Goal: Task Accomplishment & Management: Manage account settings

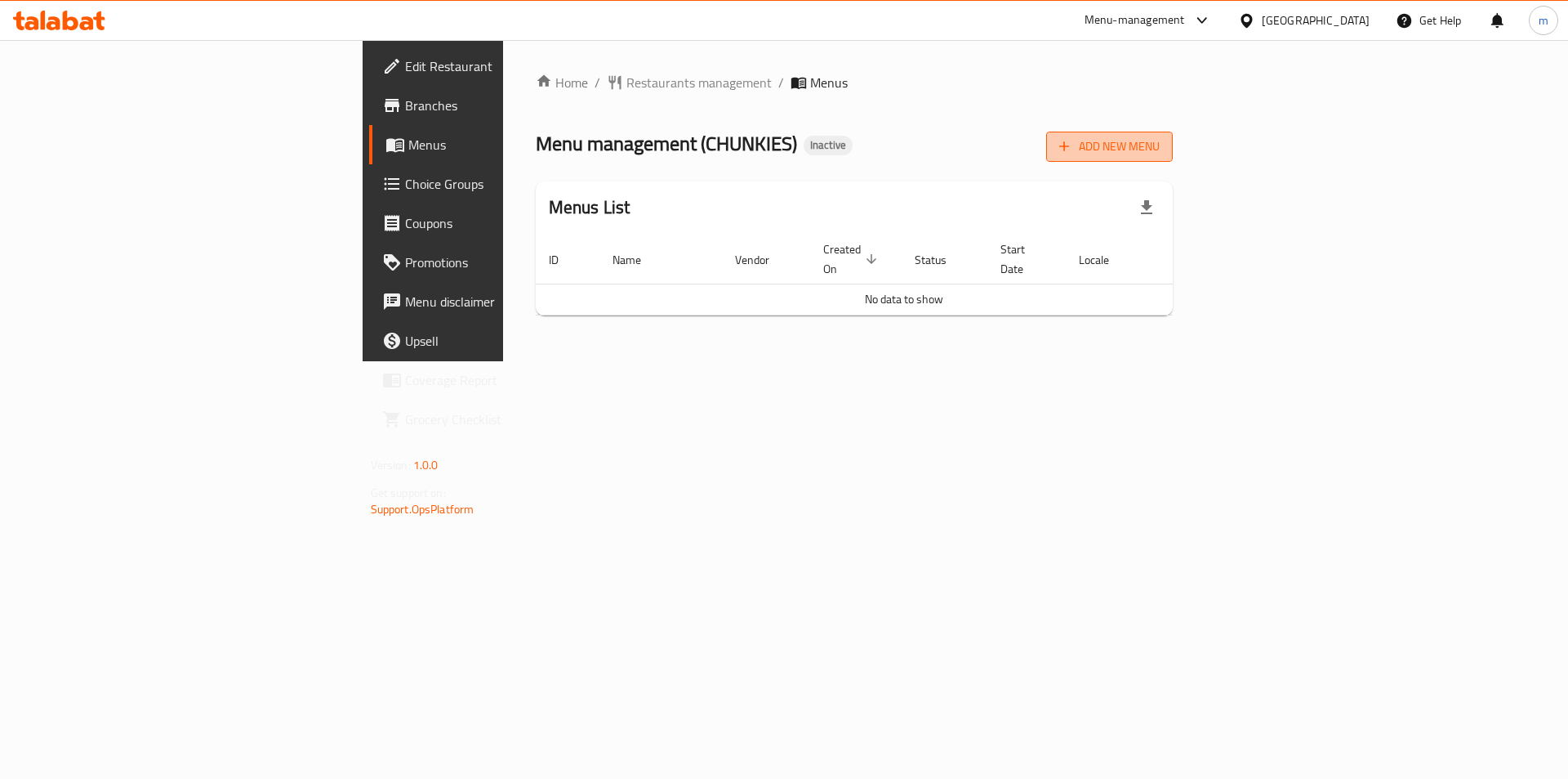
click at [1160, 146] on span "Add New Menu" at bounding box center [1110, 146] width 100 height 21
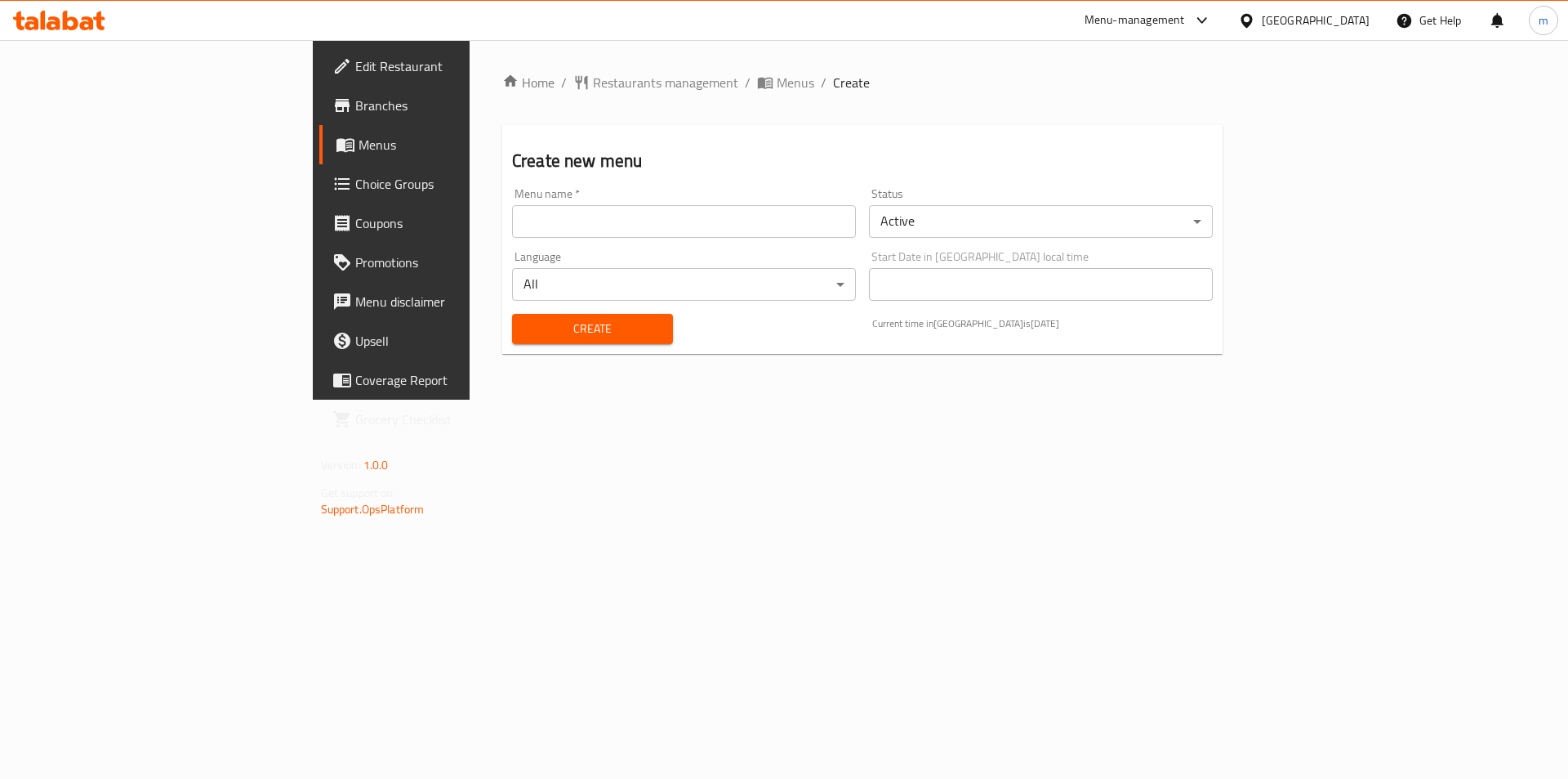
click at [629, 220] on input "text" at bounding box center [684, 221] width 344 height 33
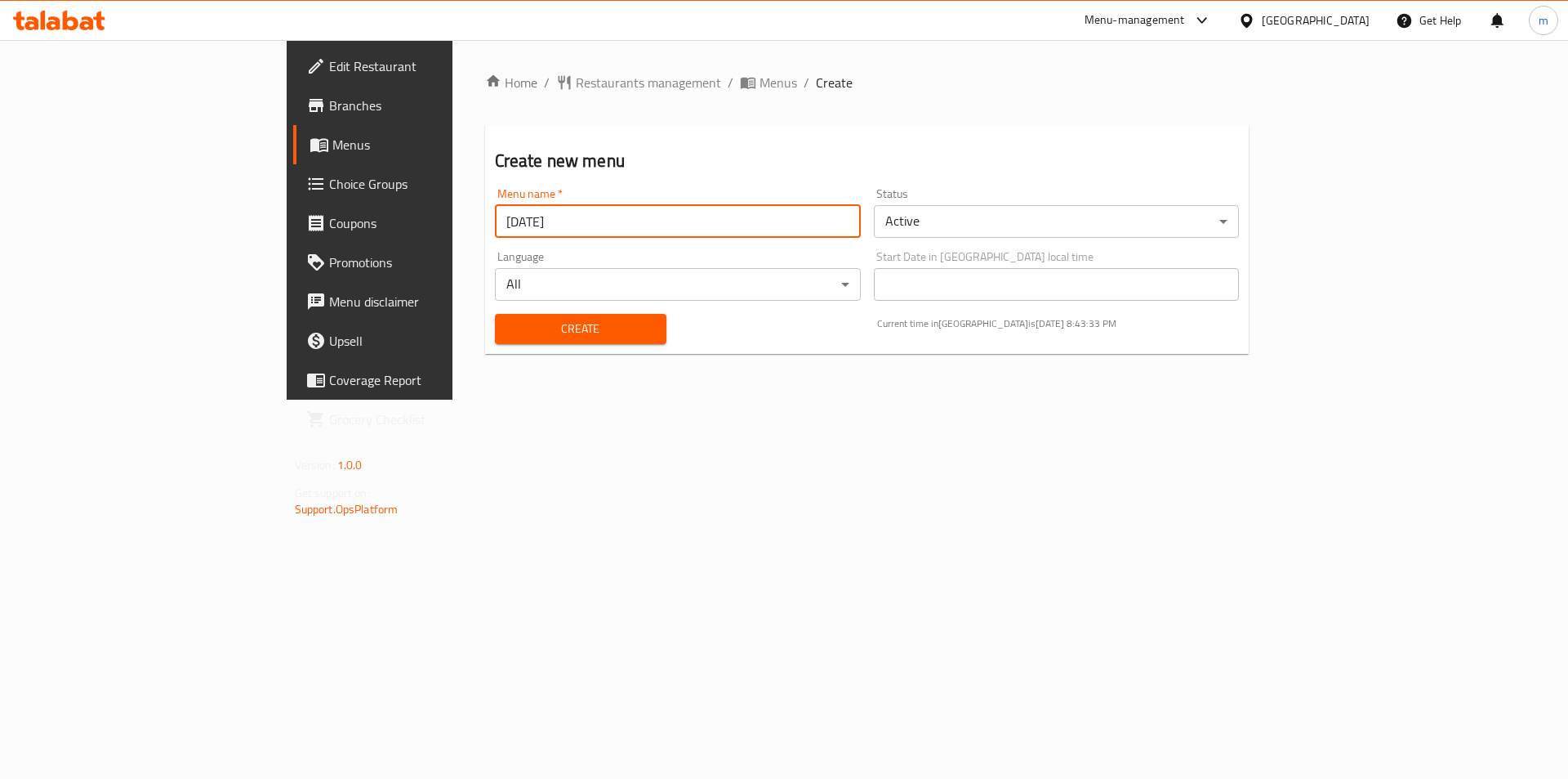
type input "[DATE]"
click at [495, 313] on button "Create" at bounding box center [581, 329] width 172 height 30
click at [332, 141] on span "Menus" at bounding box center [433, 145] width 203 height 20
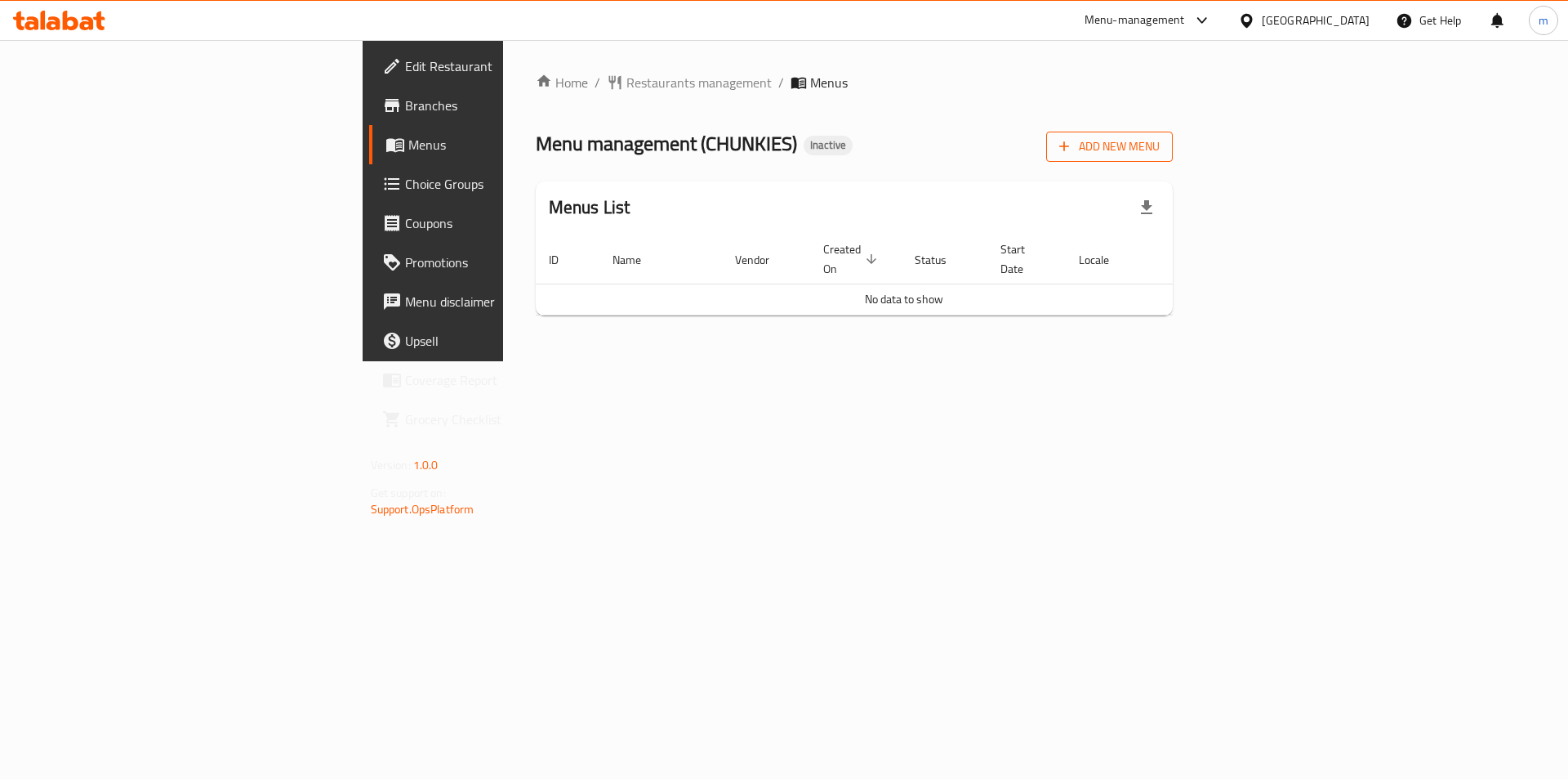
click at [1160, 143] on span "Add New Menu" at bounding box center [1110, 146] width 100 height 21
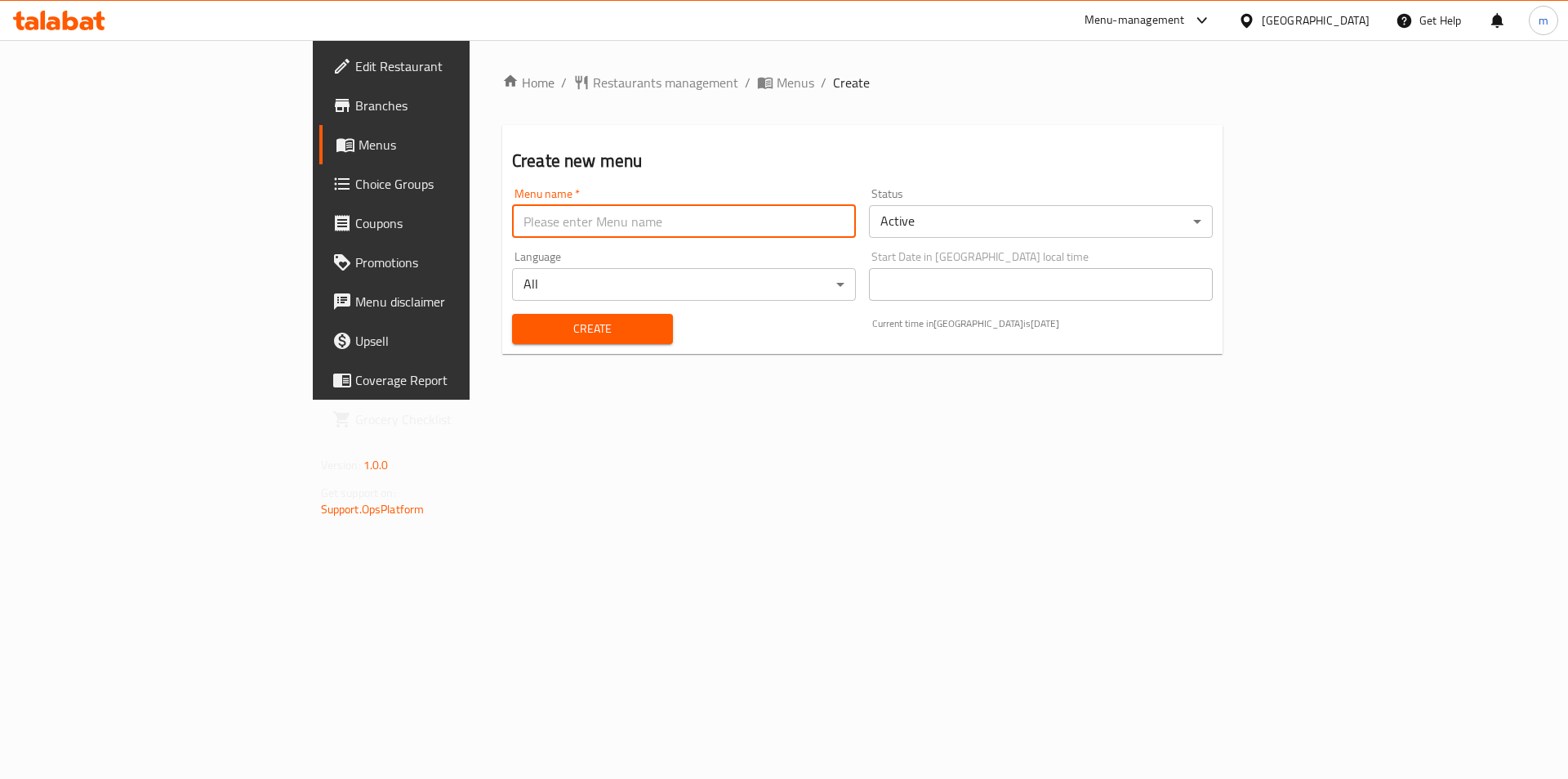
click at [512, 222] on input "text" at bounding box center [684, 221] width 344 height 33
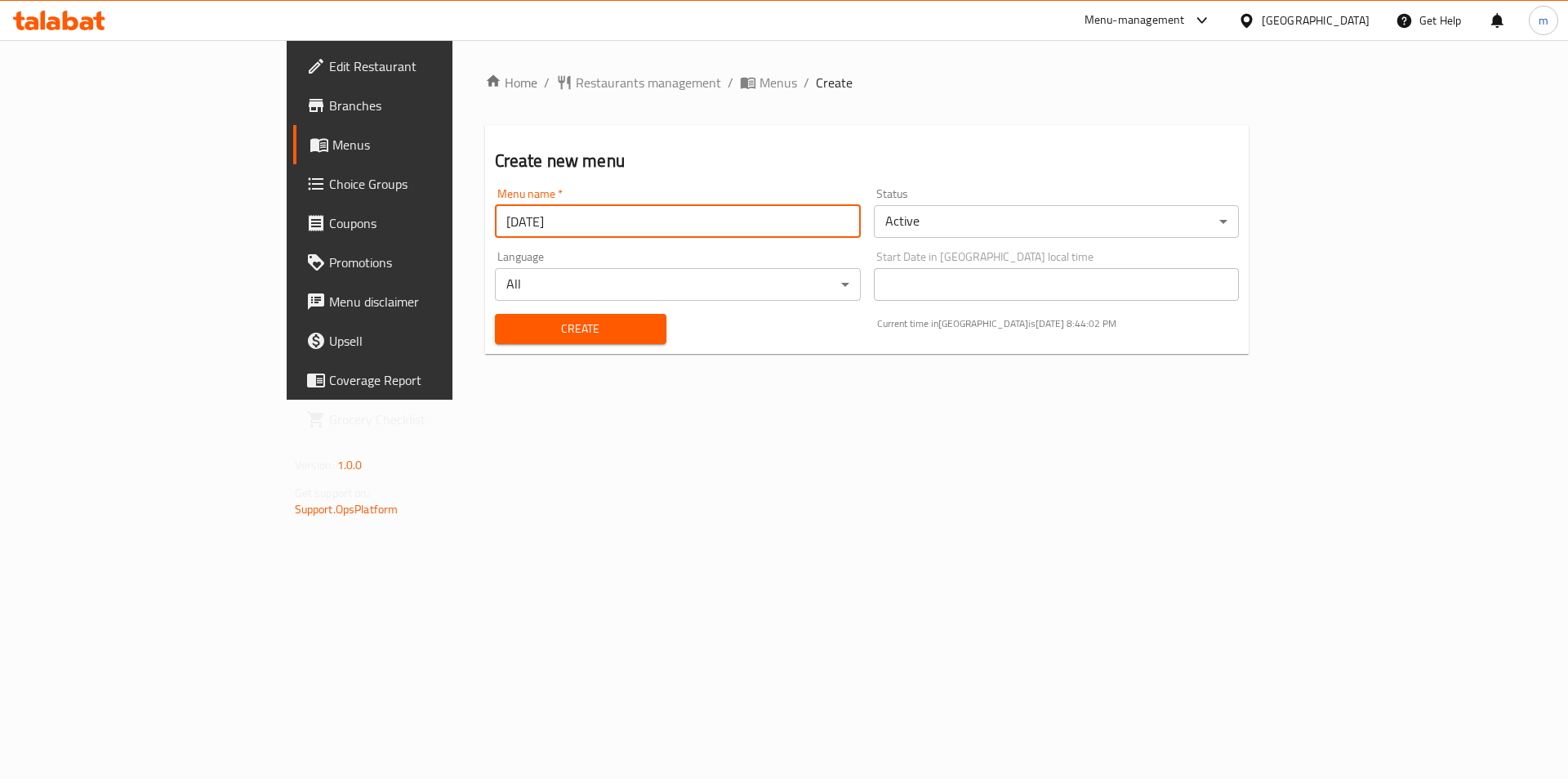
type input "[DATE]"
click at [508, 331] on span "Create" at bounding box center [581, 329] width 145 height 21
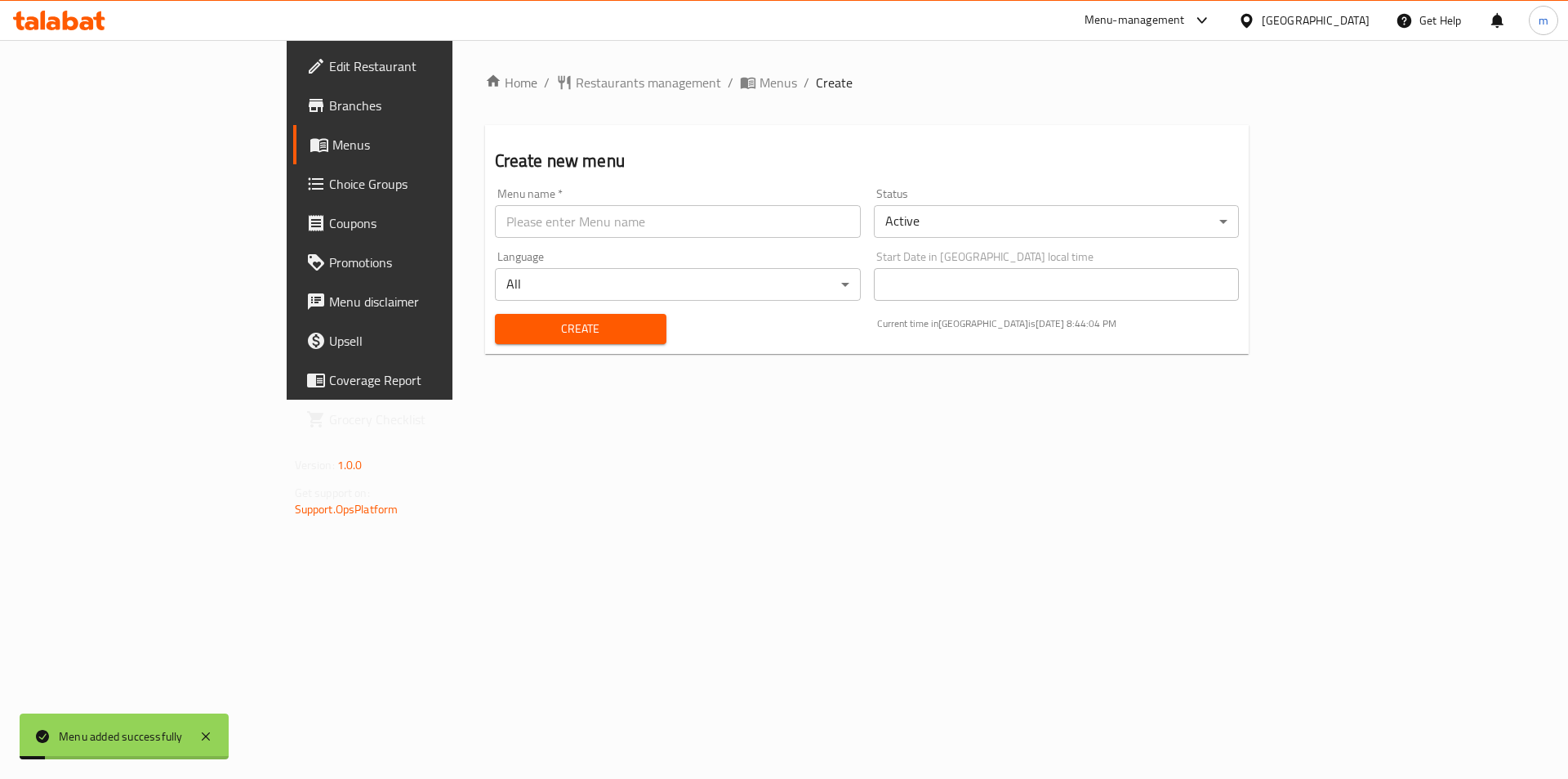
click at [294, 167] on link "Choice Groups" at bounding box center [422, 184] width 256 height 39
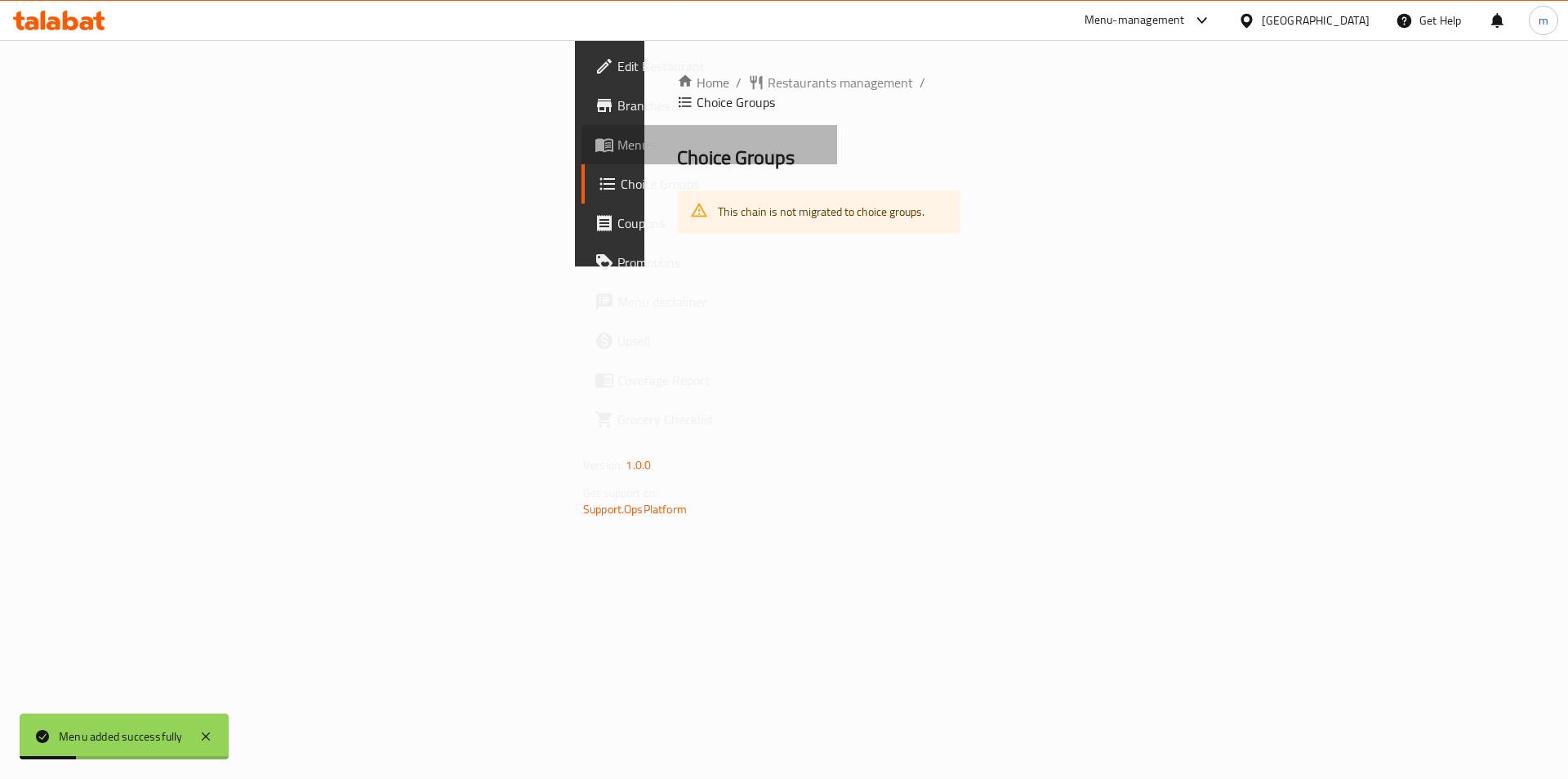
click at [618, 146] on span "Menus" at bounding box center [720, 145] width 207 height 20
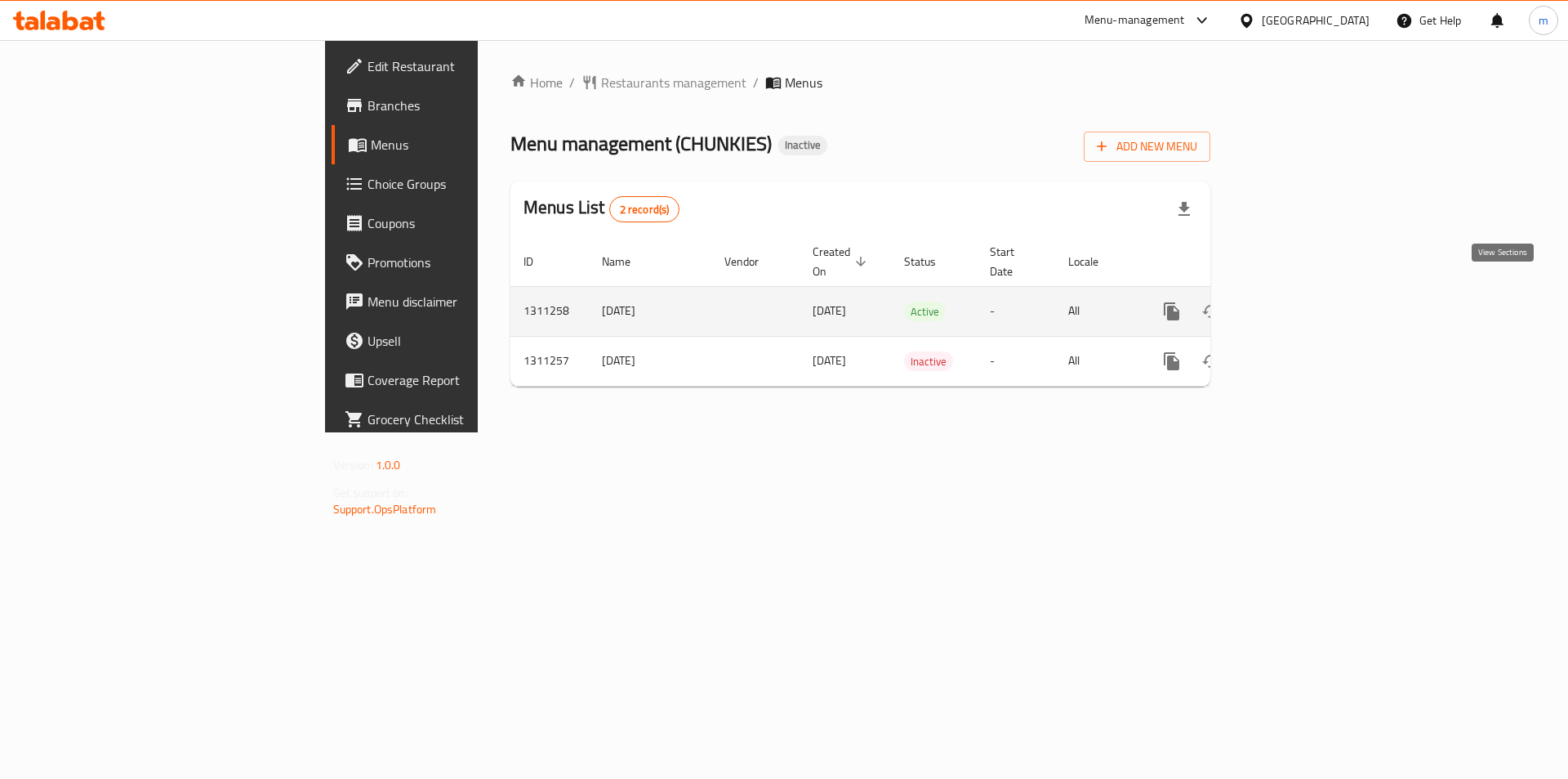
click at [1300, 302] on icon "enhanced table" at bounding box center [1290, 312] width 20 height 20
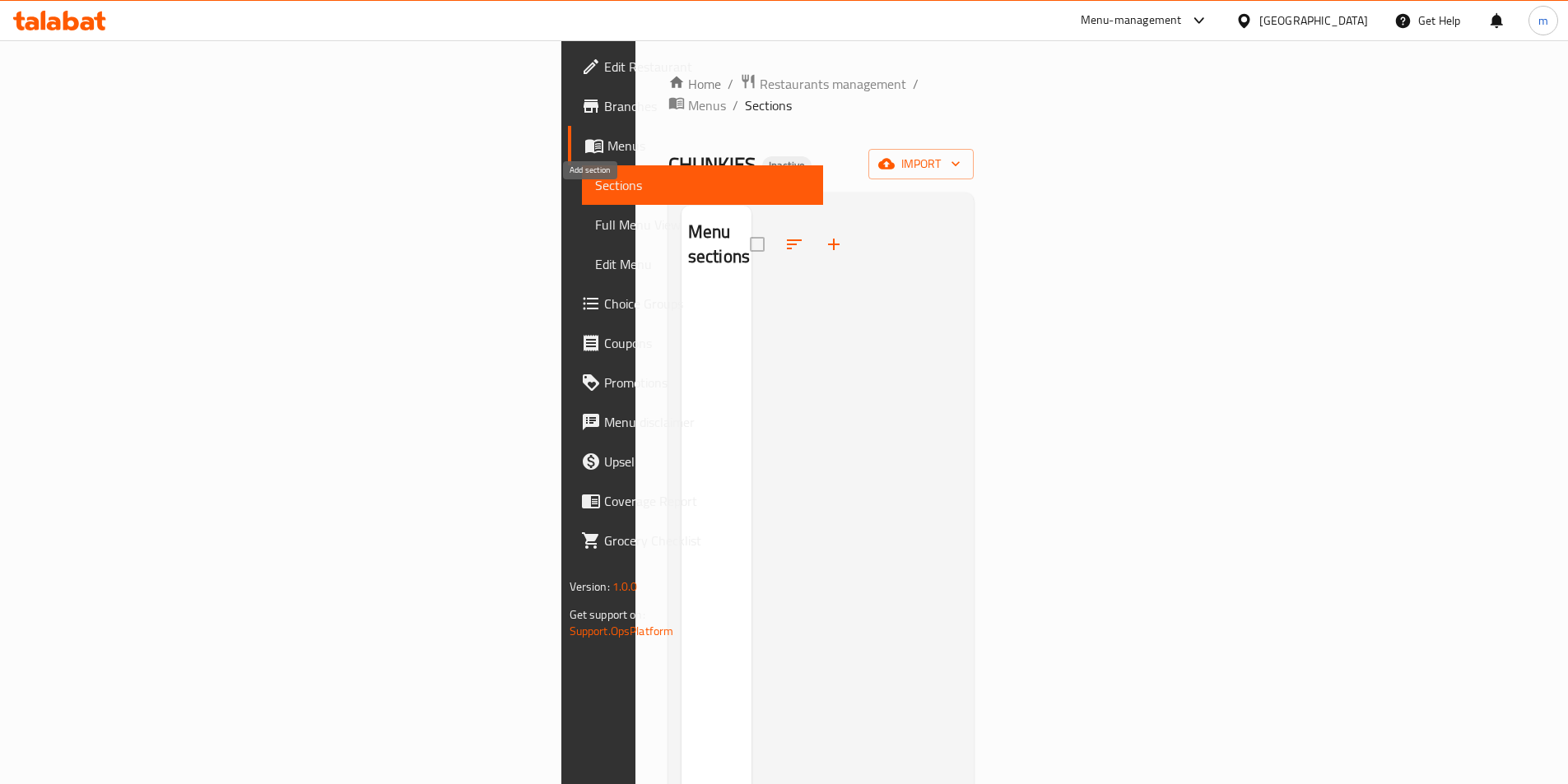
click at [824, 234] on icon "button" at bounding box center [834, 244] width 20 height 20
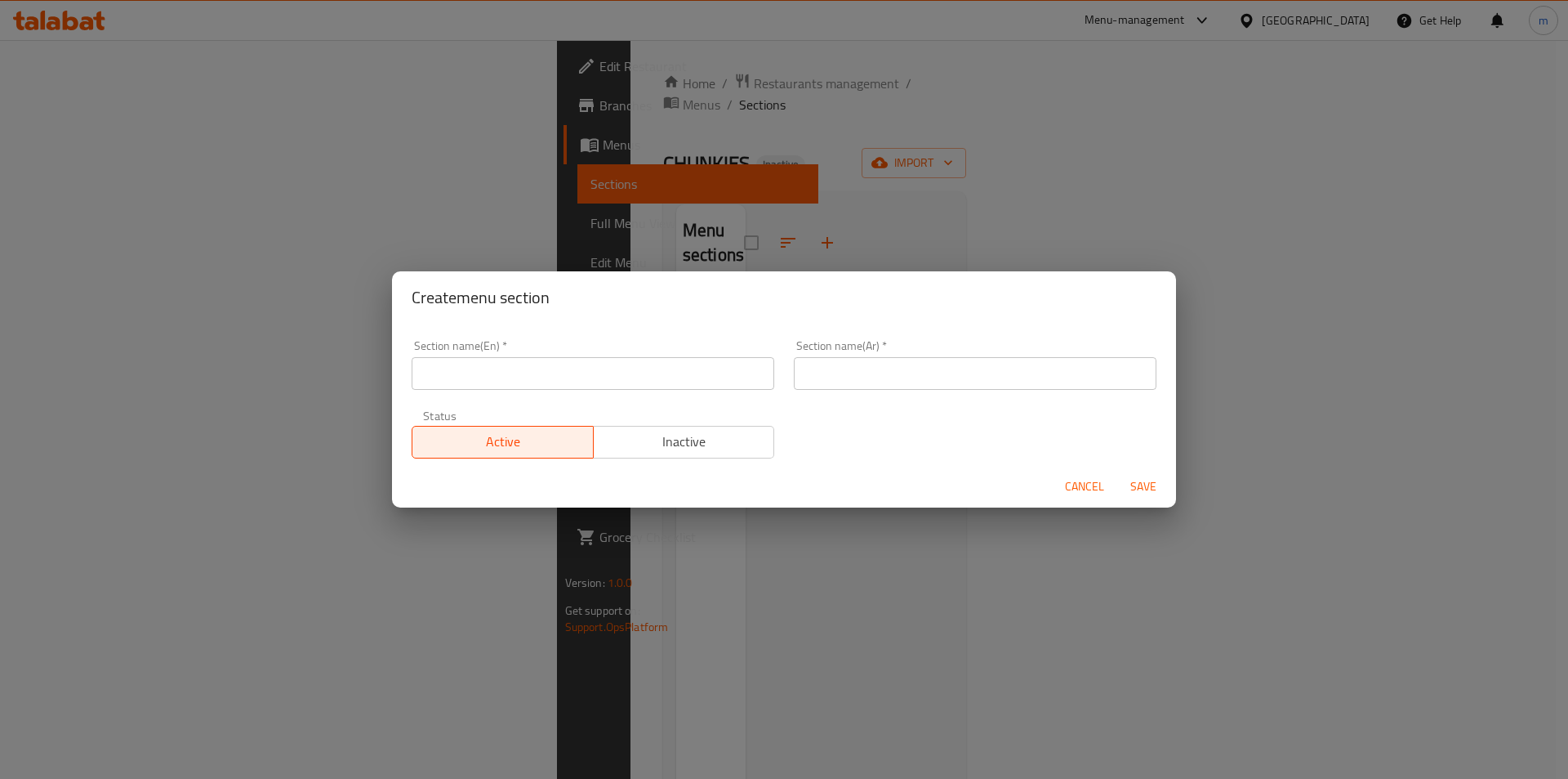
click at [1095, 492] on span "Cancel" at bounding box center [1085, 486] width 39 height 21
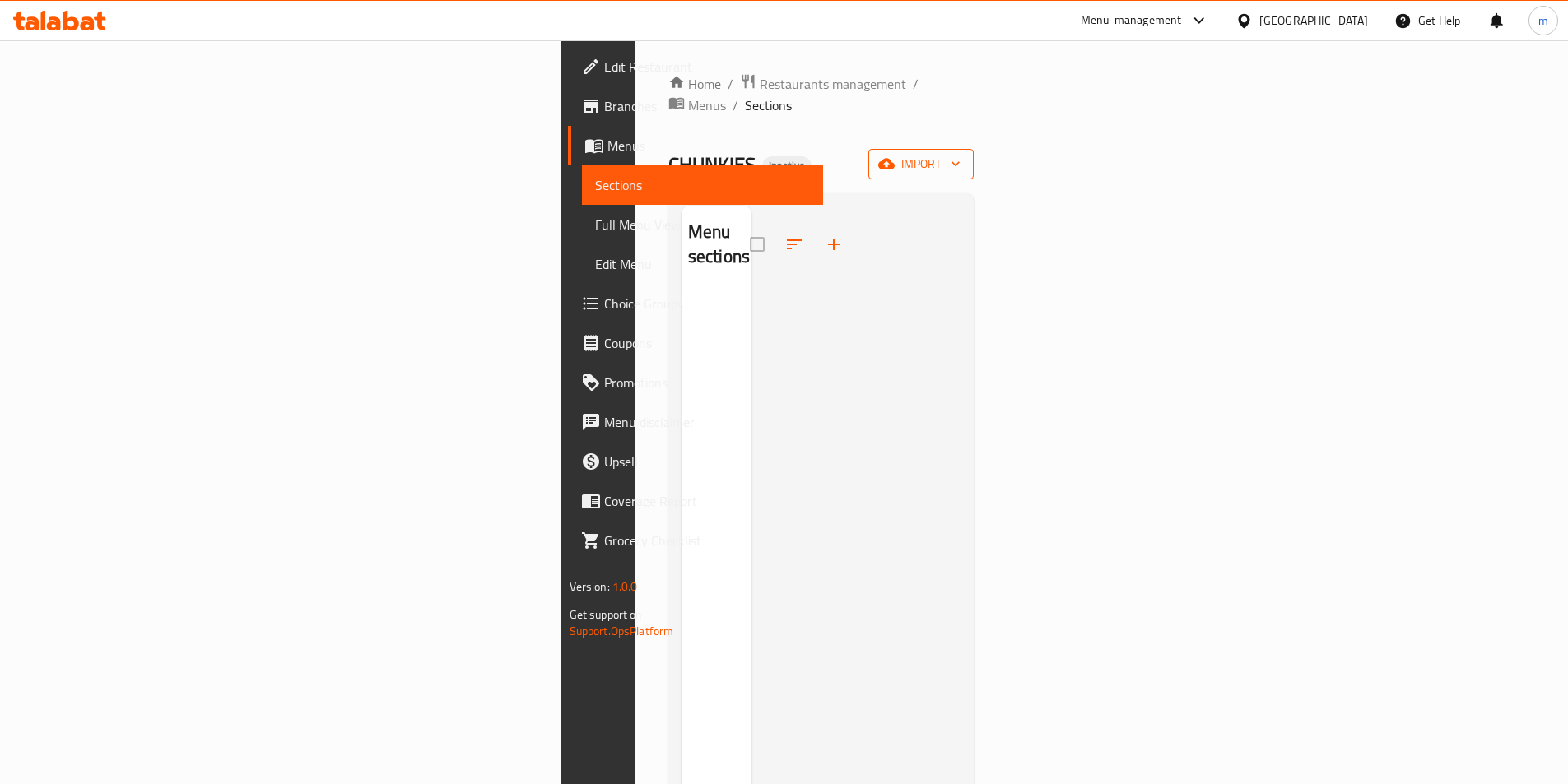
click at [960, 154] on span "import" at bounding box center [921, 164] width 79 height 21
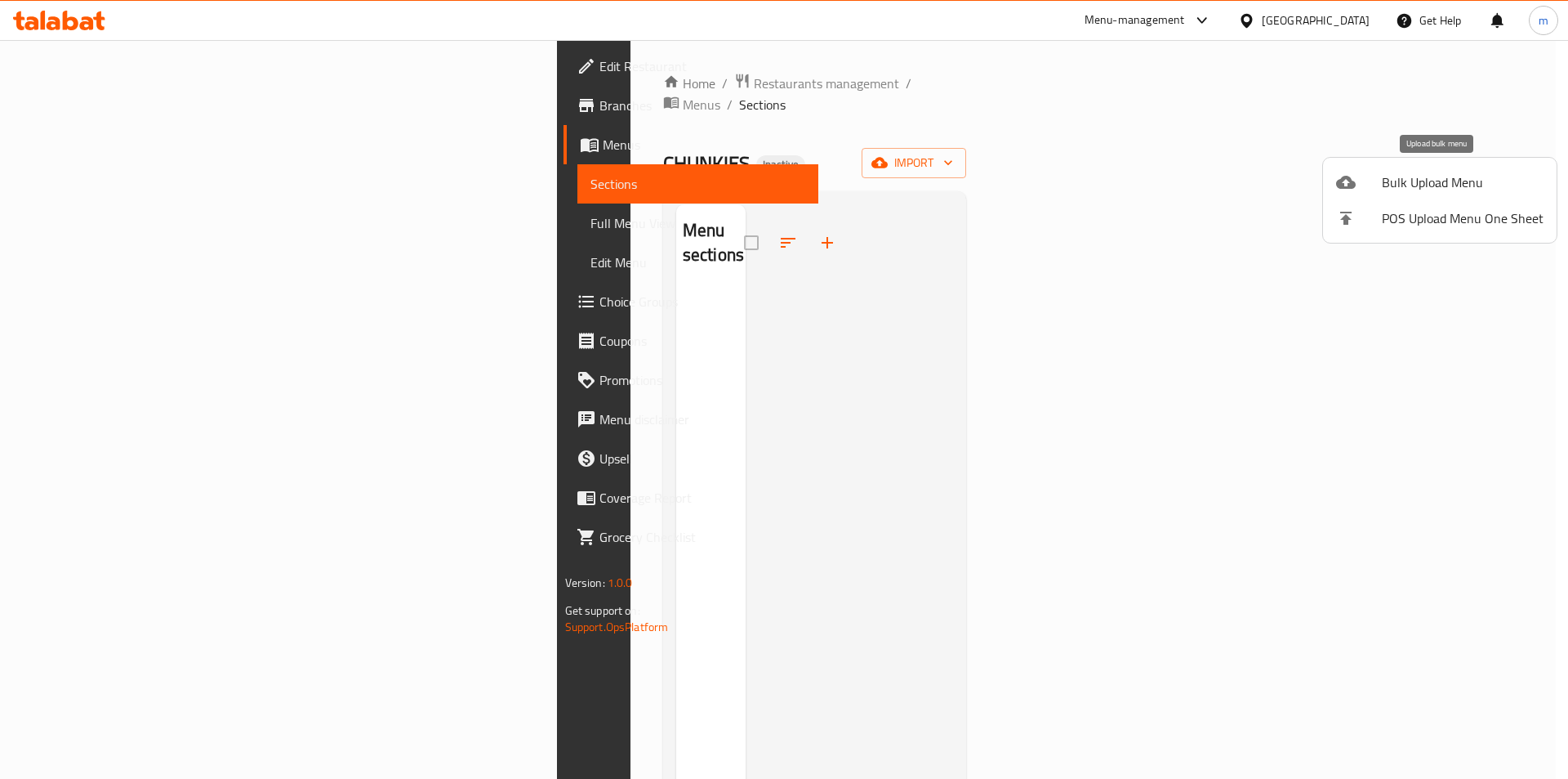
click at [1420, 178] on span "Bulk Upload Menu" at bounding box center [1462, 183] width 162 height 20
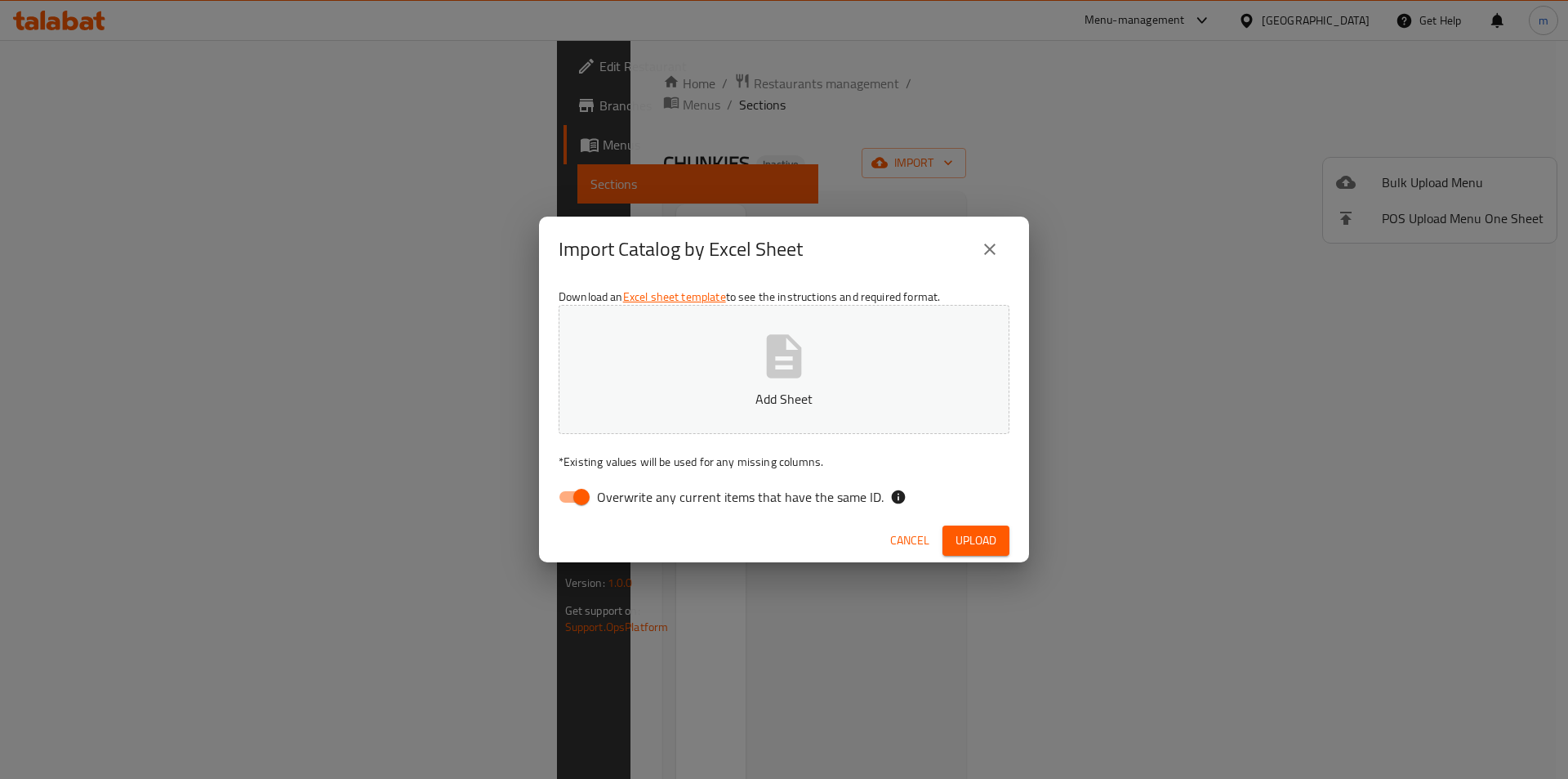
click at [580, 495] on input "Overwrite any current items that have the same ID." at bounding box center [582, 497] width 93 height 31
checkbox input "false"
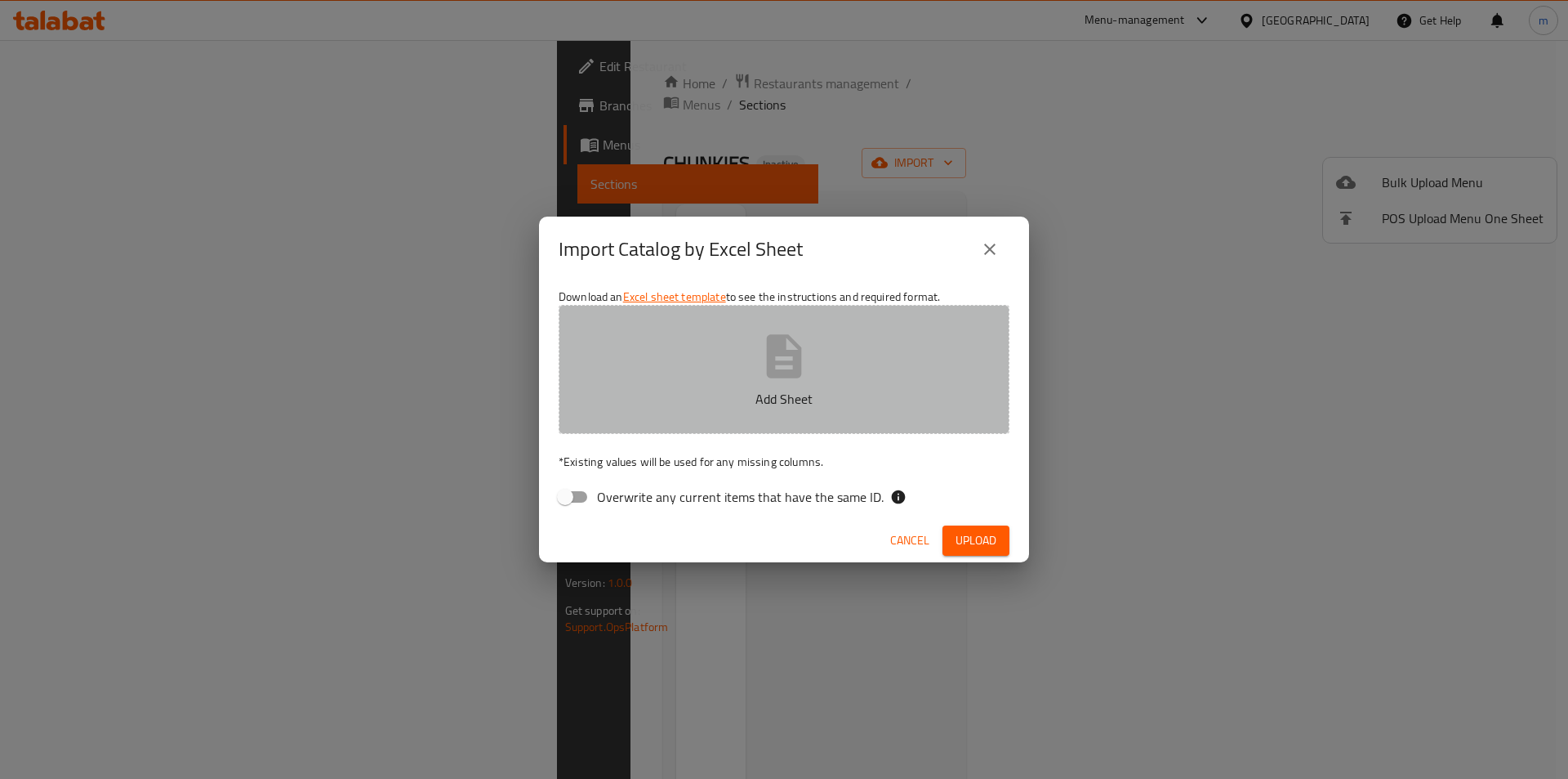
click at [687, 346] on button "Add Sheet" at bounding box center [784, 369] width 451 height 129
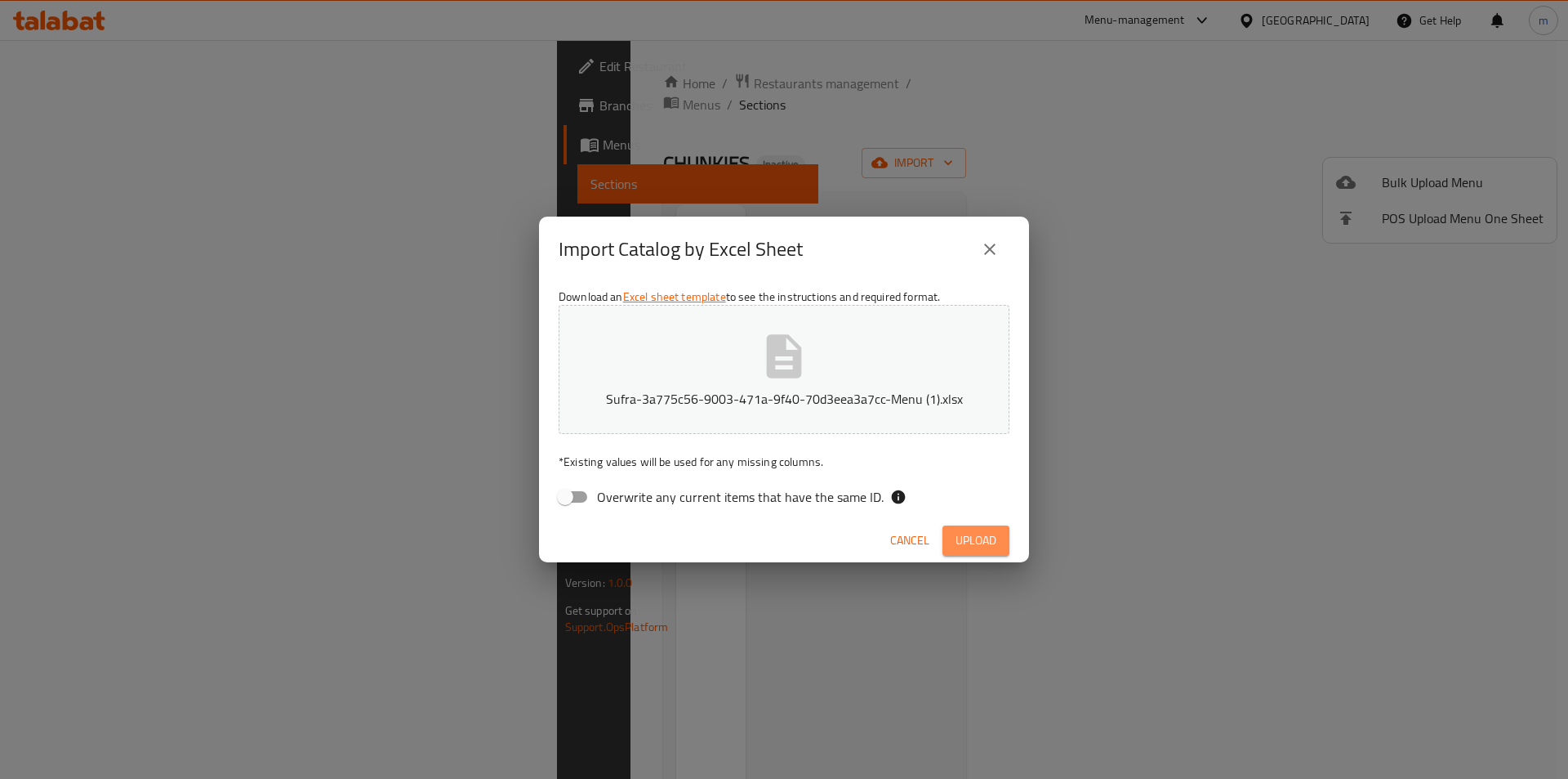
click at [990, 544] on span "Upload" at bounding box center [976, 540] width 41 height 21
click at [990, 246] on icon "close" at bounding box center [990, 249] width 20 height 20
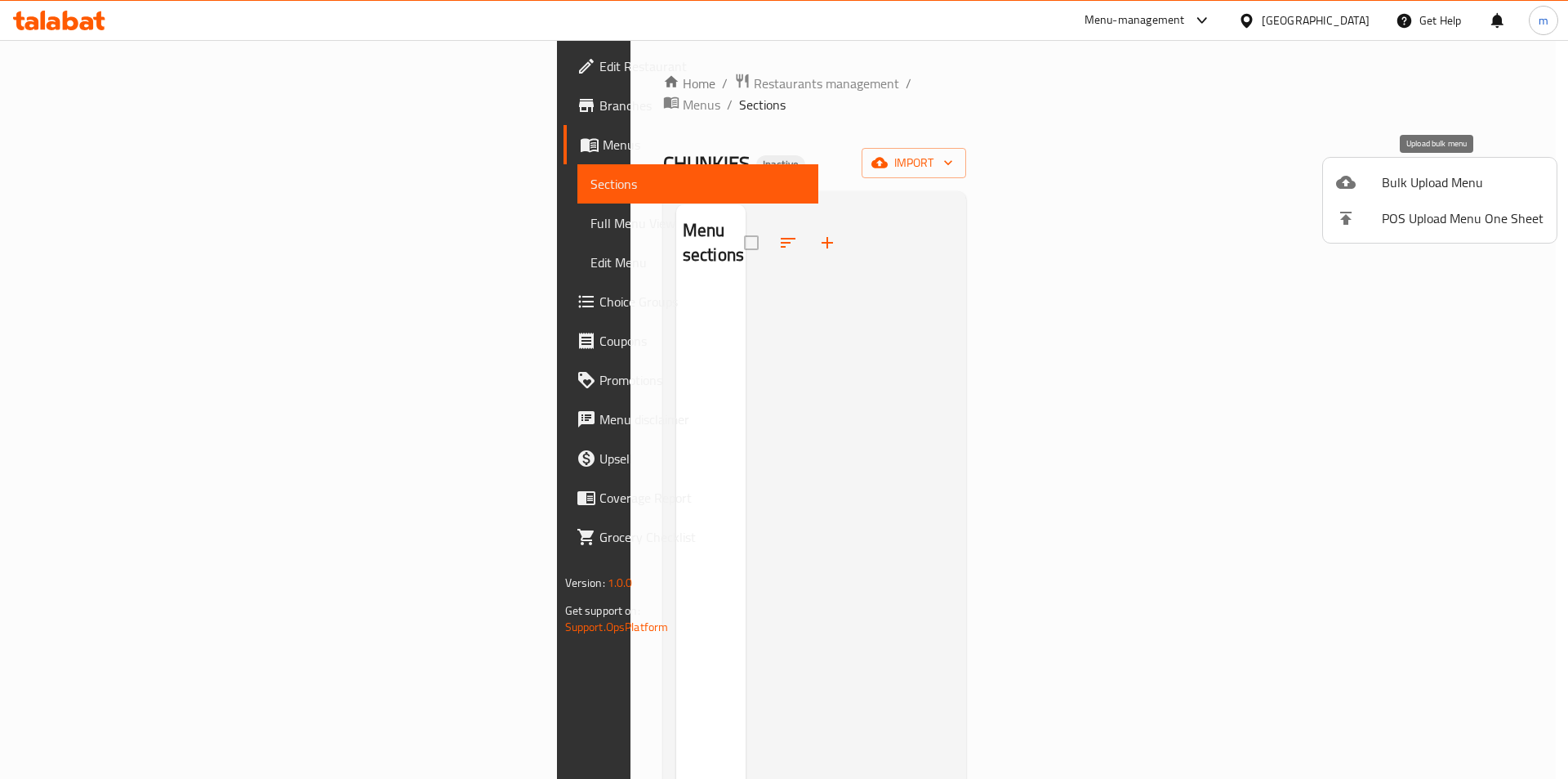
click at [1430, 177] on span "Bulk Upload Menu" at bounding box center [1462, 183] width 162 height 20
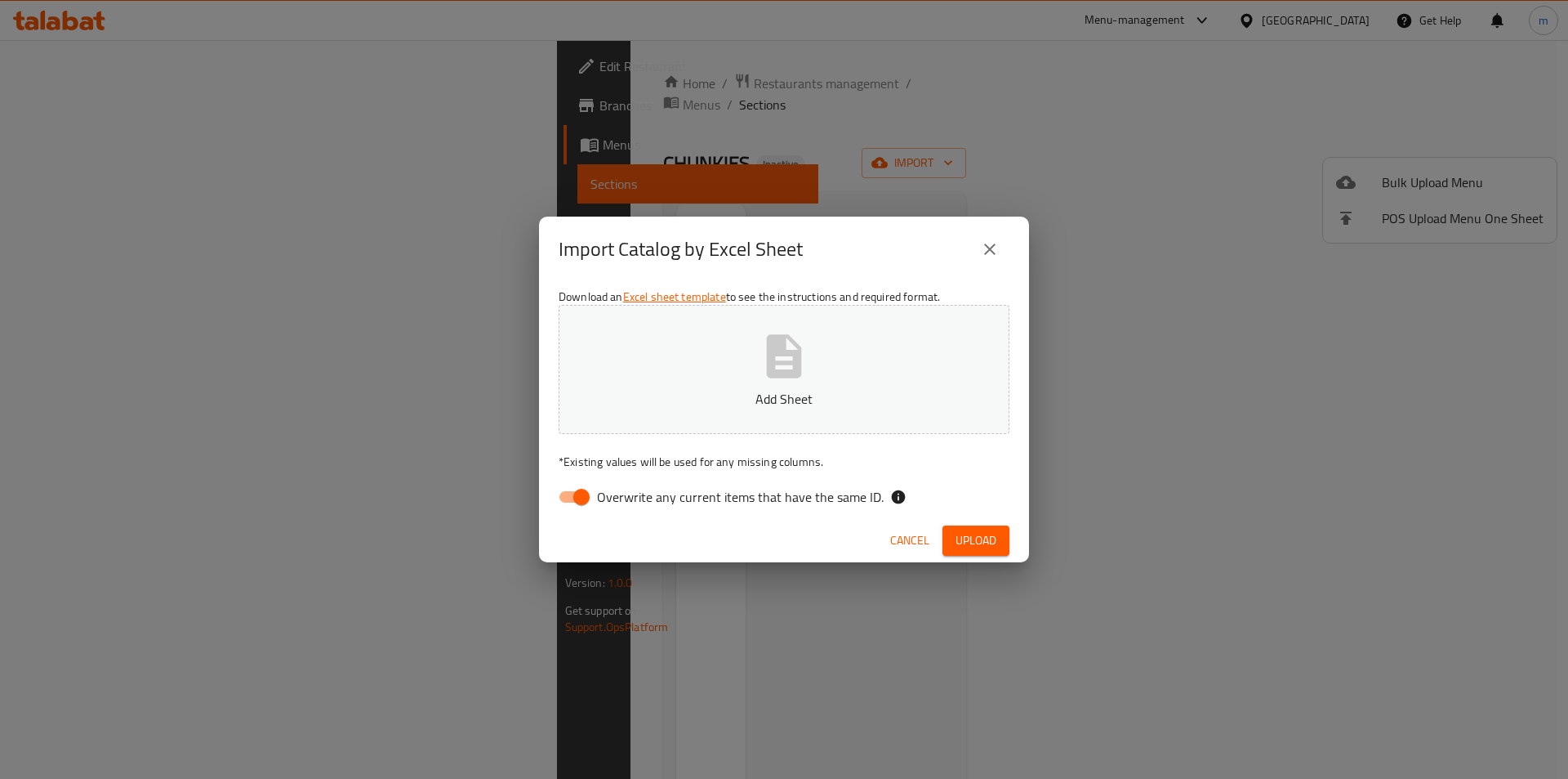
click at [571, 501] on input "Overwrite any current items that have the same ID." at bounding box center [582, 497] width 93 height 31
checkbox input "false"
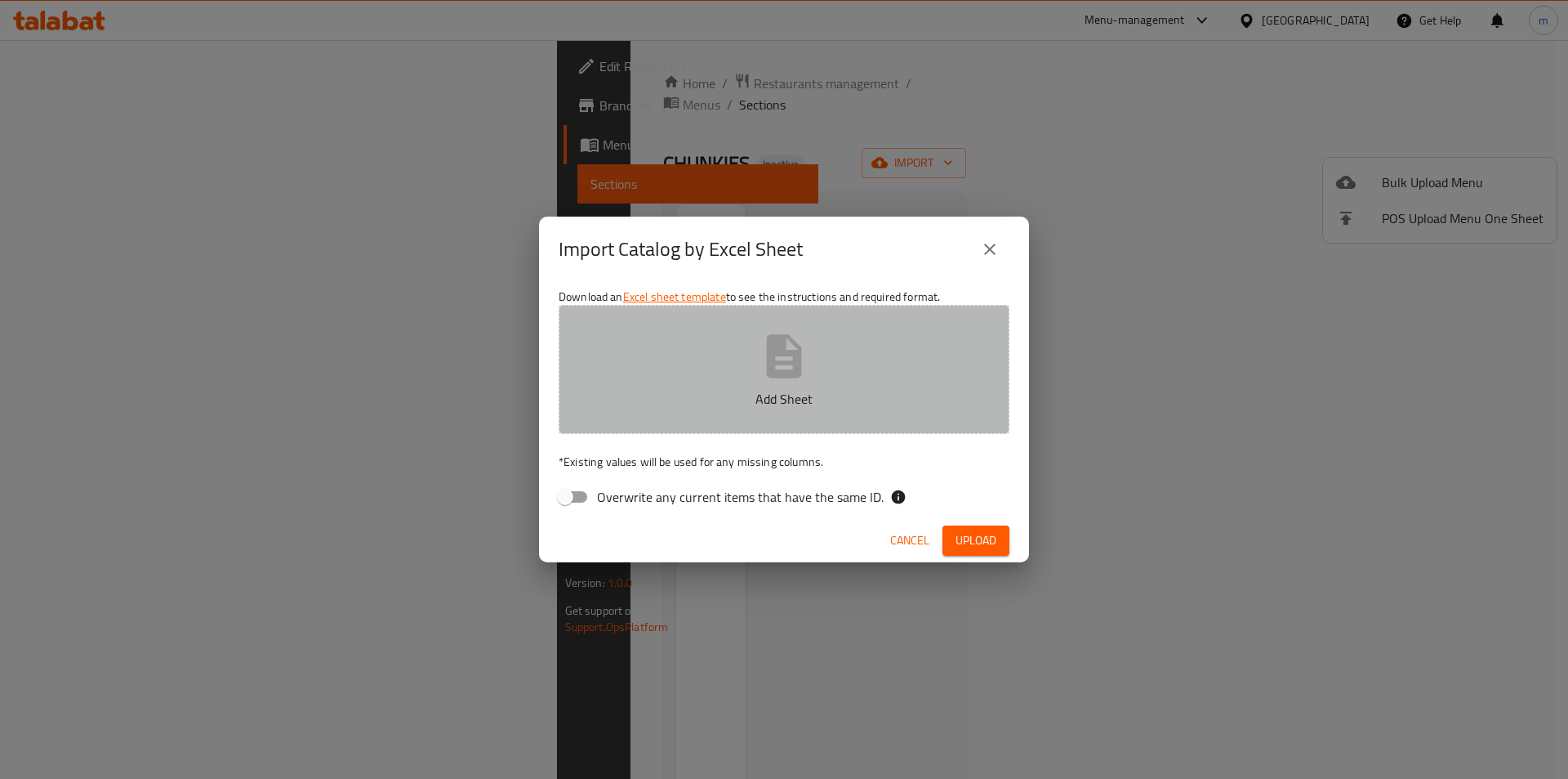
click at [765, 389] on p "Add Sheet" at bounding box center [784, 398] width 400 height 20
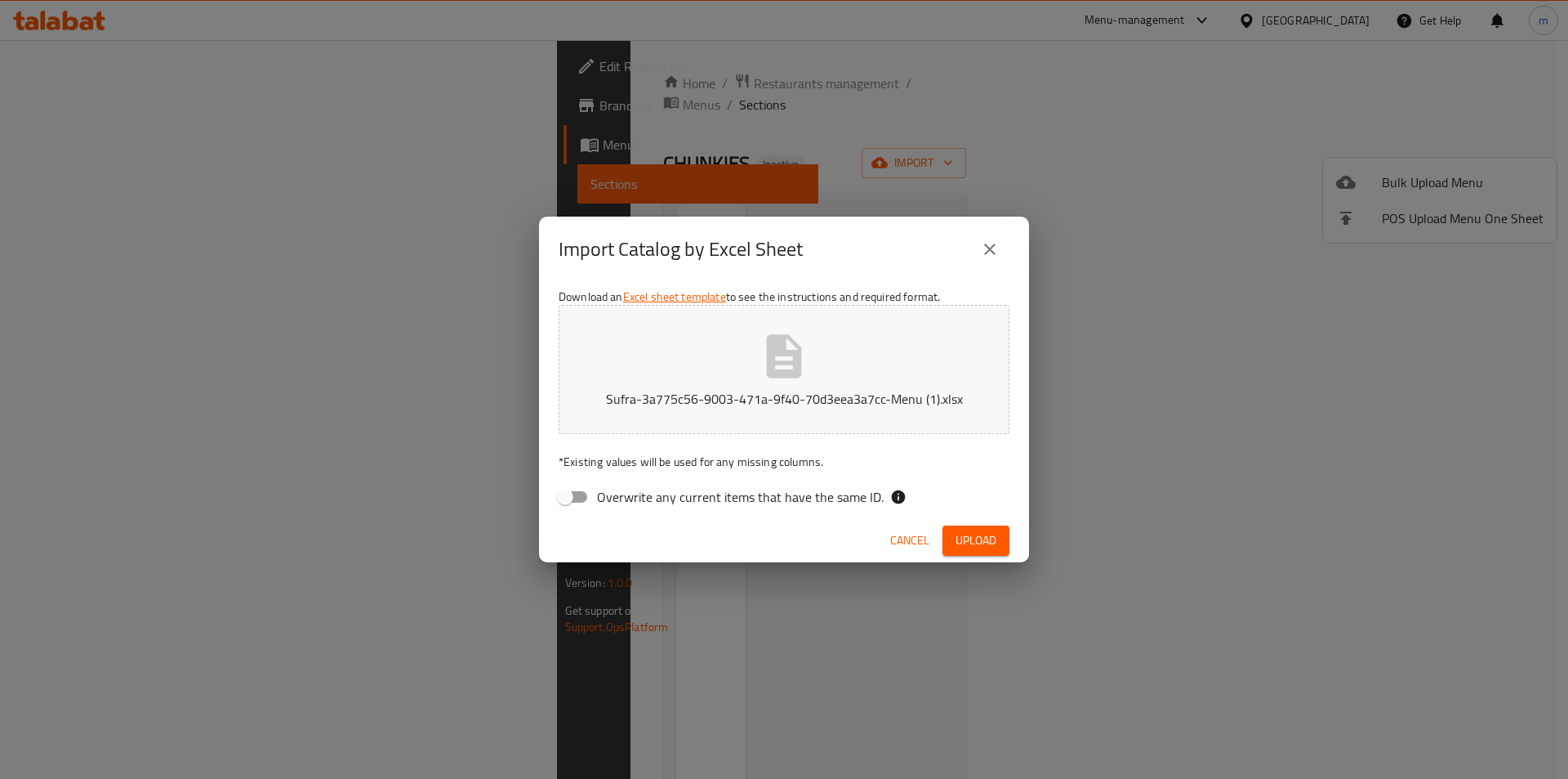
click at [916, 548] on span "Cancel" at bounding box center [910, 540] width 39 height 21
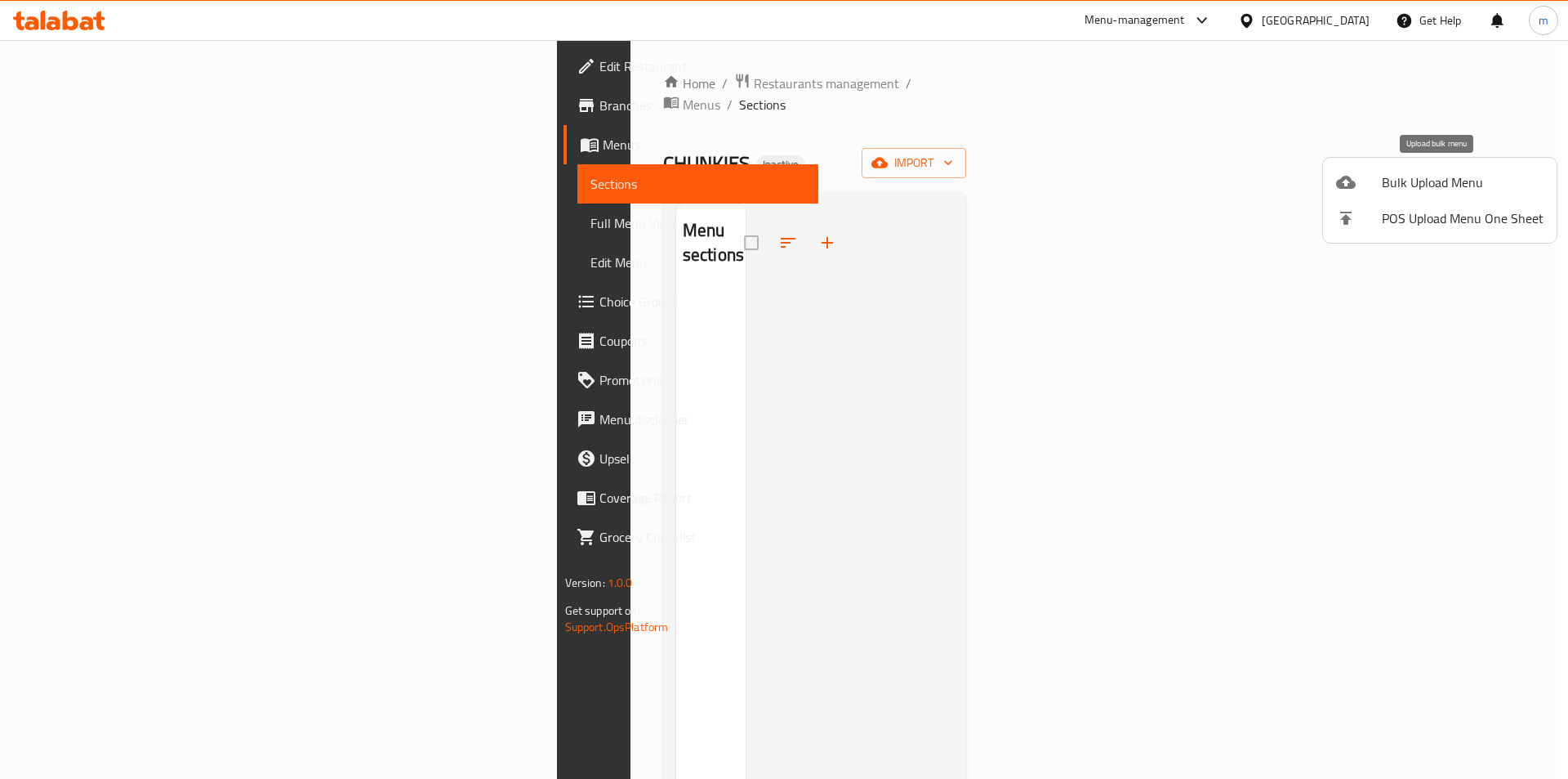
click at [1417, 177] on span "Bulk Upload Menu" at bounding box center [1462, 183] width 162 height 20
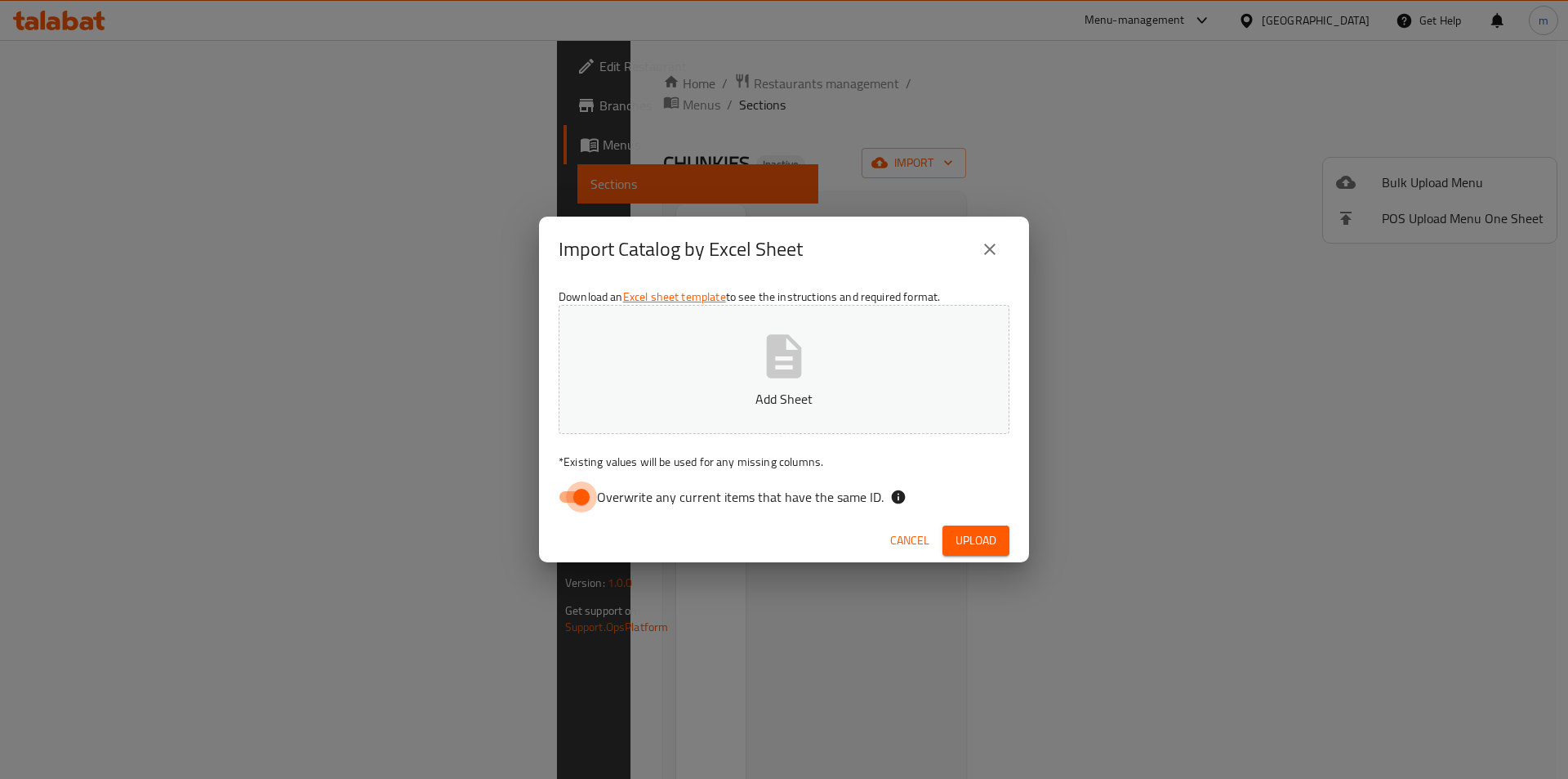
click at [570, 501] on input "Overwrite any current items that have the same ID." at bounding box center [582, 497] width 93 height 31
checkbox input "false"
click at [861, 349] on button "Add Sheet" at bounding box center [784, 369] width 451 height 129
click at [981, 546] on span "Upload" at bounding box center [976, 540] width 41 height 21
click at [980, 546] on span "Upload" at bounding box center [976, 540] width 41 height 21
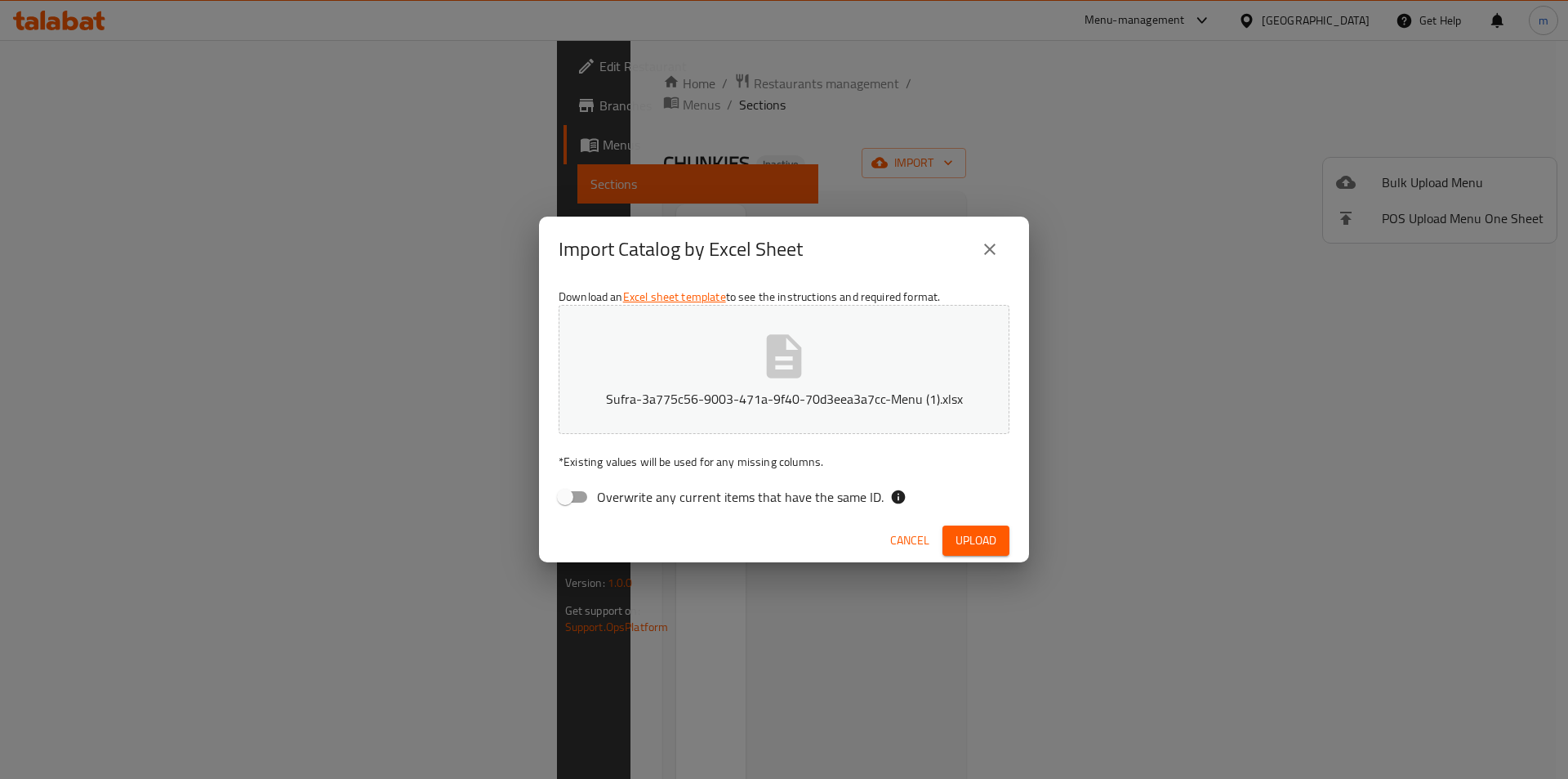
click at [981, 248] on icon "close" at bounding box center [990, 249] width 20 height 20
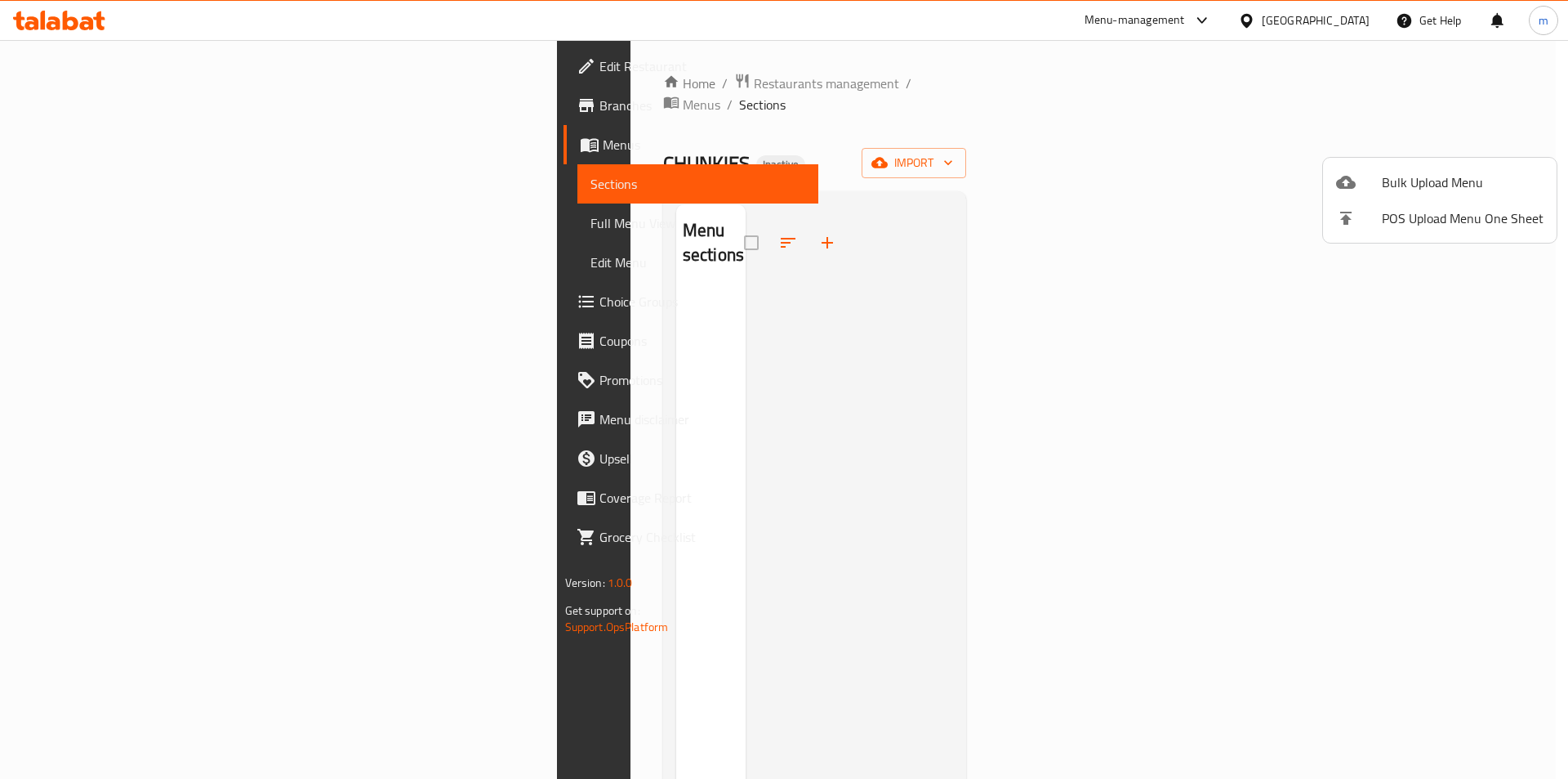
drag, startPoint x: 1338, startPoint y: 317, endPoint x: 1454, endPoint y: 205, distance: 161.2
click at [1338, 317] on div at bounding box center [784, 390] width 1568 height 779
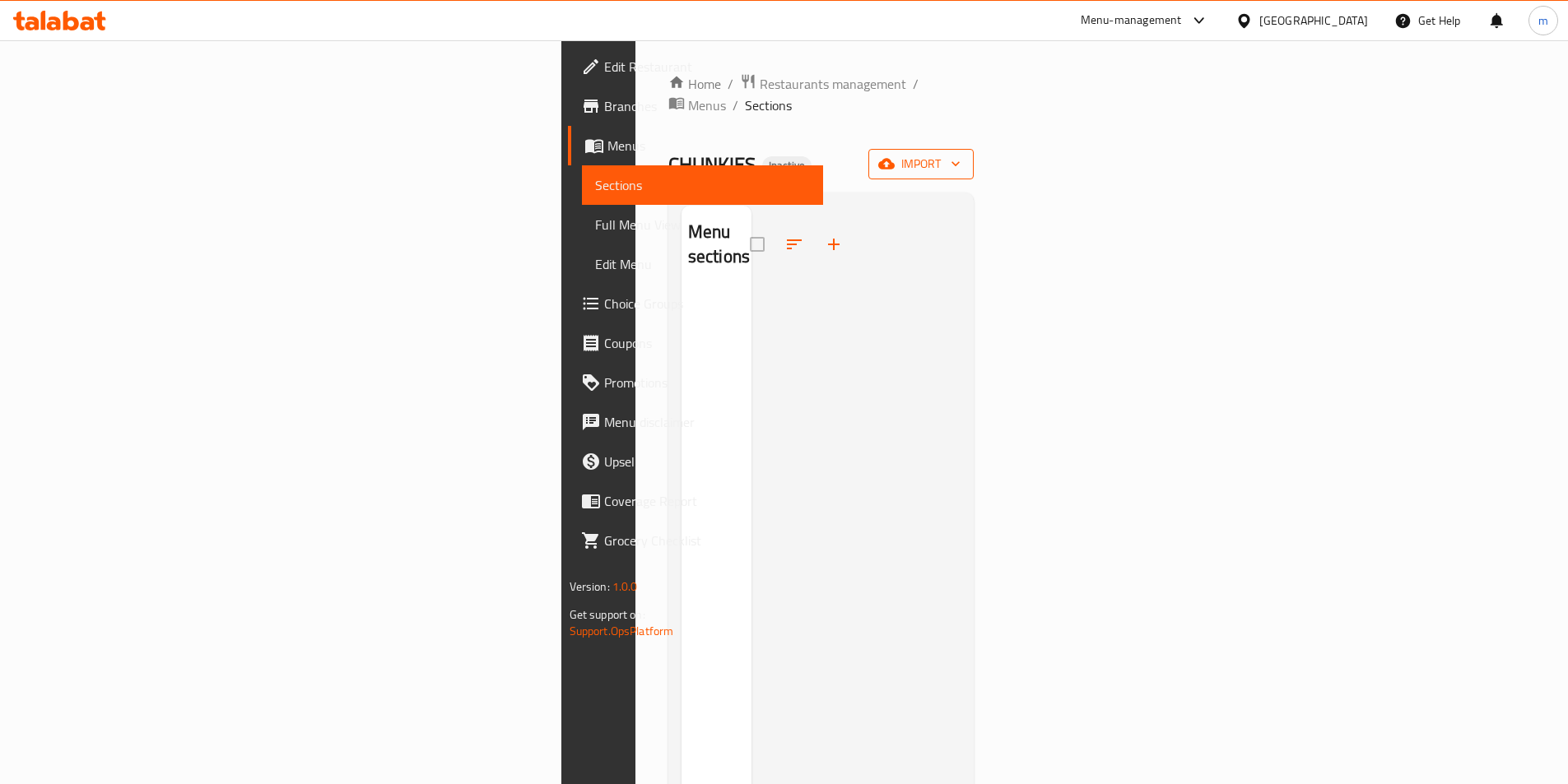
click at [960, 154] on span "import" at bounding box center [921, 164] width 79 height 21
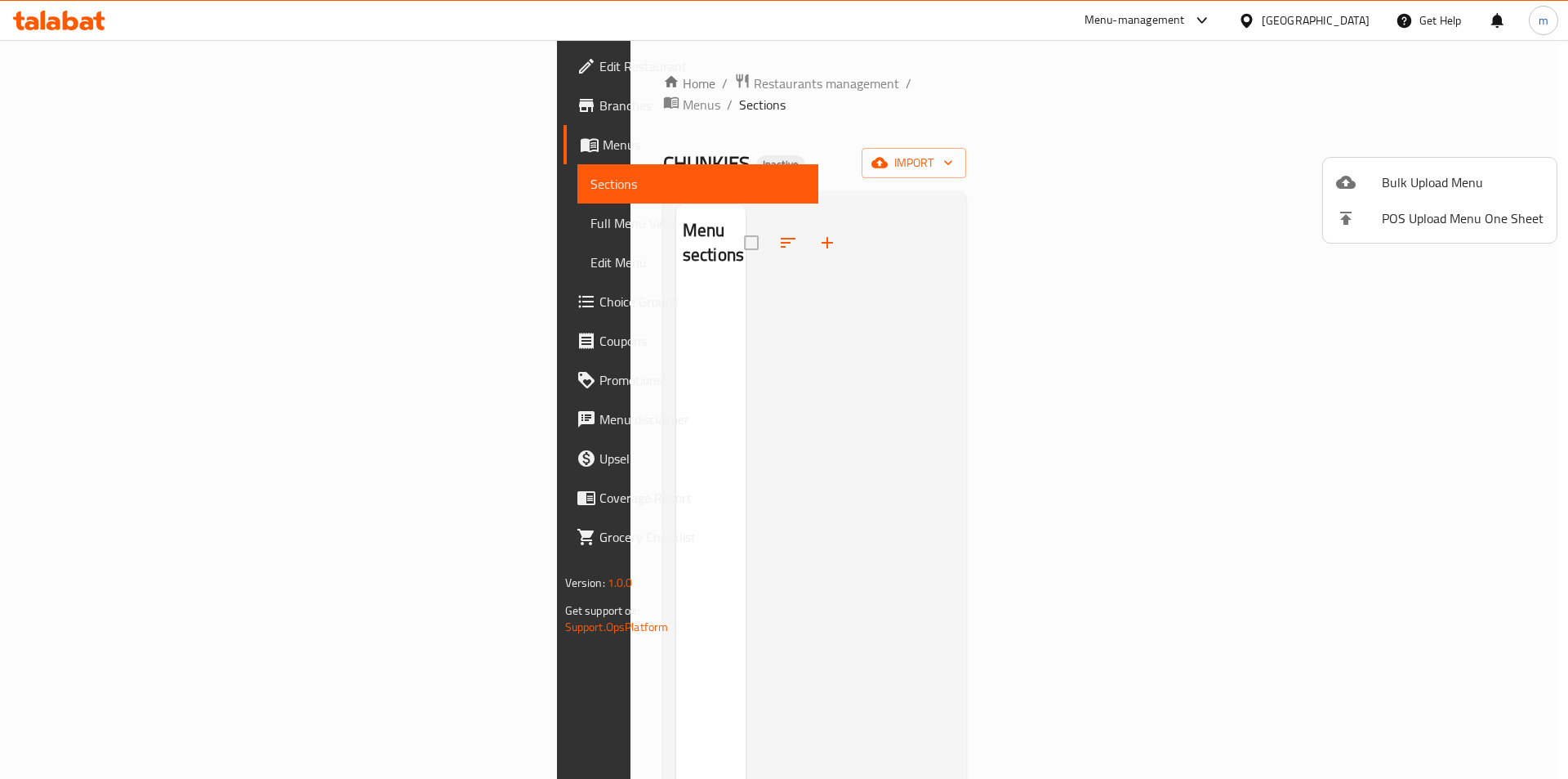
click at [1400, 183] on span "Bulk Upload Menu" at bounding box center [1462, 183] width 162 height 20
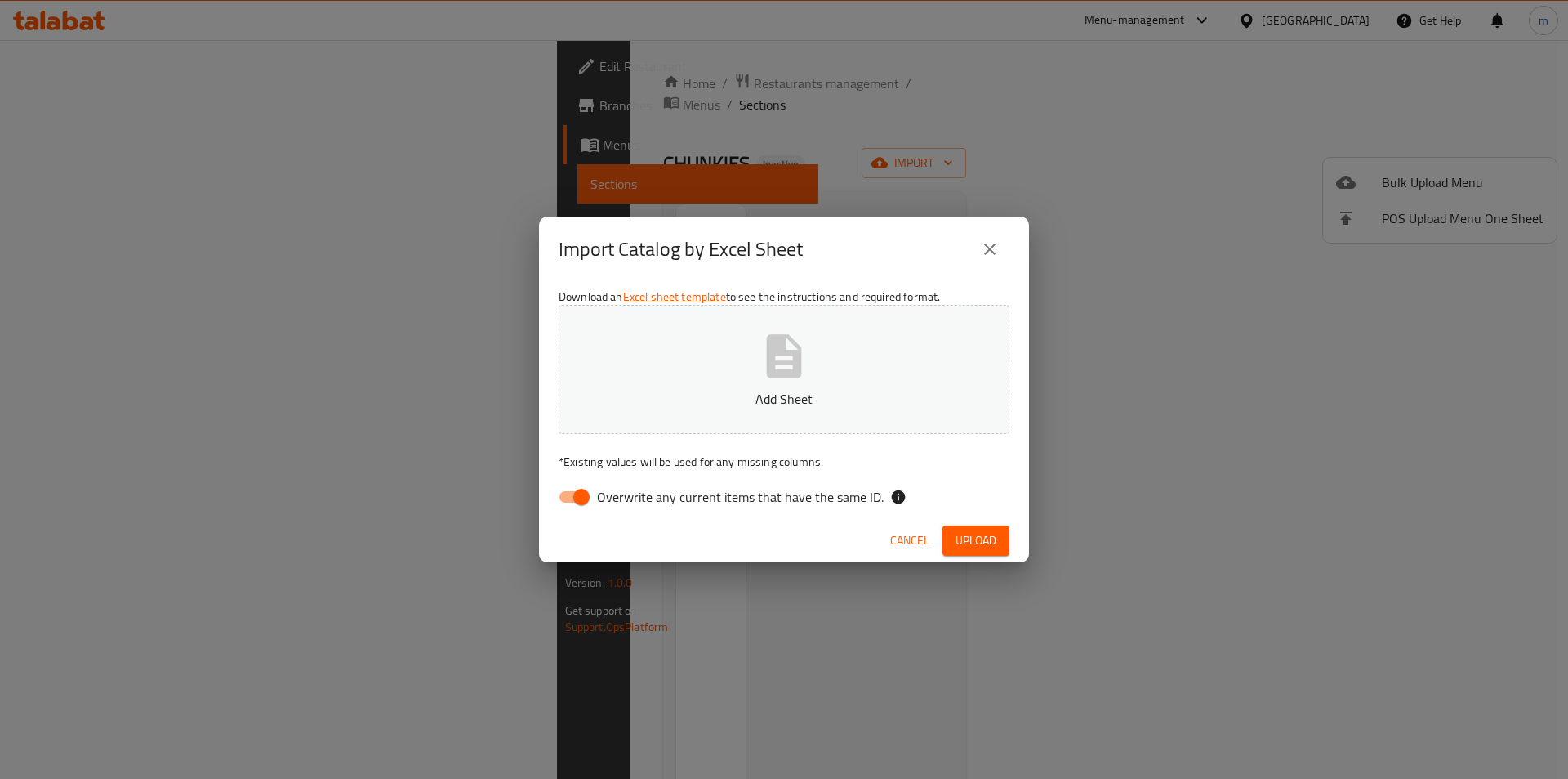
click at [711, 493] on span "Overwrite any current items that have the same ID." at bounding box center [740, 497] width 286 height 20
click at [628, 493] on input "Overwrite any current items that have the same ID." at bounding box center [582, 497] width 93 height 31
checkbox input "false"
click at [970, 524] on div "Cancel Upload" at bounding box center [784, 541] width 490 height 43
click at [977, 537] on span "Upload" at bounding box center [976, 540] width 41 height 21
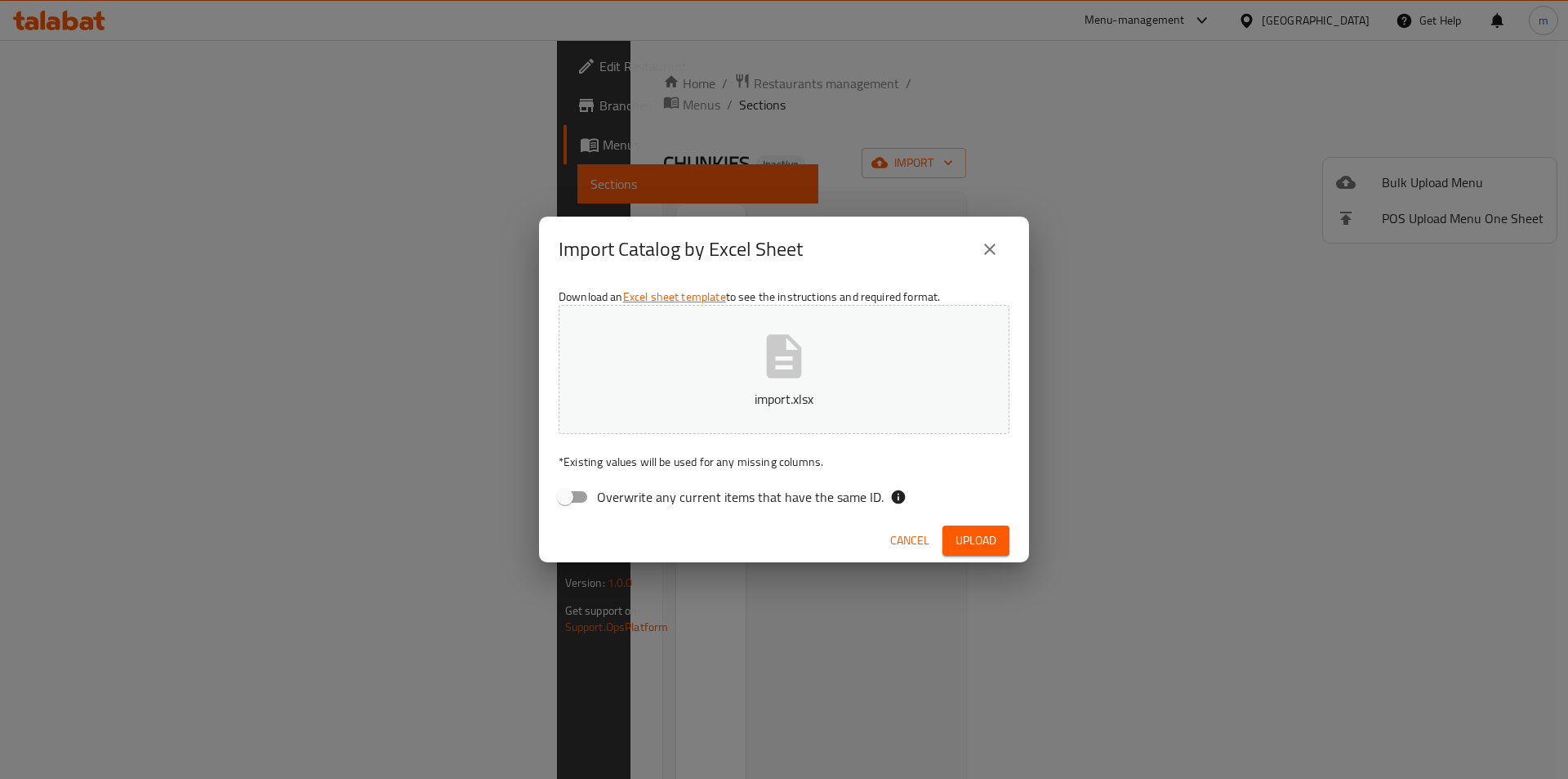
click at [846, 370] on button "import.xlsx" at bounding box center [784, 369] width 451 height 129
click at [981, 536] on span "Upload" at bounding box center [976, 540] width 41 height 21
click at [807, 344] on icon "button" at bounding box center [784, 356] width 52 height 52
click at [971, 541] on span "Upload" at bounding box center [976, 540] width 41 height 21
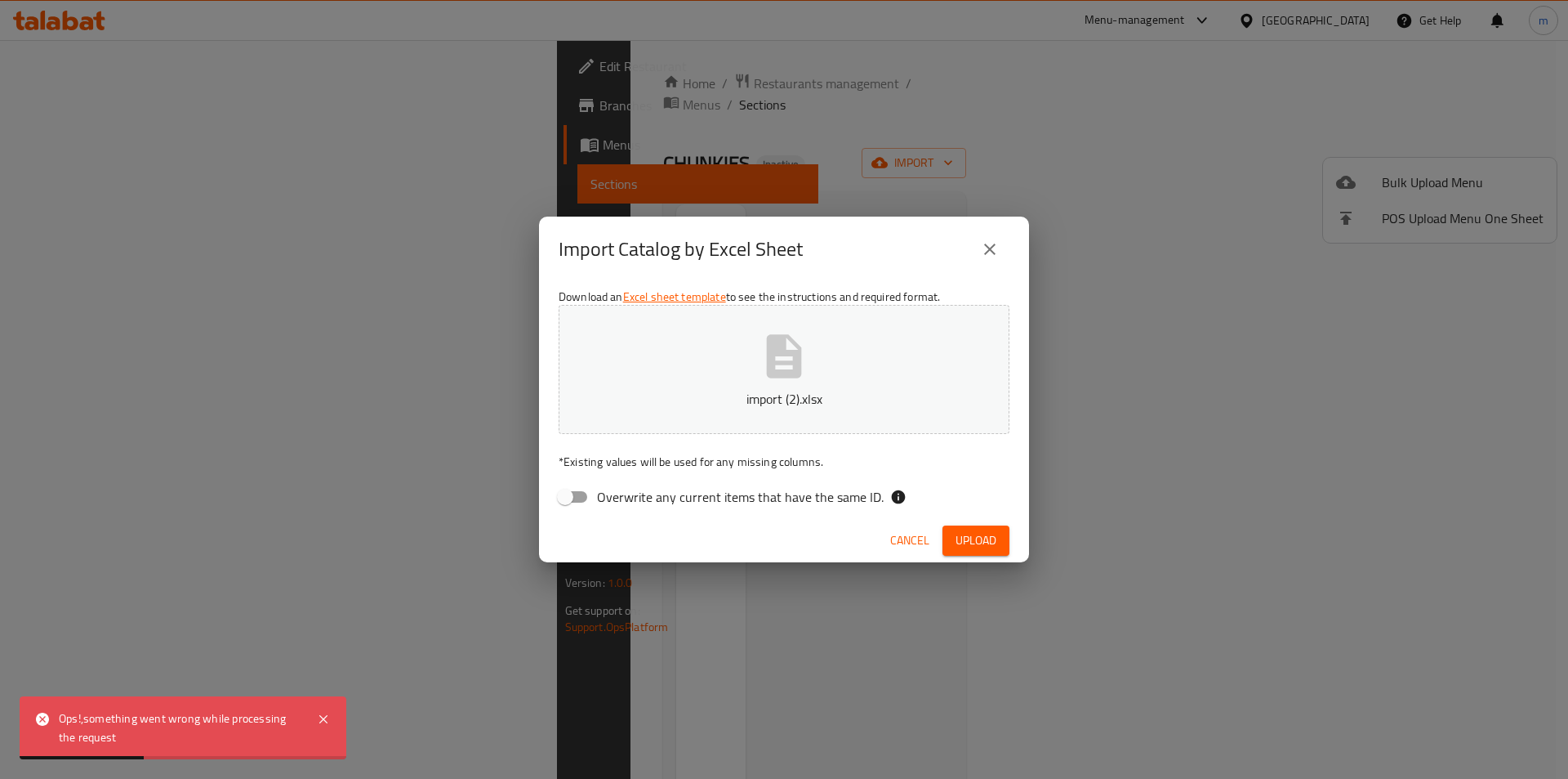
click at [996, 253] on icon "close" at bounding box center [990, 249] width 20 height 20
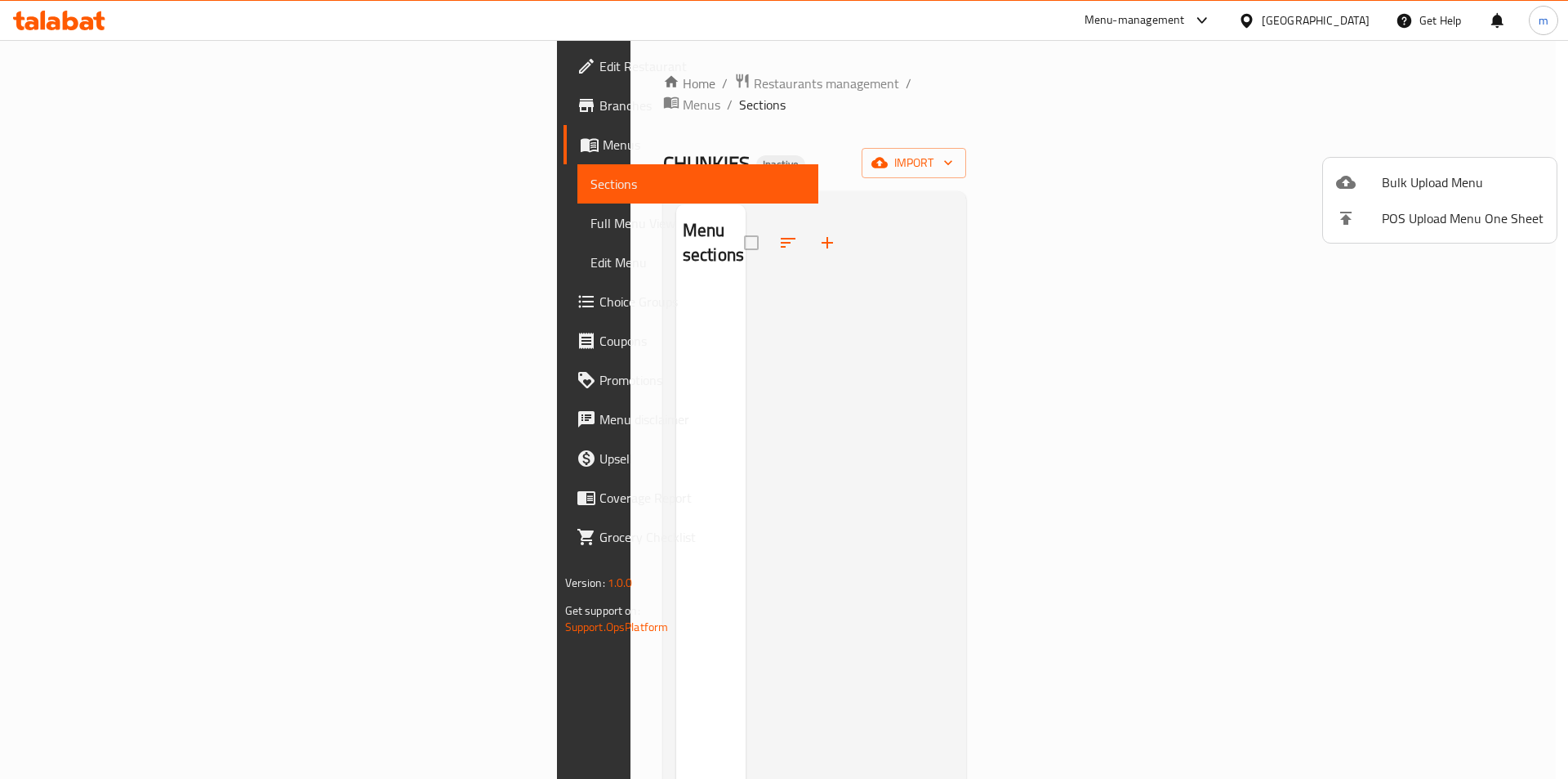
click at [94, 143] on div at bounding box center [784, 390] width 1568 height 779
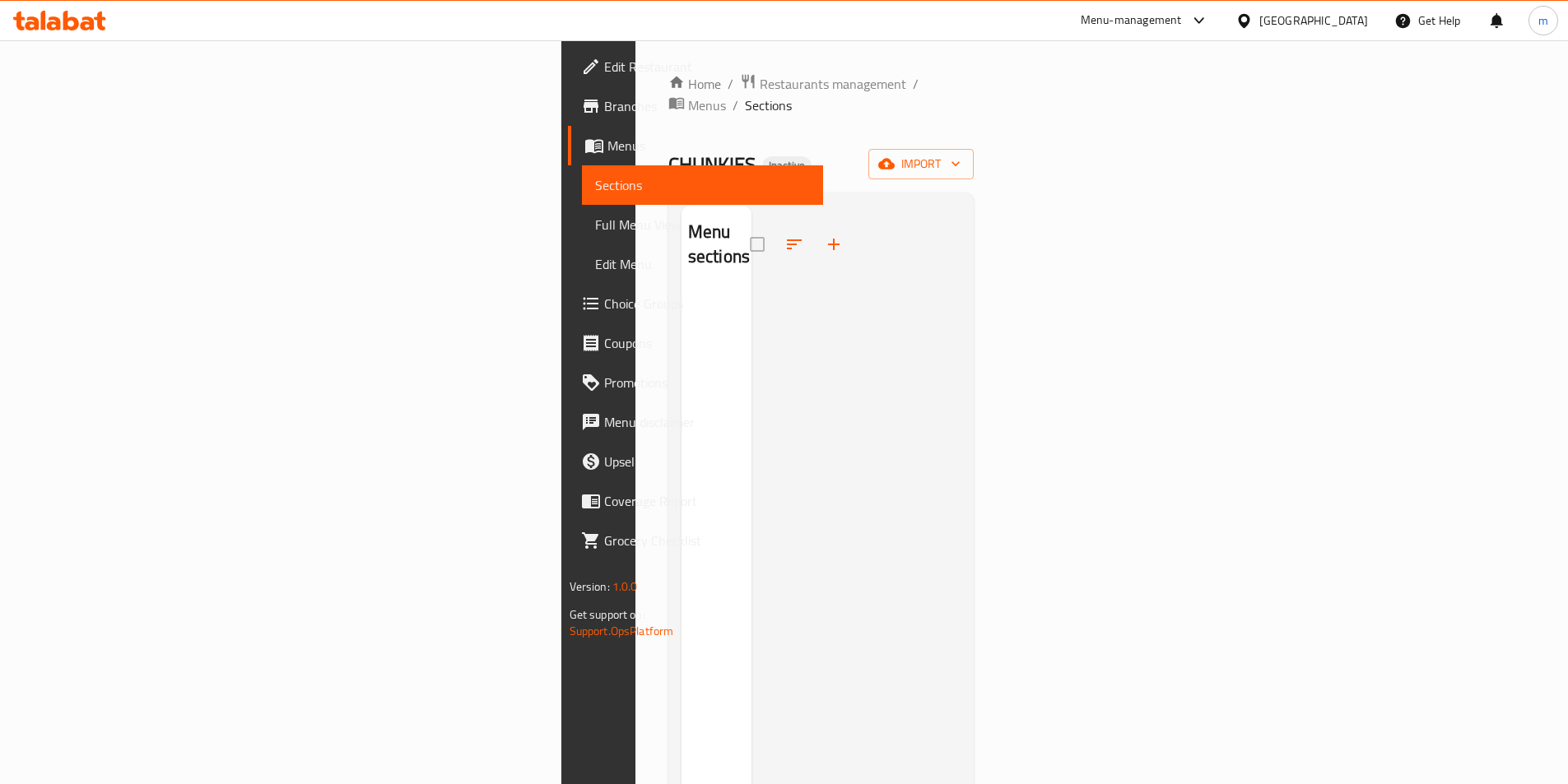
click at [608, 143] on span "Menus" at bounding box center [709, 146] width 203 height 20
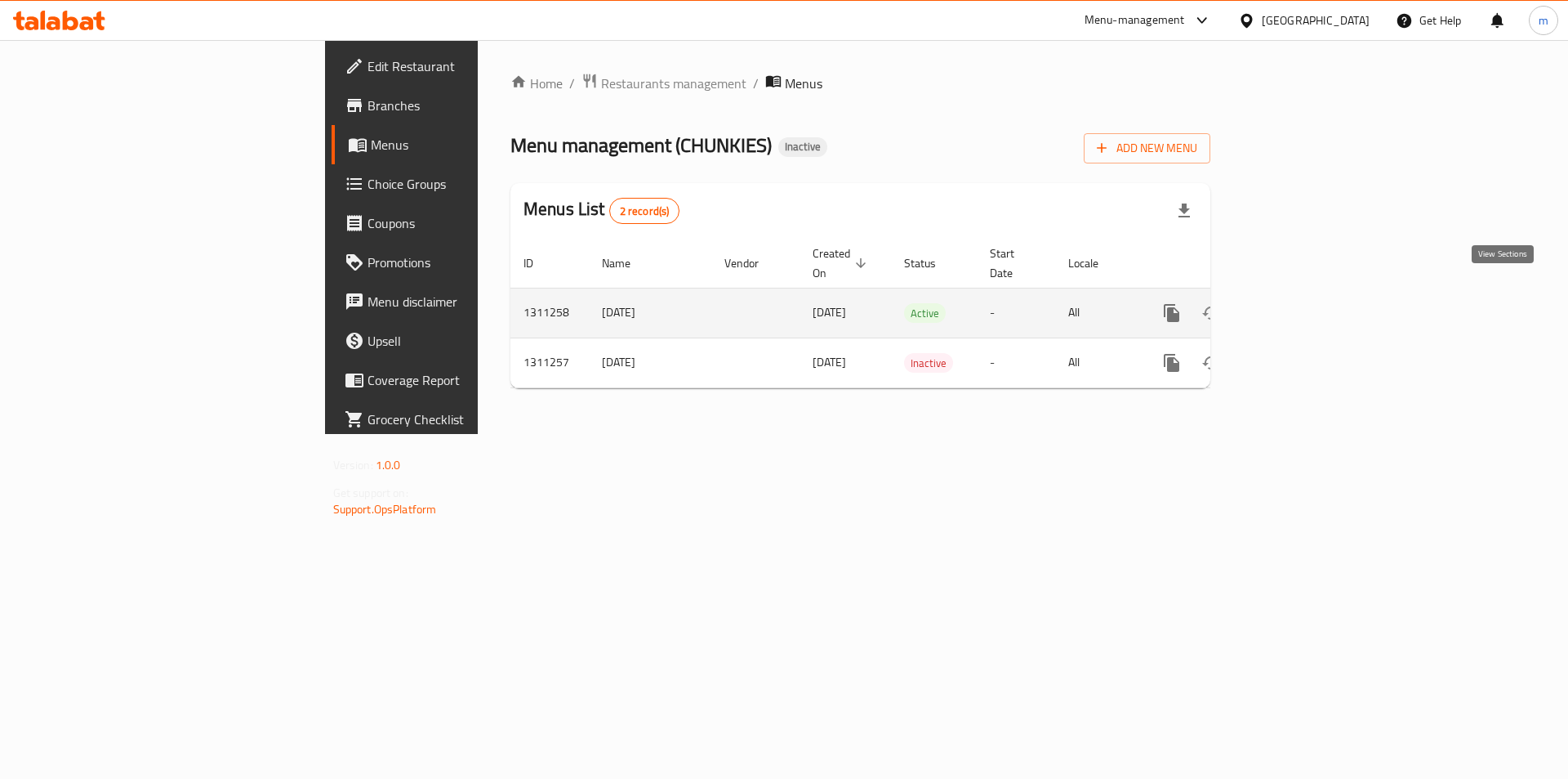
click at [1297, 305] on icon "enhanced table" at bounding box center [1290, 312] width 14 height 14
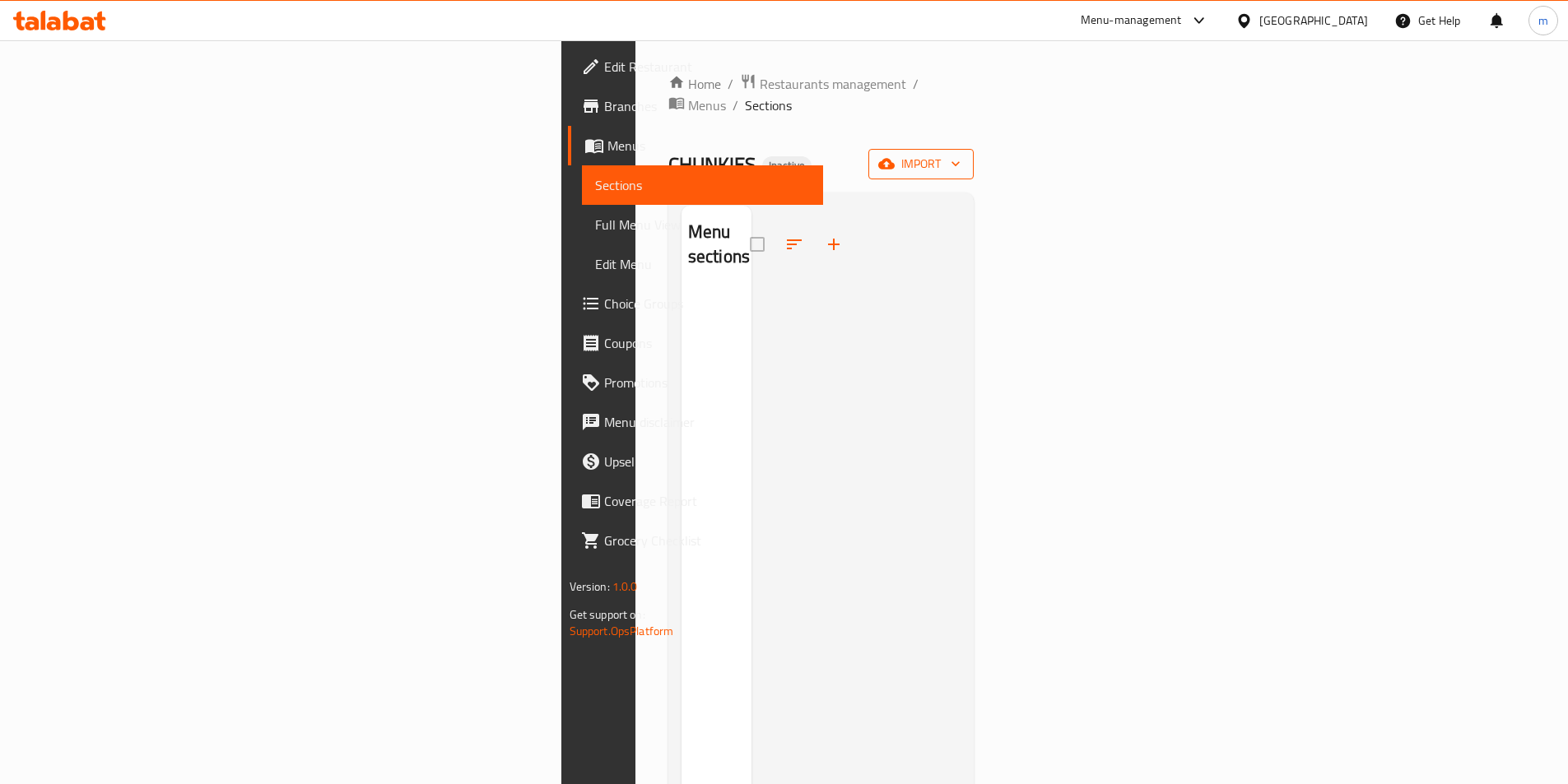
click at [960, 154] on span "import" at bounding box center [921, 164] width 79 height 21
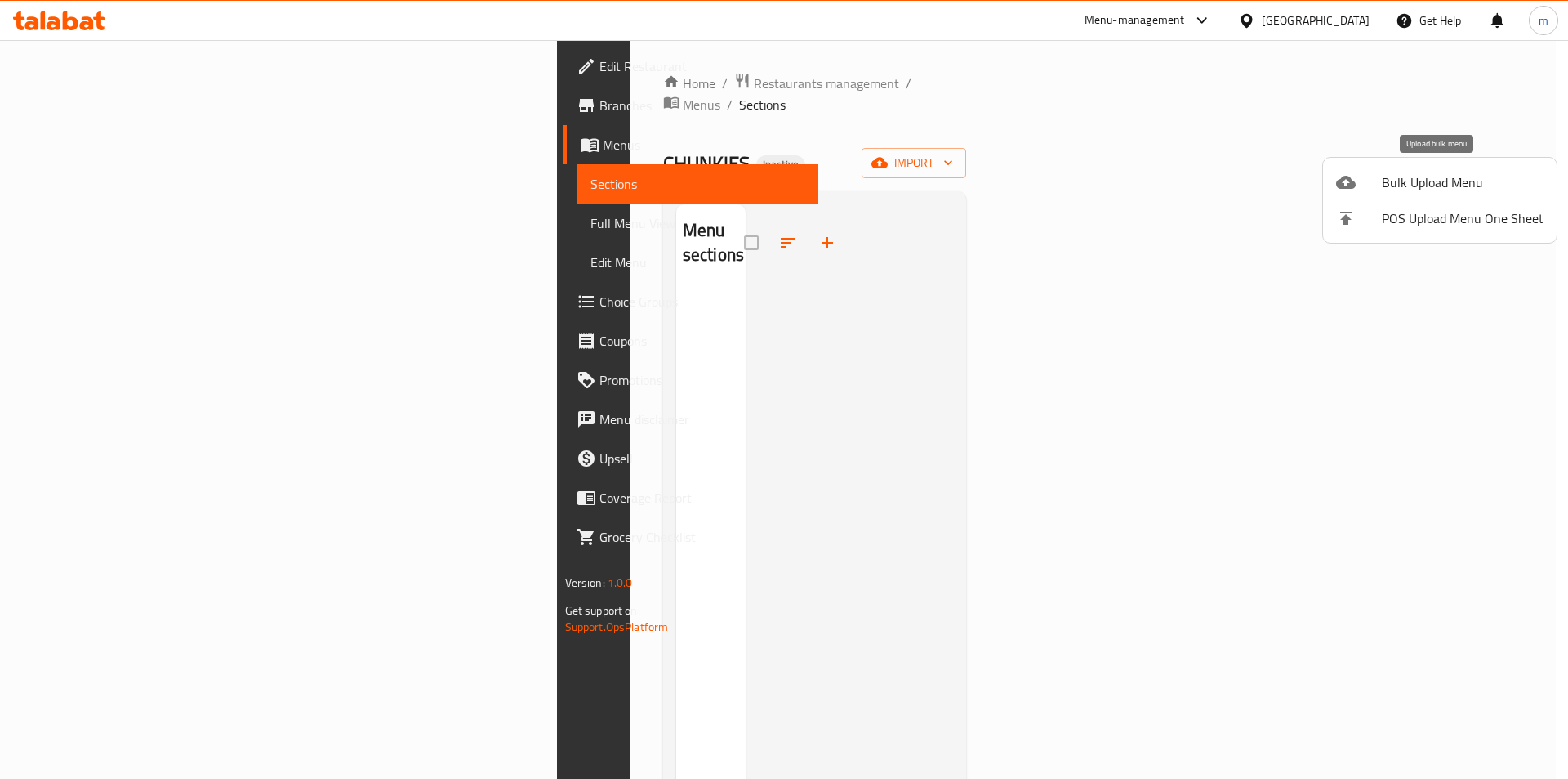
click at [1454, 189] on span "Bulk Upload Menu" at bounding box center [1462, 183] width 162 height 20
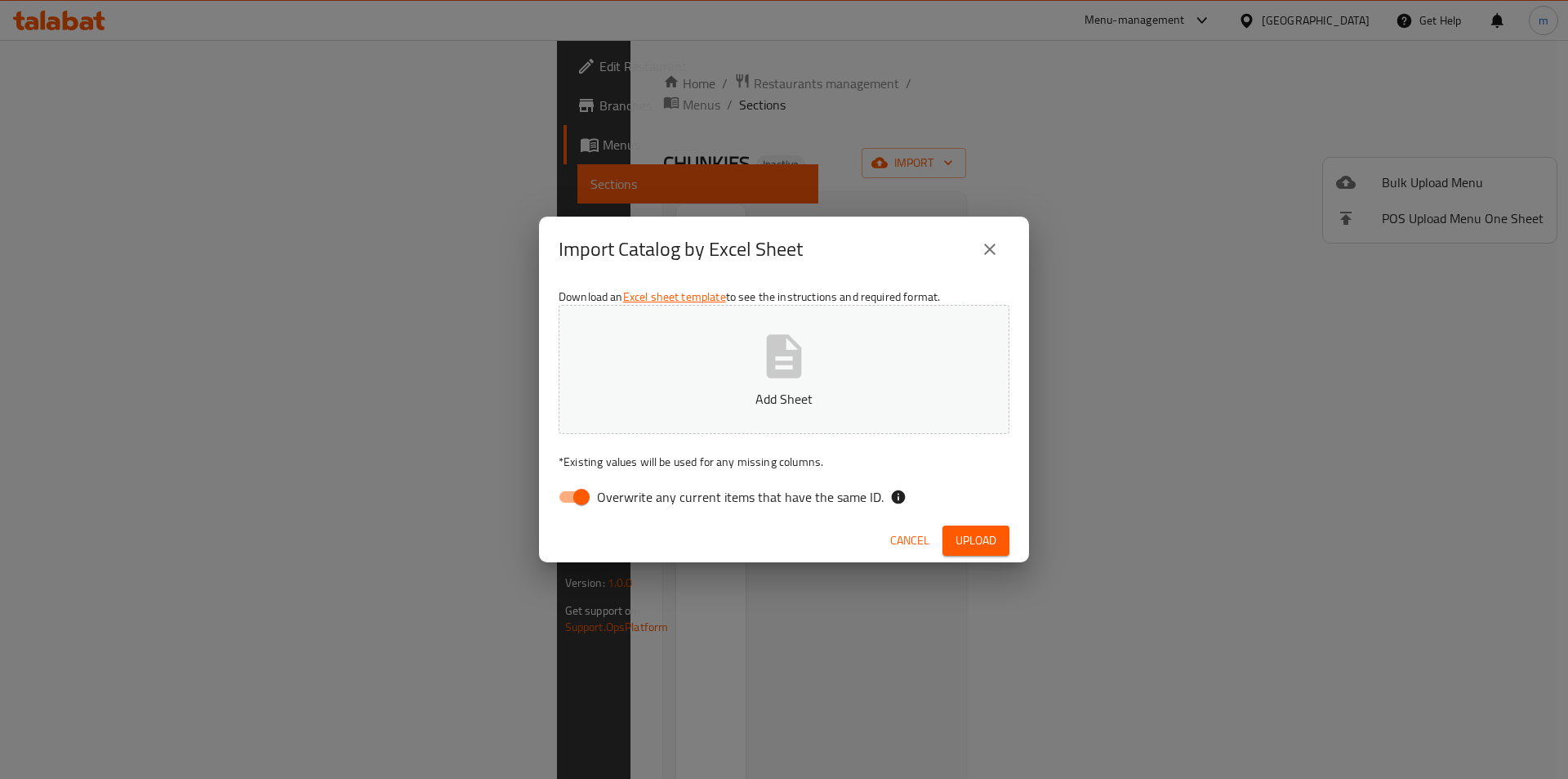
click at [570, 511] on input "Overwrite any current items that have the same ID." at bounding box center [582, 497] width 93 height 31
checkbox input "false"
click at [681, 435] on div "Download an Excel sheet template to see the instructions and required format. A…" at bounding box center [784, 400] width 490 height 237
click at [707, 389] on button "Add Sheet" at bounding box center [784, 369] width 451 height 129
click at [987, 542] on span "Upload" at bounding box center [976, 540] width 41 height 21
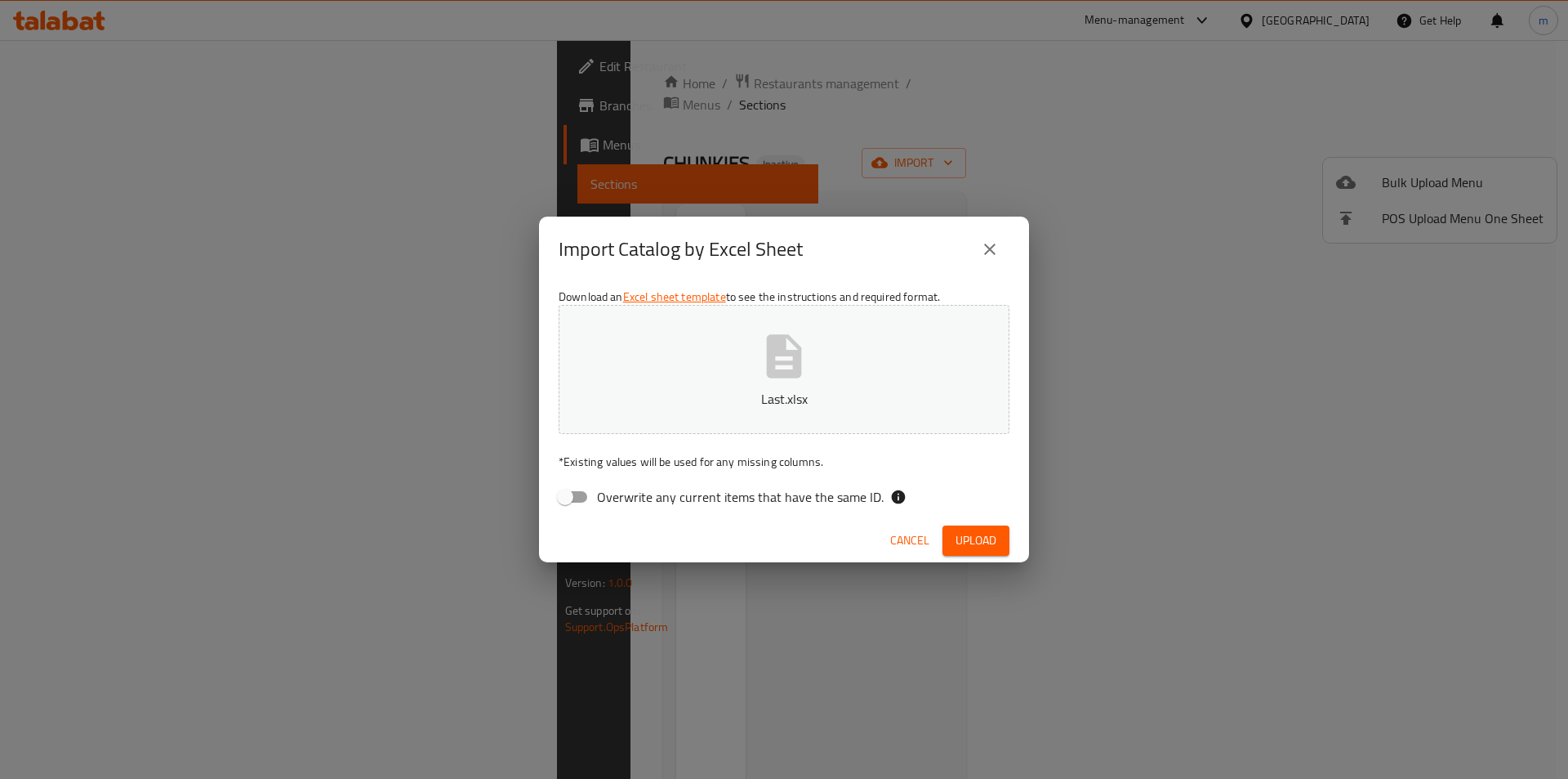
click at [993, 256] on icon "close" at bounding box center [990, 249] width 20 height 20
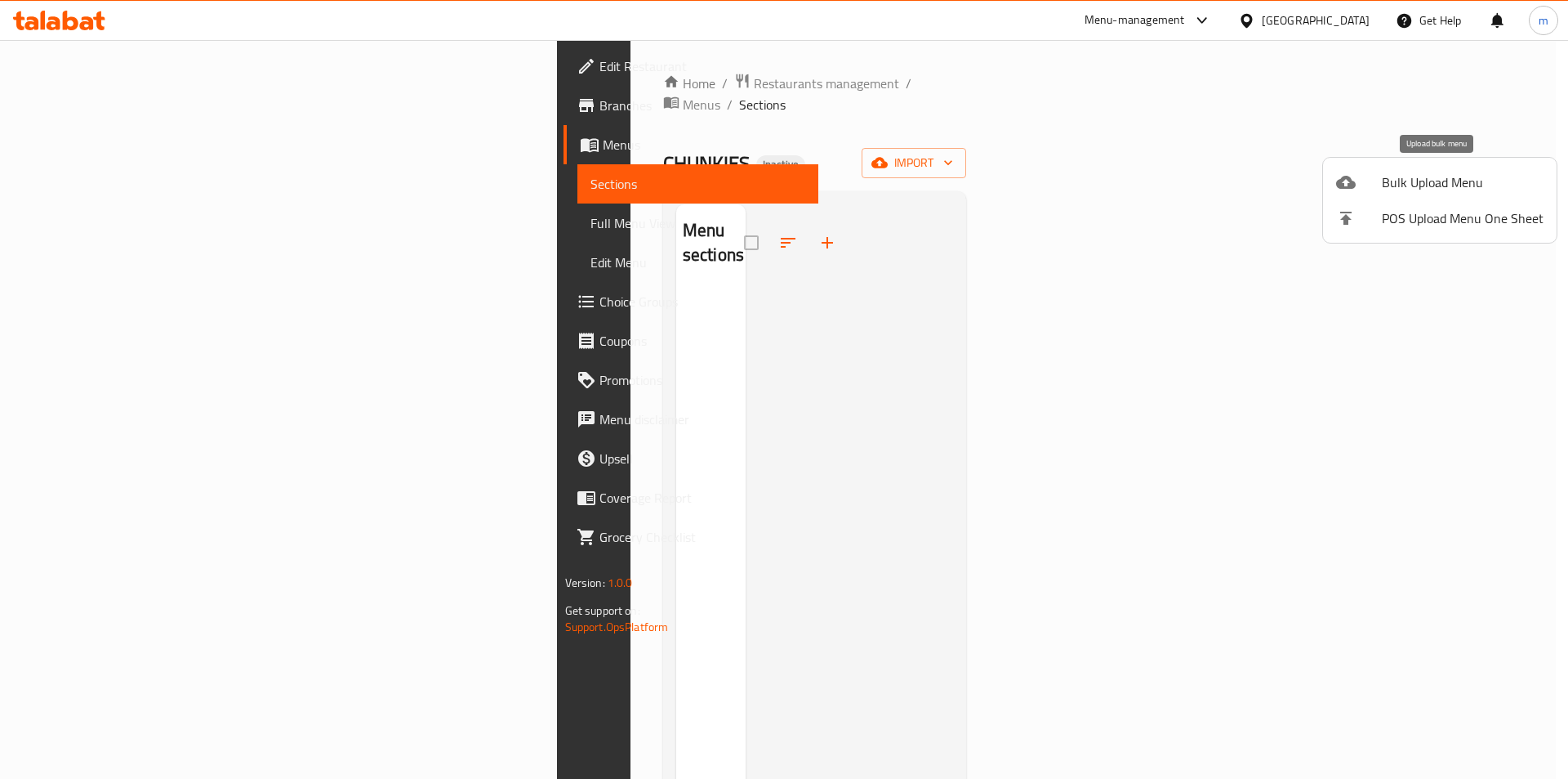
click at [1461, 181] on span "Bulk Upload Menu" at bounding box center [1462, 183] width 162 height 20
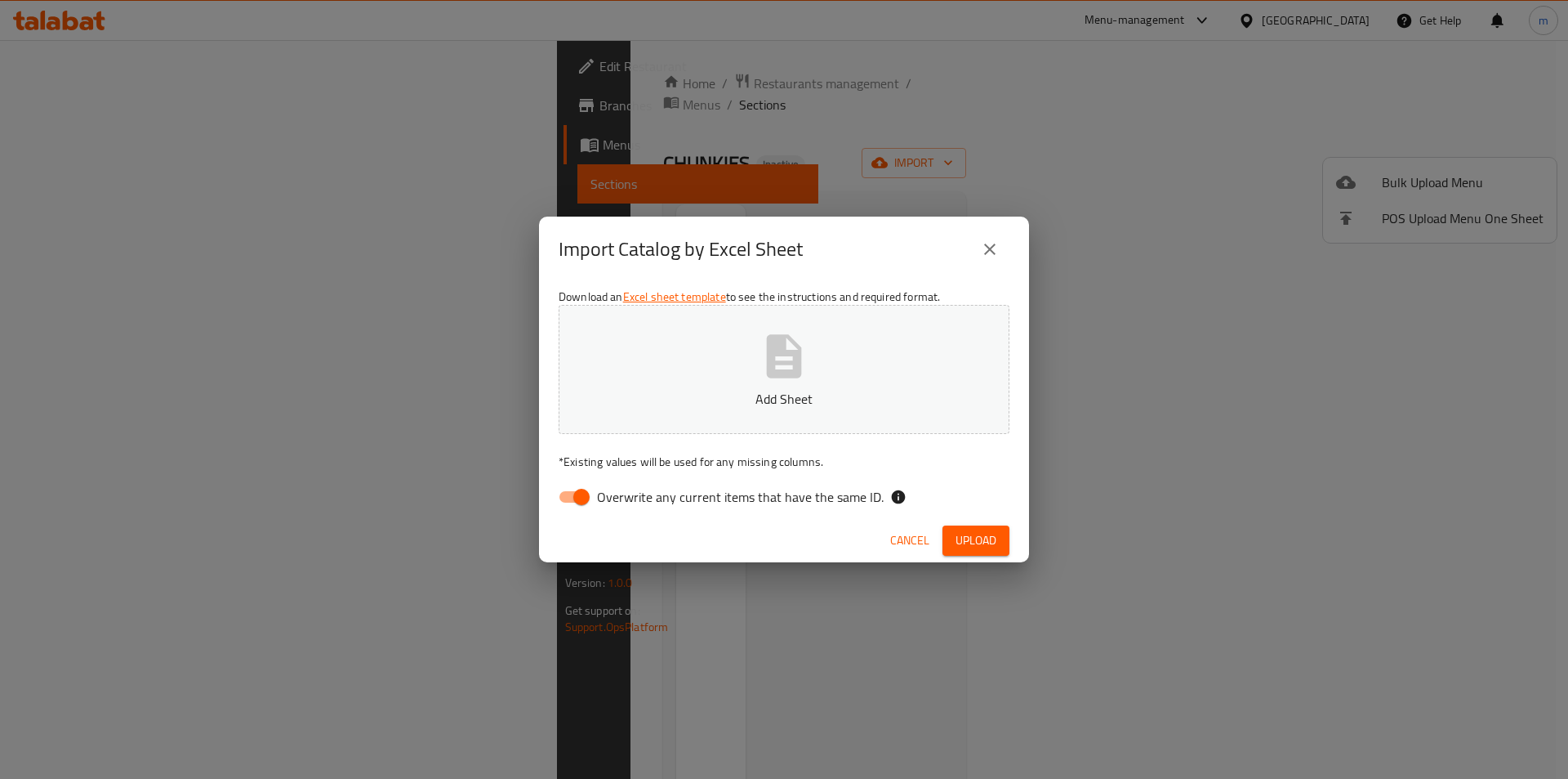
click at [575, 504] on input "Overwrite any current items that have the same ID." at bounding box center [582, 497] width 93 height 31
checkbox input "false"
click at [736, 377] on button "Add Sheet" at bounding box center [784, 369] width 451 height 129
click at [976, 543] on span "Upload" at bounding box center [976, 540] width 41 height 21
click at [953, 536] on button "Upload" at bounding box center [976, 541] width 67 height 30
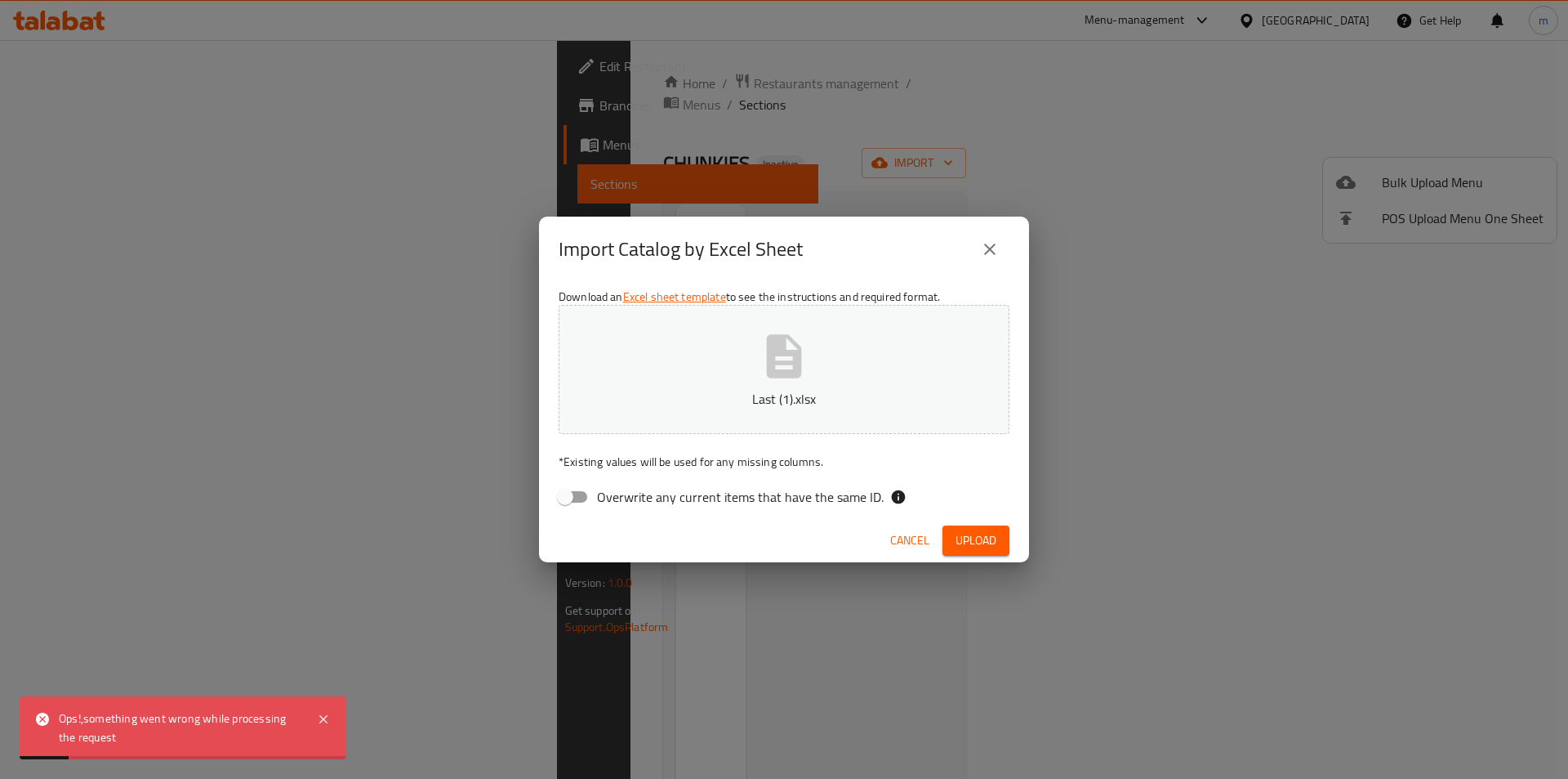
click at [912, 544] on span "Cancel" at bounding box center [910, 540] width 39 height 21
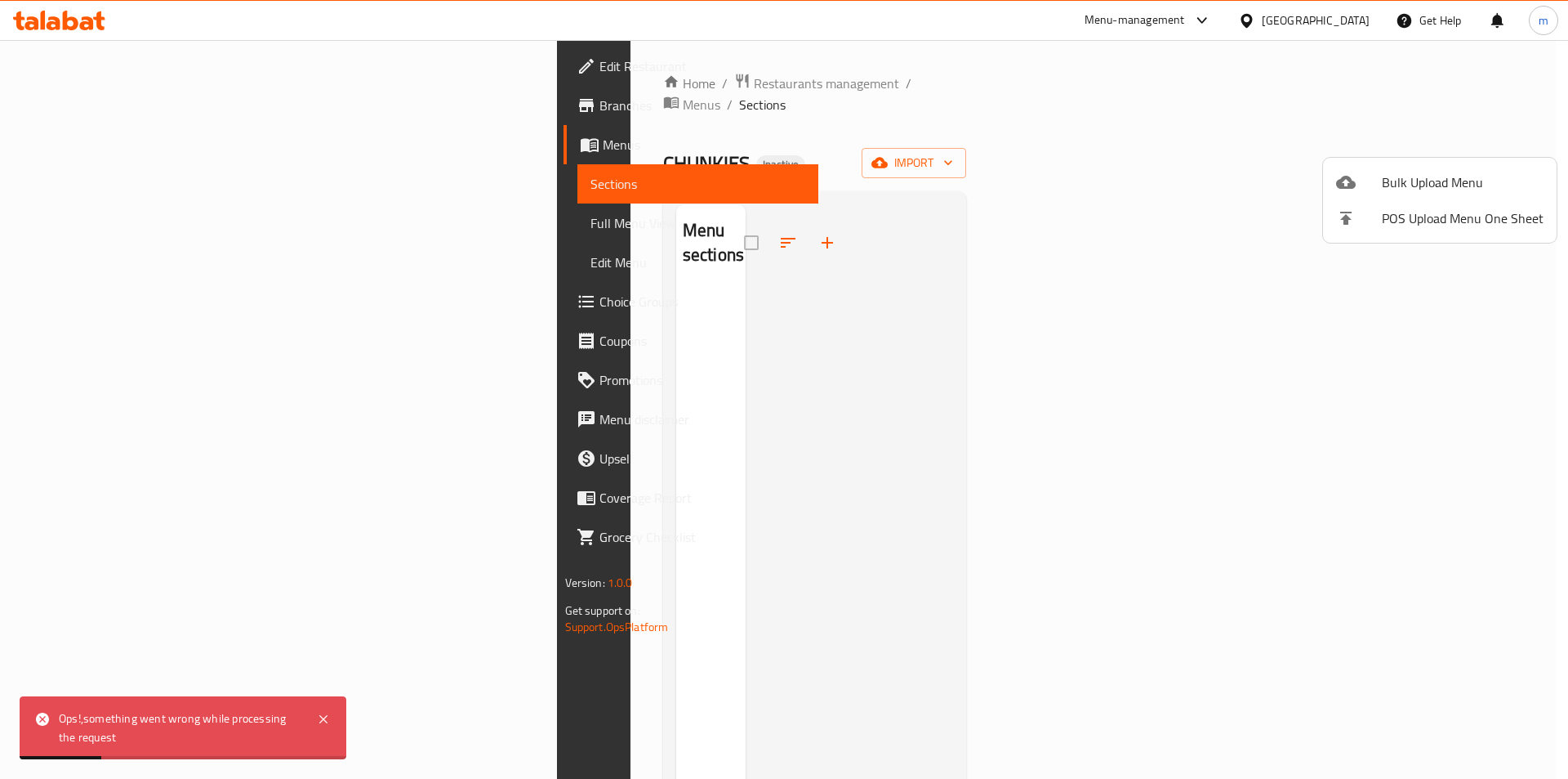
click at [1276, 294] on div at bounding box center [784, 390] width 1568 height 779
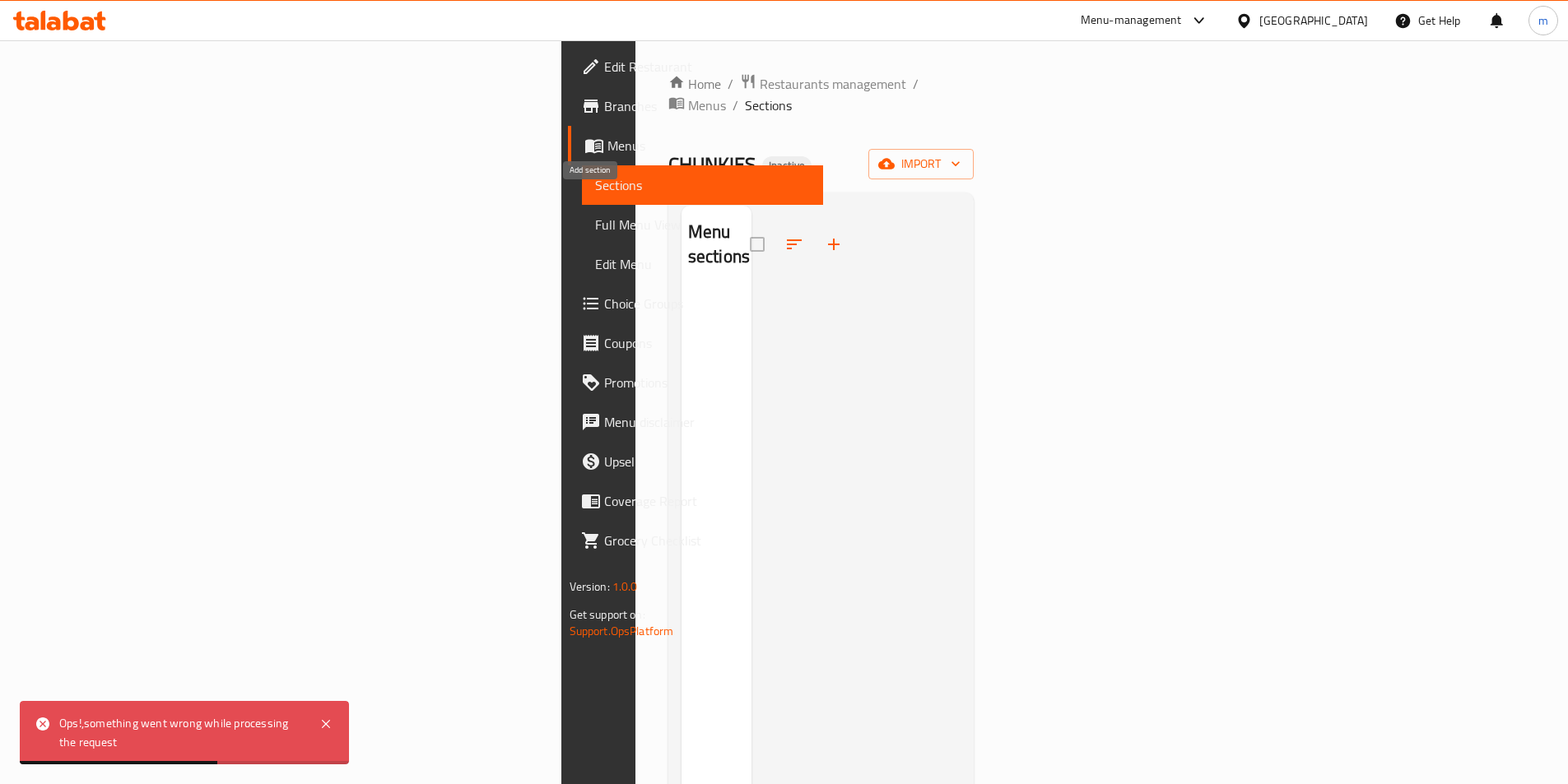
click at [814, 224] on button "button" at bounding box center [834, 244] width 40 height 40
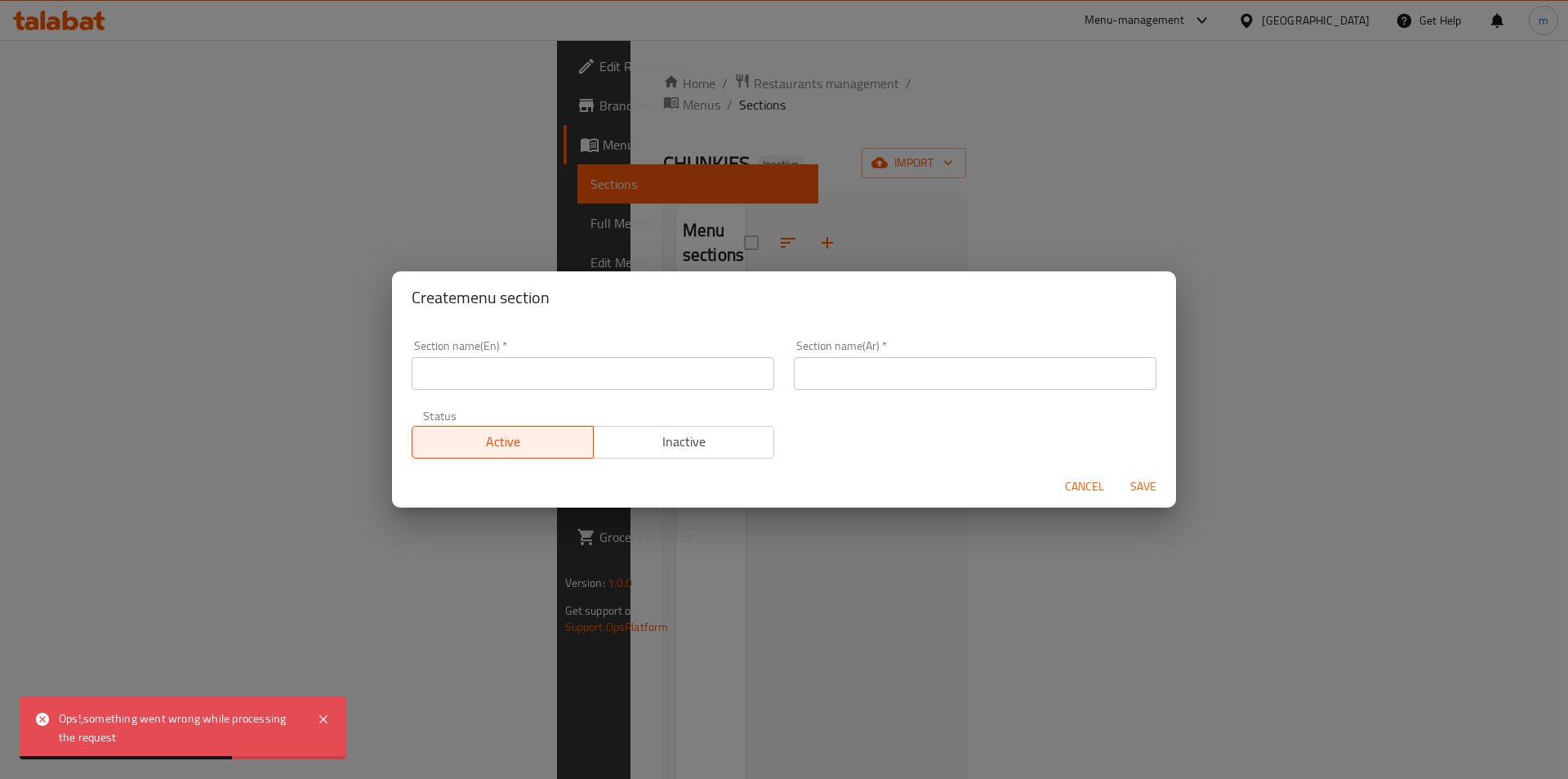
click at [585, 220] on div "Create menu section Section name(En)   * Section name(En) * Section name(Ar)   …" at bounding box center [784, 390] width 1568 height 779
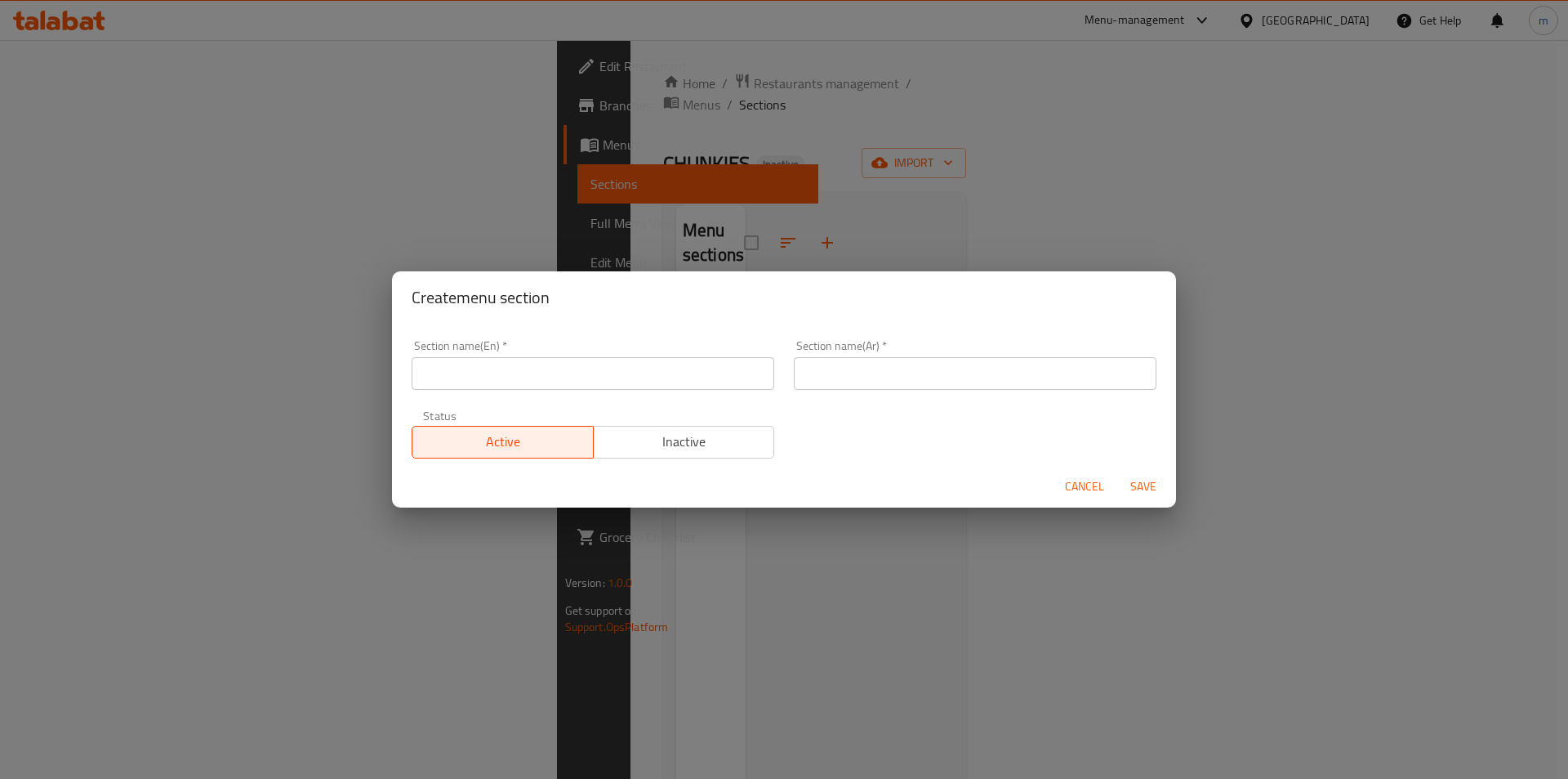
click at [628, 389] on input "text" at bounding box center [592, 373] width 362 height 33
paste input "Loaded Fries & Buckets"
type input "Loaded Fries & Buckets"
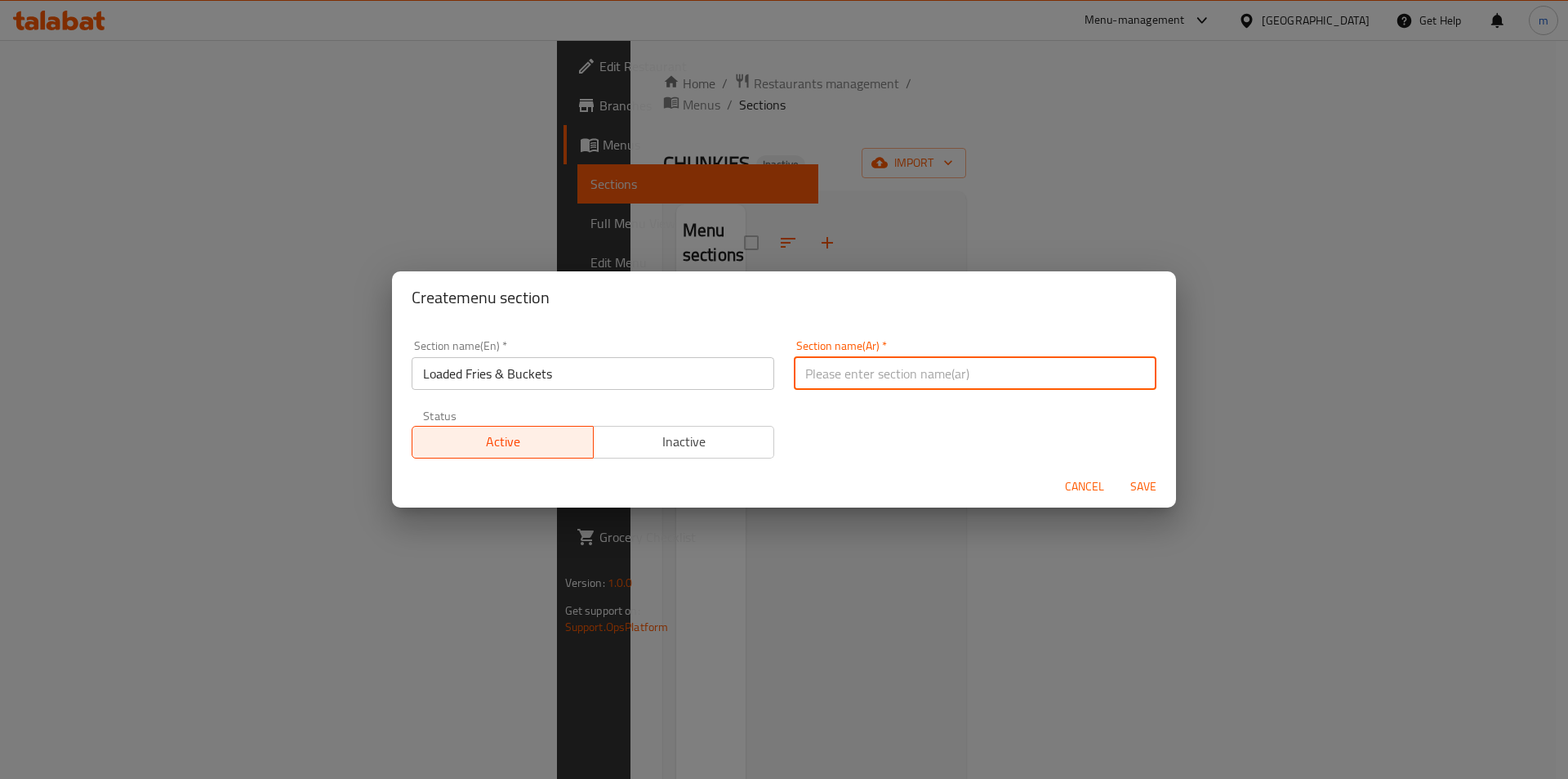
click at [1052, 389] on input "text" at bounding box center [975, 373] width 362 height 33
paste input "بطاطس مقلية لودد & باكتس"
type input "بطاطس مقلية لودد & باكتس"
click at [1163, 483] on button "Save" at bounding box center [1144, 487] width 52 height 30
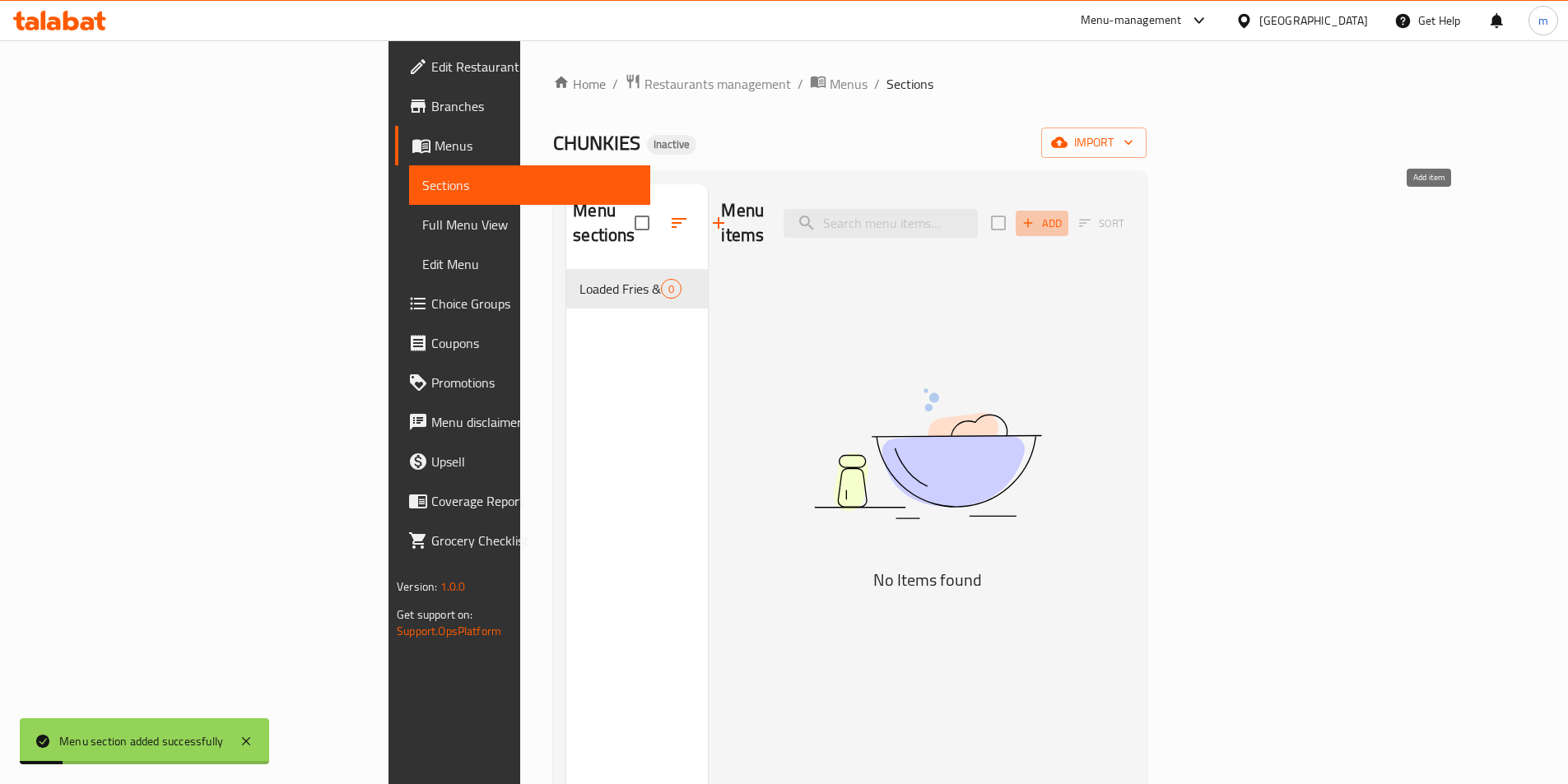
click at [1064, 214] on span "Add" at bounding box center [1041, 223] width 44 height 19
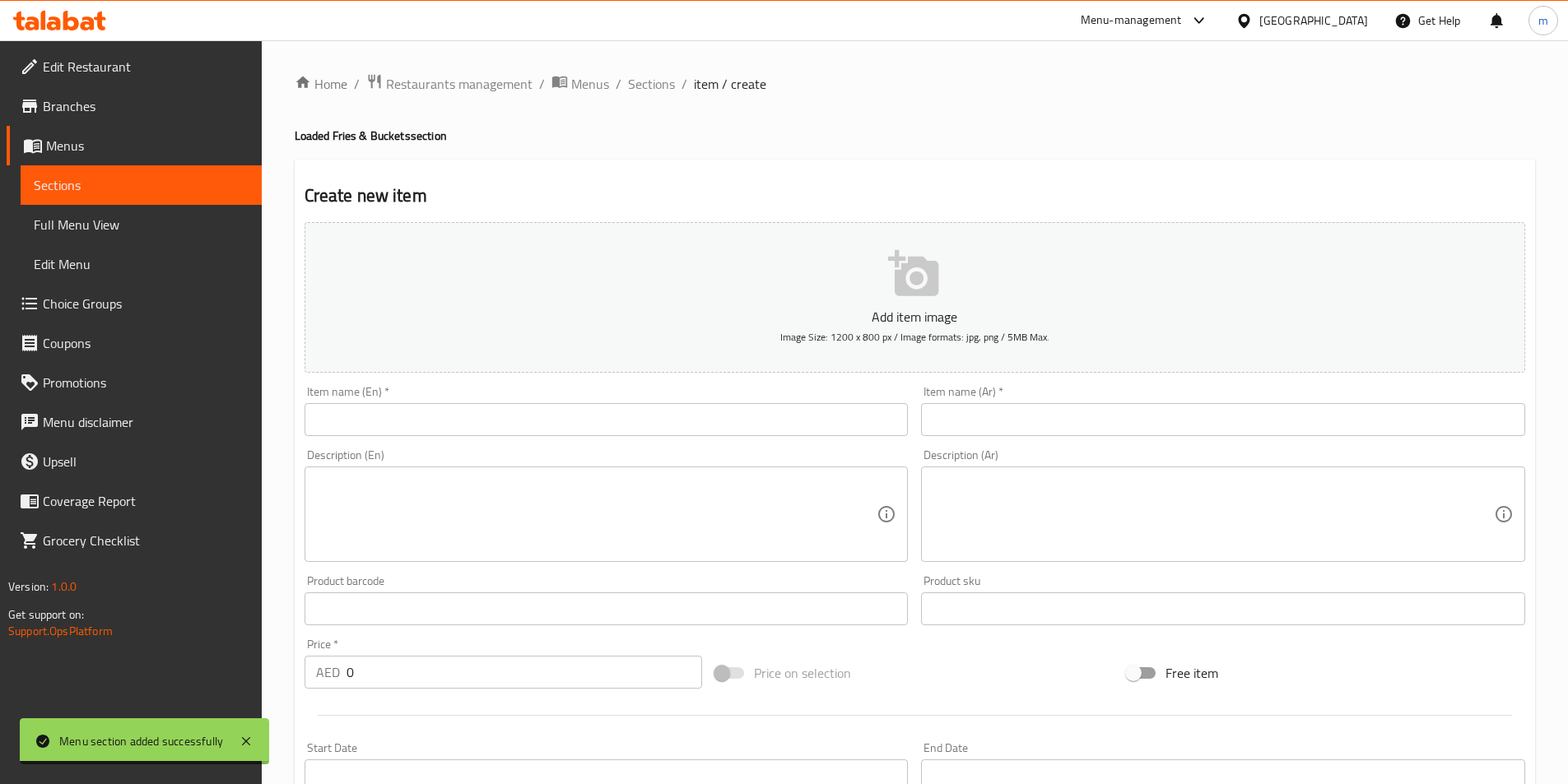
click at [796, 424] on input "text" at bounding box center [607, 419] width 604 height 33
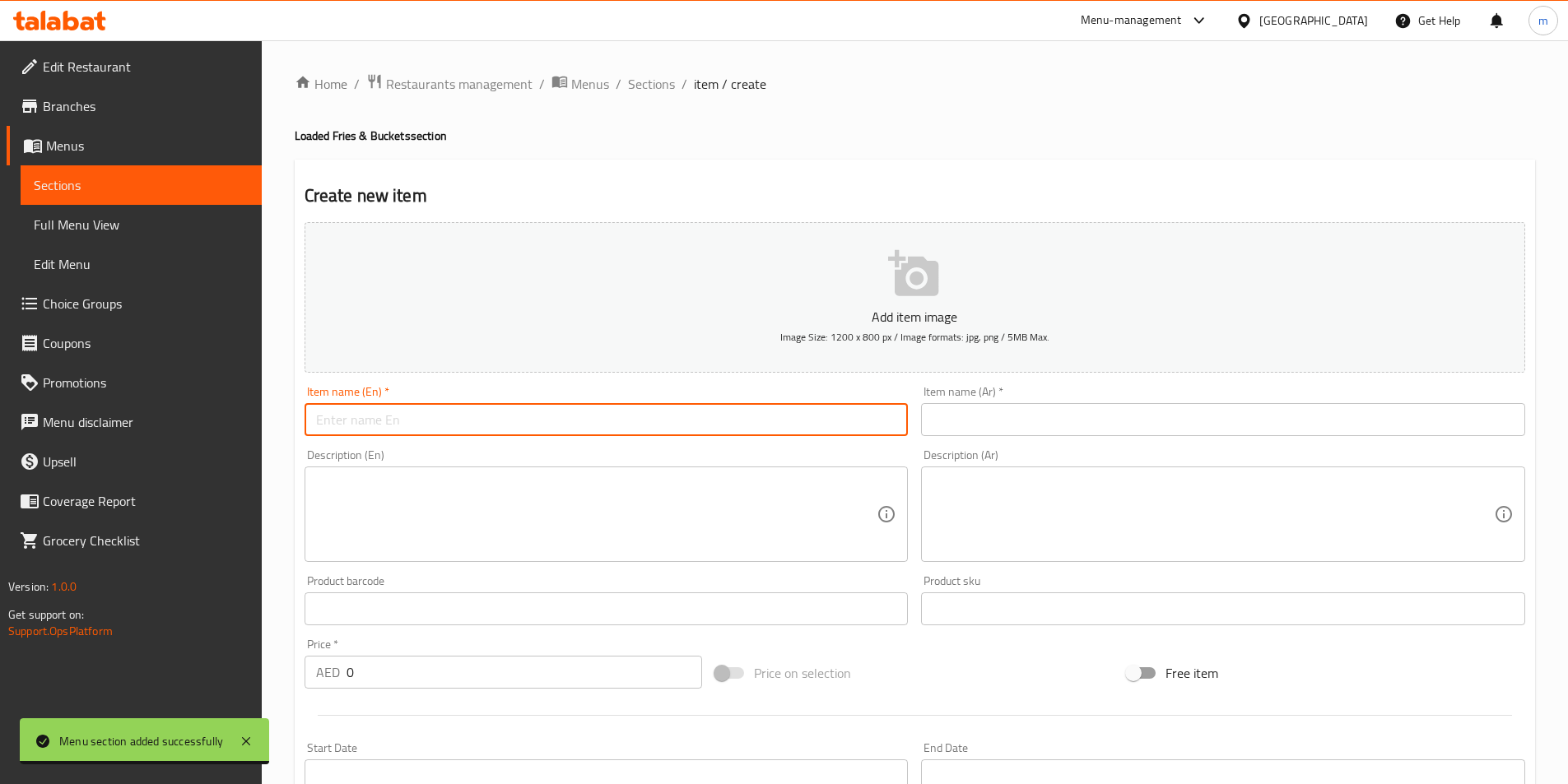
paste input "Meal - 4 pcs"
type input "Meal - 4 pcs"
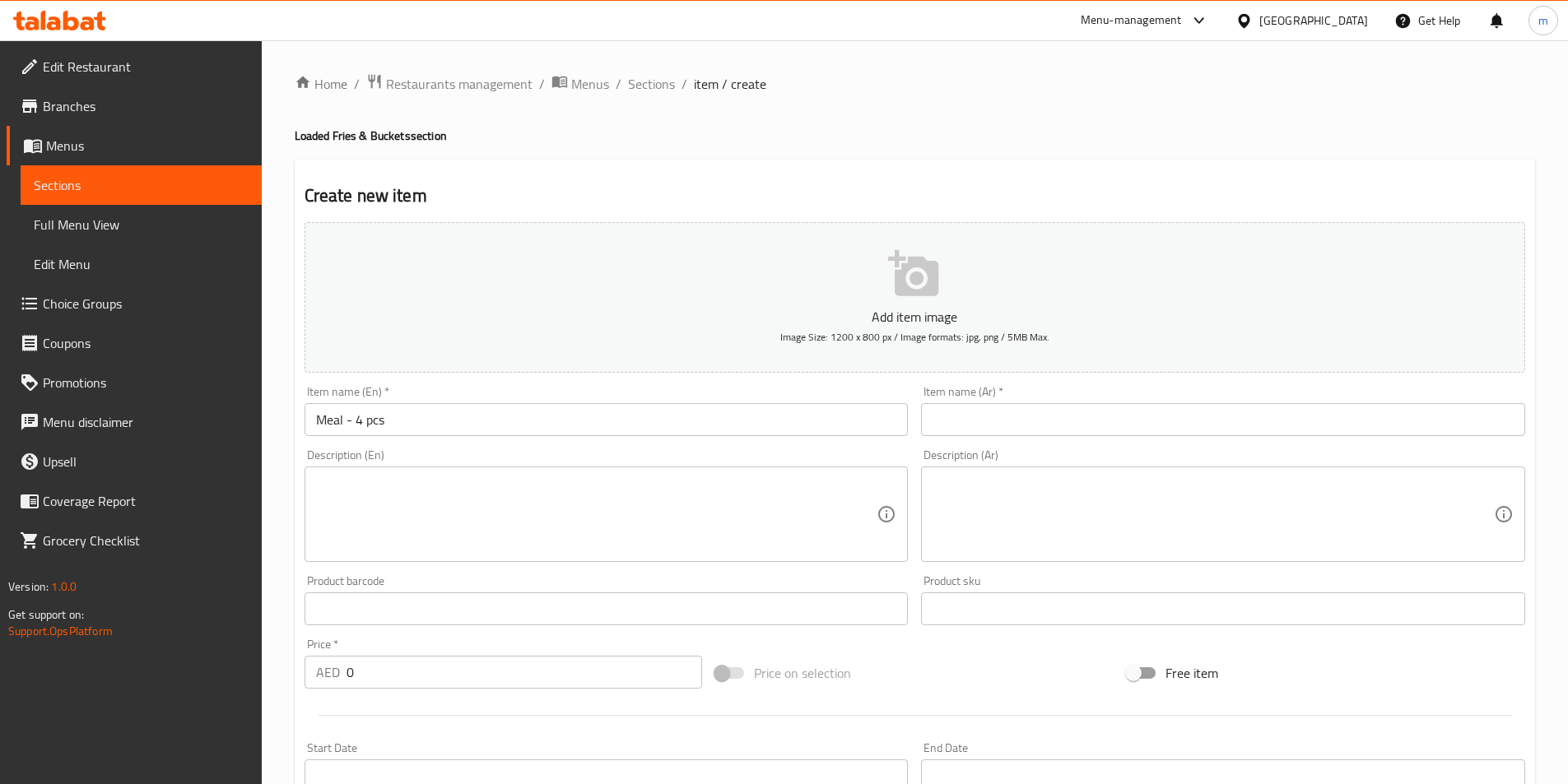
click at [1123, 436] on input "text" at bounding box center [1223, 419] width 604 height 33
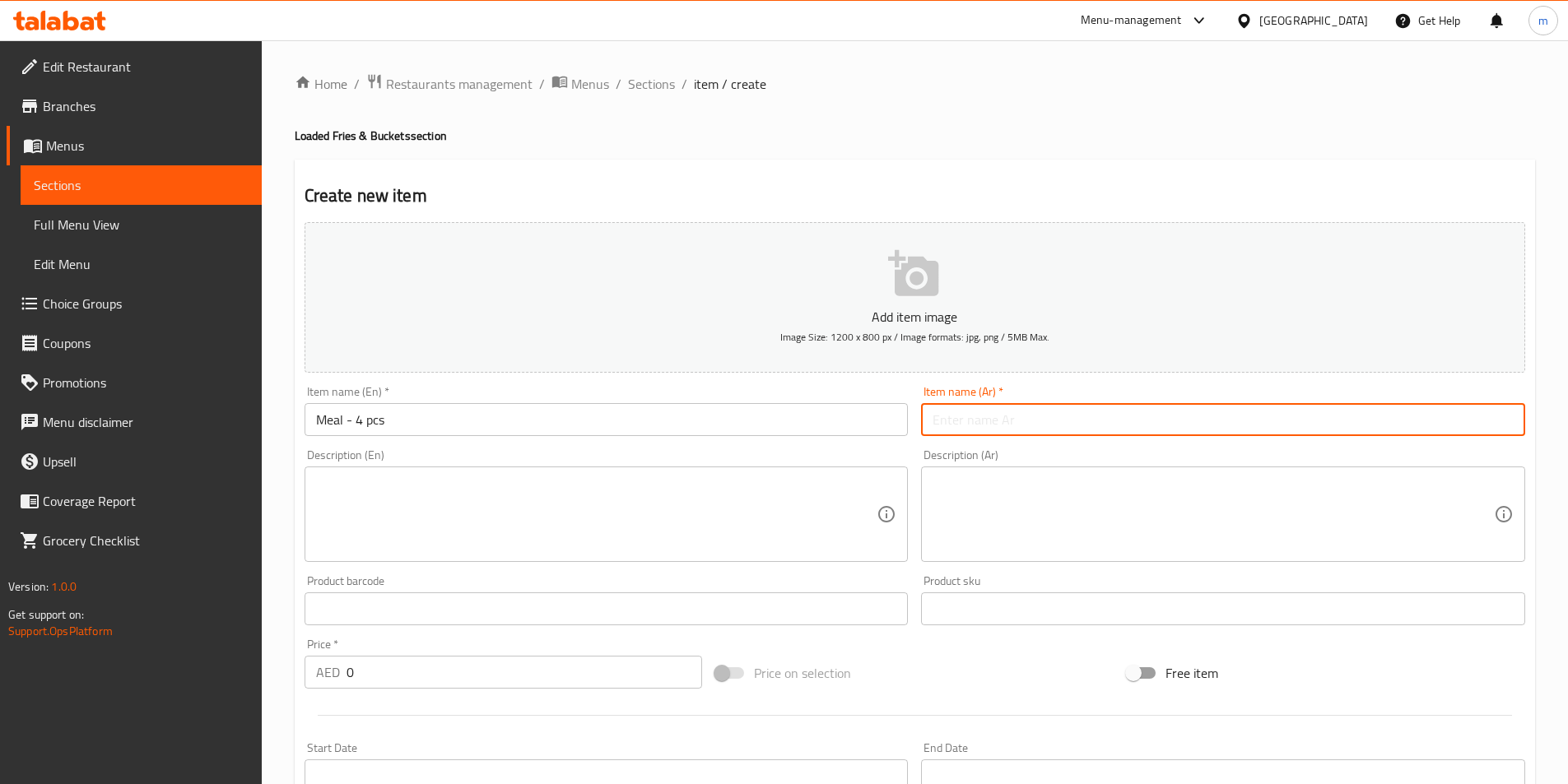
paste input "وجبة - 4 قطع"
type input "وجبة - 4 قطع"
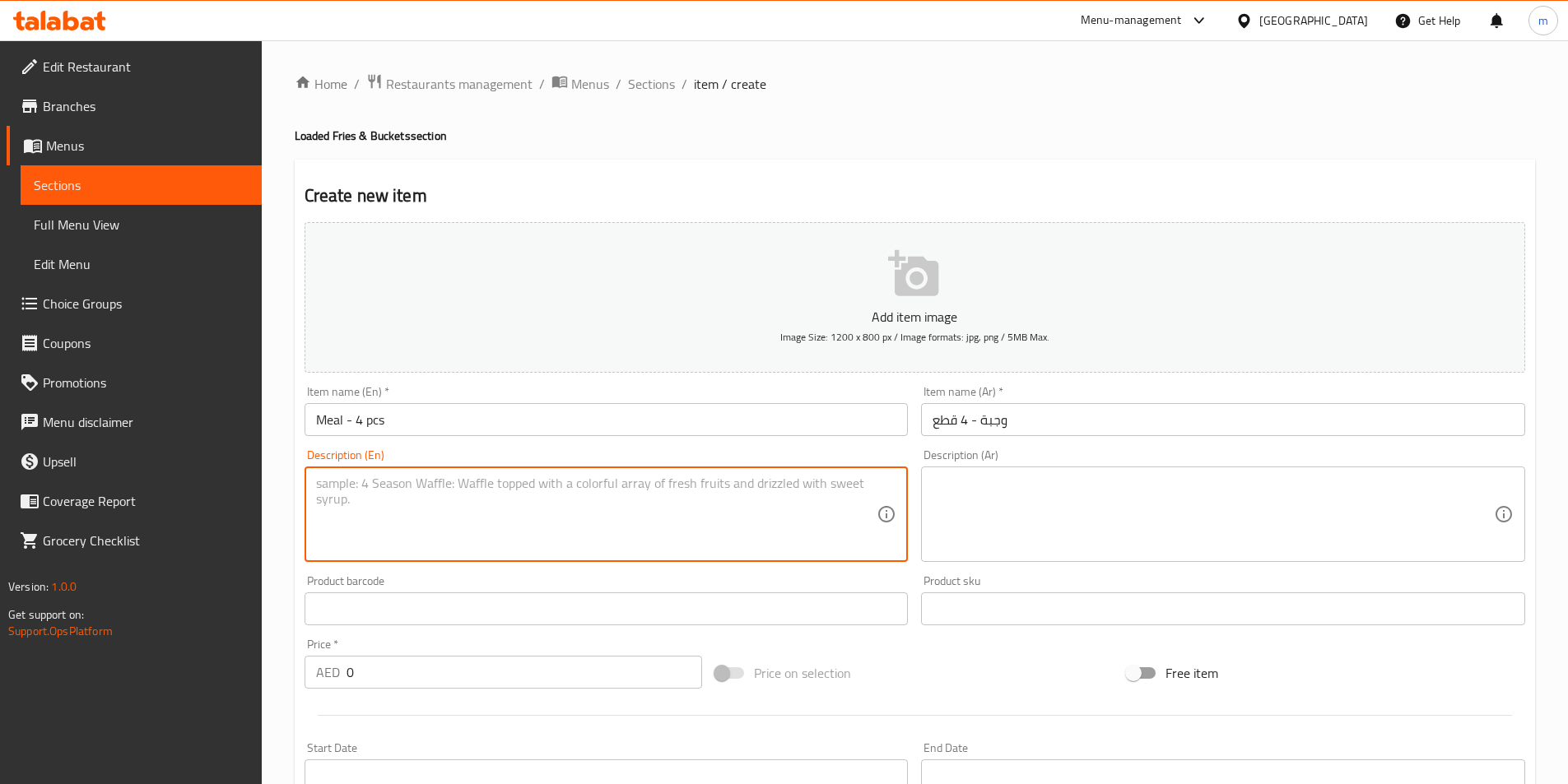
click at [772, 542] on textarea at bounding box center [596, 515] width 561 height 78
paste textarea "Signature fried chicken, served with fries, coleslaw & a drink."
type textarea "Signature fried chicken, served with fries, coleslaw & a drink."
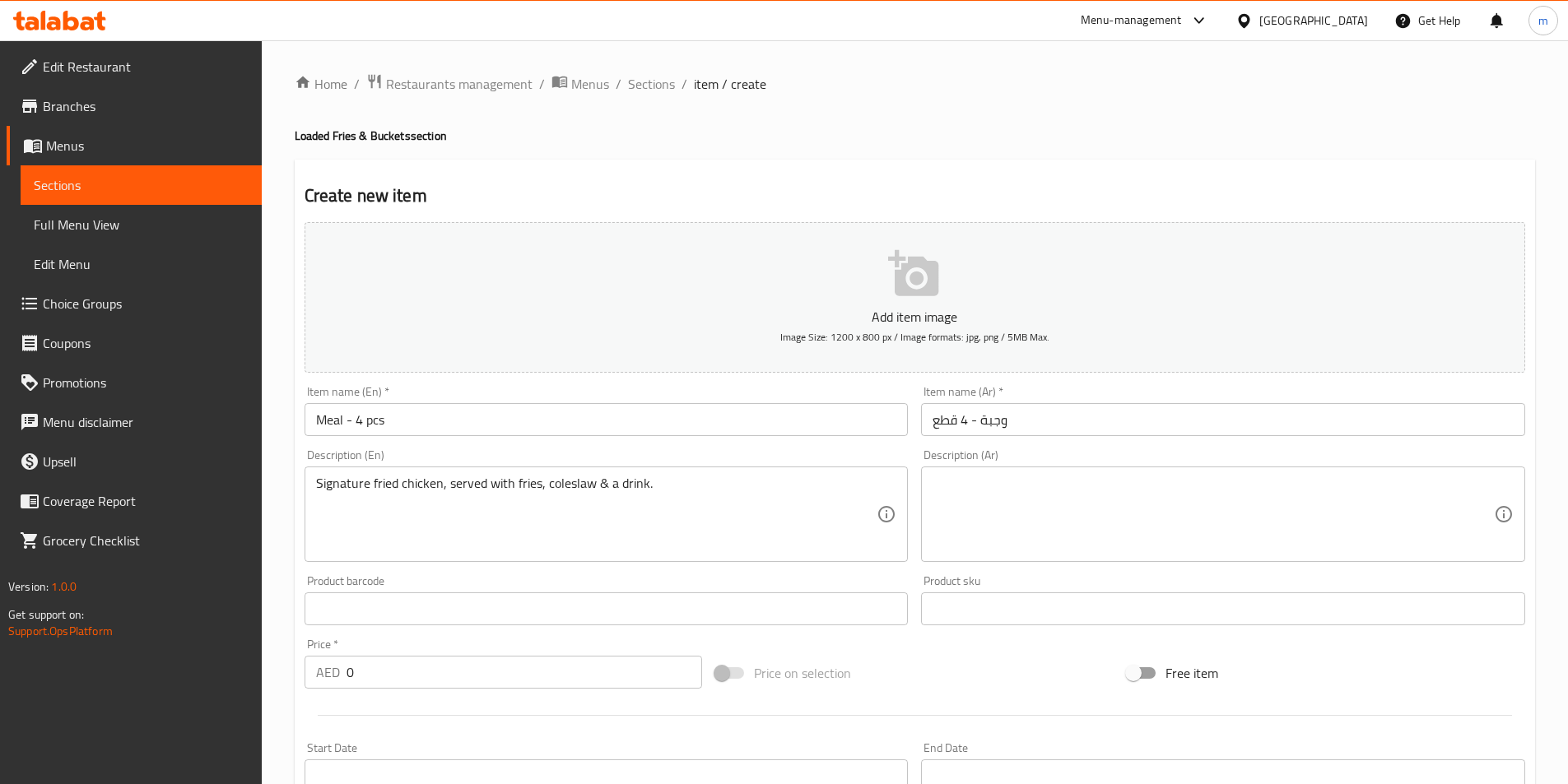
click at [1252, 504] on textarea at bounding box center [1213, 515] width 561 height 78
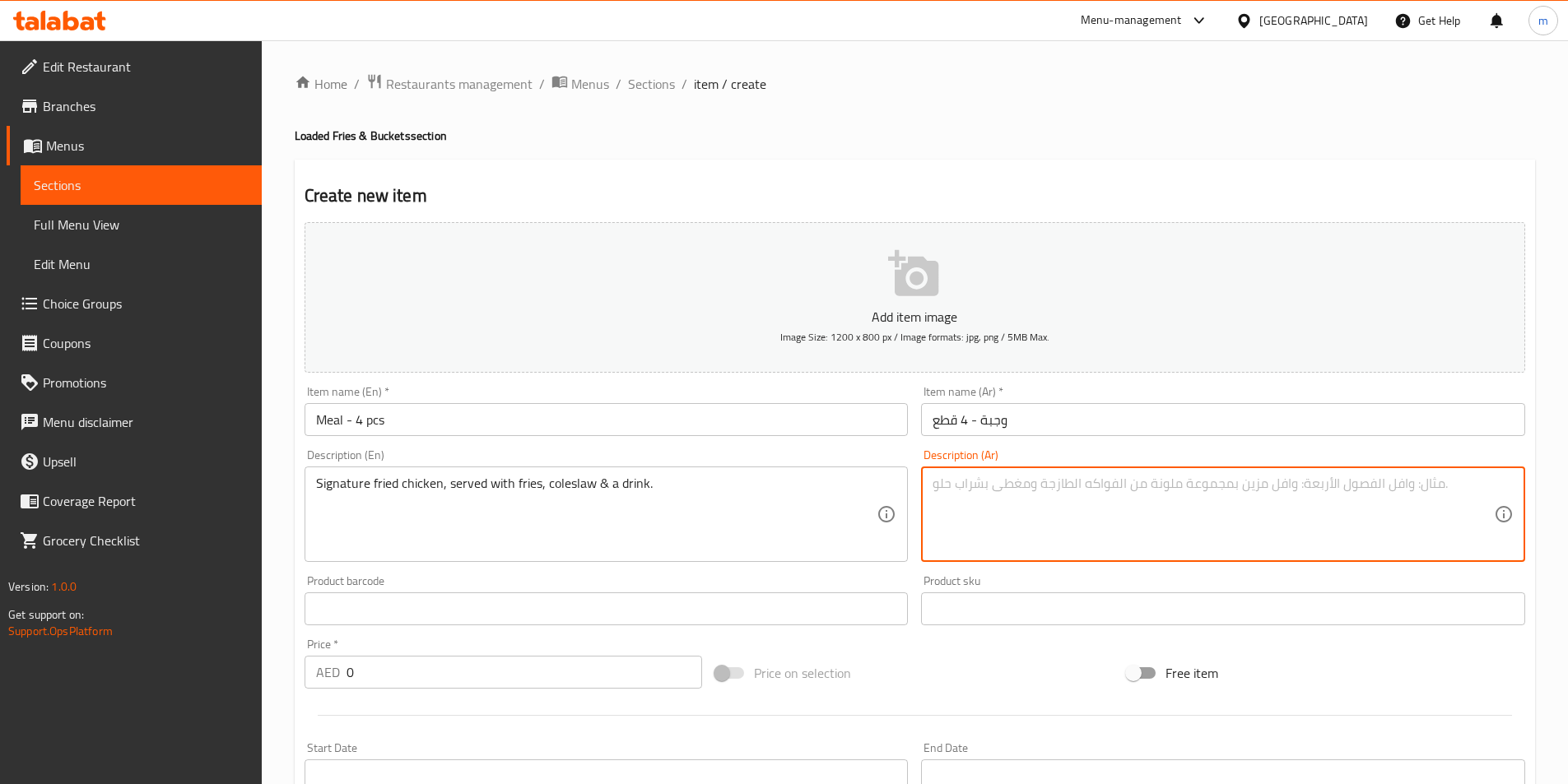
paste textarea "دجاج مقلي سيجنتشر، يقدم مع البطاطس المقلية، كول سلو ومشروب."
type textarea "دجاج مقلي سيجنتشر، يقدم مع البطاطس المقلية، كول سلو ومشروب."
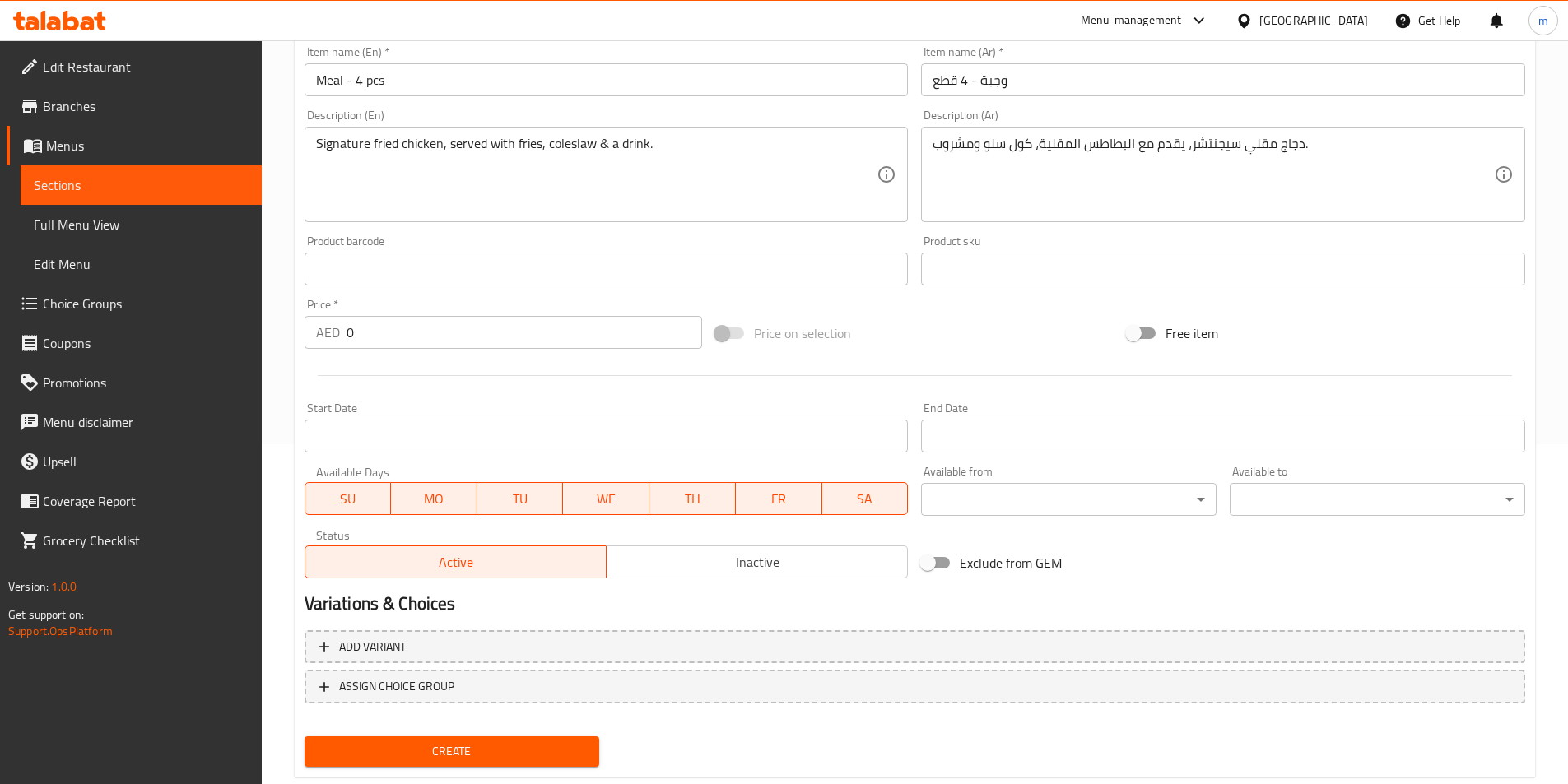
scroll to position [378, 0]
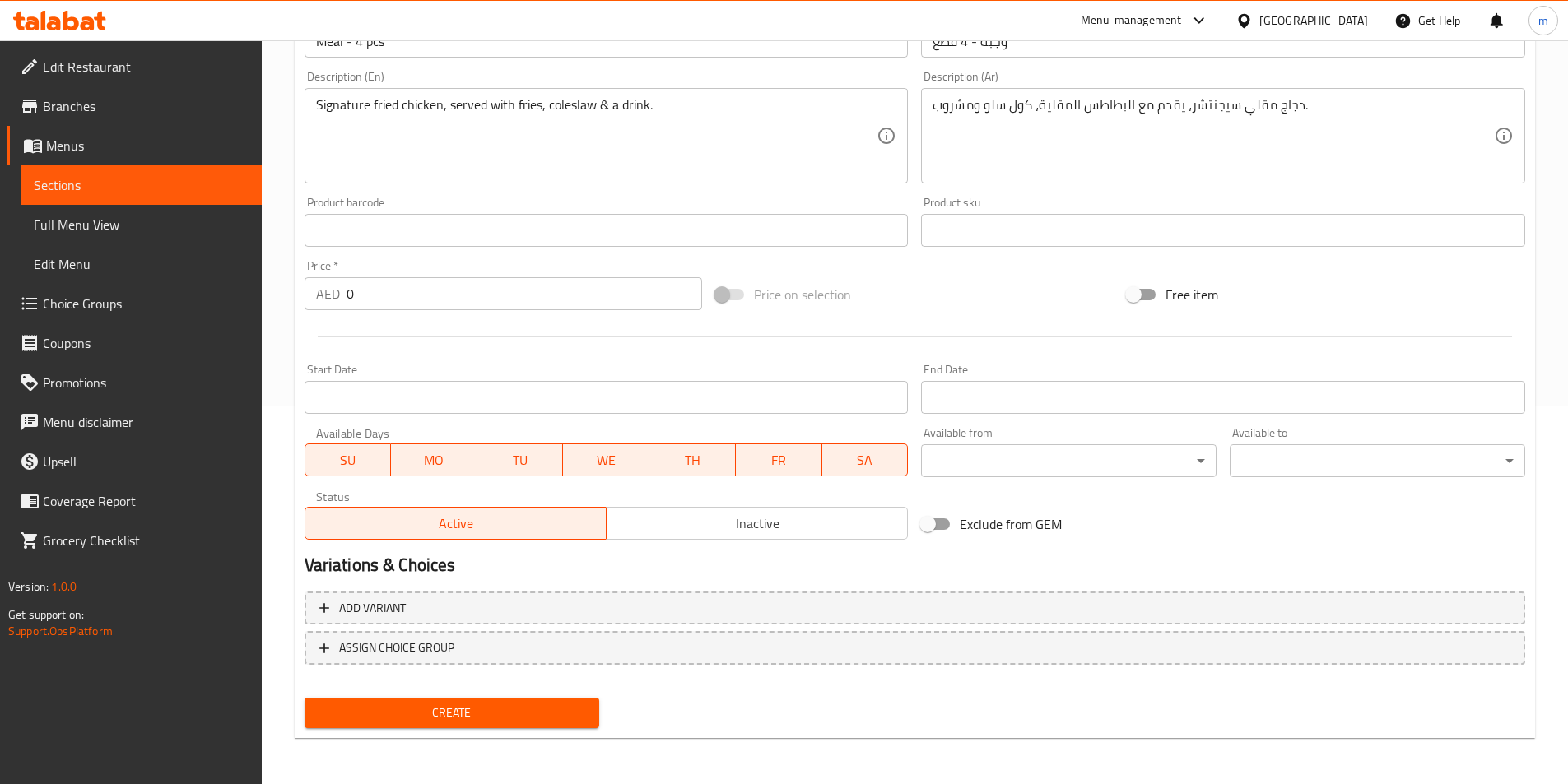
click at [429, 290] on input "0" at bounding box center [524, 294] width 356 height 33
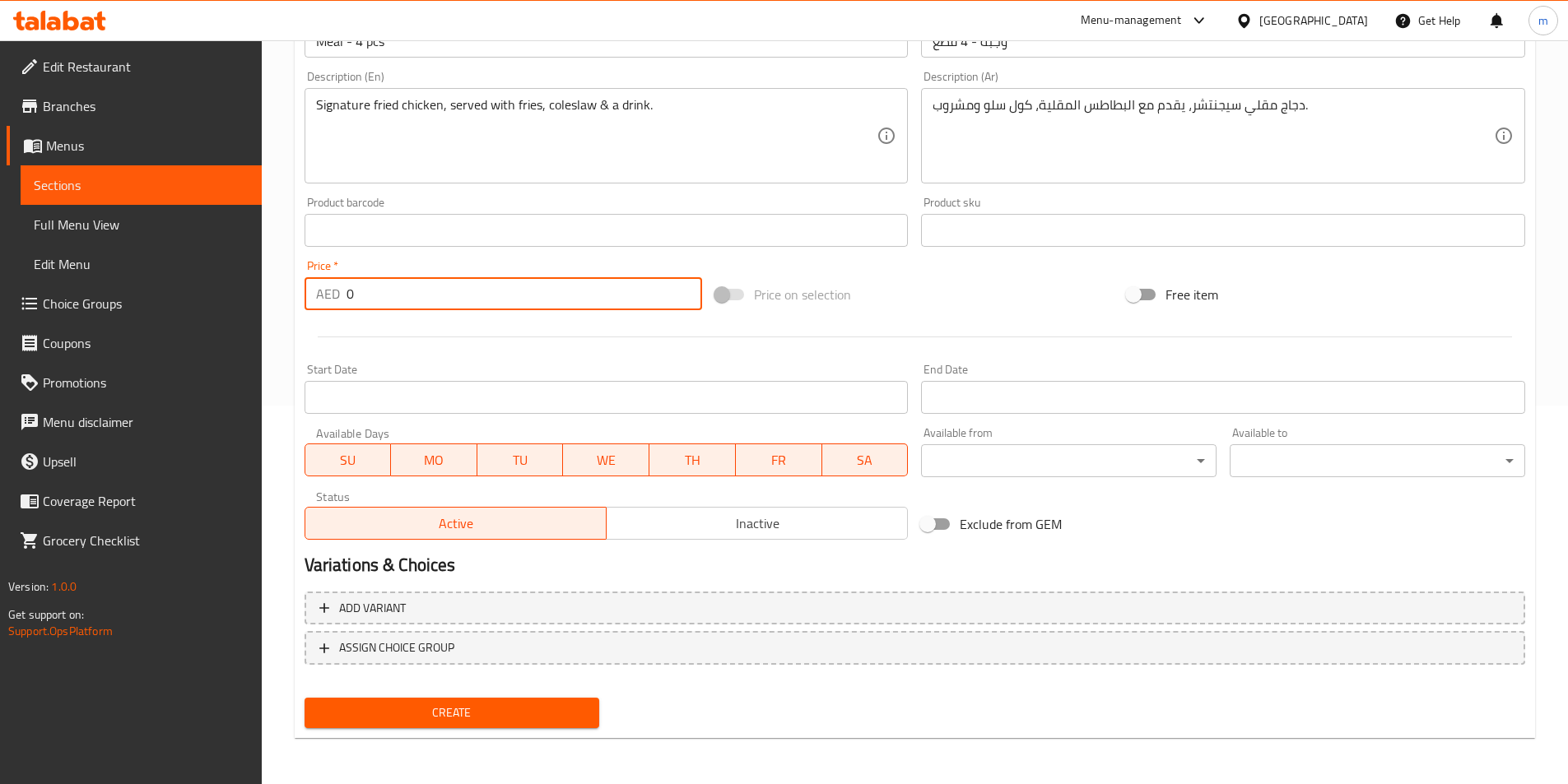
click at [429, 290] on input "0" at bounding box center [524, 294] width 356 height 33
click at [429, 288] on input "0" at bounding box center [524, 294] width 356 height 33
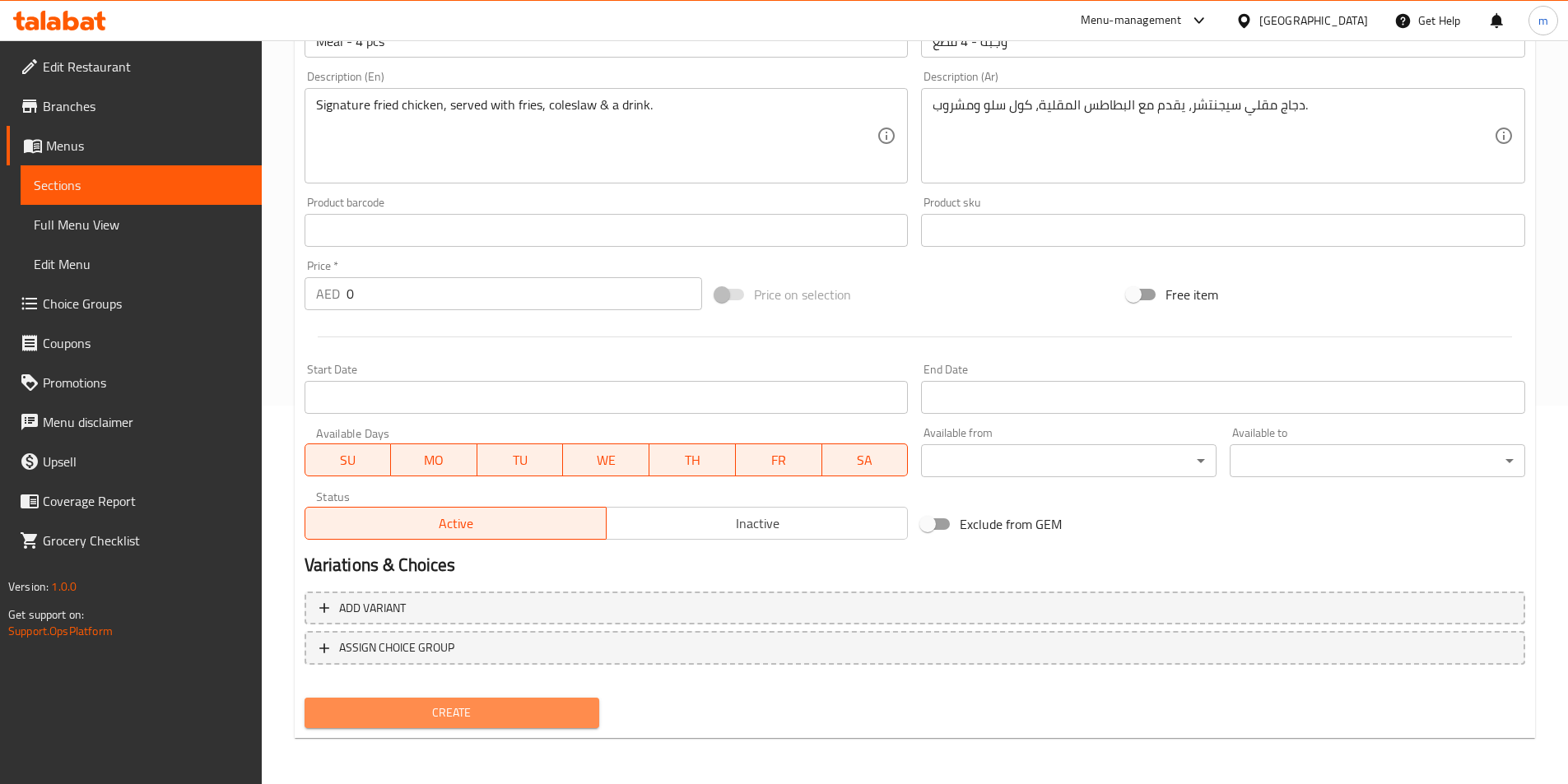
click at [488, 713] on span "Create" at bounding box center [452, 712] width 269 height 21
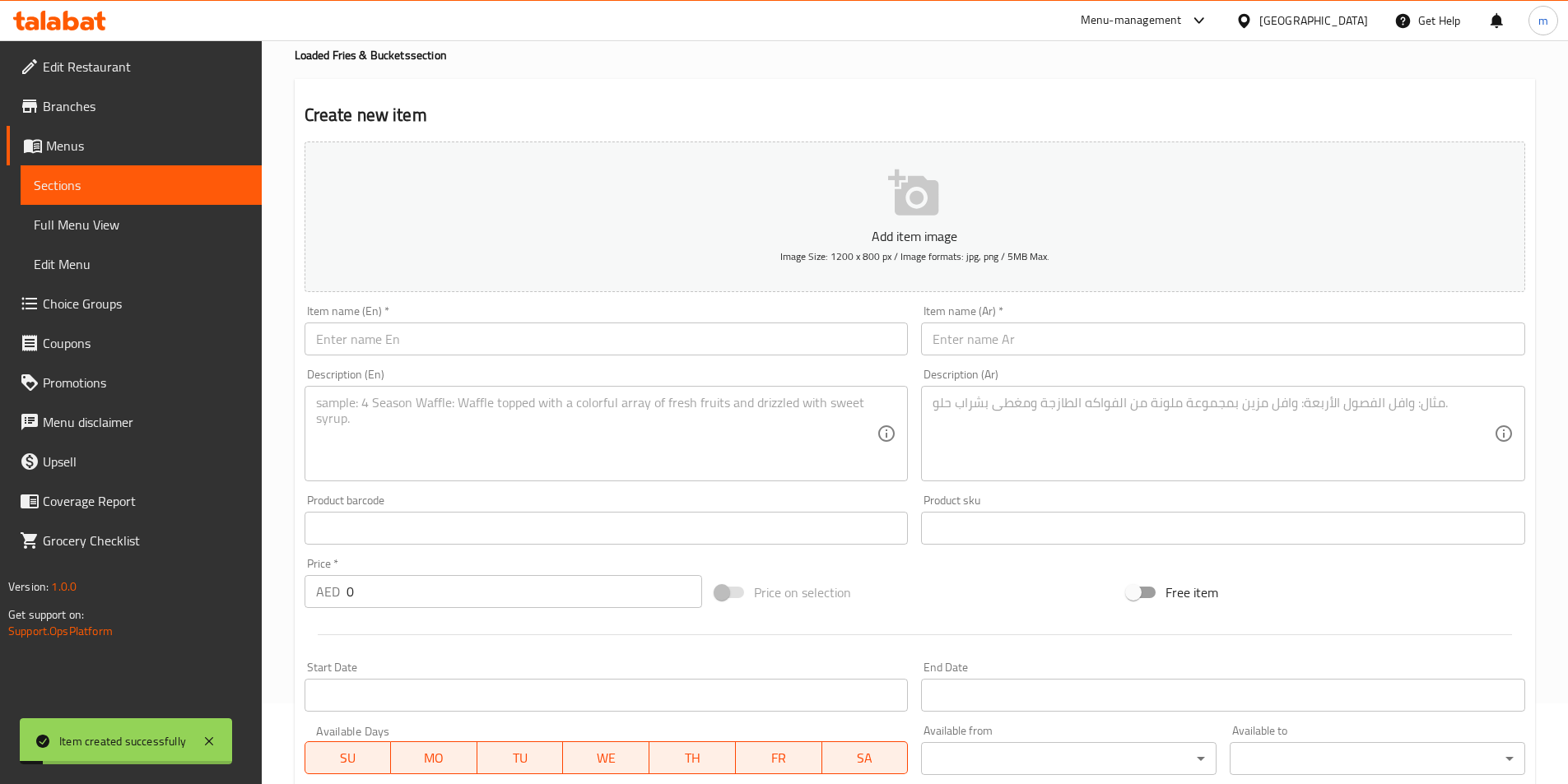
scroll to position [0, 0]
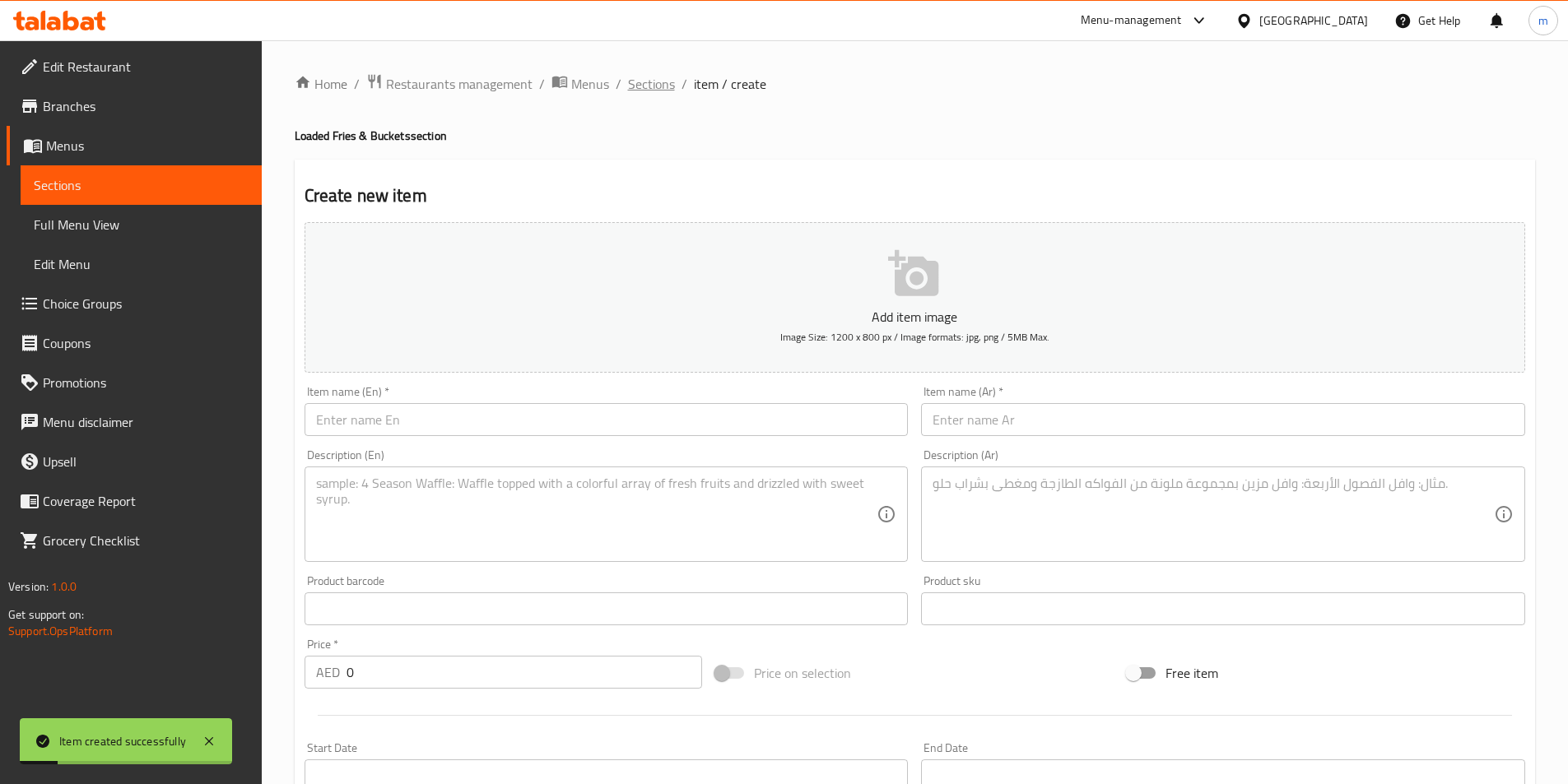
click at [628, 94] on span "Sections" at bounding box center [651, 84] width 47 height 20
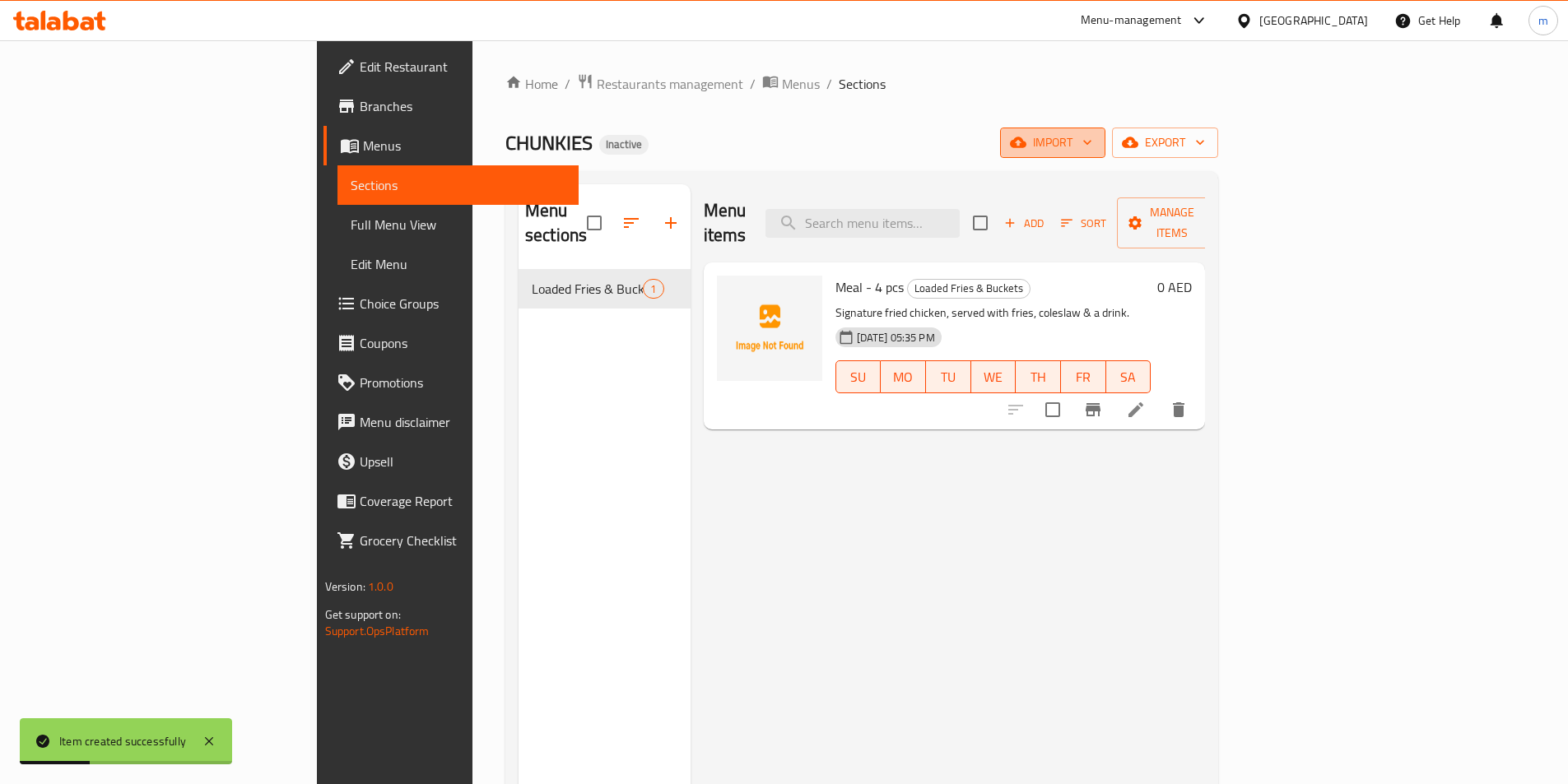
click at [1092, 145] on span "import" at bounding box center [1053, 142] width 79 height 21
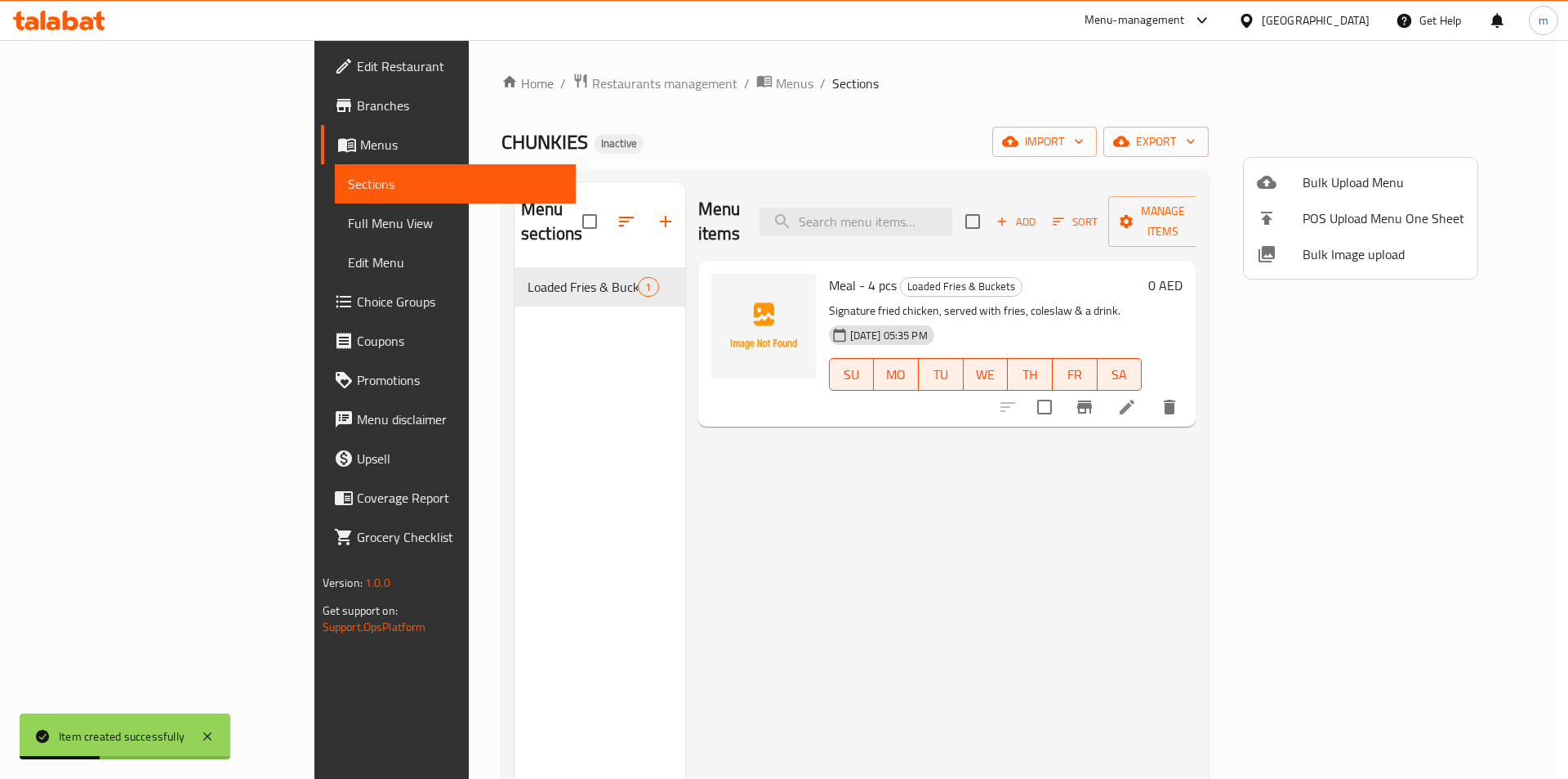
click at [1248, 136] on div at bounding box center [784, 390] width 1568 height 779
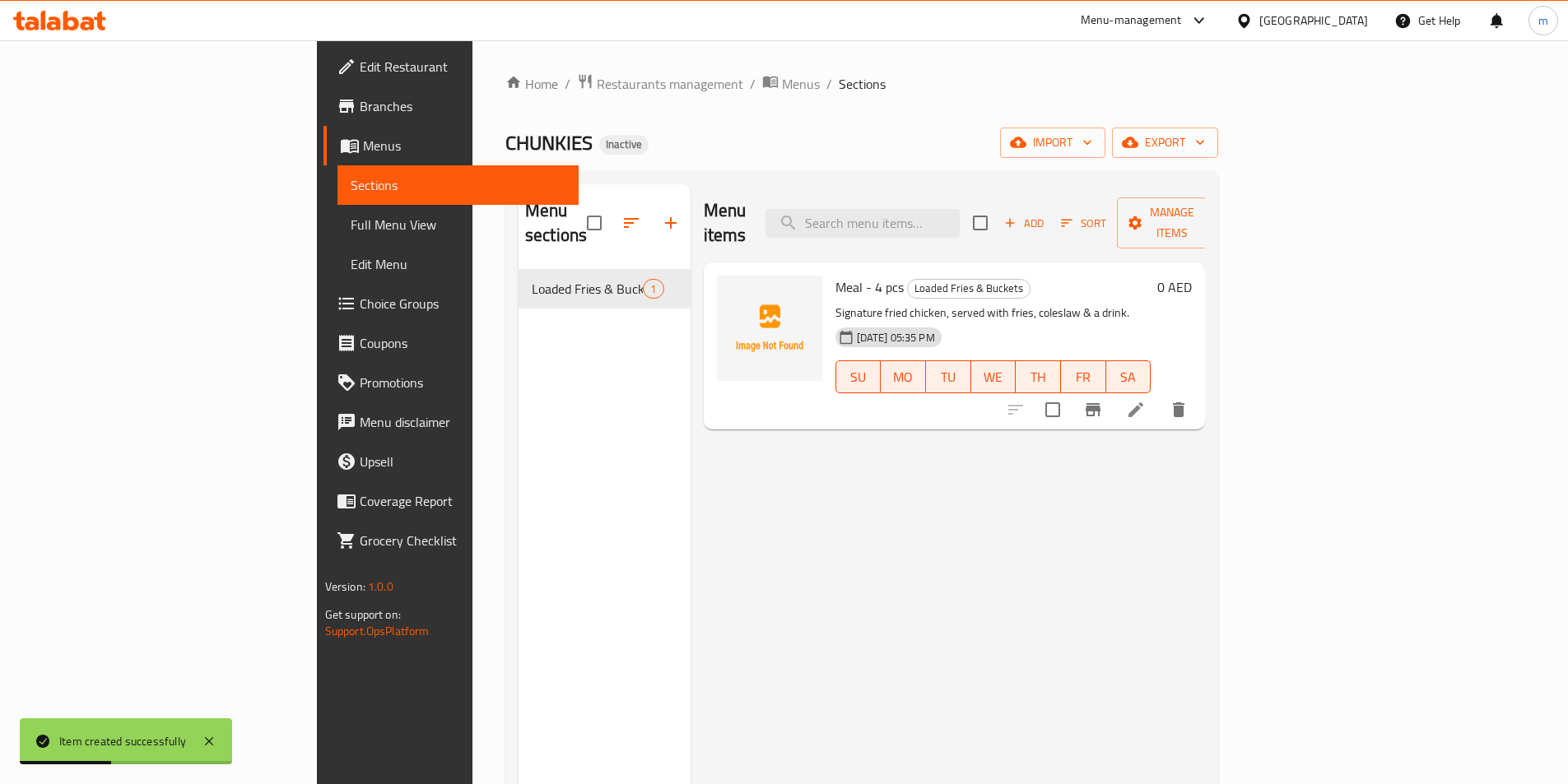
click at [1046, 214] on span "Add" at bounding box center [1023, 223] width 44 height 19
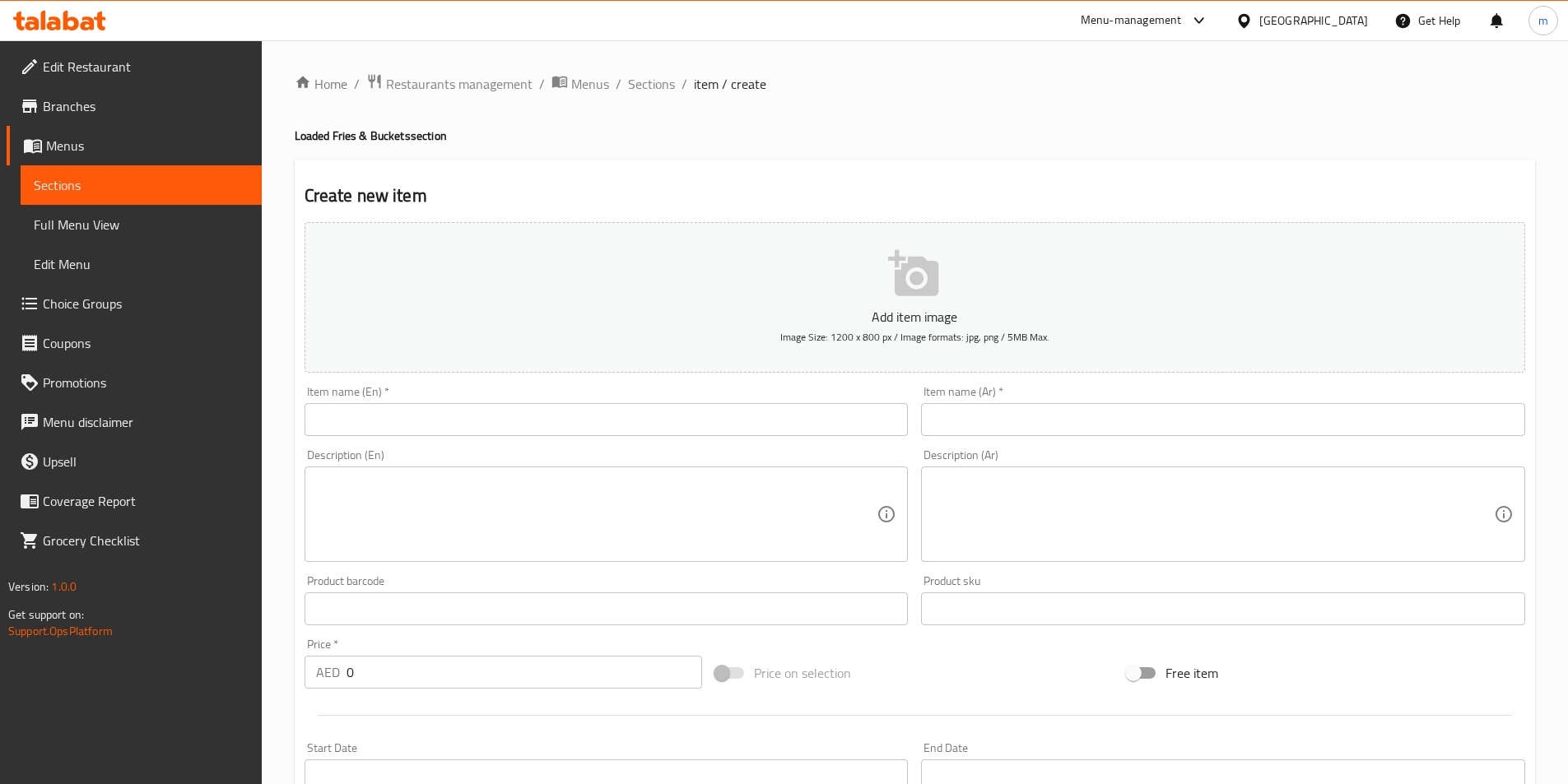
click at [846, 408] on input "text" at bounding box center [607, 419] width 604 height 33
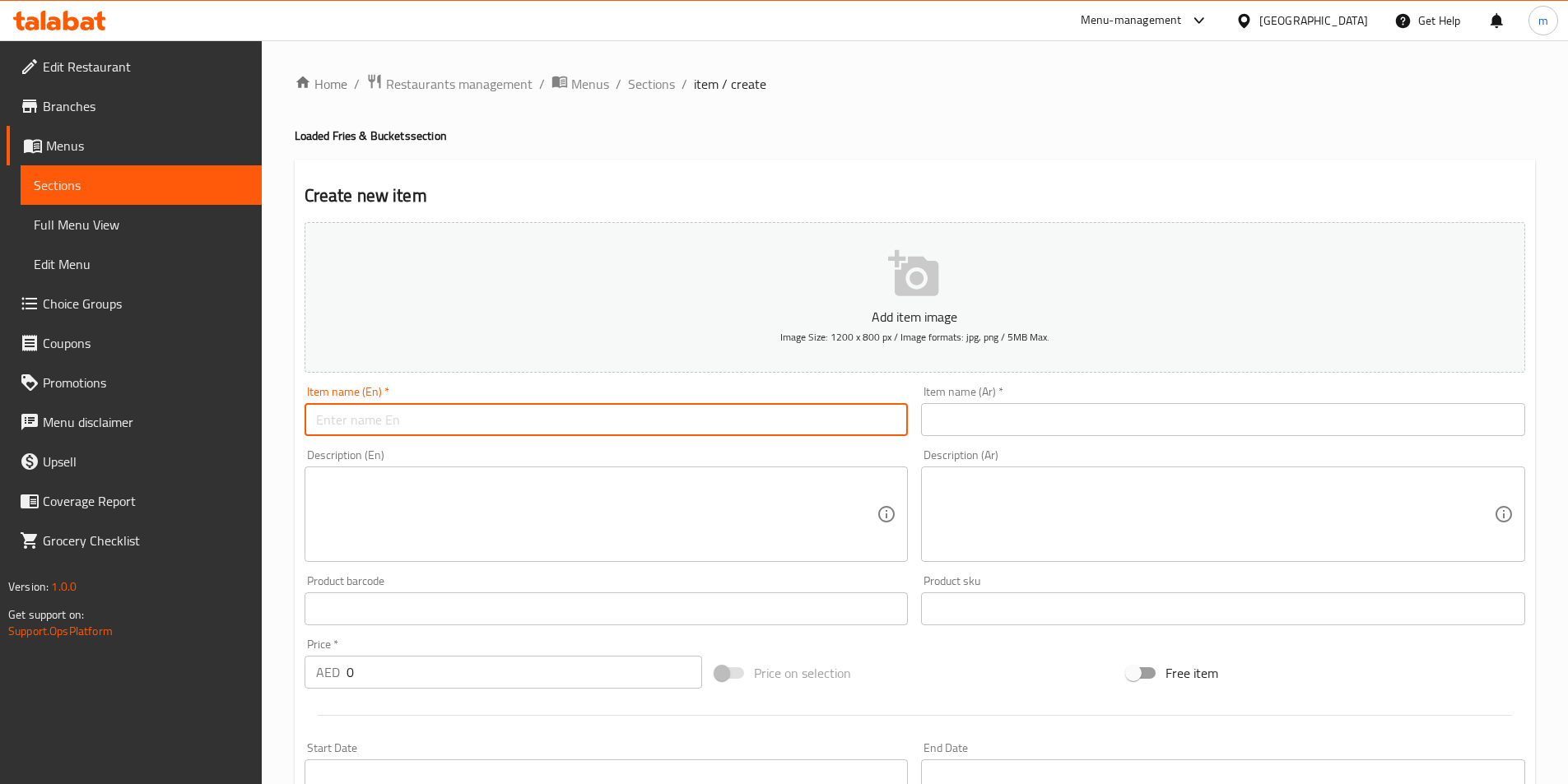
paste input "Family Meal - 8 pcs"
type input "Family Meal - 8 pcs"
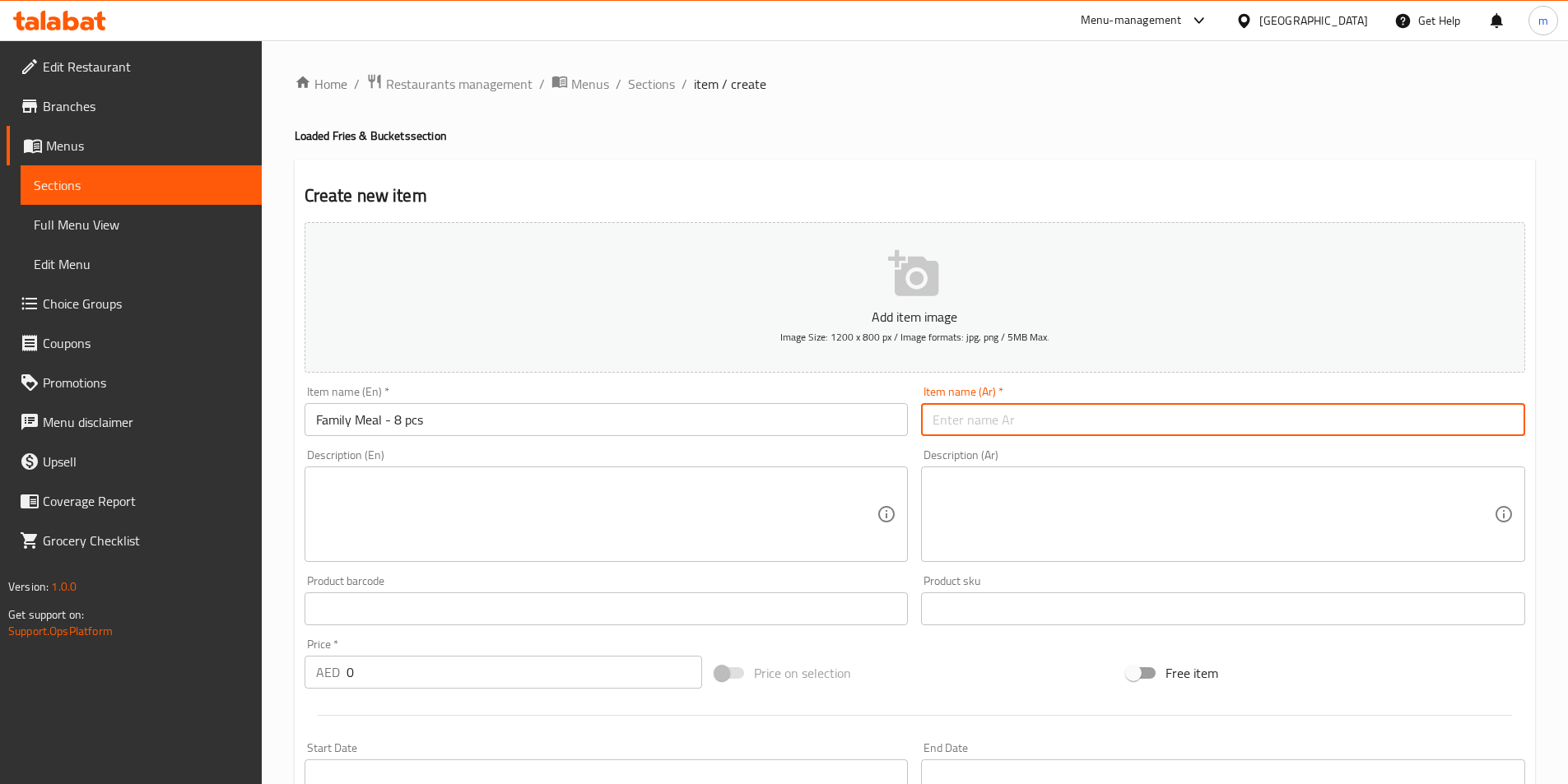
click at [1219, 433] on input "text" at bounding box center [1223, 419] width 604 height 33
paste input "وجبة عائلية - 8 قطع"
type input "وجبة عائلية - 8 قطع"
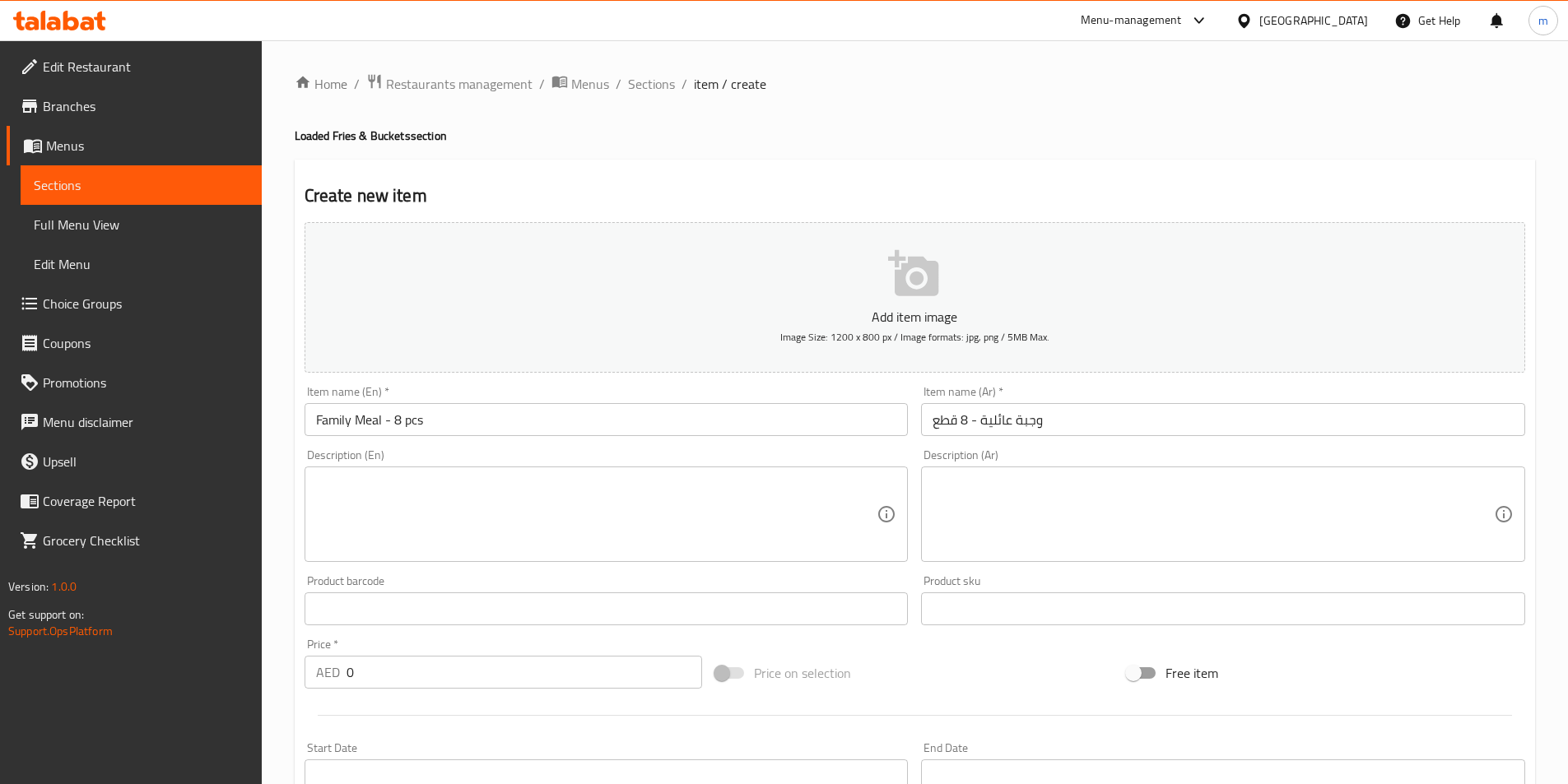
click at [814, 528] on textarea at bounding box center [596, 515] width 561 height 78
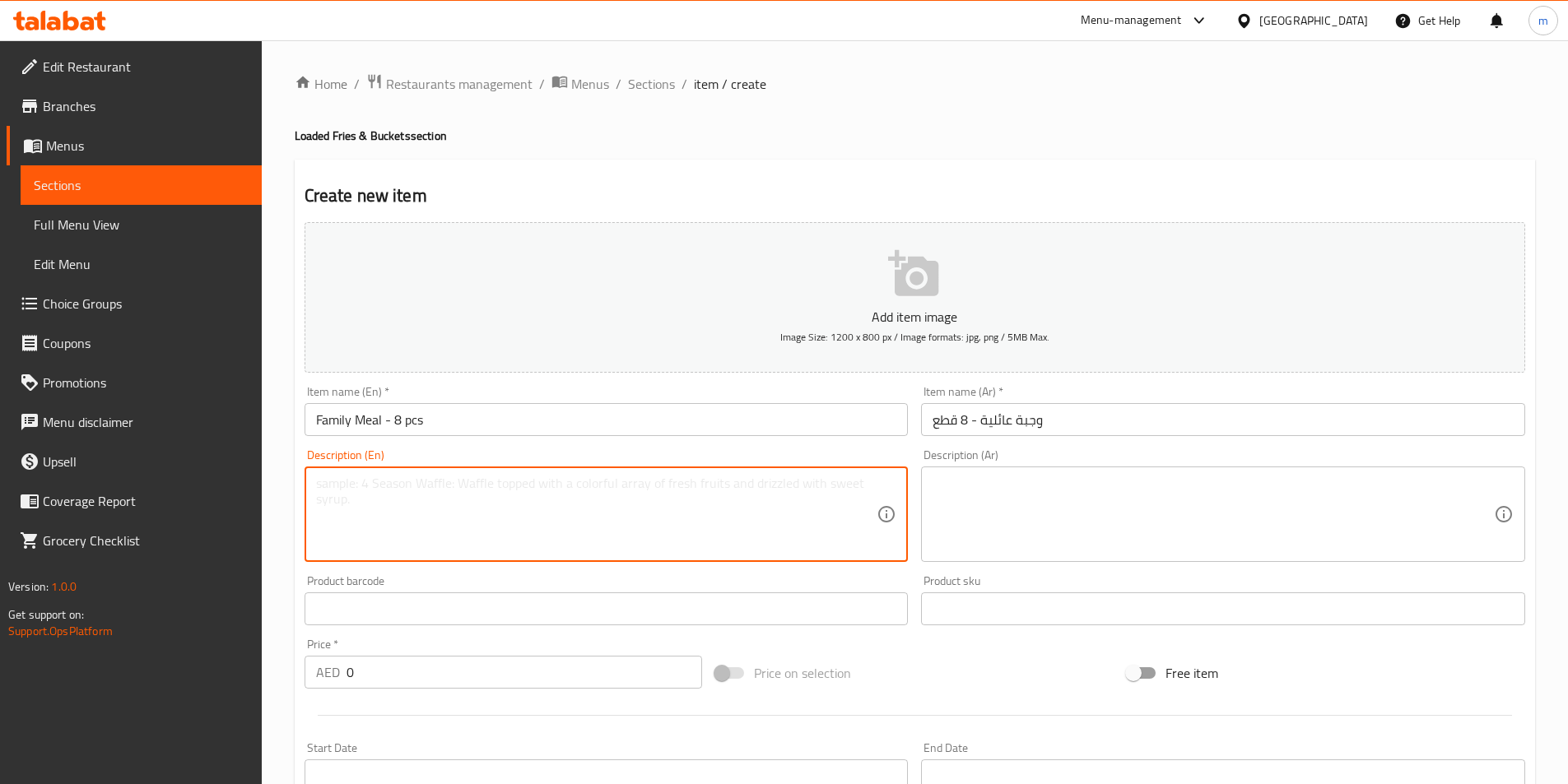
paste textarea "Signature fried chicken, served with family-size fries, coleslaw & 2 drinks."
type textarea "Signature fried chicken, served with family-size fries, coleslaw & 2 drinks."
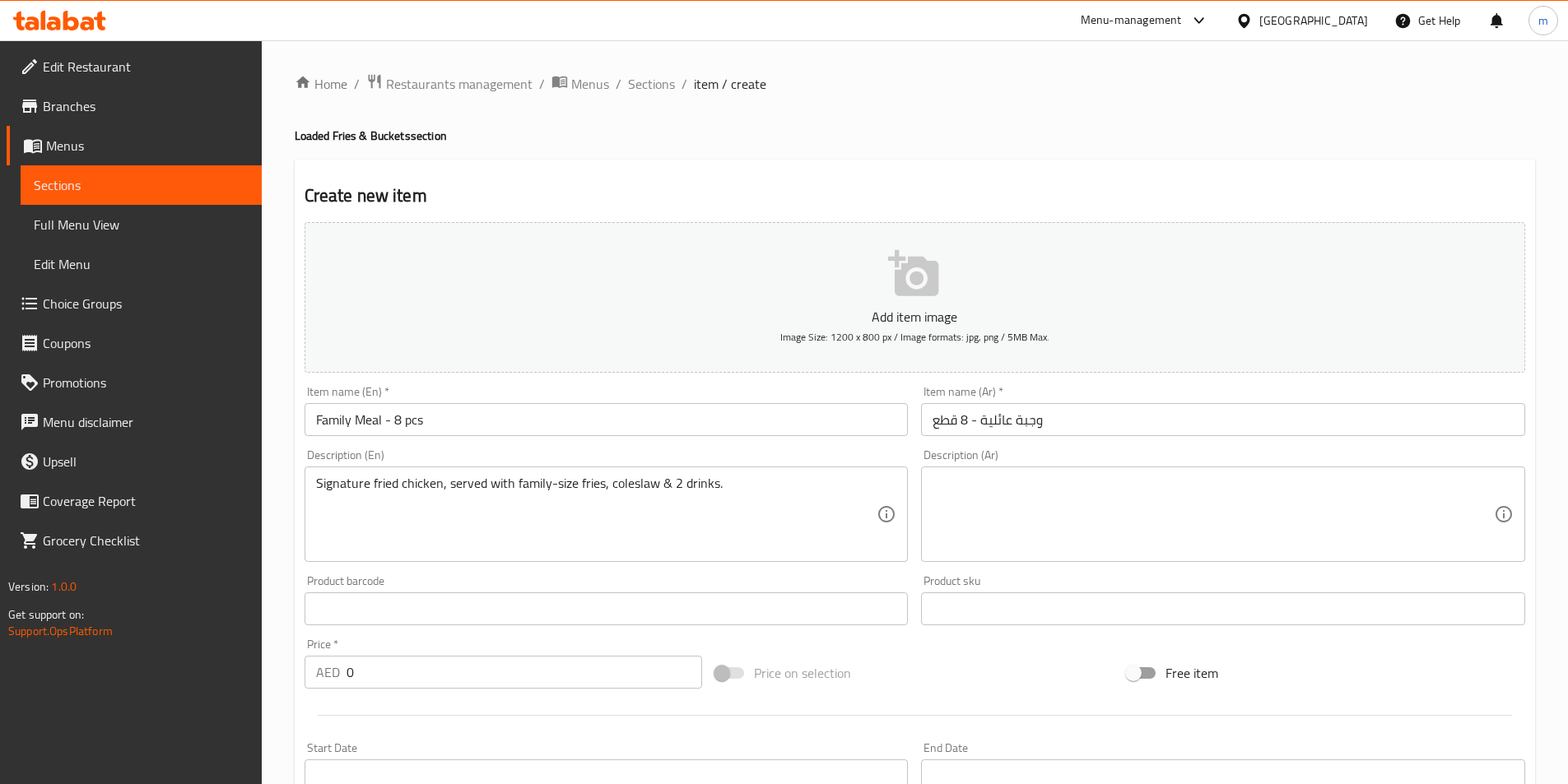
click at [1265, 500] on textarea at bounding box center [1213, 515] width 561 height 78
paste textarea "دجاج مقلي سيجنتشر، يقدم مع بطاطس مقلية بحجم عائلي، كول سلو ومشروبين."
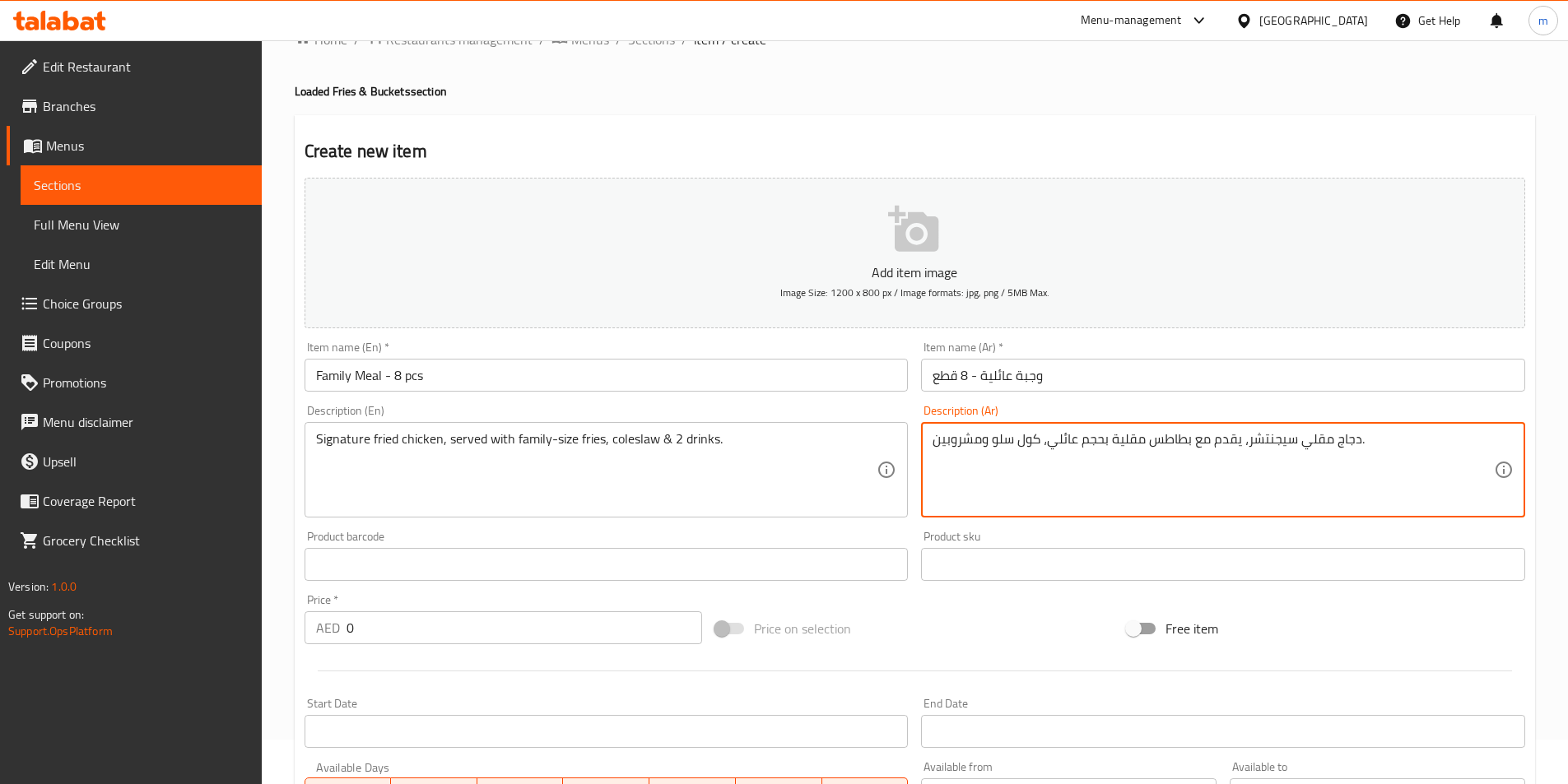
scroll to position [82, 0]
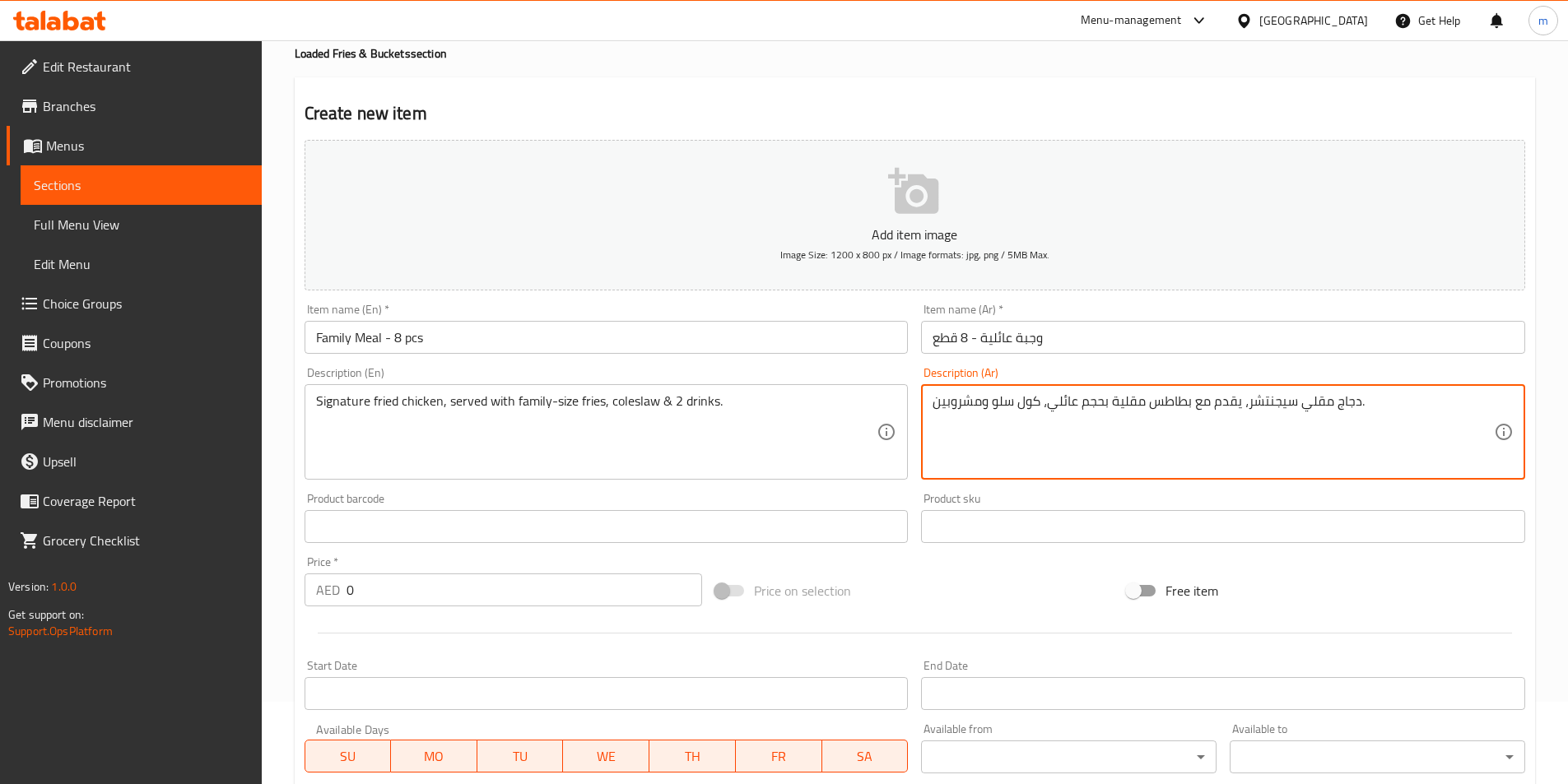
type textarea "دجاج مقلي سيجنتشر، يقدم مع بطاطس مقلية بحجم عائلي، كول سلو ومشروبين."
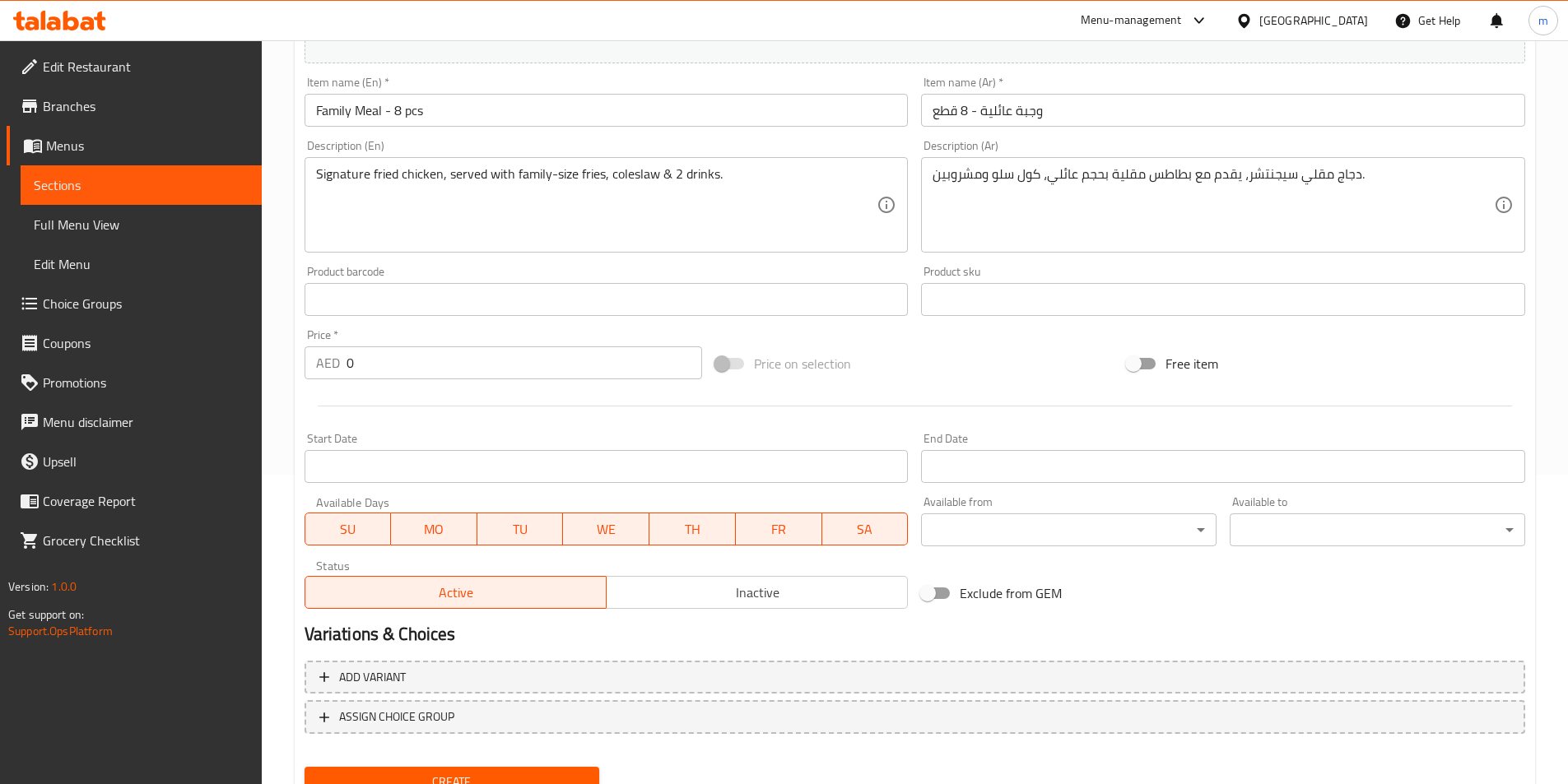
scroll to position [378, 0]
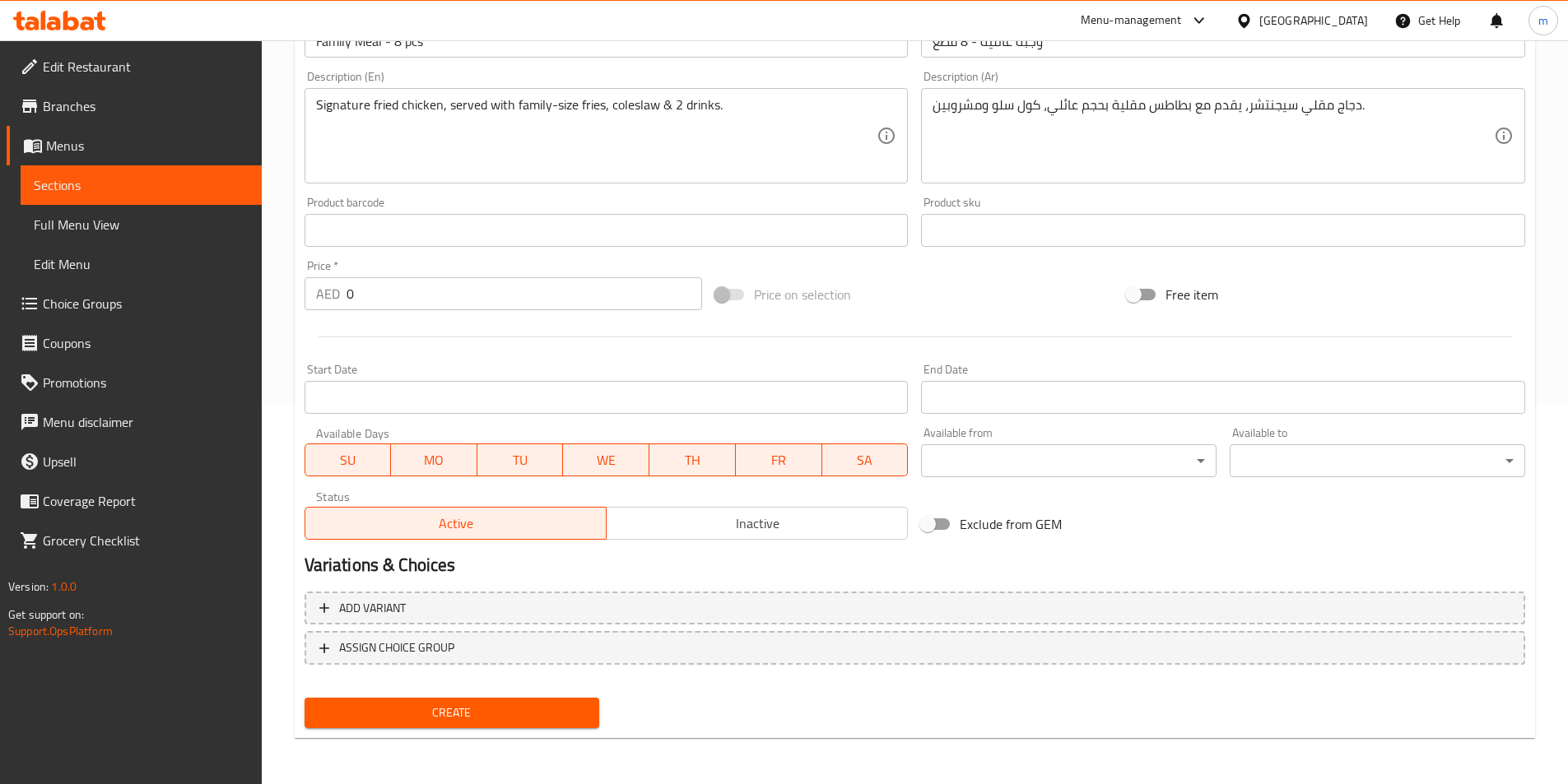
click at [600, 706] on div "Create" at bounding box center [452, 713] width 308 height 43
drag, startPoint x: 561, startPoint y: 715, endPoint x: 579, endPoint y: 707, distance: 19.7
click at [561, 710] on span "Create" at bounding box center [452, 712] width 269 height 21
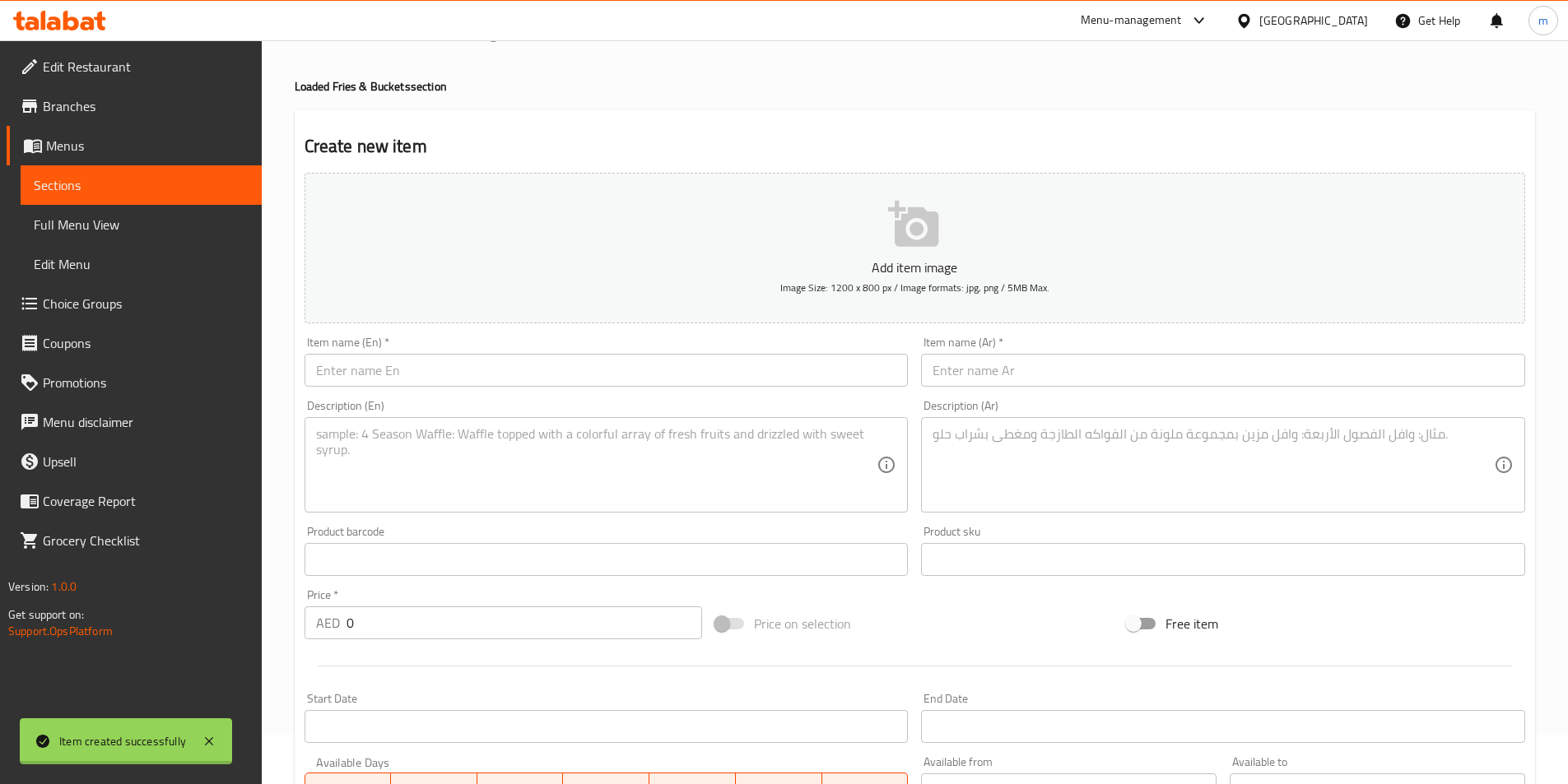
scroll to position [0, 0]
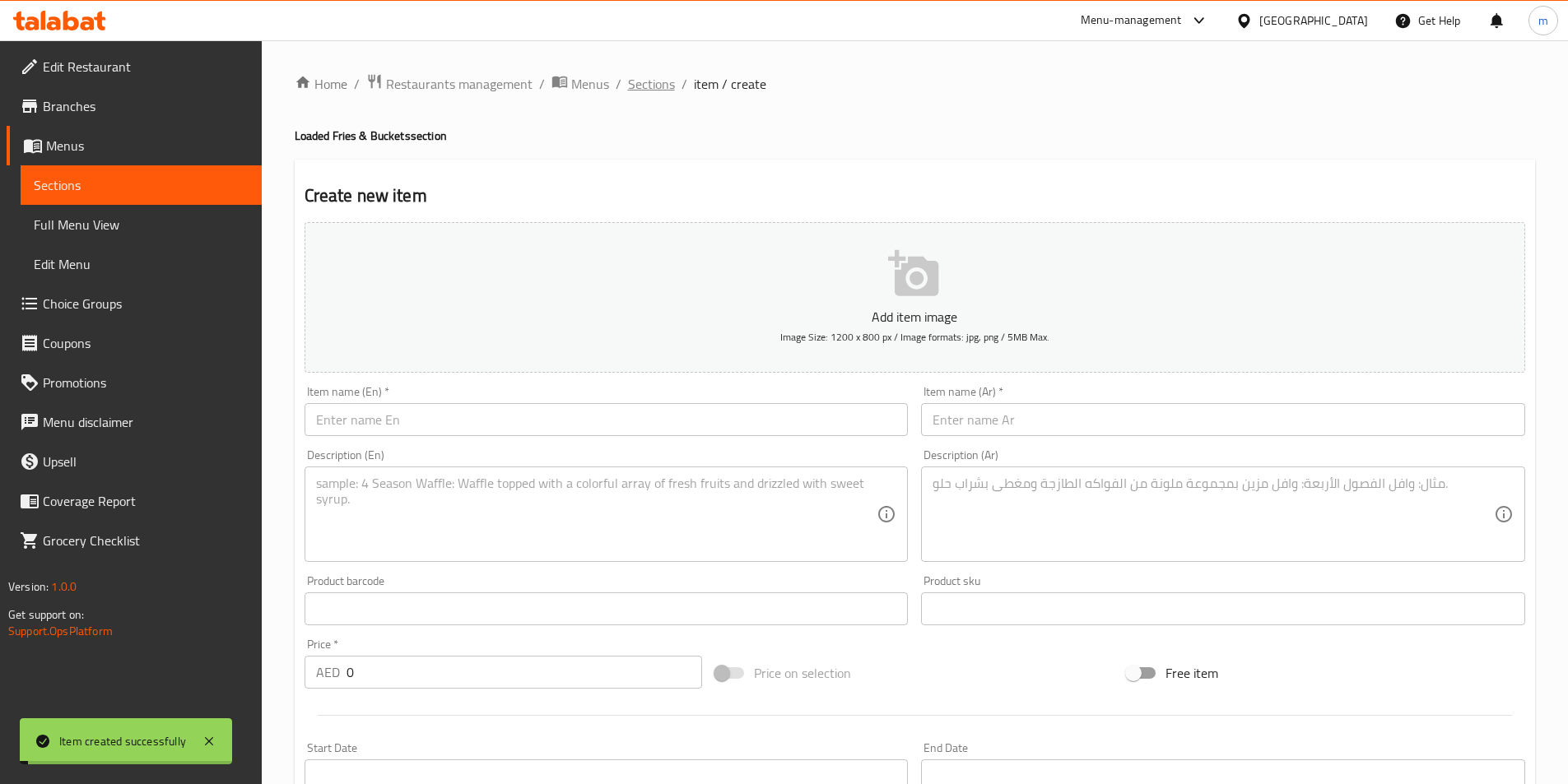
click at [665, 83] on span "Sections" at bounding box center [651, 84] width 47 height 20
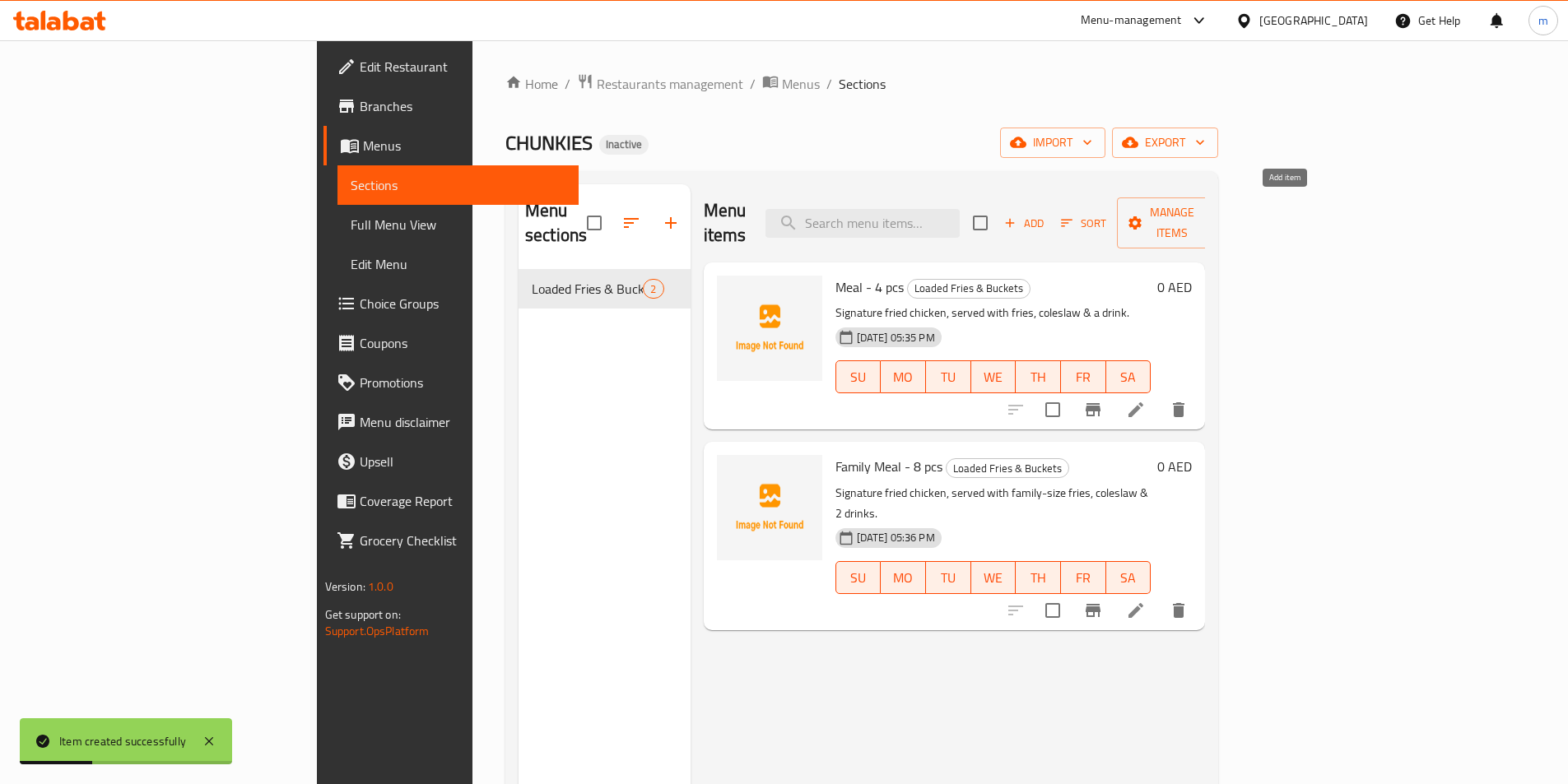
click at [1046, 214] on span "Add" at bounding box center [1023, 223] width 44 height 19
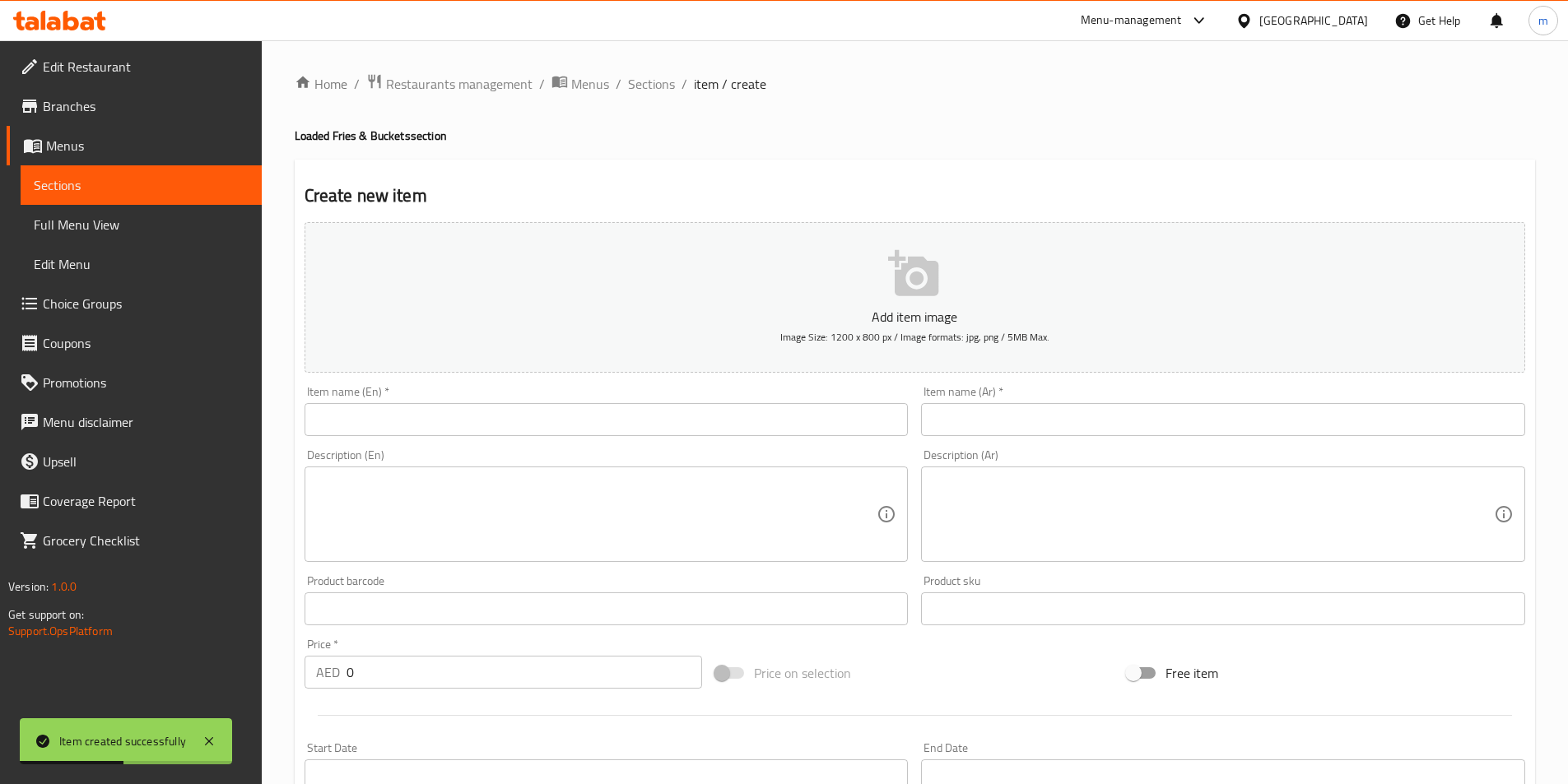
click at [1005, 526] on textarea at bounding box center [1213, 515] width 561 height 78
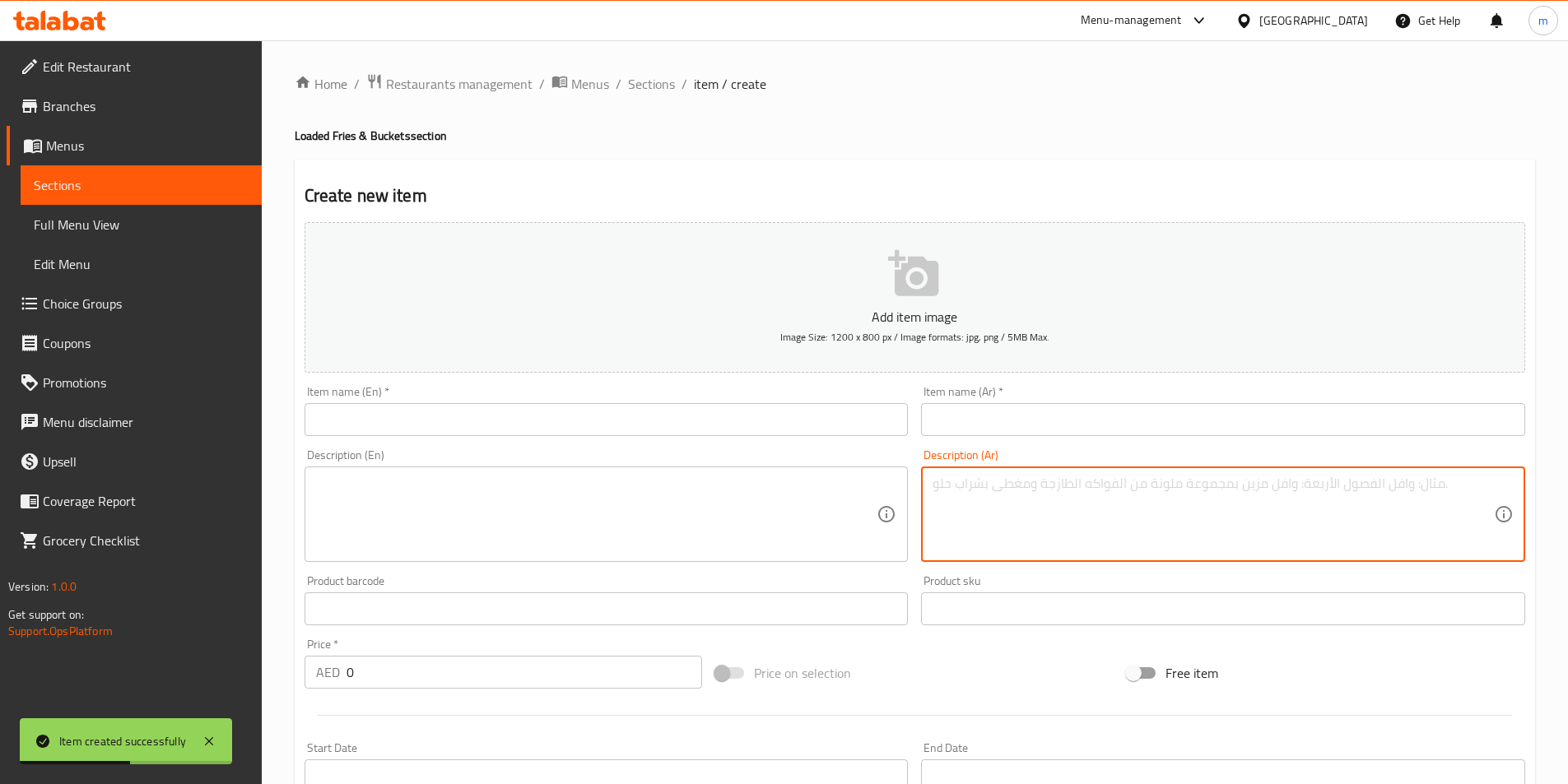
paste textarea "دجاج مقلي سيجنتشر، يقدم مع بطاطس مقلية بحجم عائلي، كول سلو ومشروبين."
type textarea "دجاج مقلي سيجنتشر، يقدم مع بطاطس مقلية بحجم عائلي، كول سلو ومشروبين."
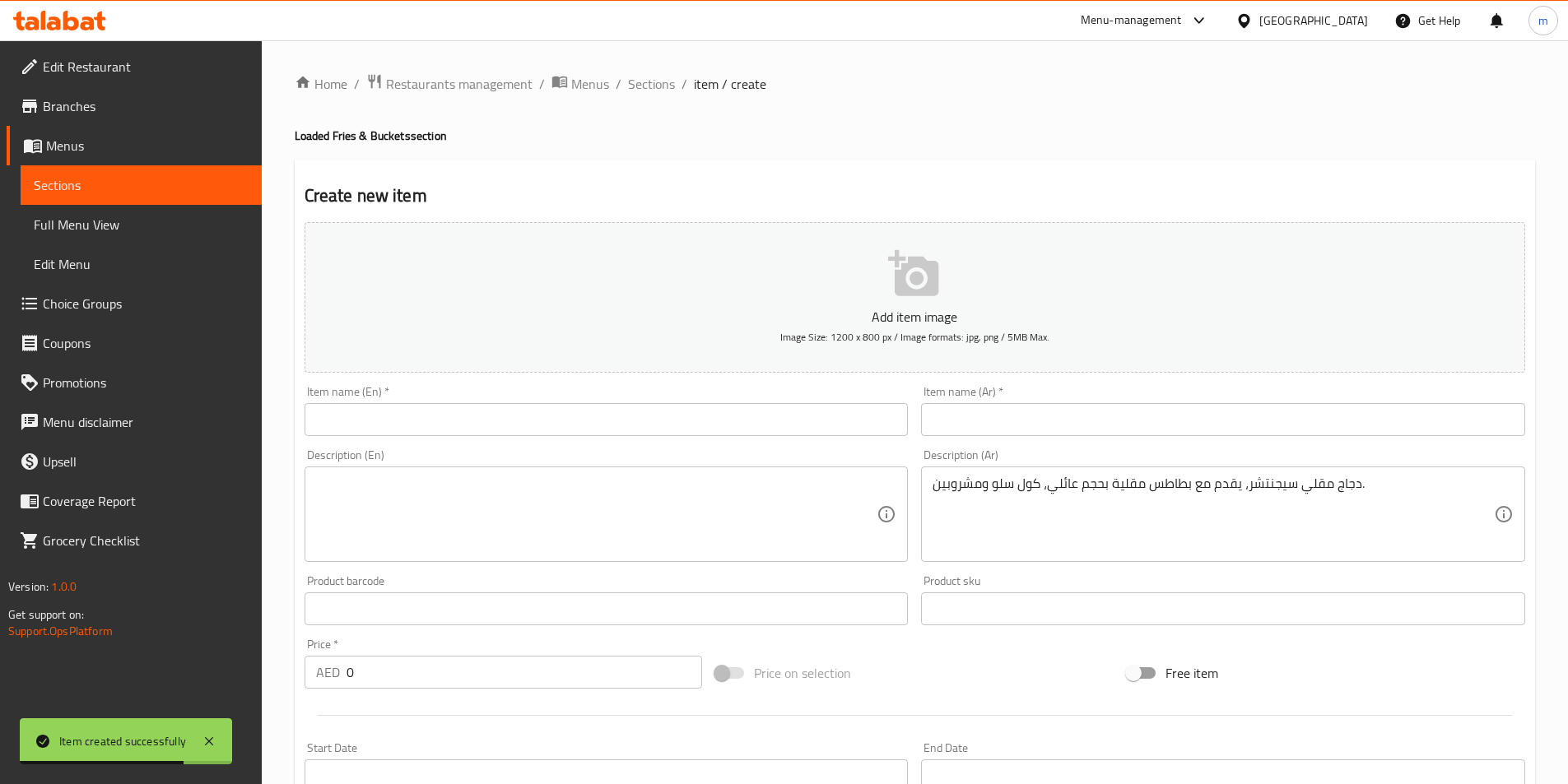
click at [753, 545] on textarea at bounding box center [596, 515] width 561 height 78
paste textarea "Signature fried chicken, served with Jumbo-size fries, coleslaw & 1litre drink."
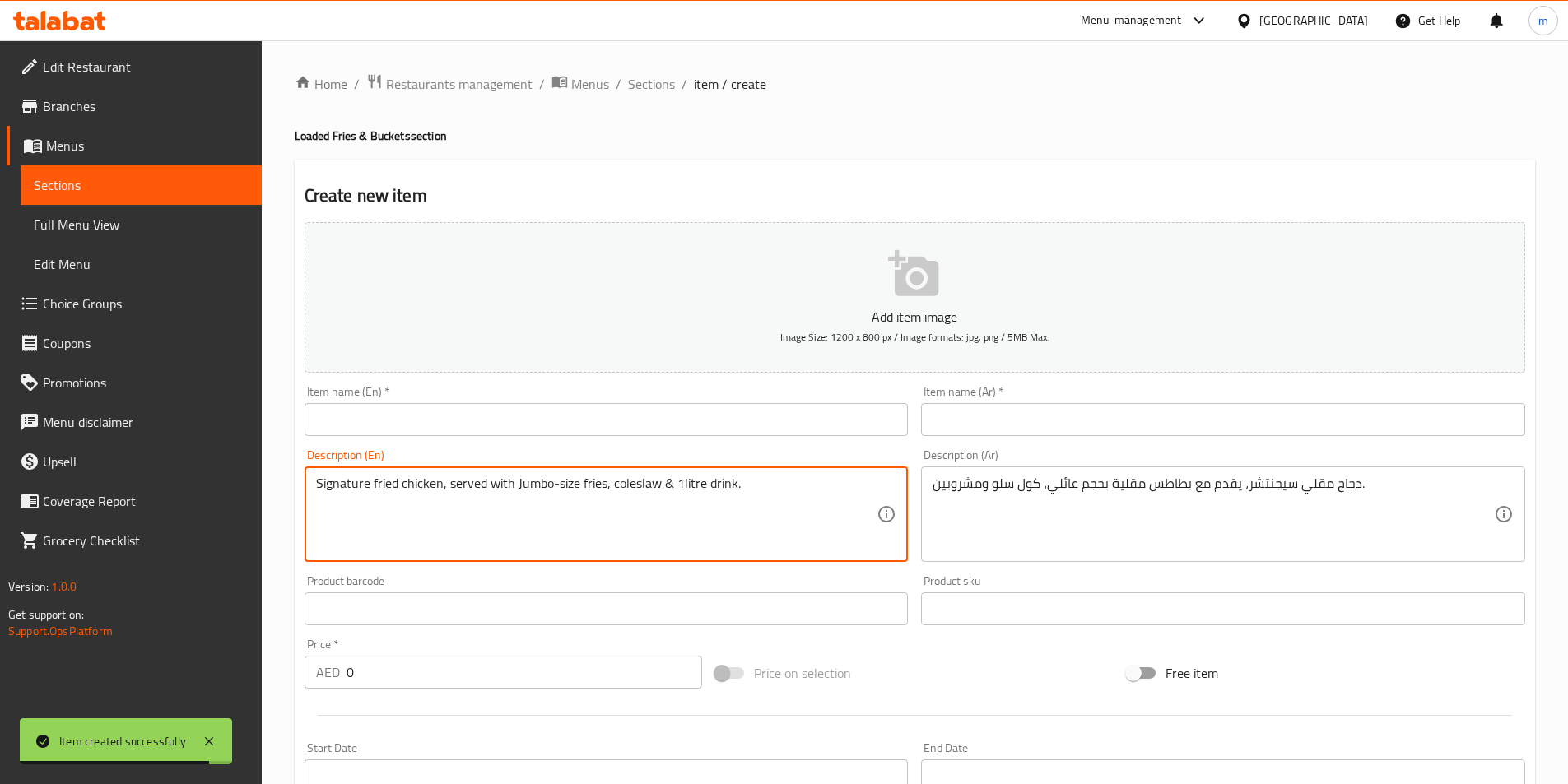
type textarea "Signature fried chicken, served with Jumbo-size fries, coleslaw & 1litre drink."
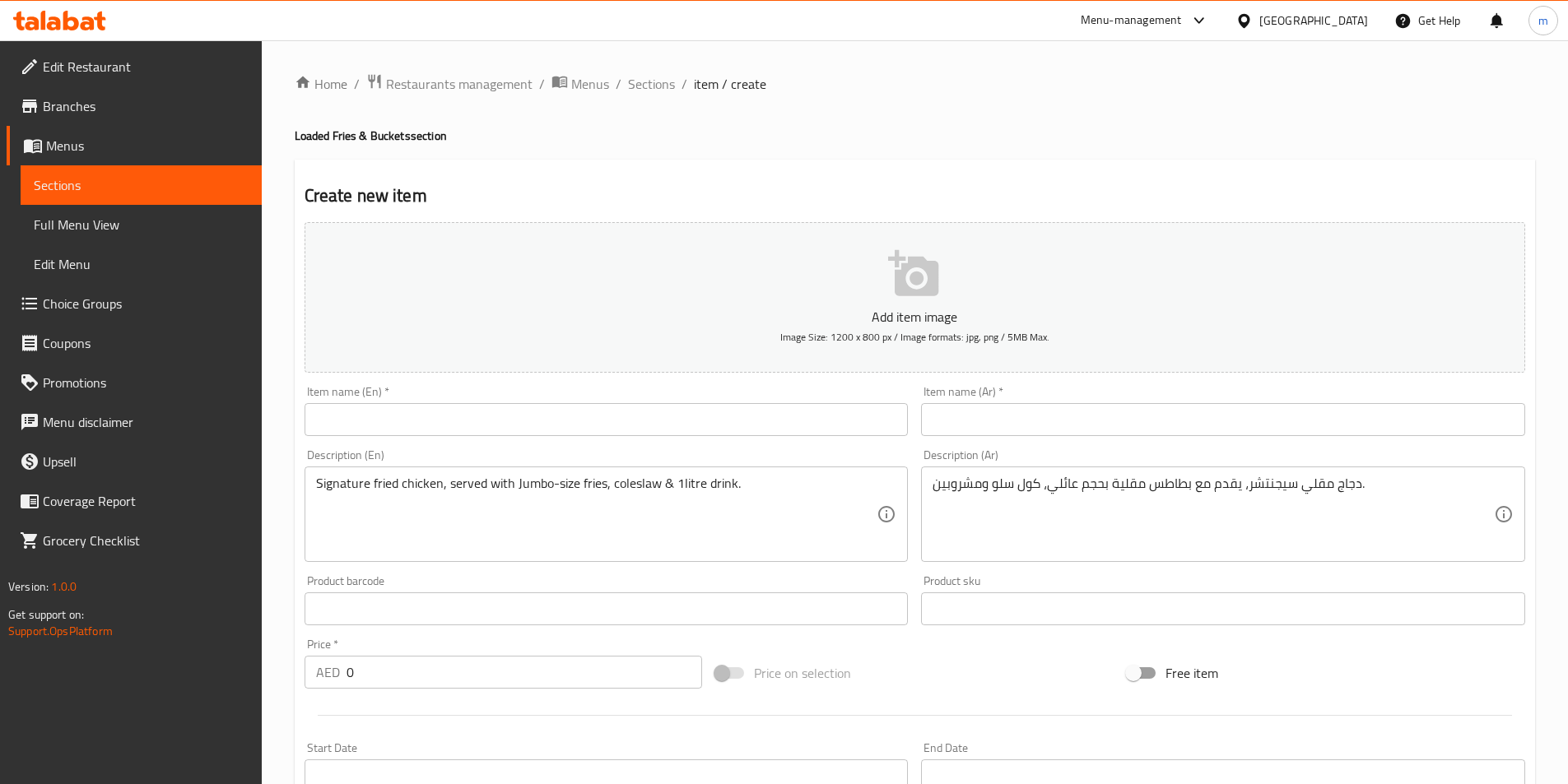
click at [1045, 431] on input "text" at bounding box center [1223, 419] width 604 height 33
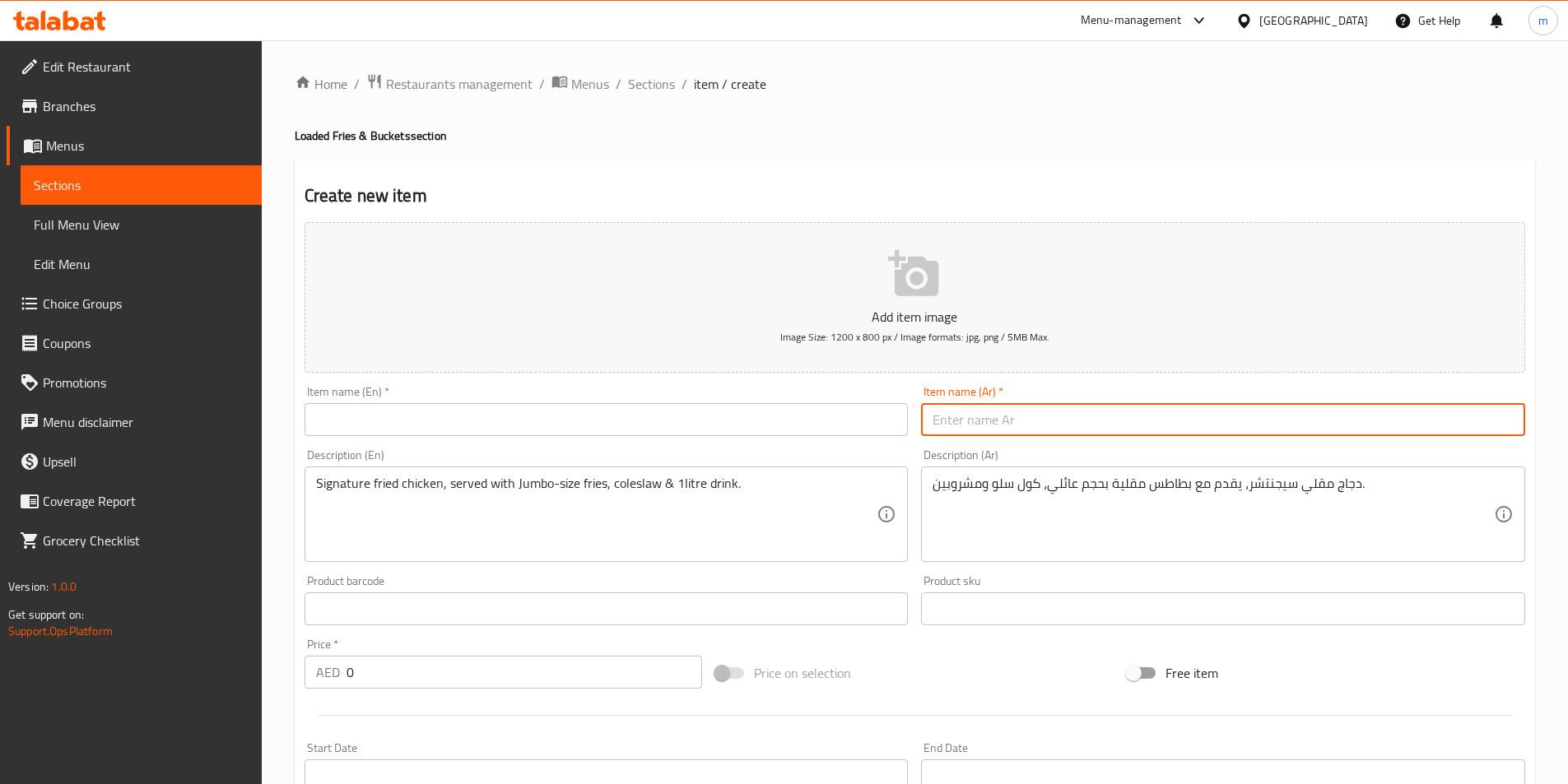
paste input "بارتي باك - 12 قطعة"
type input "بارتي باك - 12 قطعة"
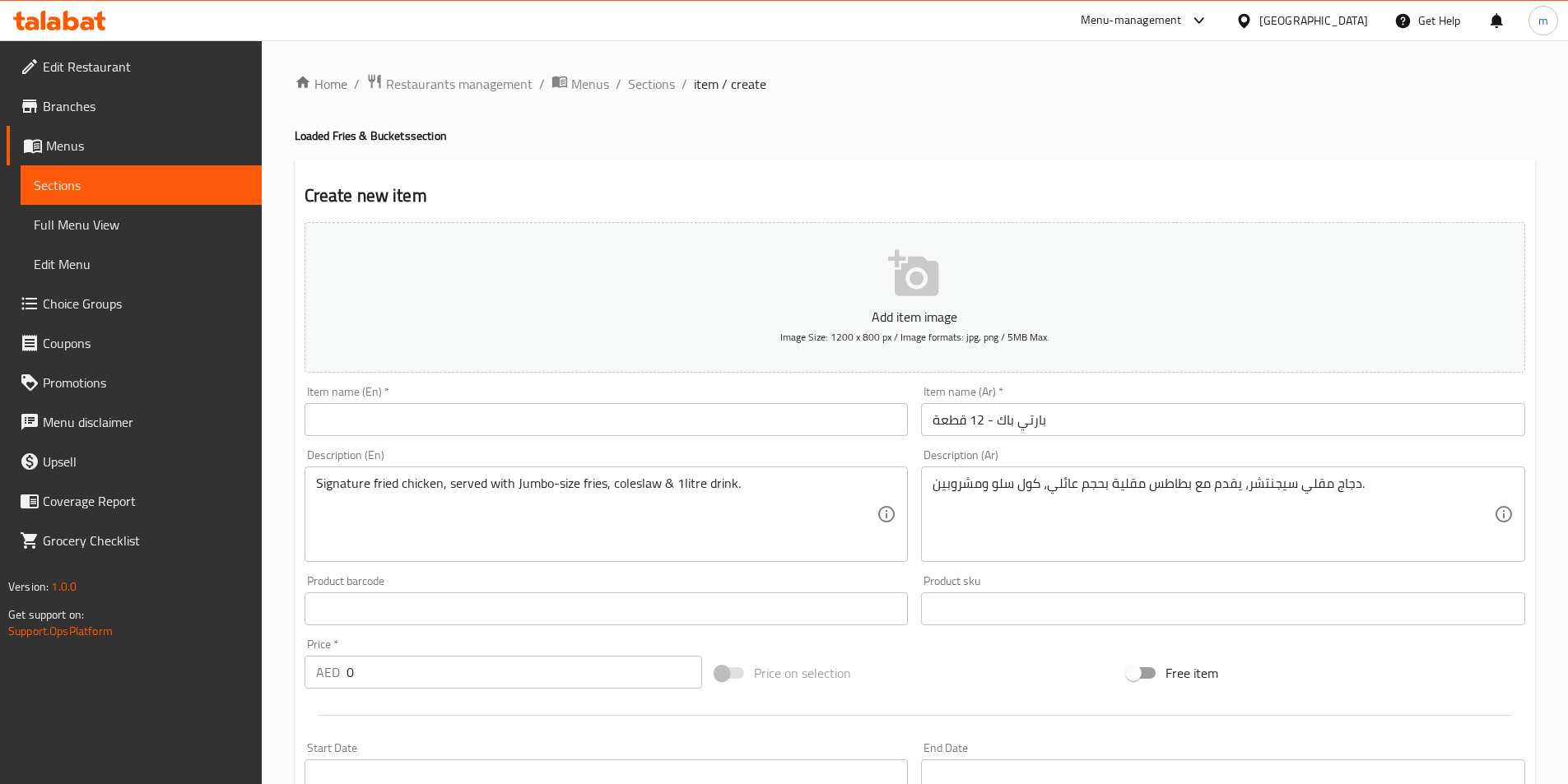
click at [606, 434] on input "text" at bounding box center [607, 419] width 604 height 33
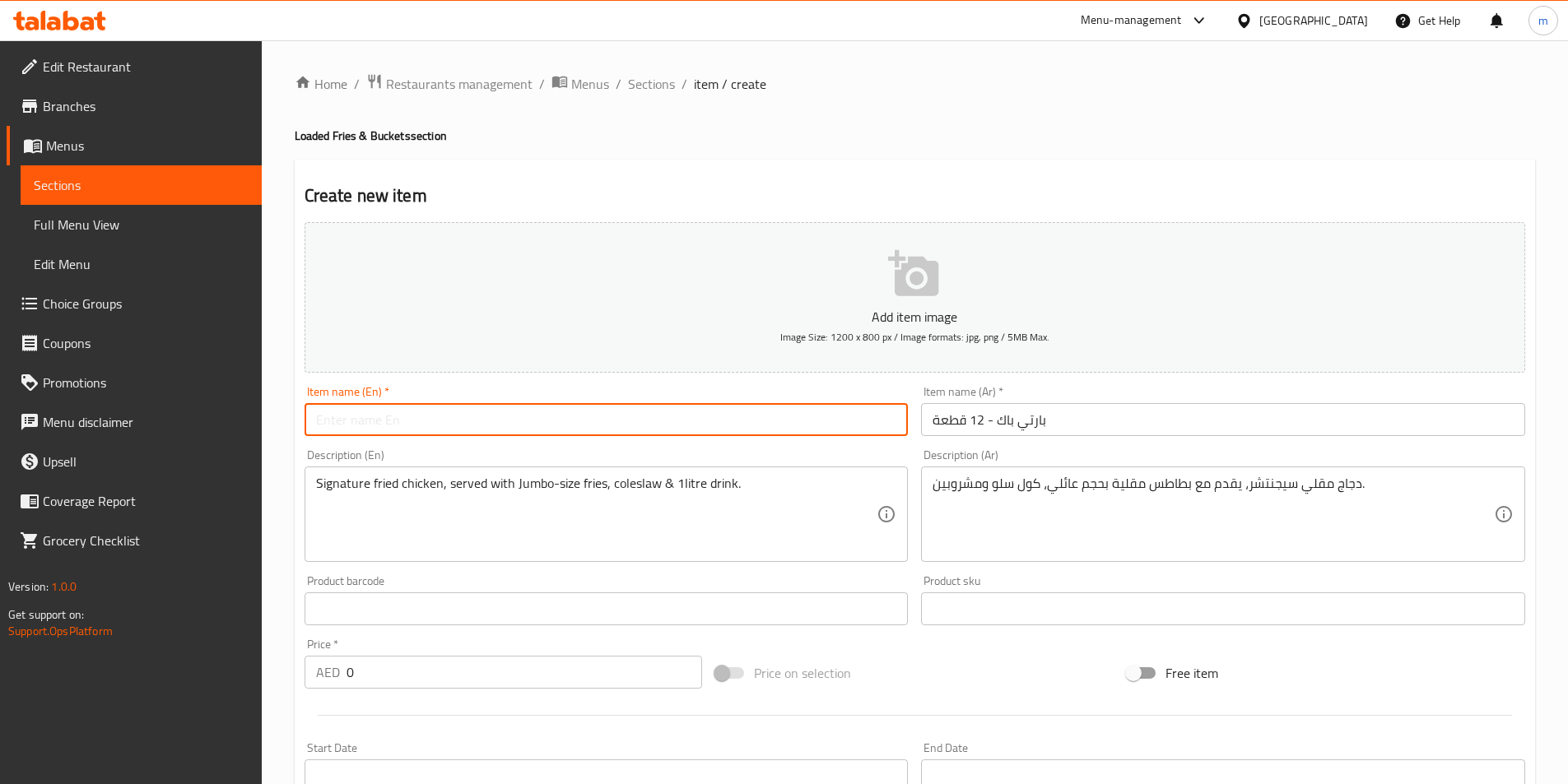
paste input "Party Pack - 12 pcs"
type input "Party Pack - 12 pcs"
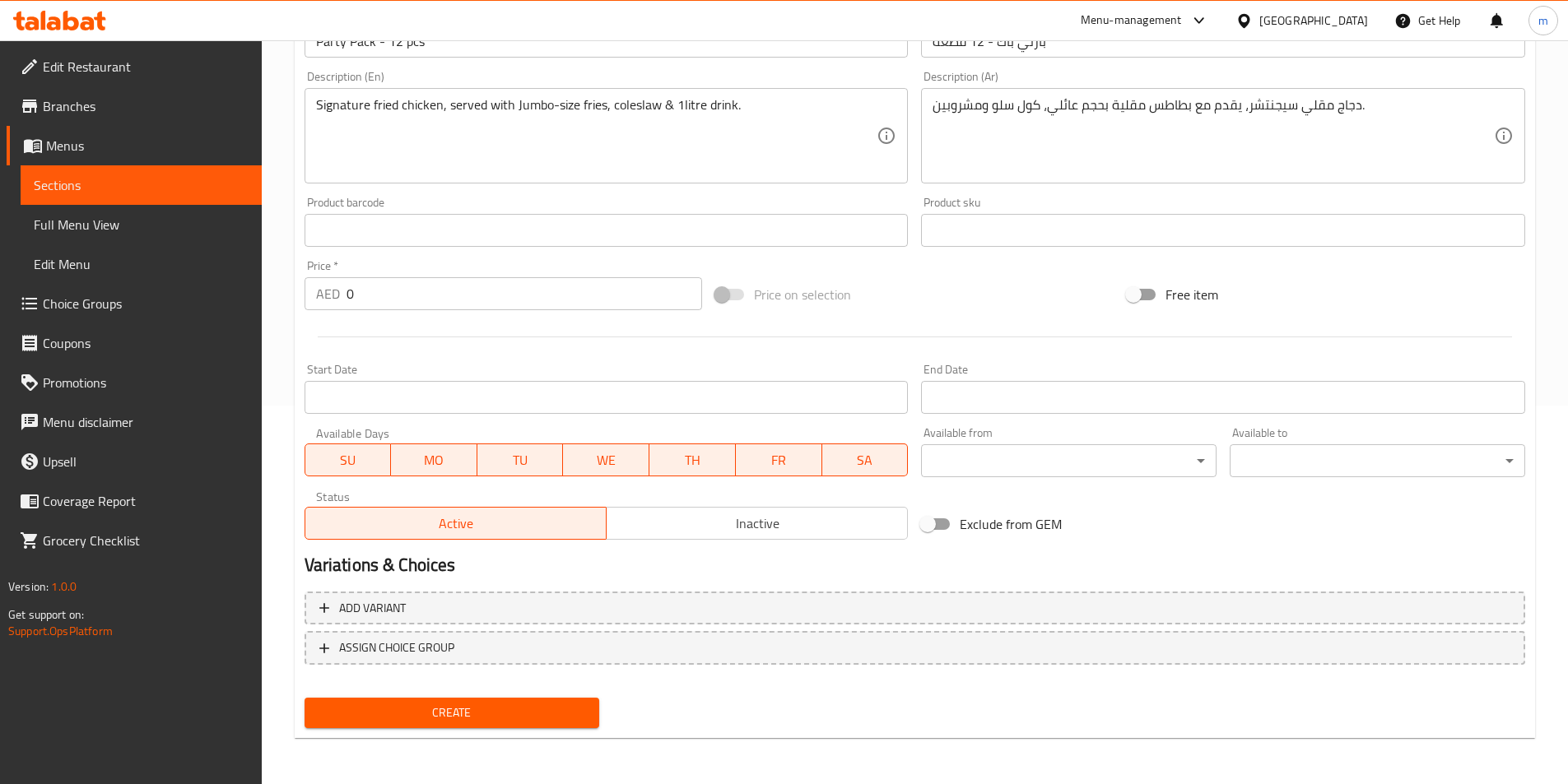
click at [569, 718] on span "Create" at bounding box center [452, 712] width 269 height 21
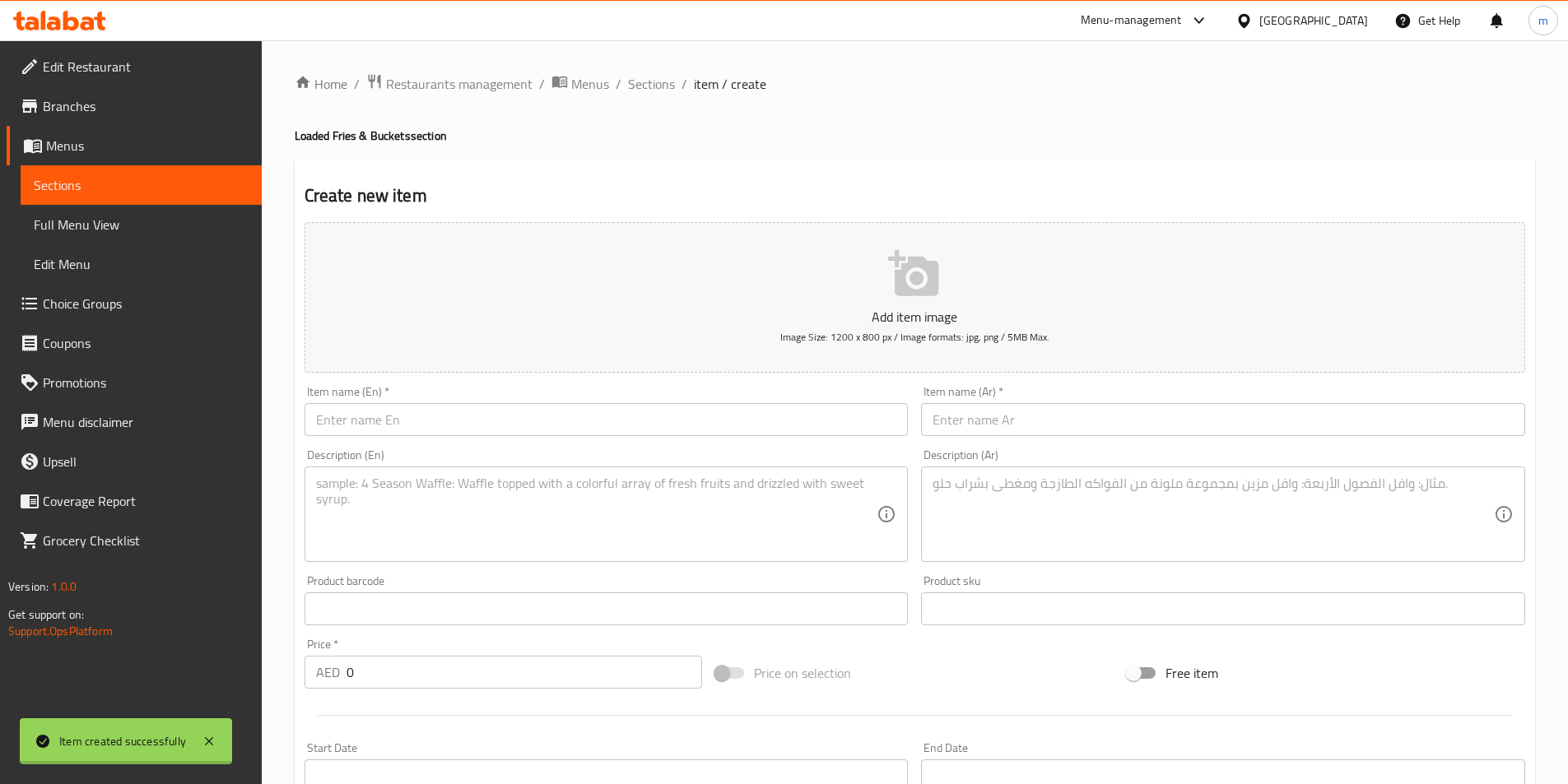
click at [646, 85] on span "Sections" at bounding box center [651, 84] width 47 height 20
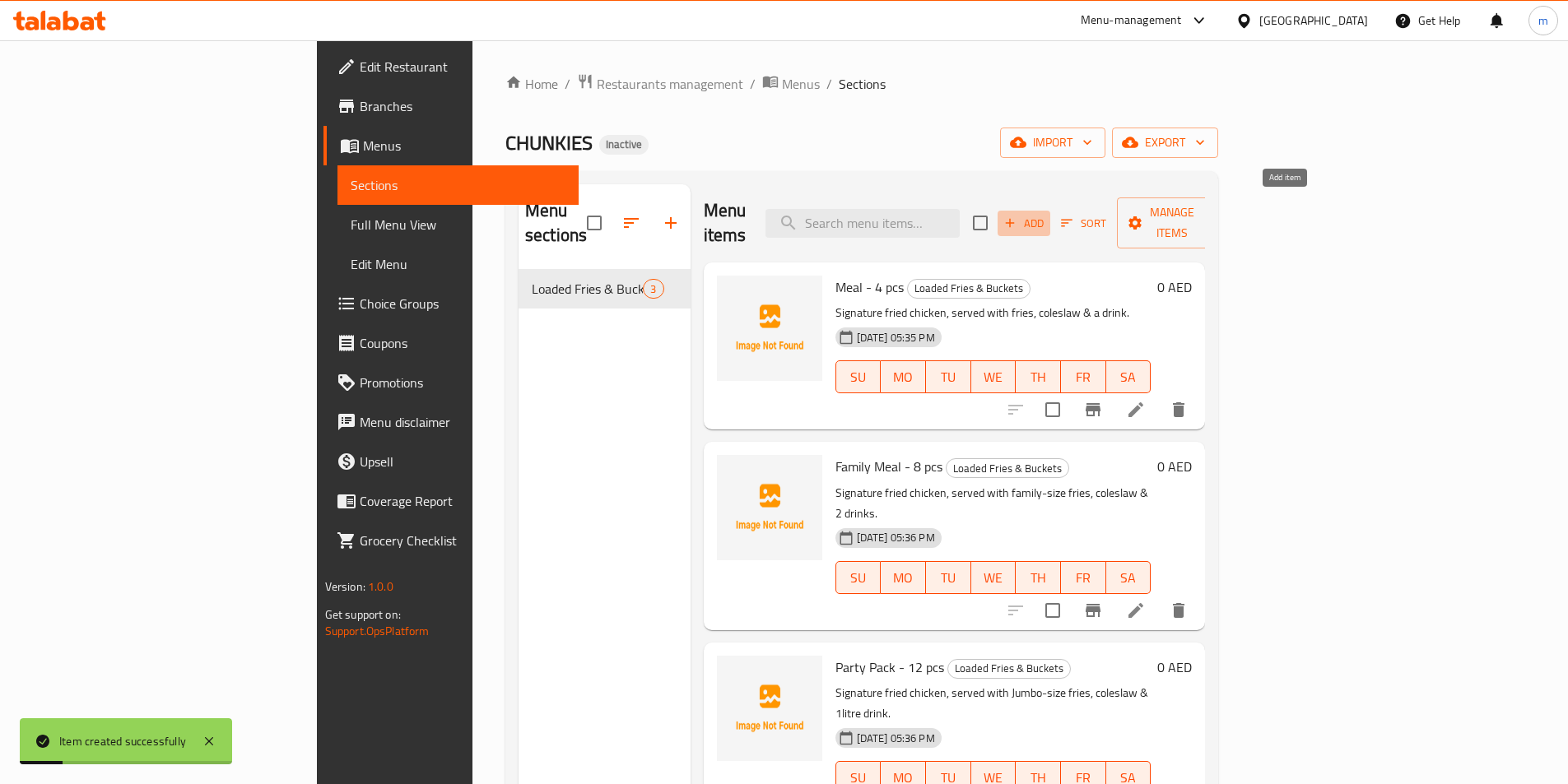
click at [1046, 214] on span "Add" at bounding box center [1023, 223] width 44 height 19
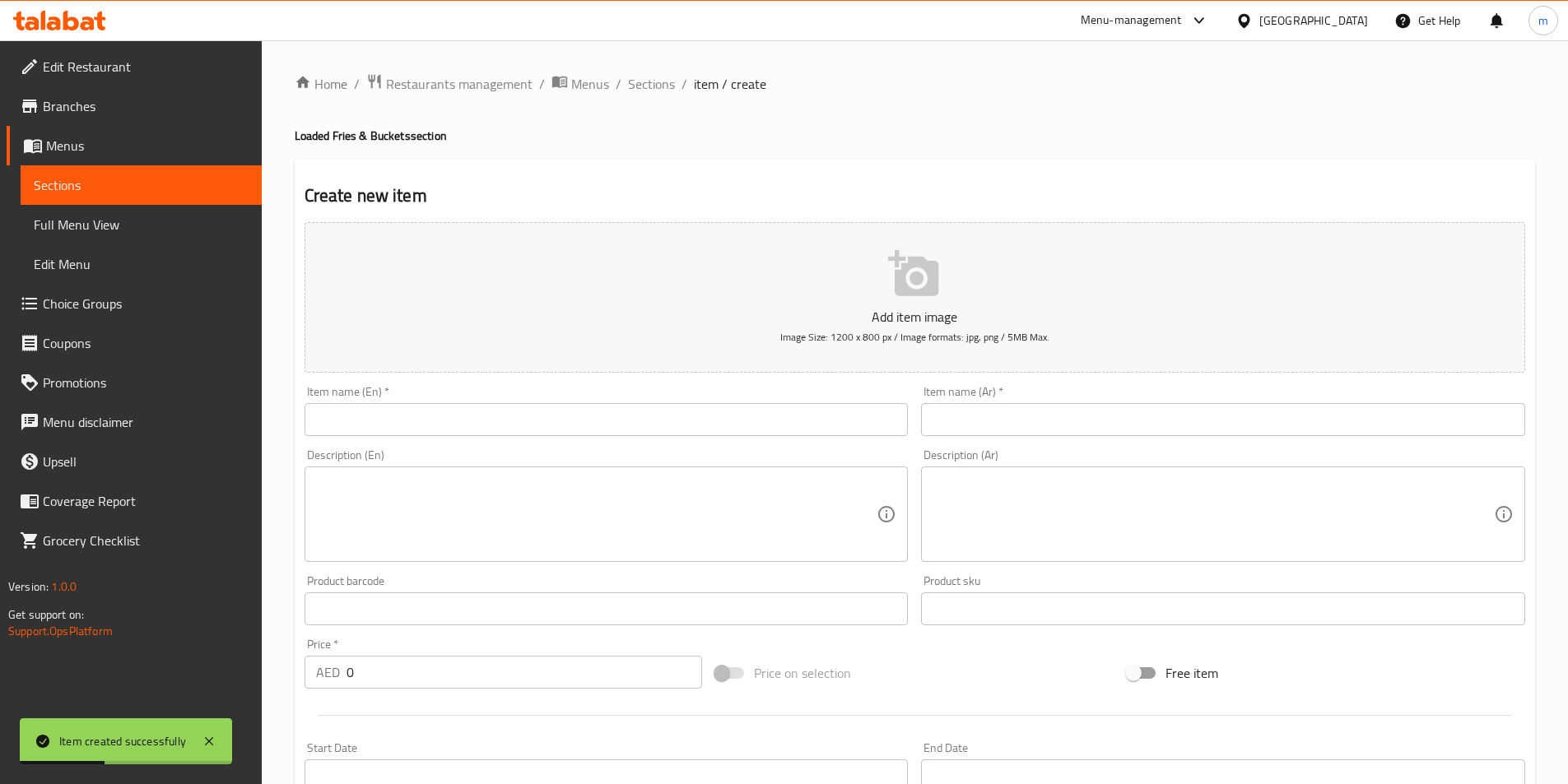
click at [839, 426] on input "text" at bounding box center [607, 419] width 604 height 33
paste input "Chunkies Loaded Beef / Chicken Fries"
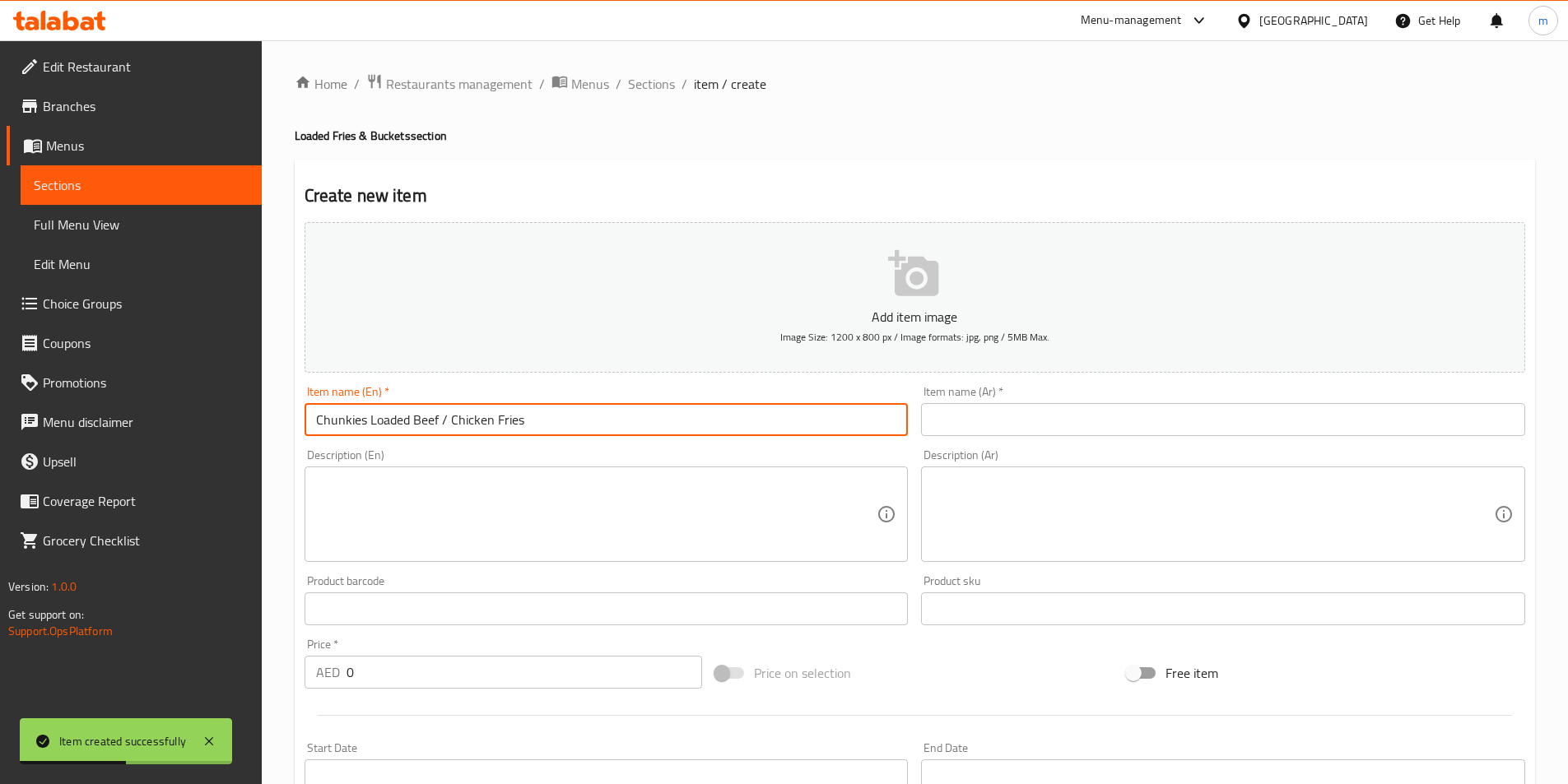
type input "Chunkies Loaded Beef / Chicken Fries"
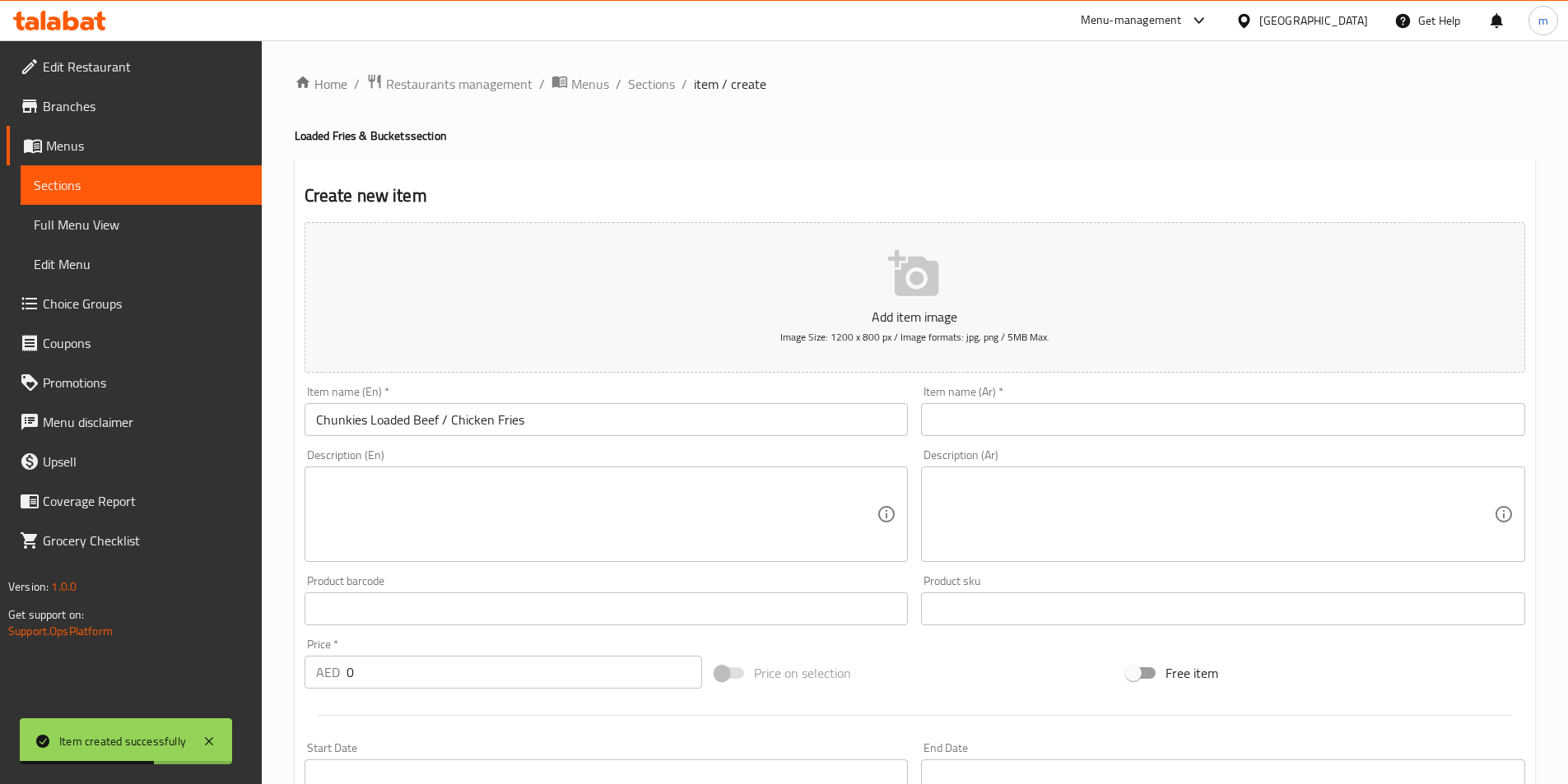
click at [1101, 421] on input "text" at bounding box center [1223, 419] width 604 height 33
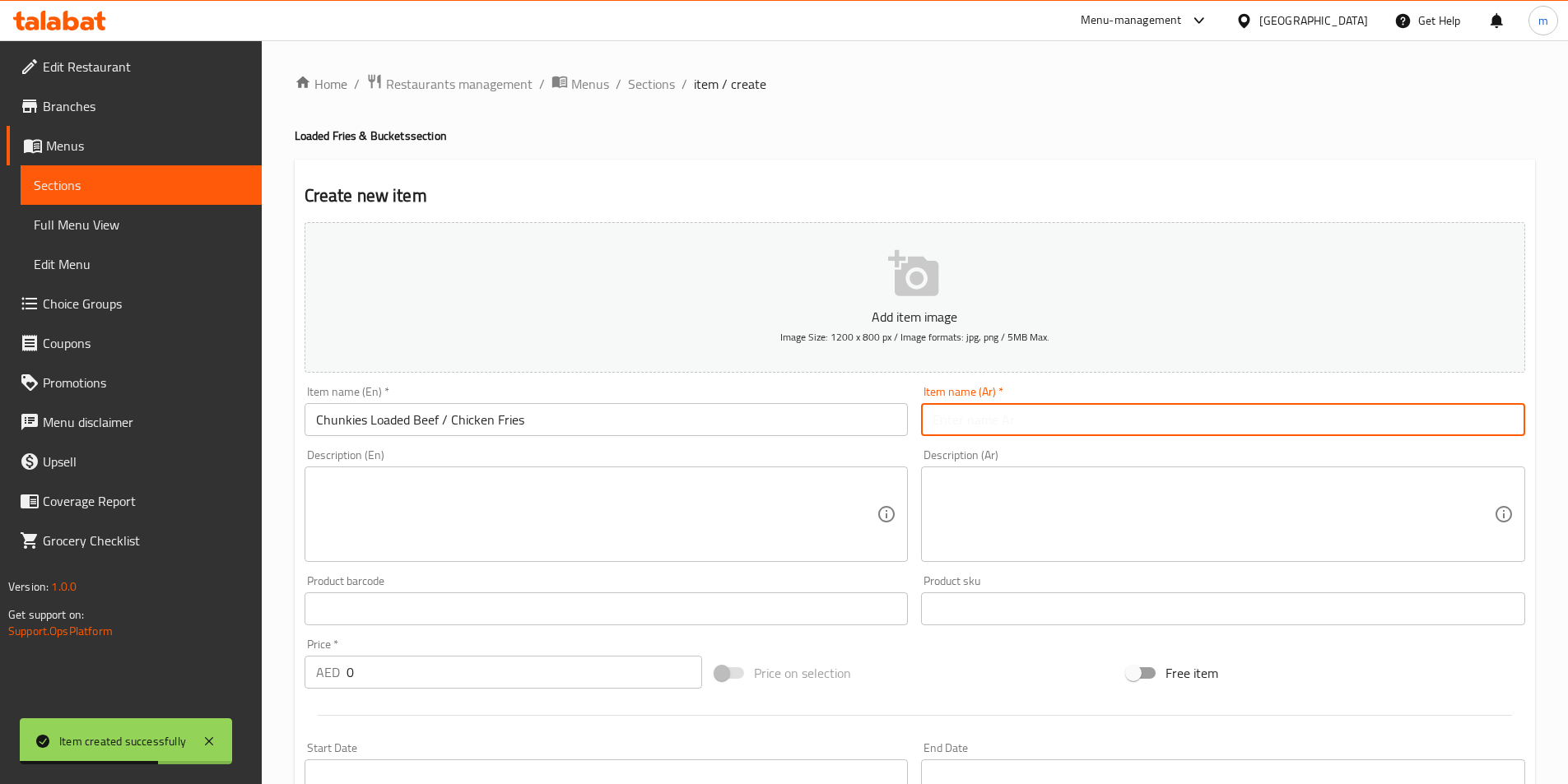
paste input "بطاطس مقلية دجاج / لحم بقري لودد قطع كبيره"
type input "بطاطس مقلية دجاج / لحم بقري لودد قطع كبيره"
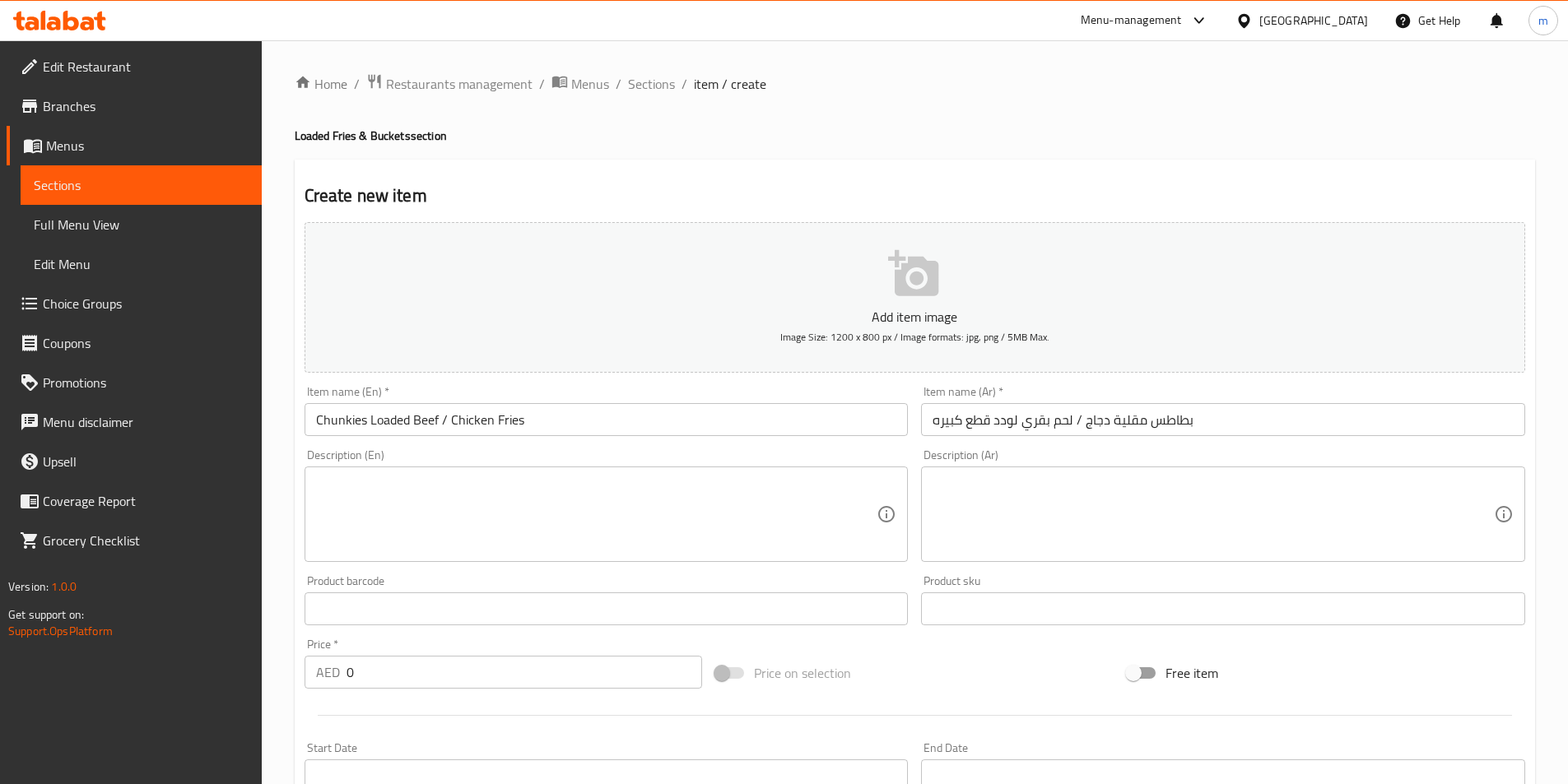
click at [768, 520] on textarea at bounding box center [596, 515] width 561 height 78
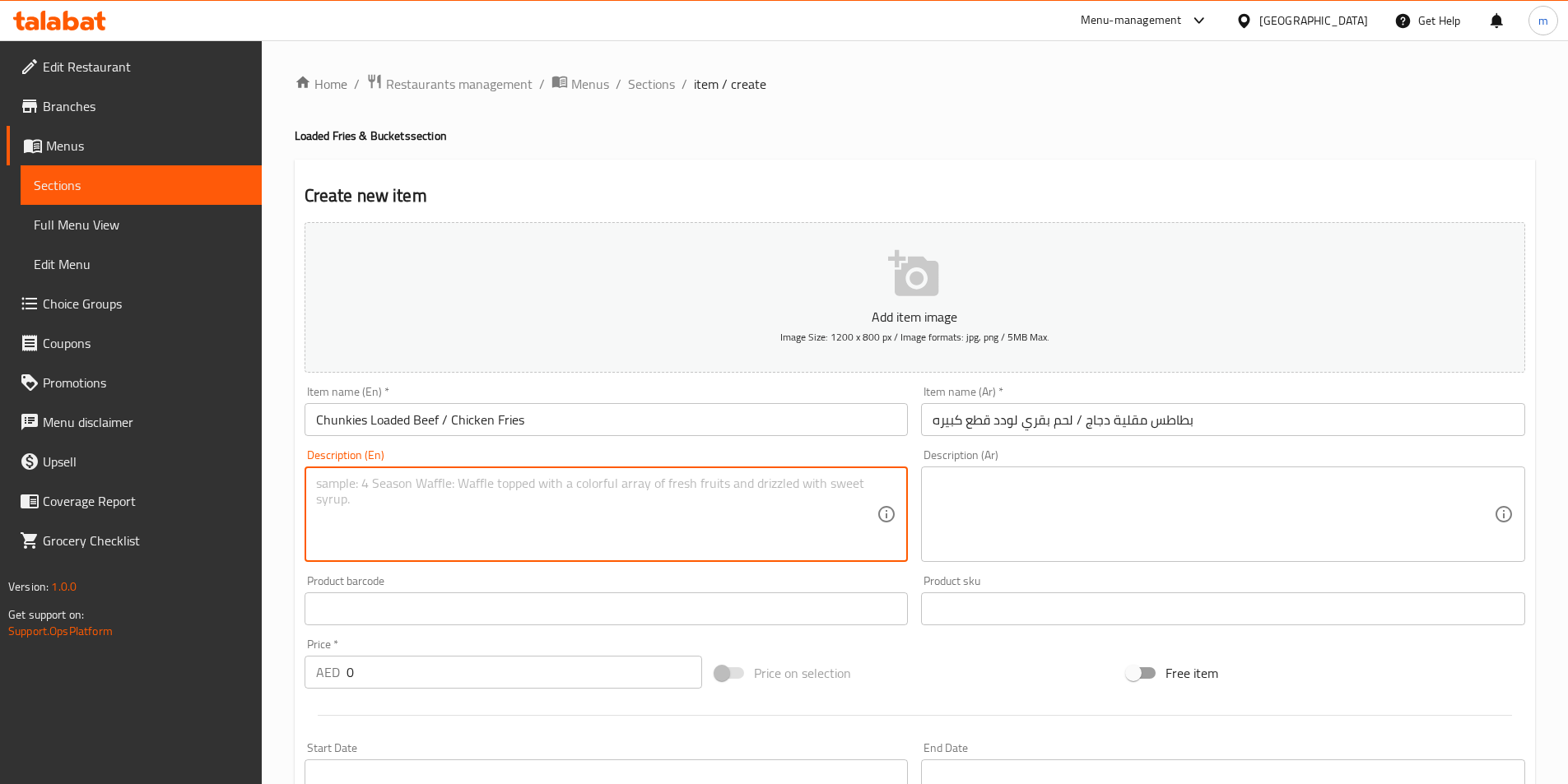
paste textarea "Golden fries topped with slow-cooked beef or minced chicken, melted cheese sauc…"
type textarea "Golden fries topped with slow-cooked beef or minced chicken, melted cheese sauc…"
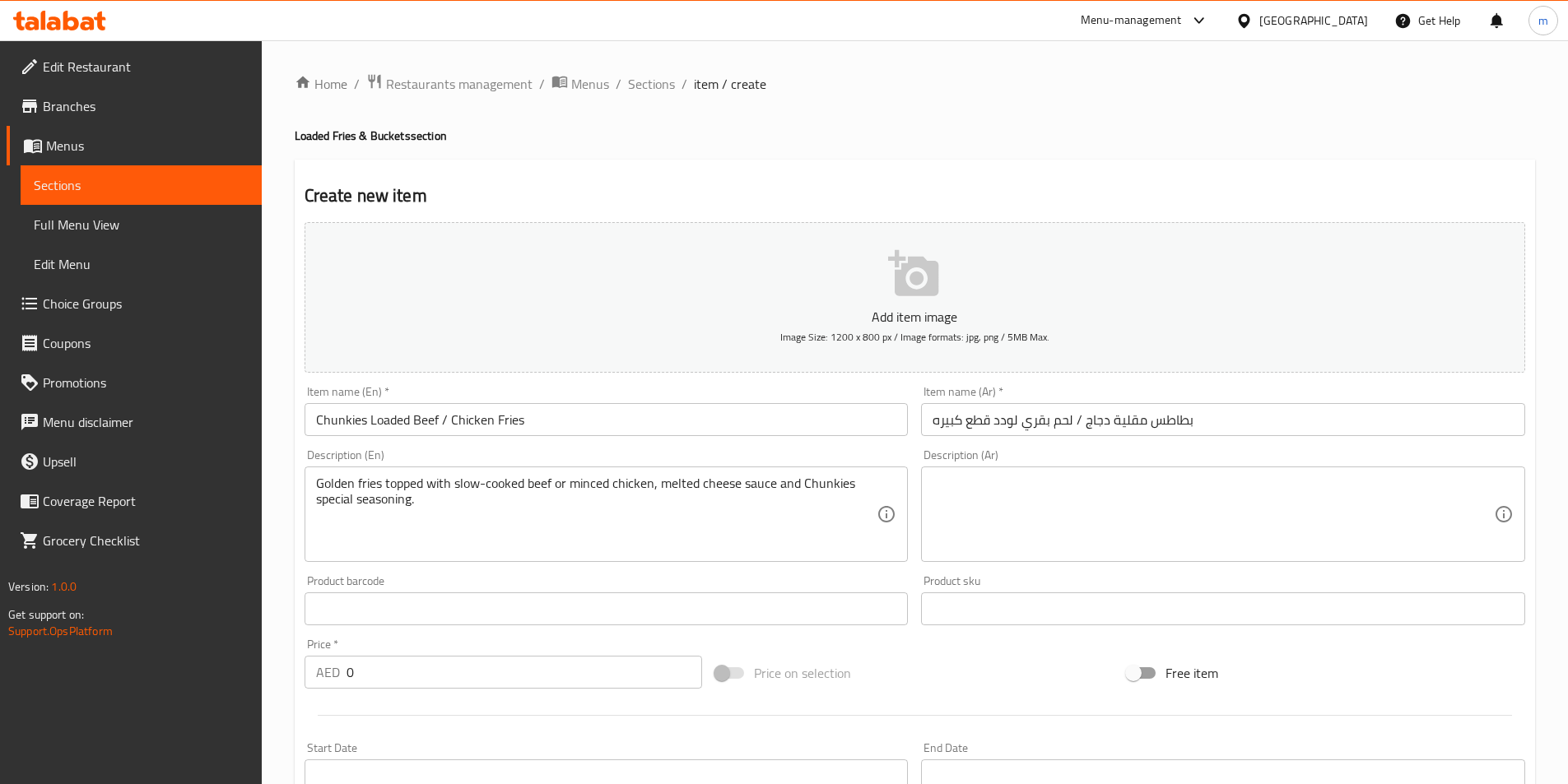
click at [996, 541] on textarea at bounding box center [1213, 515] width 561 height 78
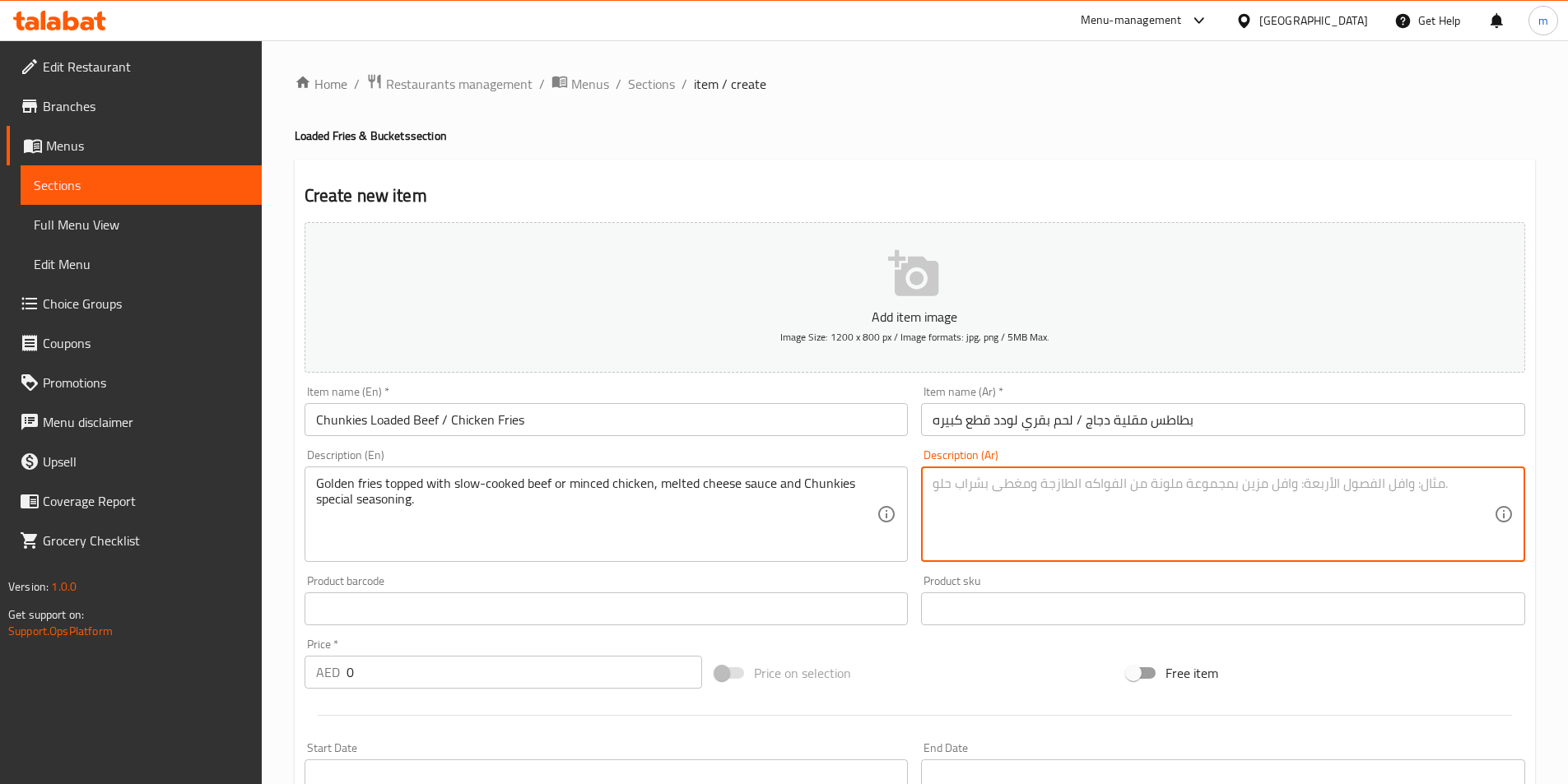
paste textarea "بطاطس مقلية ذهبية مغطاة بلحم بقري مطهو ببطء أو دجاج مفروم، صوص جبنة ذائبة وتواب…"
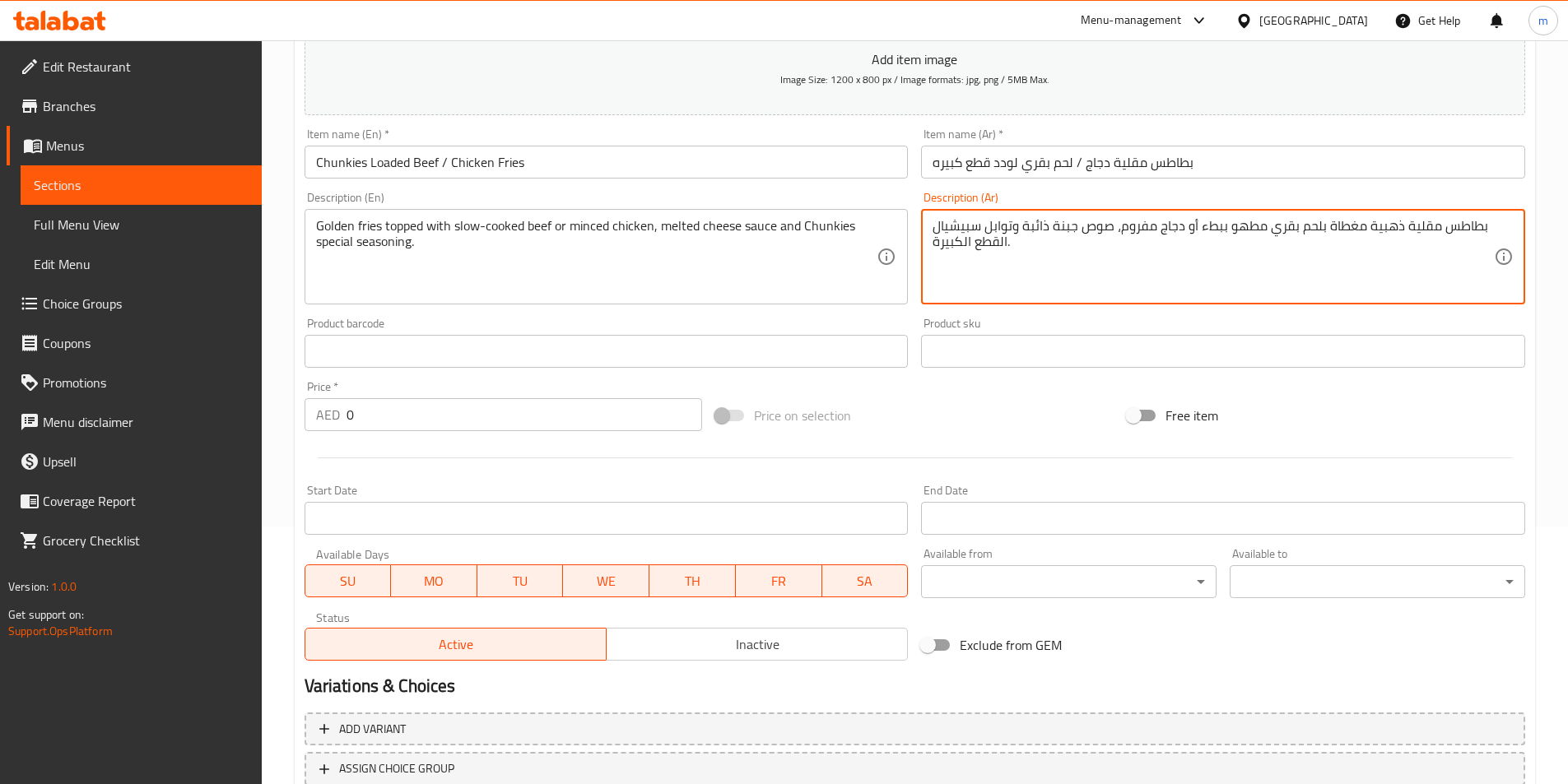
scroll to position [329, 0]
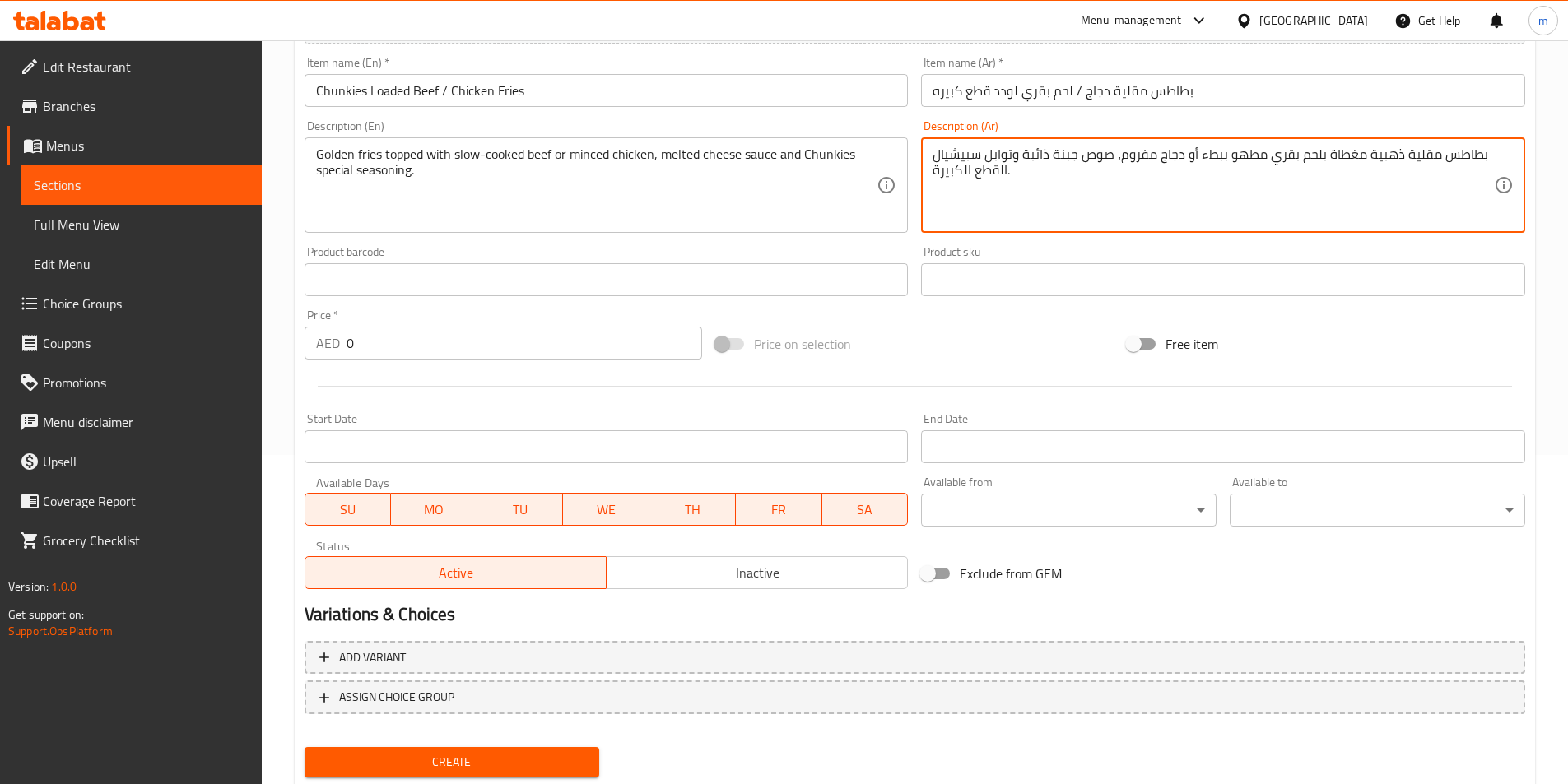
type textarea "بطاطس مقلية ذهبية مغطاة بلحم بقري مطهو ببطء أو دجاج مفروم، صوص جبنة ذائبة وتواب…"
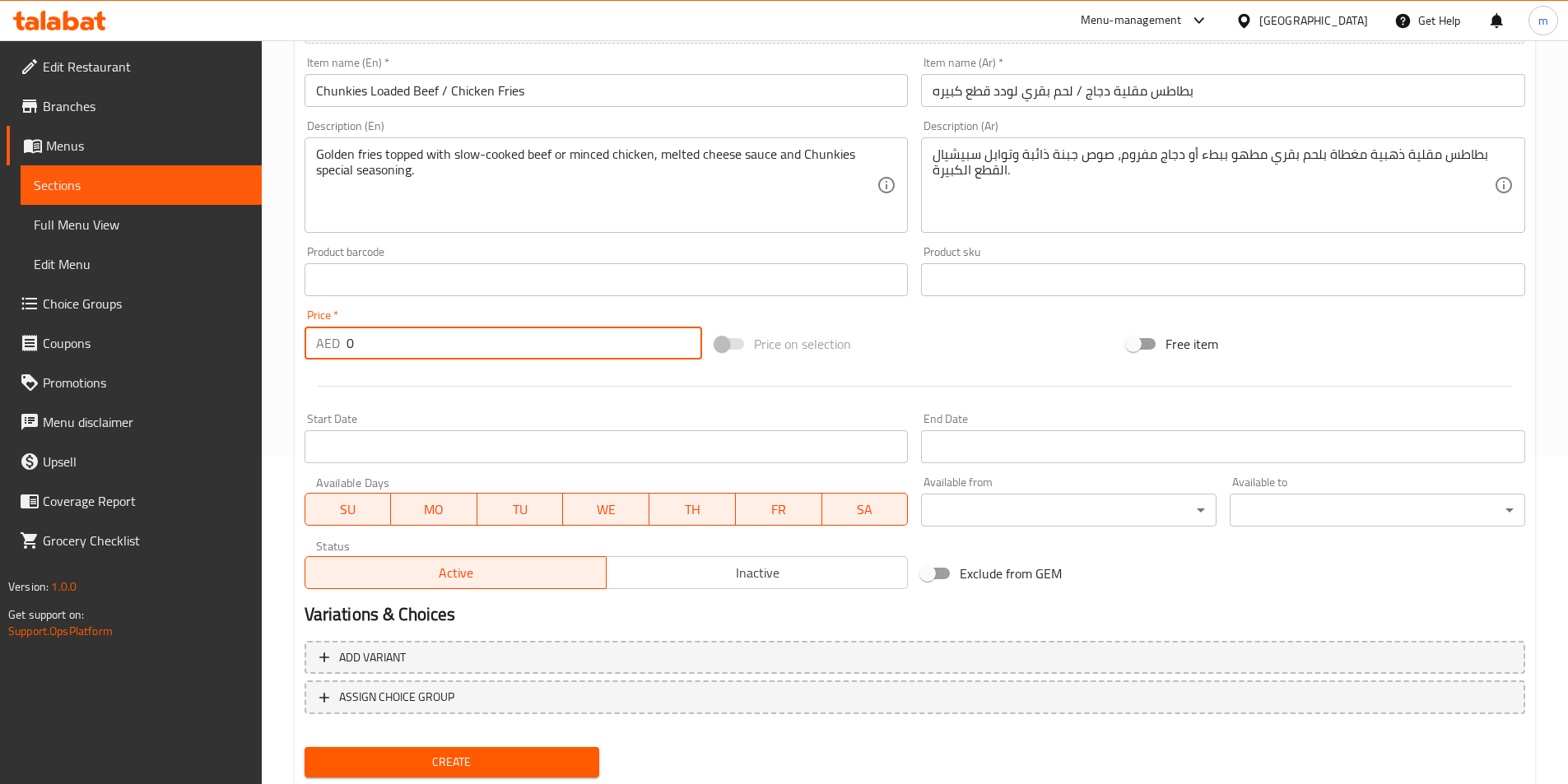
drag, startPoint x: 394, startPoint y: 342, endPoint x: 294, endPoint y: 346, distance: 100.1
click at [295, 346] on div "Create new item Add item image Image Size: 1200 x 800 px / Image formats: jpg, …" at bounding box center [914, 309] width 1240 height 957
type input "16"
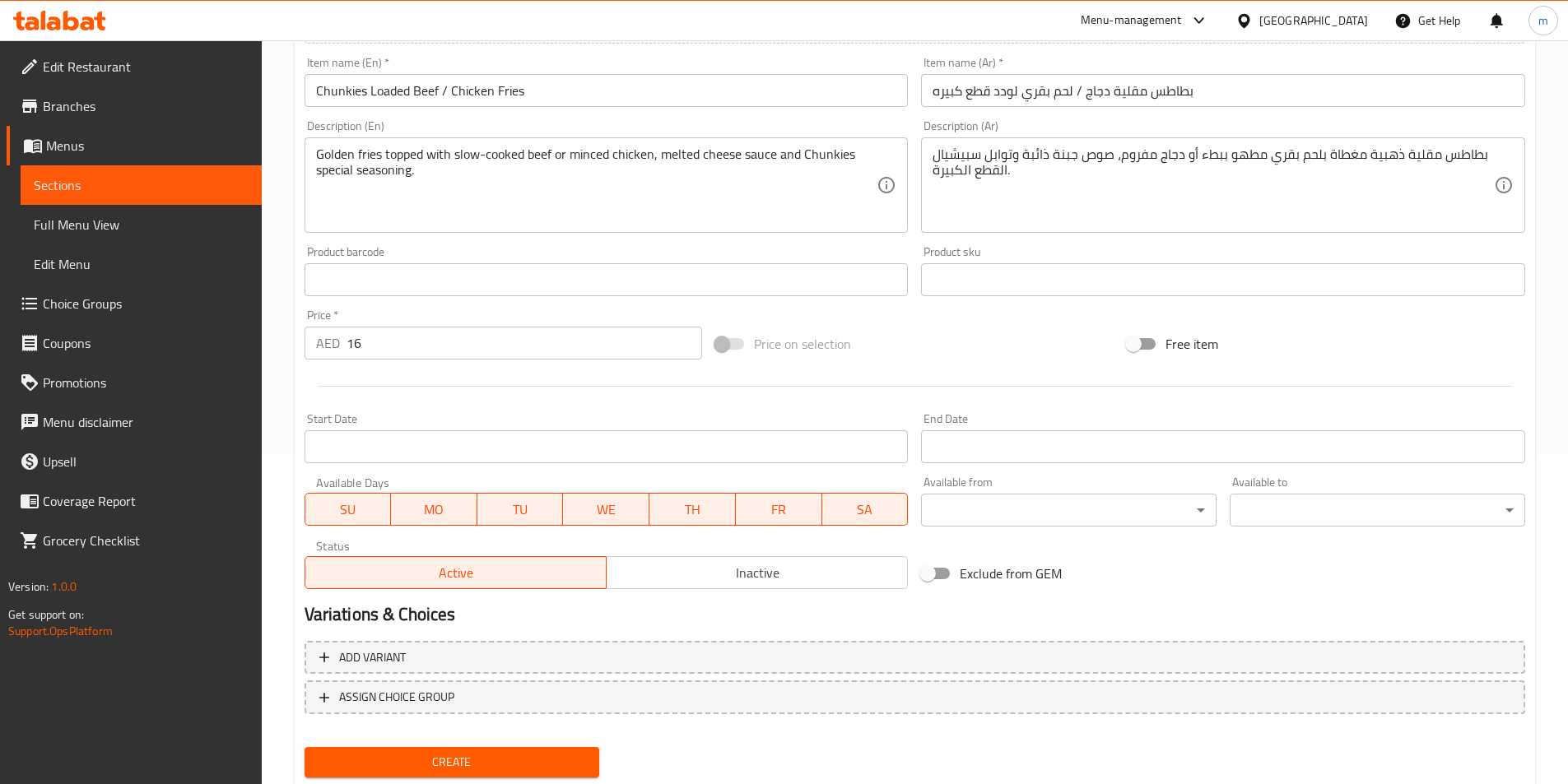
click at [848, 378] on div at bounding box center [914, 386] width 1233 height 41
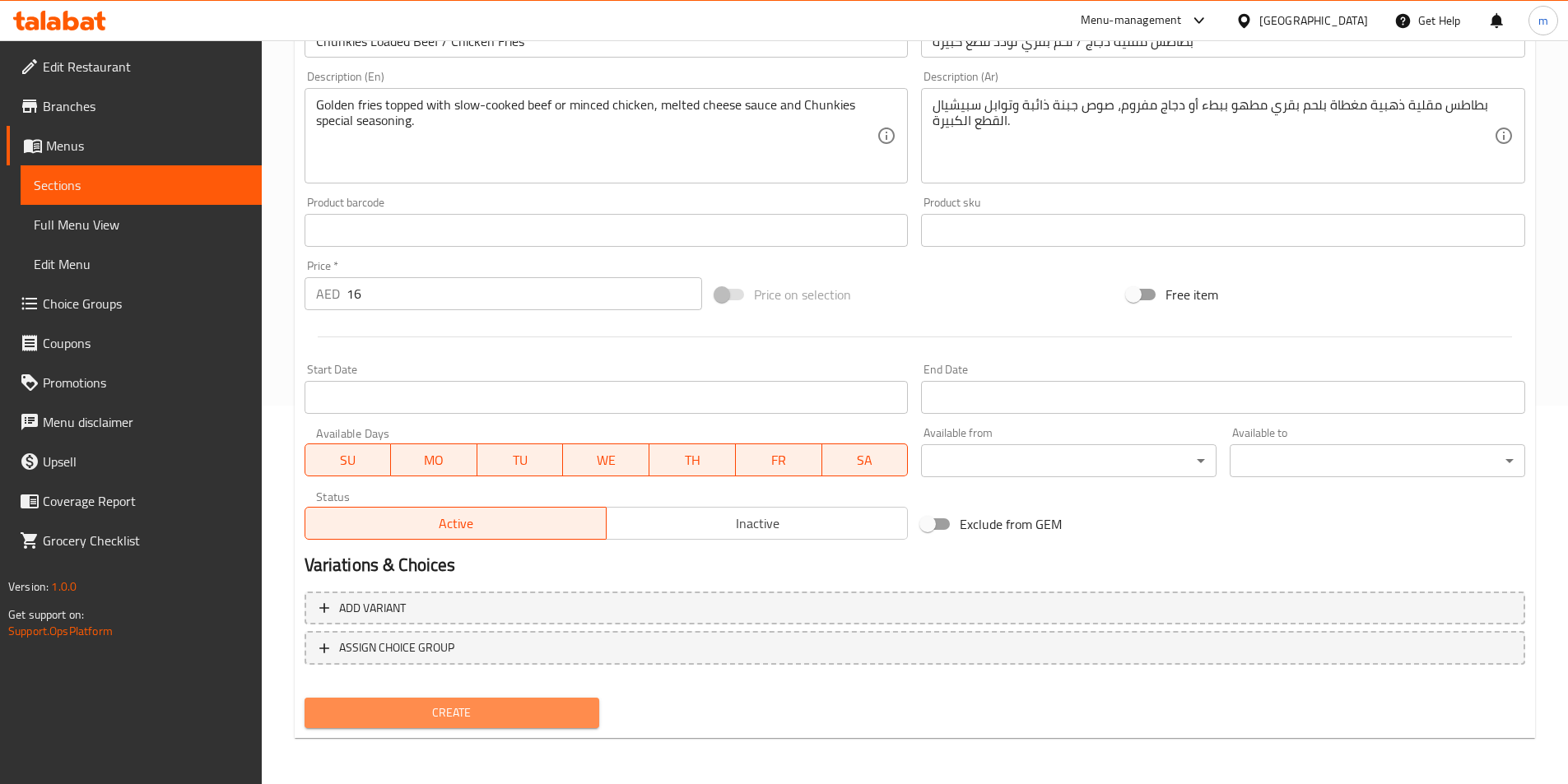
click at [485, 715] on span "Create" at bounding box center [452, 712] width 269 height 21
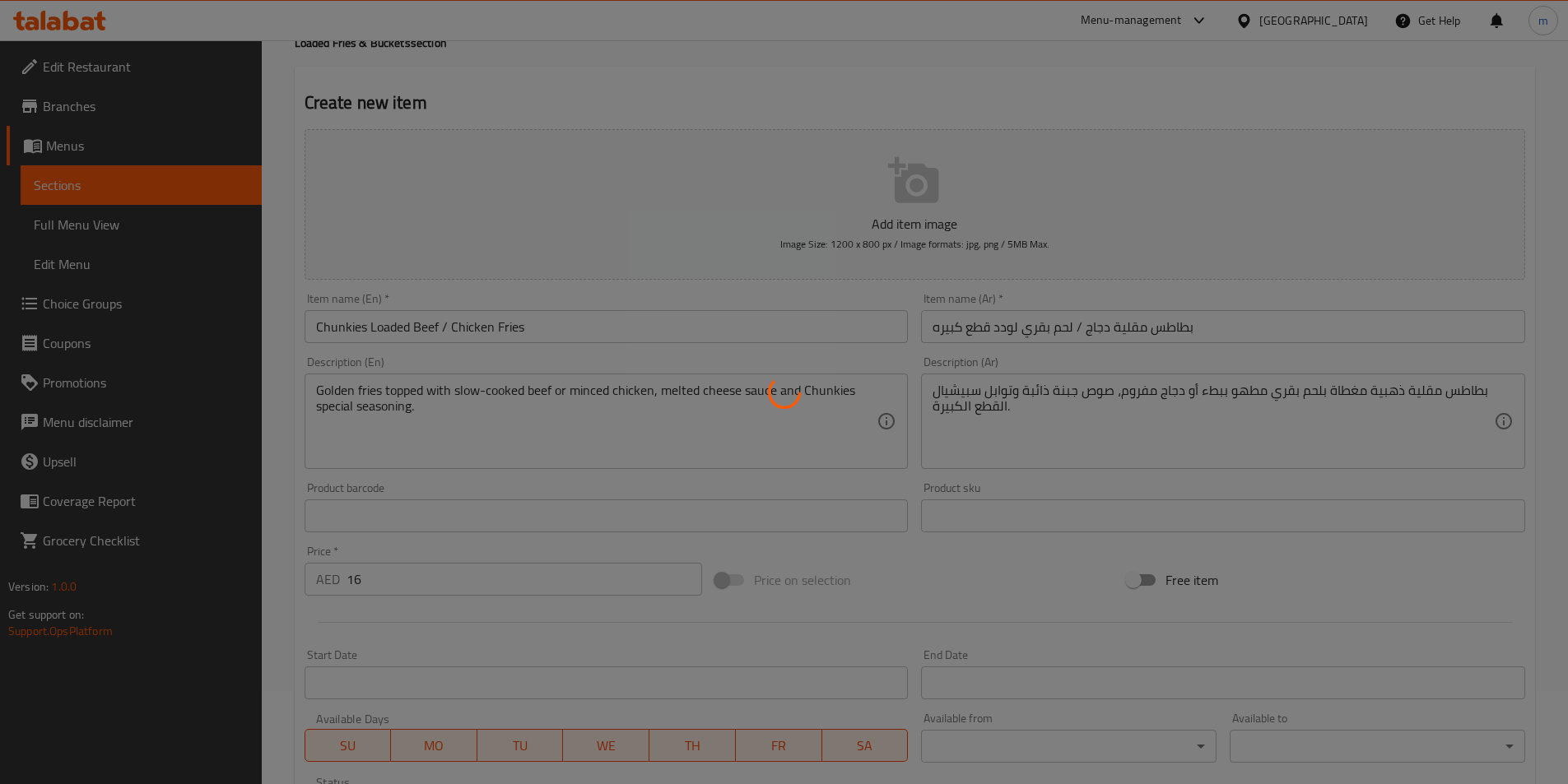
scroll to position [0, 0]
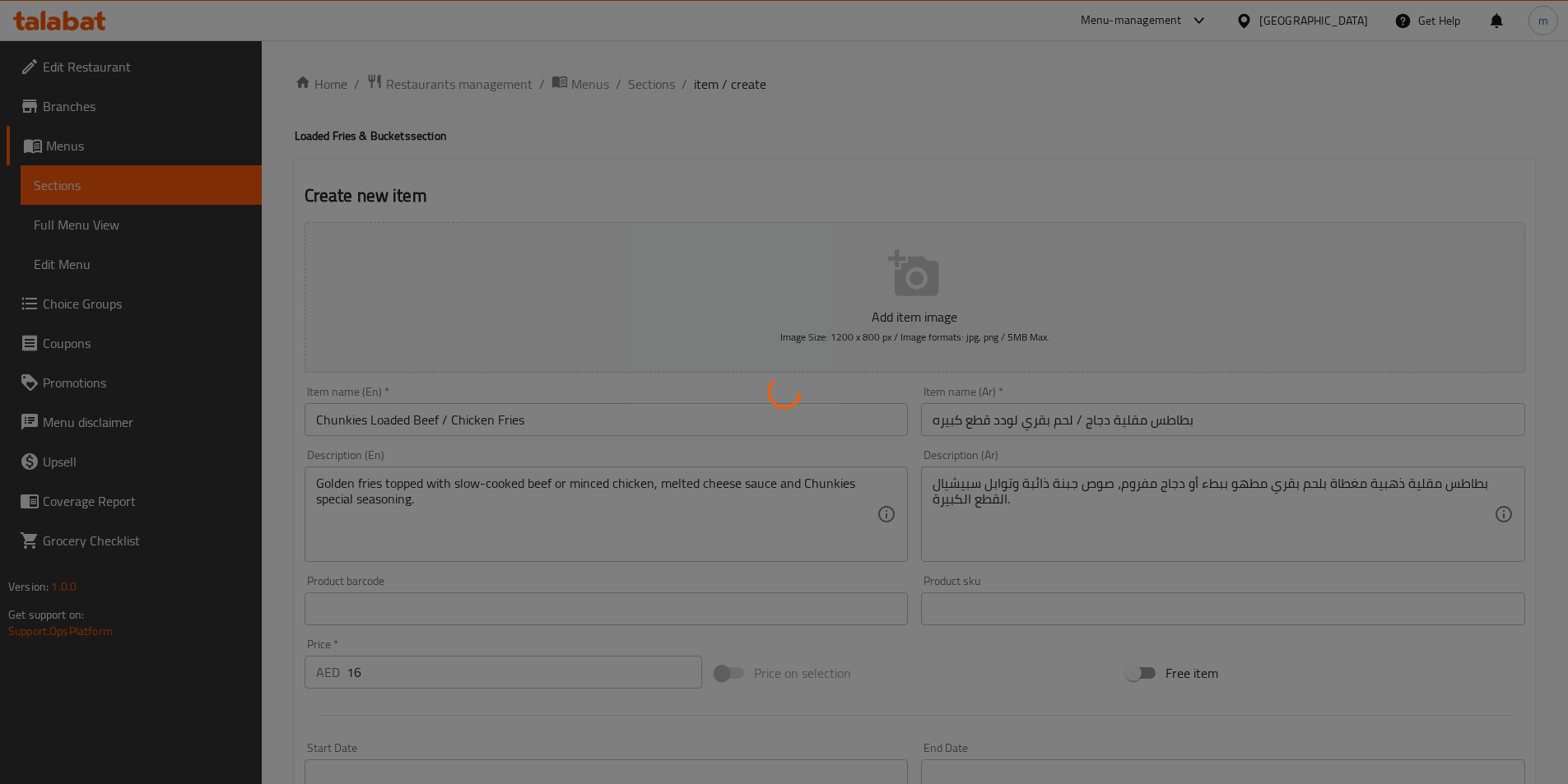
type input "0"
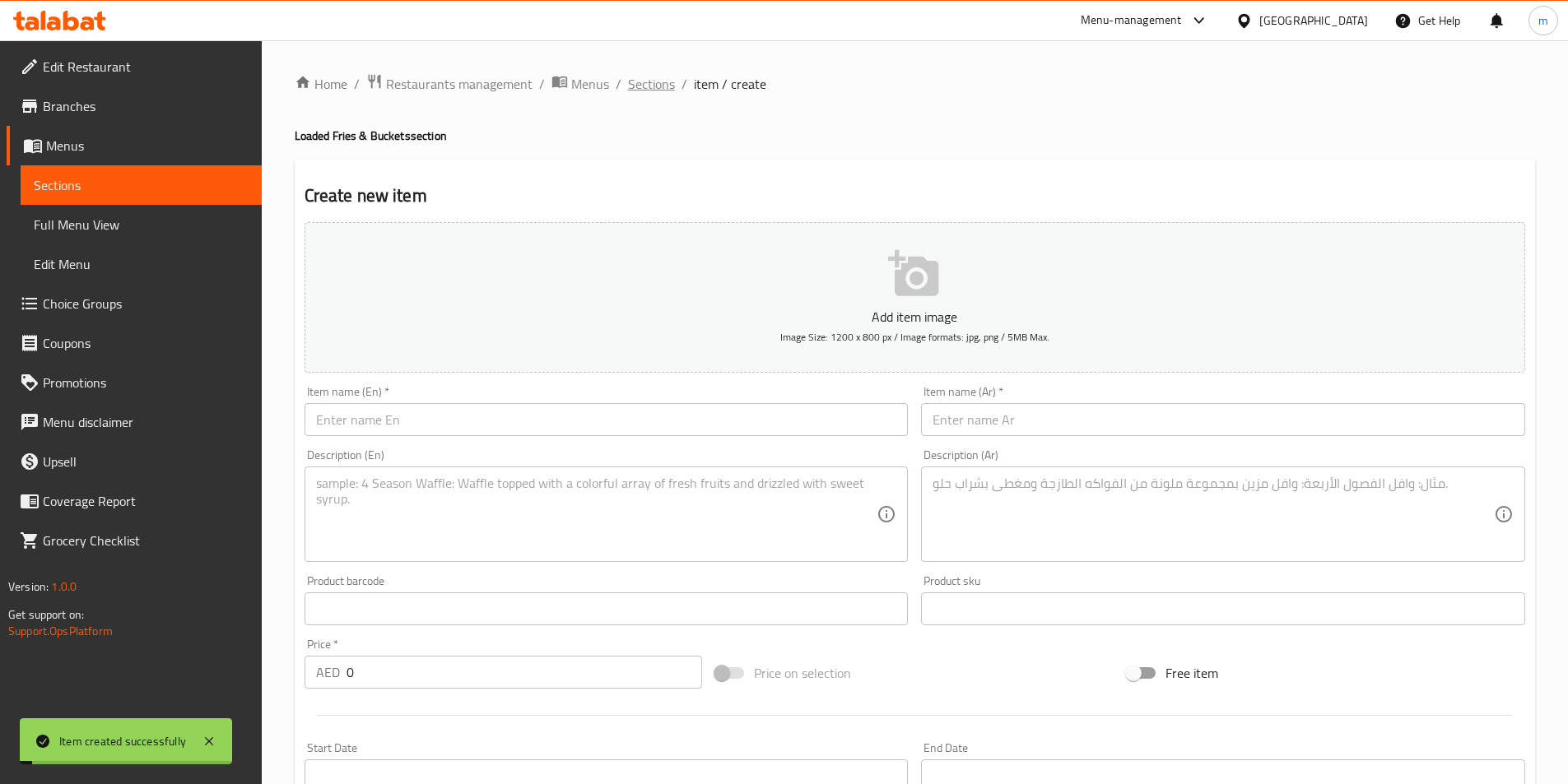
click at [653, 82] on span "Sections" at bounding box center [651, 84] width 47 height 20
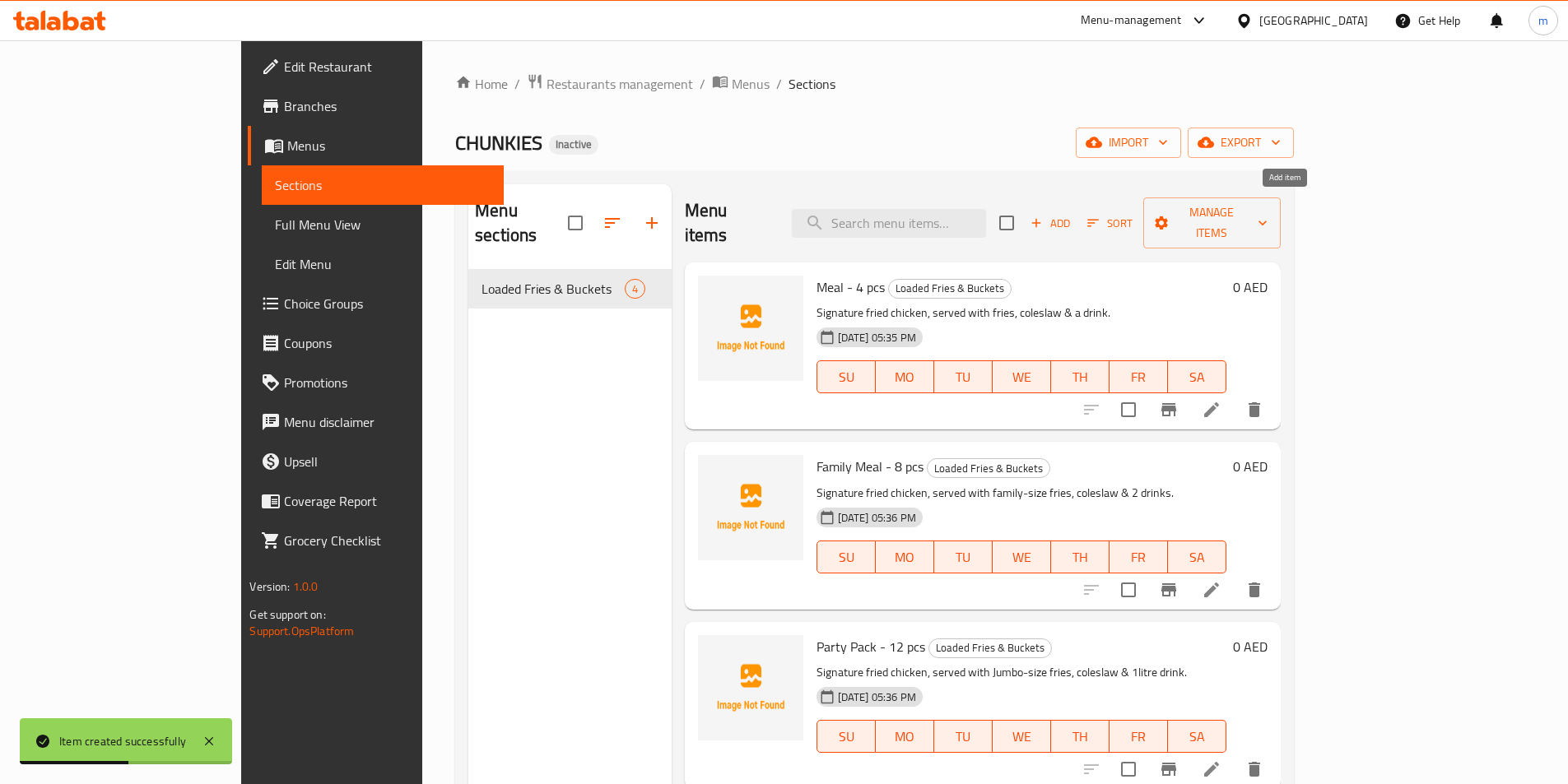
click at [1072, 214] on span "Add" at bounding box center [1050, 223] width 44 height 19
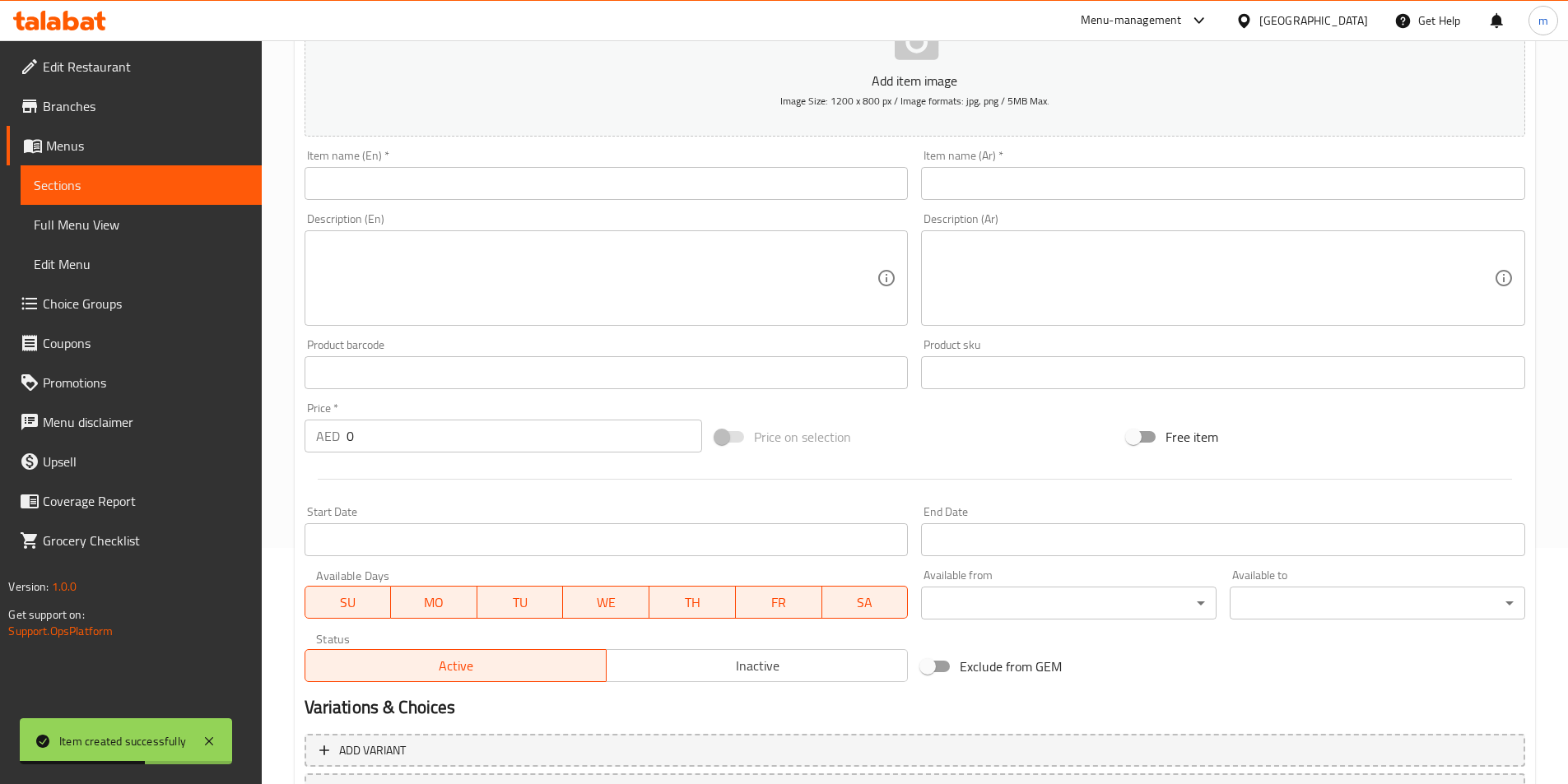
scroll to position [247, 0]
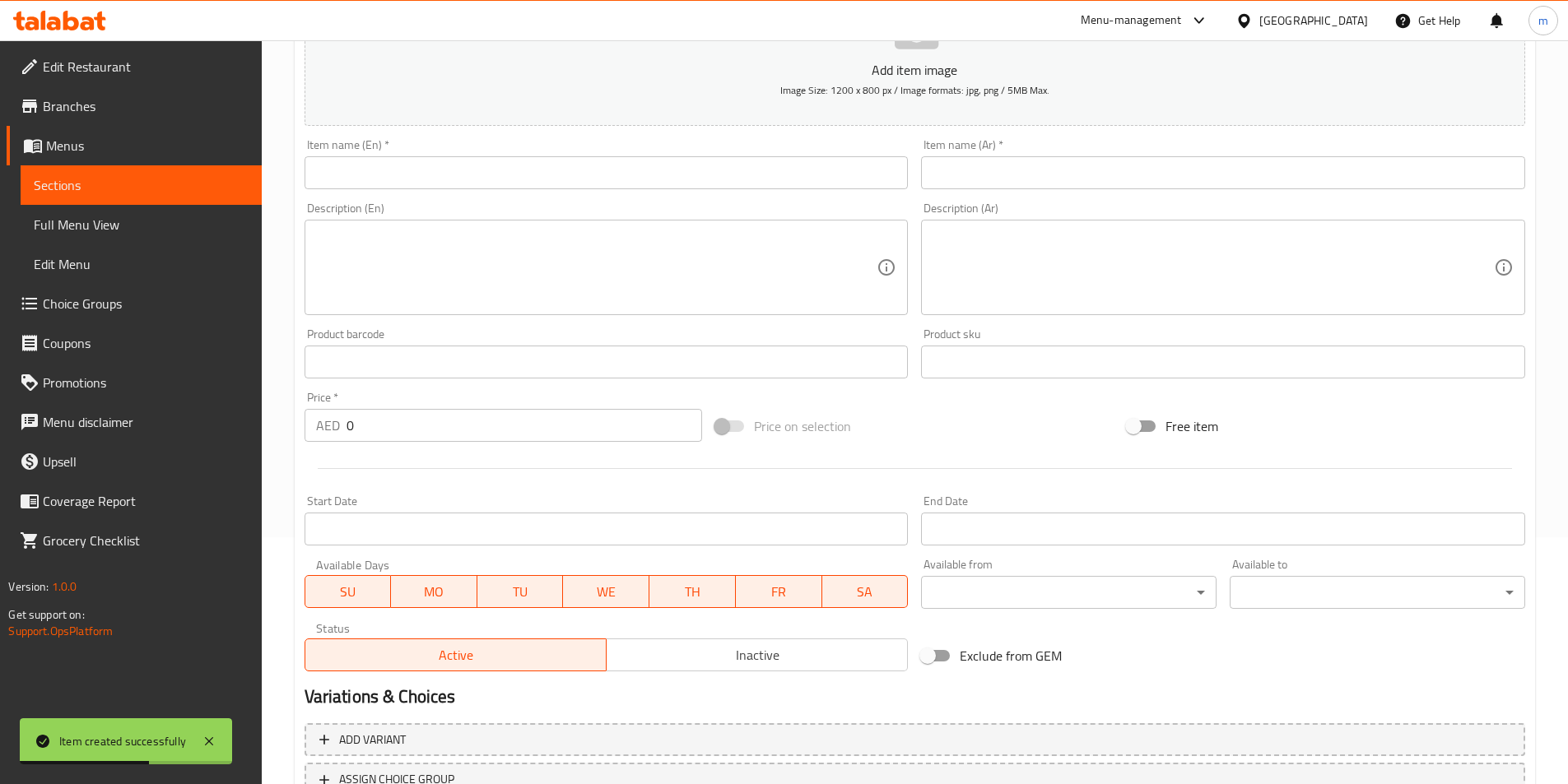
click at [454, 438] on input "0" at bounding box center [524, 425] width 356 height 33
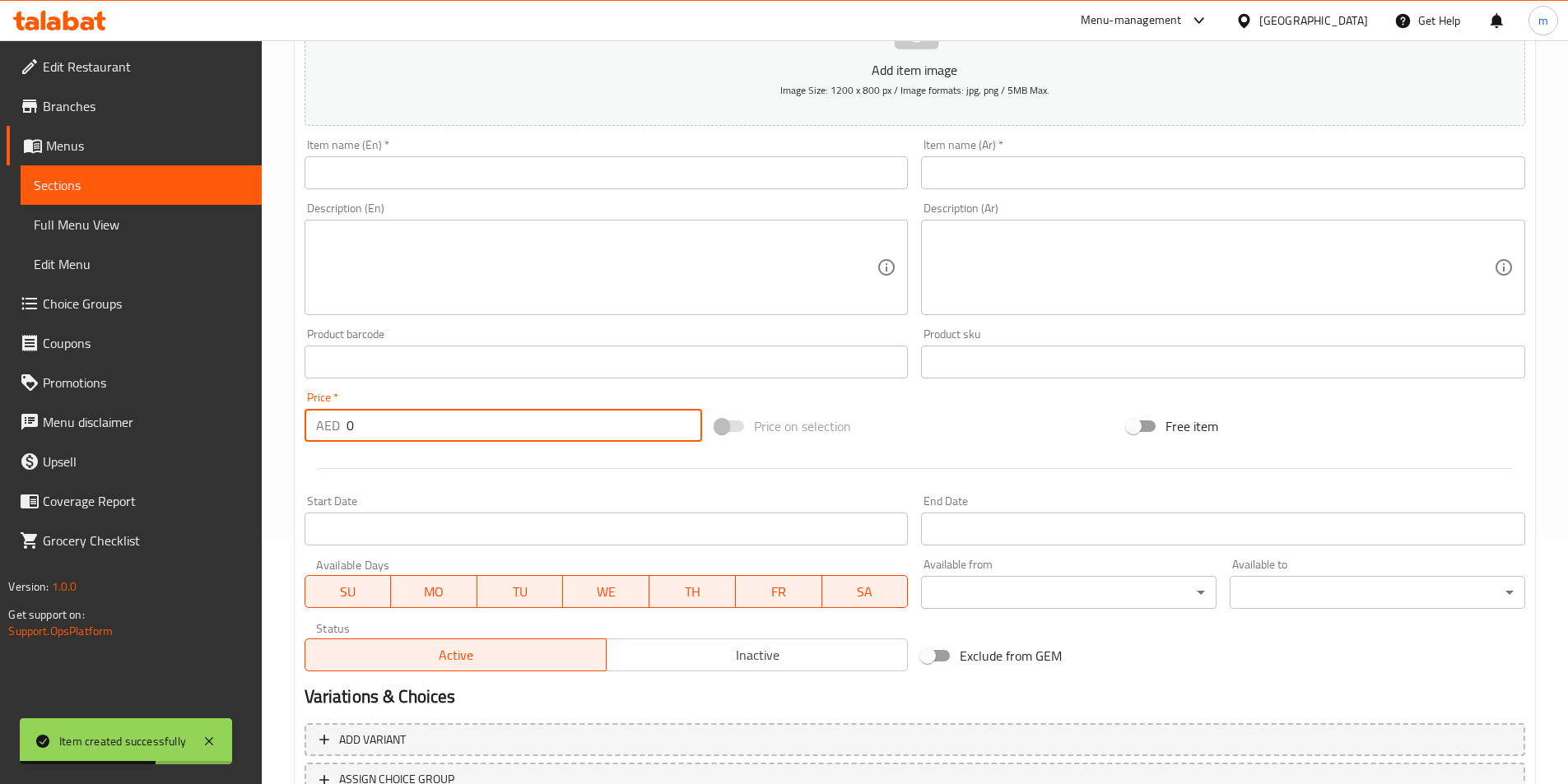
click at [454, 438] on input "0" at bounding box center [524, 425] width 356 height 33
paste input "19"
click at [453, 438] on input "019" at bounding box center [524, 425] width 356 height 33
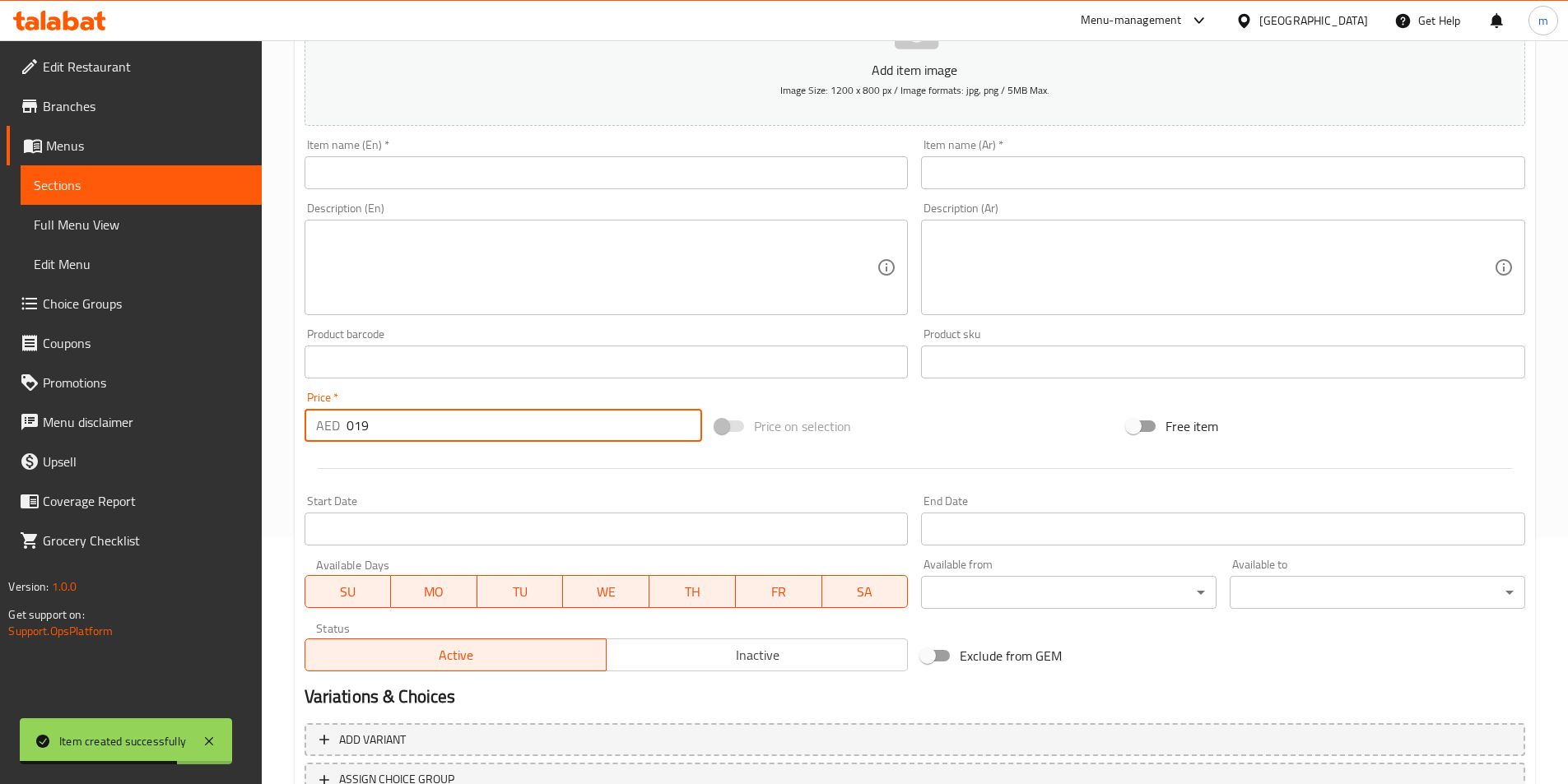
paste input "number"
type input "19"
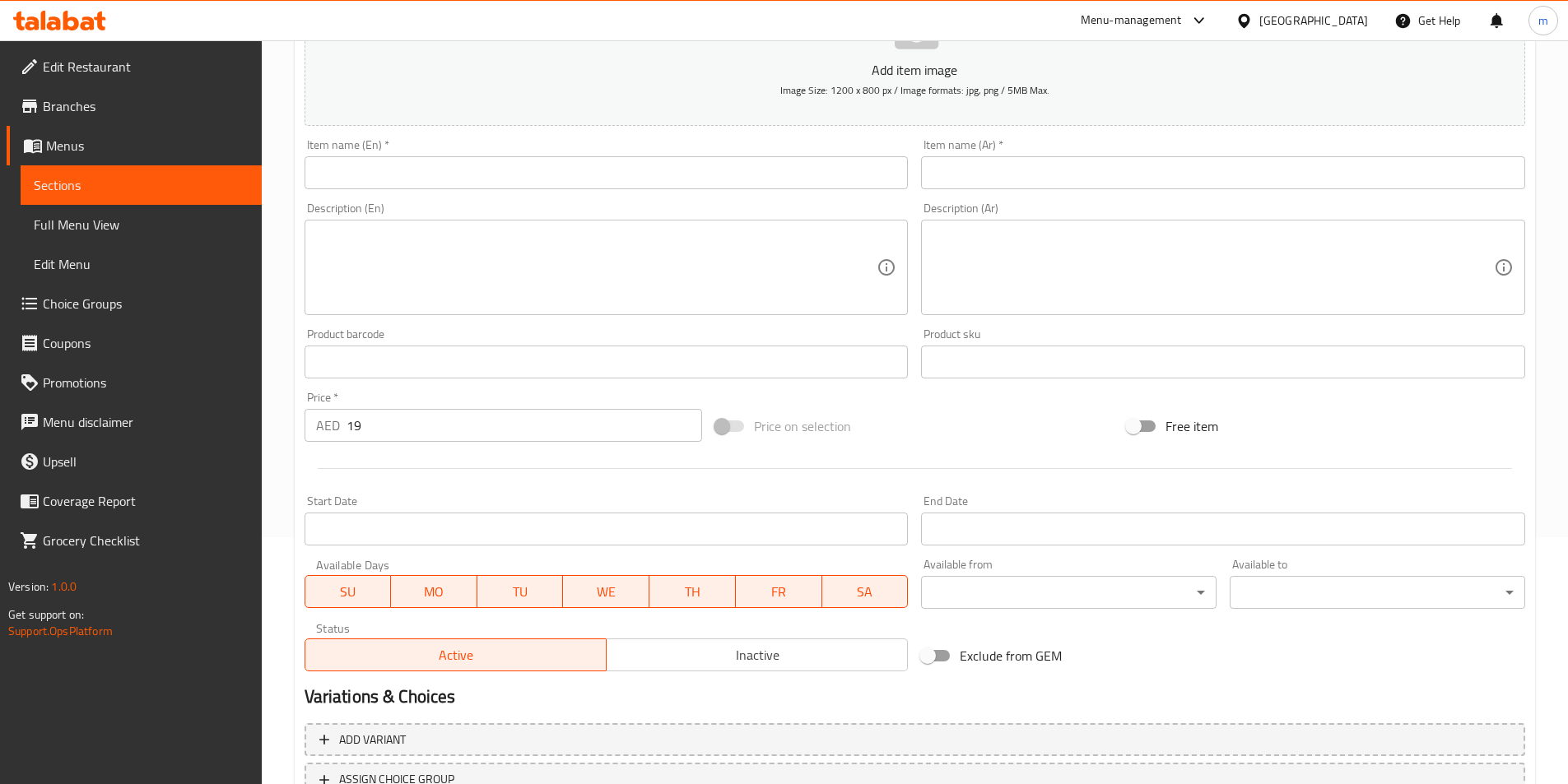
click at [1209, 278] on textarea at bounding box center [1213, 268] width 561 height 78
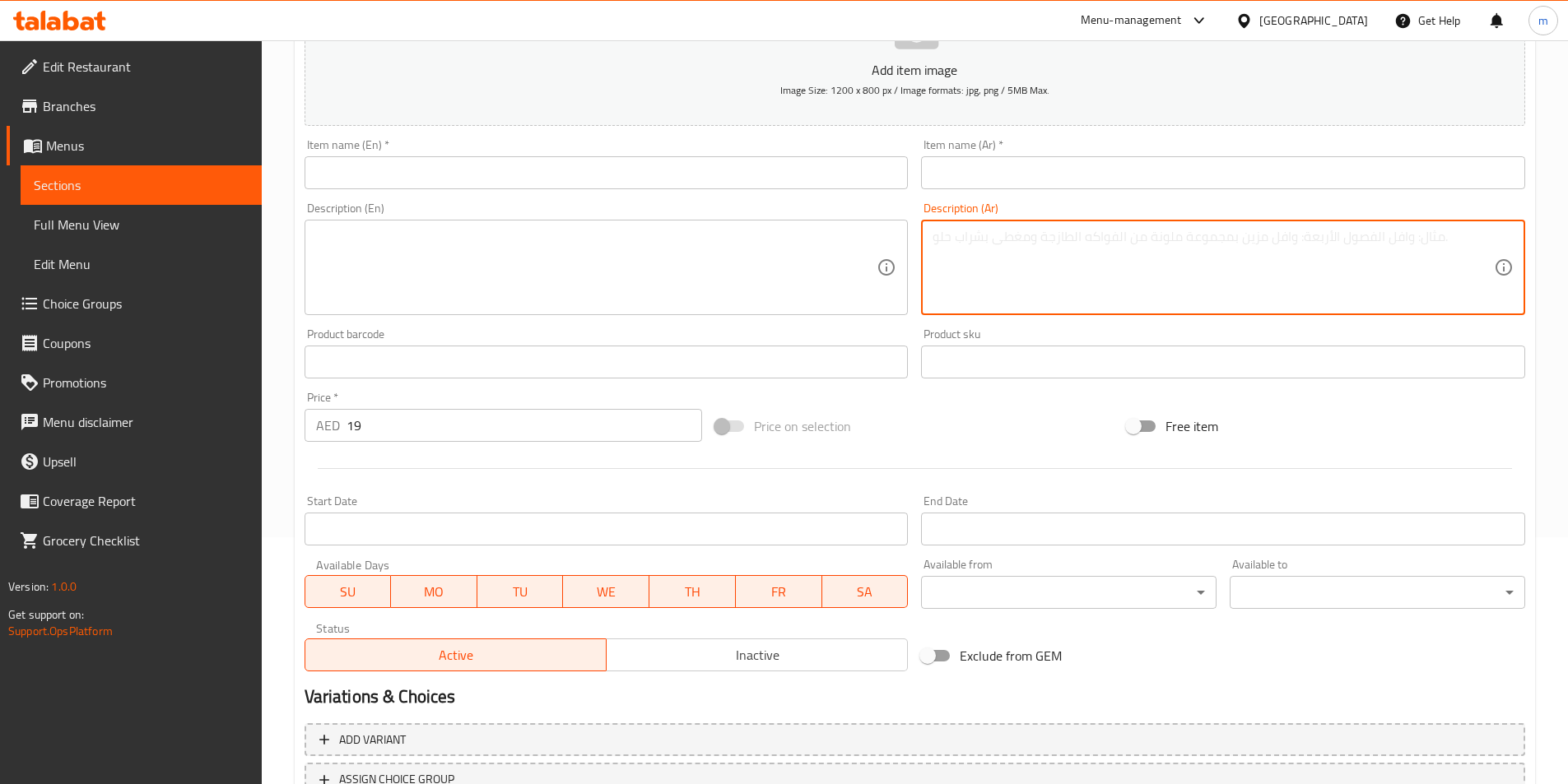
paste textarea "بطاطس مقلية مقرمشة مغطى بصوص الجبن المولتن، وقطع دجاج مقلية حارة، ورقائق الفلفل…"
type textarea "بطاطس مقلية مقرمشة مغطى بصوص الجبن المولتن، وقطع دجاج مقلية حارة، ورقائق الفلفل…"
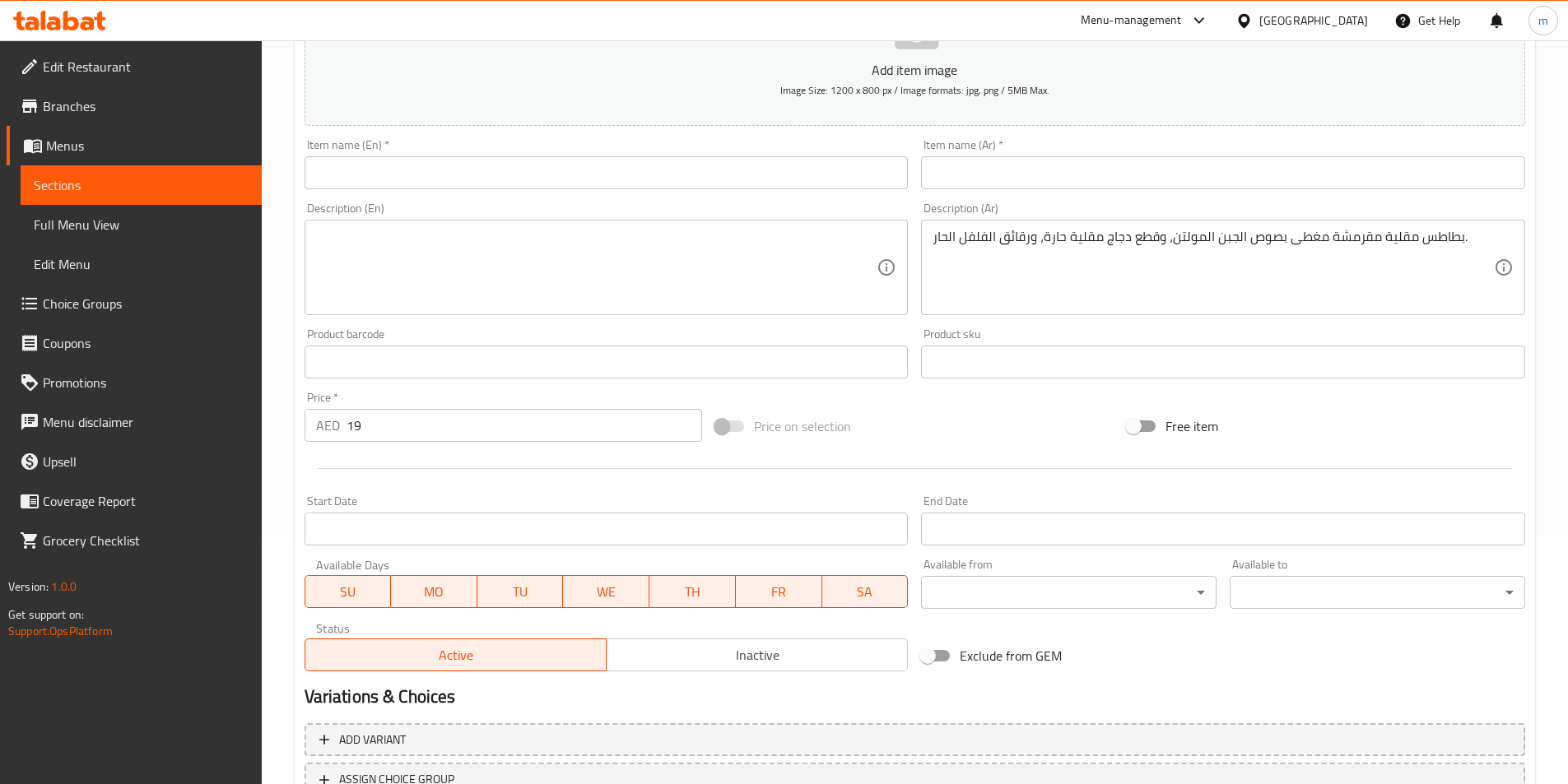
click at [721, 269] on textarea at bounding box center [596, 268] width 561 height 78
paste textarea "Crispy fries smothered in molten cheese sauce, spicy fried chicken bits, and ch…"
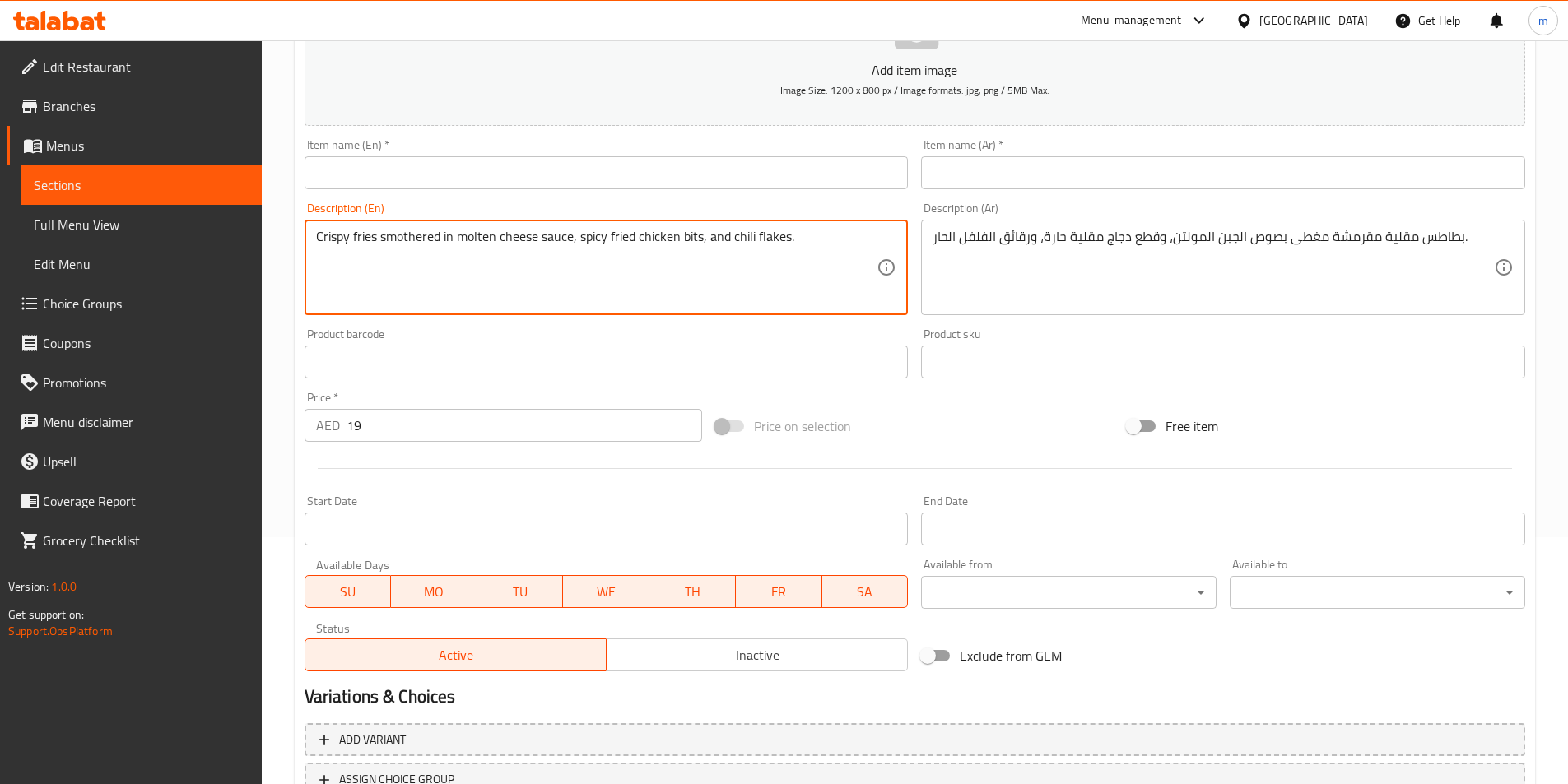
type textarea "Crispy fries smothered in molten cheese sauce, spicy fried chicken bits, and ch…"
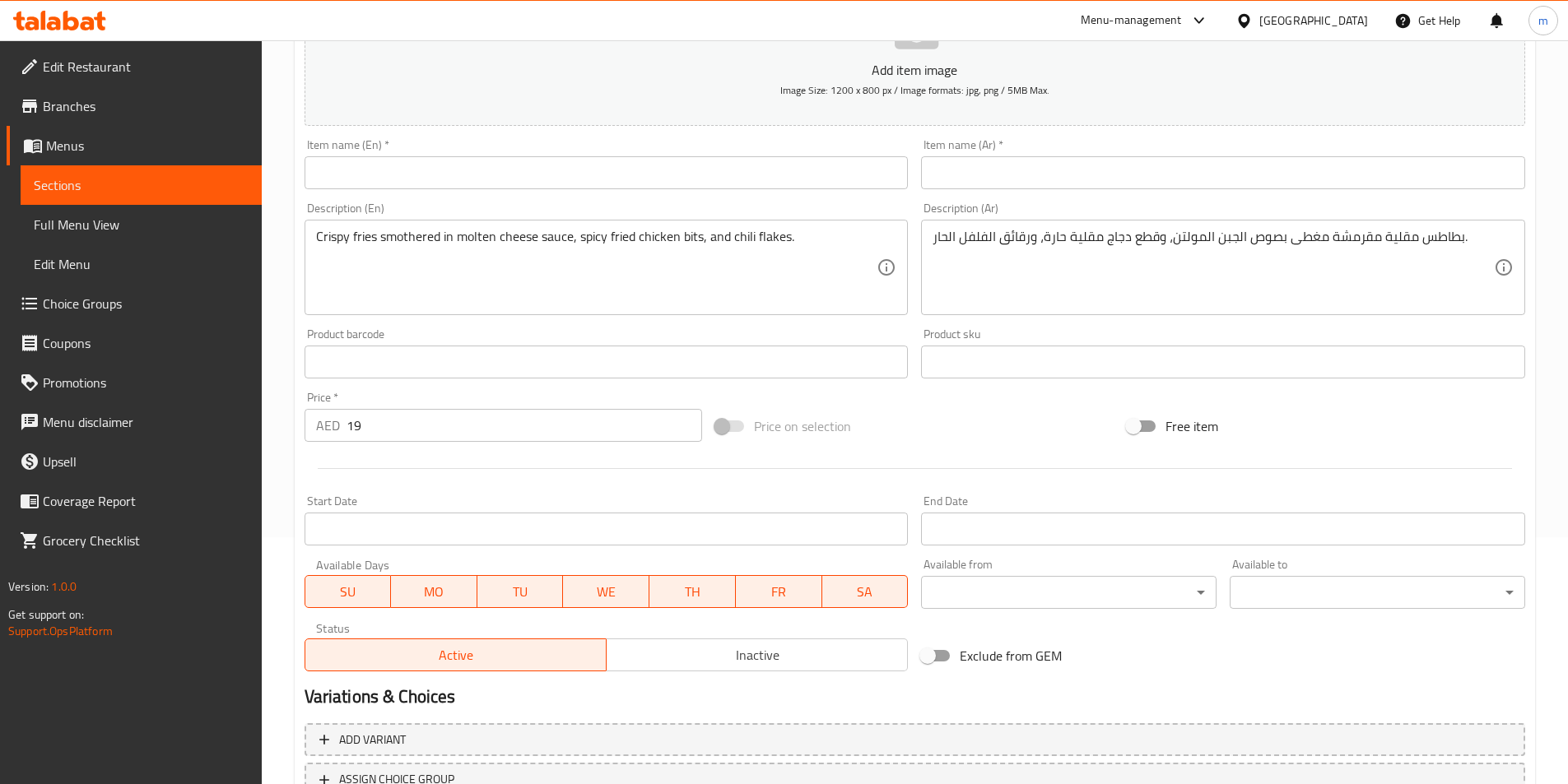
click at [1181, 182] on input "text" at bounding box center [1223, 172] width 604 height 33
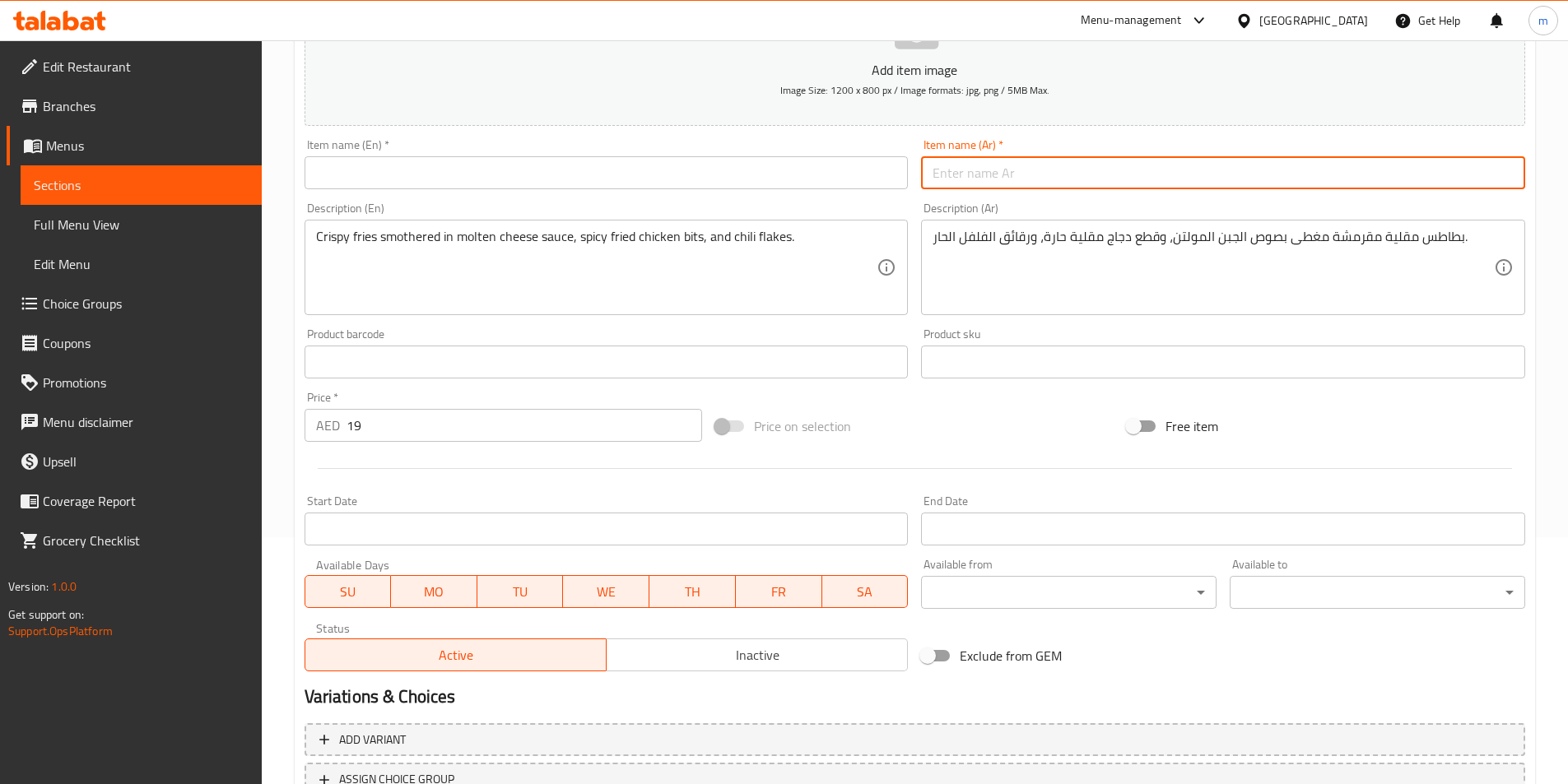
paste input "بطاطس دجاج ديناميت تشييزي"
type input "بطاطس دجاج ديناميت تشييزي"
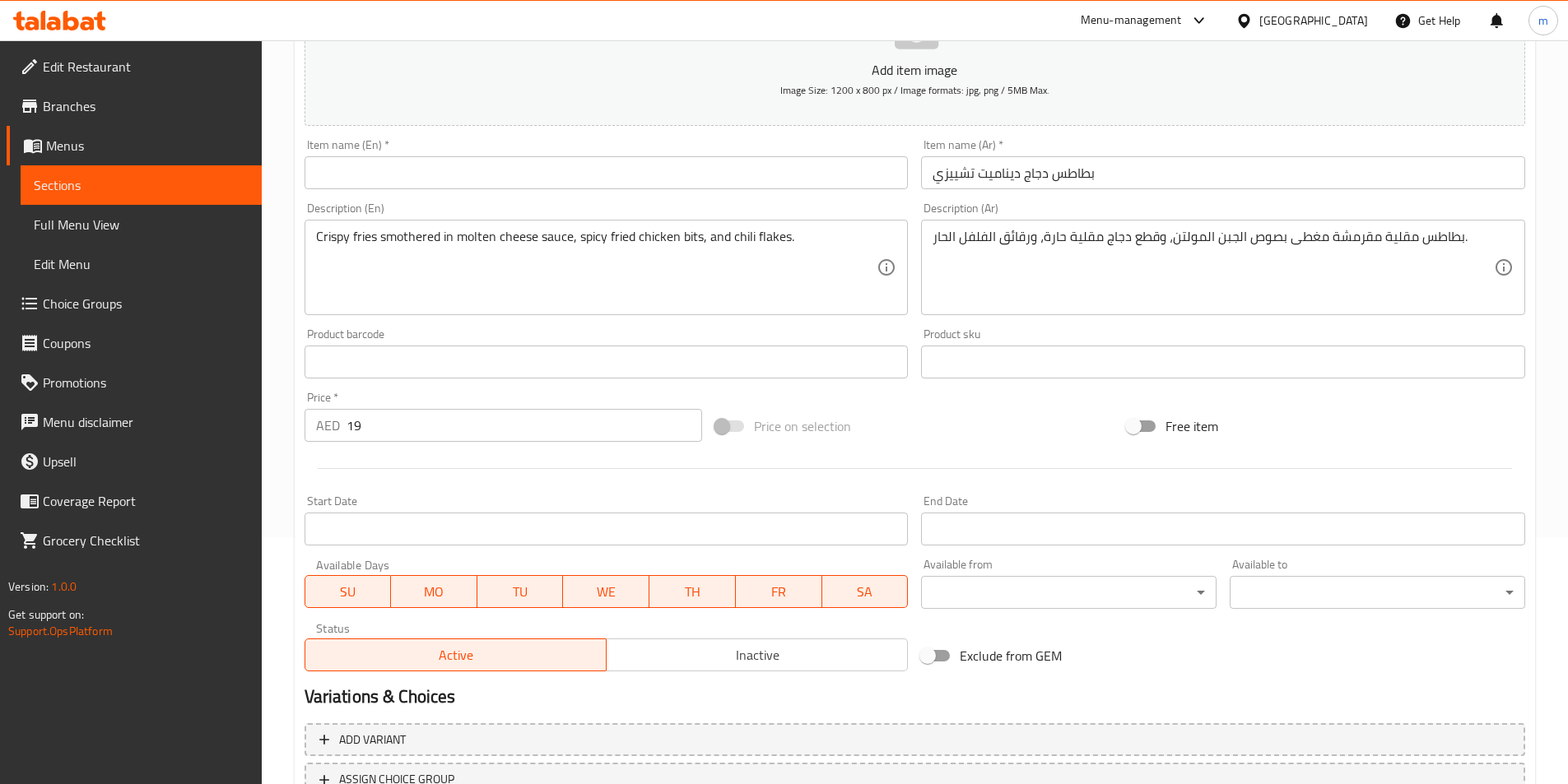
click at [683, 169] on input "text" at bounding box center [607, 172] width 604 height 33
paste input "Cheesy Dynamite Chicken Fries"
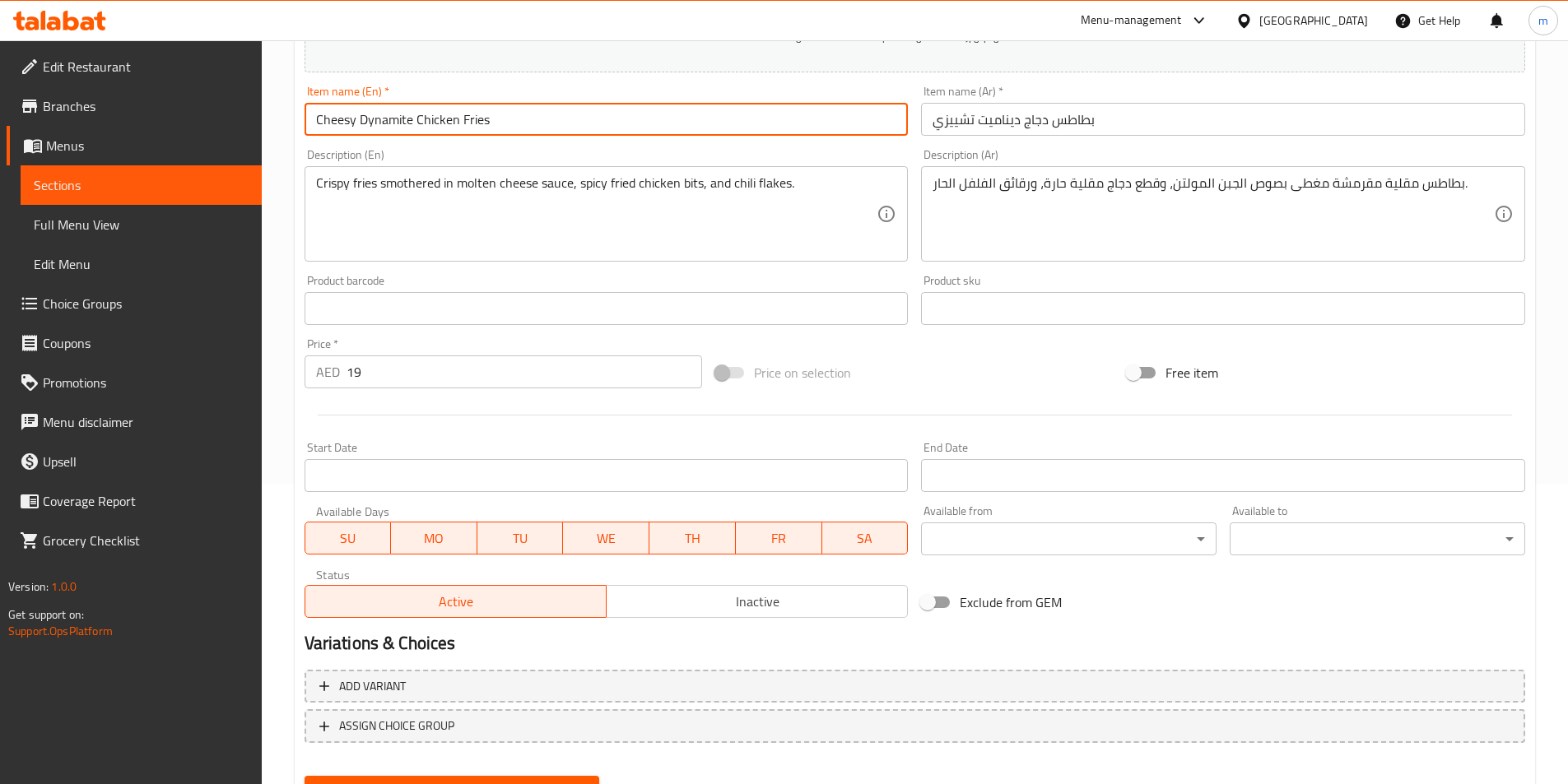
scroll to position [378, 0]
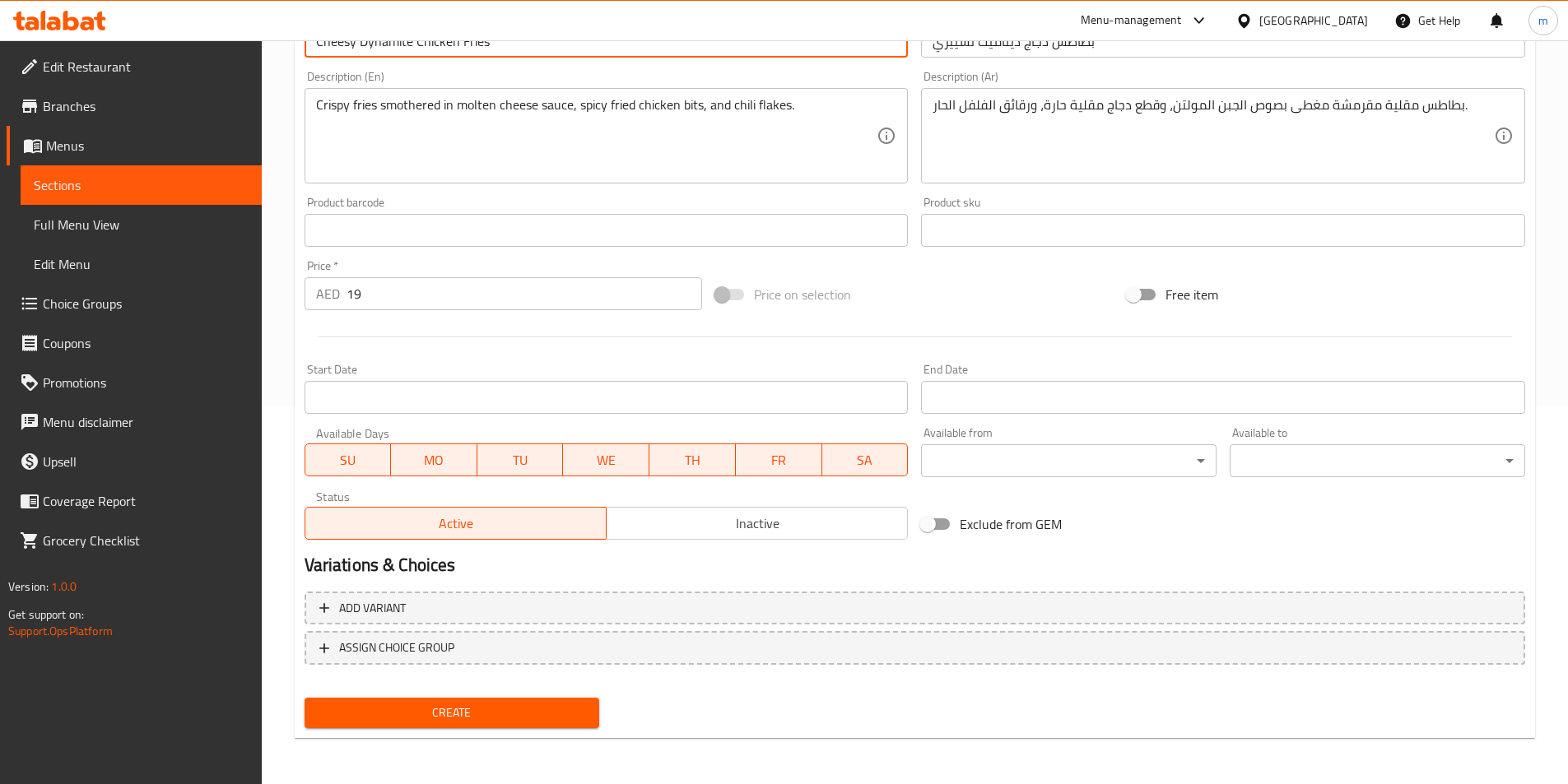
type input "Cheesy Dynamite Chicken Fries"
click at [570, 718] on span "Create" at bounding box center [452, 712] width 269 height 21
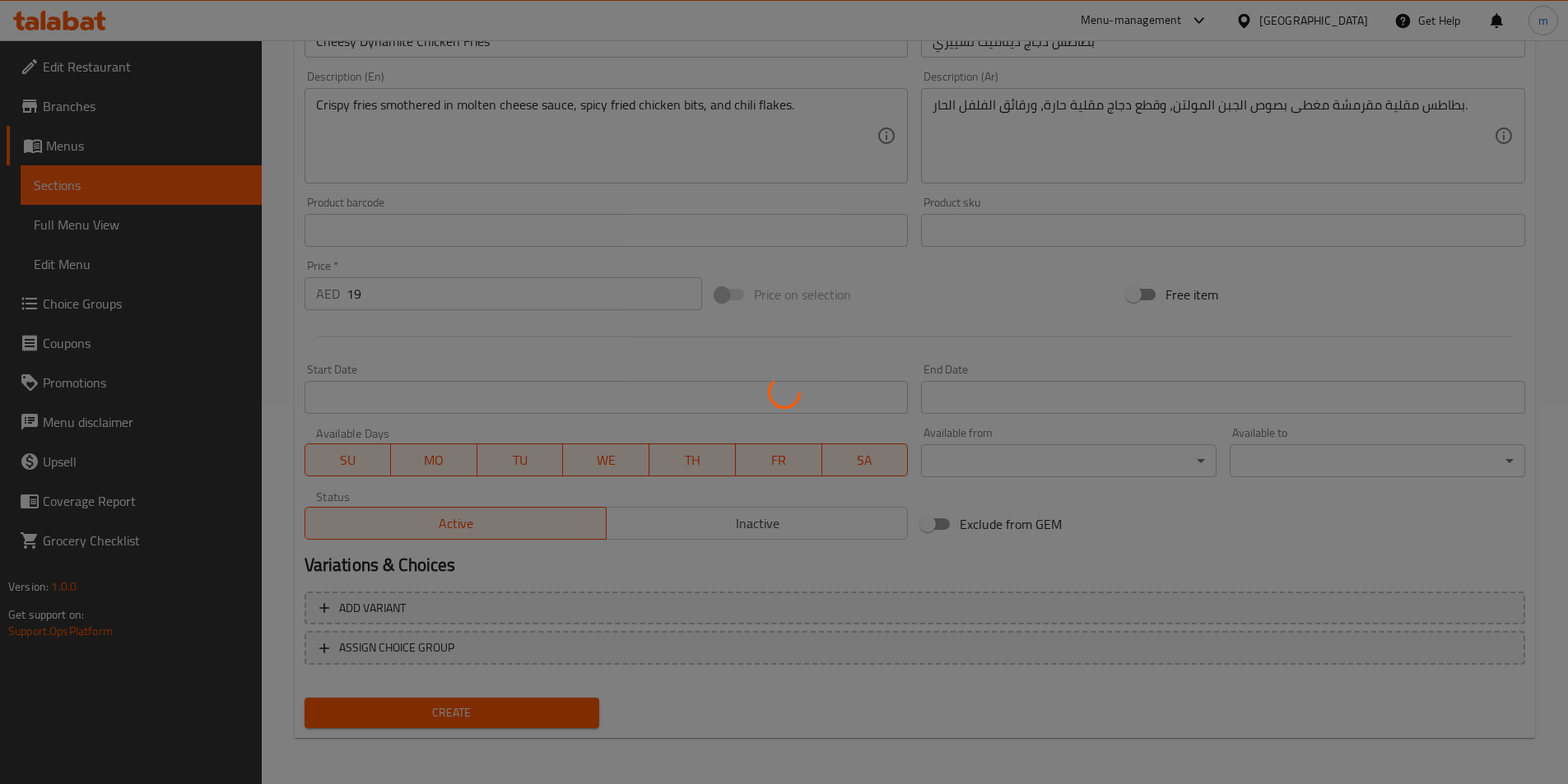
type input "0"
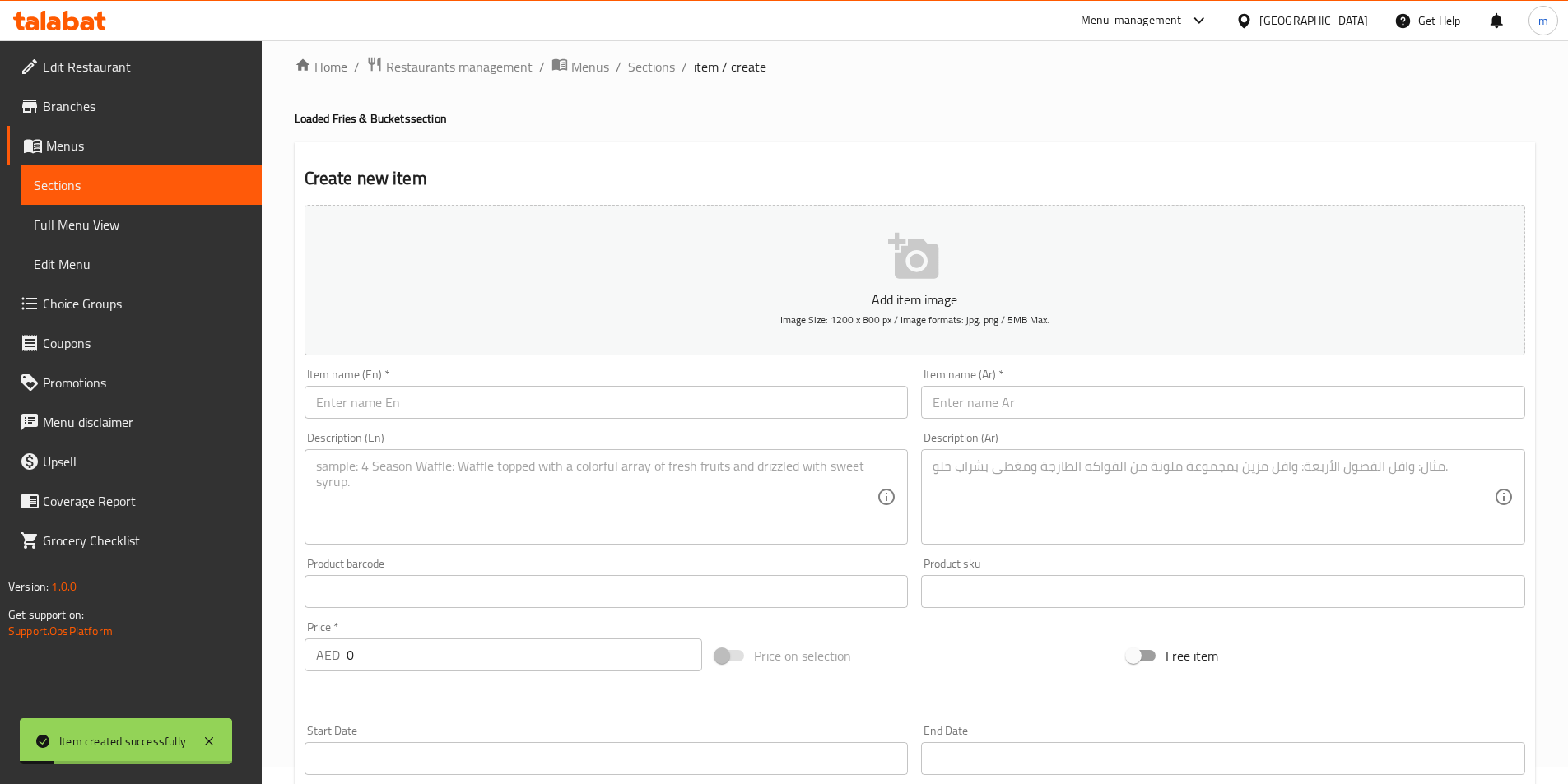
scroll to position [0, 0]
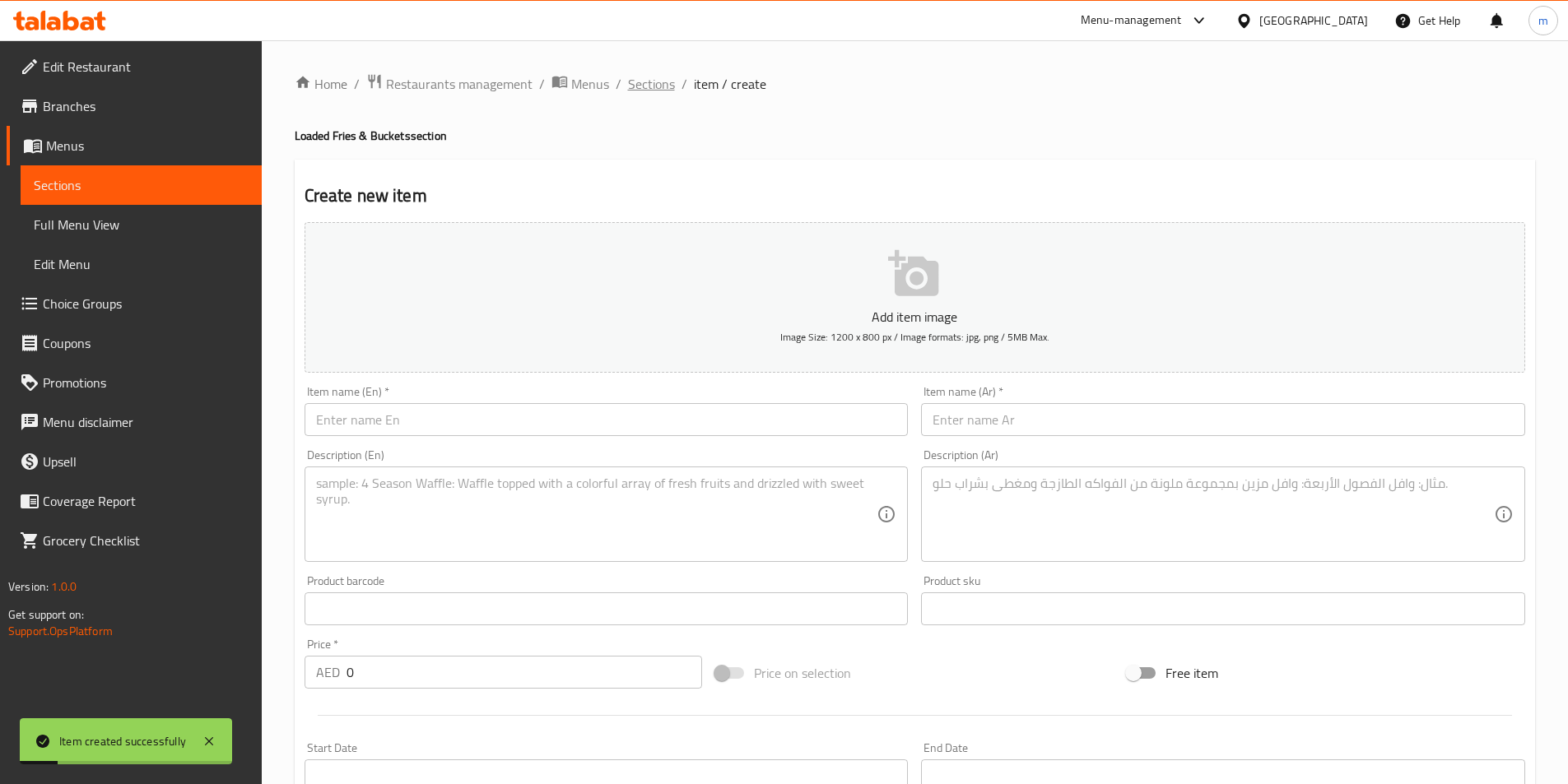
click at [665, 90] on span "Sections" at bounding box center [651, 84] width 47 height 20
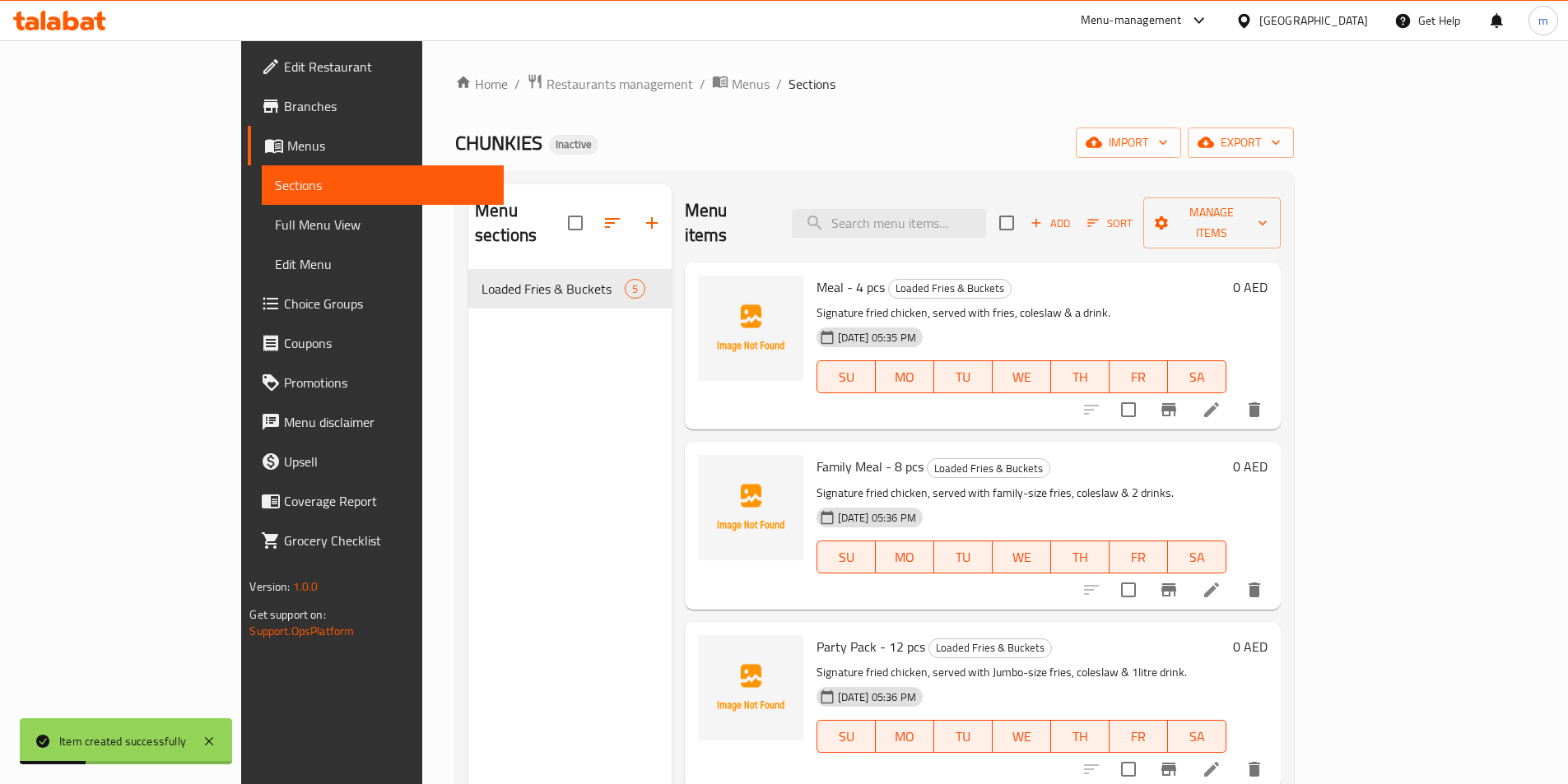
click at [1253, 228] on div "Add Sort Manage items" at bounding box center [1140, 223] width 281 height 51
click at [1072, 215] on span "Add" at bounding box center [1050, 223] width 44 height 19
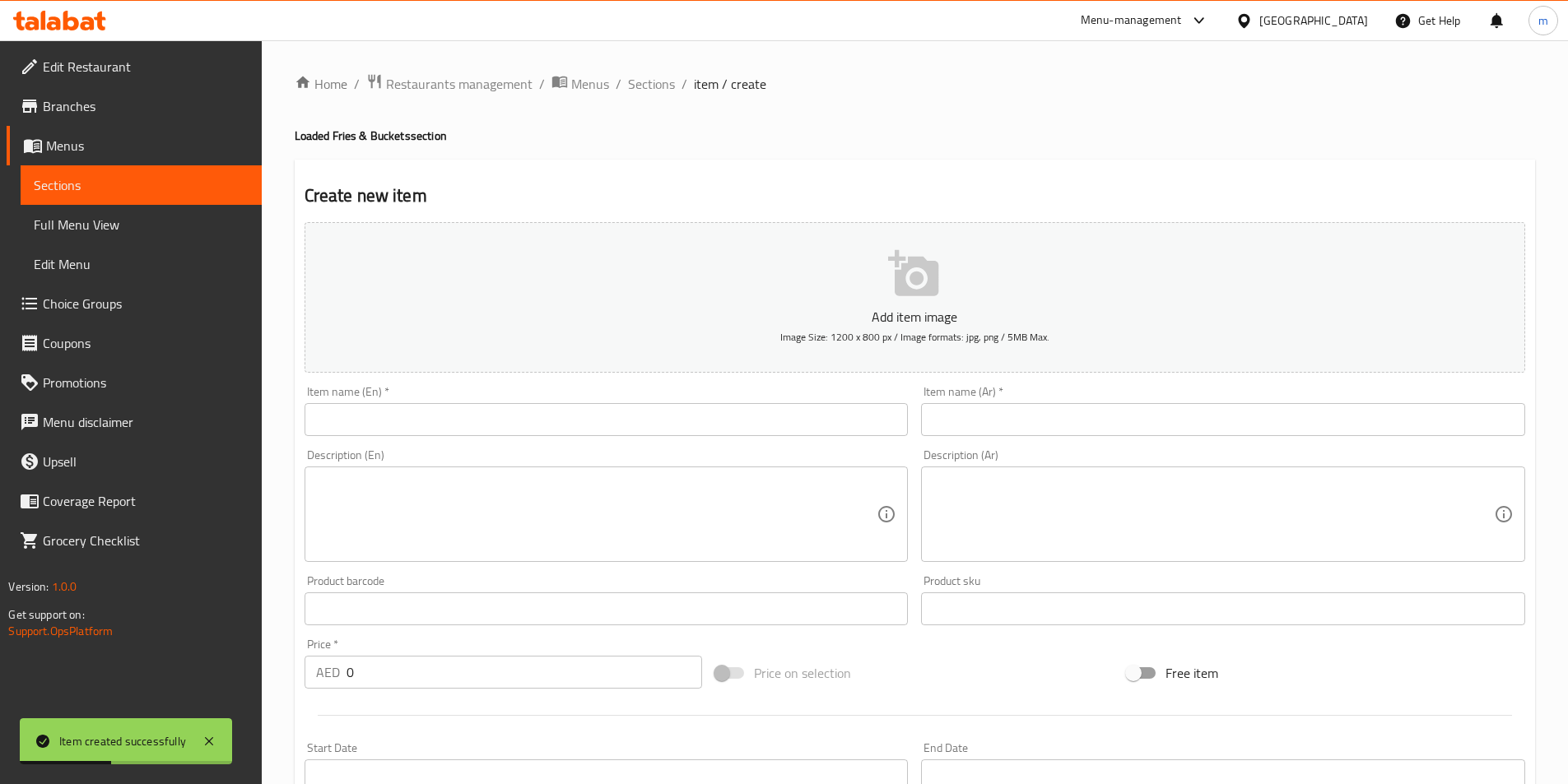
click at [797, 422] on input "text" at bounding box center [607, 419] width 604 height 33
paste input "Crispy Chicken Wrap Supreme"
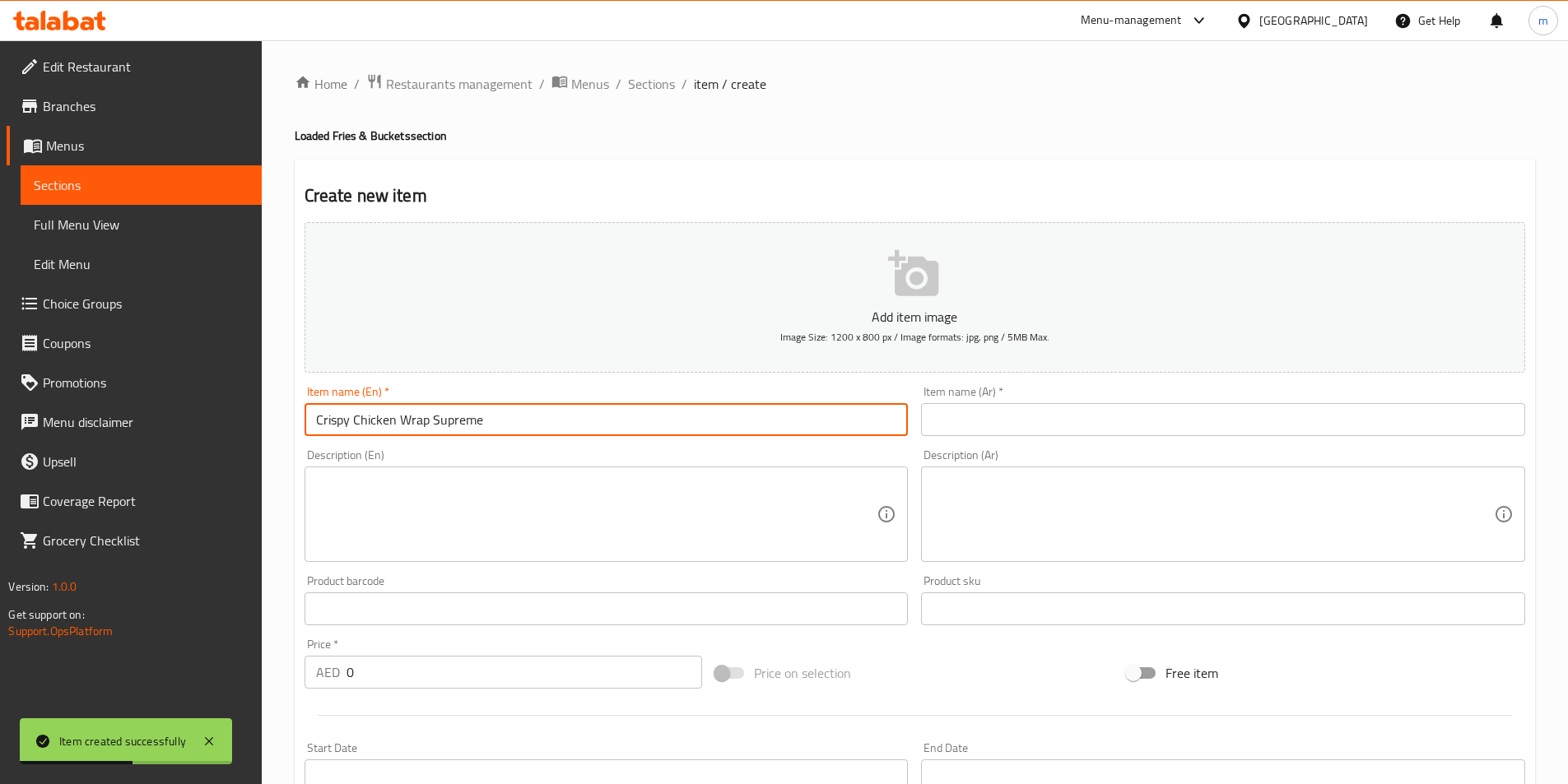
type input "Crispy Chicken Wrap Supreme"
click at [1240, 418] on input "text" at bounding box center [1223, 419] width 604 height 33
paste input "راب سوبريم دجاج مقرمش"
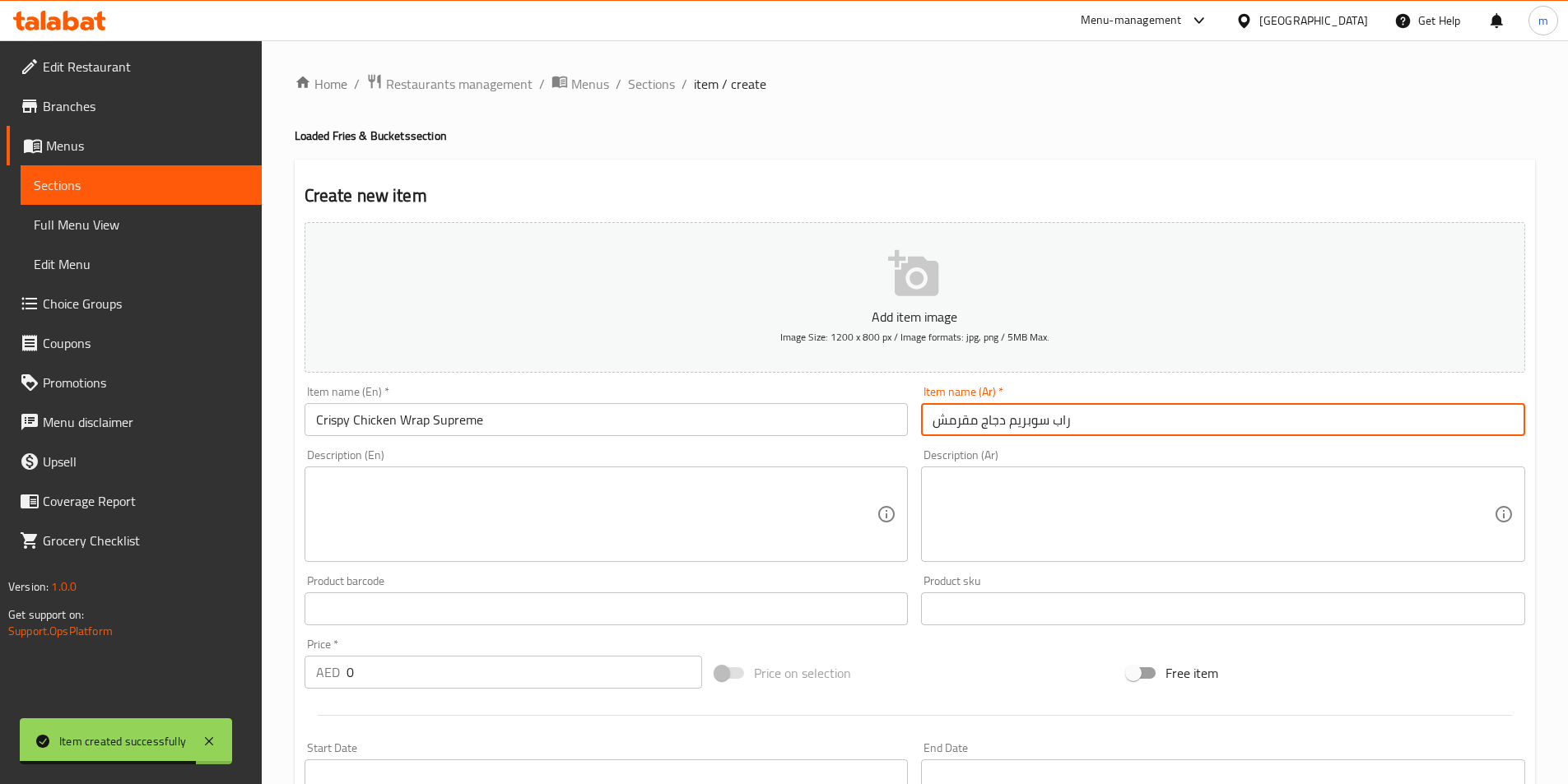
type input "راب سوبريم دجاج مقرمش"
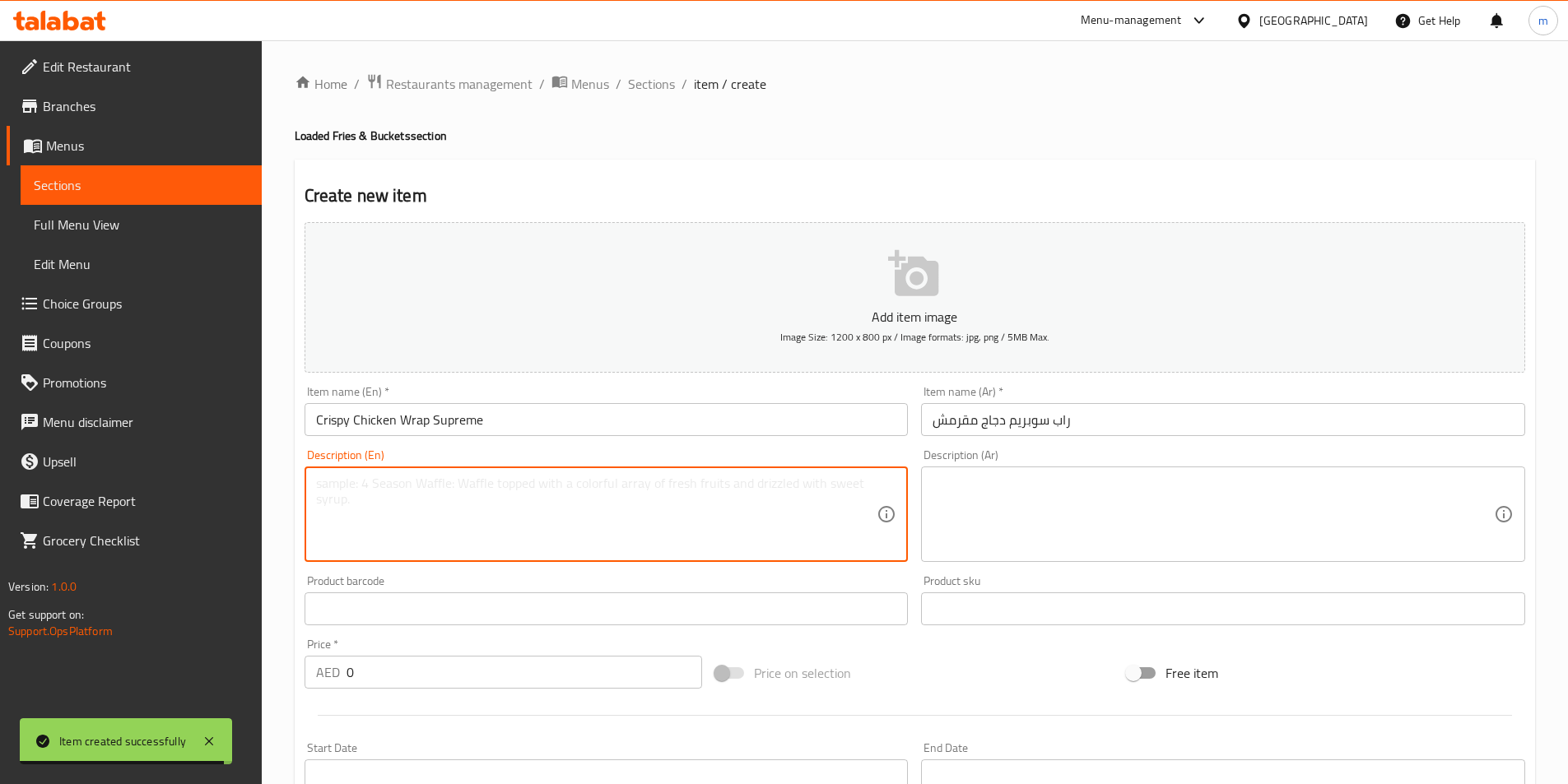
click at [825, 534] on textarea at bounding box center [596, 515] width 561 height 78
paste textarea "Fried chicken, garlic sauce, lettuce, wrapped in a warm tortilla."
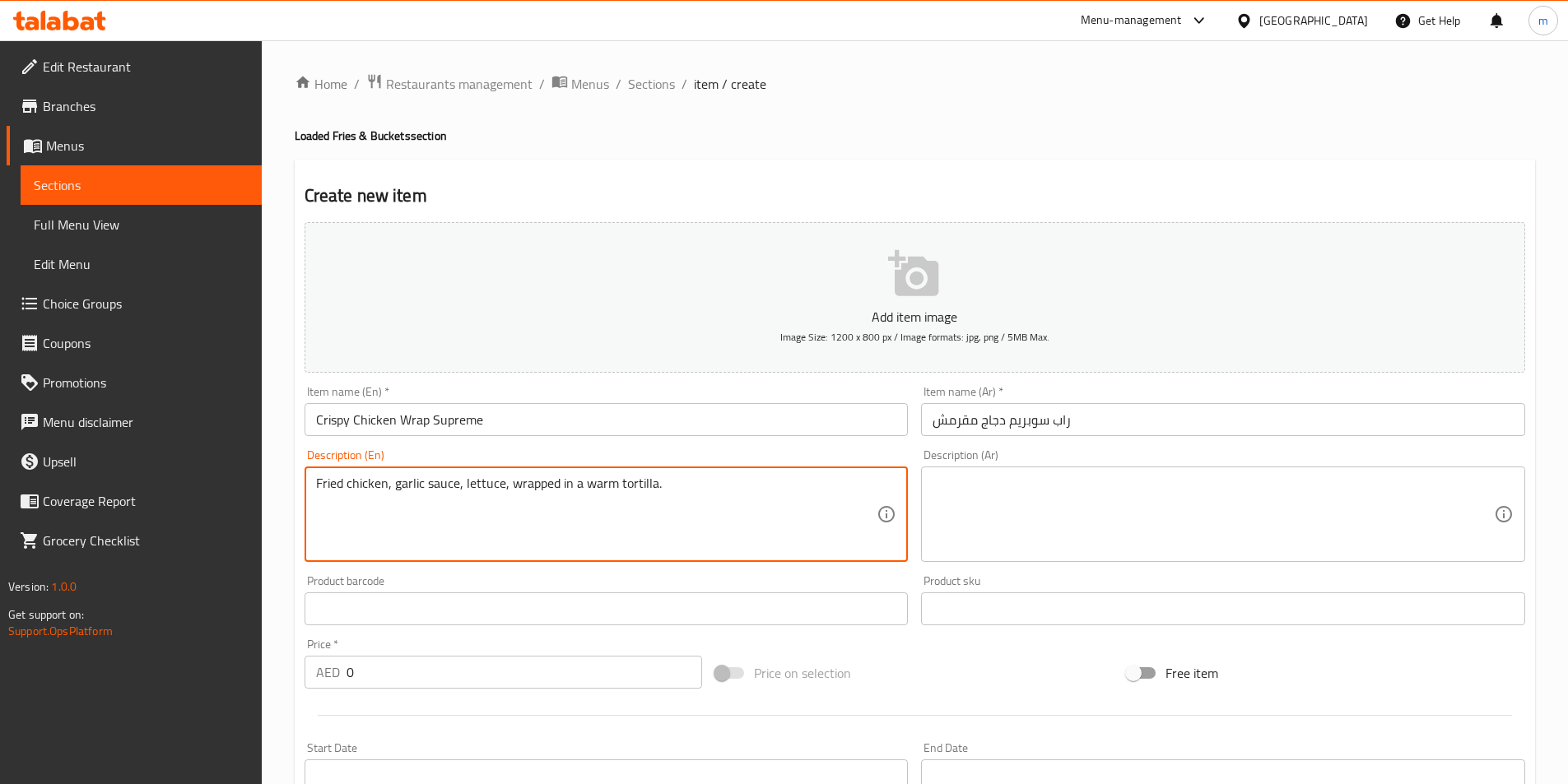
type textarea "Fried chicken, garlic sauce, lettuce, wrapped in a warm tortilla."
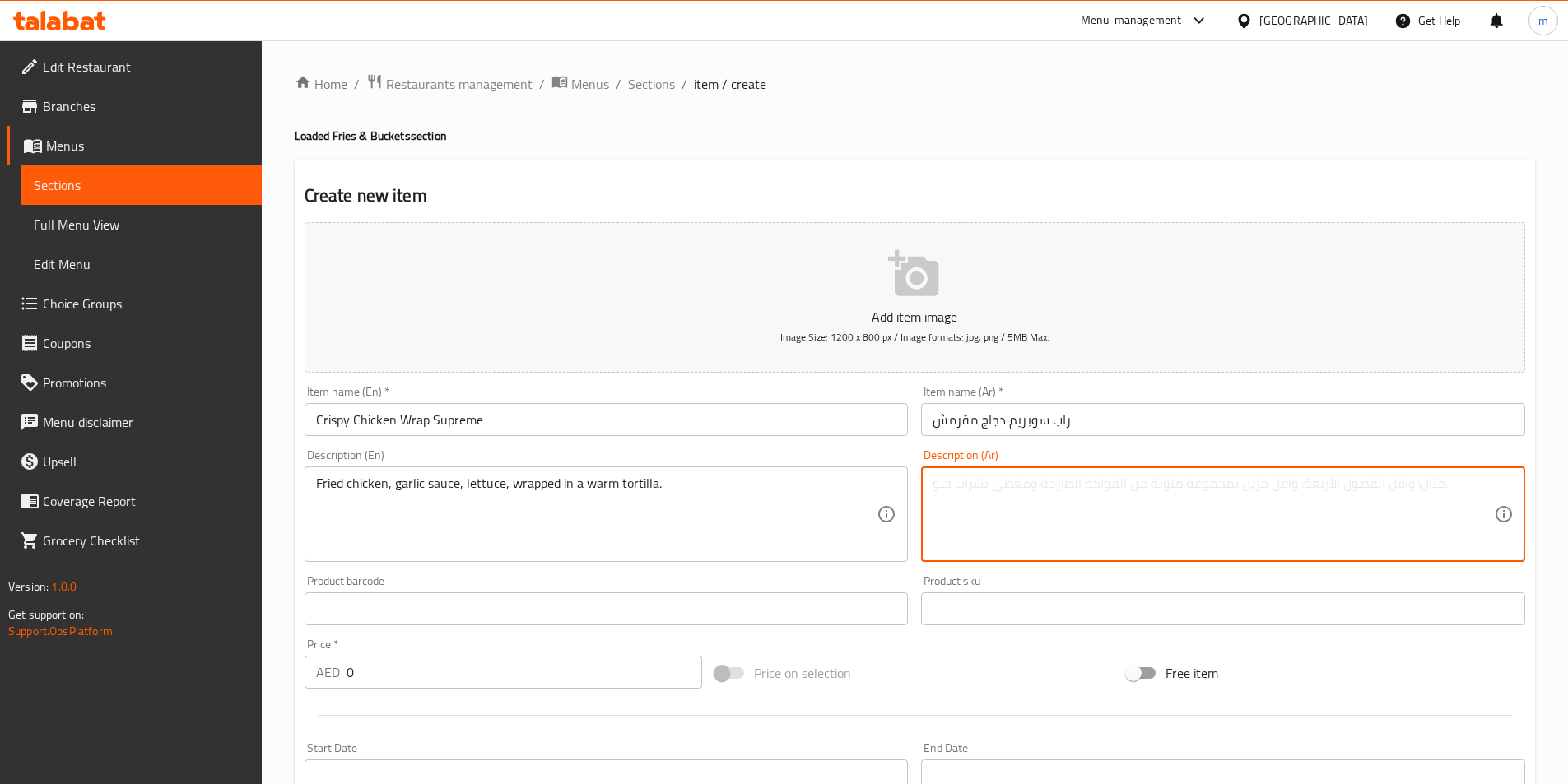
click at [1344, 476] on textarea at bounding box center [1213, 515] width 561 height 78
paste textarea "دجاج مقلي، صوص ثوم، خس، ملفوف في تورتيلا دافئة."
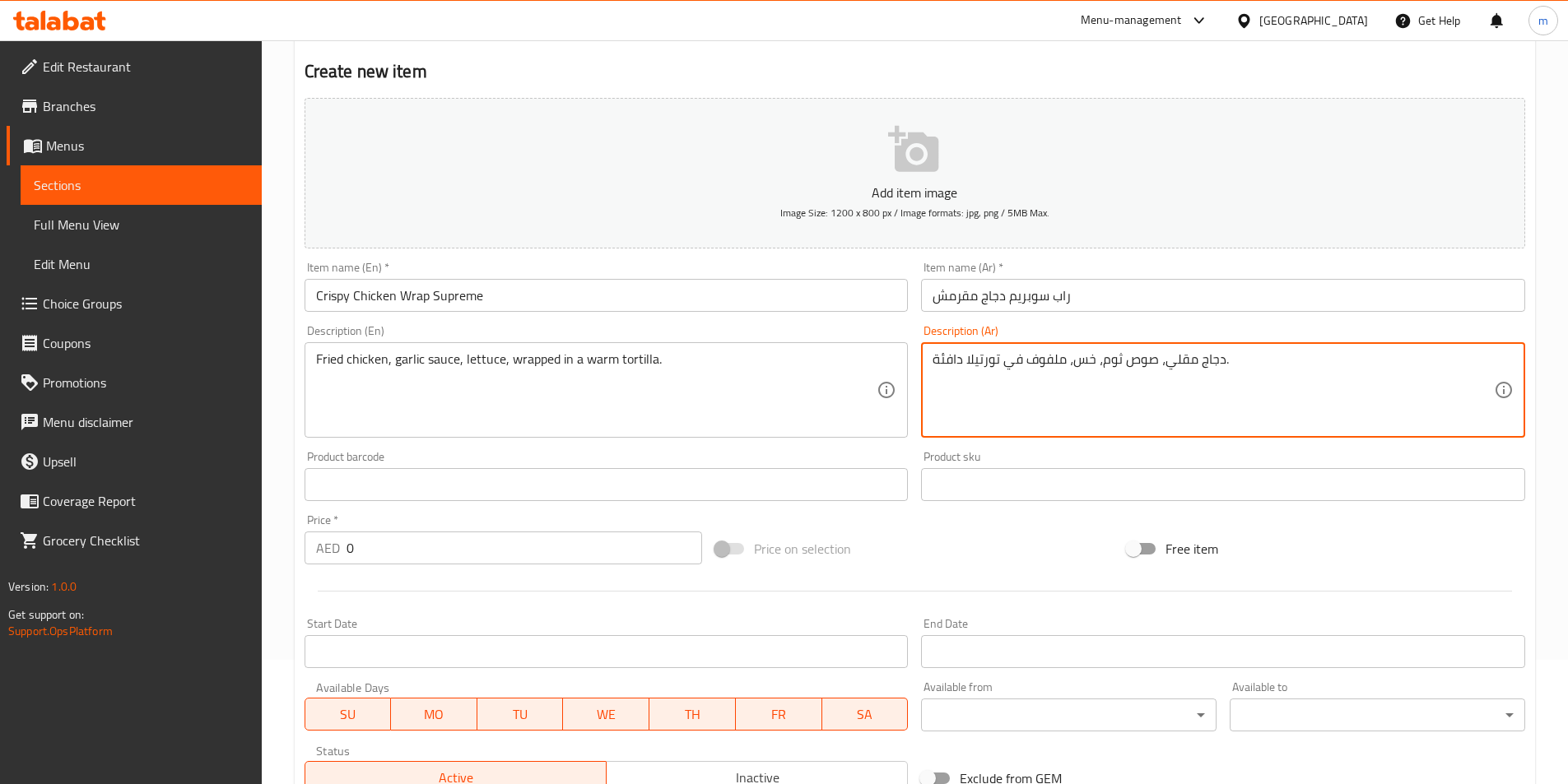
scroll to position [247, 0]
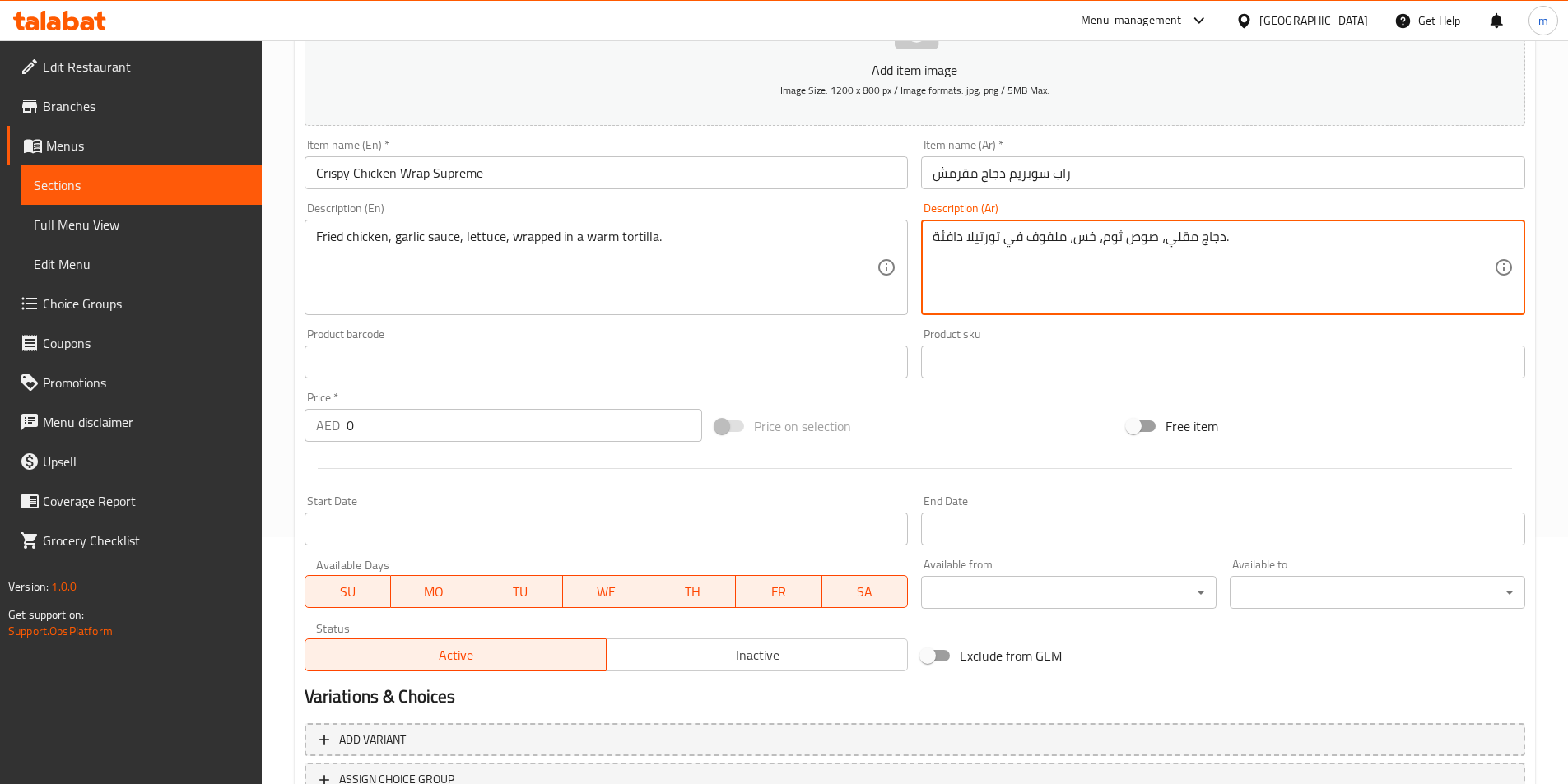
type textarea "دجاج مقلي، صوص ثوم، خس، ملفوف في تورتيلا دافئة."
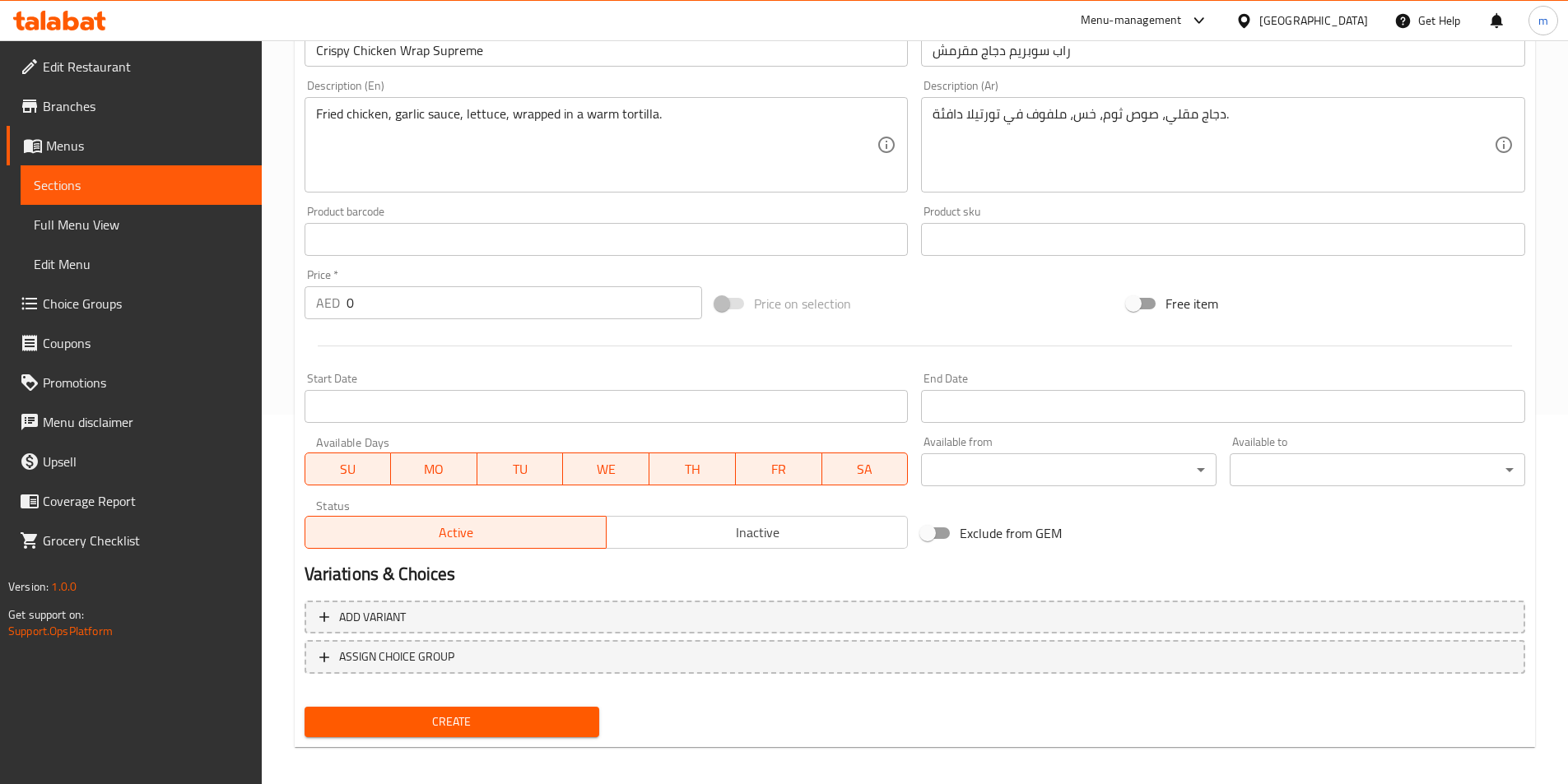
scroll to position [378, 0]
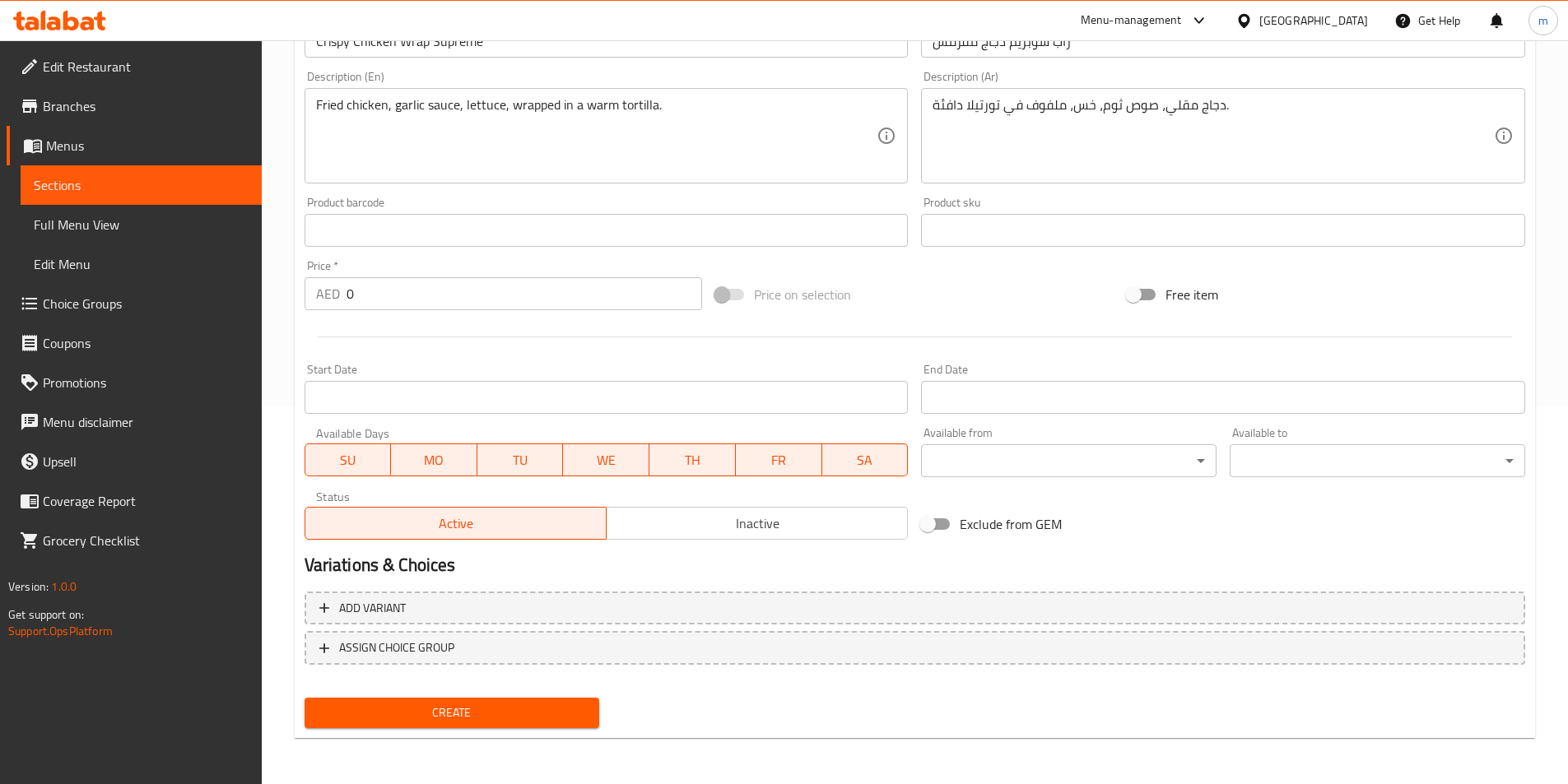
click at [463, 297] on input "0" at bounding box center [524, 294] width 356 height 33
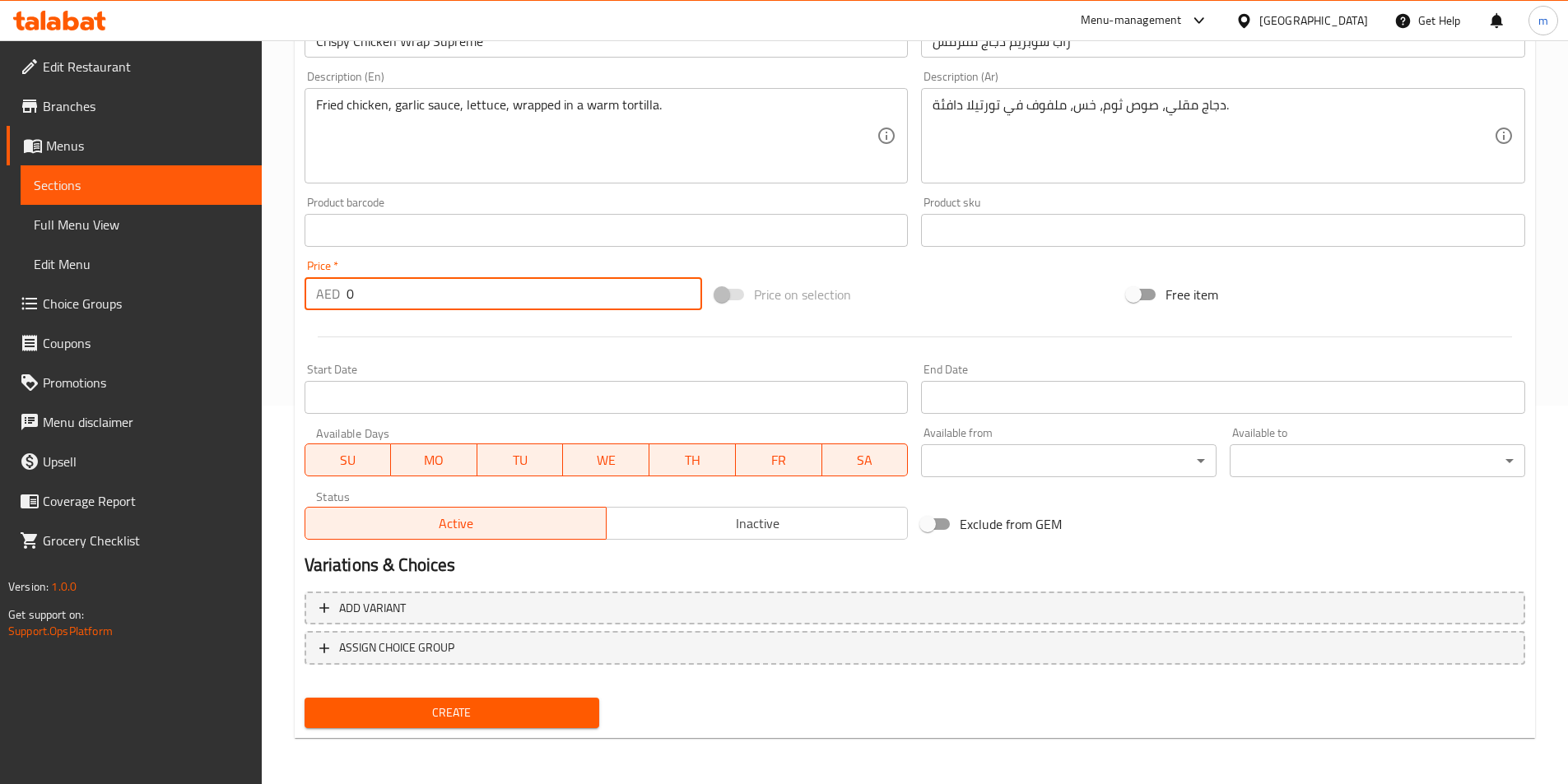
click at [463, 297] on input "0" at bounding box center [524, 294] width 356 height 33
type input "16"
click at [440, 716] on span "Create" at bounding box center [452, 712] width 269 height 21
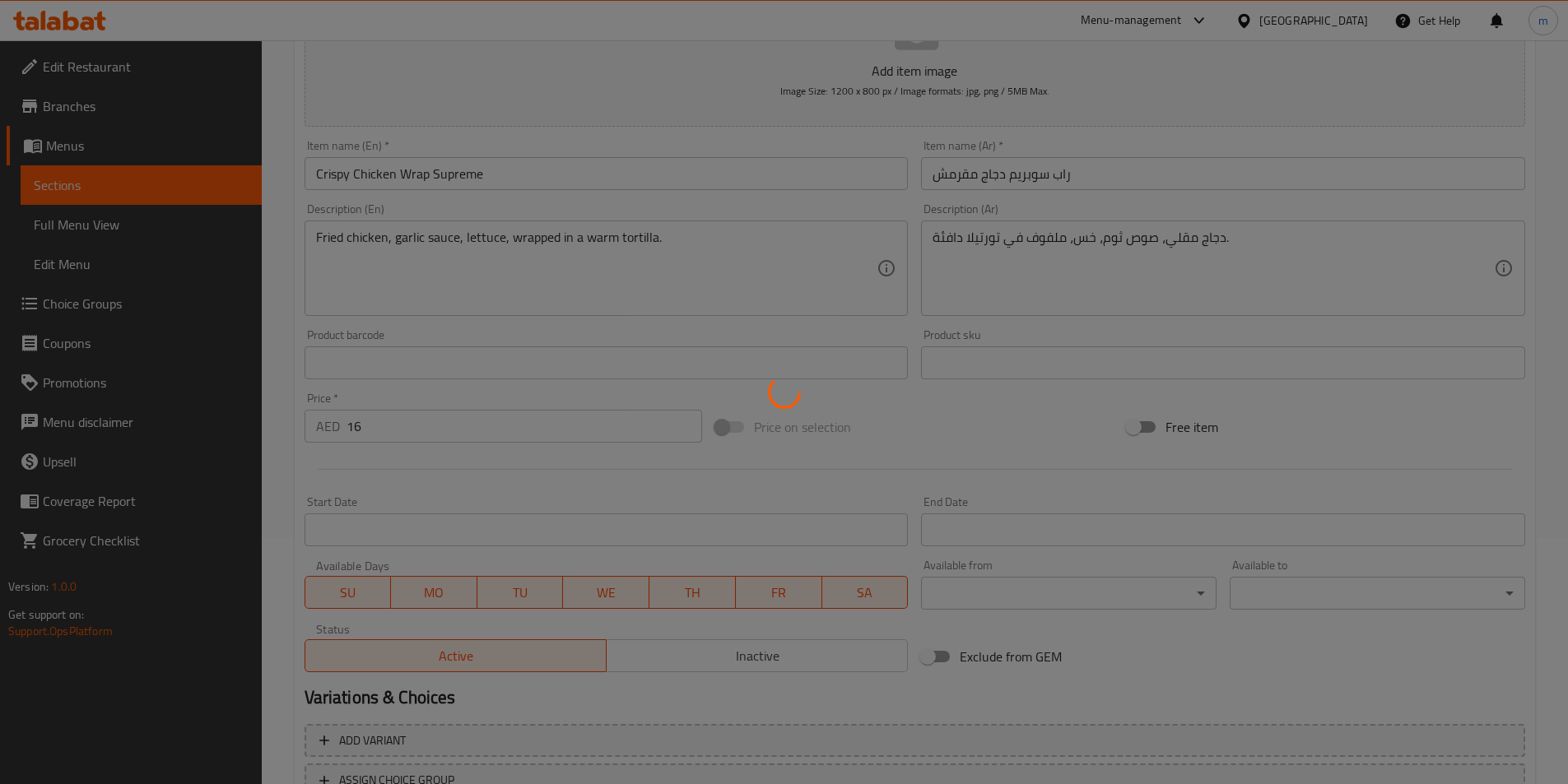
scroll to position [0, 0]
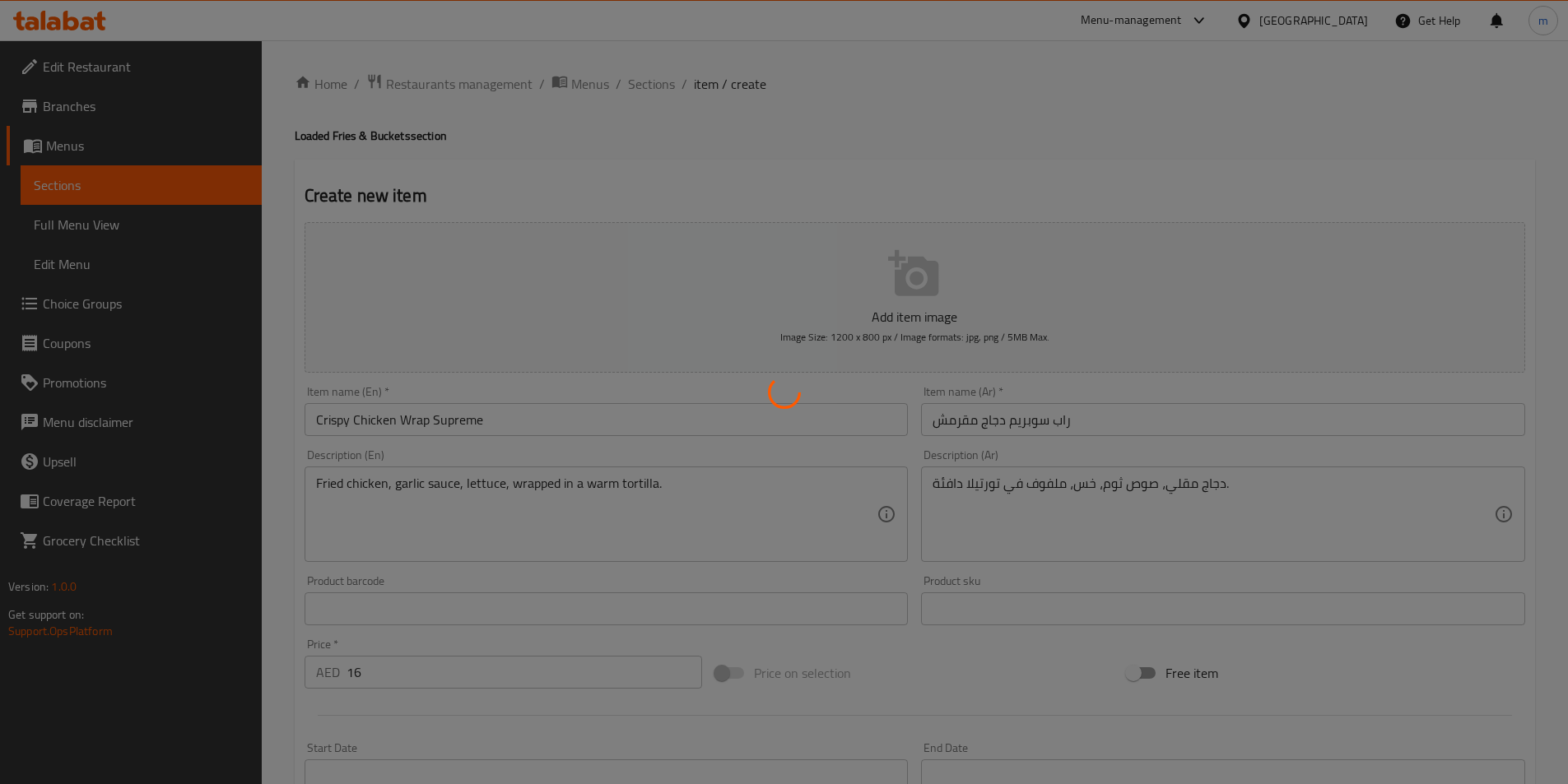
type input "0"
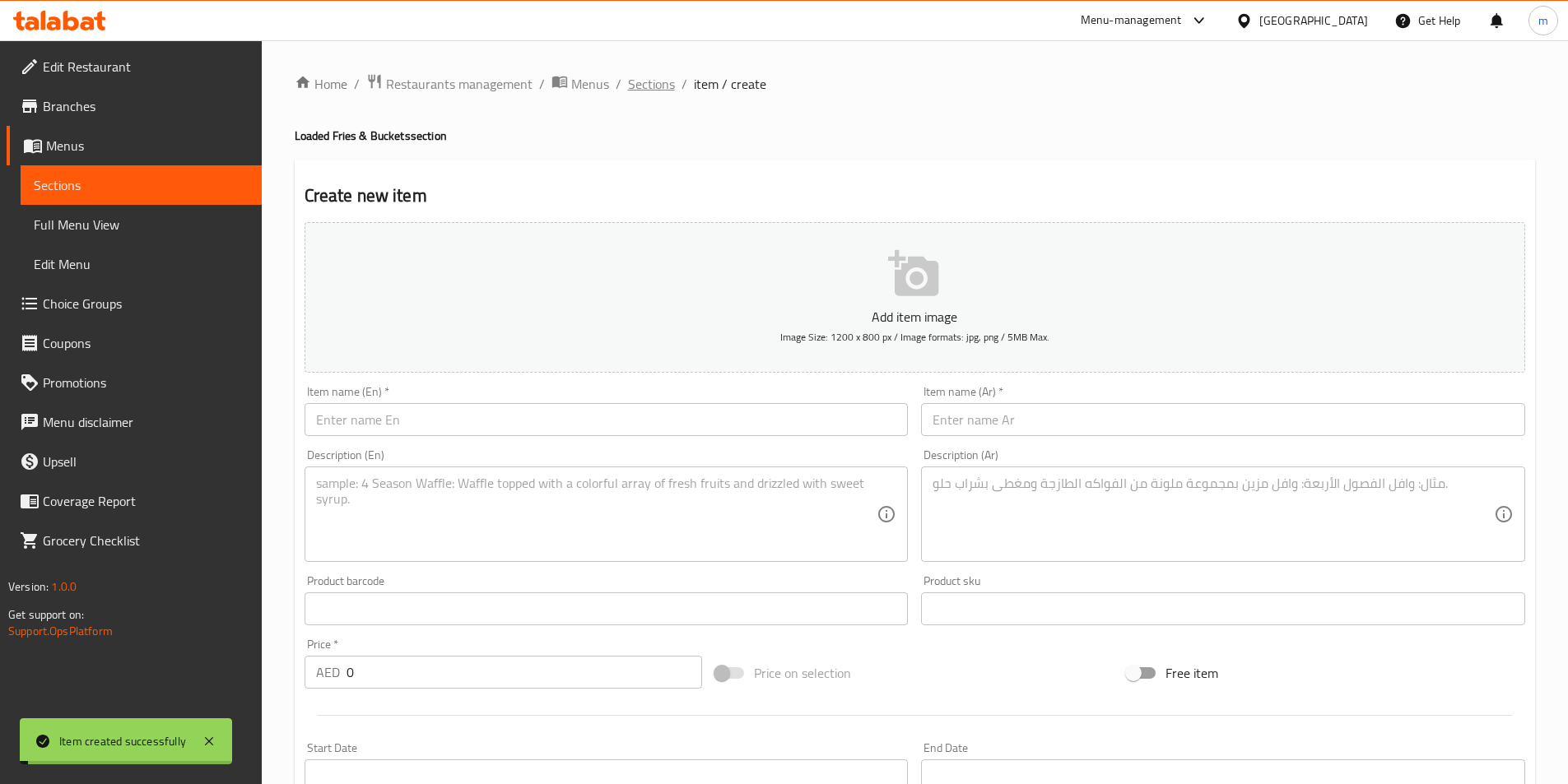
click at [669, 76] on span "Sections" at bounding box center [651, 84] width 47 height 20
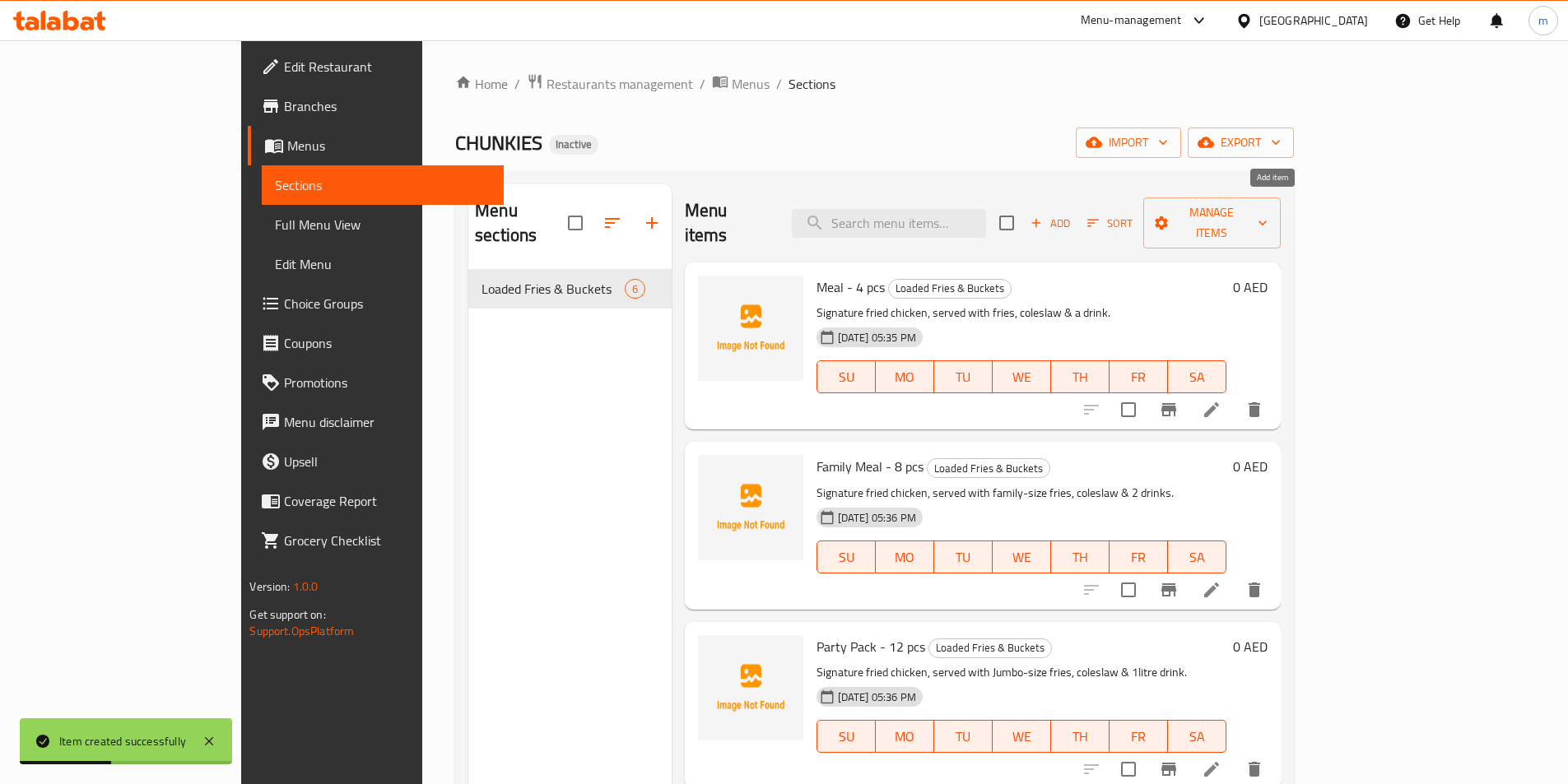
click at [1072, 214] on span "Add" at bounding box center [1050, 223] width 44 height 19
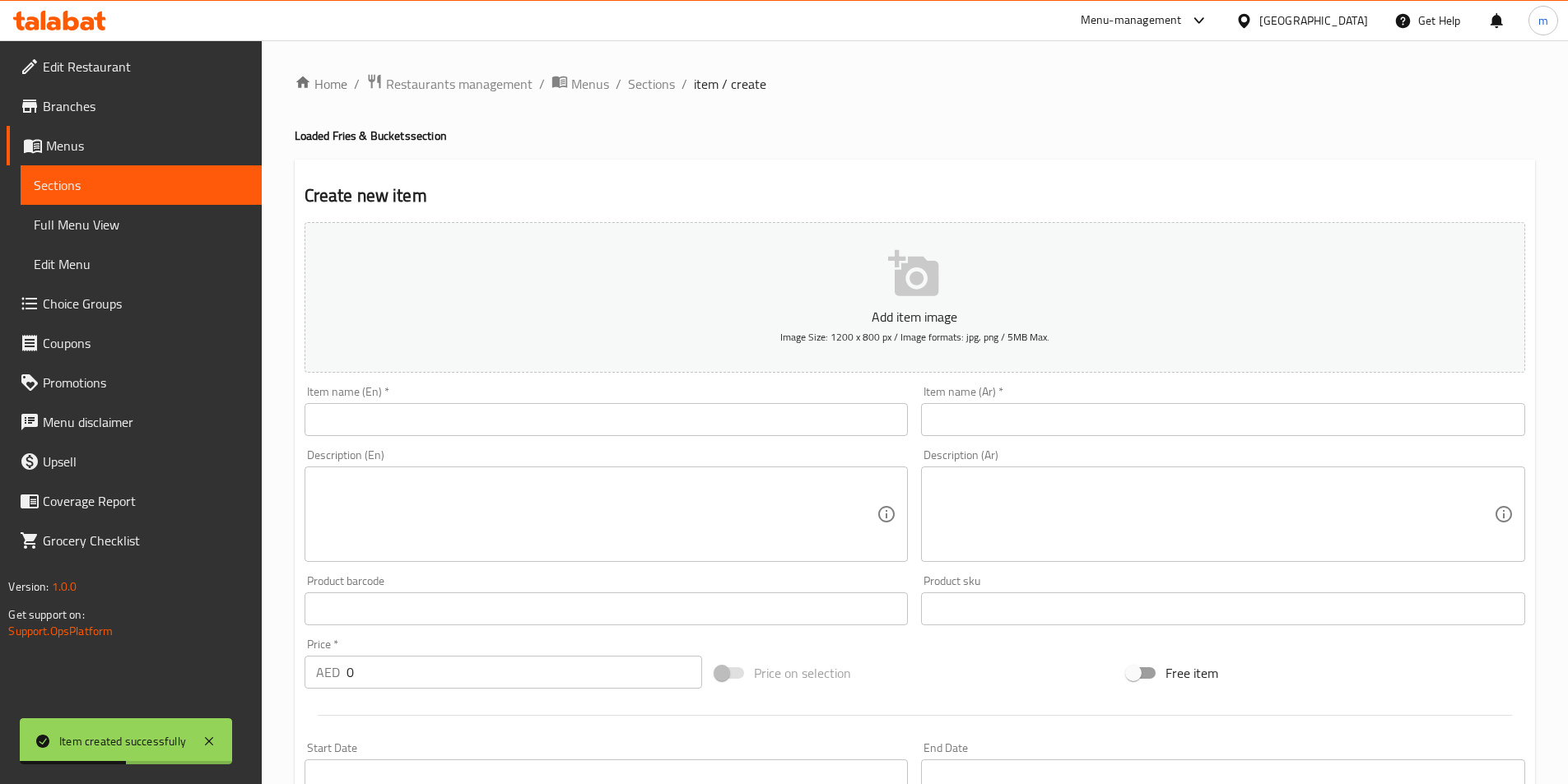
click at [1102, 547] on textarea at bounding box center [1213, 515] width 561 height 78
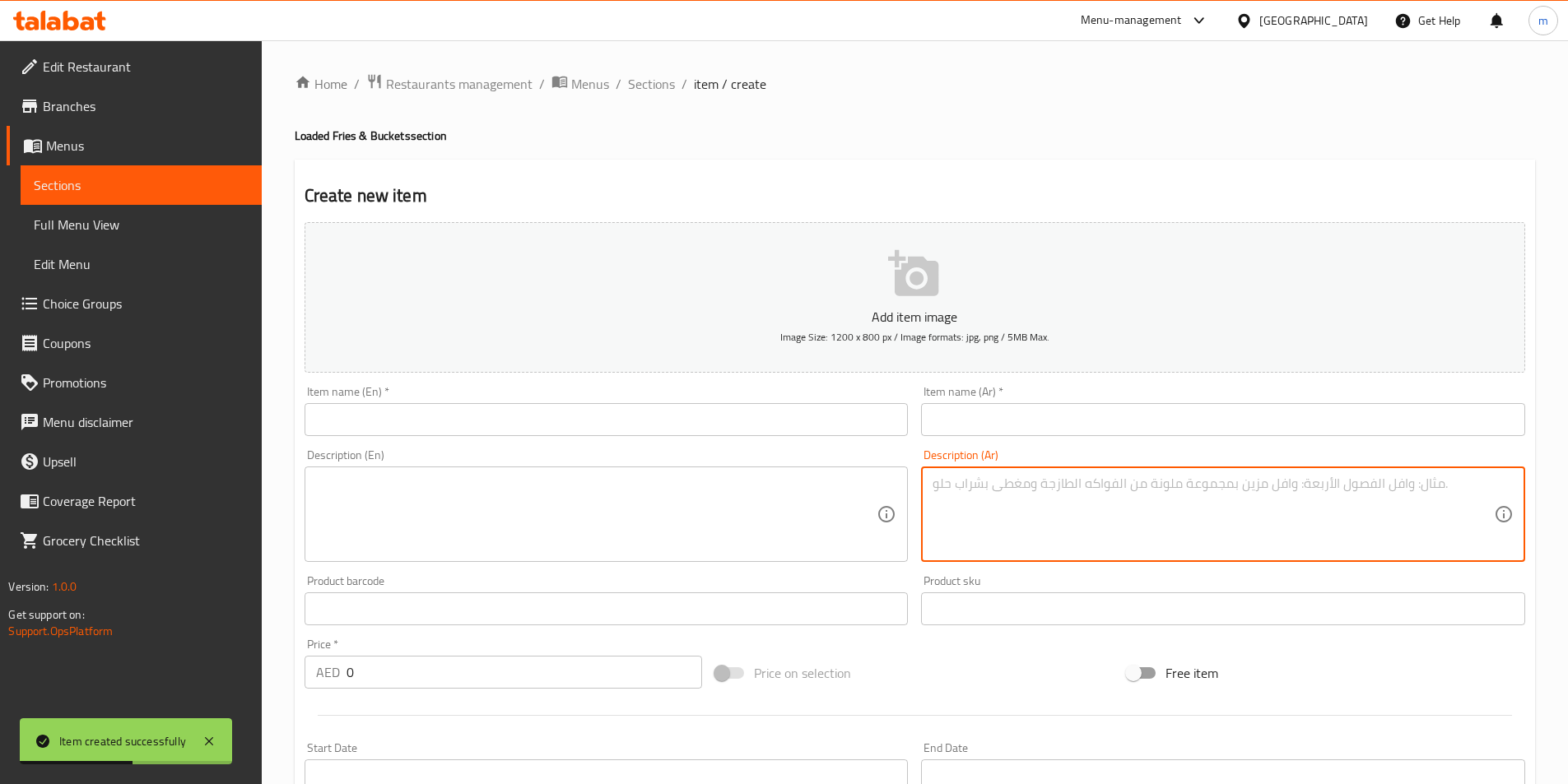
paste textarea "شرائح لحم البقر الجوليان، الفلفل، البصل سوتيه، الجبن، وصوص الثوم الكريمي."
type textarea "شرائح لحم البقر الجوليان، الفلفل، البصل سوتيه، الجبن، وصوص الثوم الكريمي."
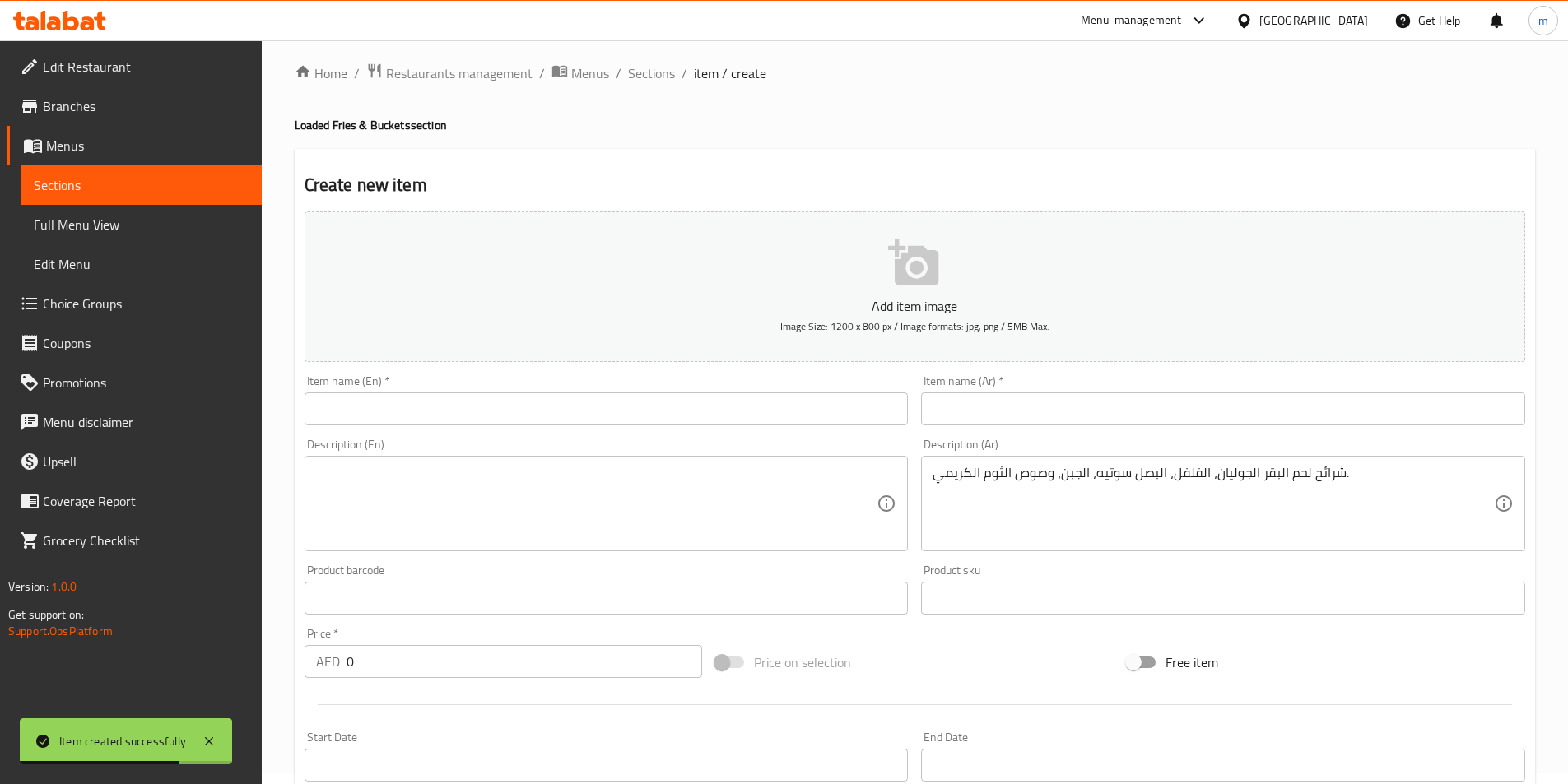
scroll to position [82, 0]
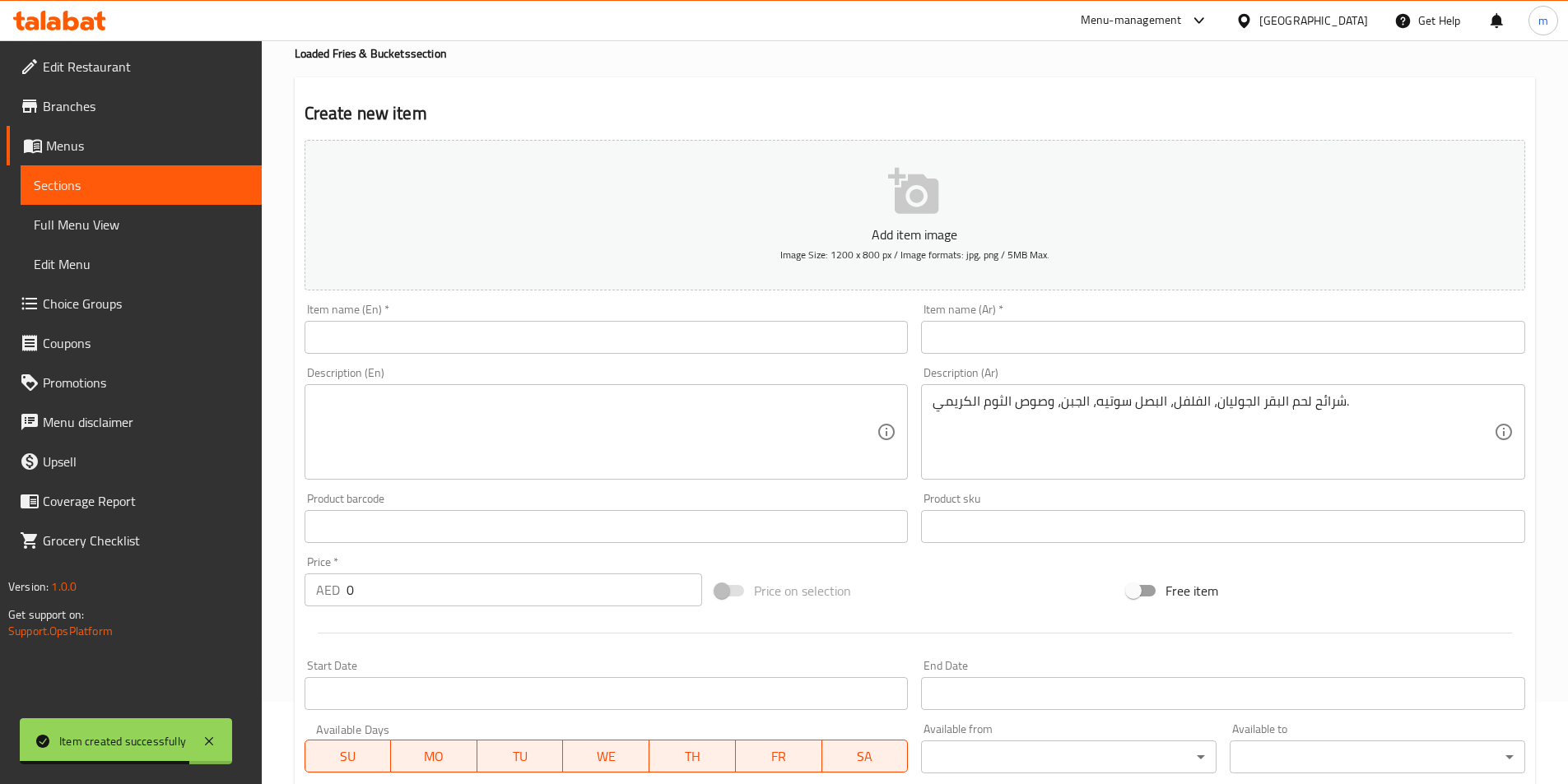
click at [507, 567] on div "Price   * AED 0 Price *" at bounding box center [504, 581] width 399 height 50
click at [500, 593] on input "0" at bounding box center [524, 589] width 356 height 33
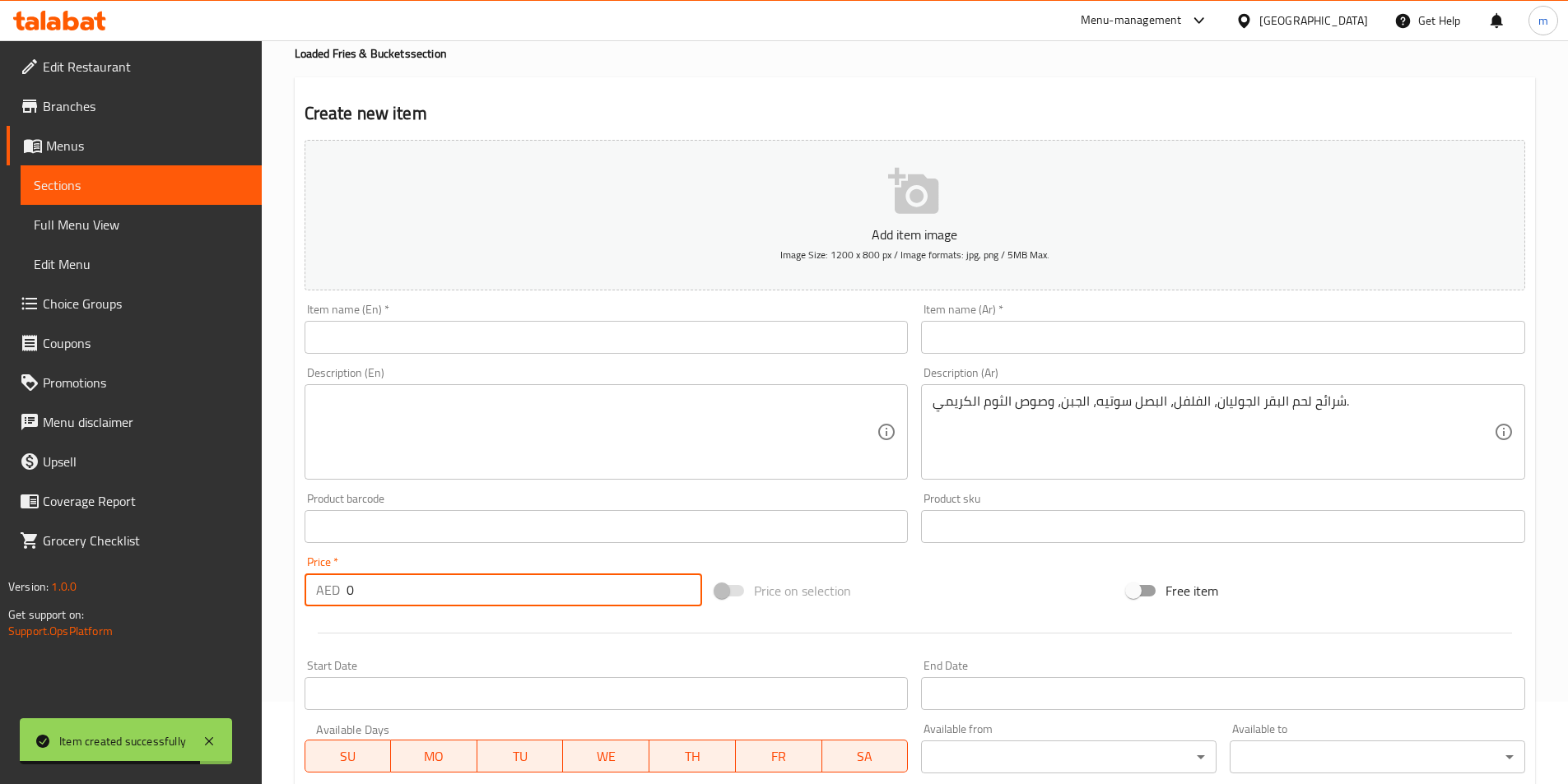
click at [500, 593] on input "0" at bounding box center [524, 589] width 356 height 33
paste input "number"
paste input "1"
type input "19"
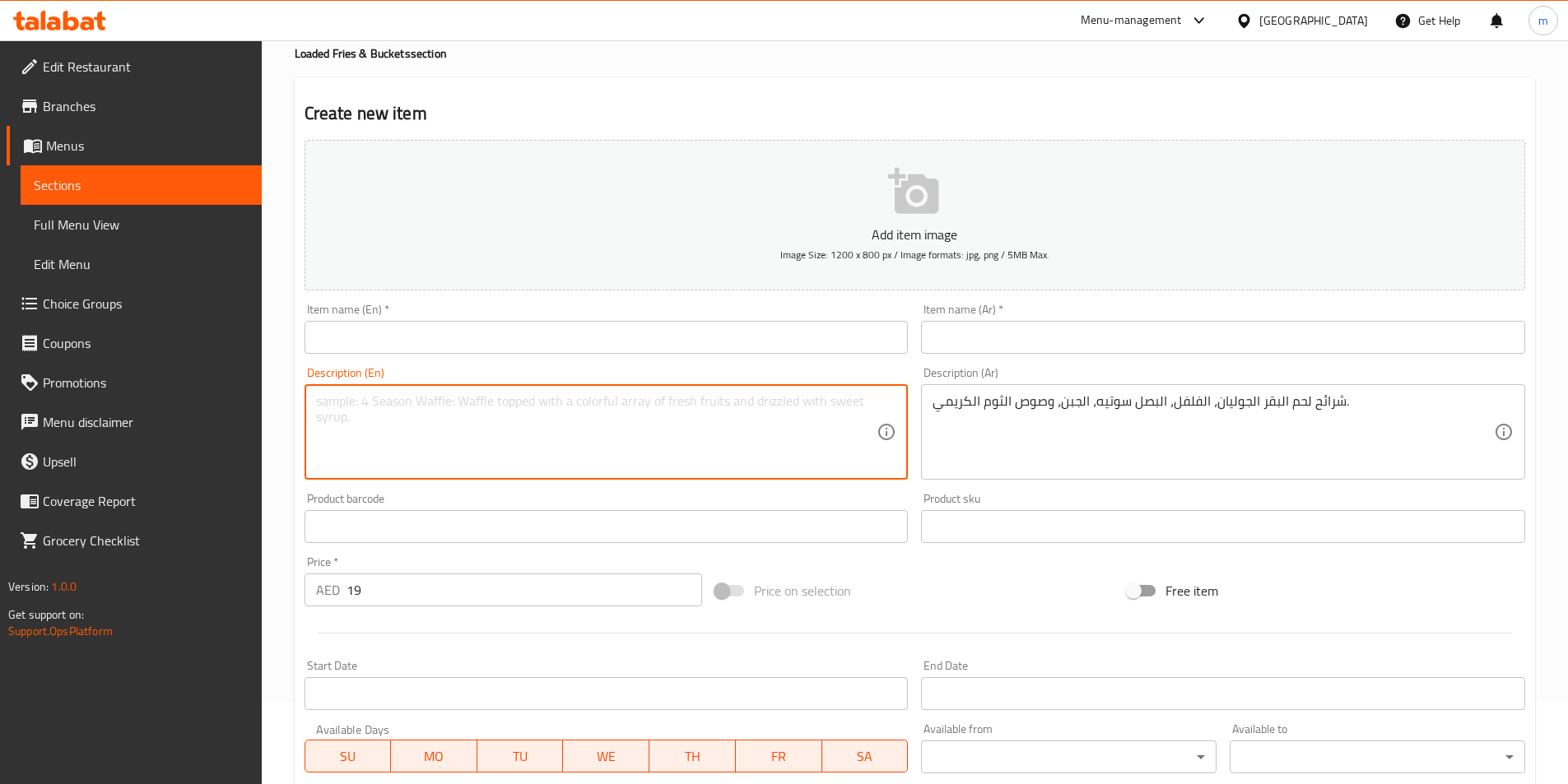
click at [727, 421] on textarea at bounding box center [596, 432] width 561 height 78
paste textarea "Sliced jullianne beef, peppers, sauteed onions, cheese, and a creamy garlic sau…"
type textarea "Sliced jullianne beef, peppers, sauteed onions, cheese, and a creamy garlic sau…"
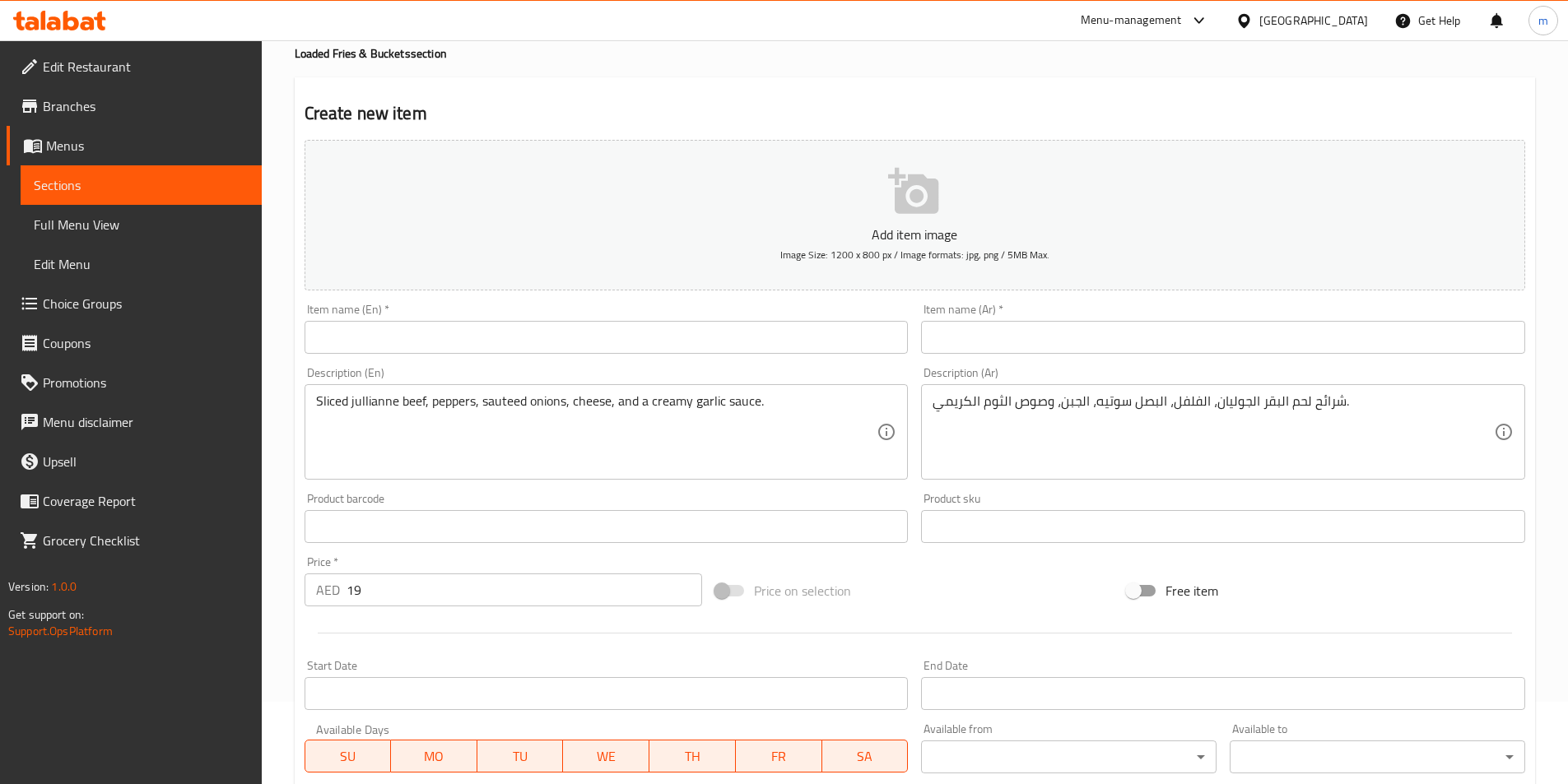
click at [1120, 337] on input "text" at bounding box center [1223, 337] width 604 height 33
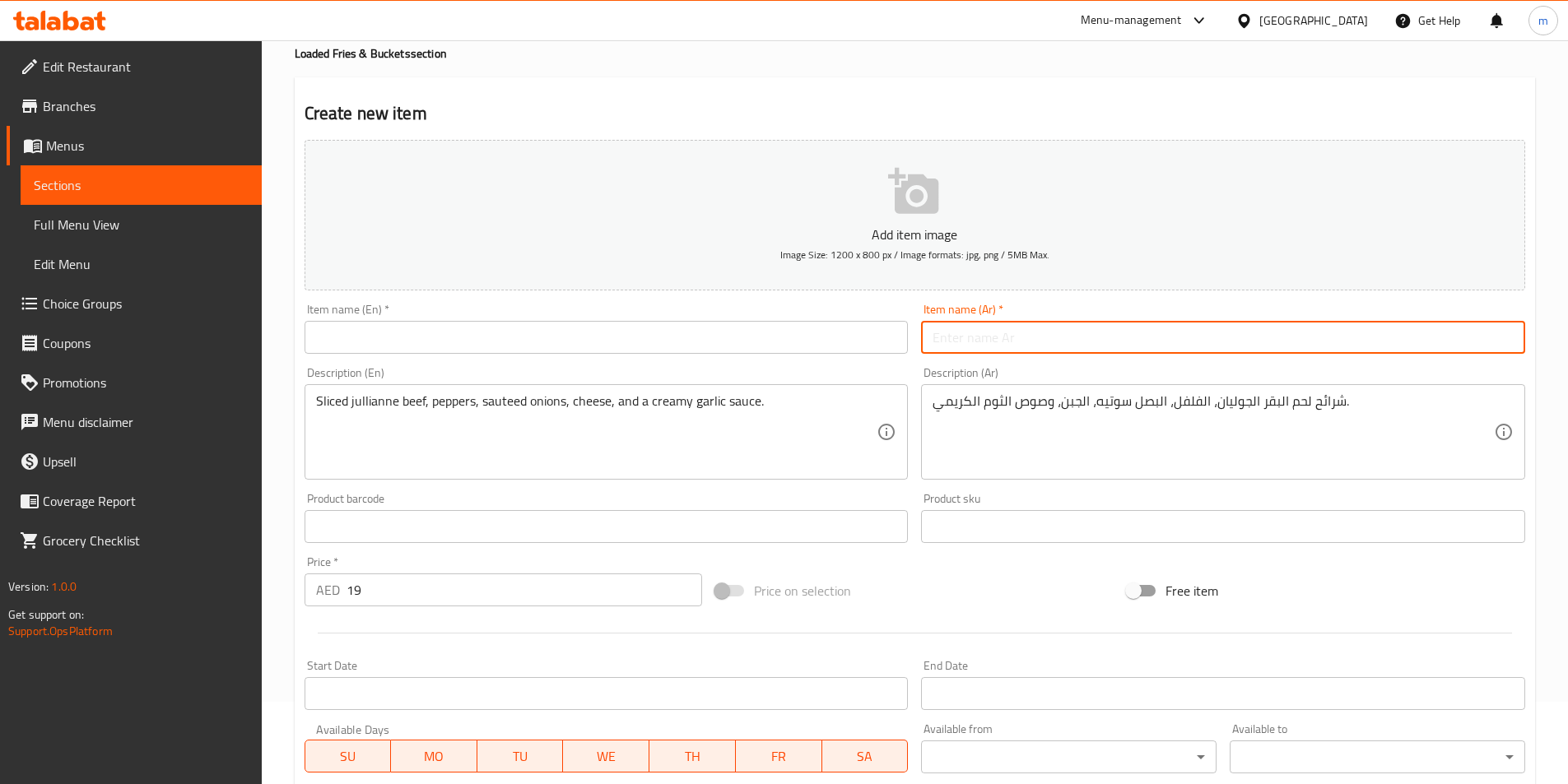
paste input "راب فيلي ستيك"
type input "راب فيلي ستيك"
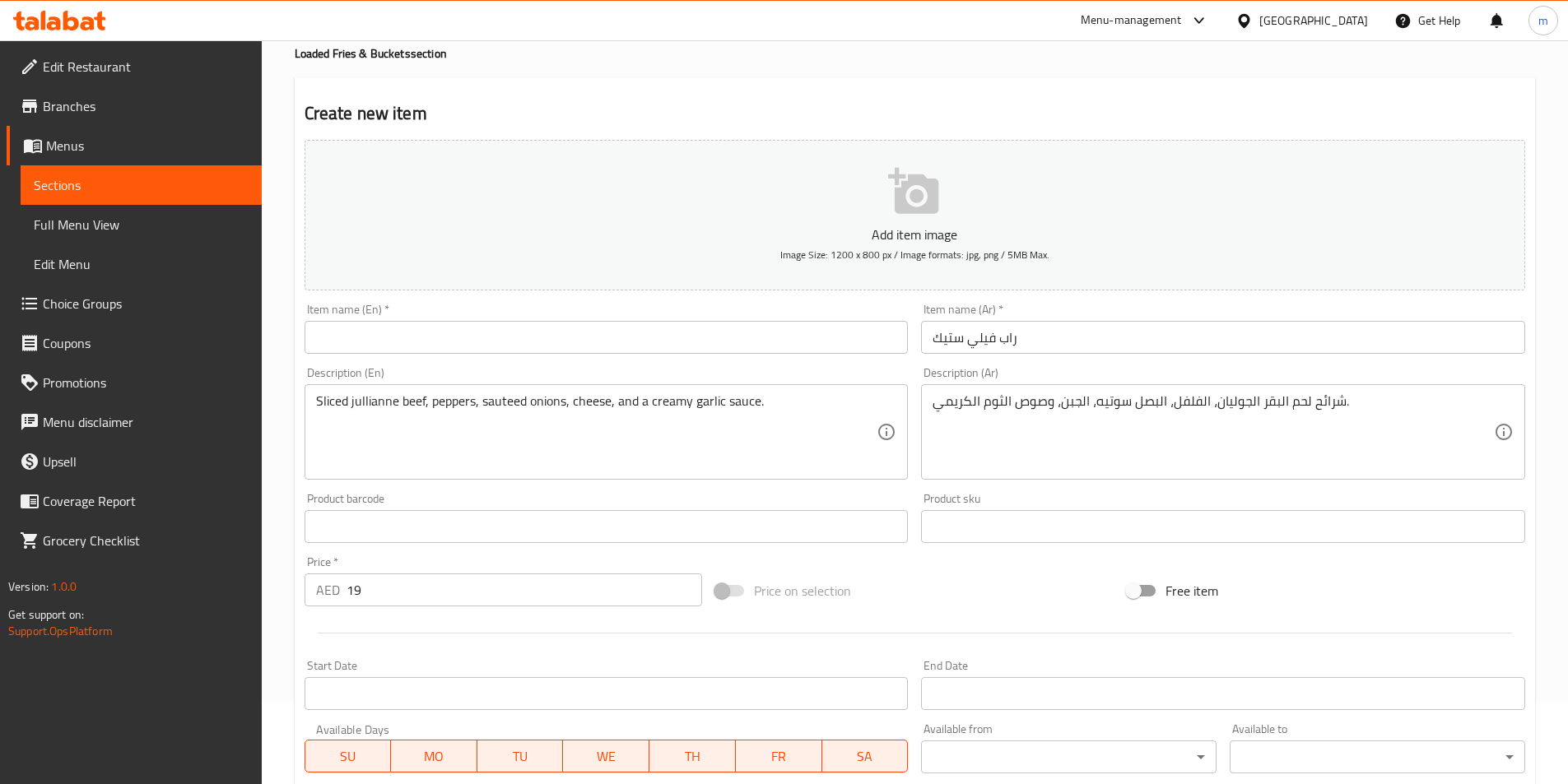
click at [803, 348] on input "text" at bounding box center [607, 337] width 604 height 33
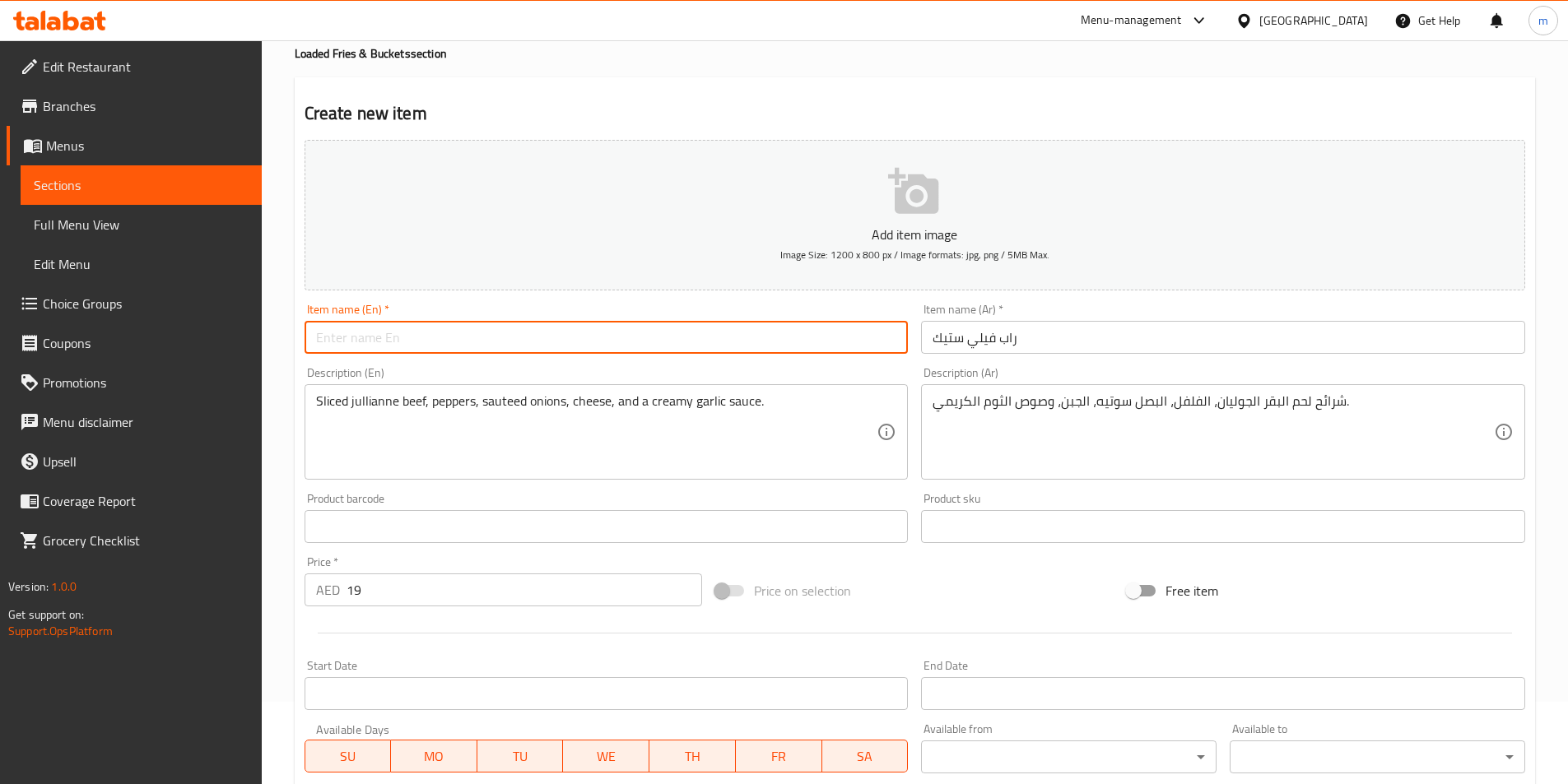
paste input "Philly Steak Wrap"
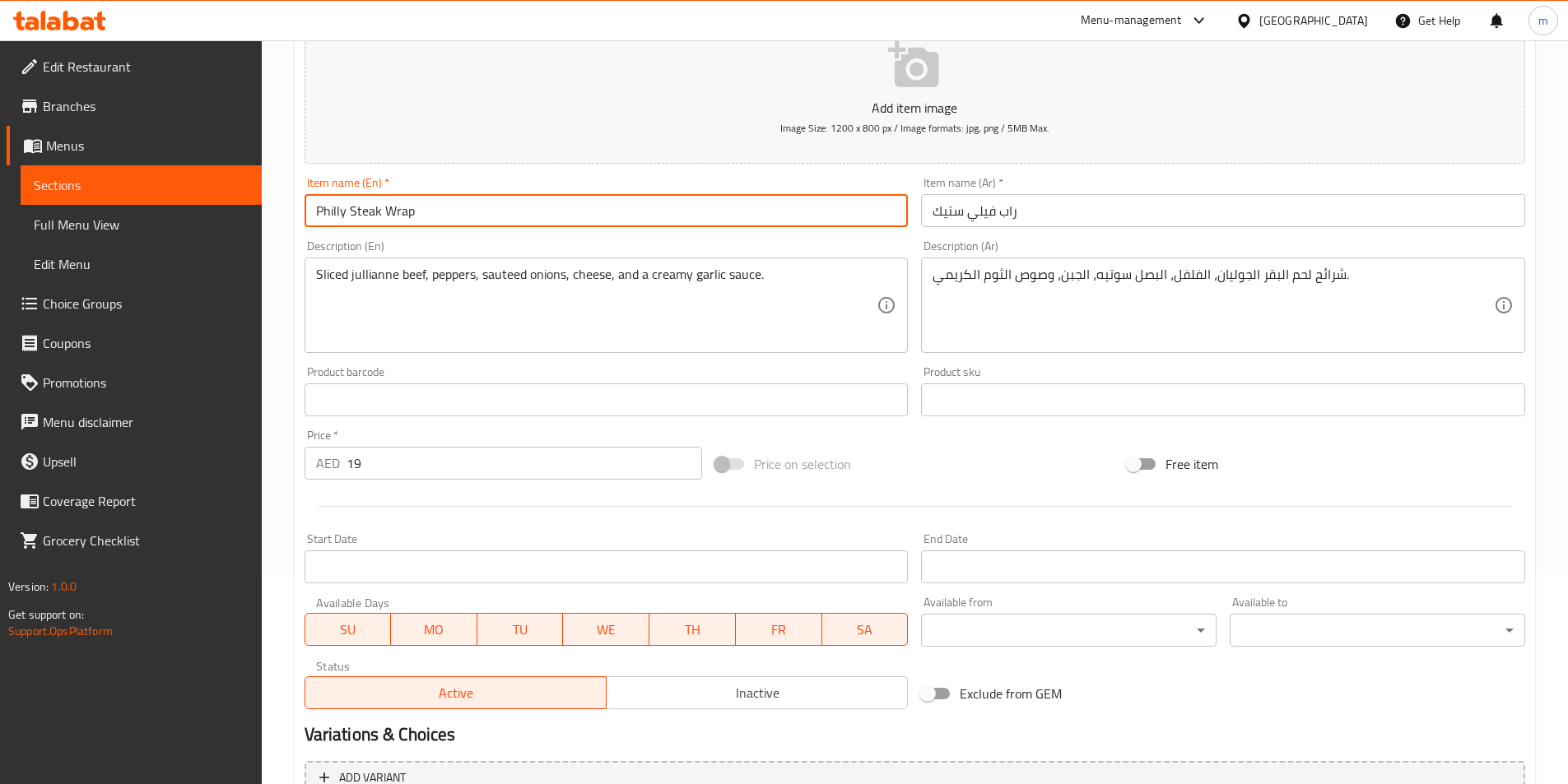
scroll to position [378, 0]
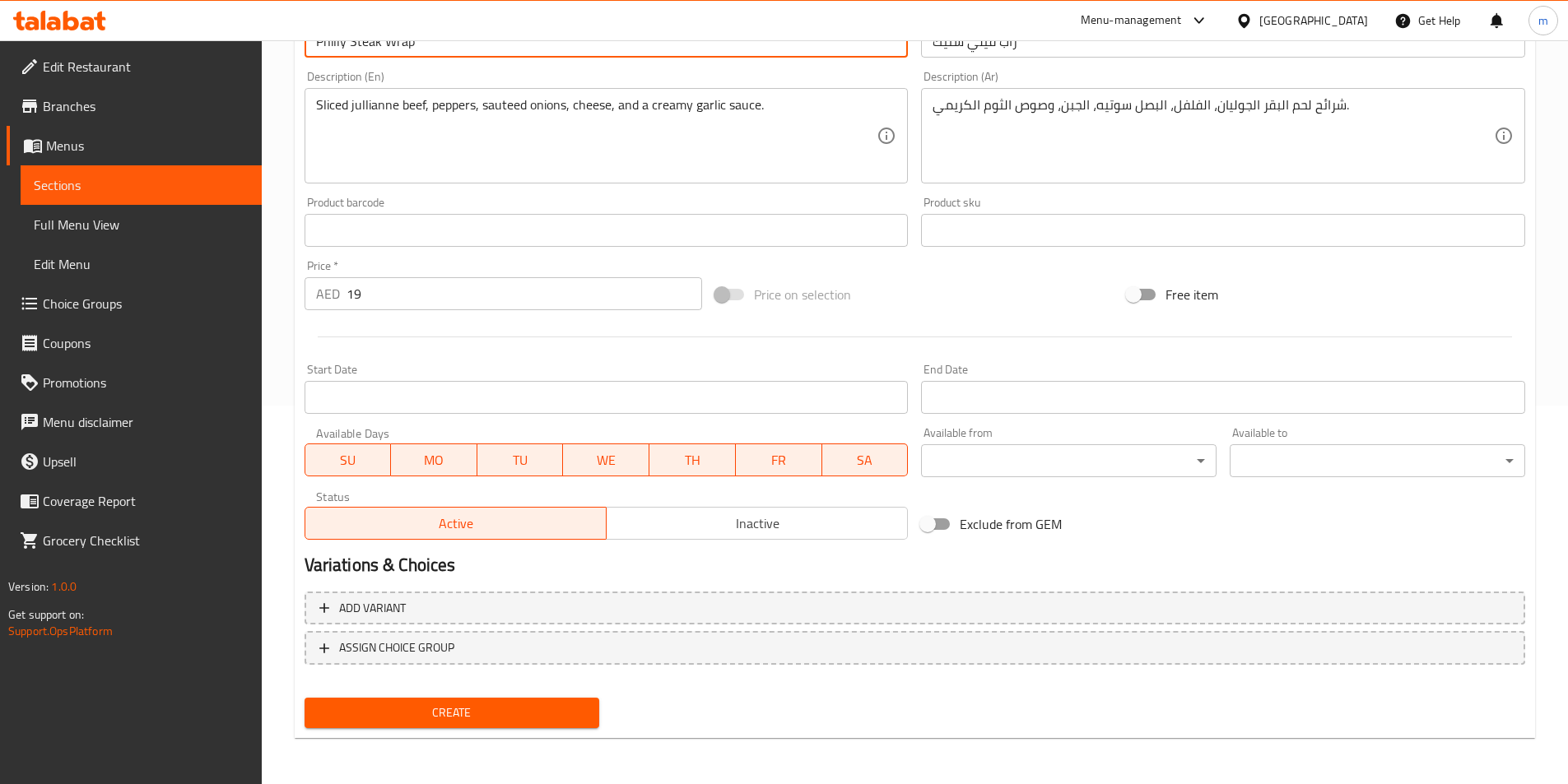
type input "Philly Steak Wrap"
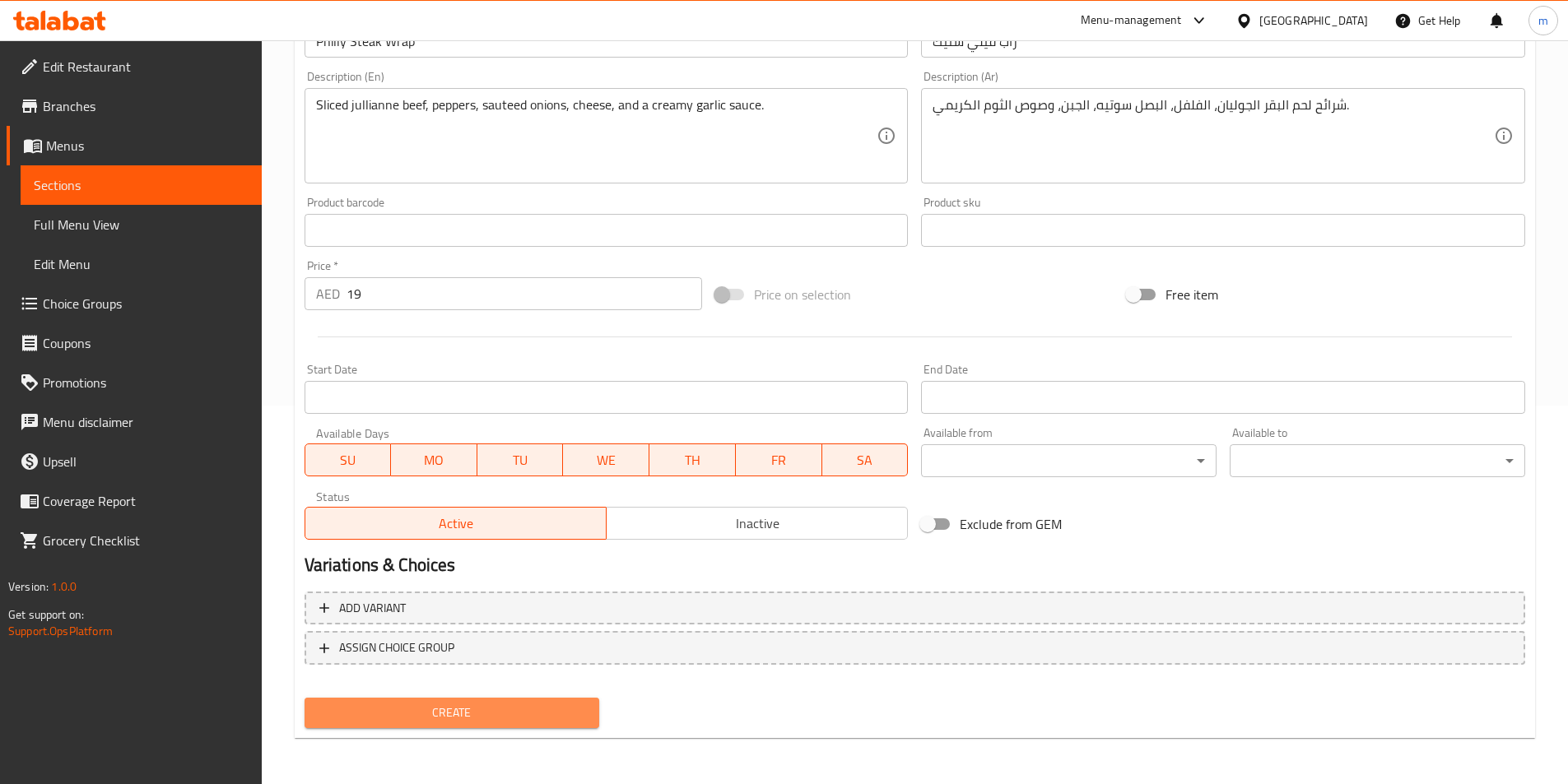
click at [539, 697] on button "Create" at bounding box center [453, 713] width 296 height 31
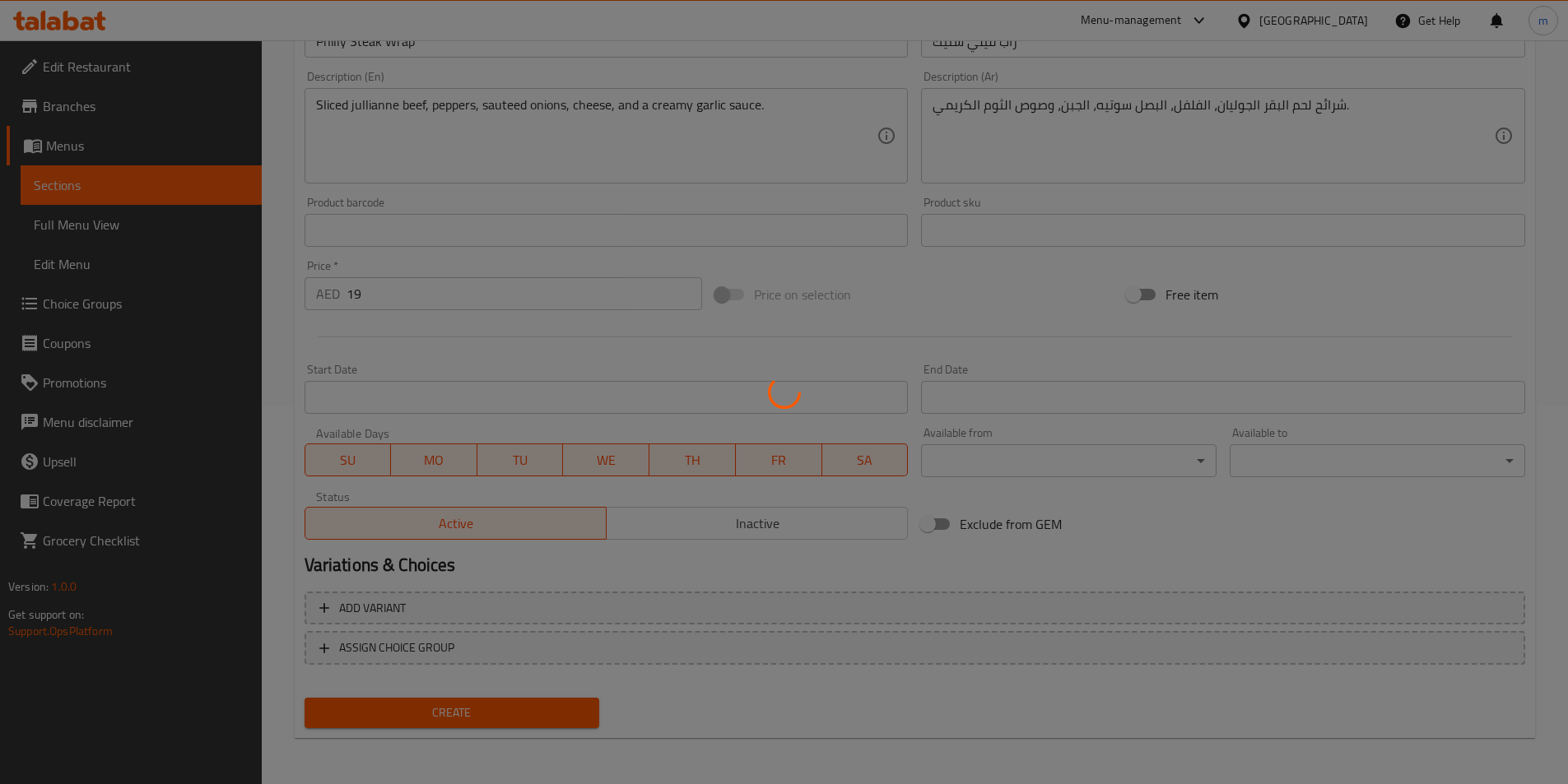
type input "0"
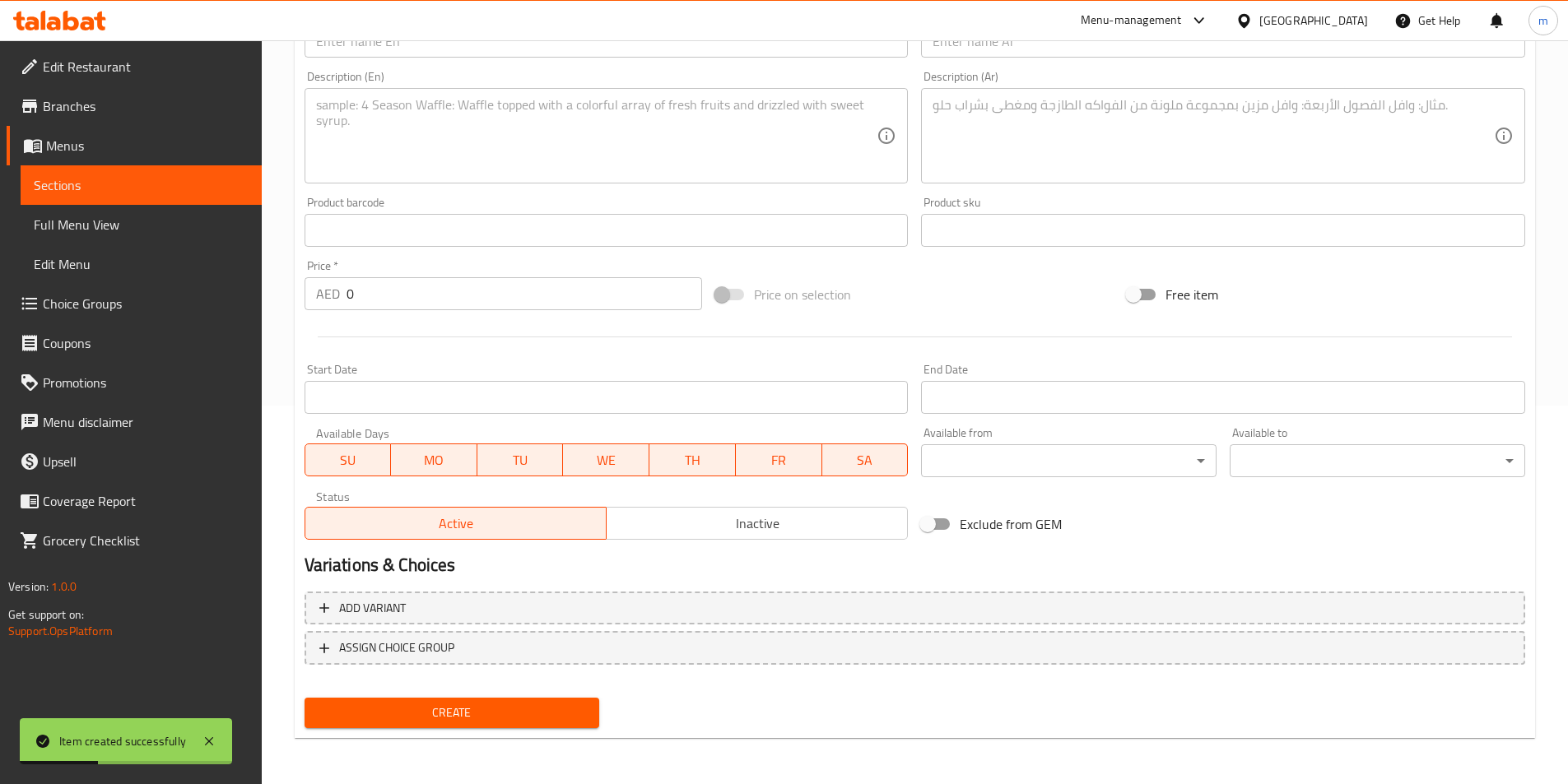
drag, startPoint x: 1301, startPoint y: 500, endPoint x: 1268, endPoint y: 476, distance: 40.8
click at [1299, 500] on div "Add item image Image Size: 1200 x 800 px / Image formats: jpg, png / 5MB Max. I…" at bounding box center [914, 191] width 1233 height 709
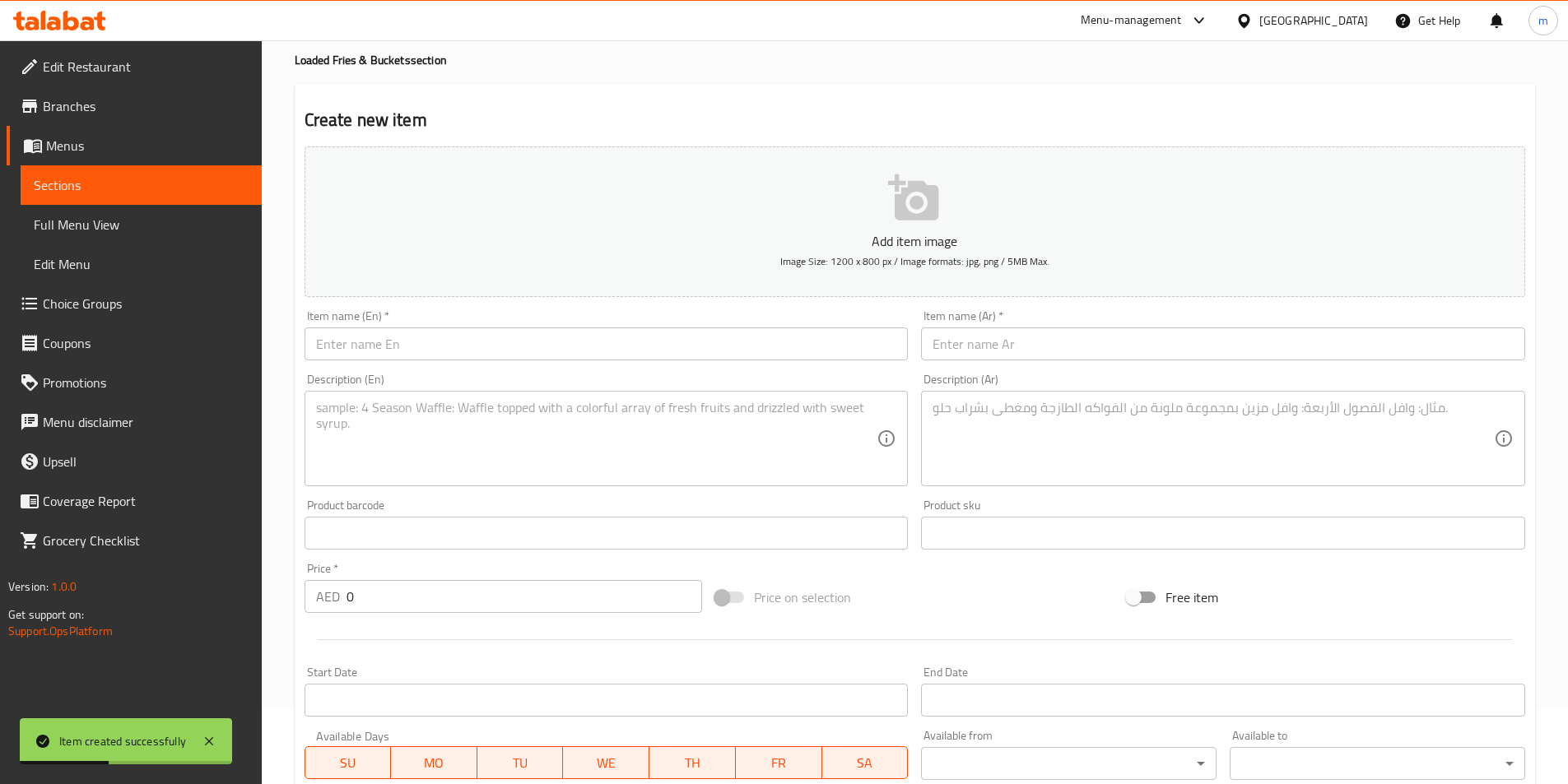
scroll to position [0, 0]
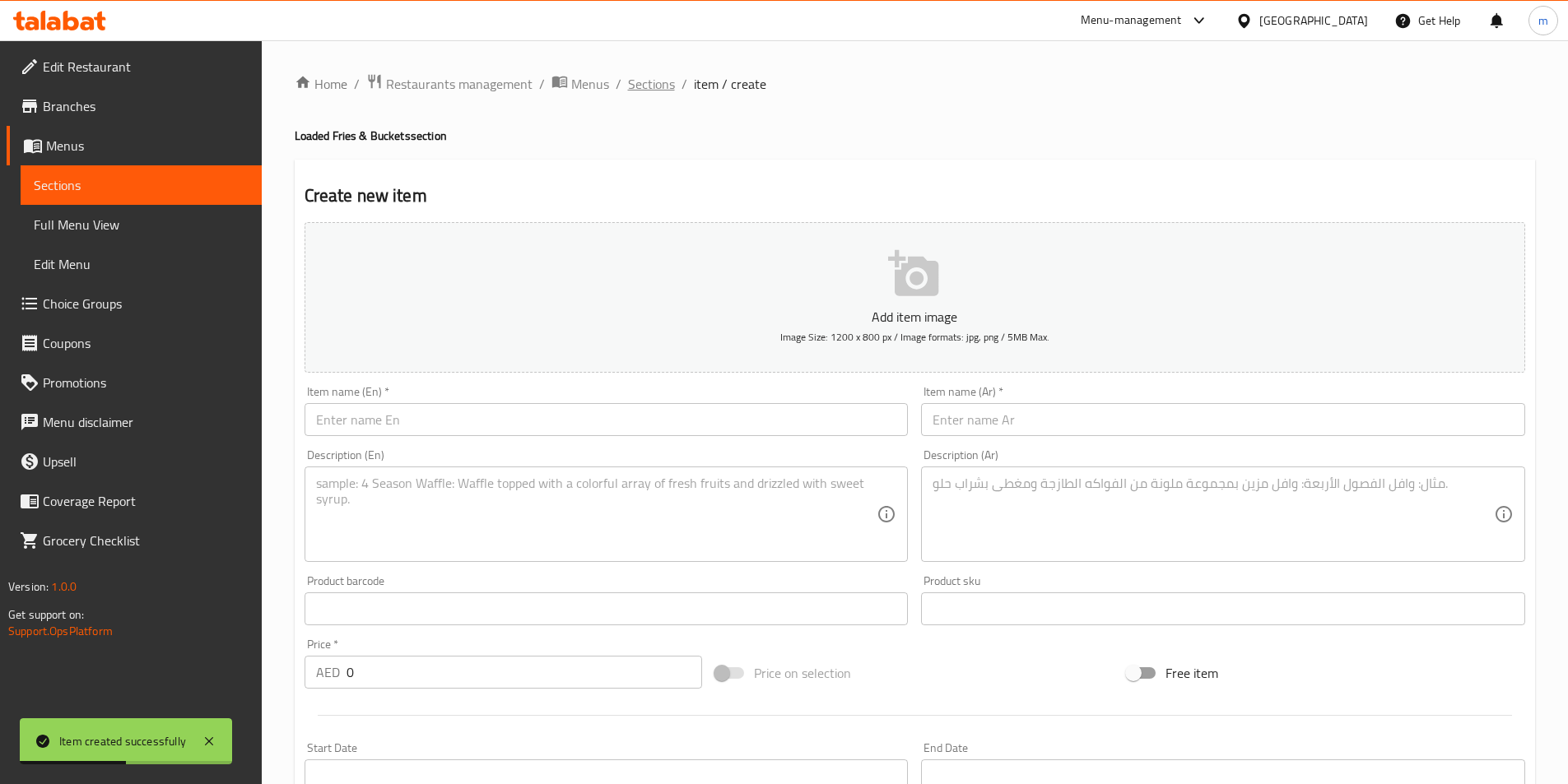
click at [658, 91] on span "Sections" at bounding box center [651, 84] width 47 height 20
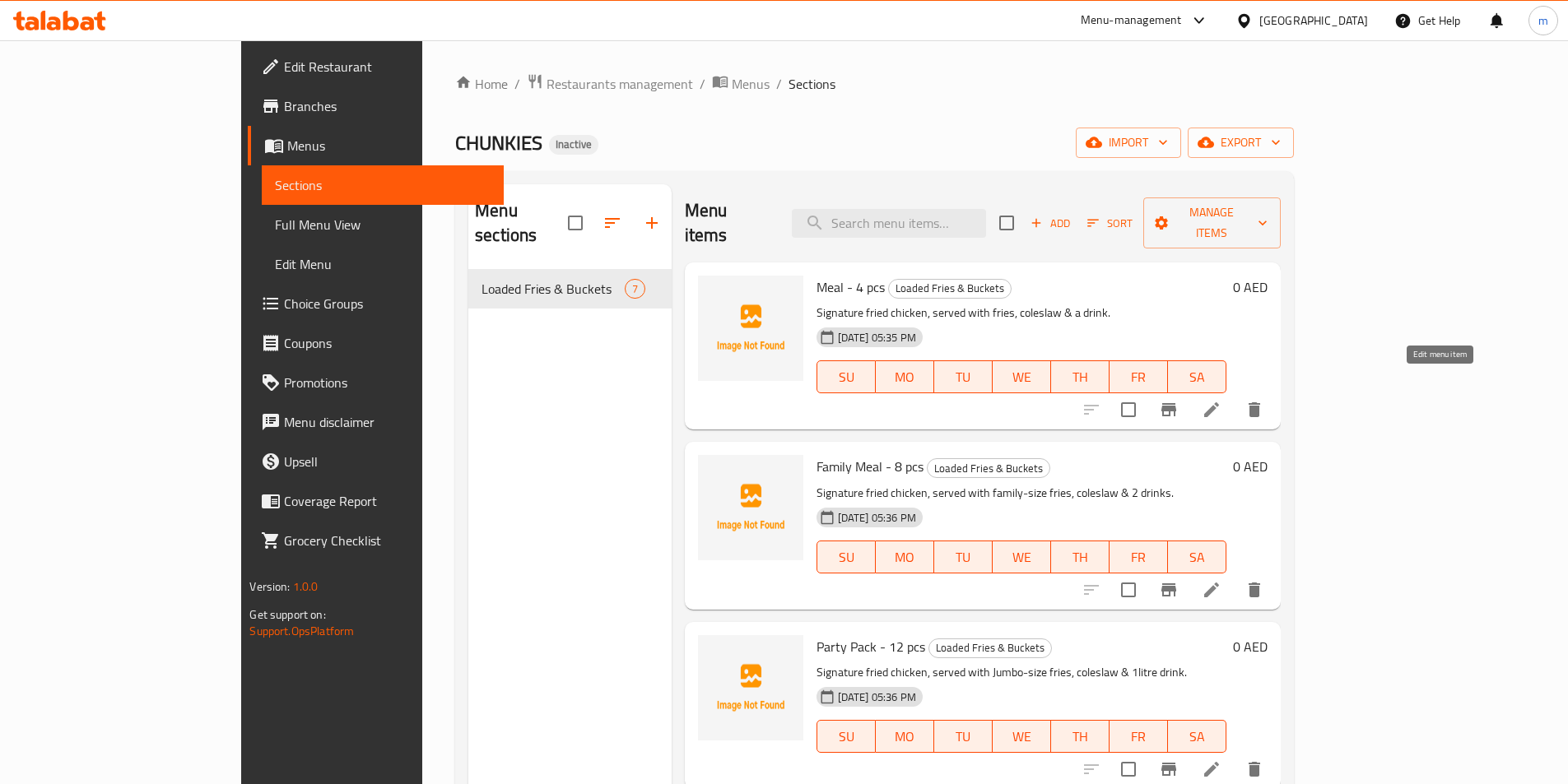
click at [1221, 400] on icon at bounding box center [1212, 410] width 20 height 20
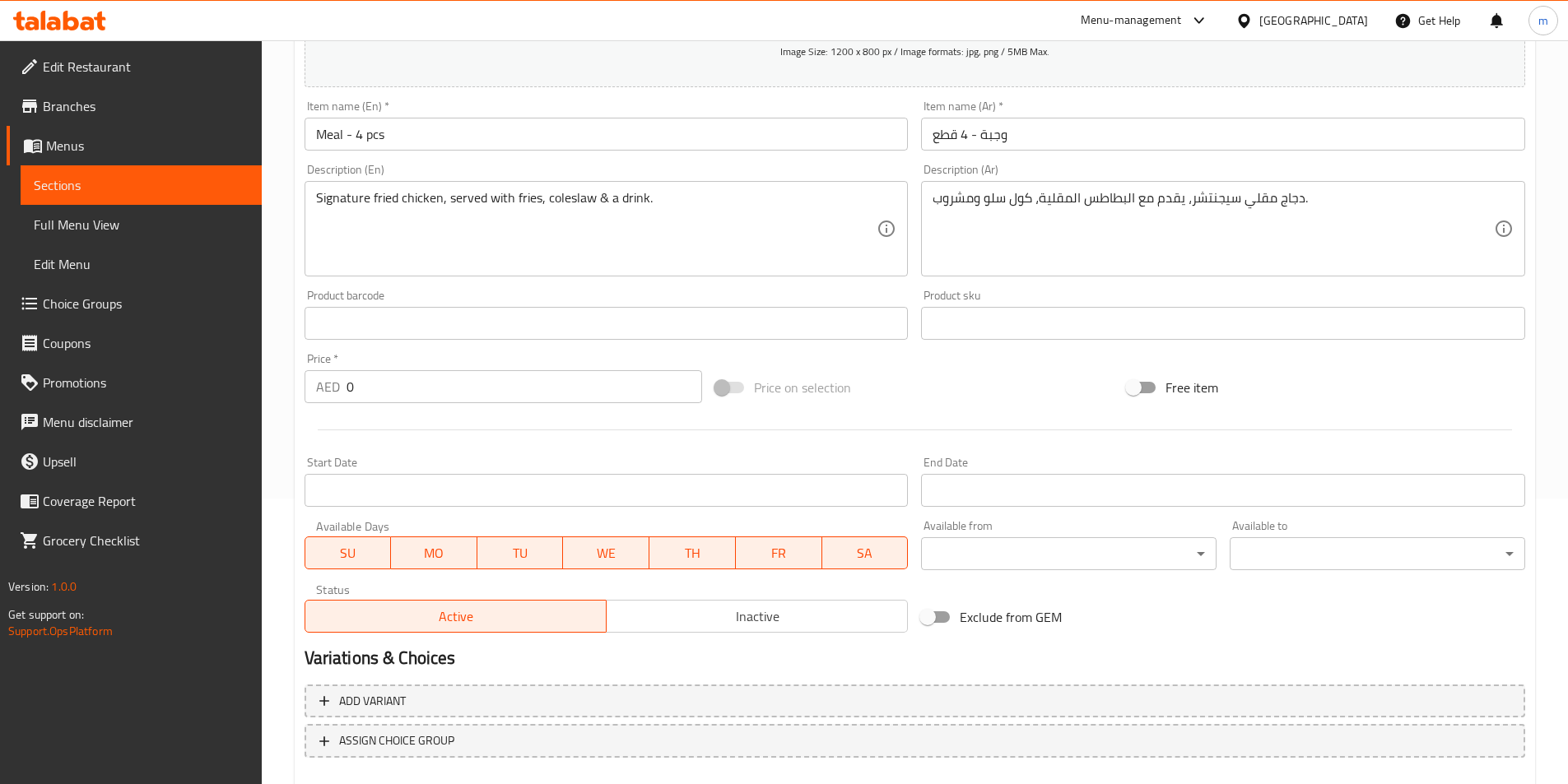
scroll to position [378, 0]
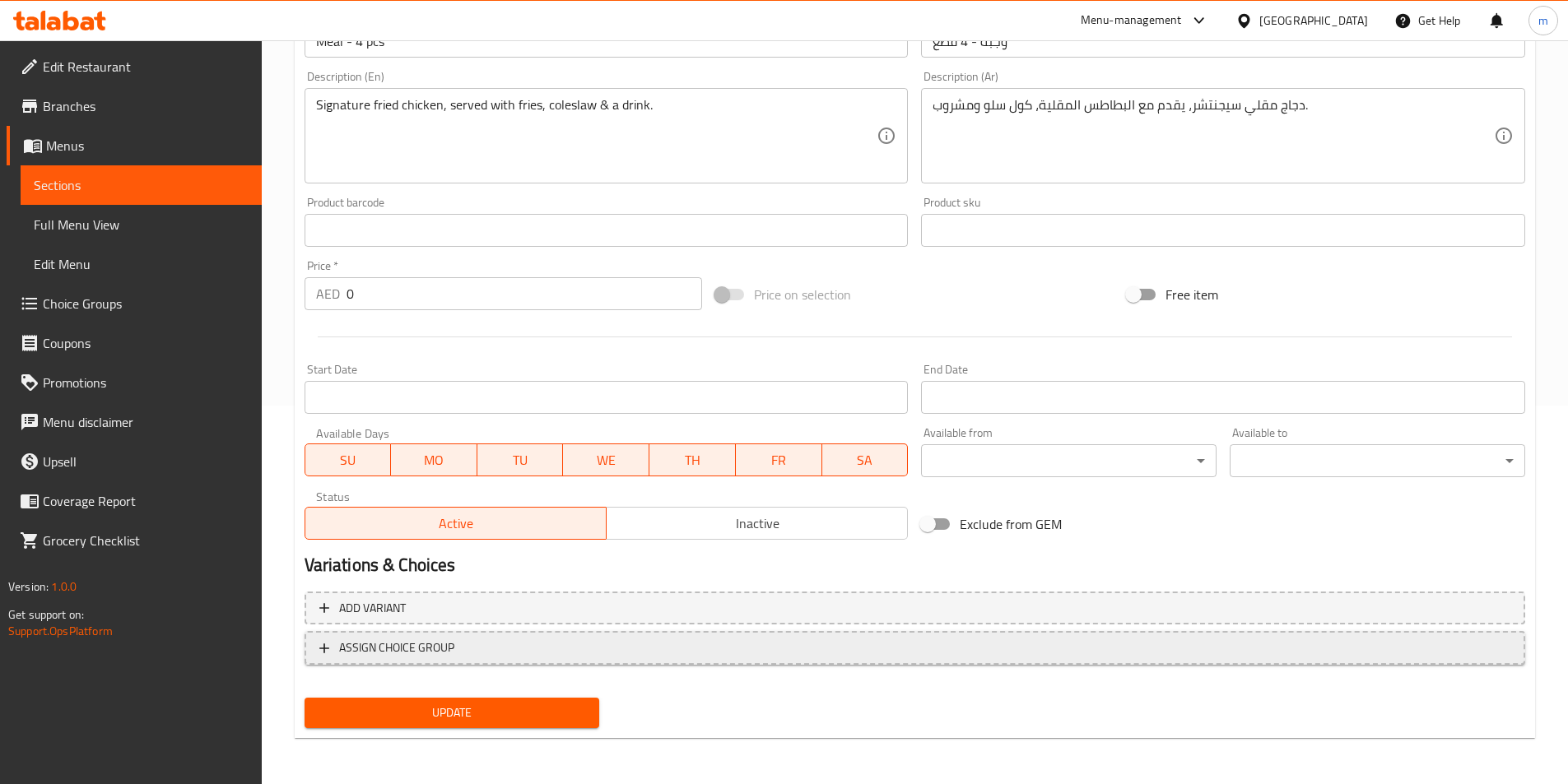
click at [520, 653] on span "ASSIGN CHOICE GROUP" at bounding box center [914, 647] width 1191 height 21
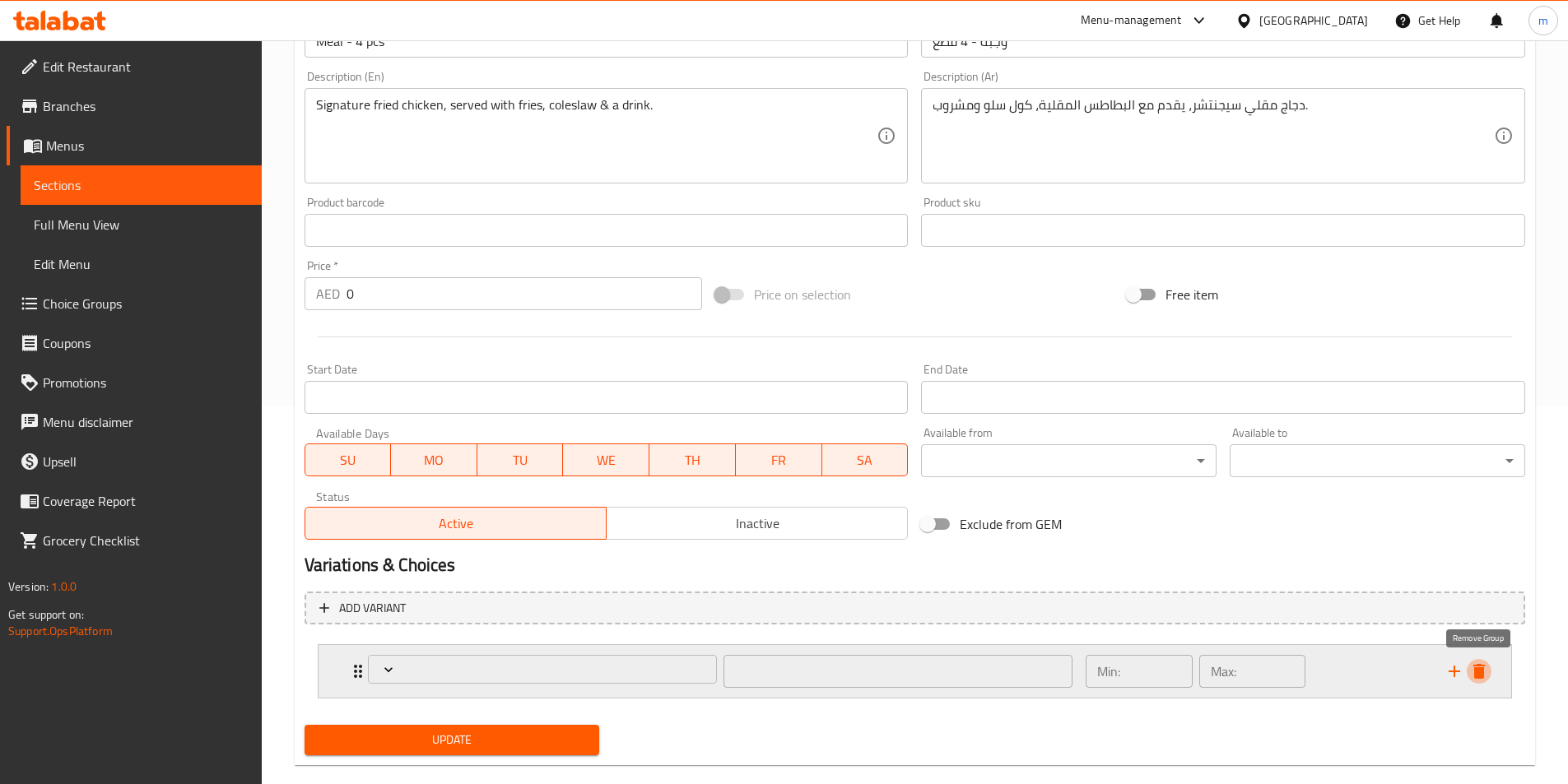
click at [1482, 666] on icon "delete" at bounding box center [1479, 671] width 12 height 14
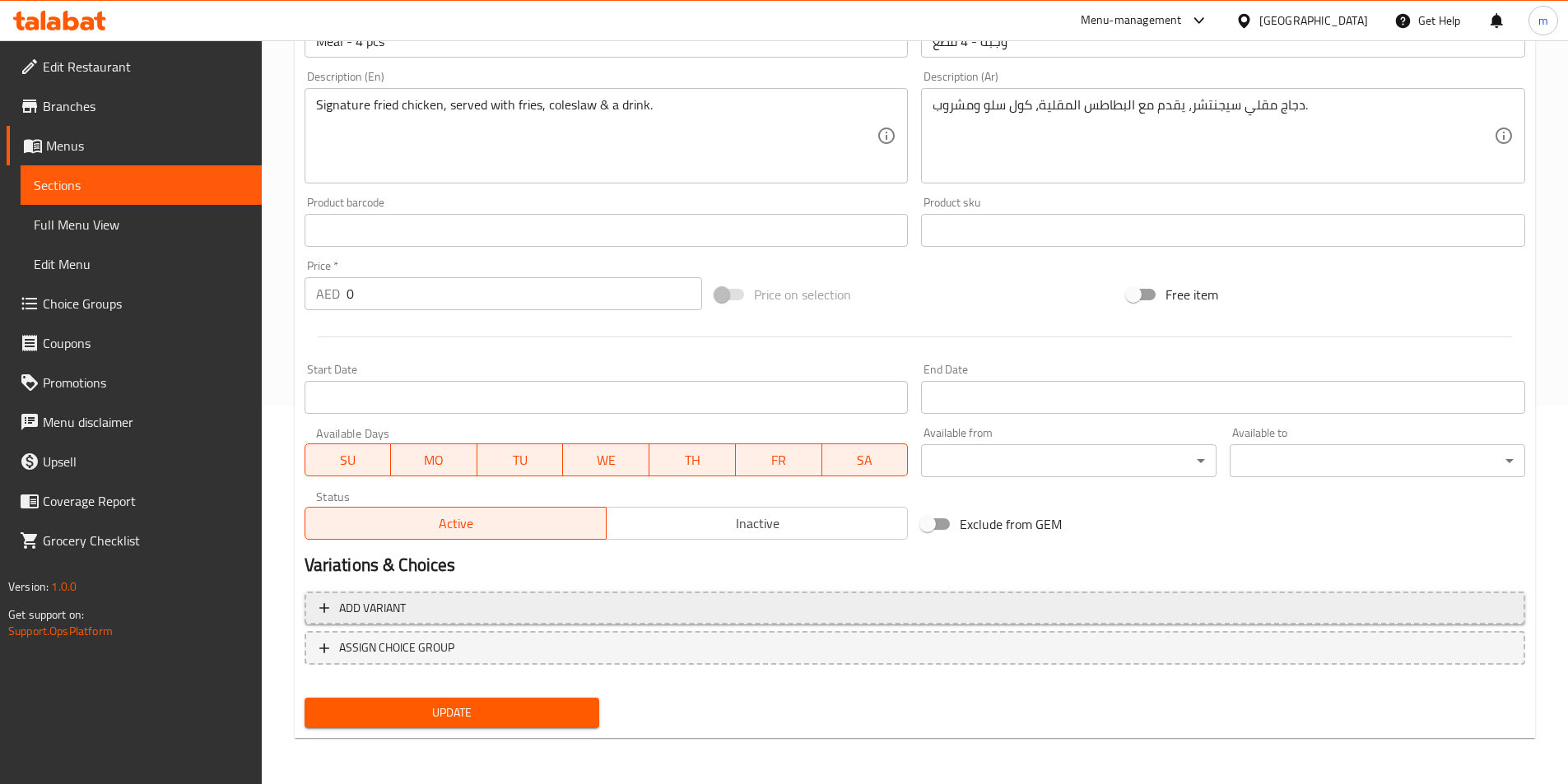
click at [663, 606] on span "Add variant" at bounding box center [914, 608] width 1191 height 21
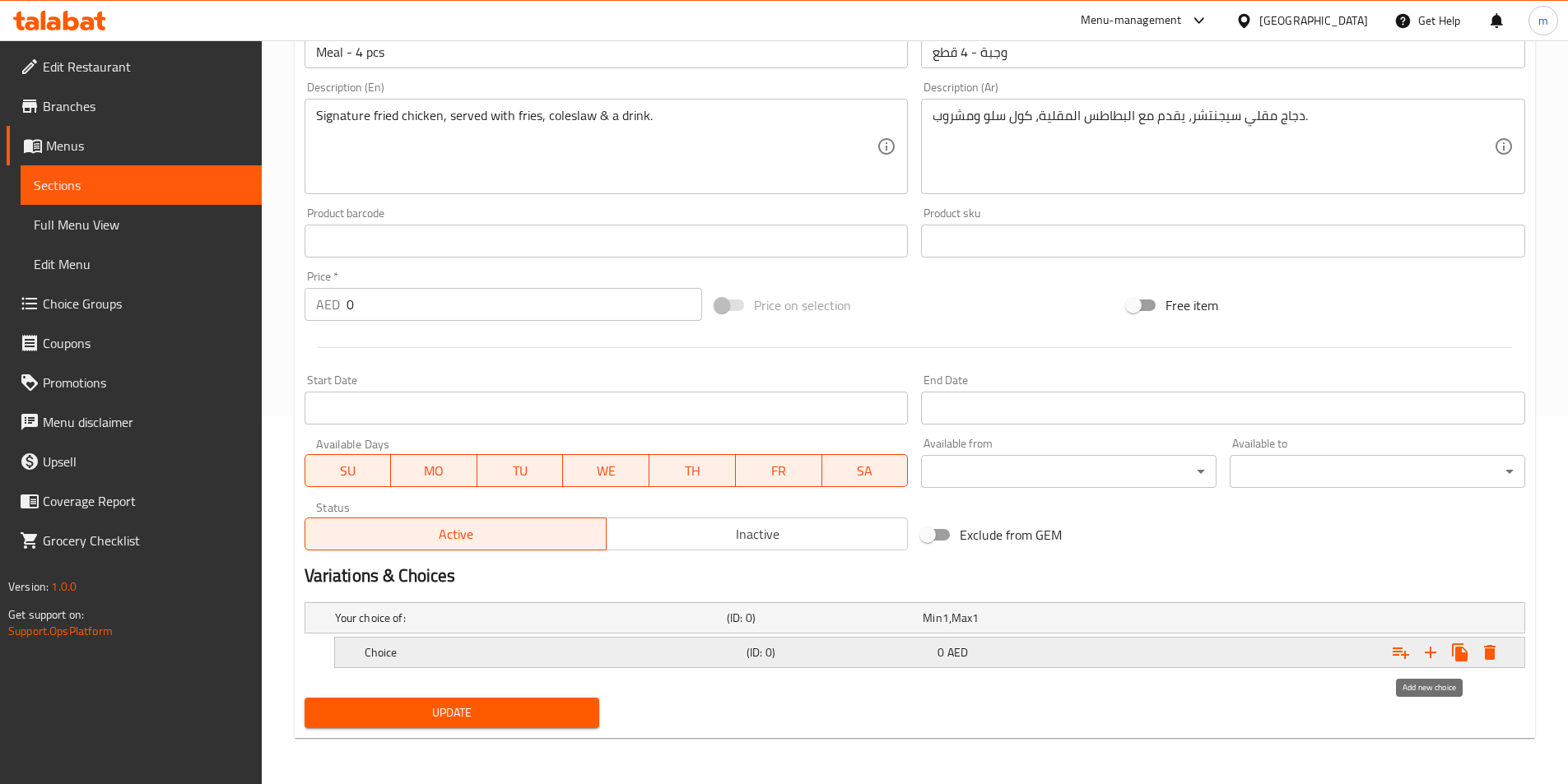
click at [1421, 652] on icon "Expand" at bounding box center [1430, 652] width 20 height 20
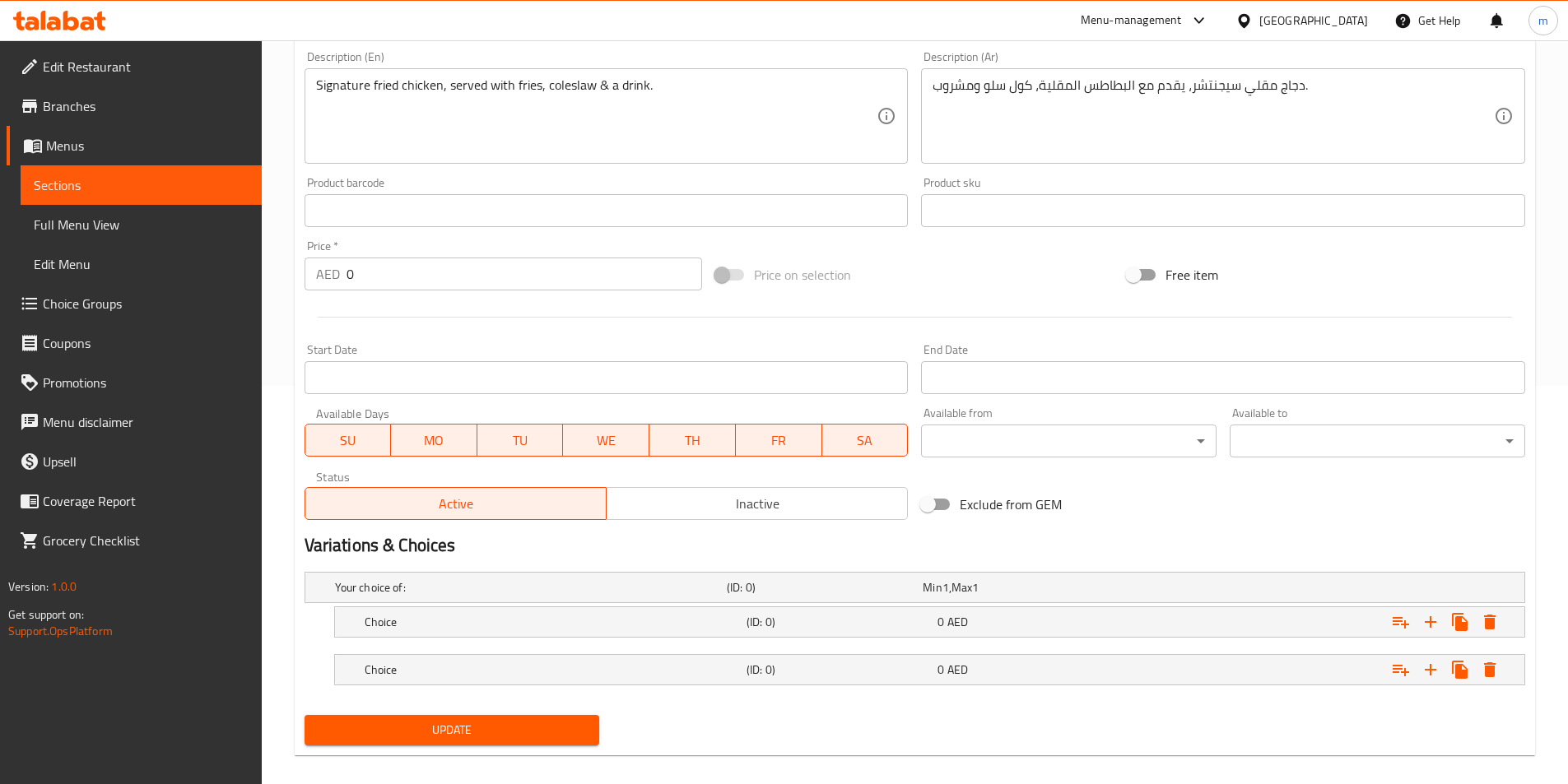
scroll to position [415, 0]
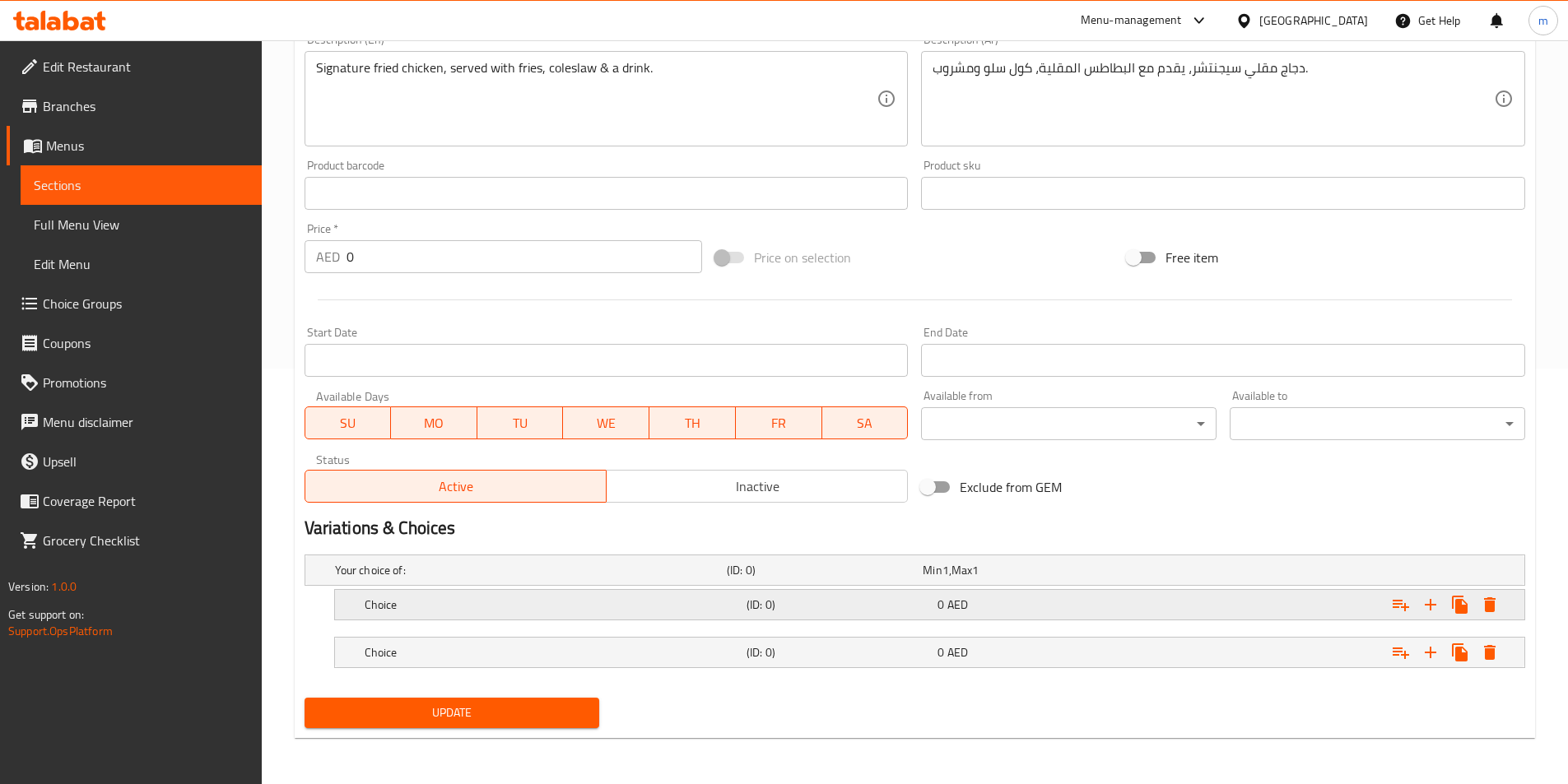
click at [465, 595] on div "Choice" at bounding box center [552, 605] width 381 height 23
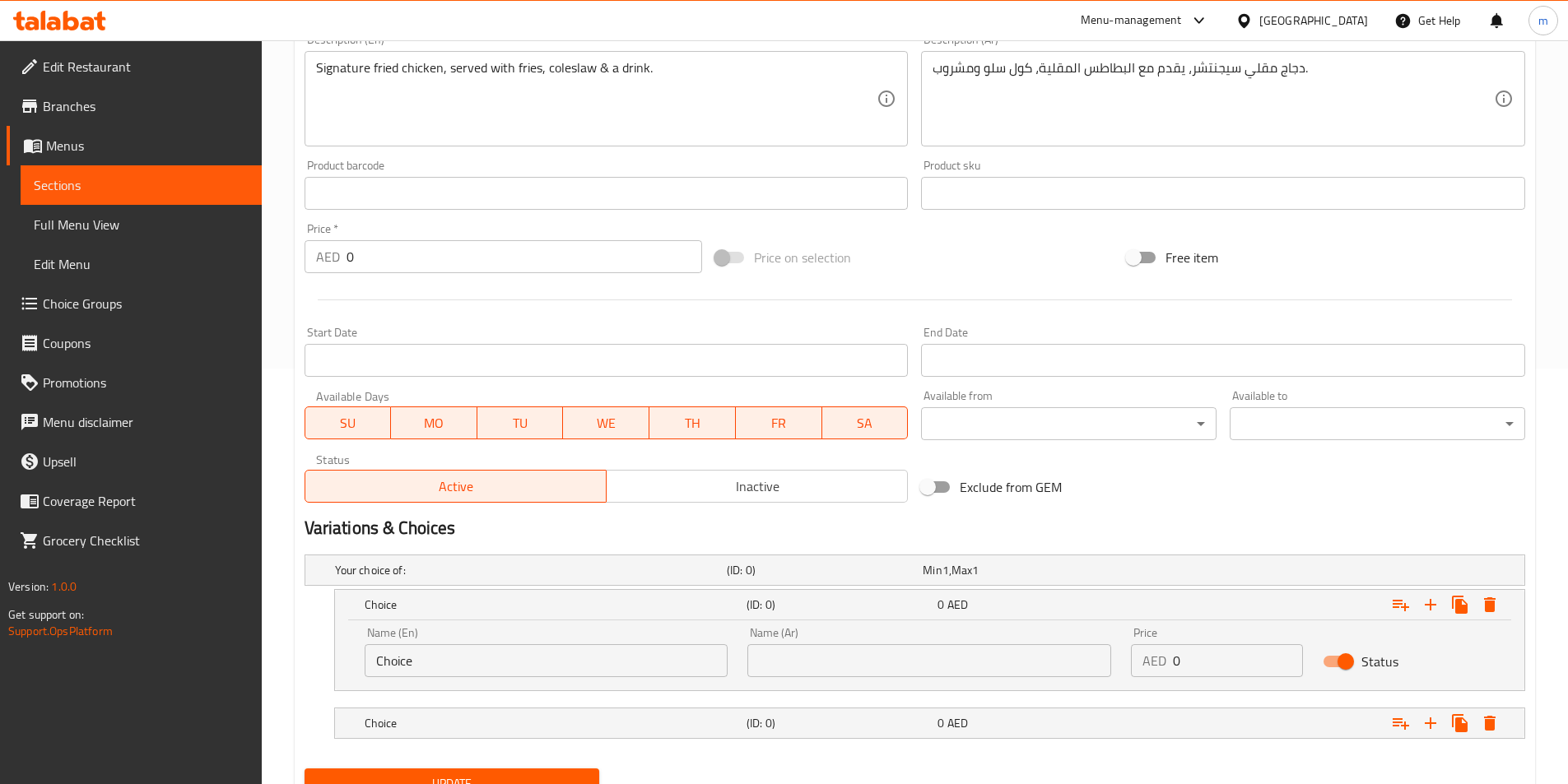
click at [463, 658] on input "Choice" at bounding box center [546, 661] width 363 height 33
click at [504, 663] on input "Choice" at bounding box center [546, 661] width 363 height 33
paste input "Regular"
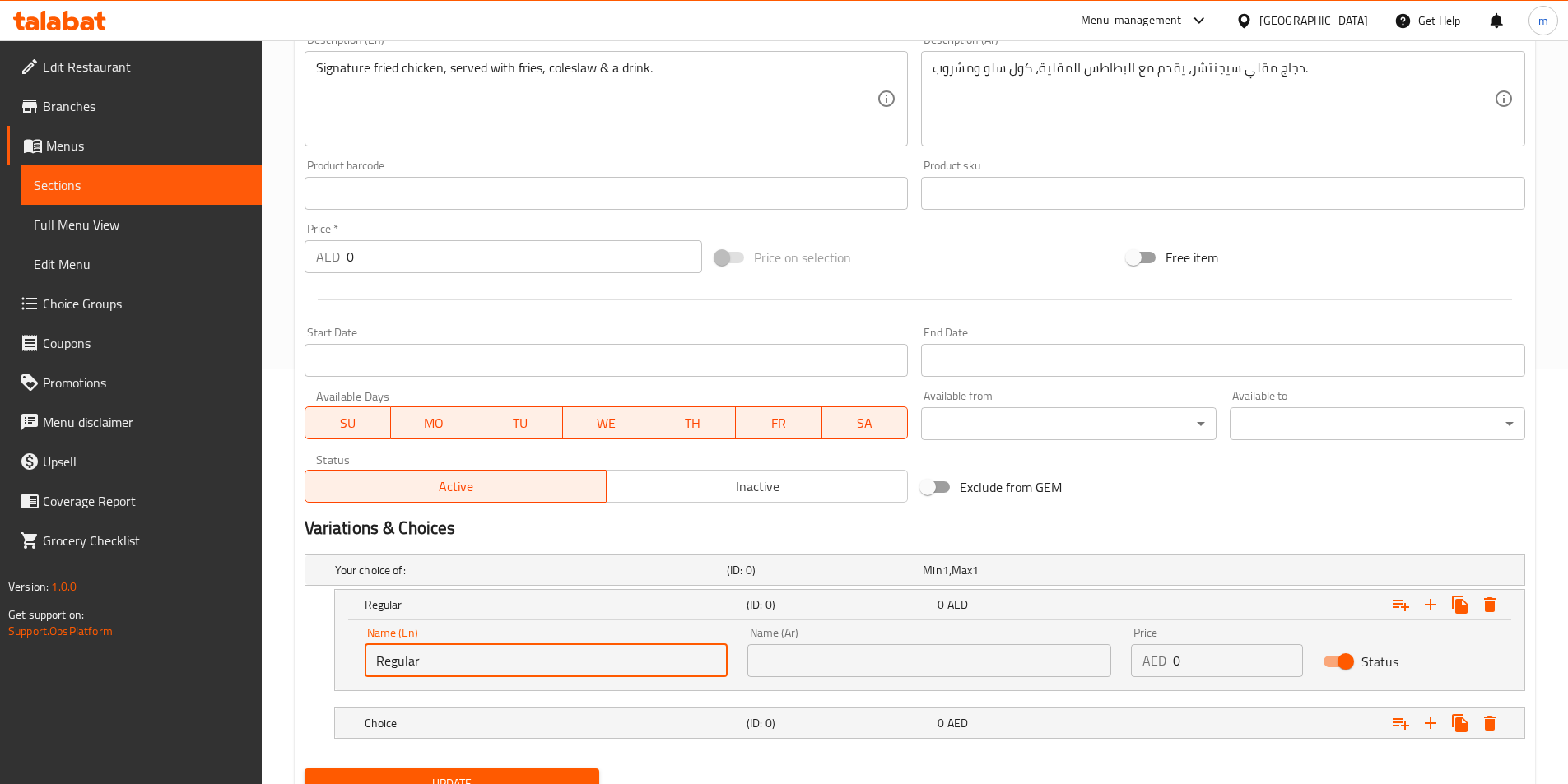
type input "Regular"
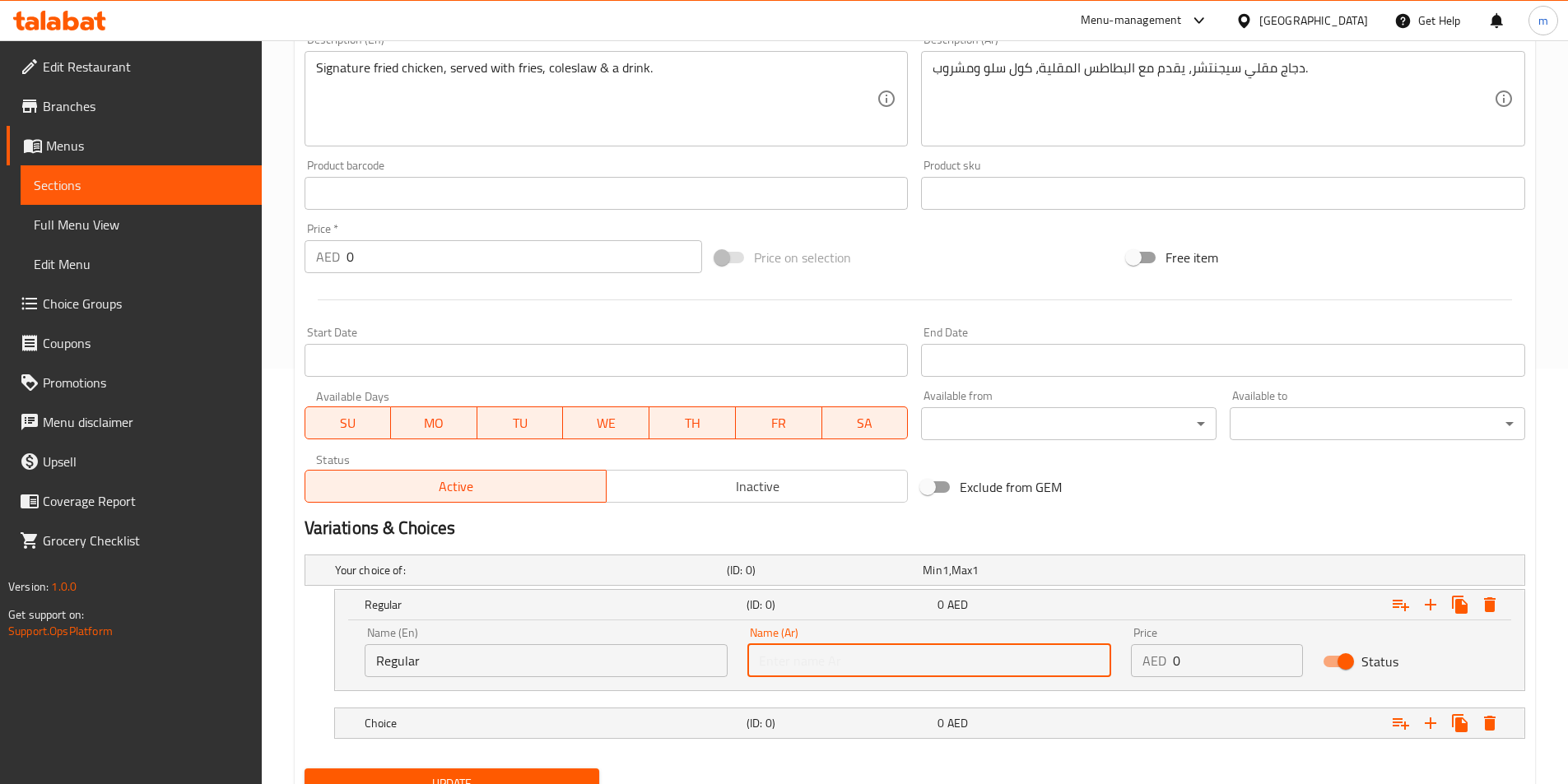
click at [873, 655] on input "text" at bounding box center [929, 661] width 363 height 33
paste input "Spicy"
type input "S"
click at [961, 679] on div "Name (Ar) Name (Ar)" at bounding box center [929, 652] width 383 height 70
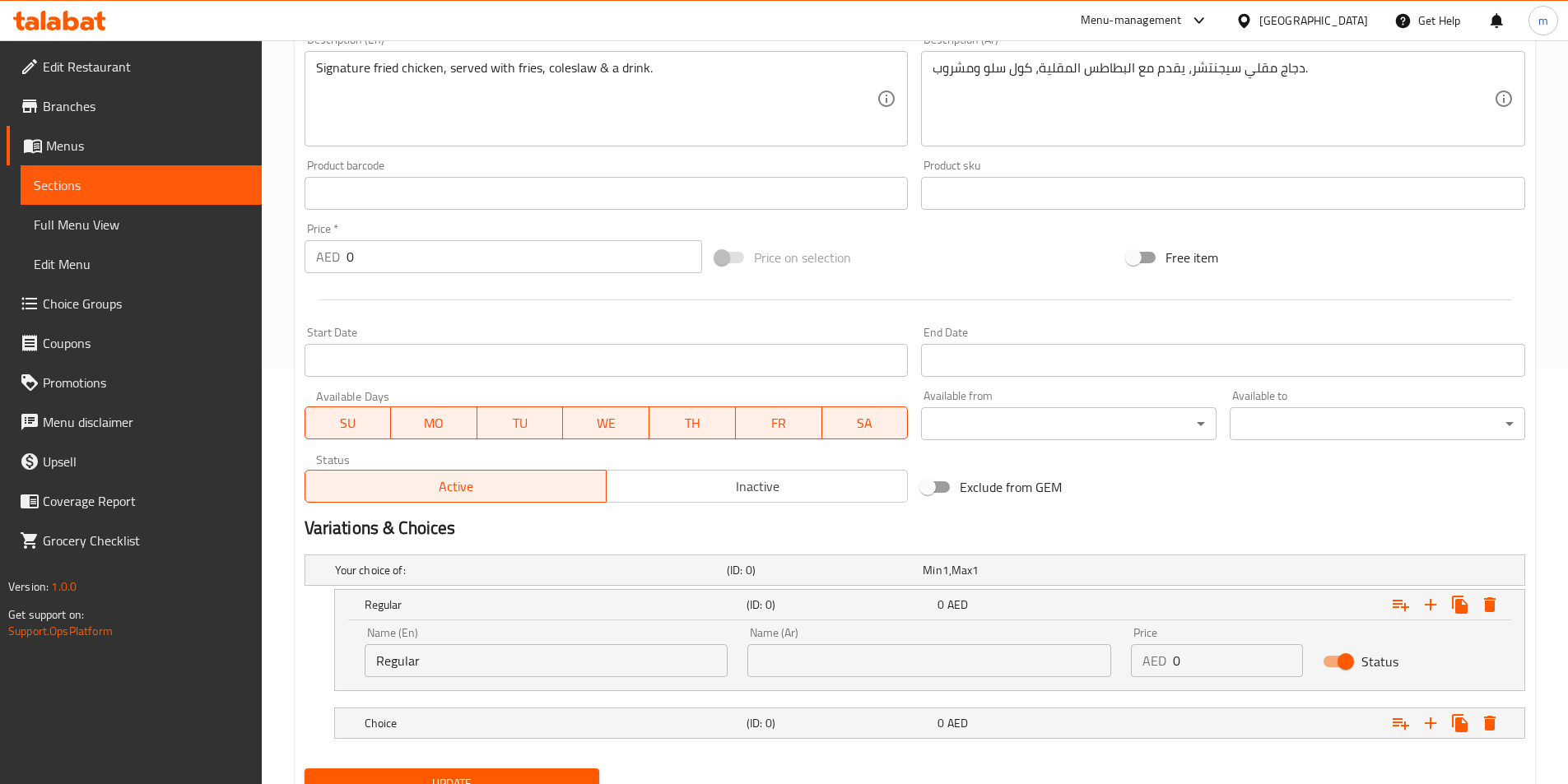
click at [955, 662] on input "text" at bounding box center [929, 661] width 363 height 33
paste input "عادي"
type input "عادي"
click at [1213, 667] on input "0" at bounding box center [1238, 661] width 130 height 33
click at [1214, 667] on input "0" at bounding box center [1238, 661] width 130 height 33
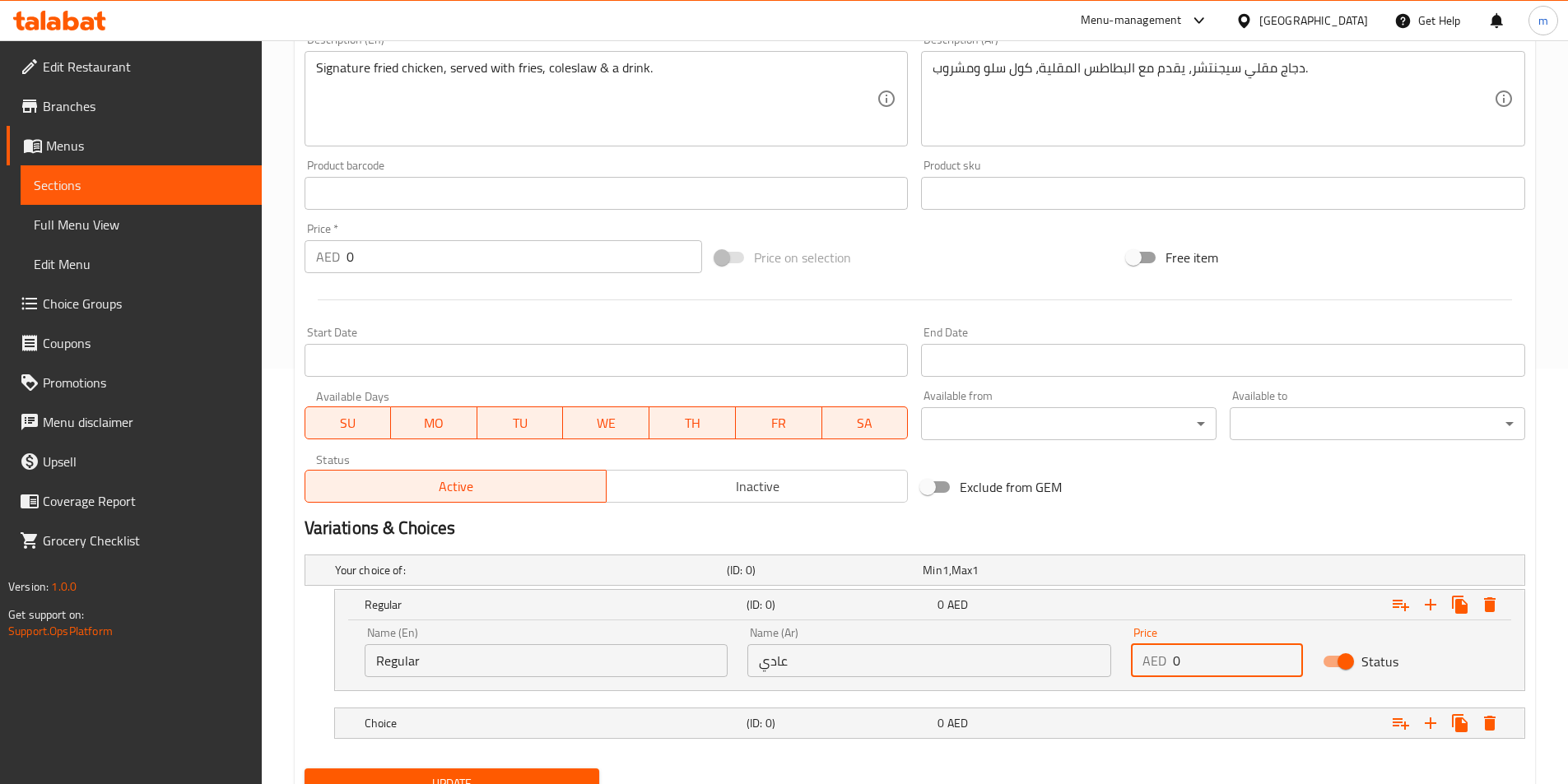
click at [1214, 667] on input "0" at bounding box center [1238, 661] width 130 height 33
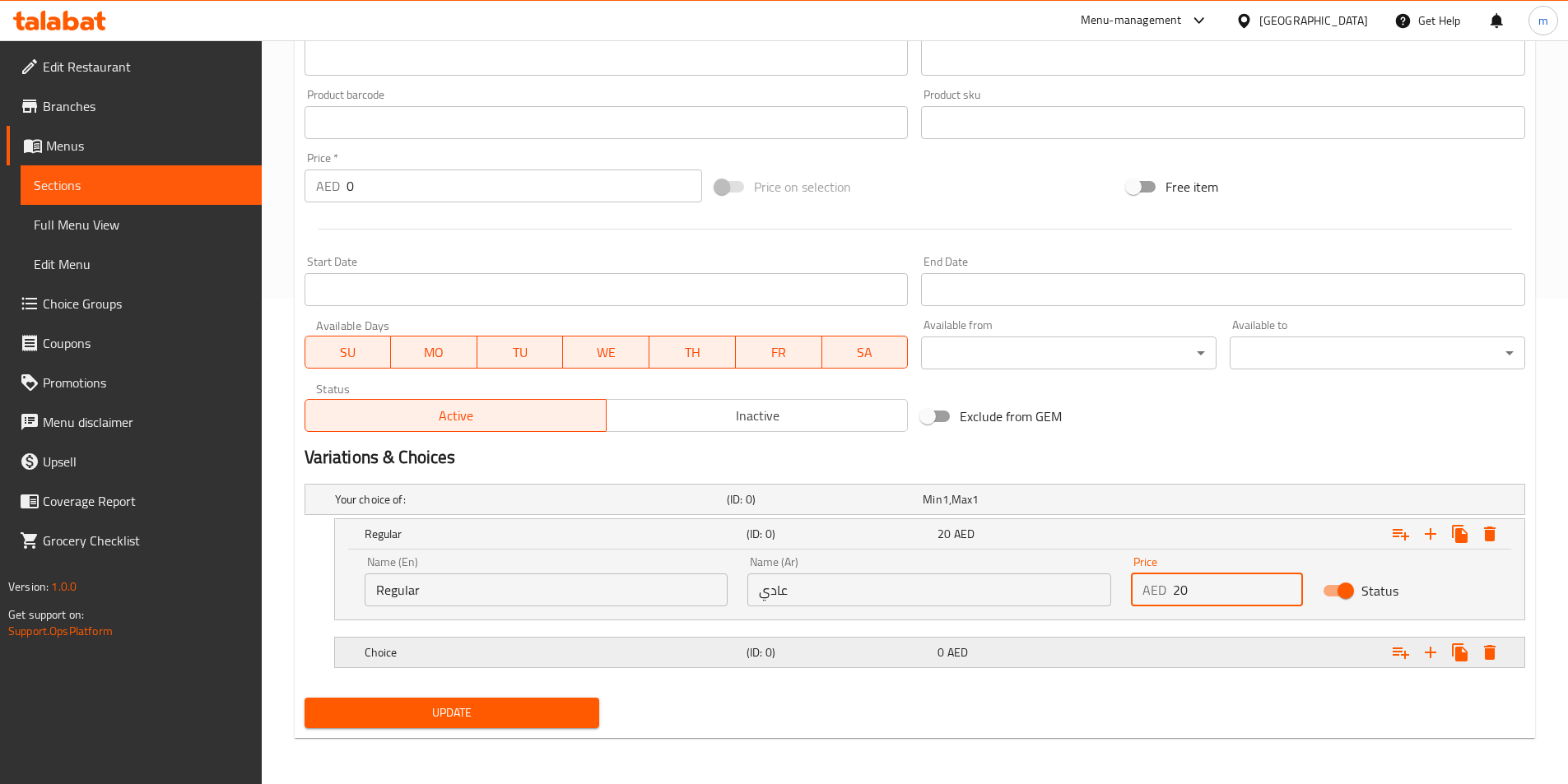
type input "20"
click at [793, 659] on h5 "(ID: 0)" at bounding box center [839, 652] width 184 height 16
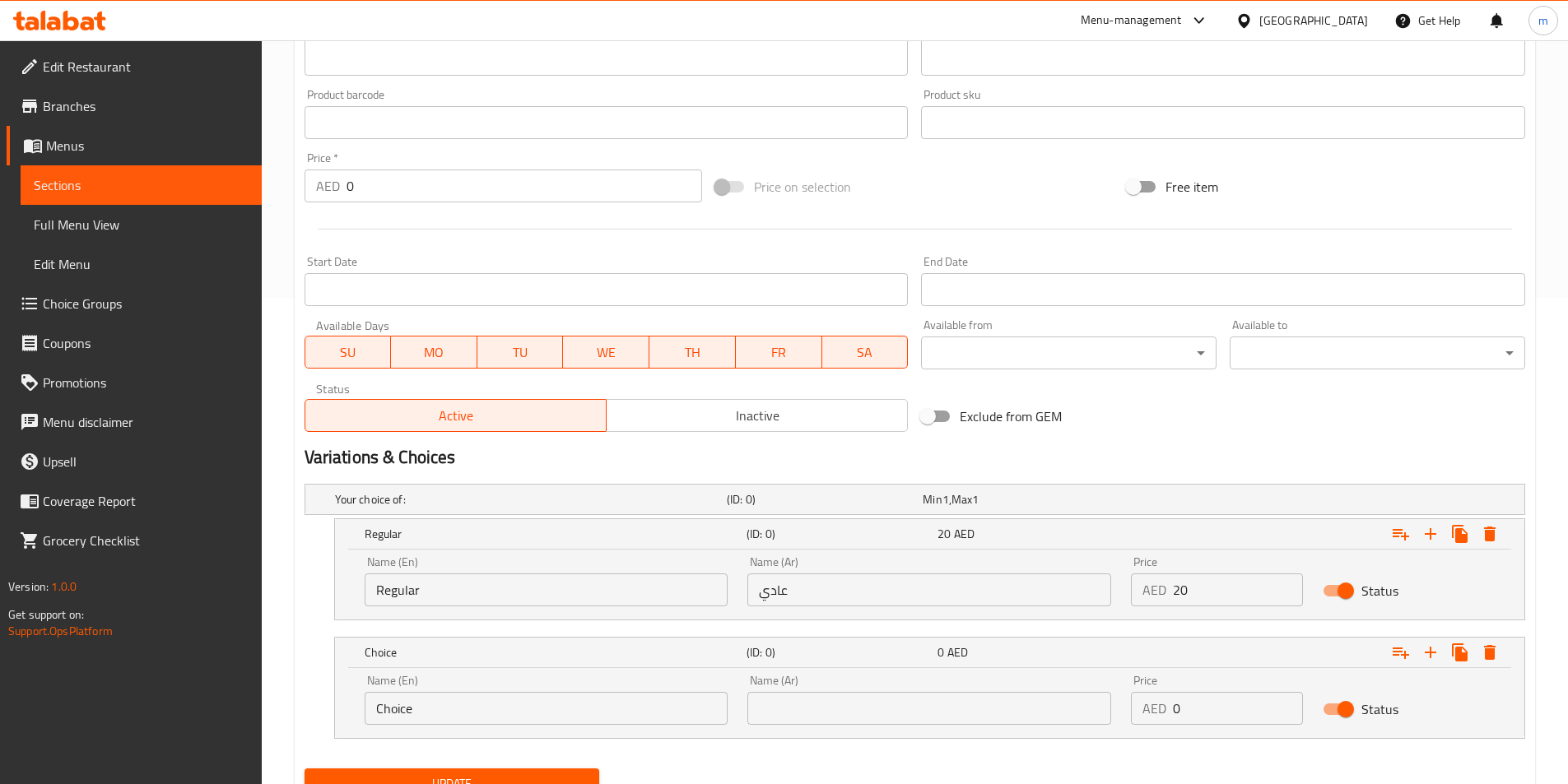
click at [527, 715] on input "Choice" at bounding box center [546, 708] width 363 height 33
click at [526, 715] on input "Choice" at bounding box center [546, 708] width 363 height 33
click at [526, 714] on input "Choice" at bounding box center [546, 708] width 363 height 33
paste input "Spicy"
type input "Spicy"
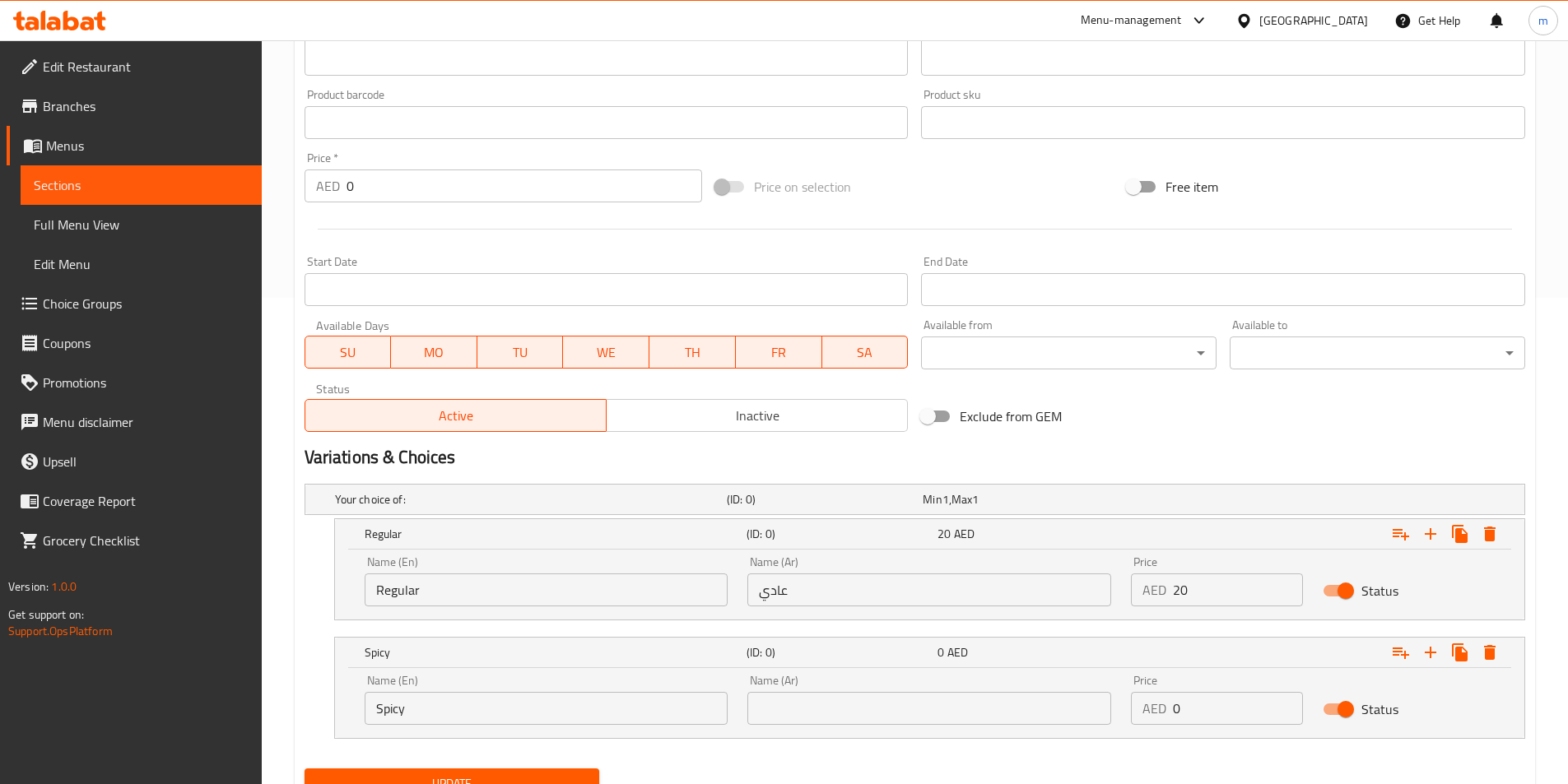
click at [1026, 716] on input "text" at bounding box center [929, 708] width 363 height 33
paste input "حار"
type input "حار"
click at [1248, 713] on input "0" at bounding box center [1238, 708] width 130 height 33
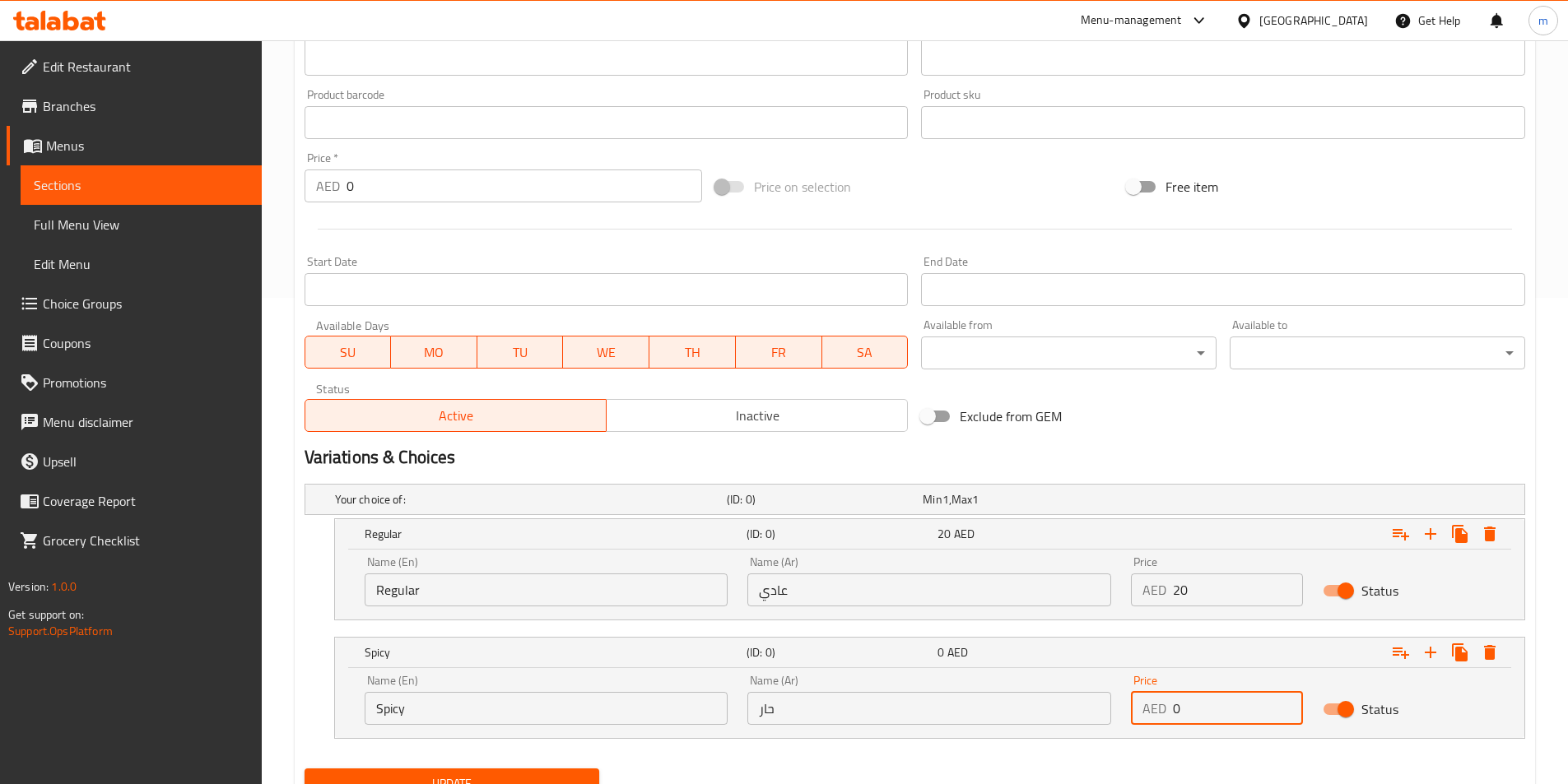
click at [1248, 713] on input "0" at bounding box center [1238, 708] width 130 height 33
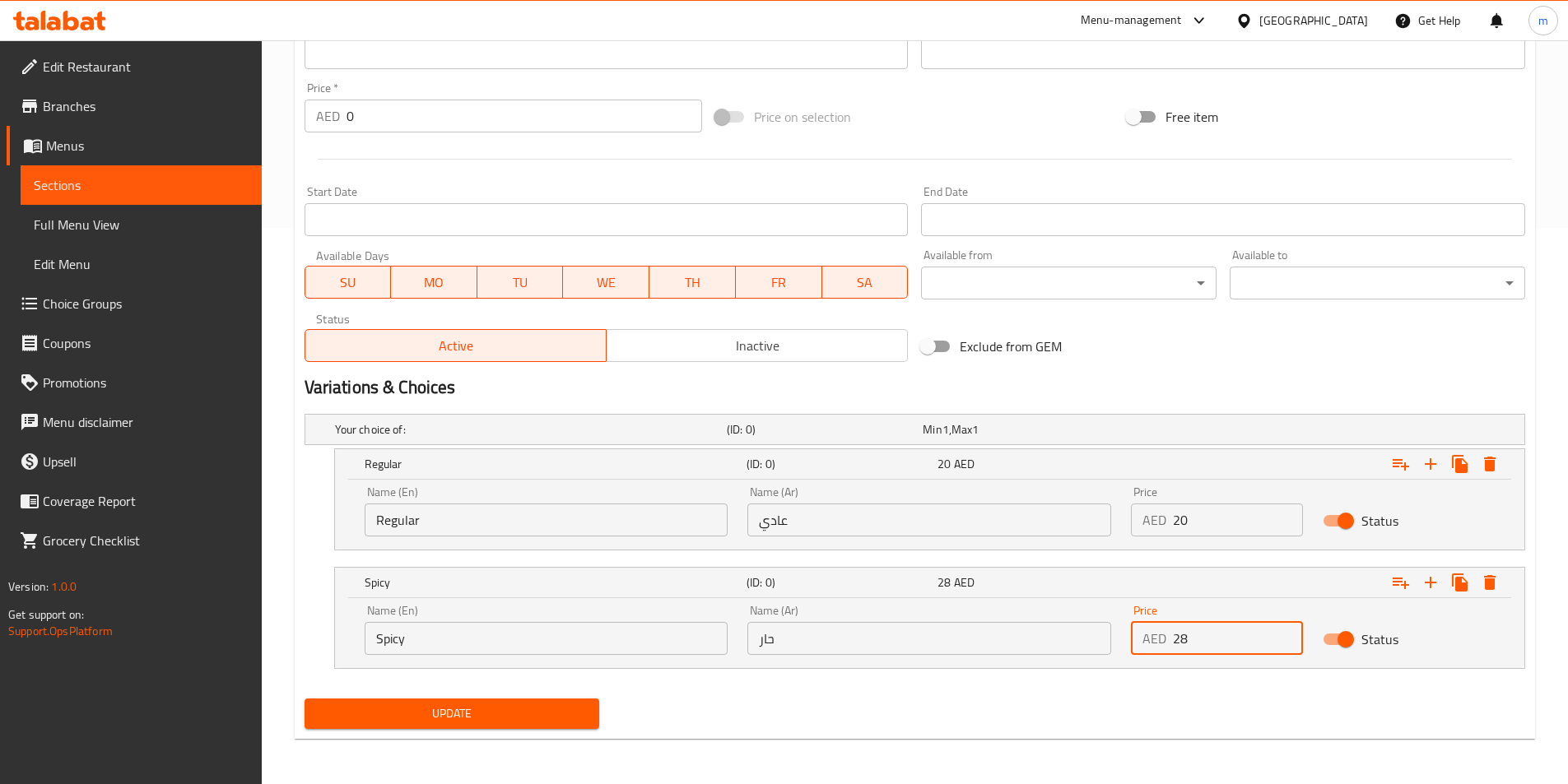
scroll to position [557, 0]
type input "28"
click at [430, 703] on span "Update" at bounding box center [452, 712] width 269 height 21
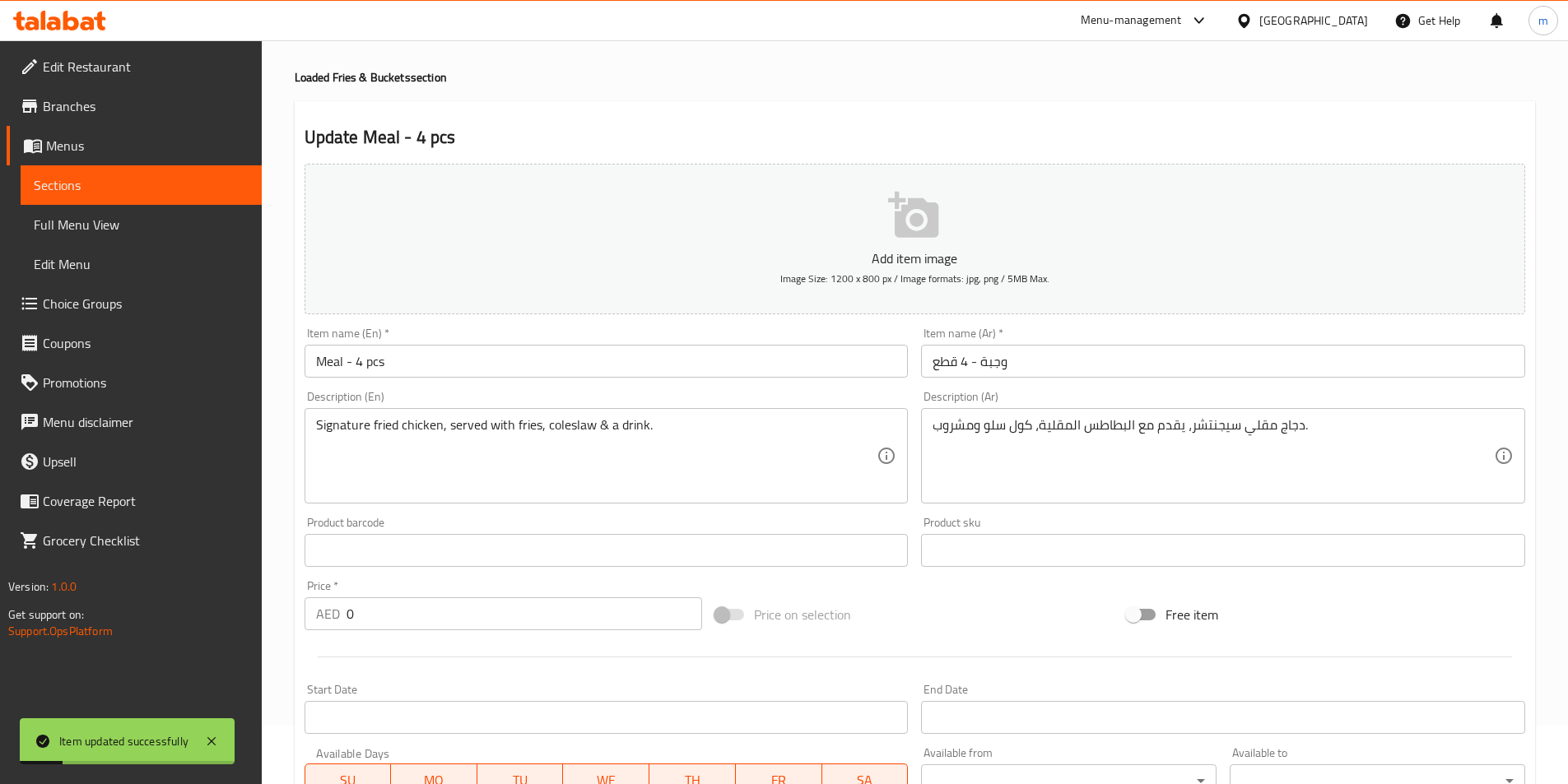
scroll to position [0, 0]
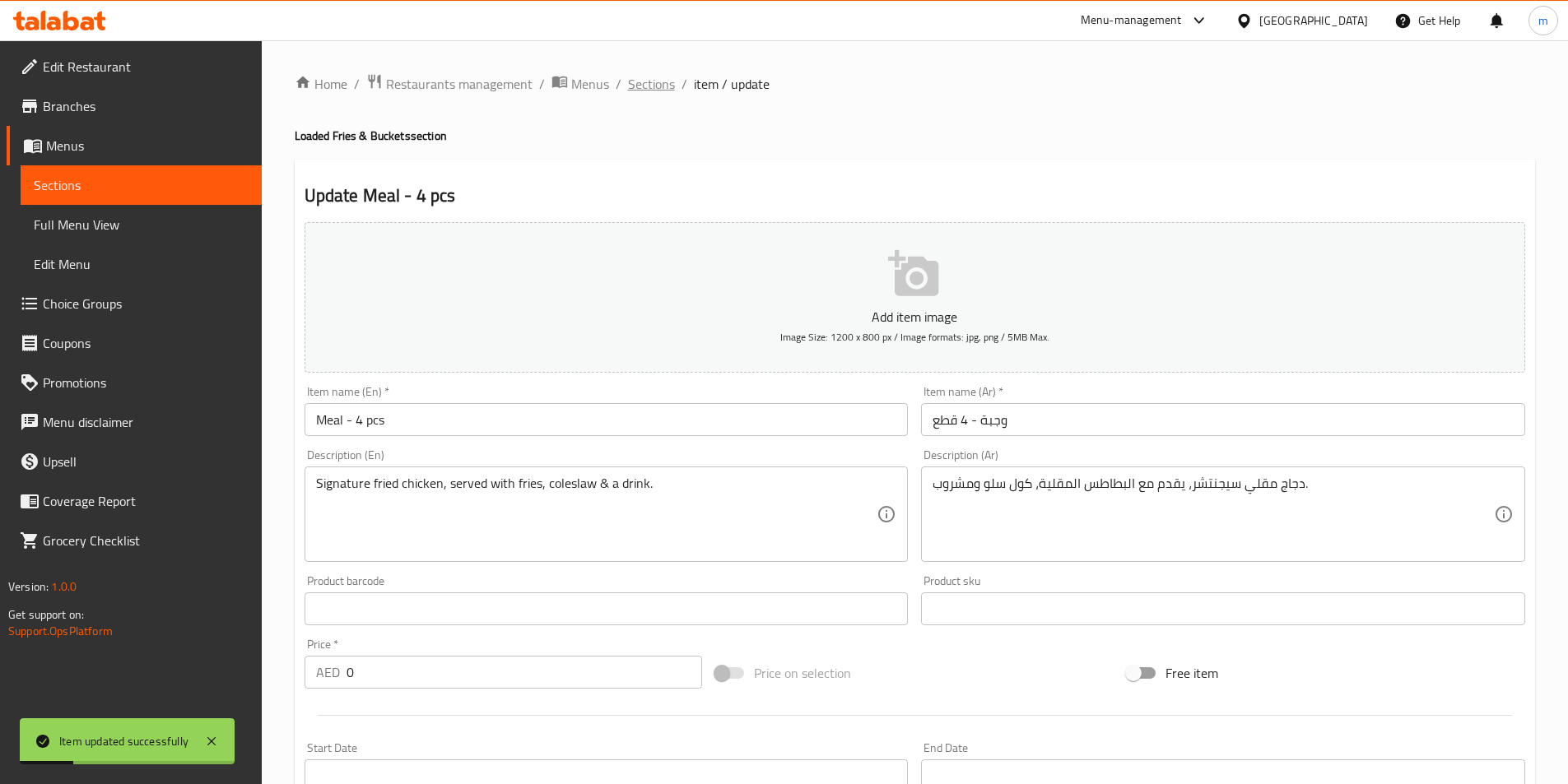
click at [646, 87] on span "Sections" at bounding box center [651, 84] width 47 height 20
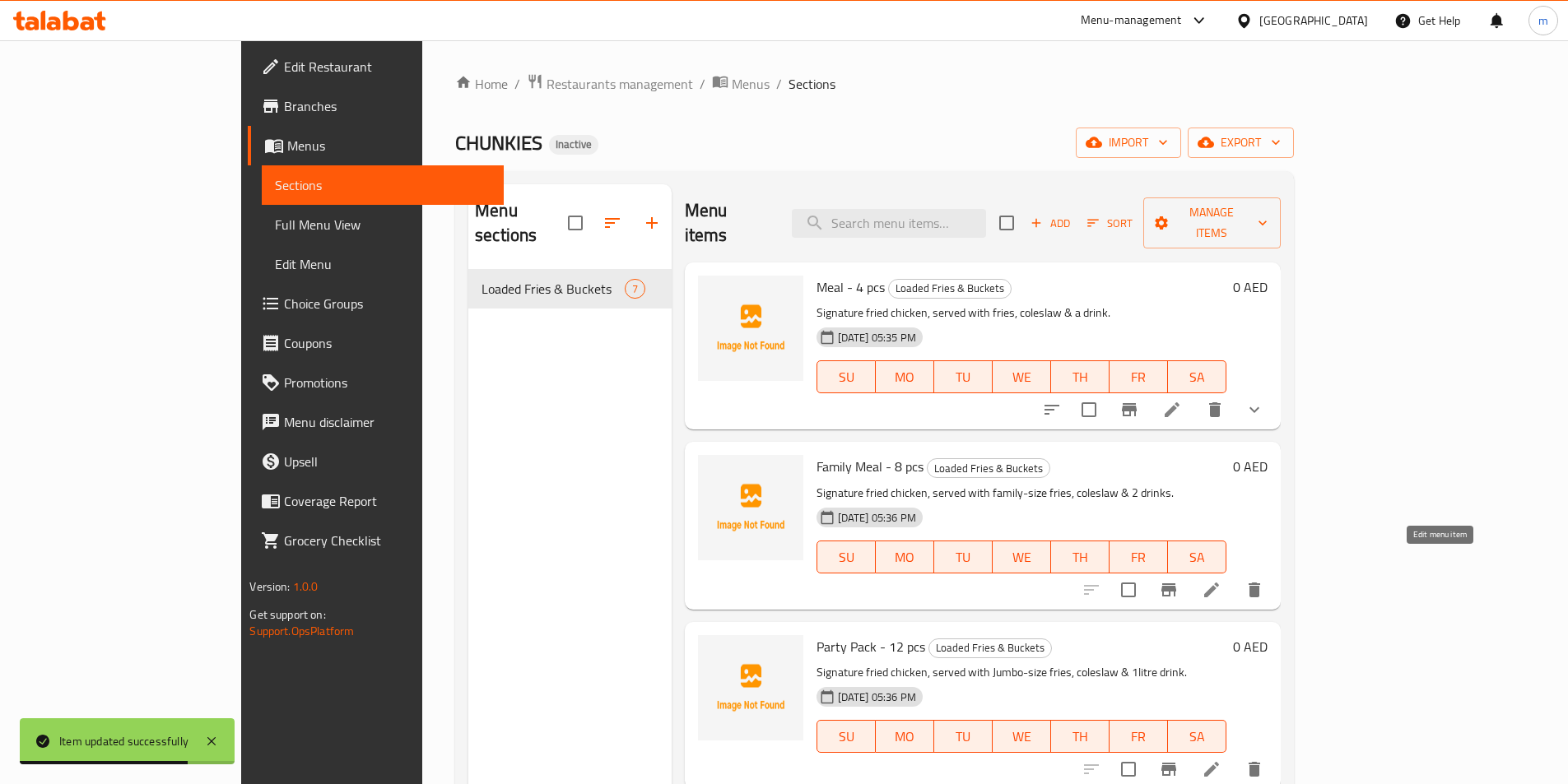
click at [1221, 579] on icon at bounding box center [1212, 589] width 20 height 20
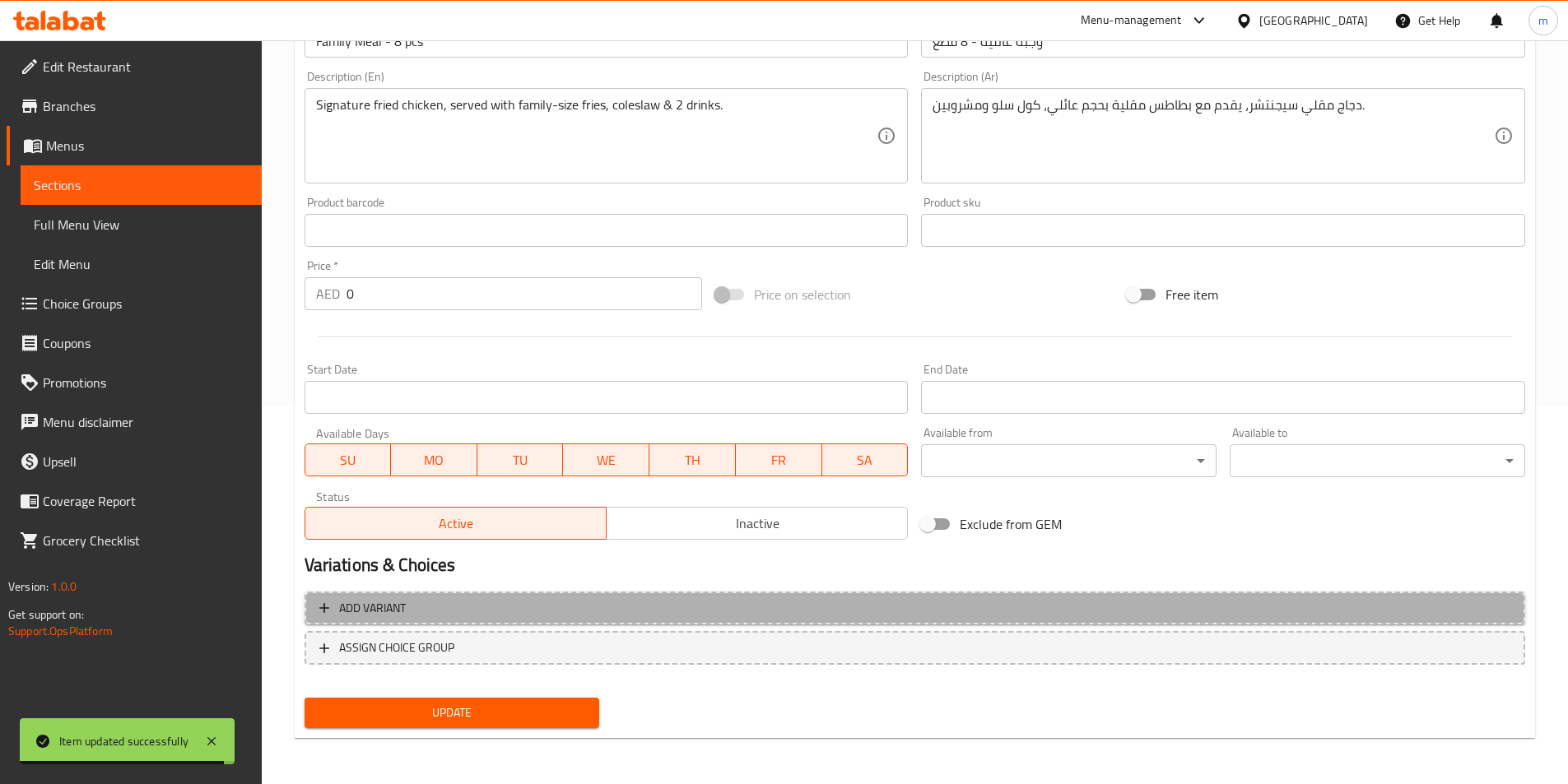
click at [485, 624] on button "Add variant" at bounding box center [915, 607] width 1221 height 33
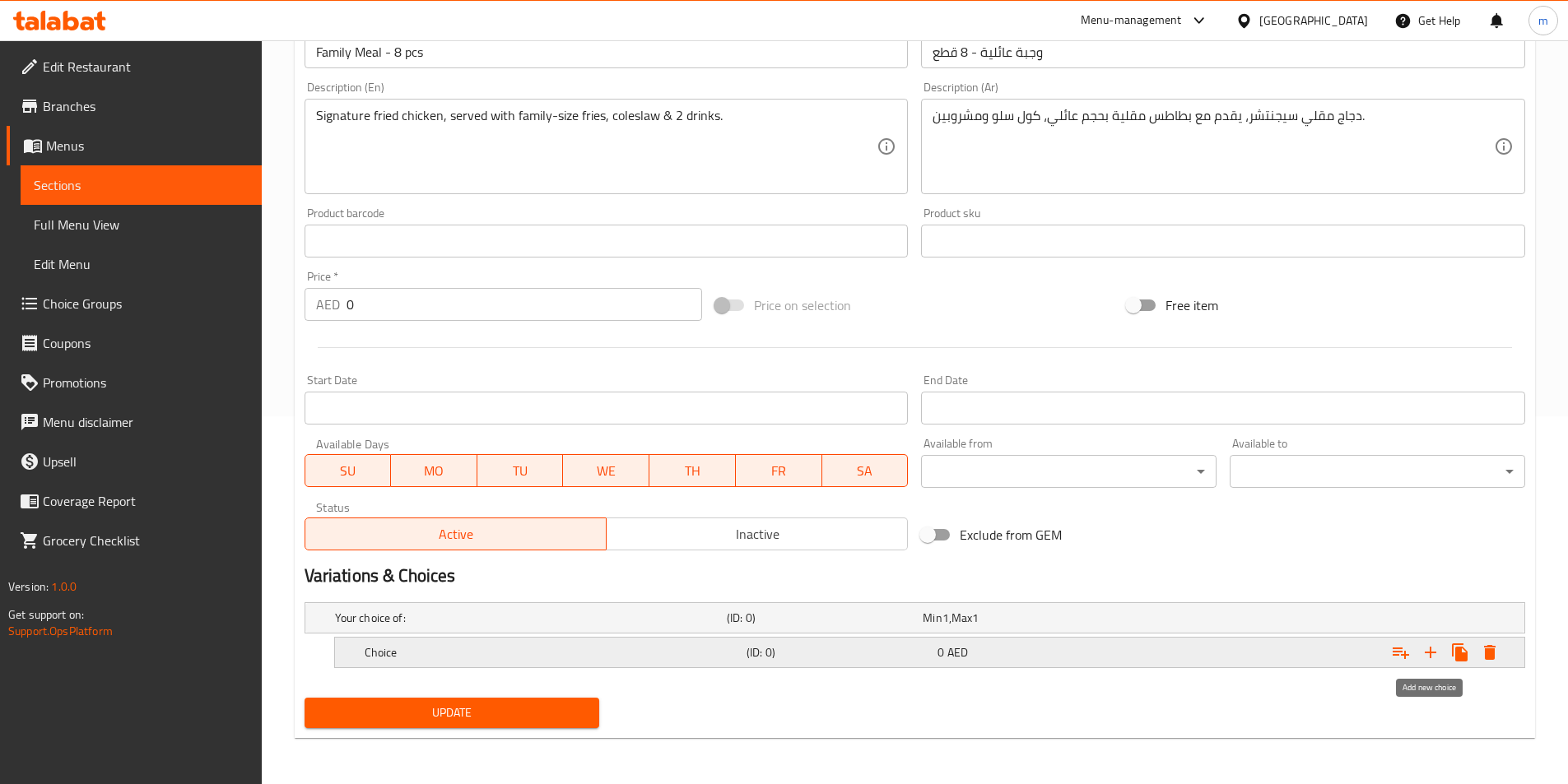
click at [1432, 653] on icon "Expand" at bounding box center [1430, 652] width 20 height 20
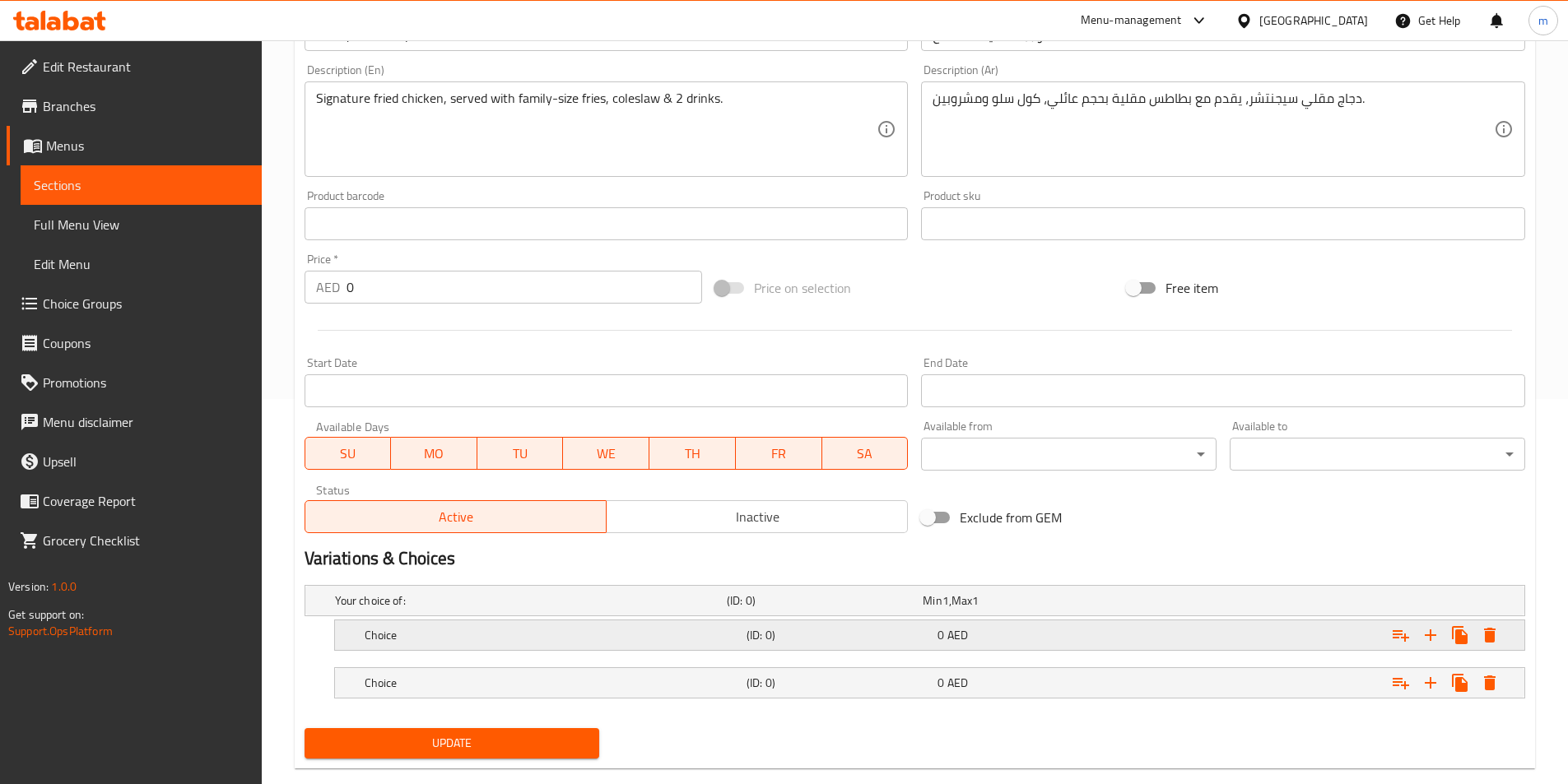
scroll to position [415, 0]
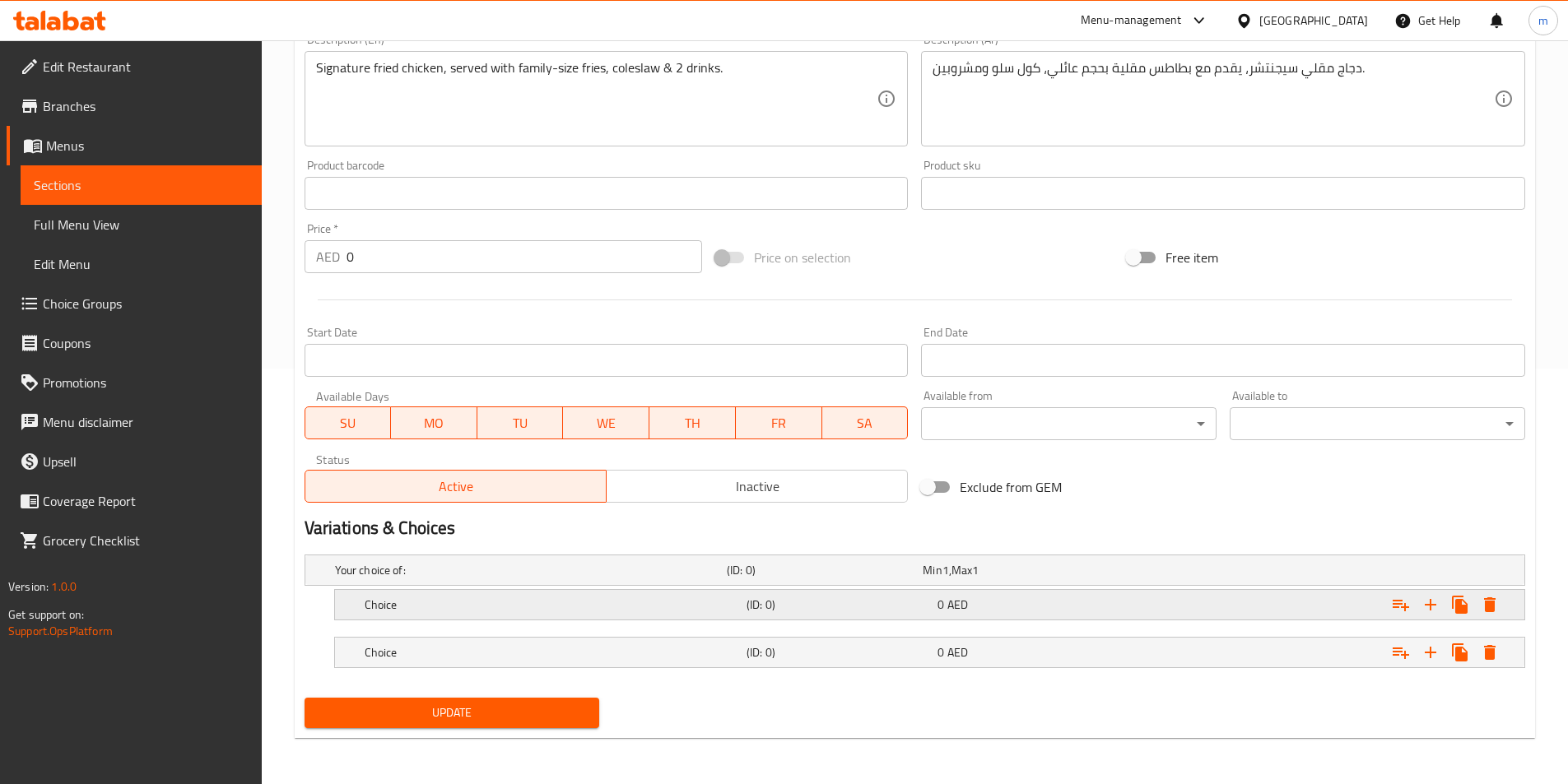
click at [605, 591] on div "Choice (ID: 0) 0 AED" at bounding box center [934, 605] width 1146 height 36
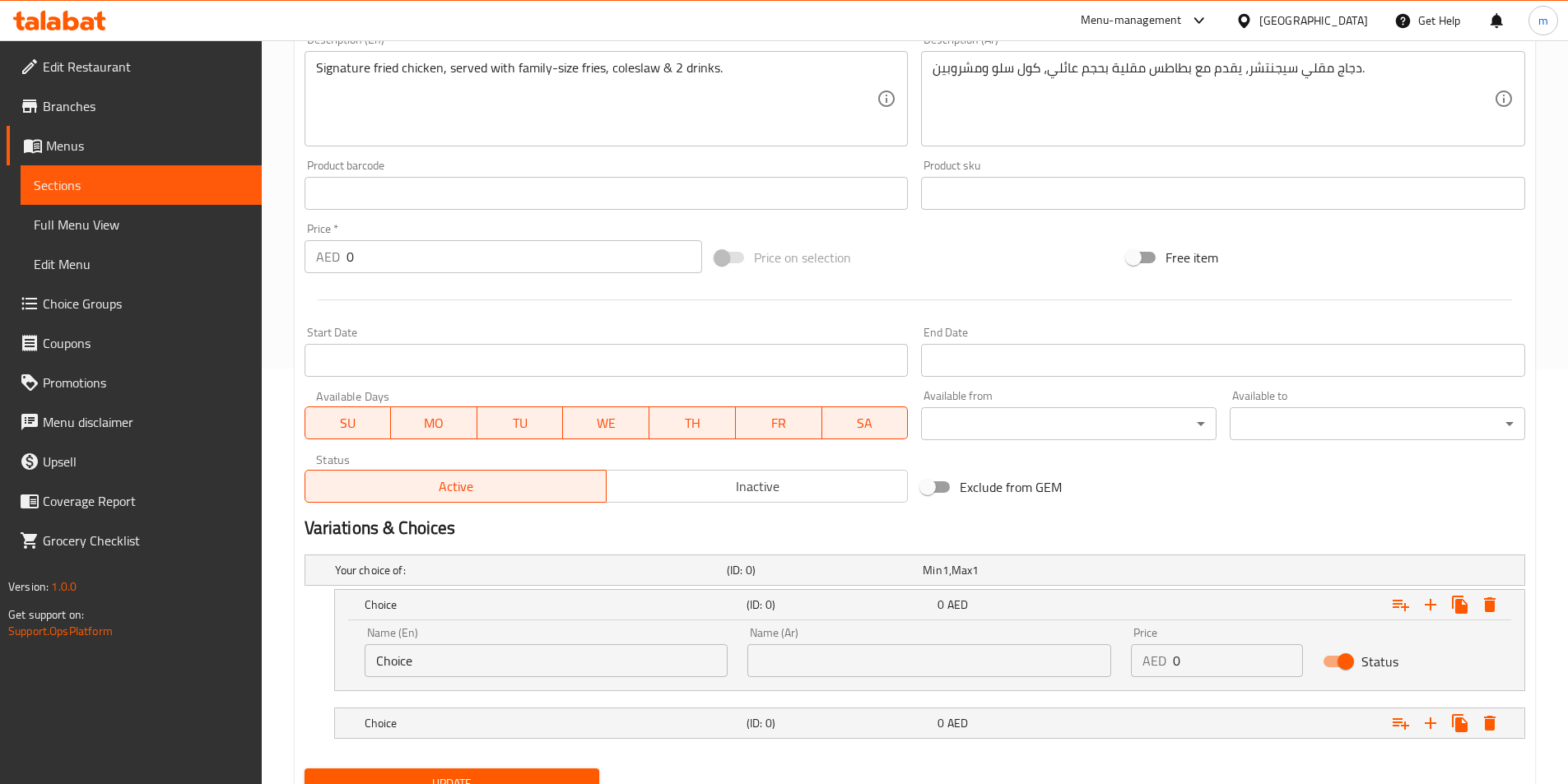
click at [522, 679] on div "Name (En) Choice Name (En)" at bounding box center [546, 652] width 383 height 70
click at [643, 661] on input "Choice" at bounding box center [546, 661] width 363 height 33
paste input "Regular"
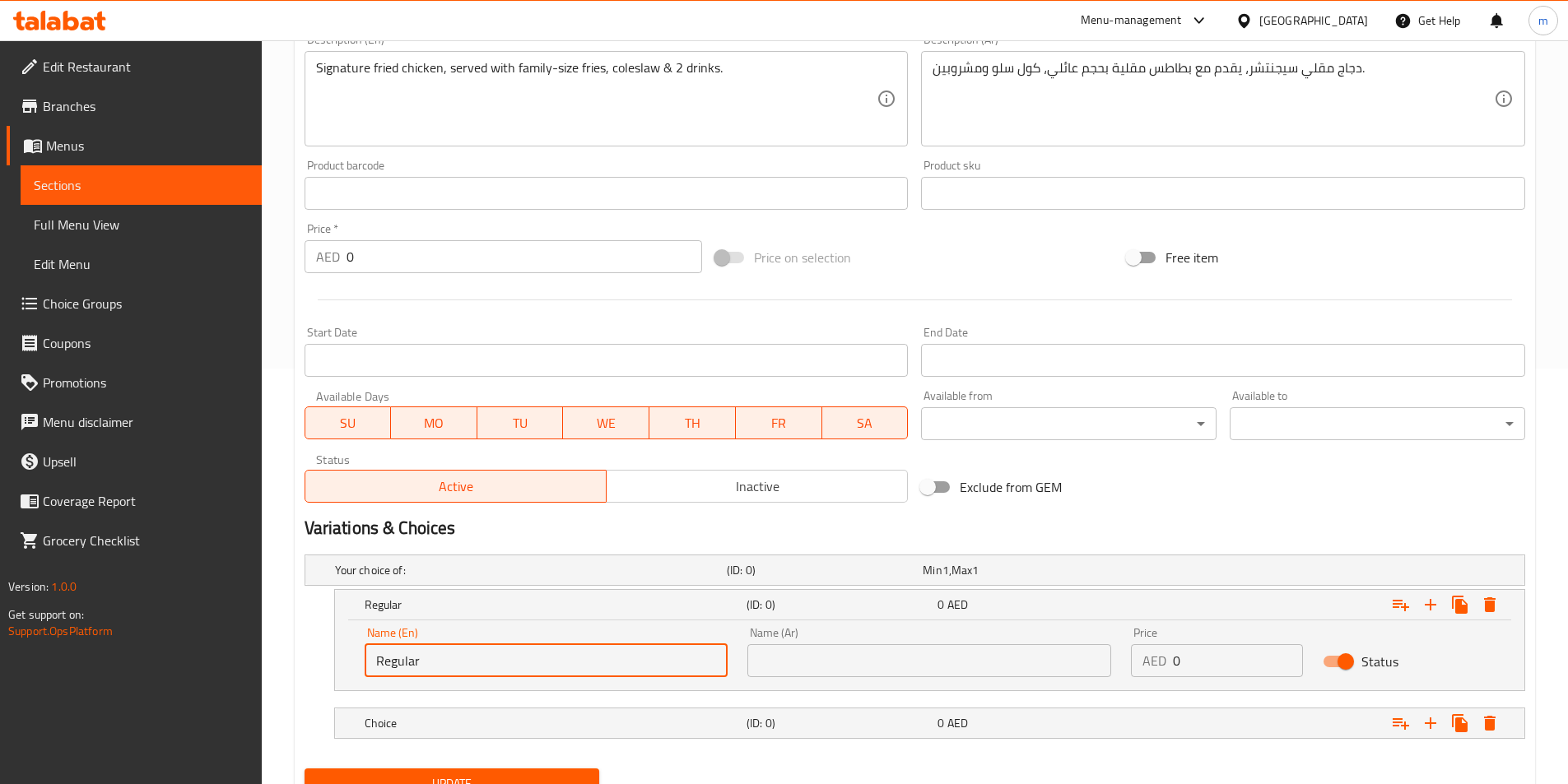
type input "Regular"
drag, startPoint x: 838, startPoint y: 681, endPoint x: 847, endPoint y: 664, distance: 19.2
click at [838, 680] on div "Name (Ar) Name (Ar)" at bounding box center [929, 652] width 383 height 70
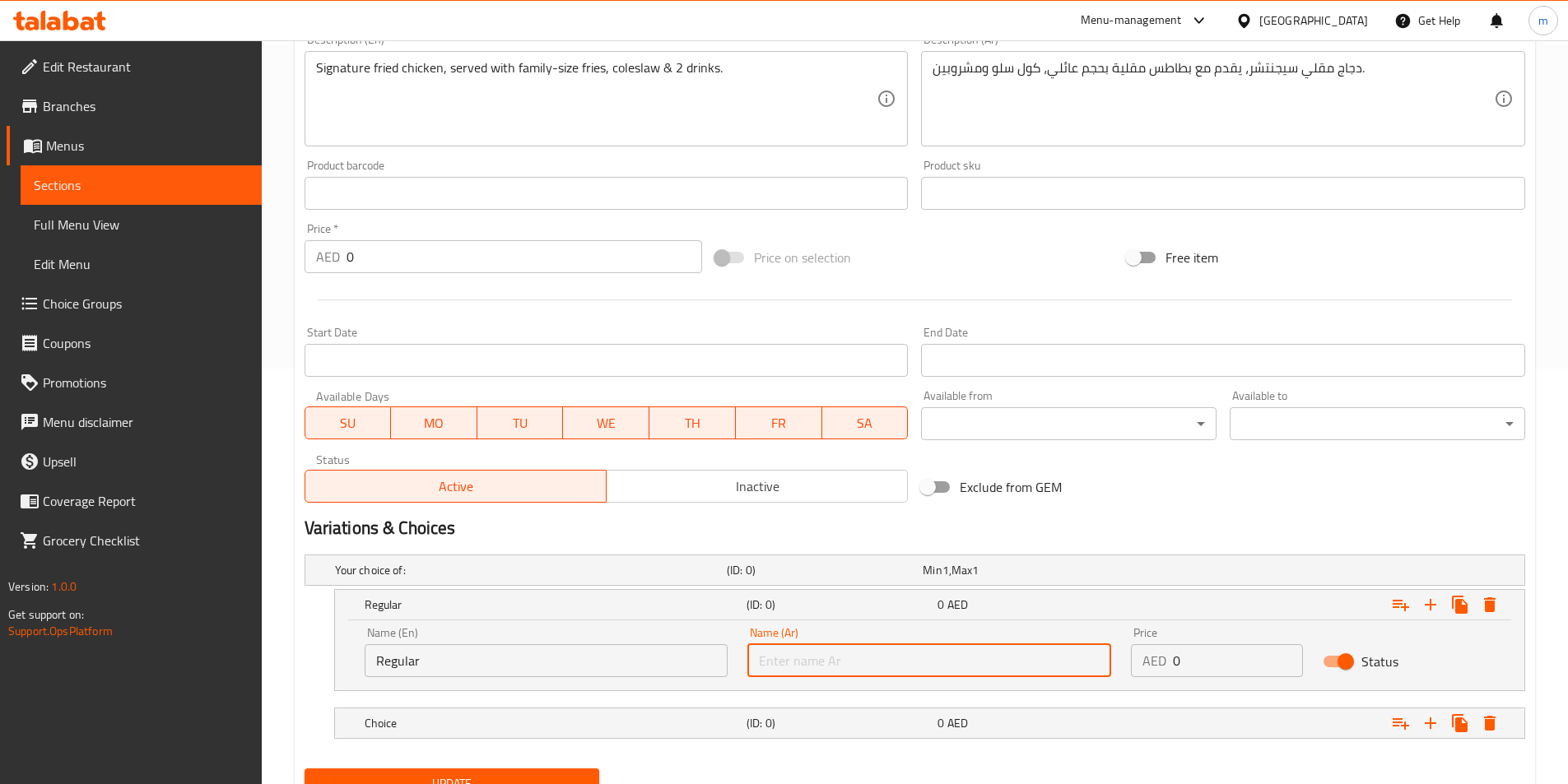
click at [852, 654] on input "text" at bounding box center [929, 661] width 363 height 33
paste input "عادي"
type input "عادي"
click at [1288, 664] on input "0" at bounding box center [1238, 661] width 130 height 33
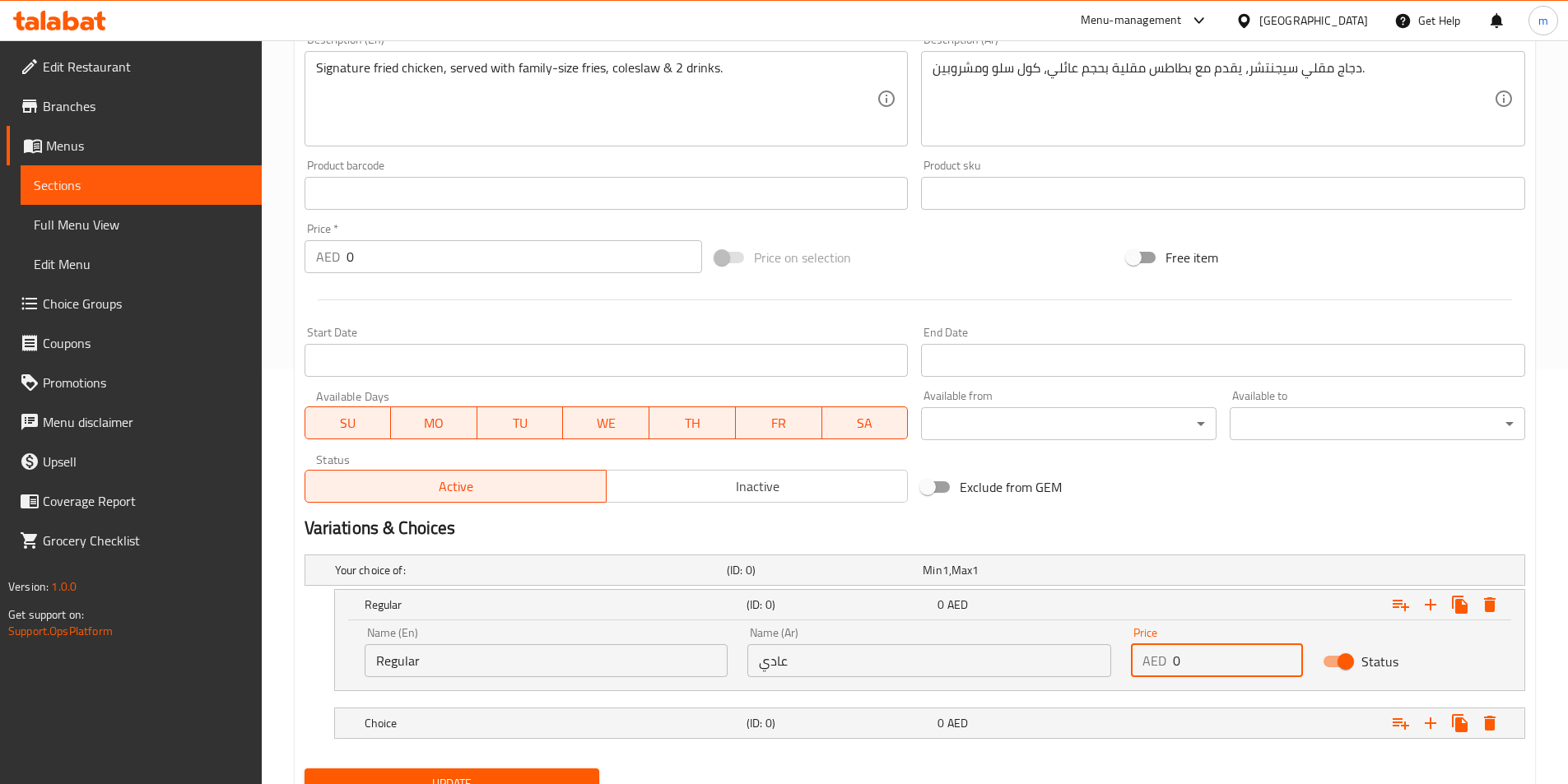
click at [1288, 664] on input "0" at bounding box center [1238, 661] width 130 height 33
type input "35"
click at [689, 723] on h5 "Choice" at bounding box center [552, 723] width 375 height 16
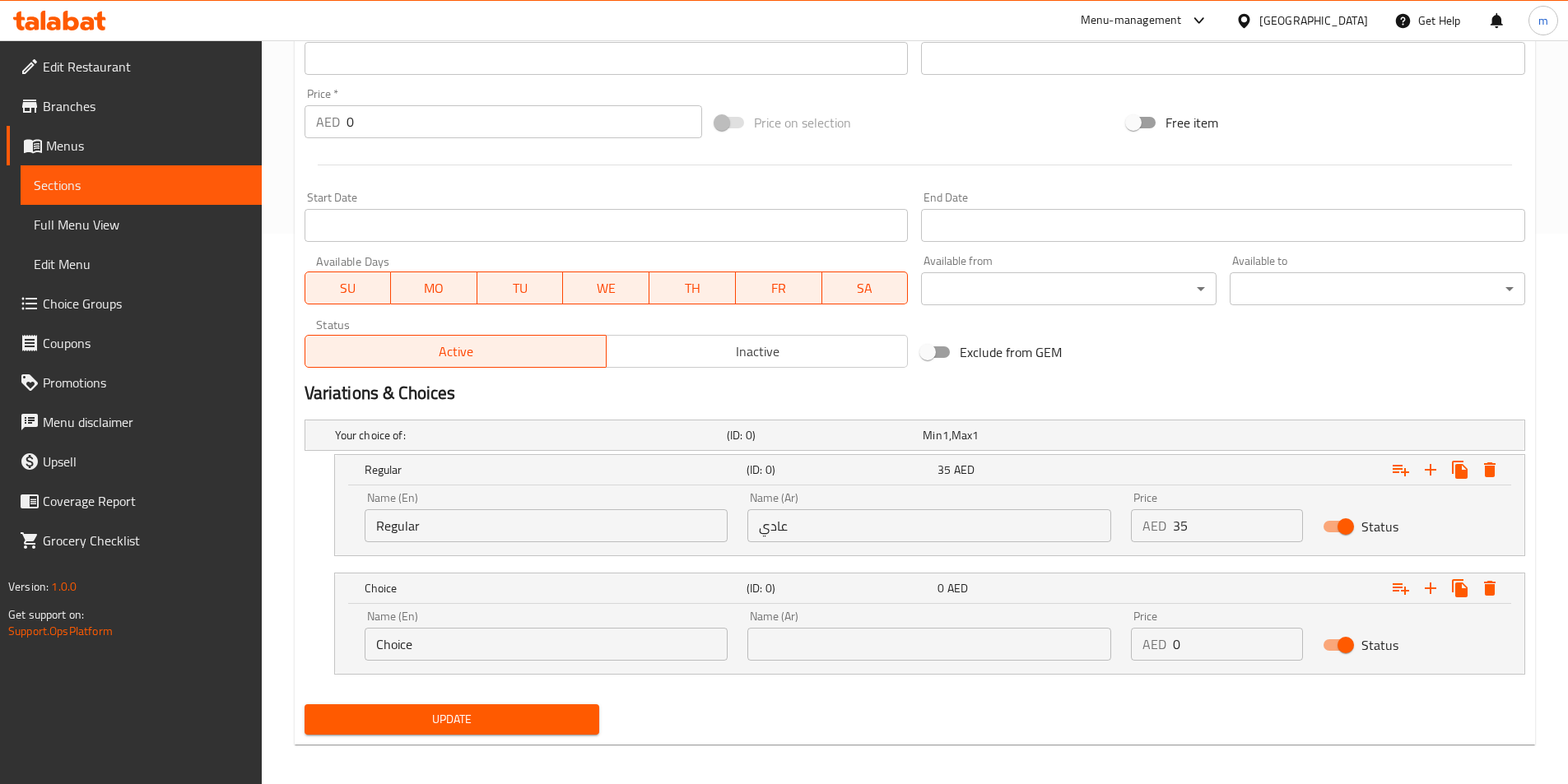
scroll to position [552, 0]
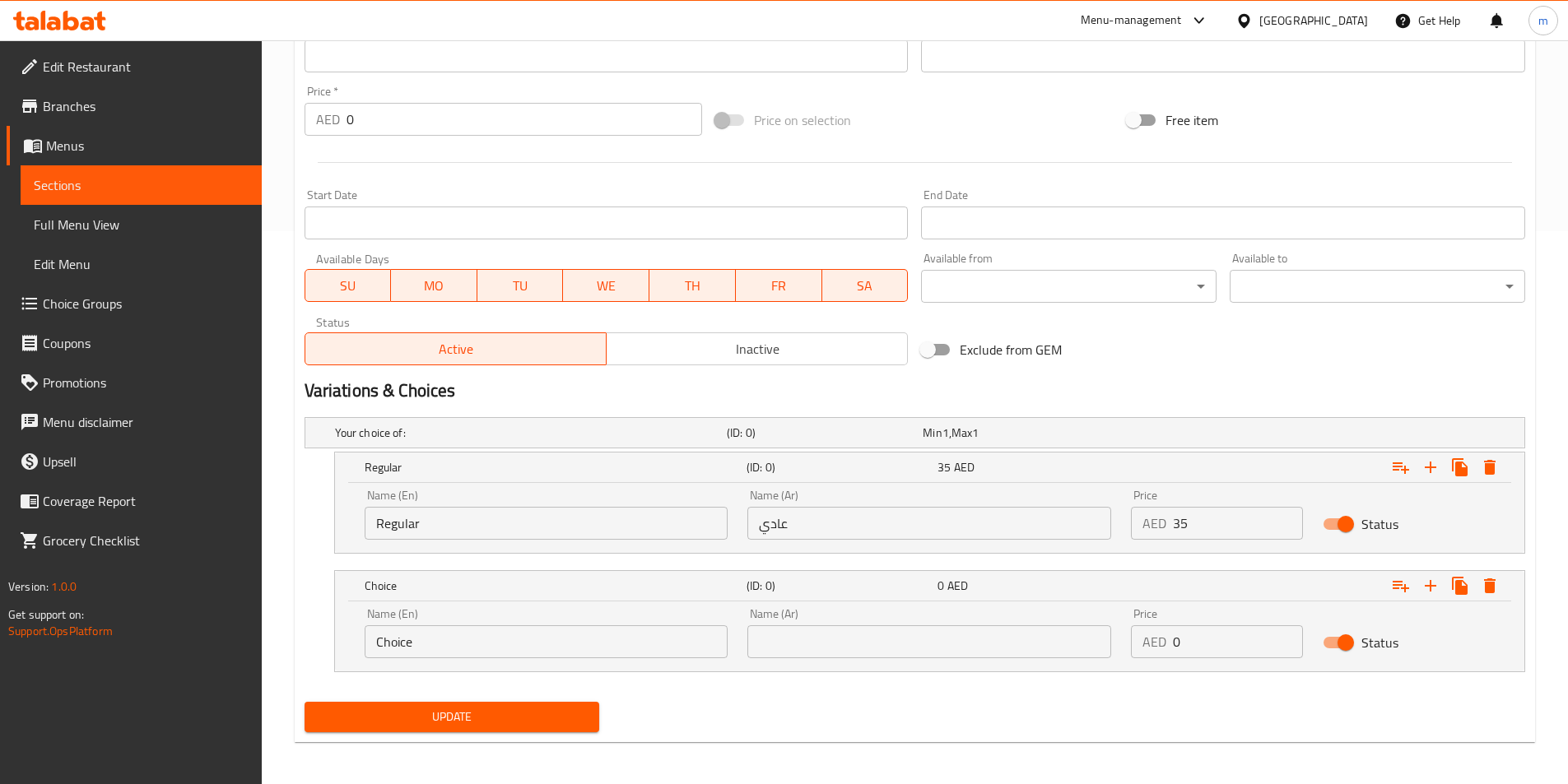
click at [650, 647] on input "Choice" at bounding box center [546, 642] width 363 height 33
paste input "Spicy"
type input "Spicy"
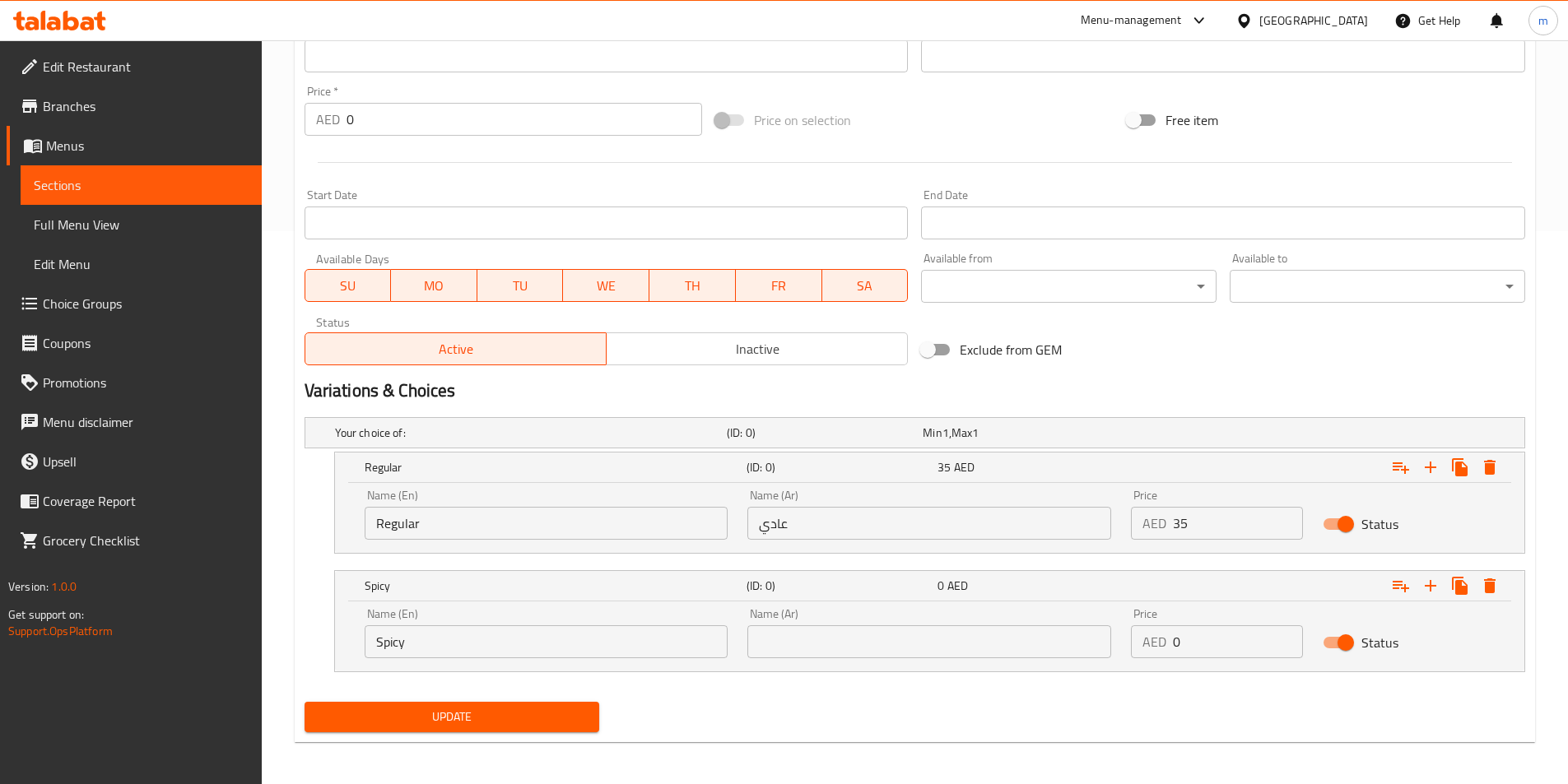
click at [934, 650] on input "text" at bounding box center [929, 642] width 363 height 33
click at [934, 648] on input "text" at bounding box center [929, 642] width 363 height 33
paste input "حار"
type input "حار"
click at [1254, 637] on input "0" at bounding box center [1238, 642] width 130 height 33
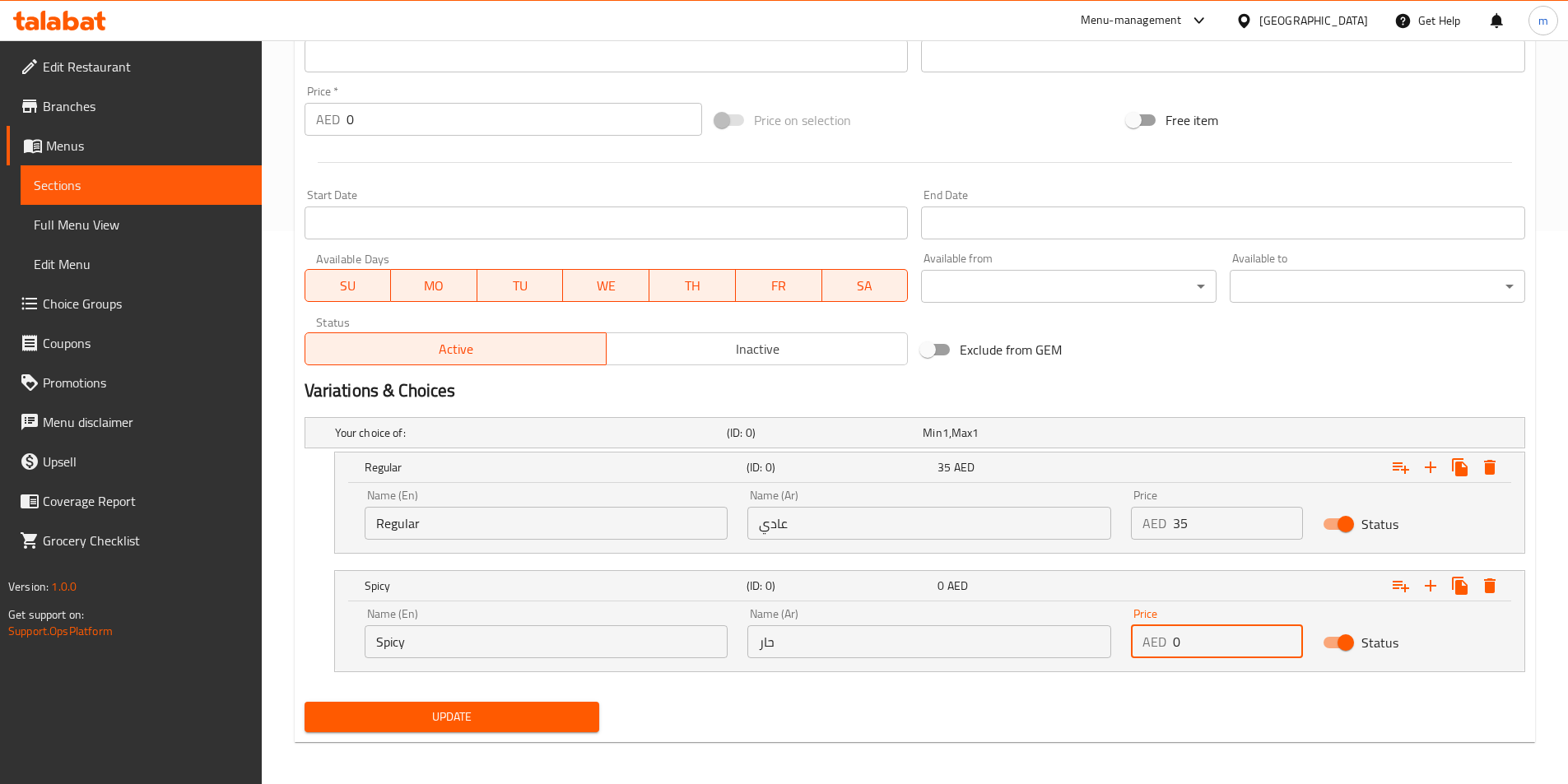
click at [1254, 637] on input "0" at bounding box center [1238, 642] width 130 height 33
type input "42"
click at [562, 721] on span "Update" at bounding box center [452, 716] width 269 height 21
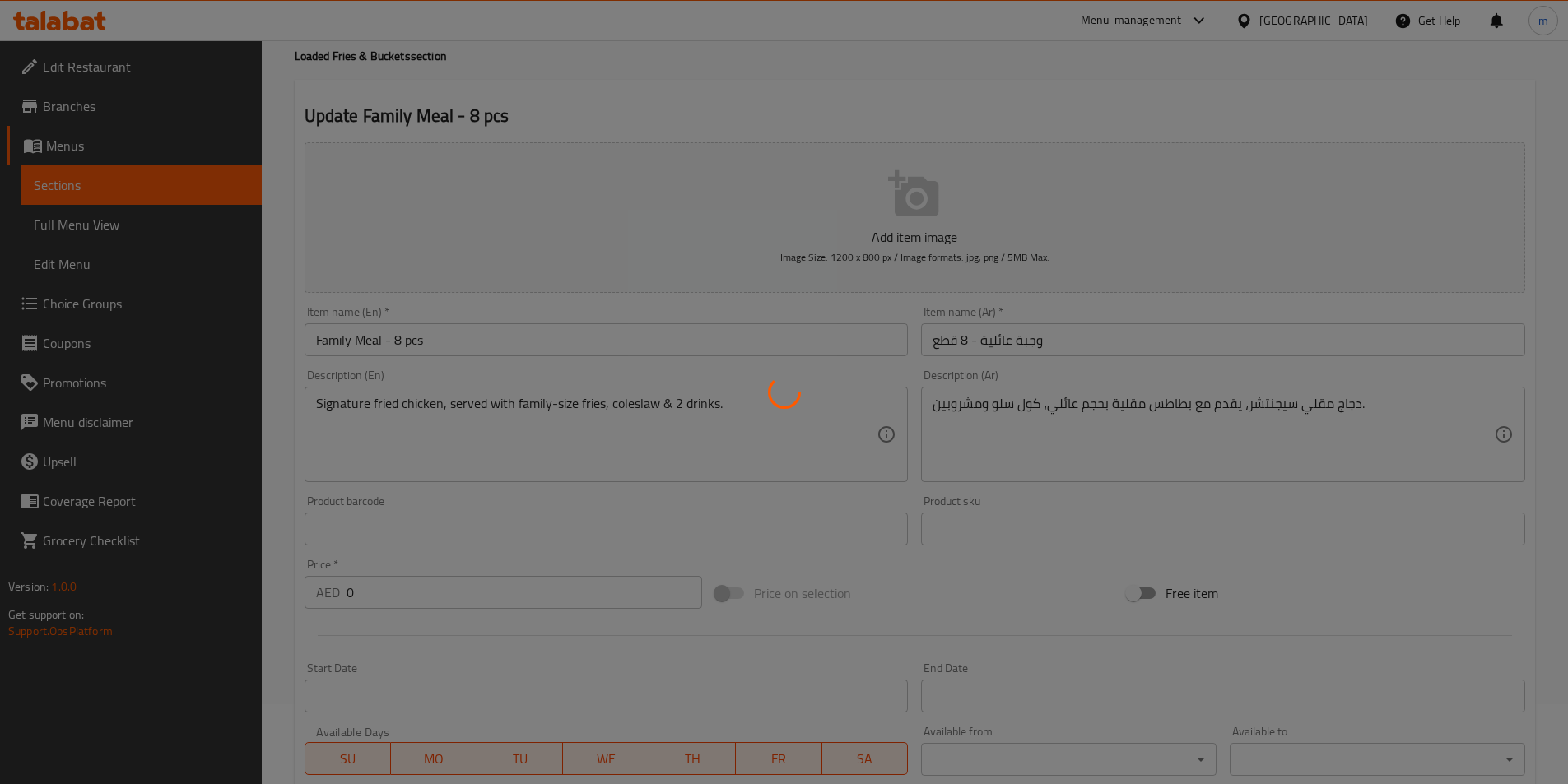
scroll to position [0, 0]
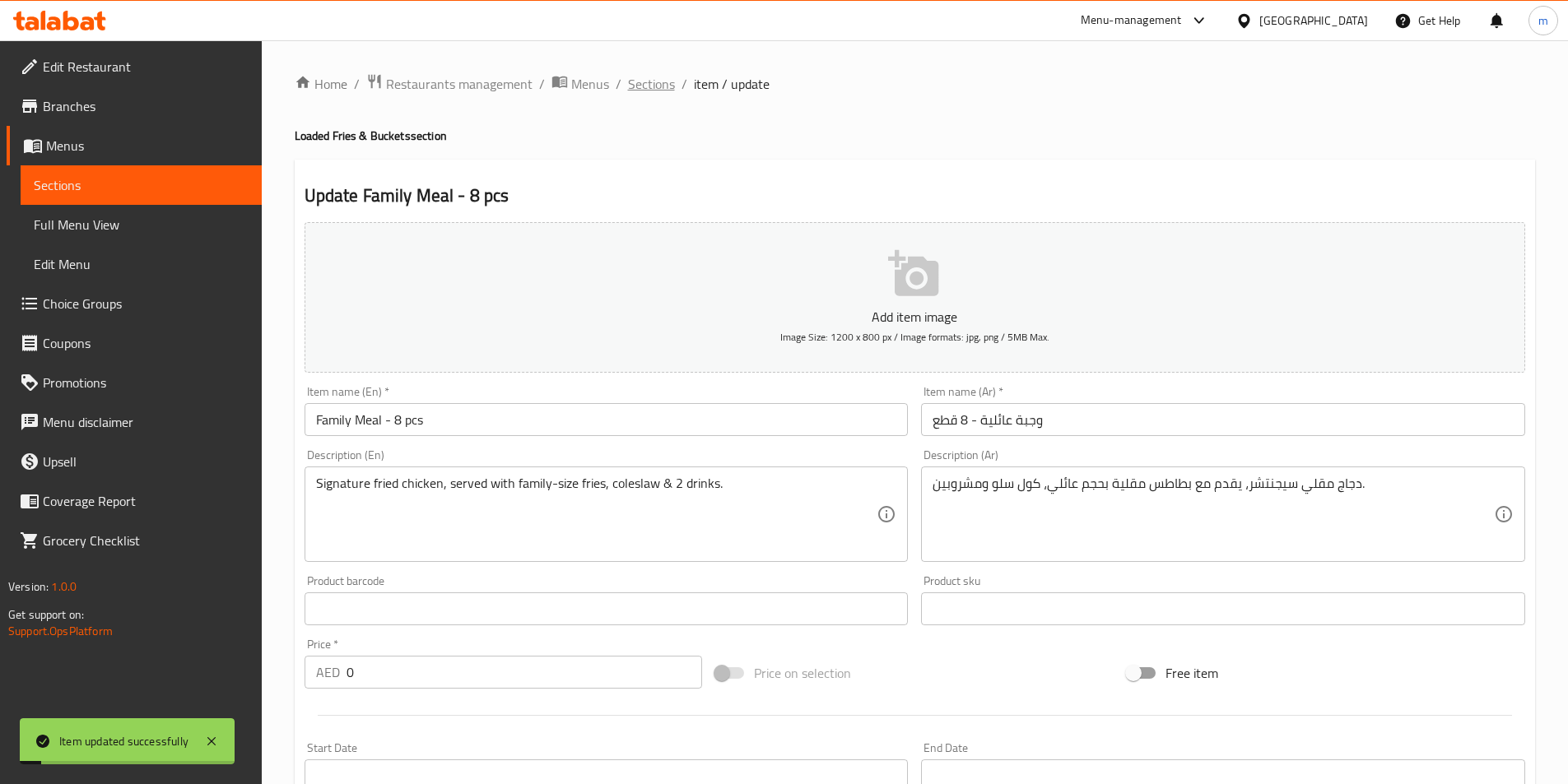
click at [644, 86] on span "Sections" at bounding box center [651, 84] width 47 height 20
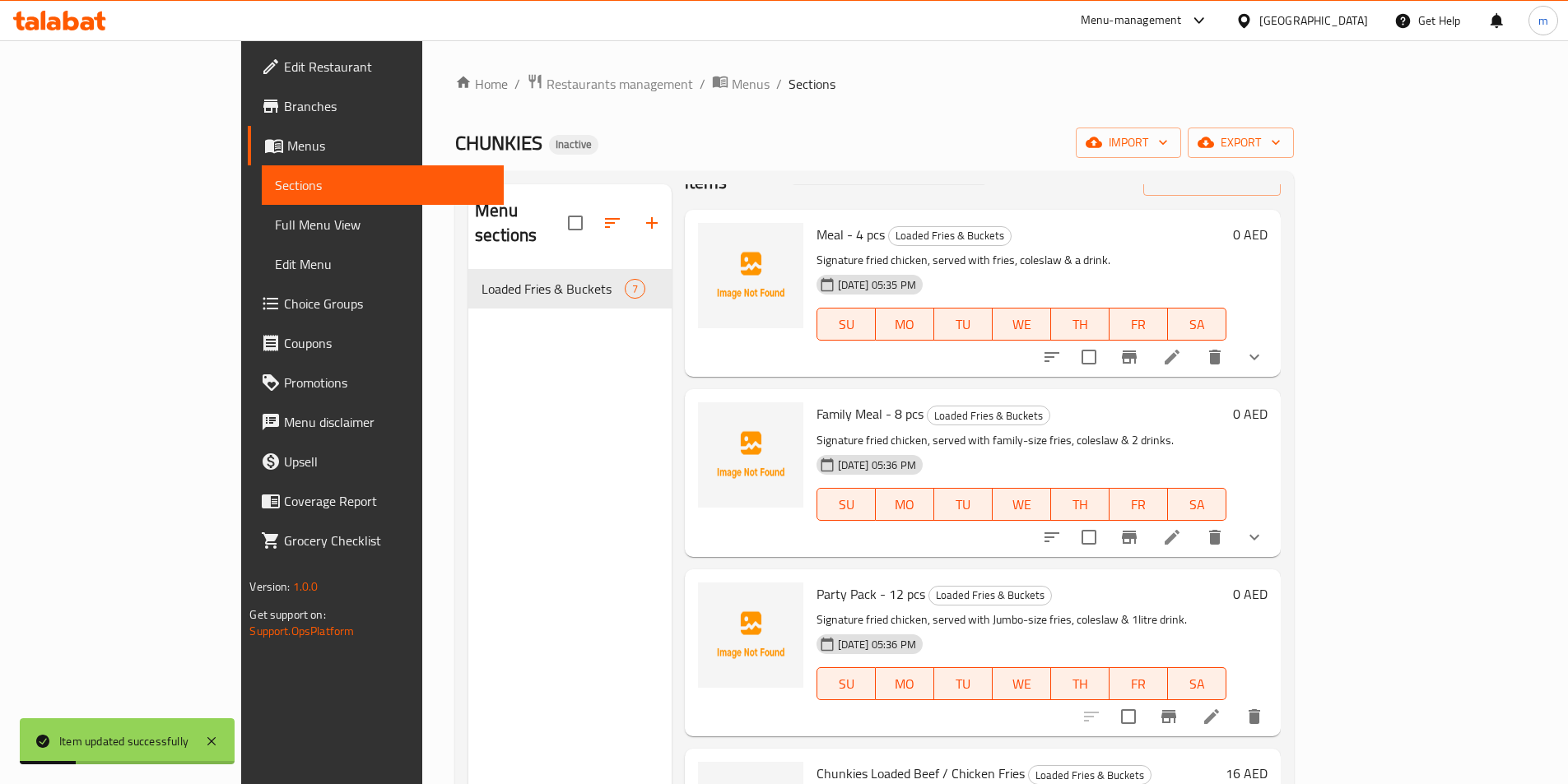
scroll to position [82, 0]
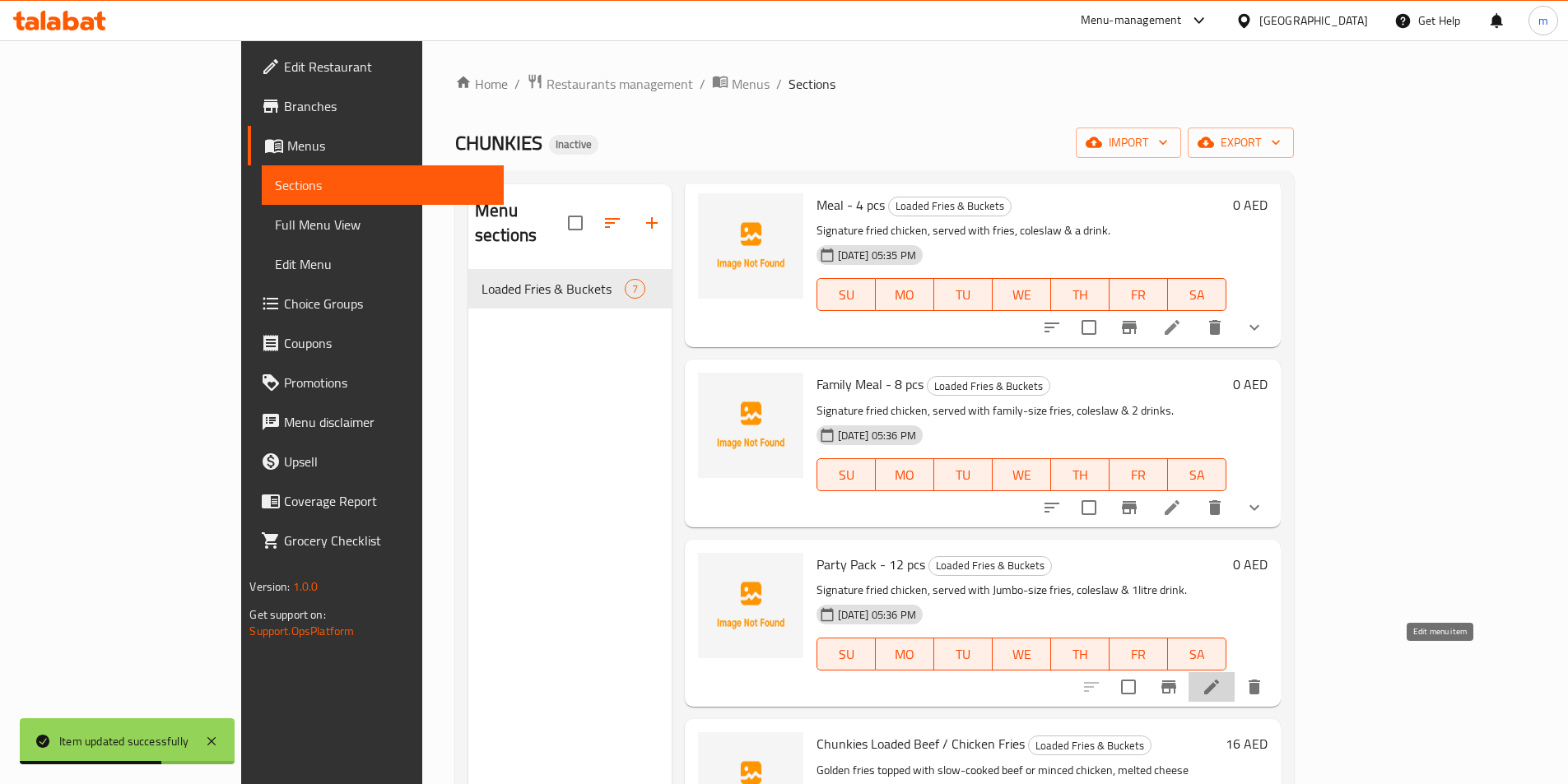
click at [1221, 677] on icon at bounding box center [1212, 687] width 20 height 20
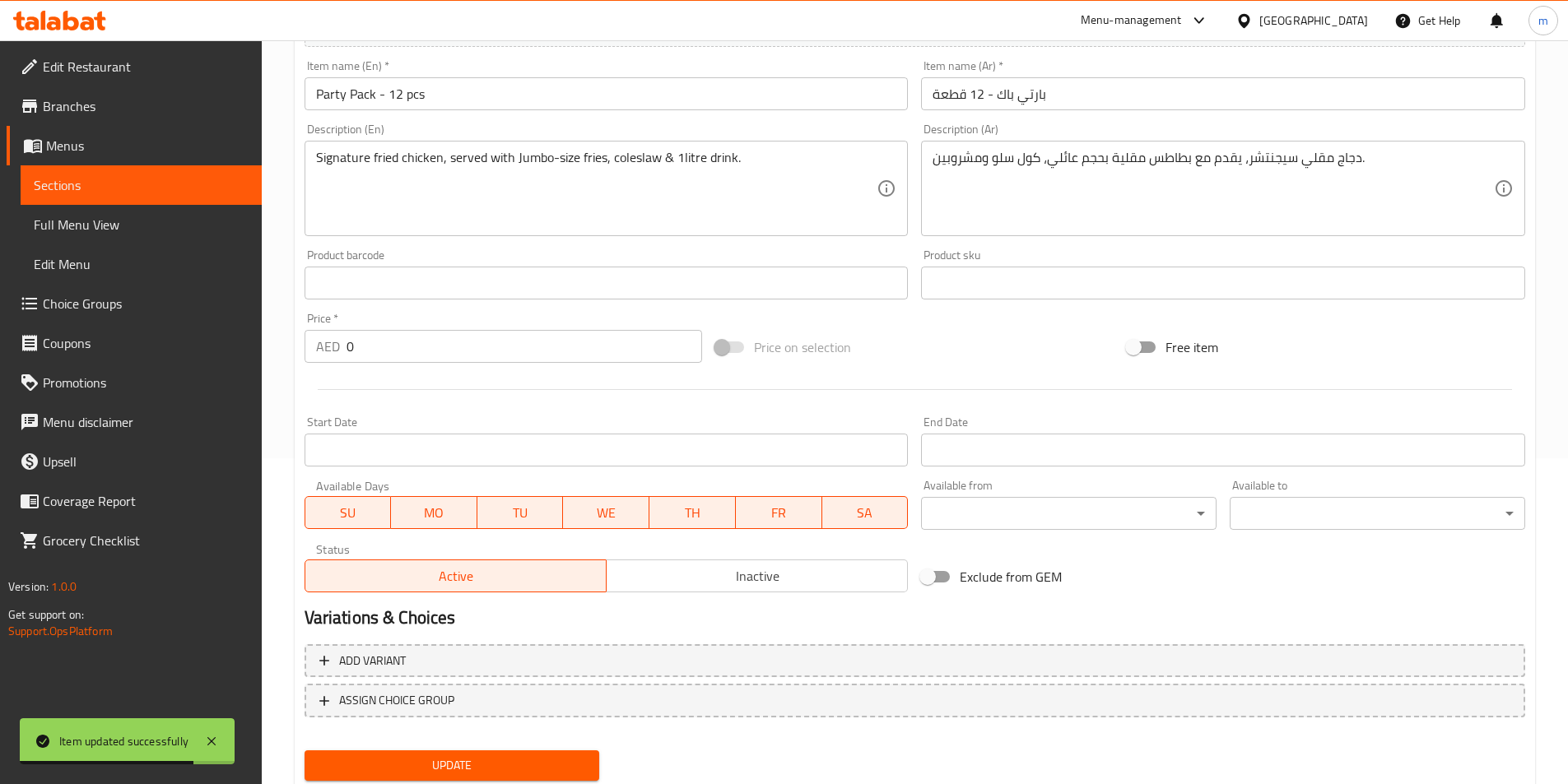
scroll to position [296, 0]
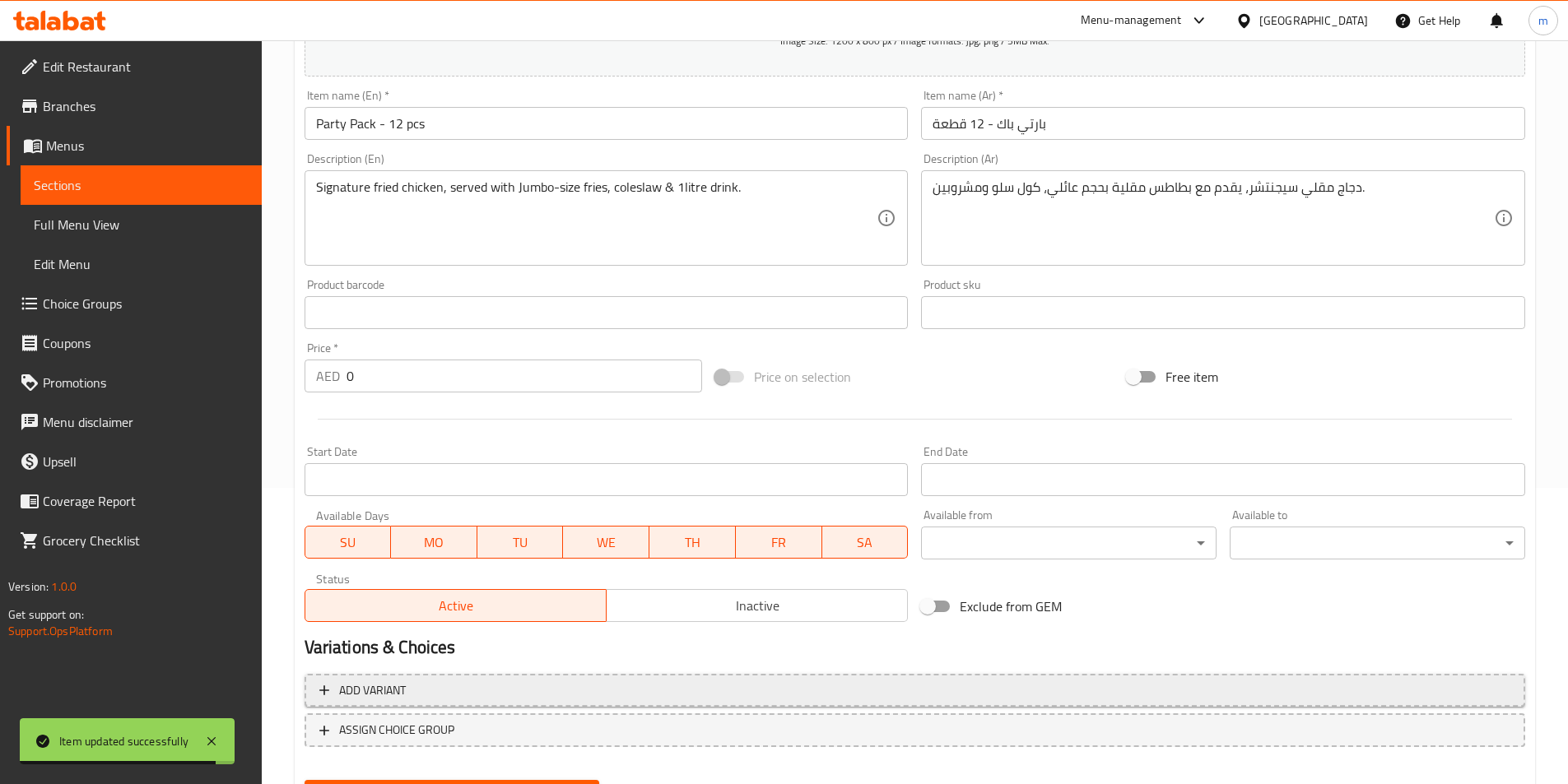
click at [522, 697] on span "Add variant" at bounding box center [914, 690] width 1191 height 21
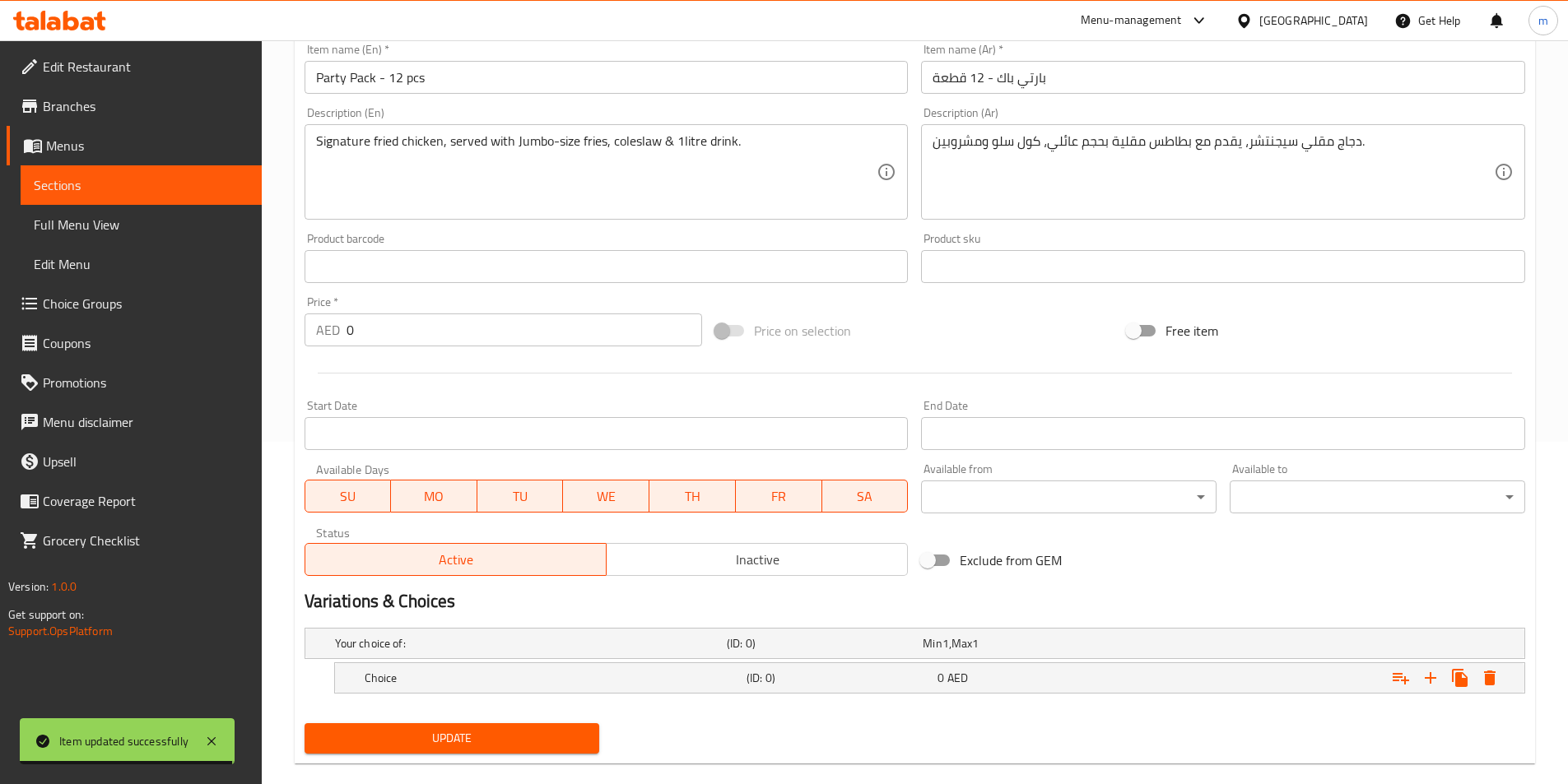
scroll to position [368, 0]
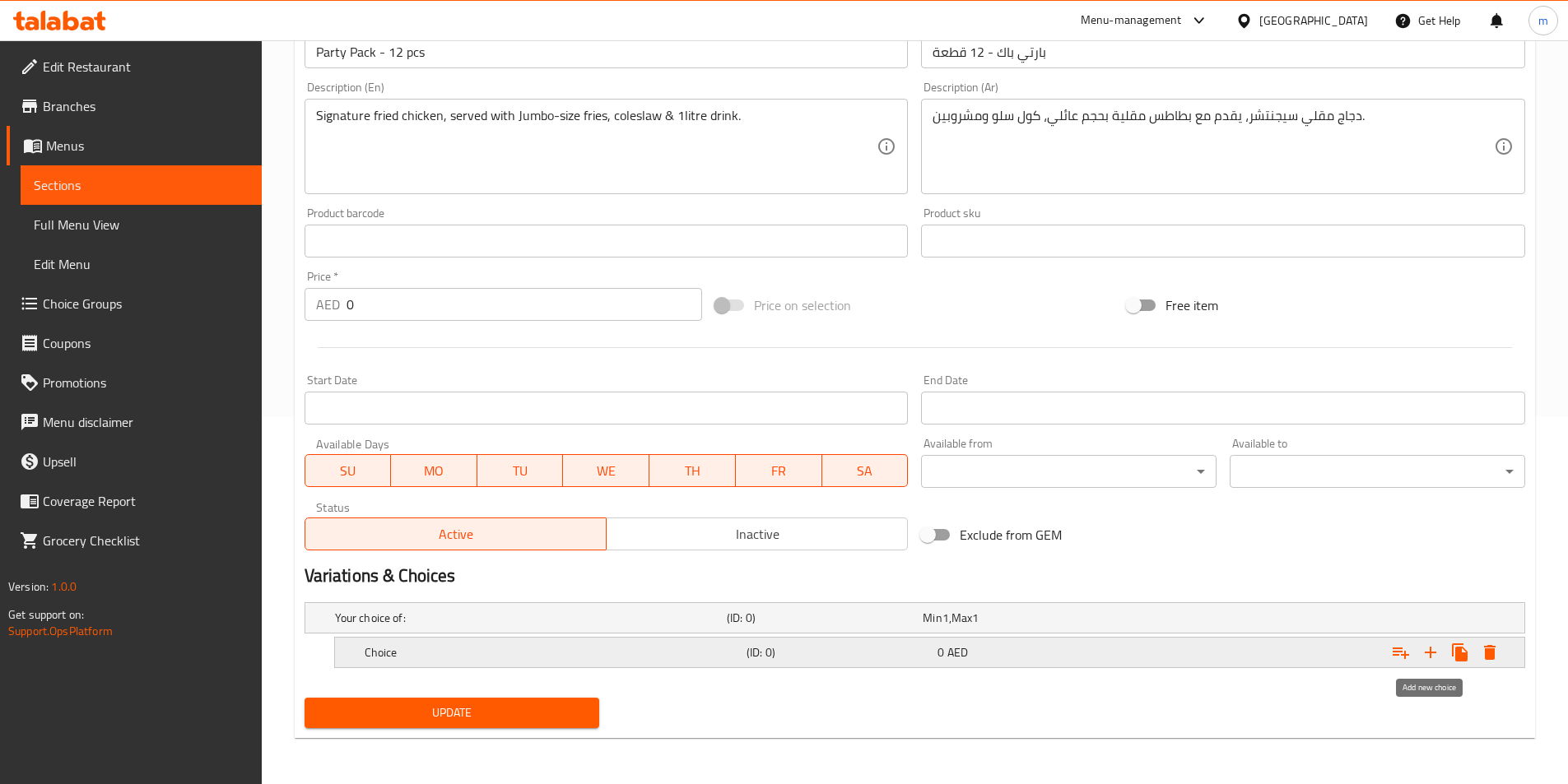
click at [1430, 648] on icon "Expand" at bounding box center [1430, 652] width 12 height 12
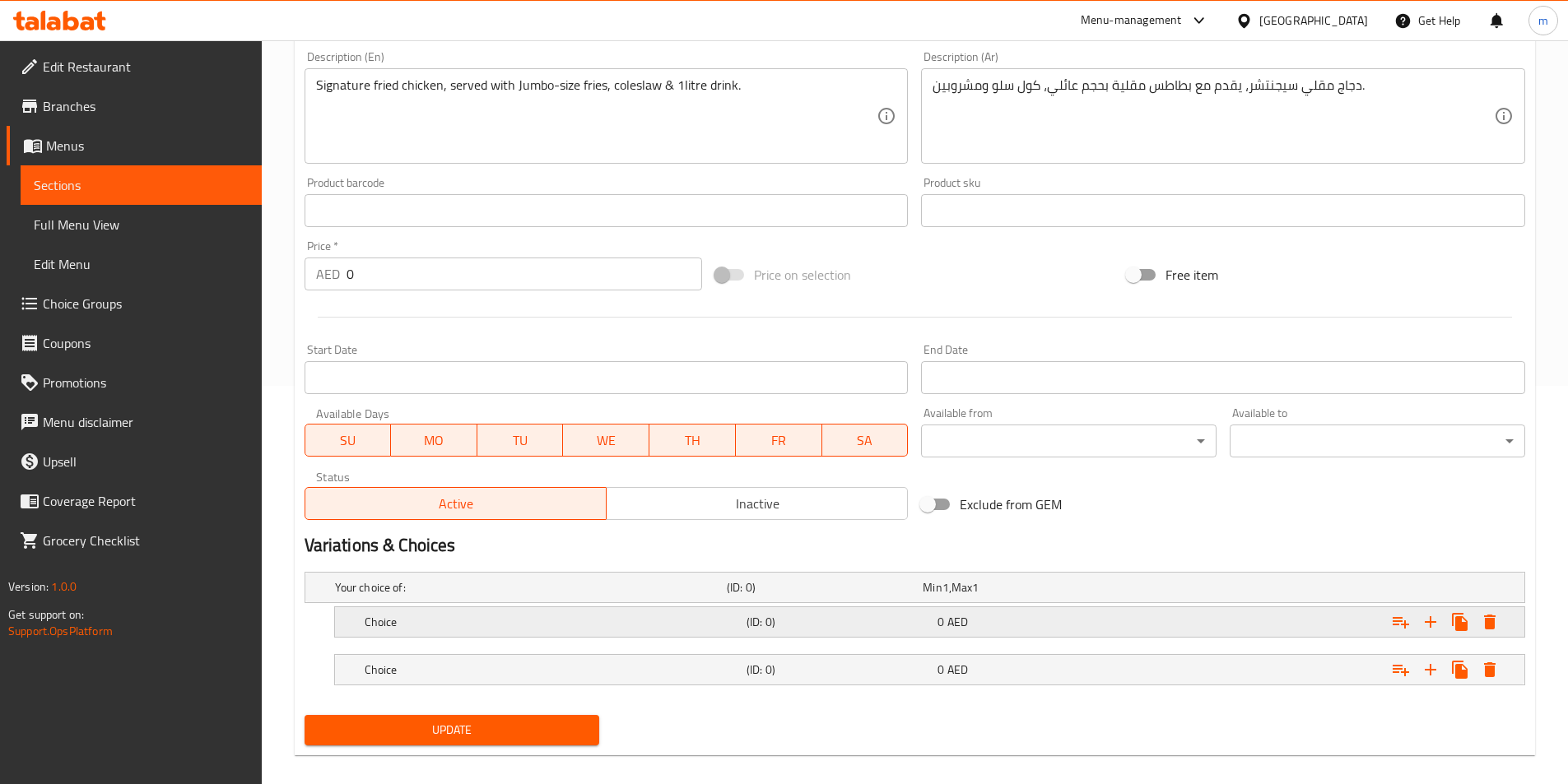
scroll to position [415, 0]
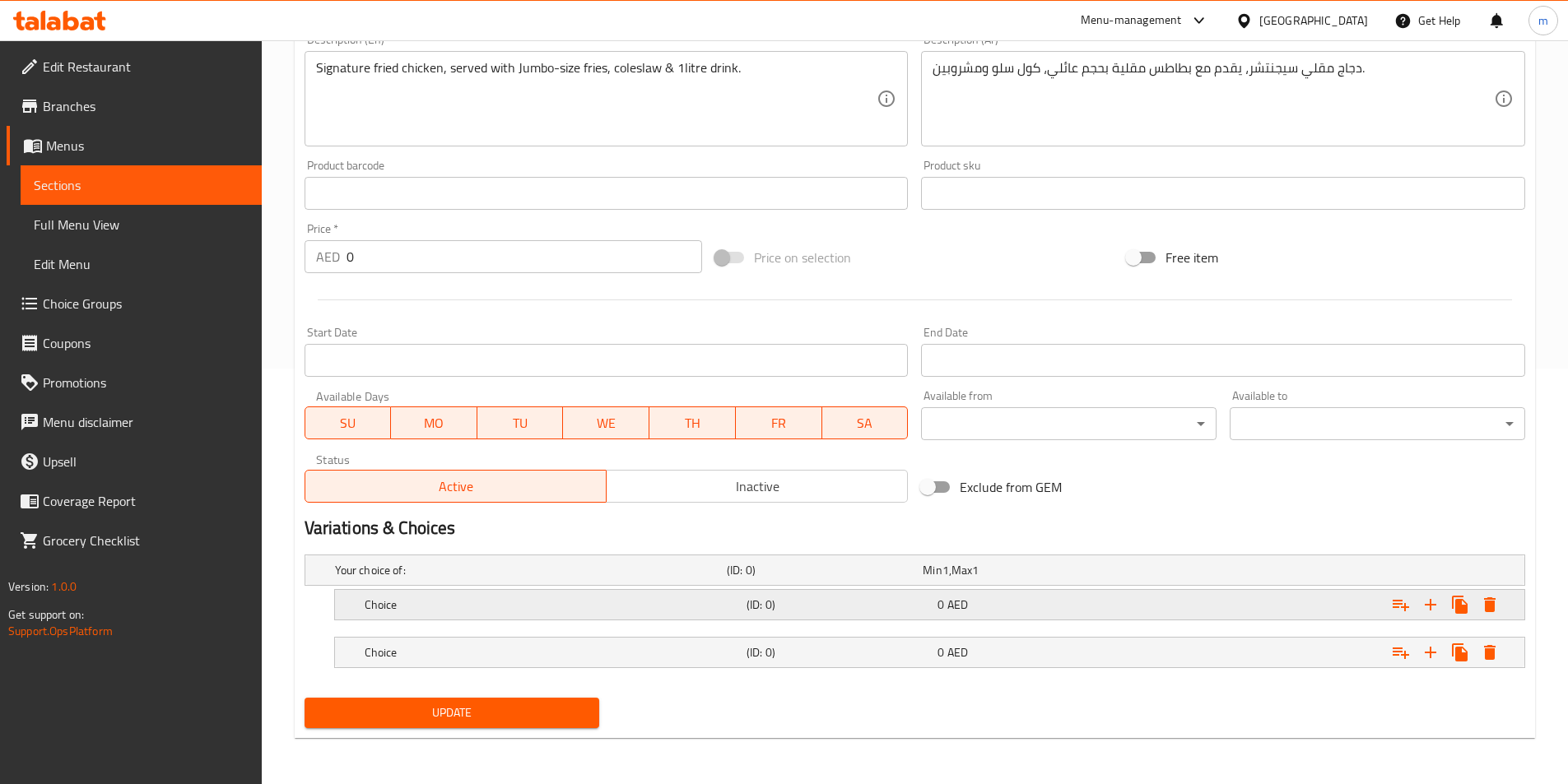
click at [564, 610] on h5 "Choice" at bounding box center [552, 605] width 375 height 16
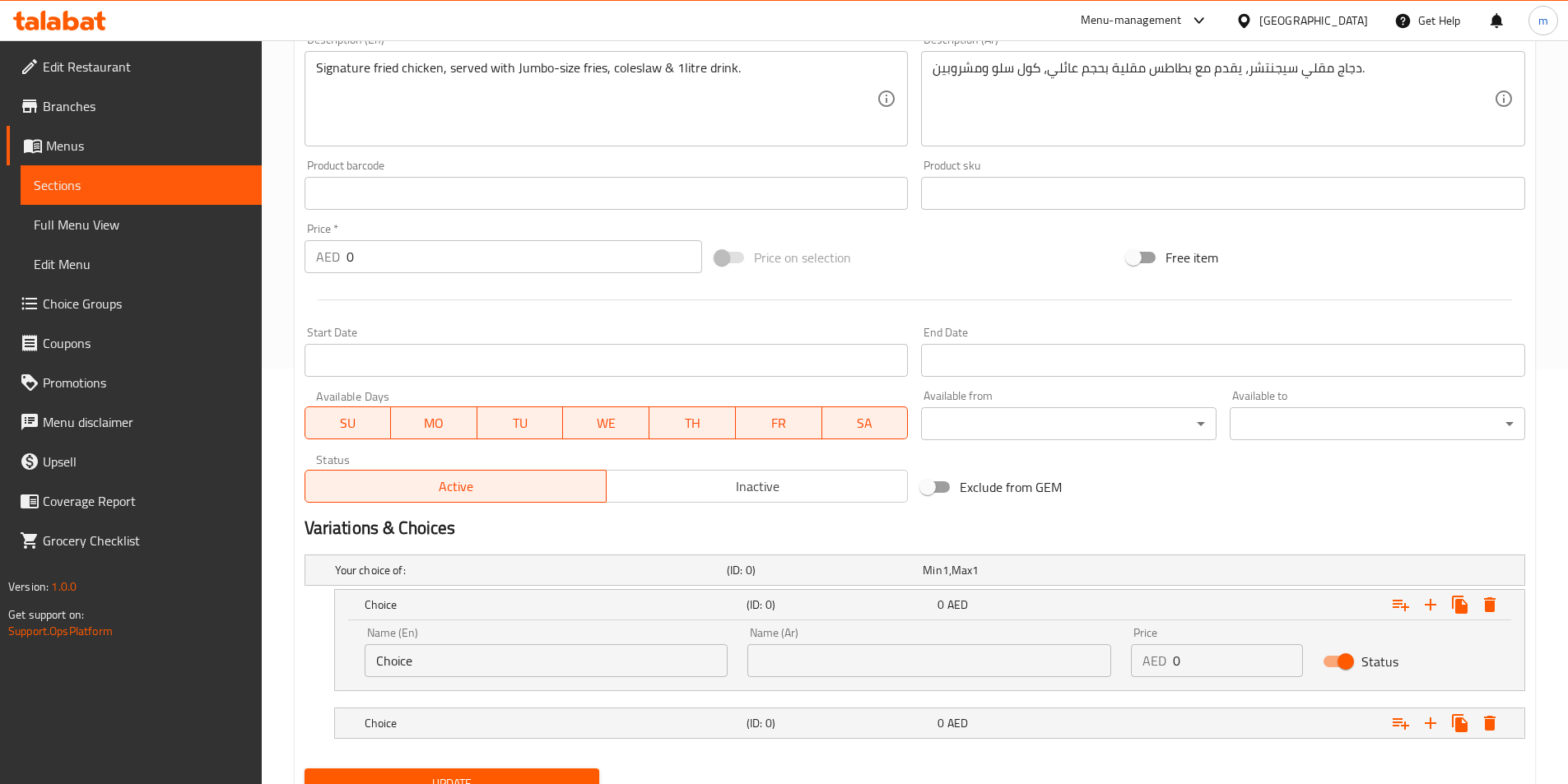
click at [857, 655] on input "text" at bounding box center [929, 661] width 363 height 33
paste input "عادي"
type input "عادي"
click at [502, 671] on input "Choice" at bounding box center [546, 661] width 363 height 33
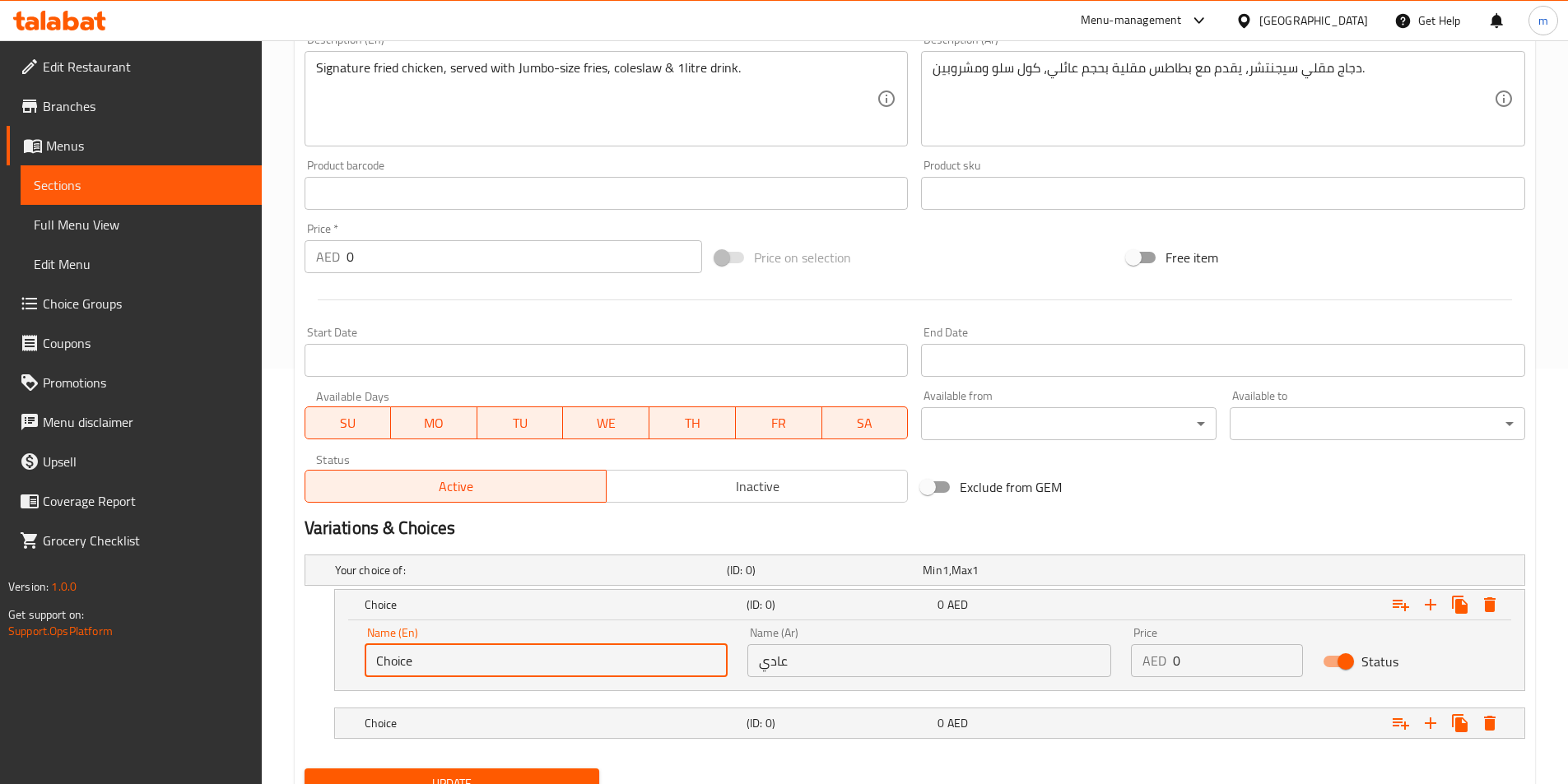
click at [502, 671] on input "Choice" at bounding box center [546, 661] width 363 height 33
paste input "Regular"
type input "Regular"
click at [627, 720] on h5 "Choice" at bounding box center [552, 723] width 375 height 16
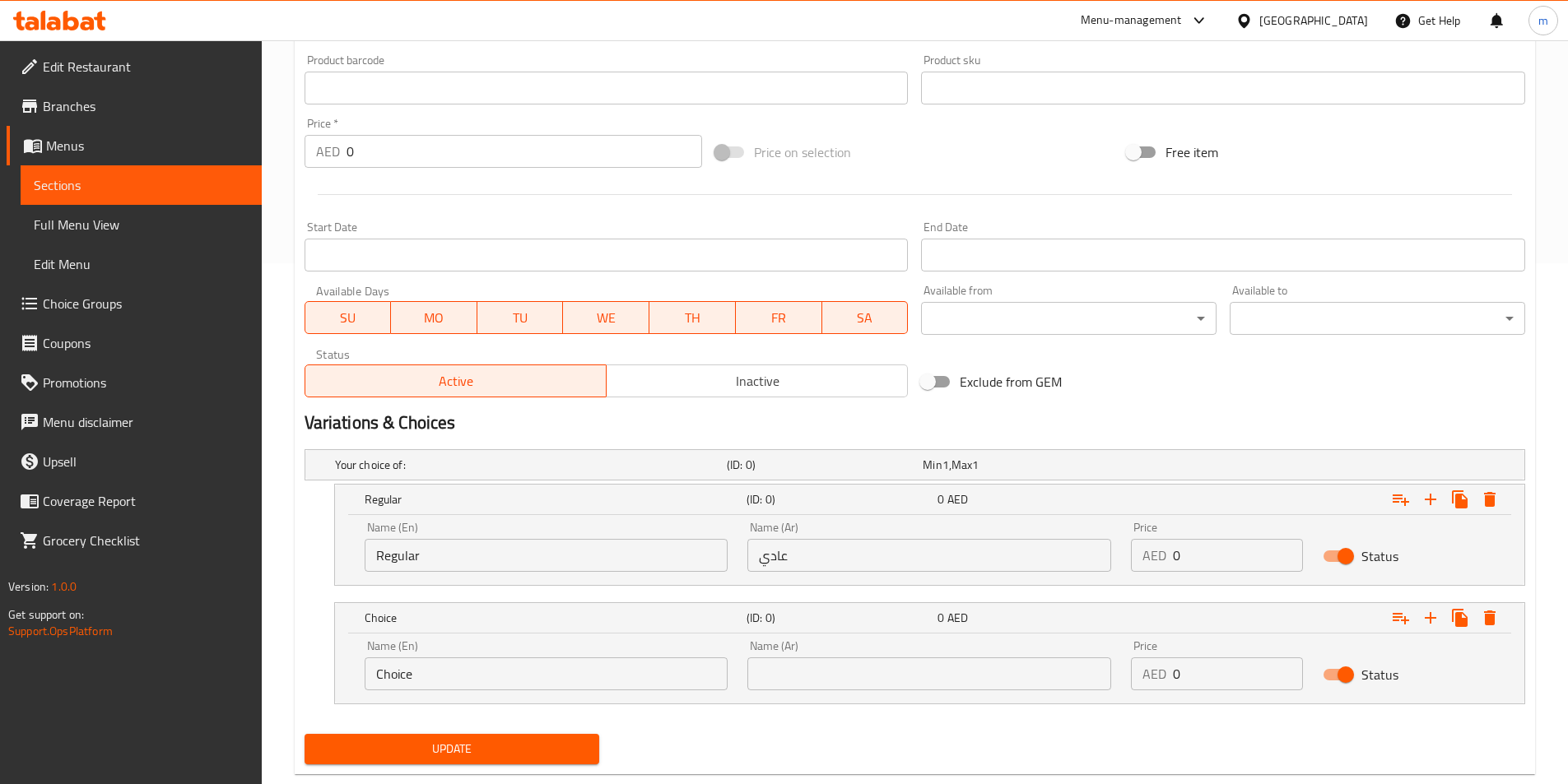
scroll to position [554, 0]
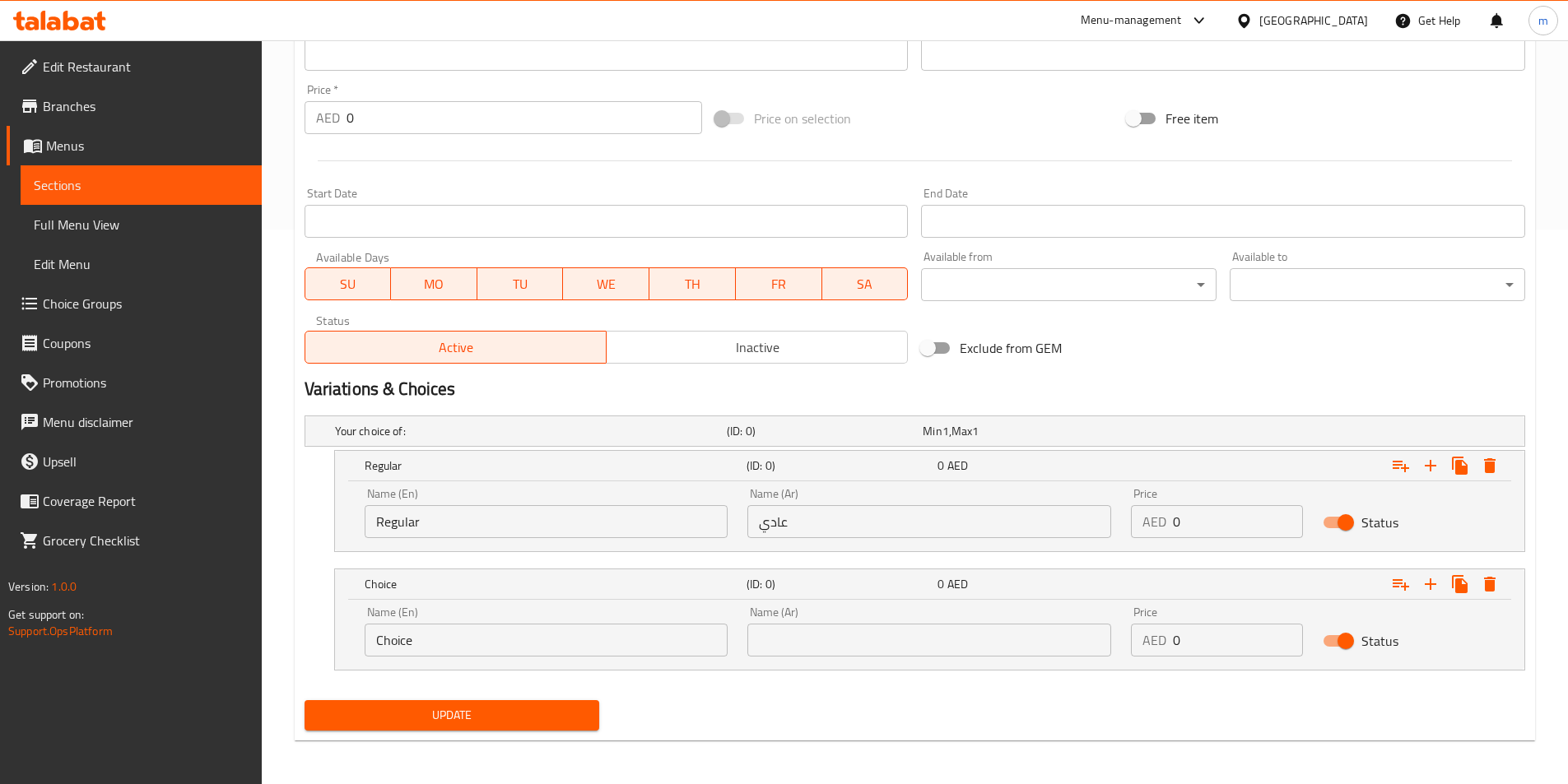
click at [574, 636] on input "Choice" at bounding box center [546, 640] width 363 height 33
paste input "Spicy"
type input "Spicy"
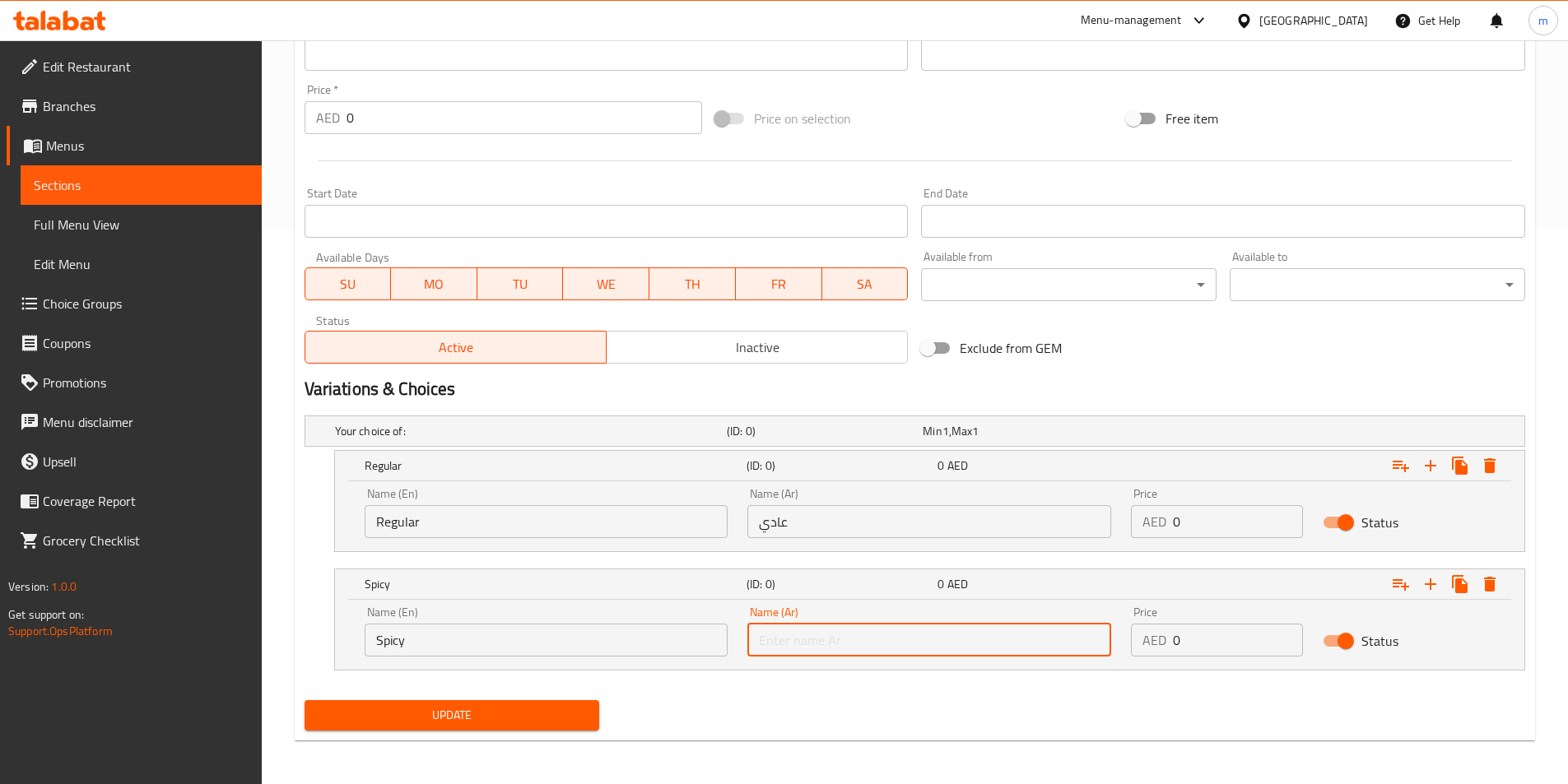
click at [856, 634] on input "text" at bounding box center [929, 640] width 363 height 33
paste input "حار"
type input "حار"
click at [1266, 527] on input "0" at bounding box center [1238, 521] width 130 height 33
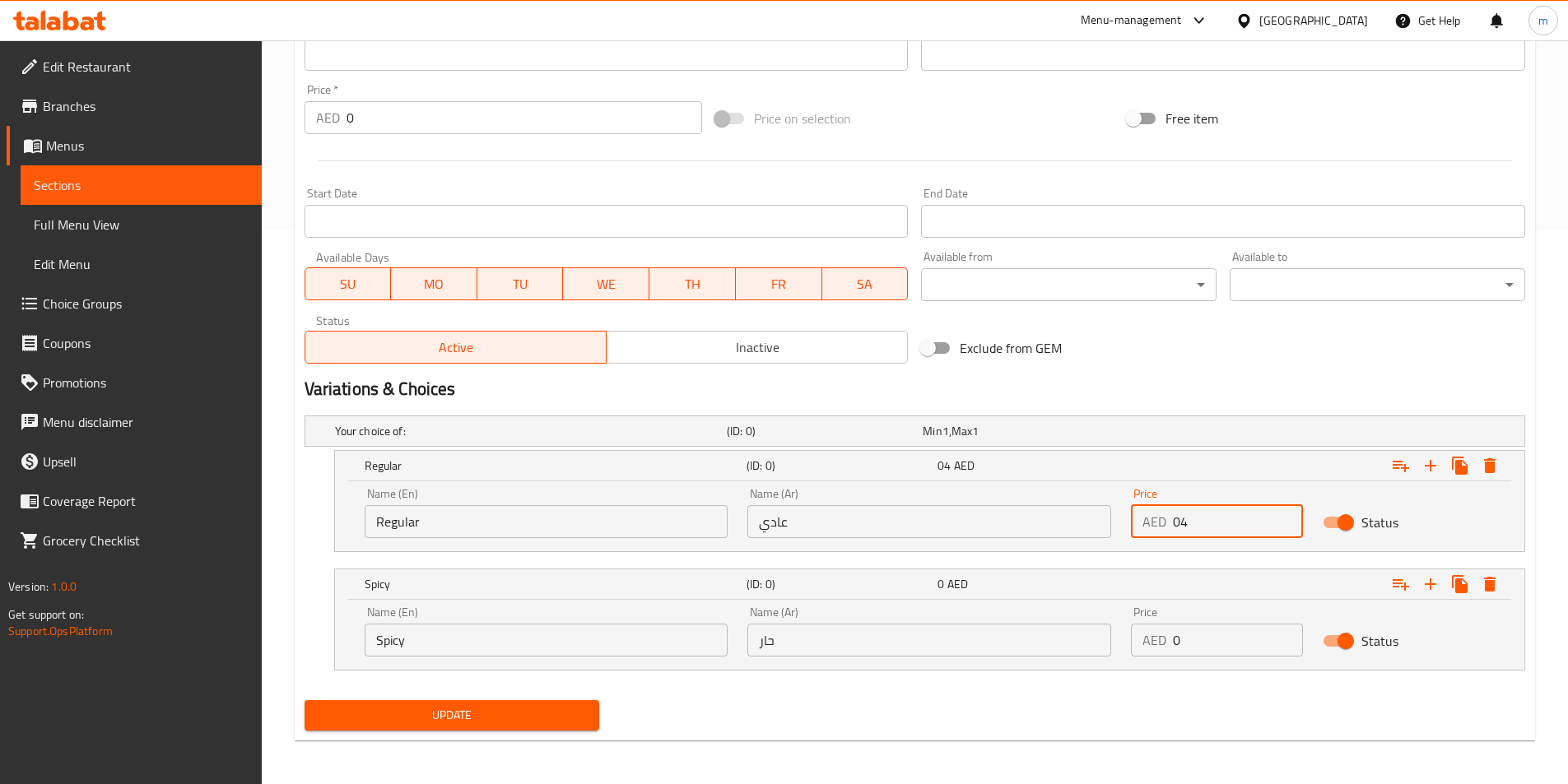
type input "0"
type input "49"
click at [1224, 642] on input "0" at bounding box center [1238, 640] width 130 height 33
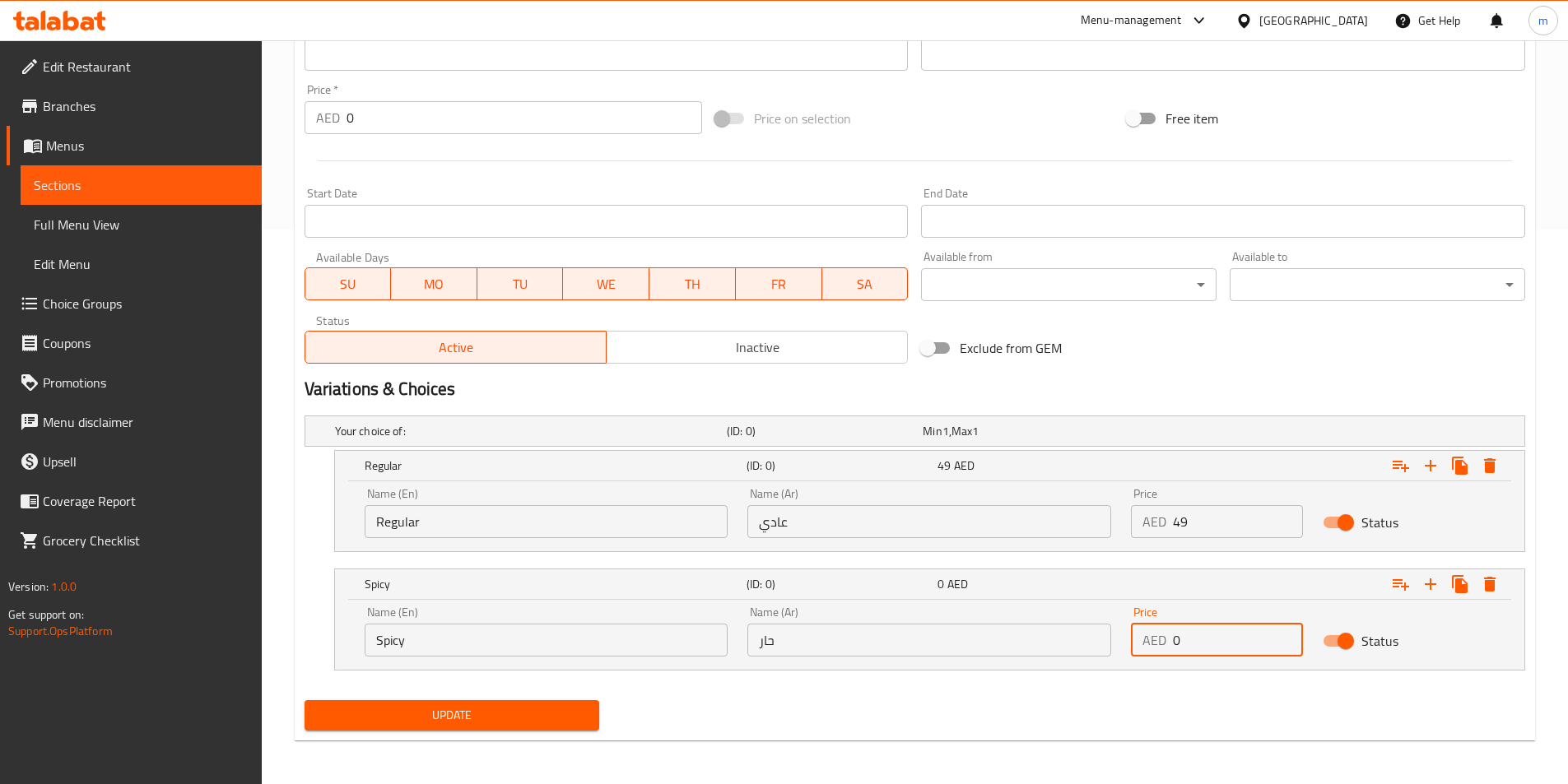
type input "4"
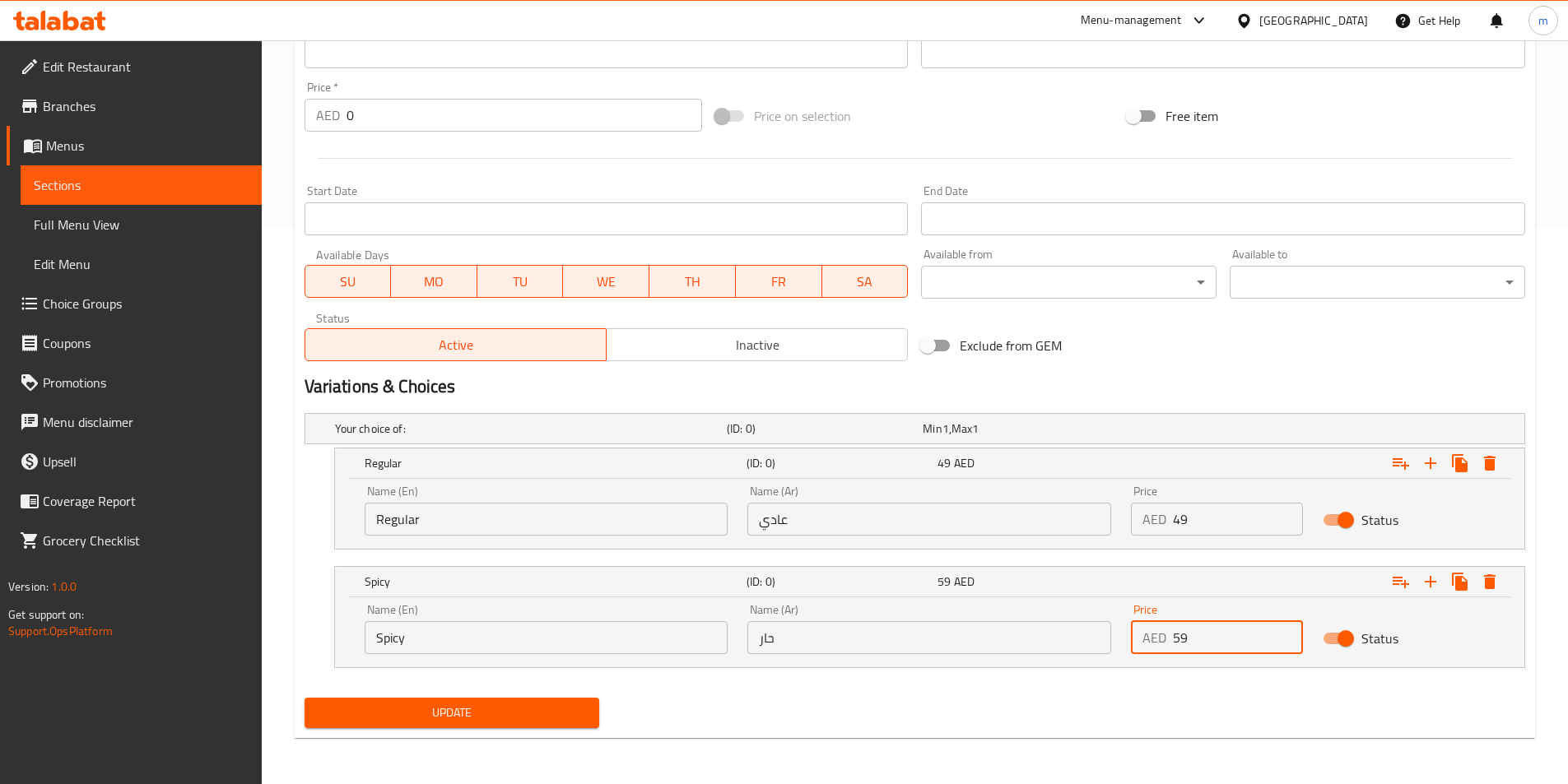
type input "59"
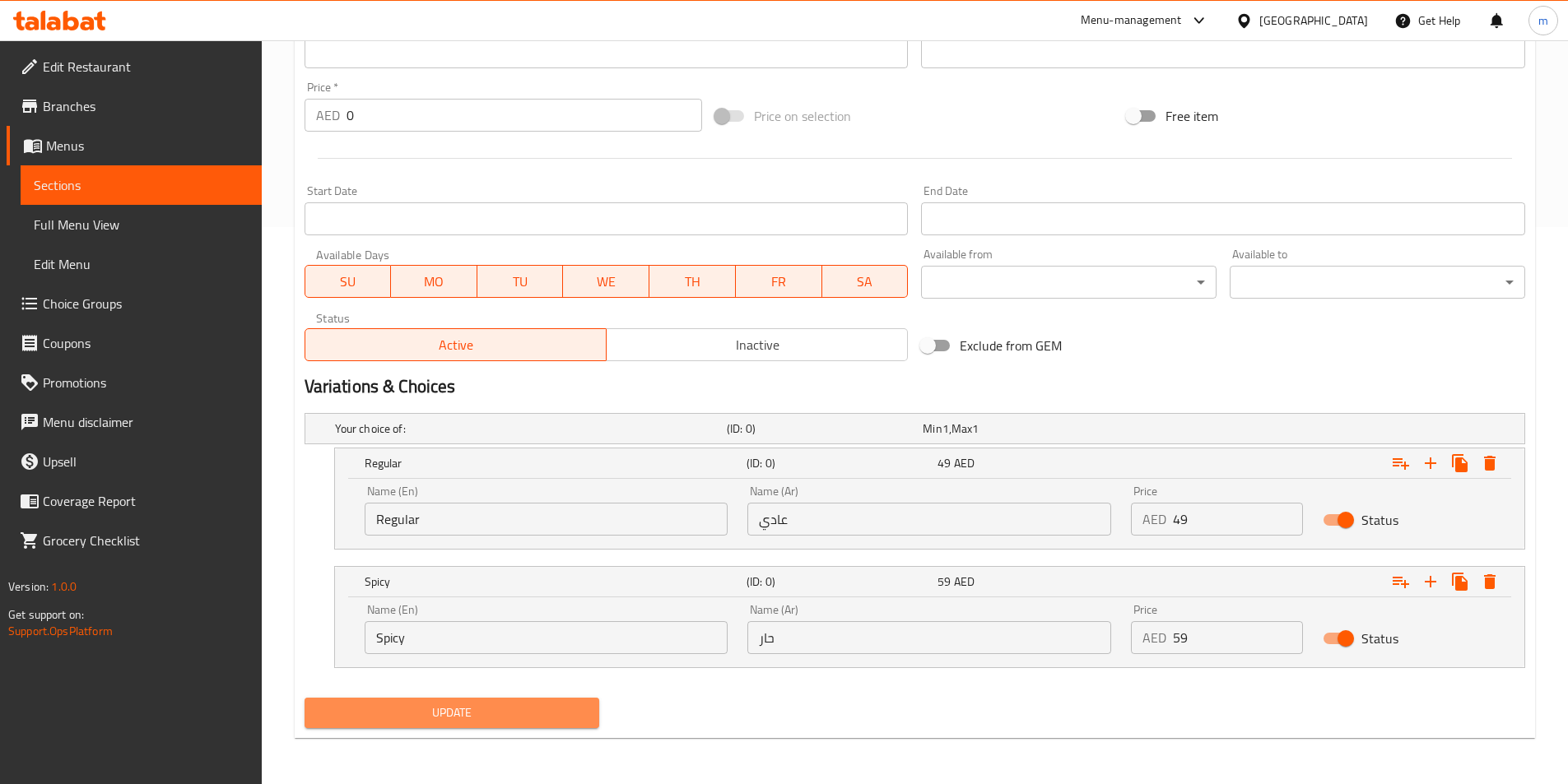
click at [459, 725] on button "Update" at bounding box center [453, 713] width 296 height 31
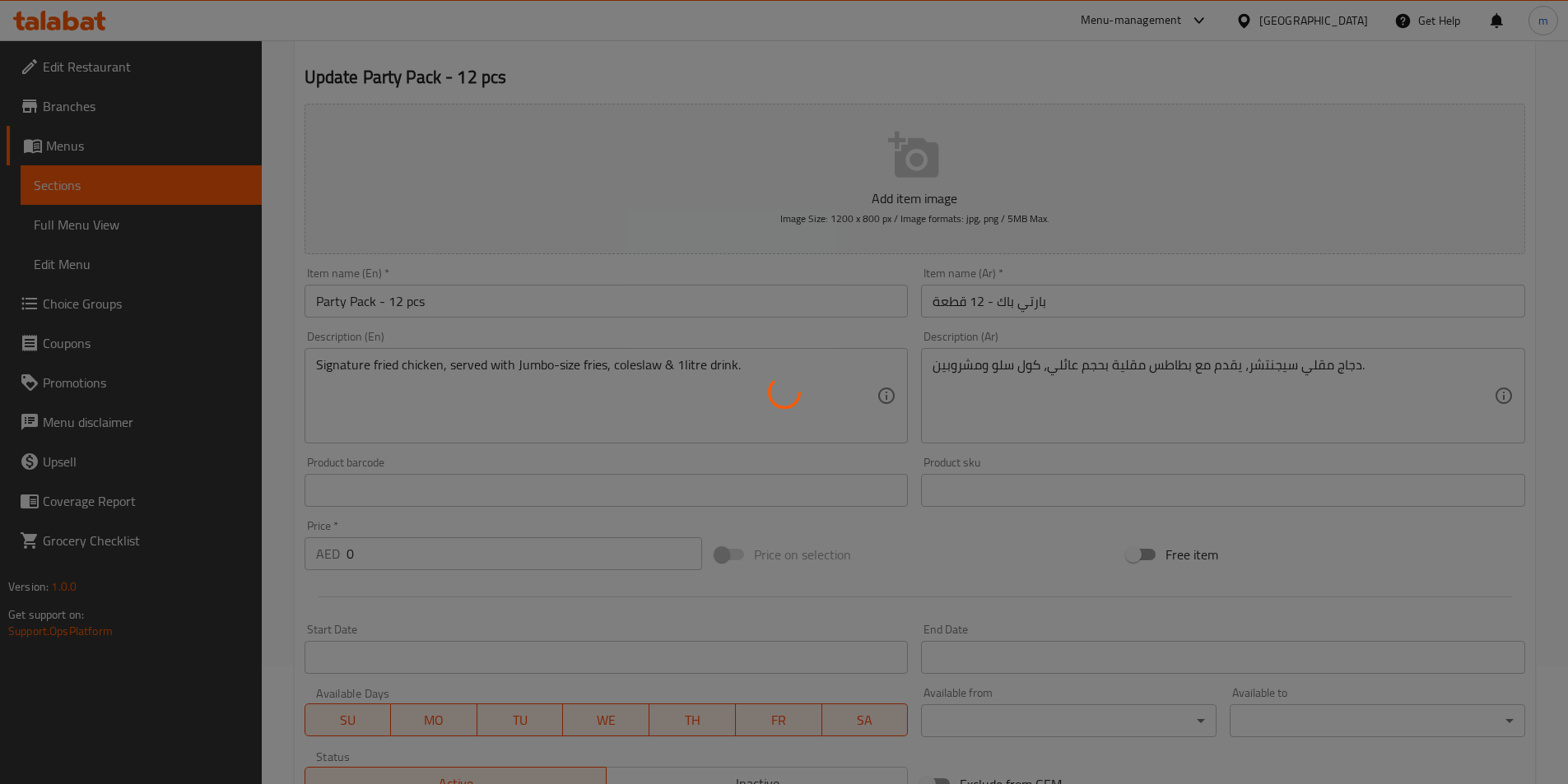
scroll to position [0, 0]
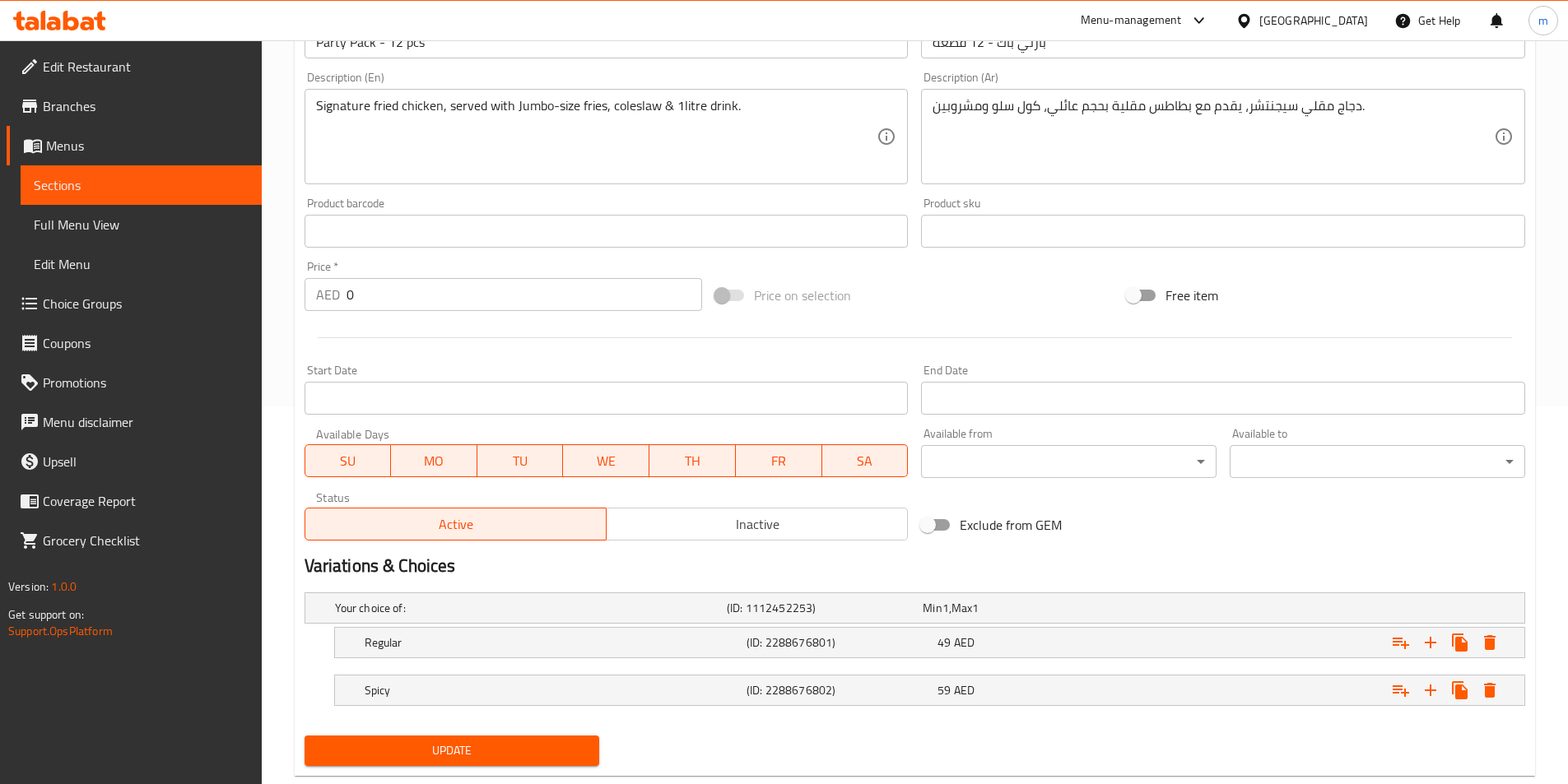
scroll to position [415, 0]
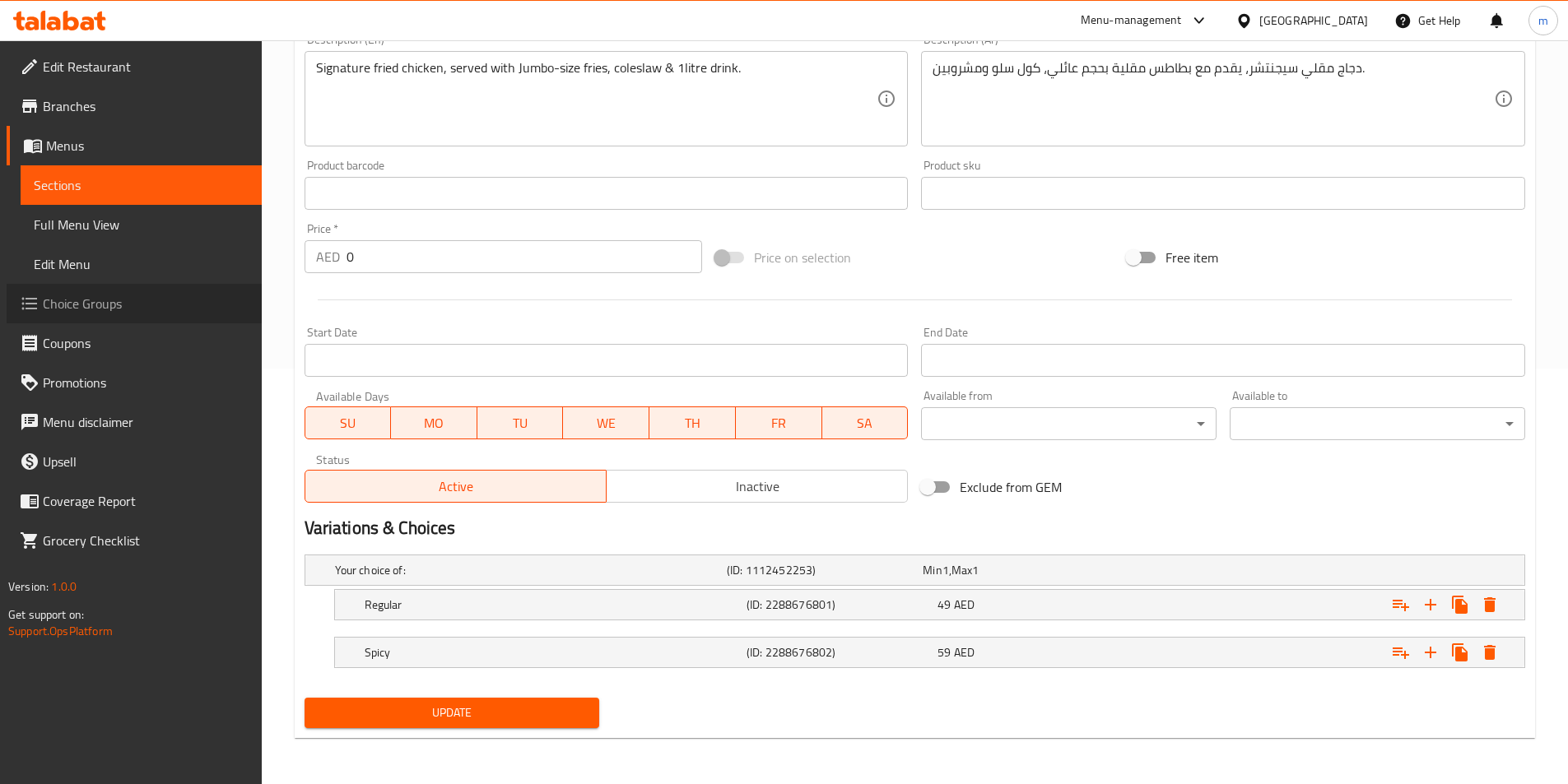
click at [109, 305] on span "Choice Groups" at bounding box center [145, 304] width 206 height 20
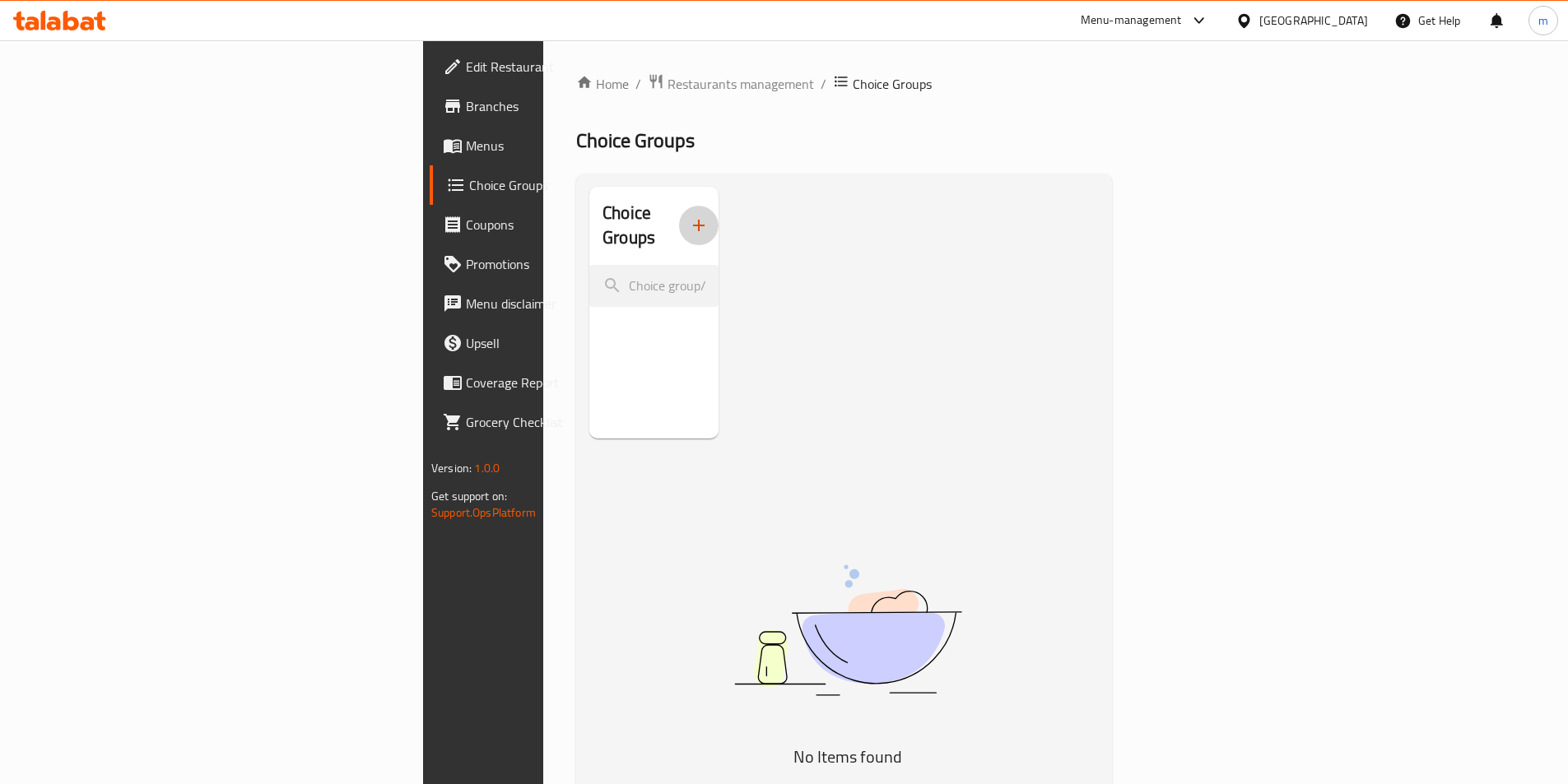
click at [689, 215] on icon "button" at bounding box center [699, 225] width 20 height 20
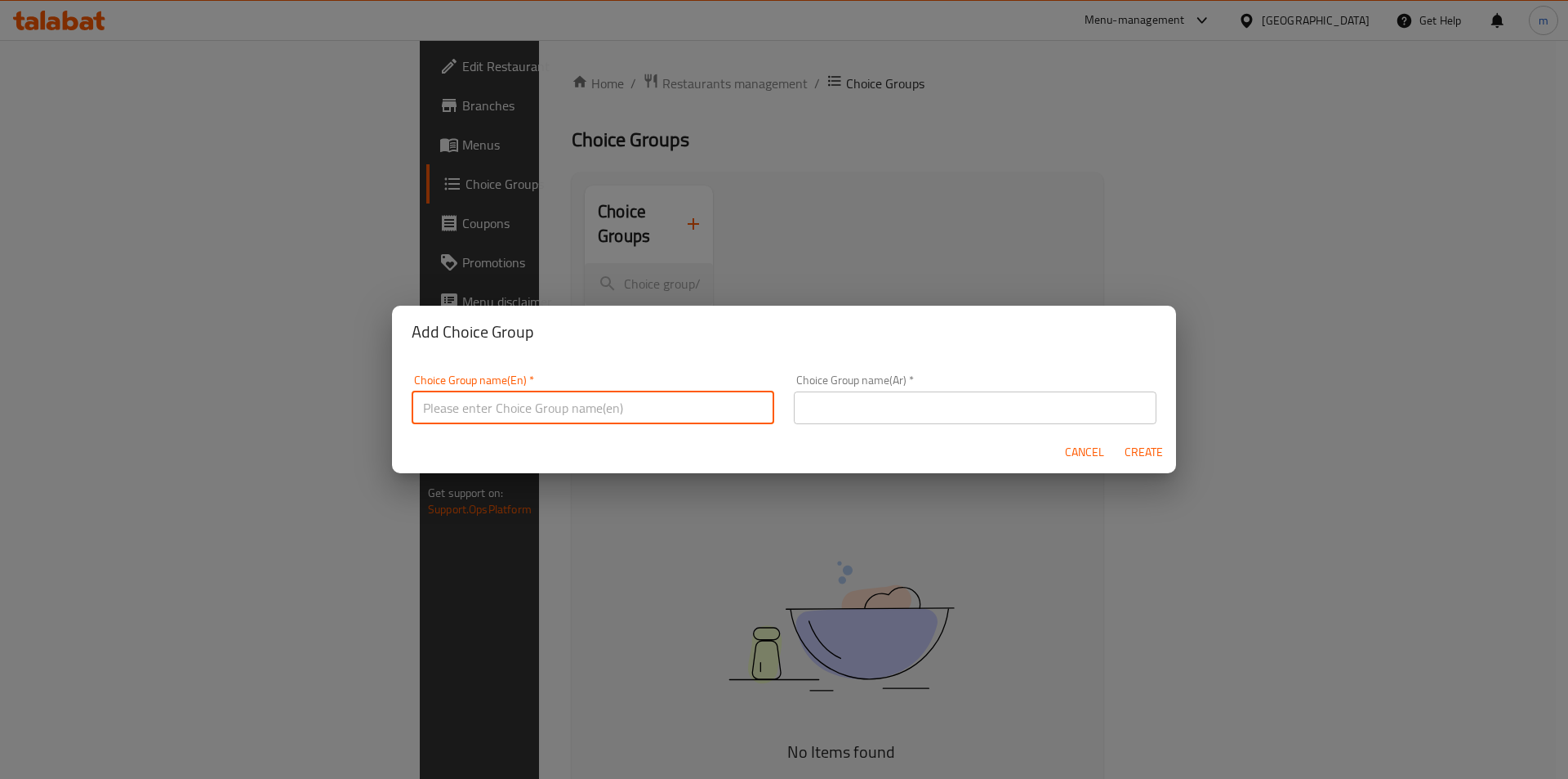
click at [542, 407] on input "text" at bounding box center [592, 407] width 362 height 33
type input "Your Choice of:00"
click at [863, 401] on input "text" at bounding box center [975, 407] width 362 height 33
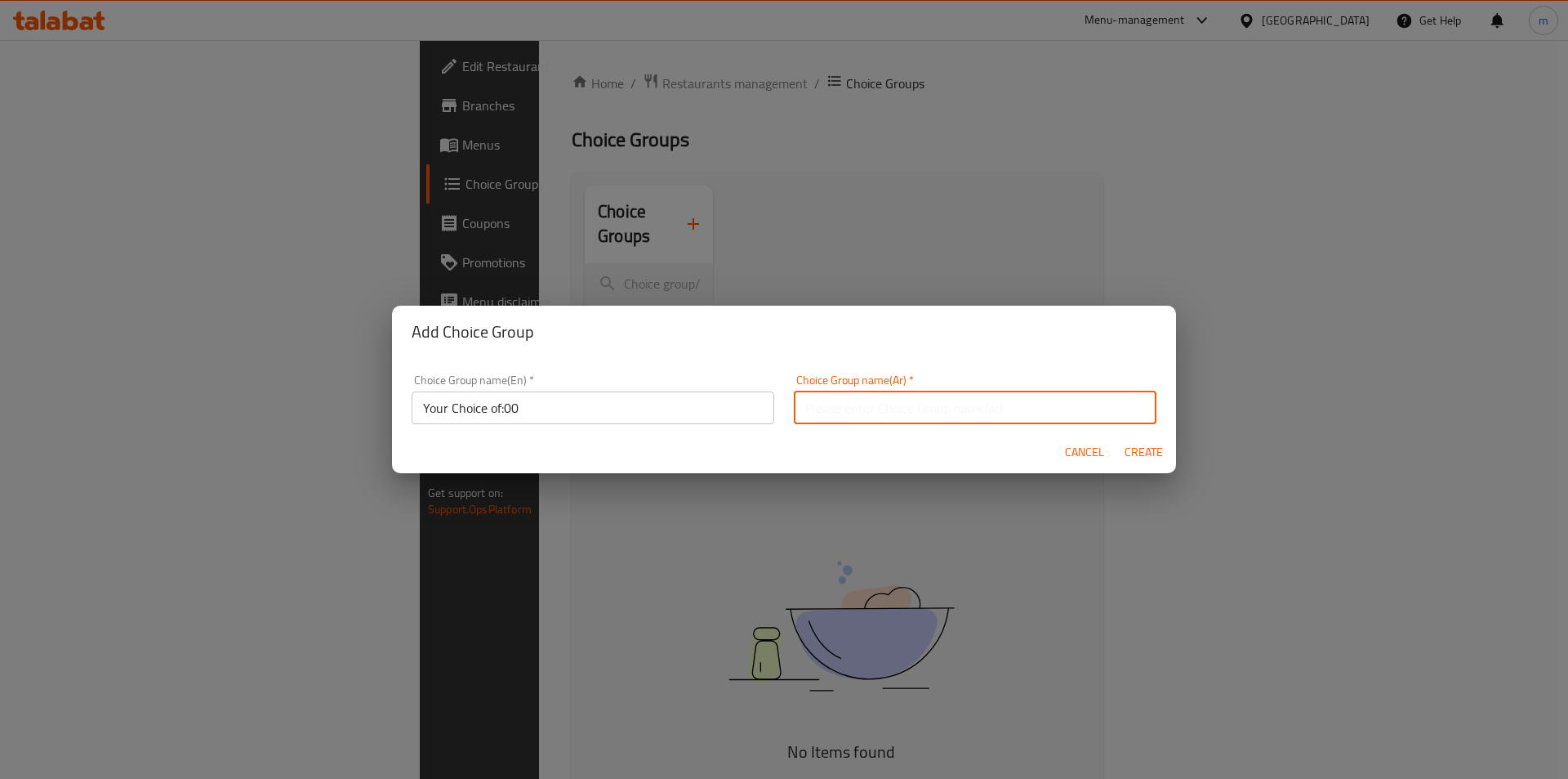
type input "اختيارك من:"
click at [1140, 453] on span "Create" at bounding box center [1144, 452] width 39 height 21
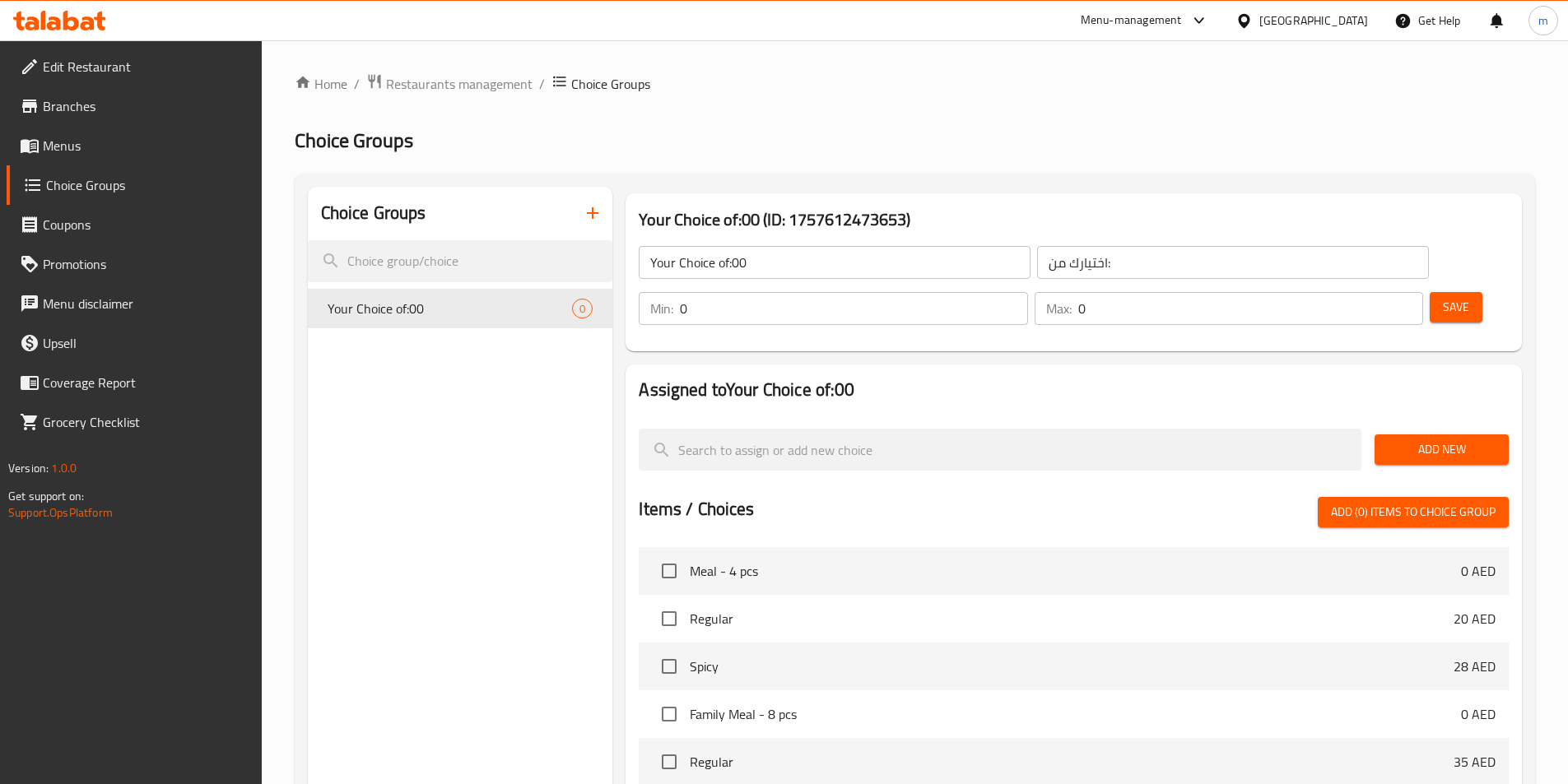
click at [783, 260] on input "Your Choice of:00" at bounding box center [834, 262] width 391 height 33
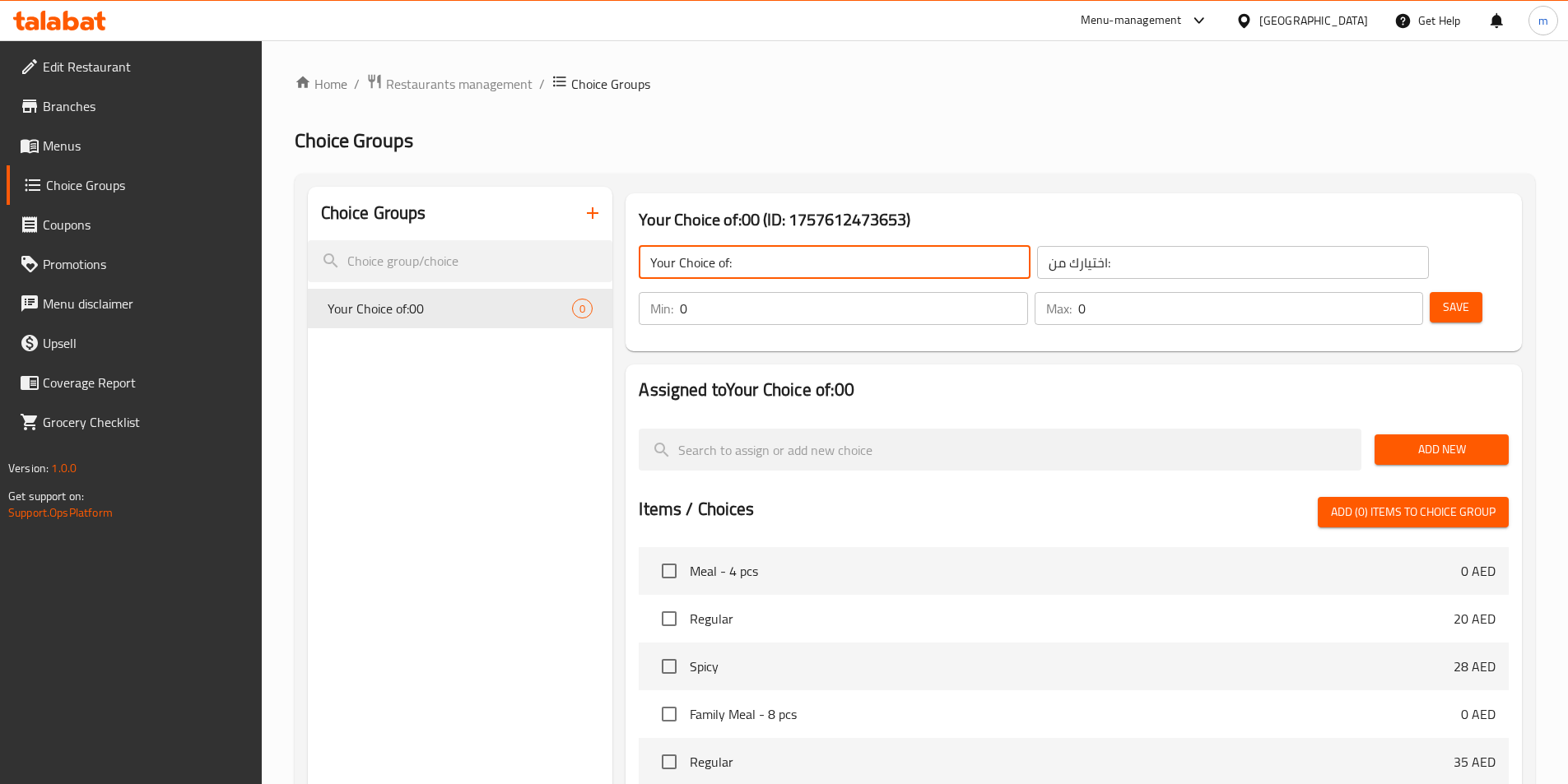
type input "Your Choice of:"
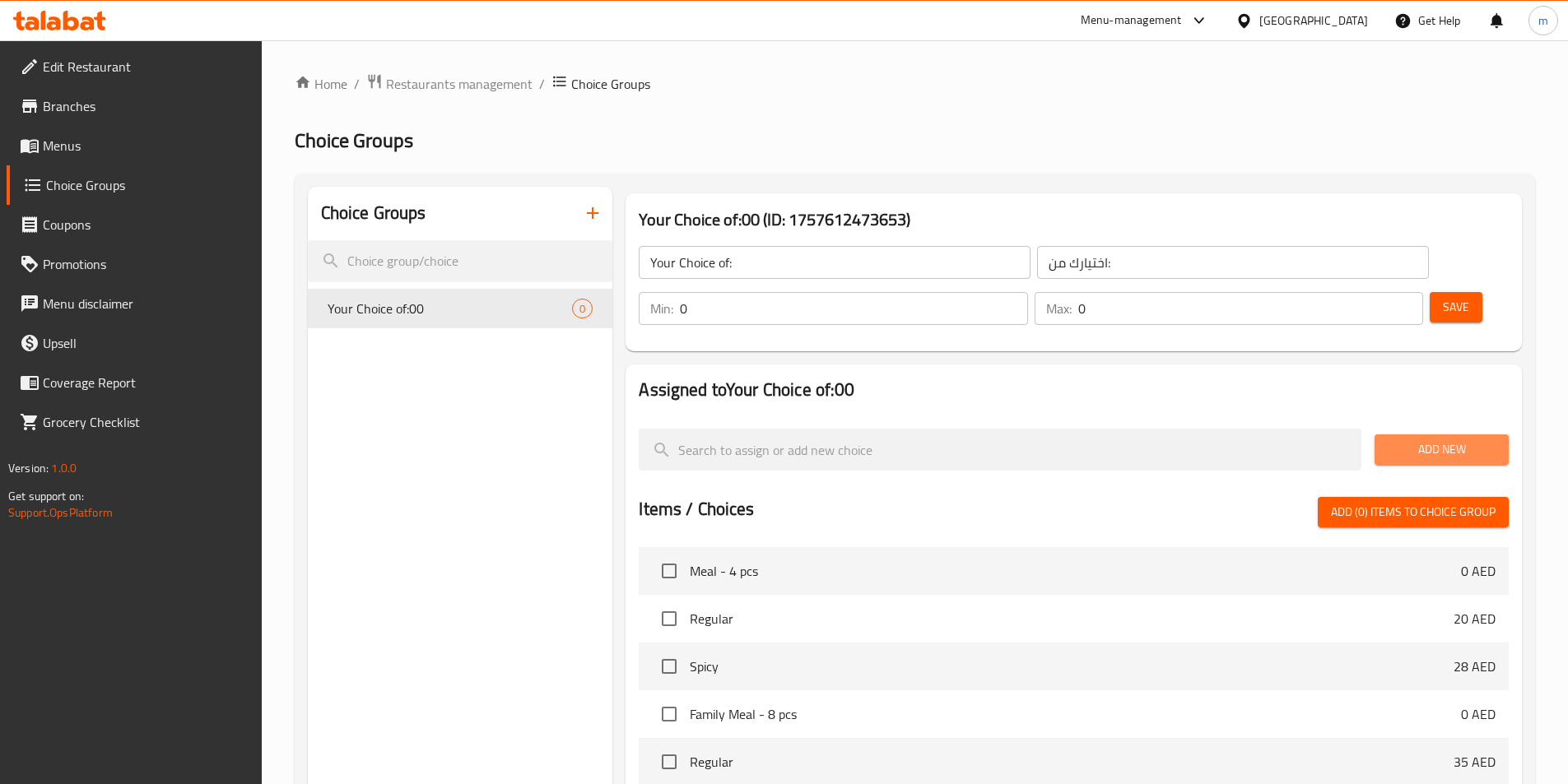
click at [1447, 439] on span "Add New" at bounding box center [1442, 449] width 108 height 21
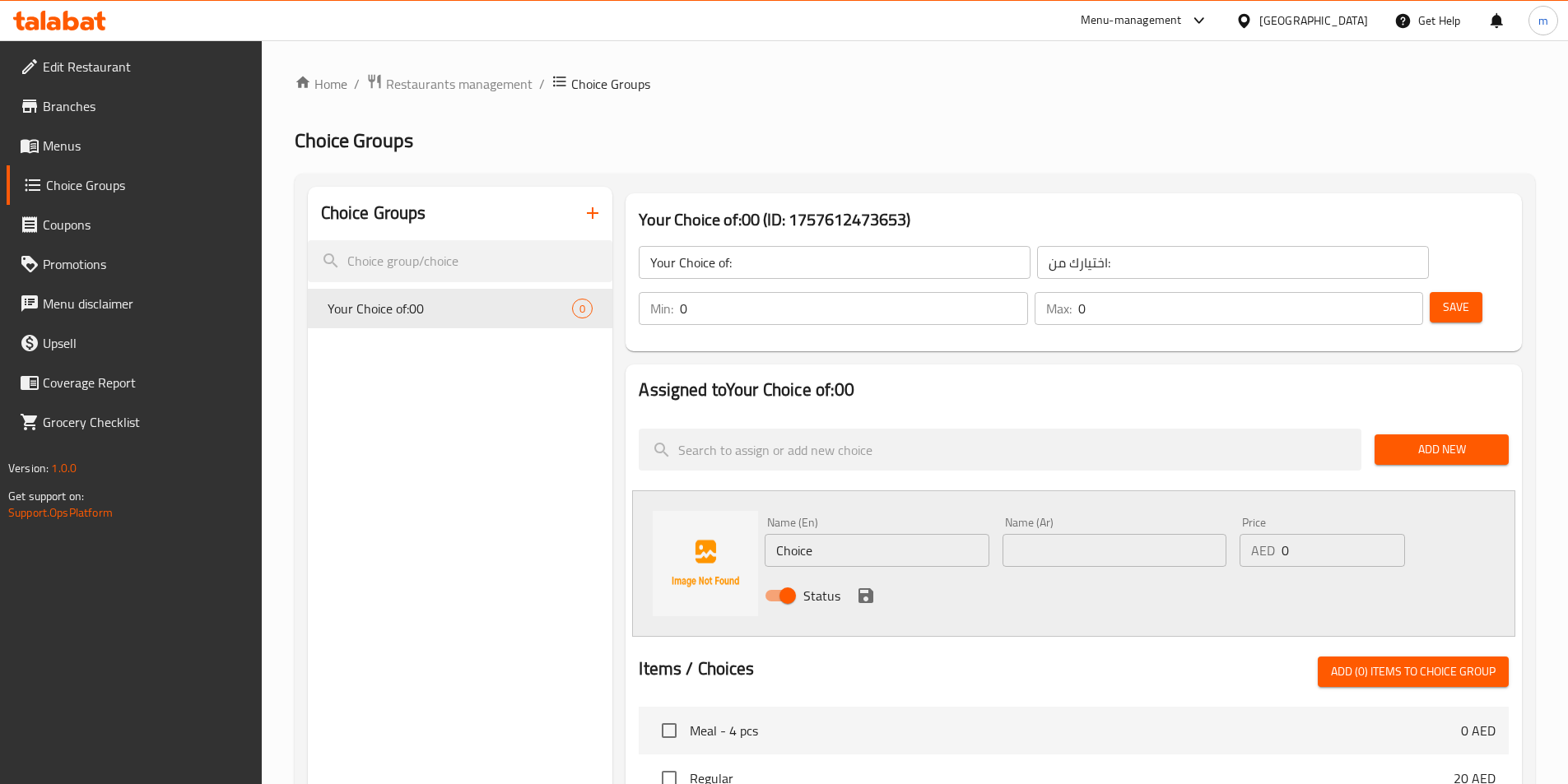
click at [881, 533] on input "Choice" at bounding box center [876, 550] width 224 height 33
paste input "slow-cooked beef"
type input "slow-cooked beef"
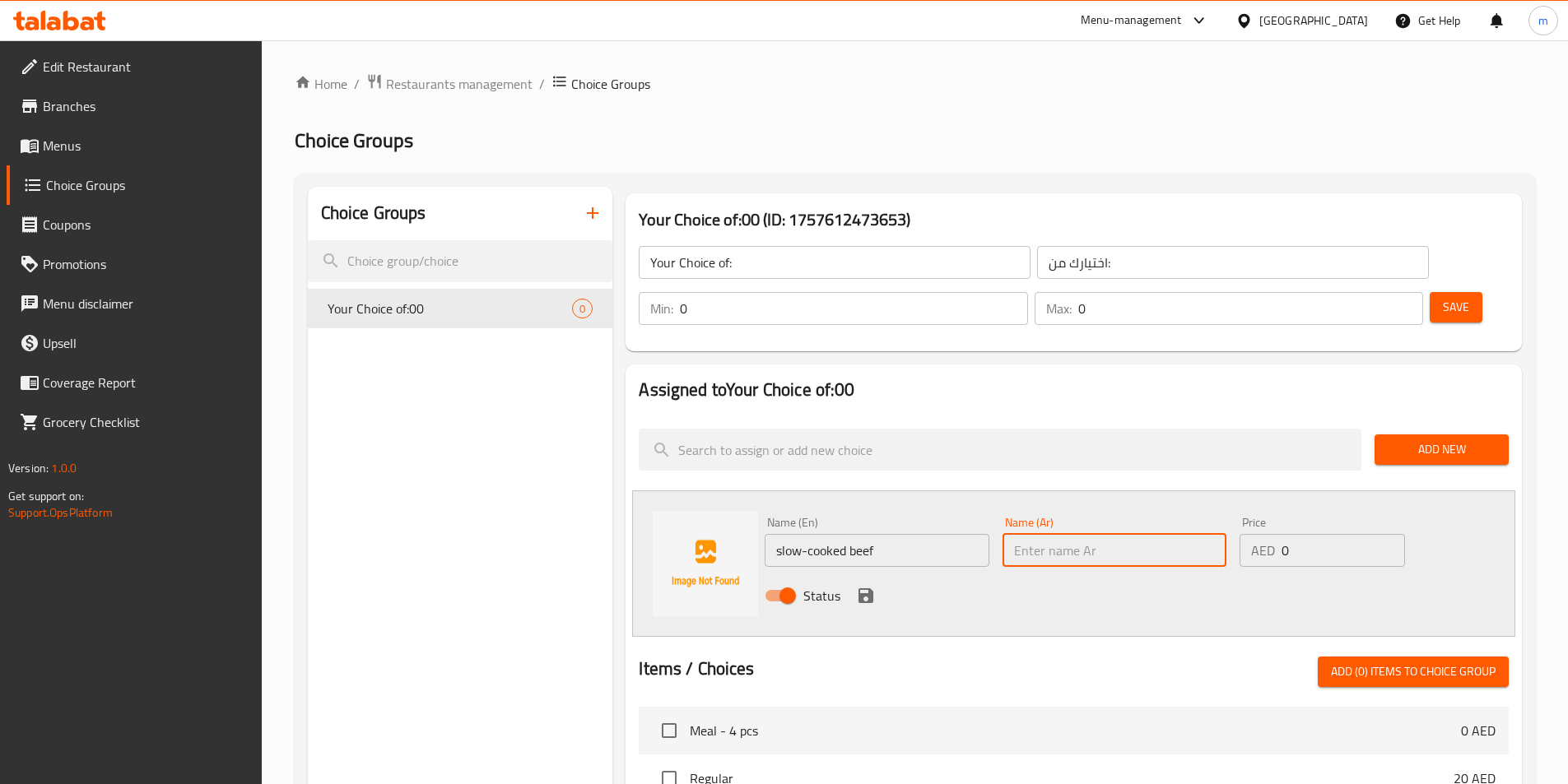
click at [1087, 533] on input "text" at bounding box center [1114, 550] width 224 height 33
paste input "لحم بقري مطهو ببطئ"
type input "لحم بقري مطهو ببطئ"
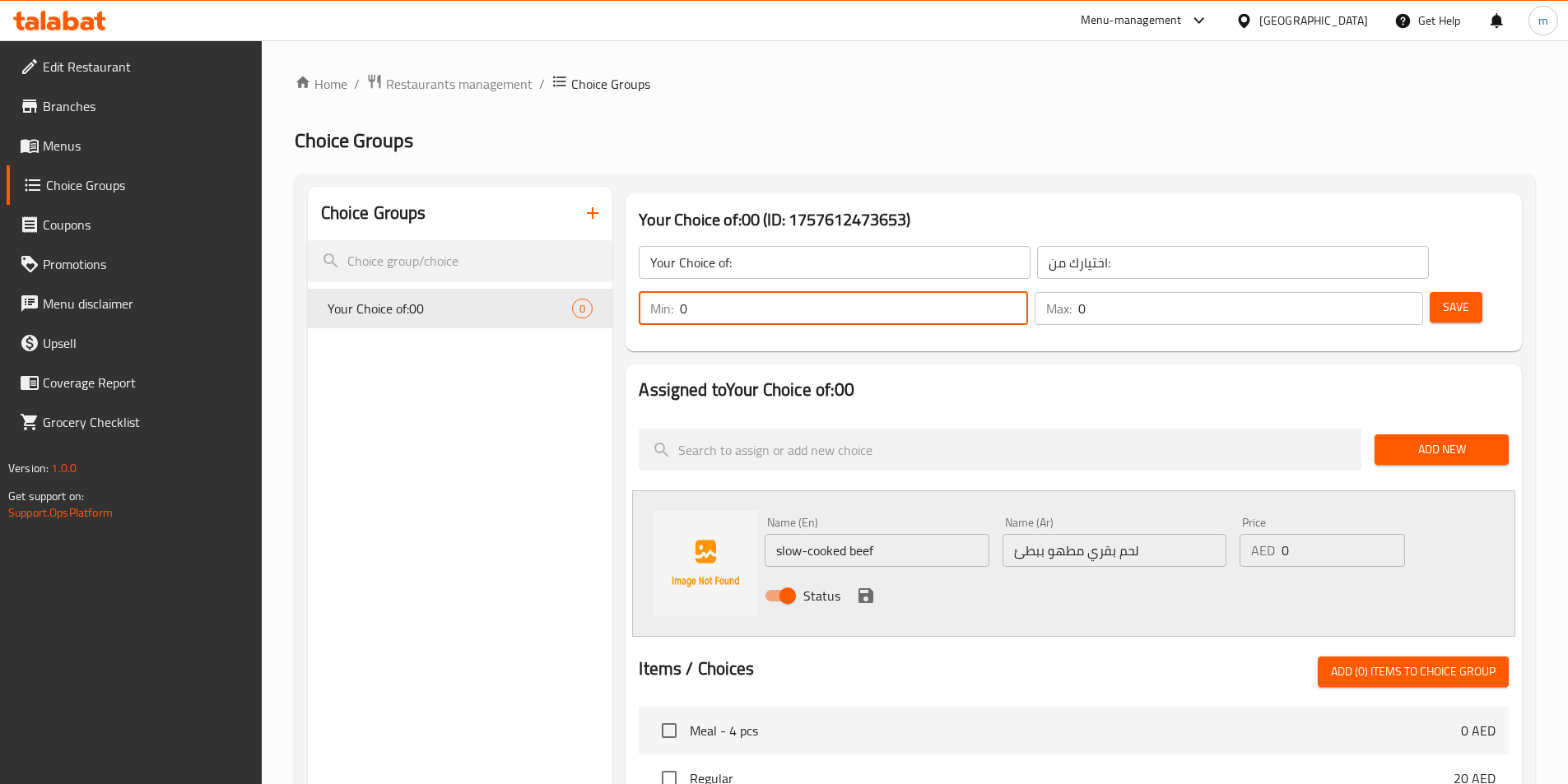
click at [1027, 292] on input "0" at bounding box center [853, 308] width 347 height 33
type input "1"
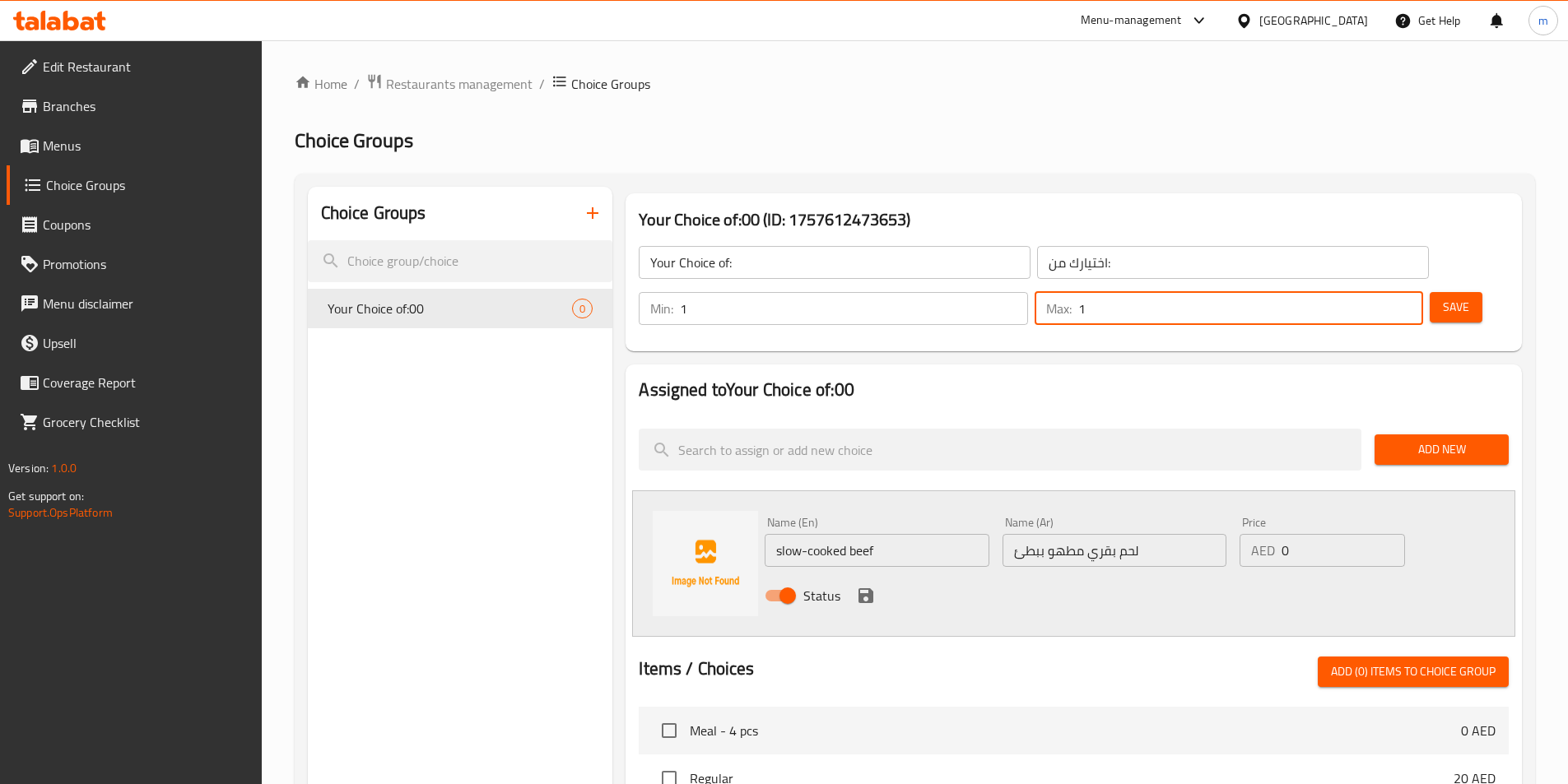
type input "1"
click at [866, 586] on icon "save" at bounding box center [866, 596] width 20 height 20
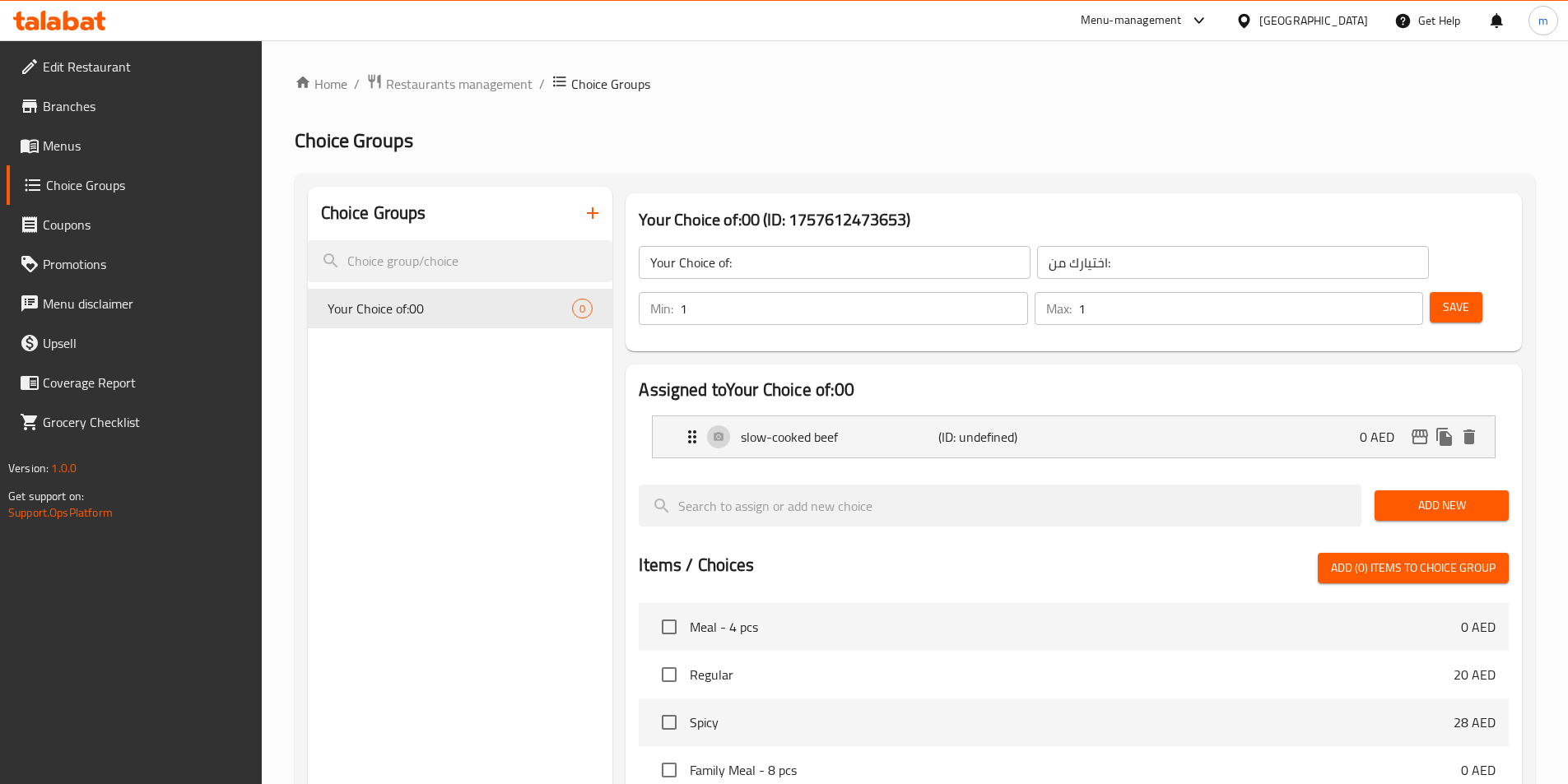
click at [1402, 495] on span "Add New" at bounding box center [1442, 505] width 108 height 21
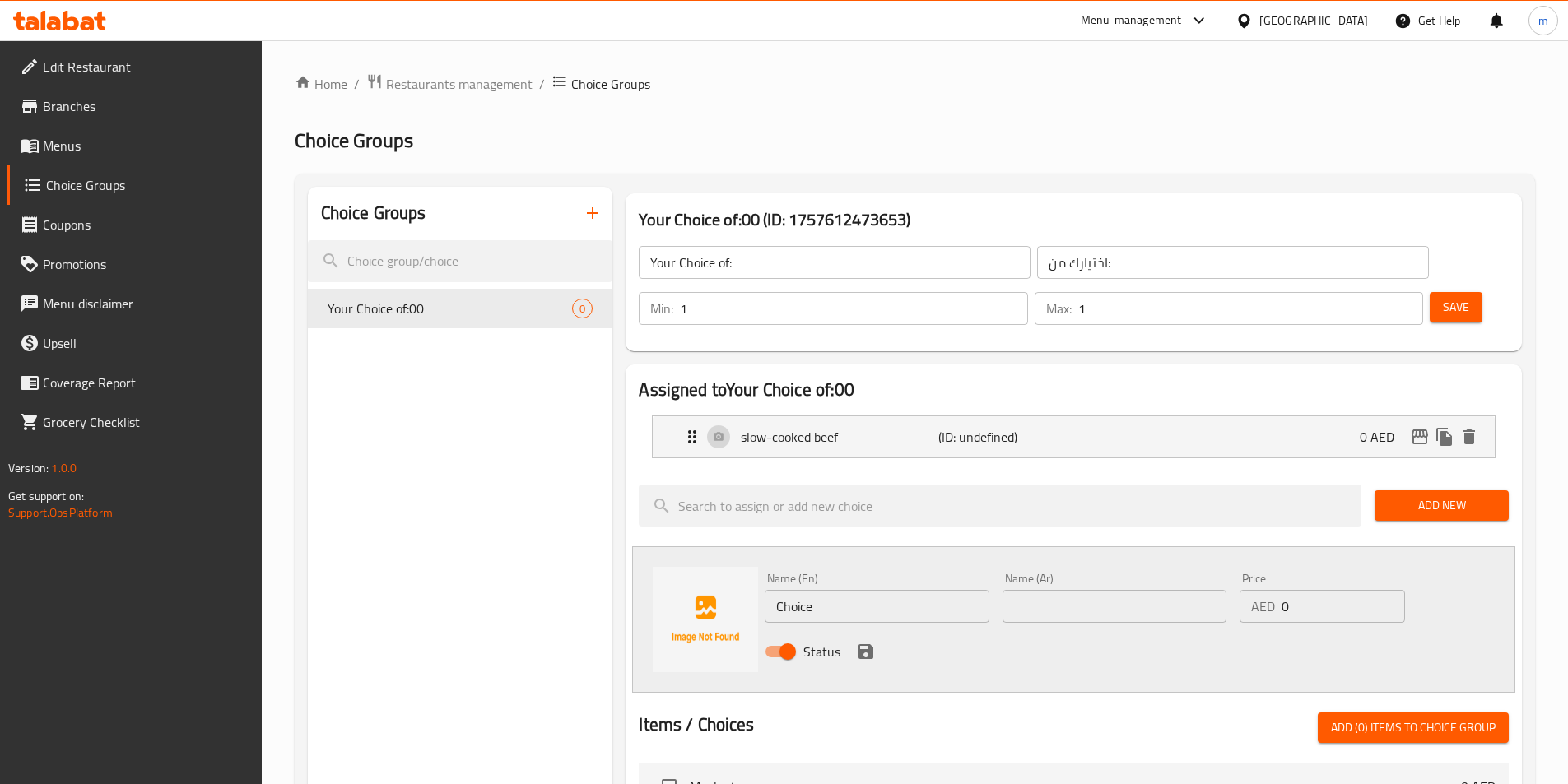
click at [910, 589] on input "Choice" at bounding box center [876, 606] width 224 height 33
click at [909, 589] on input "Choice" at bounding box center [876, 606] width 224 height 33
paste input "minced chicken"
type input "minced chicken"
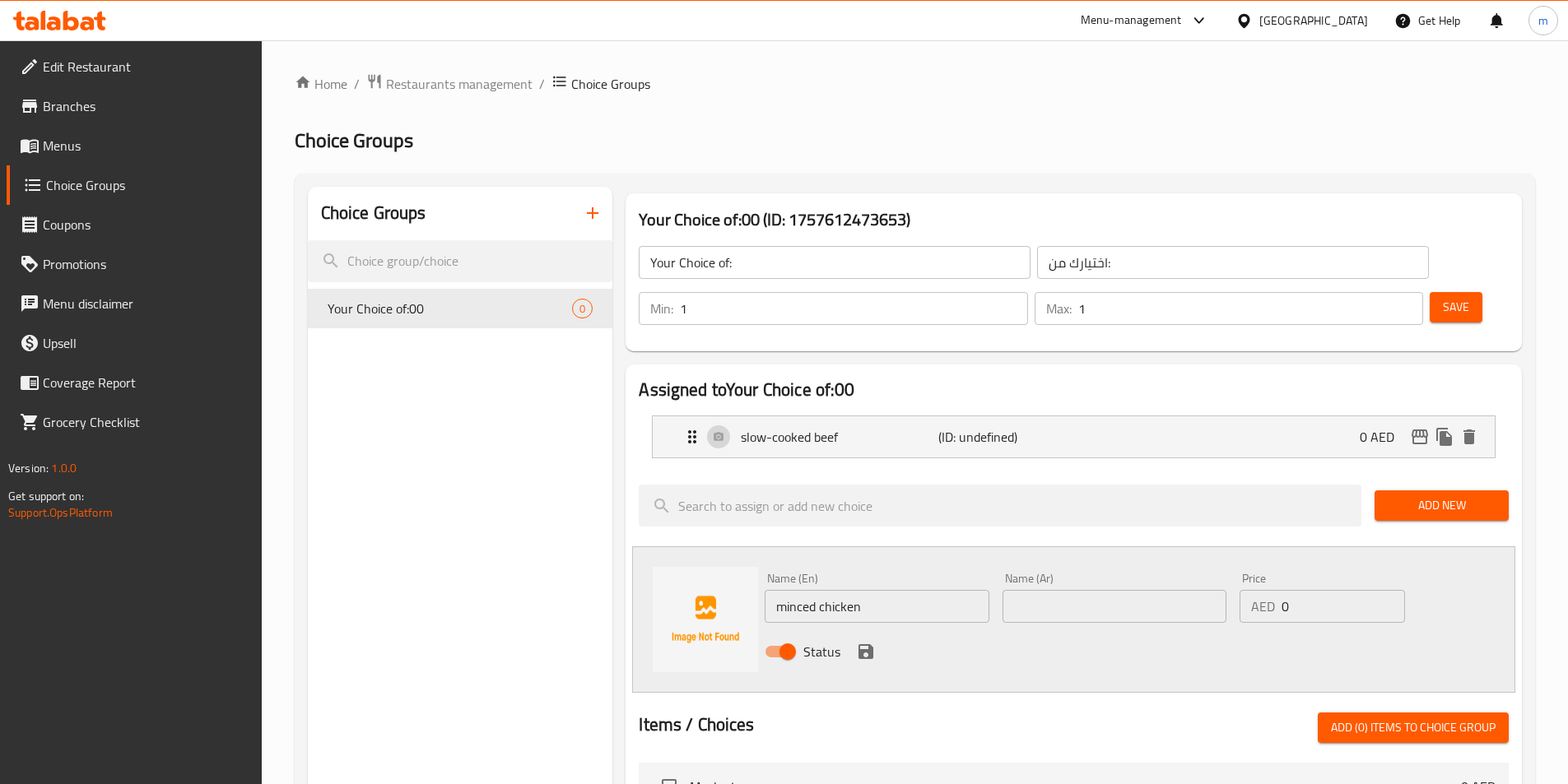
click at [1073, 589] on input "text" at bounding box center [1114, 606] width 224 height 33
paste input "دجاج مفروم"
type input "دجاج مفروم"
click at [865, 642] on icon "save" at bounding box center [866, 652] width 20 height 20
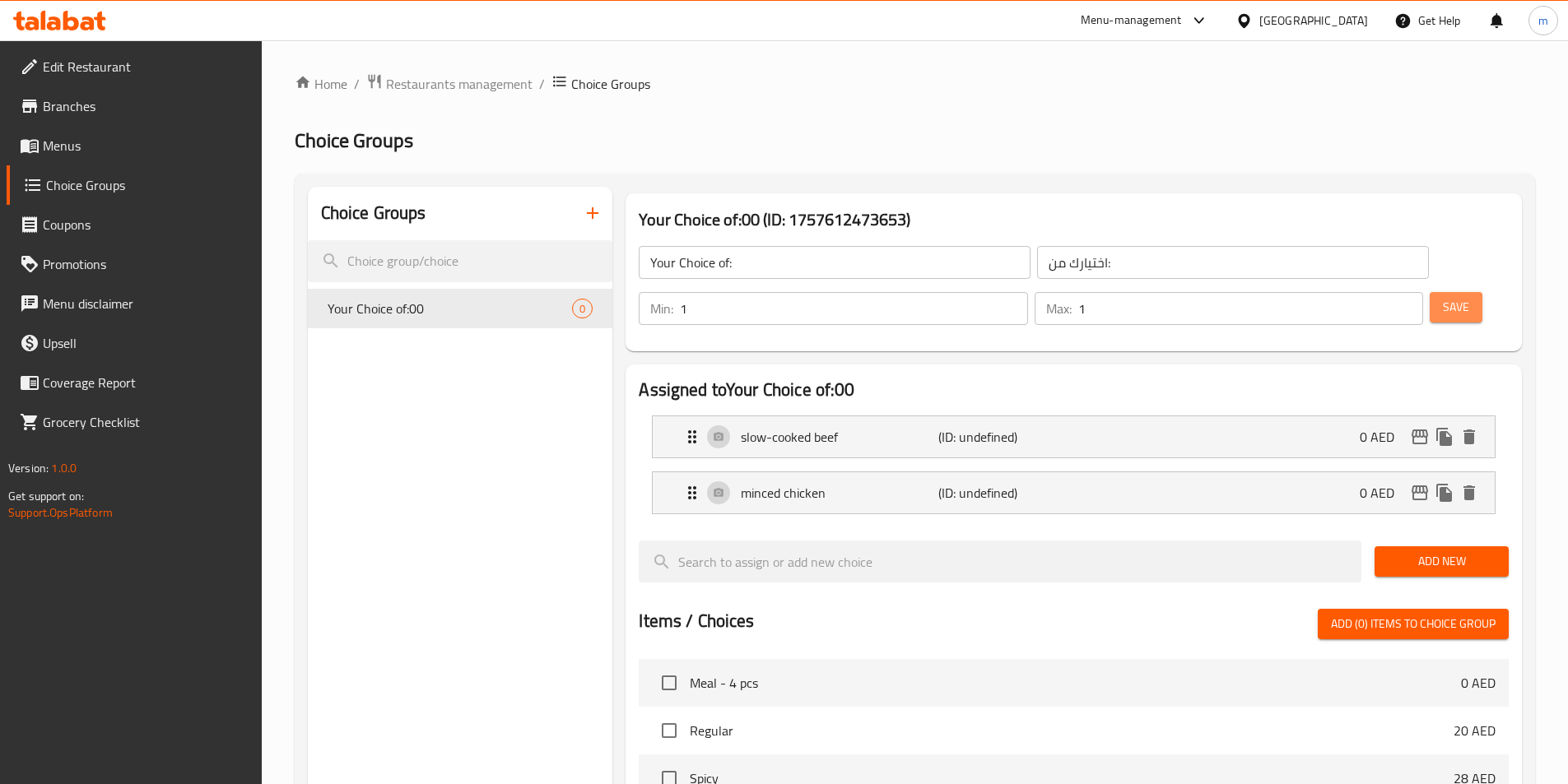
click at [1443, 296] on span "Save" at bounding box center [1455, 306] width 26 height 21
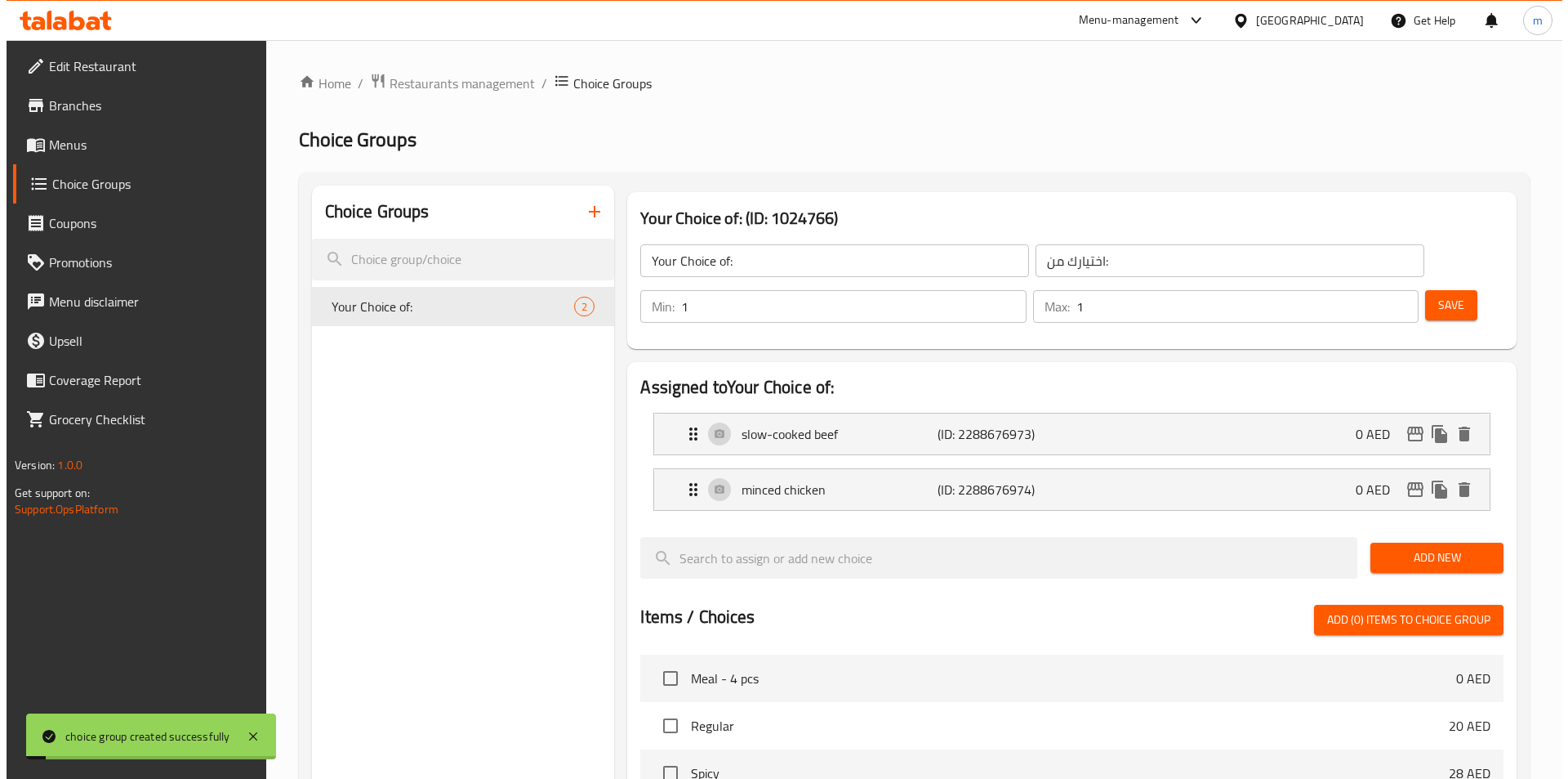
scroll to position [471, 0]
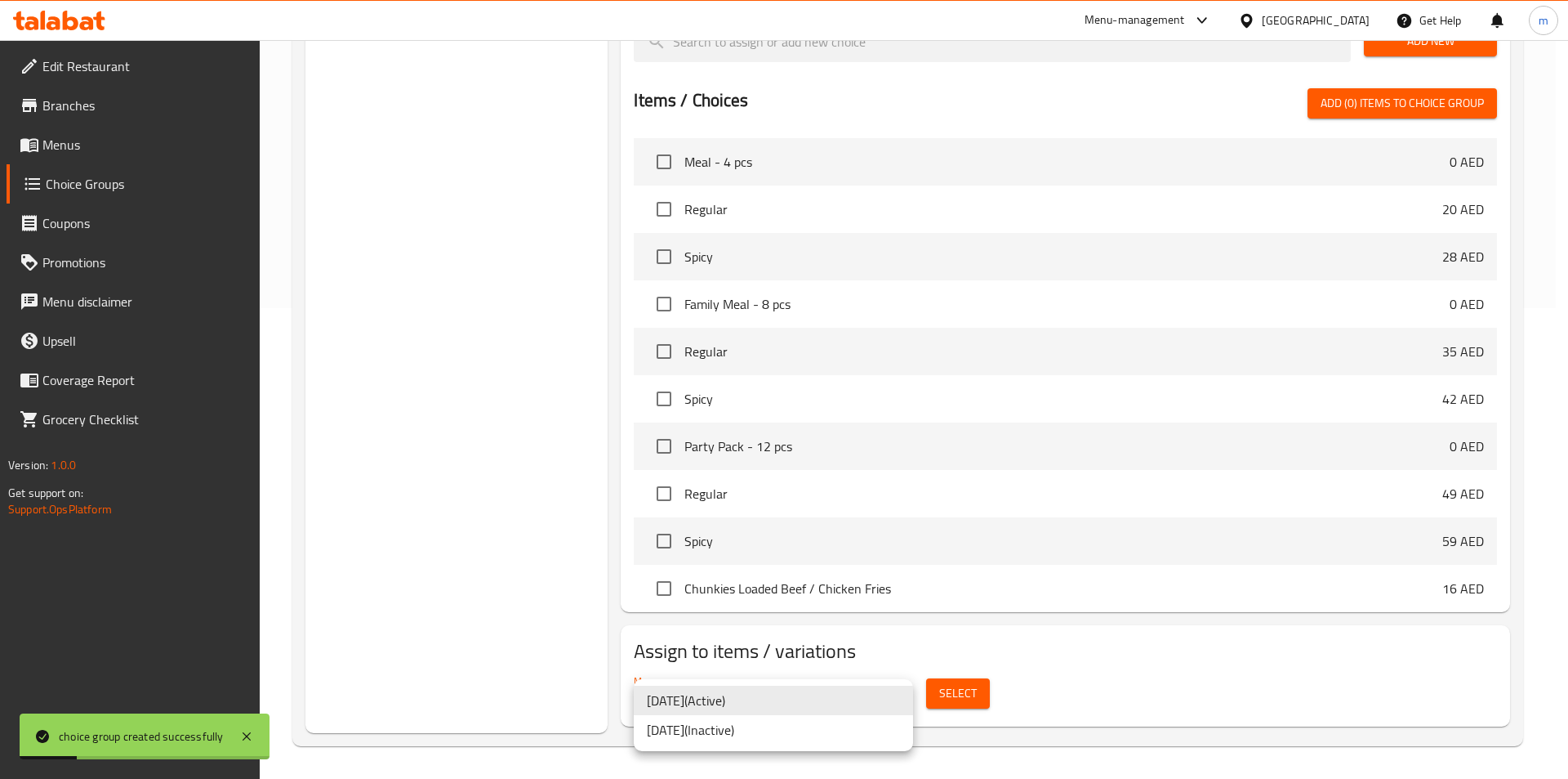
click at [899, 699] on li "11-9-2025 ( Active )" at bounding box center [773, 700] width 279 height 30
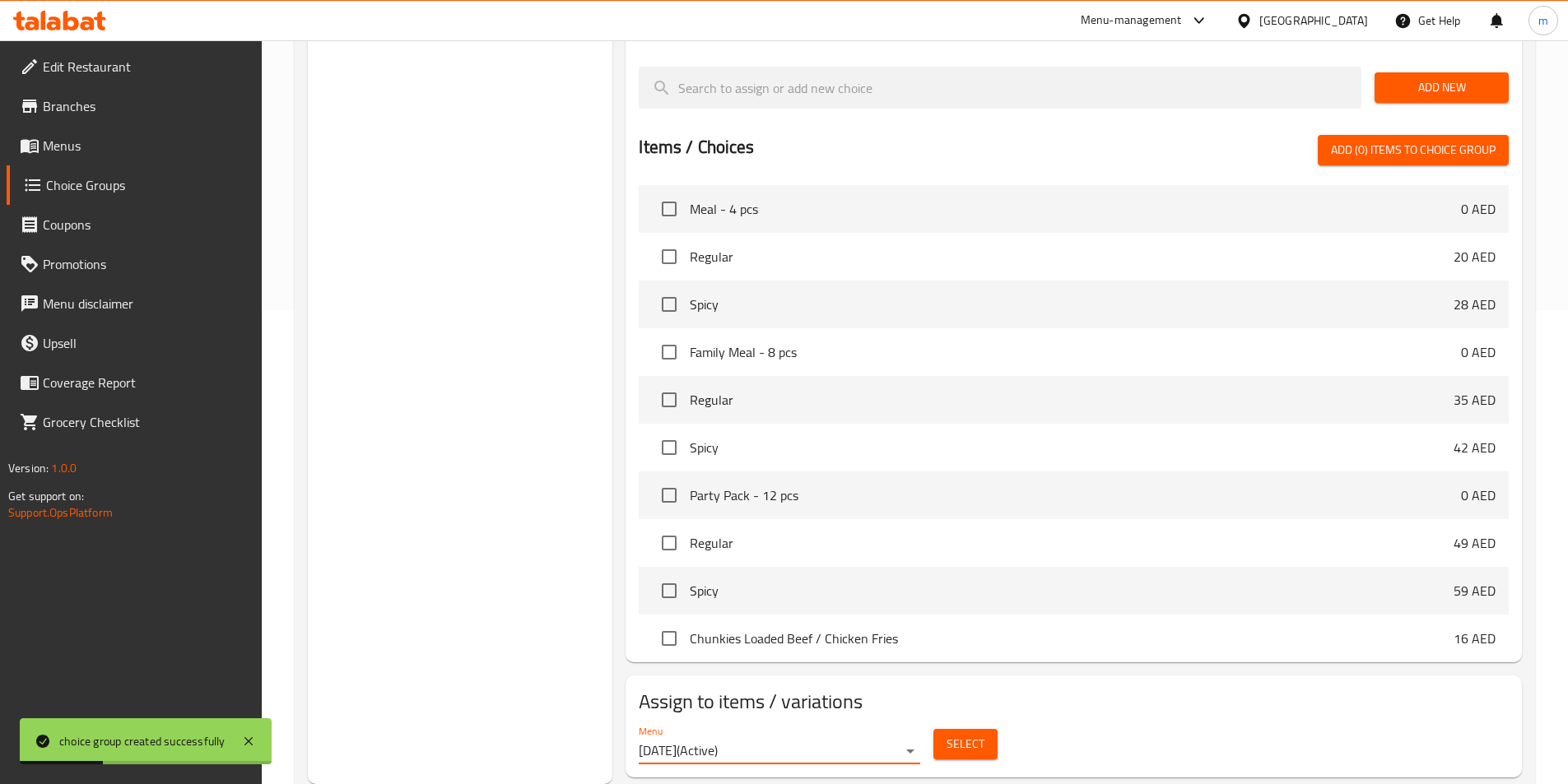
click at [967, 734] on span "Select" at bounding box center [966, 743] width 38 height 21
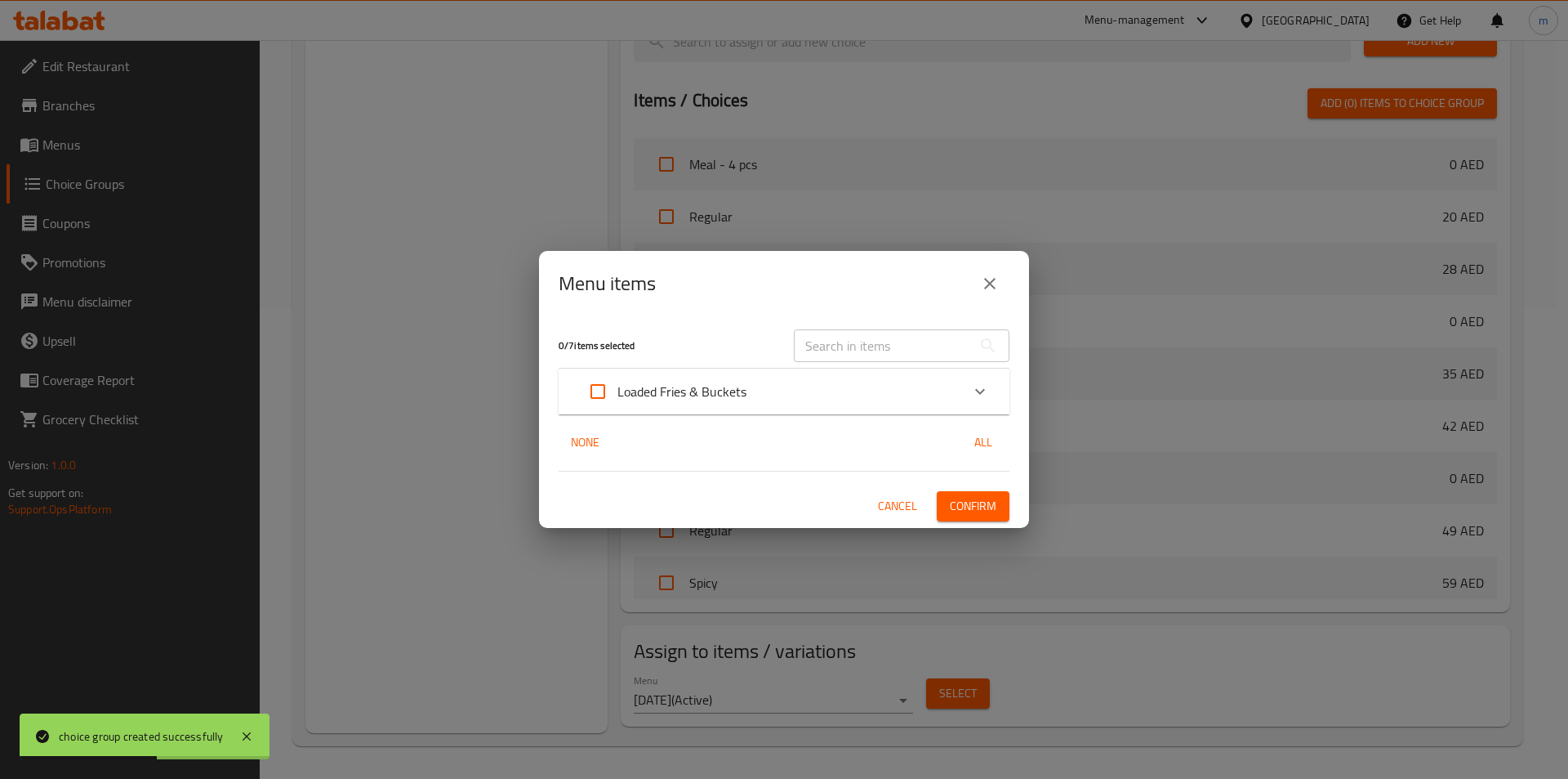
click at [595, 394] on input "Expand" at bounding box center [598, 391] width 39 height 39
checkbox input "true"
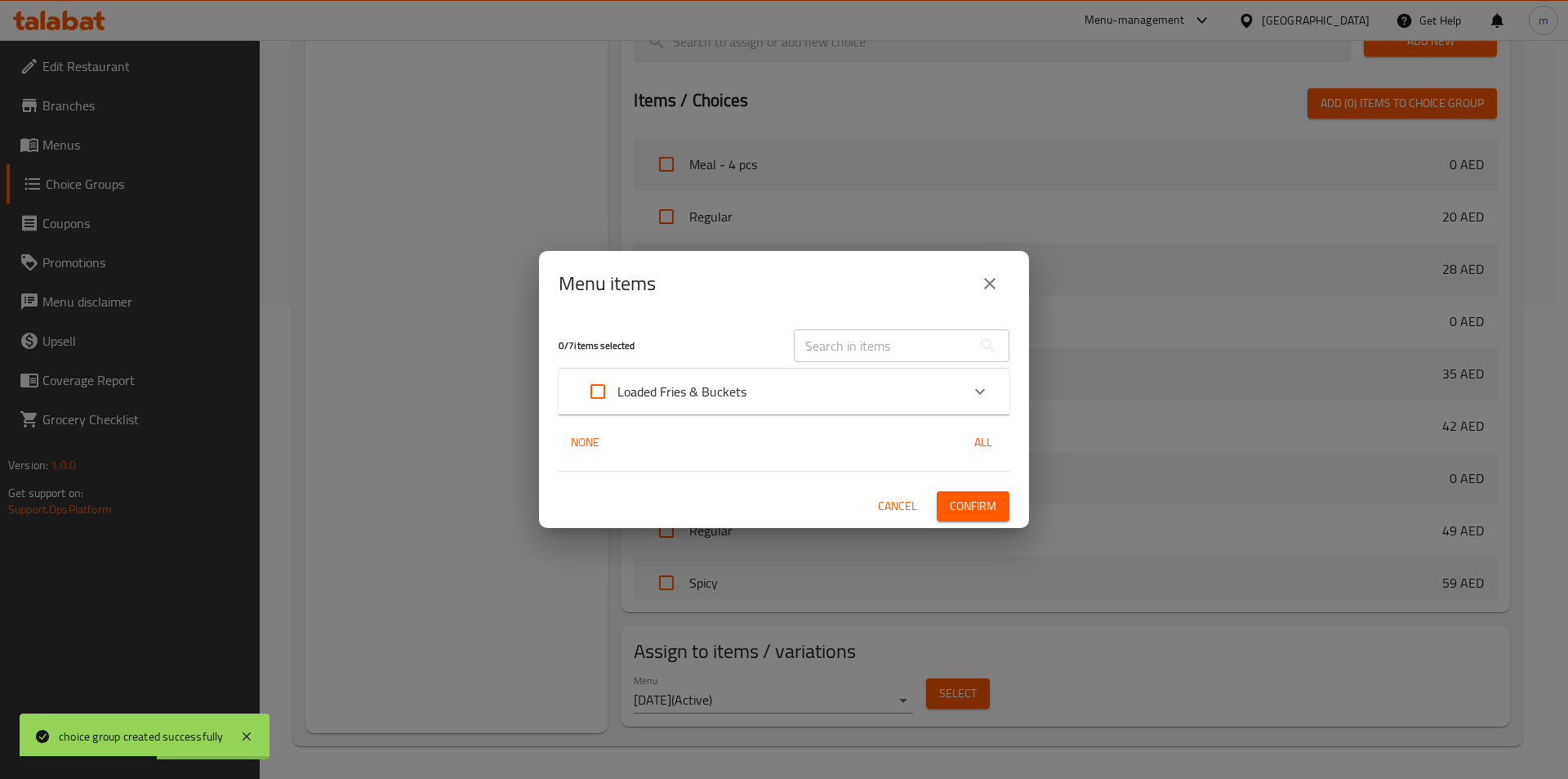
checkbox input "true"
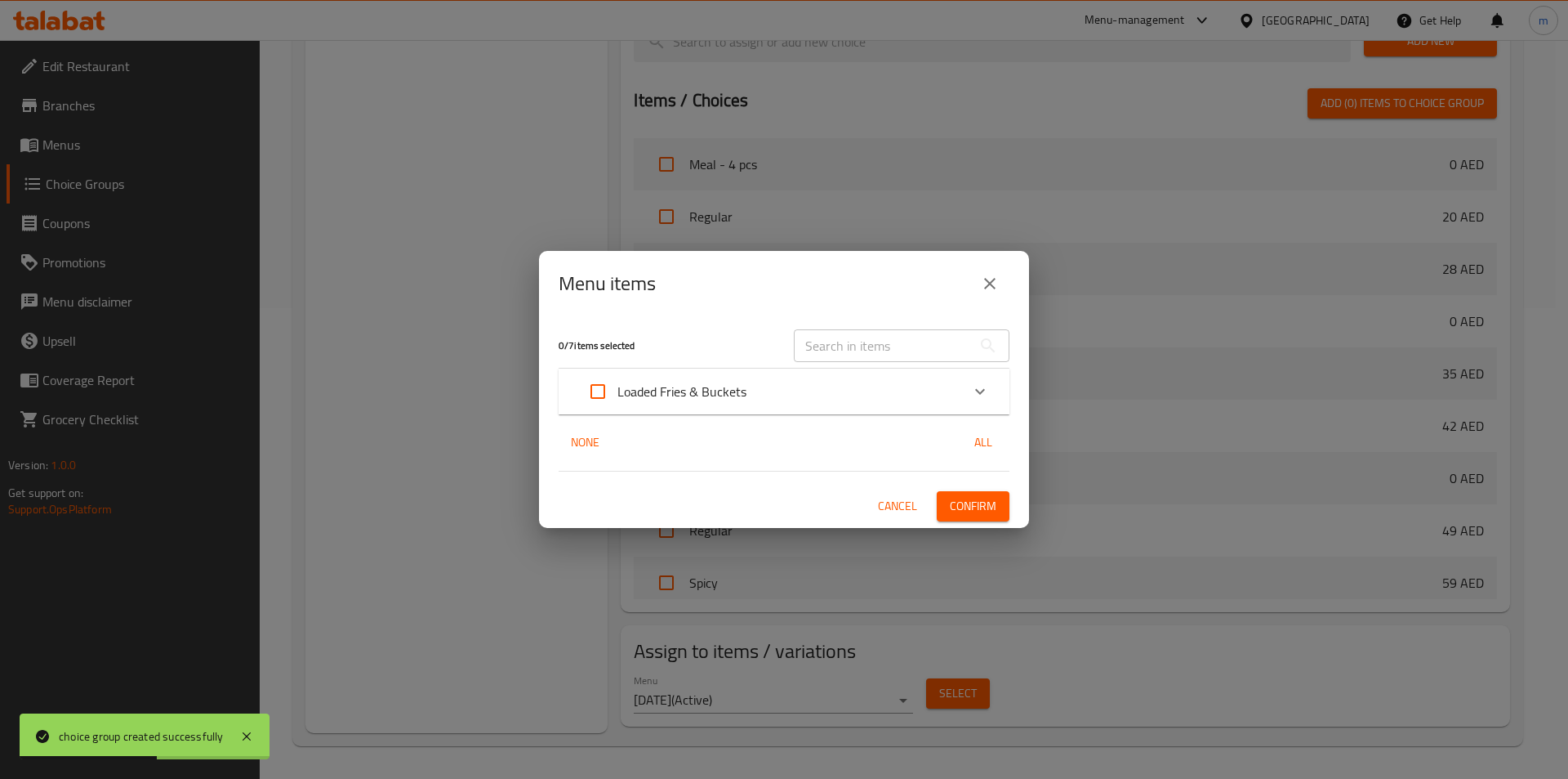
checkbox input "true"
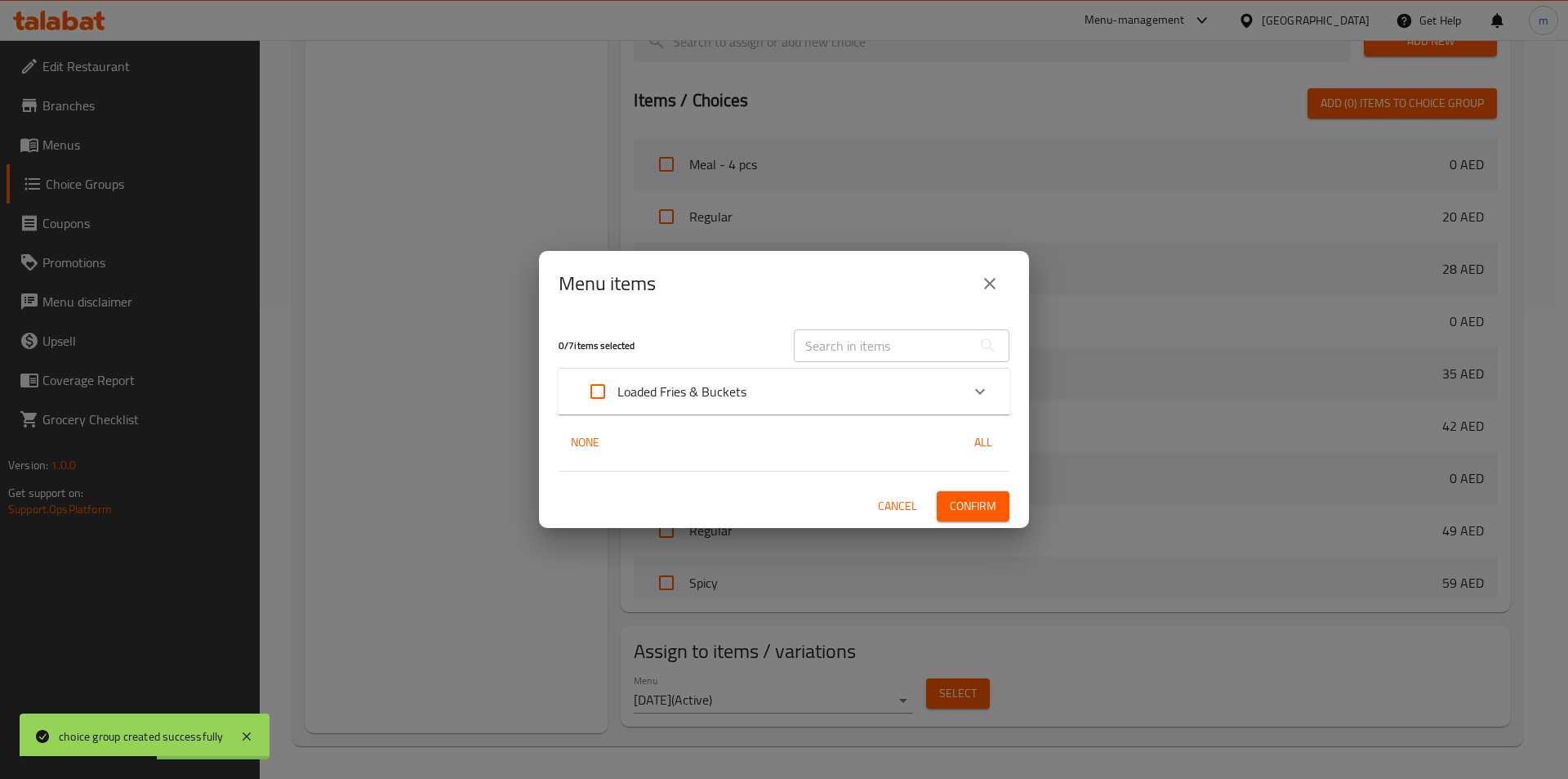
checkbox input "true"
click at [950, 389] on div "Loaded Fries & Buckets" at bounding box center [769, 391] width 382 height 39
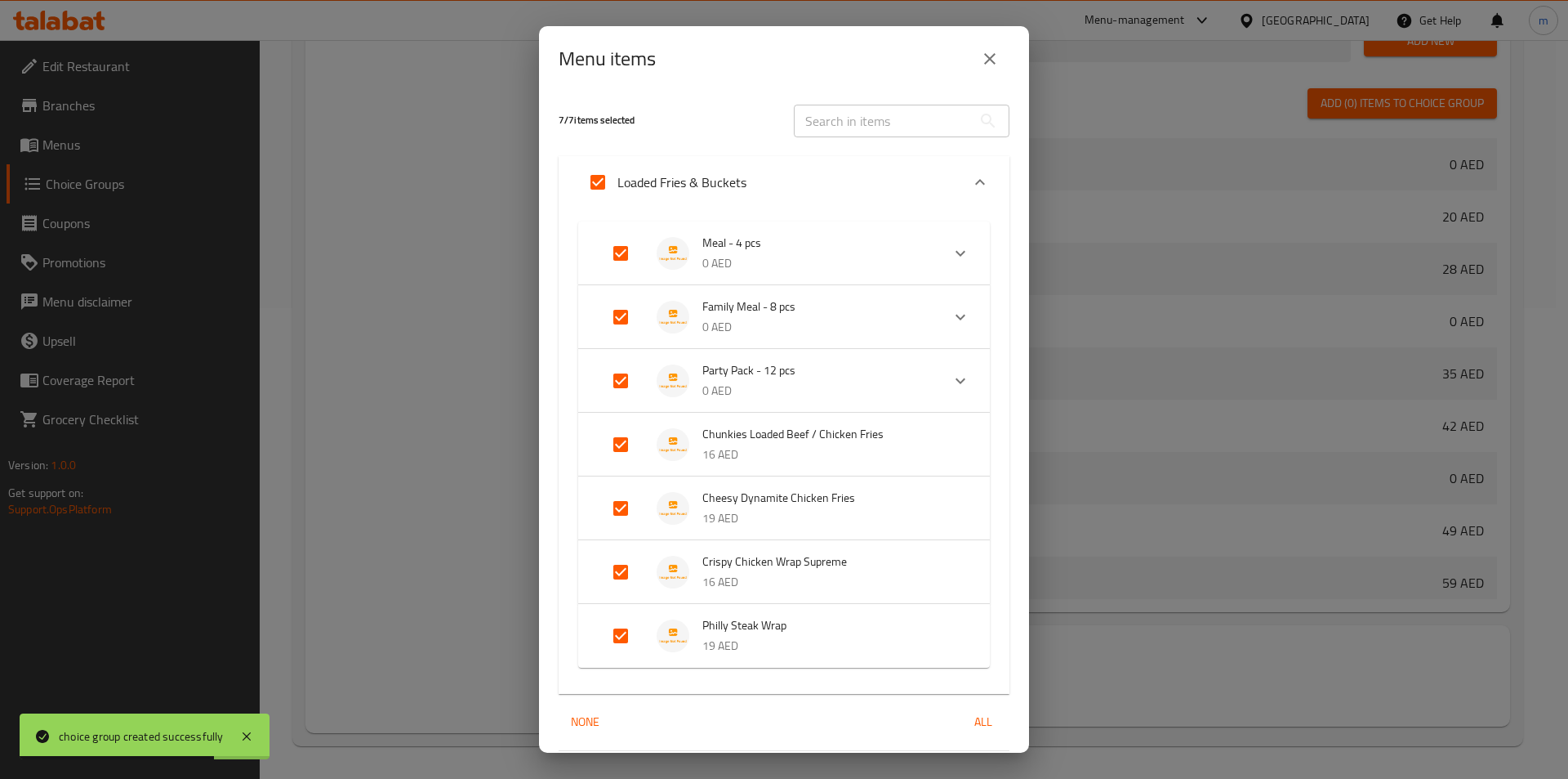
click at [595, 177] on input "Expand" at bounding box center [598, 183] width 39 height 39
checkbox input "false"
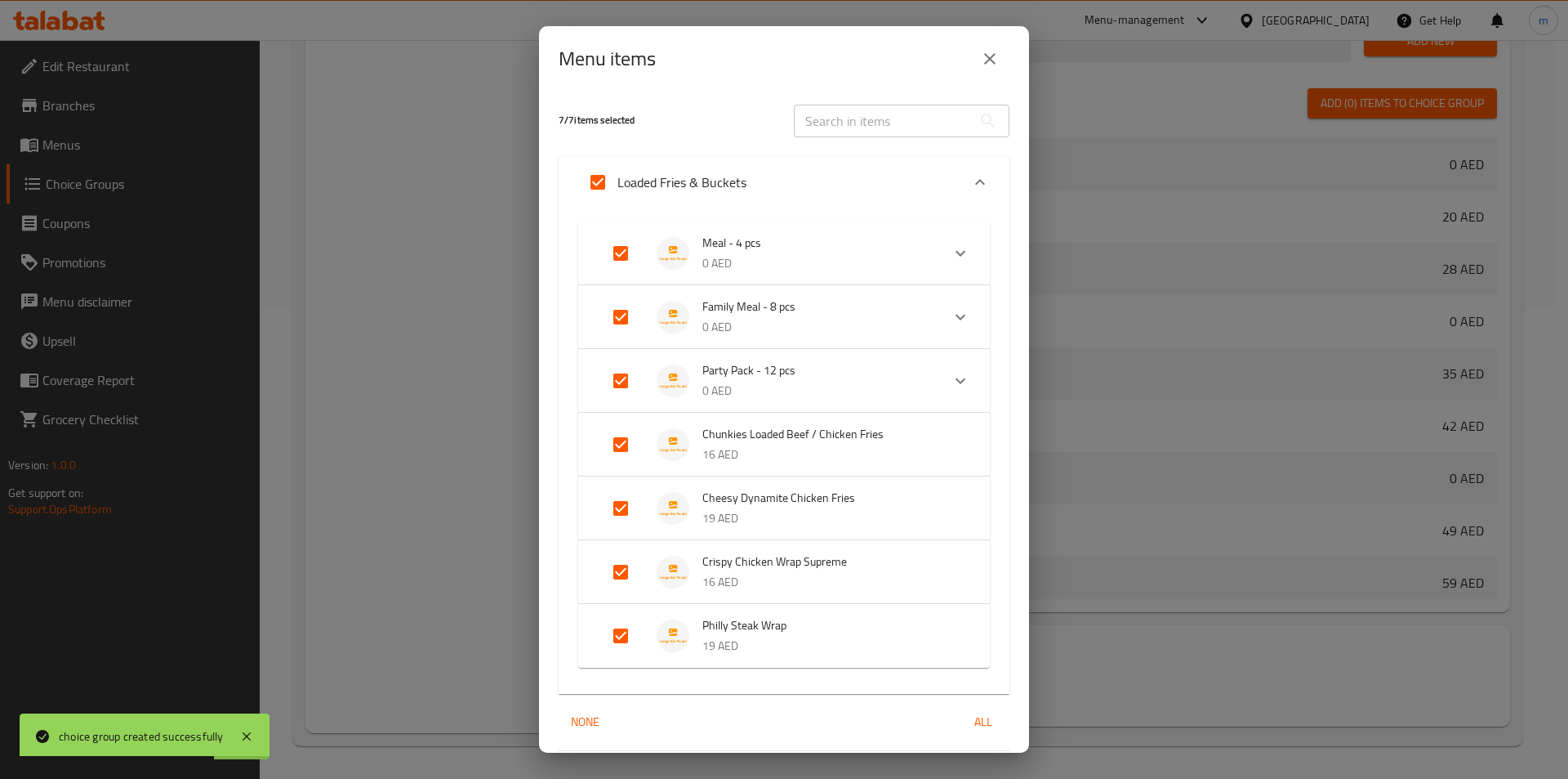
checkbox input "false"
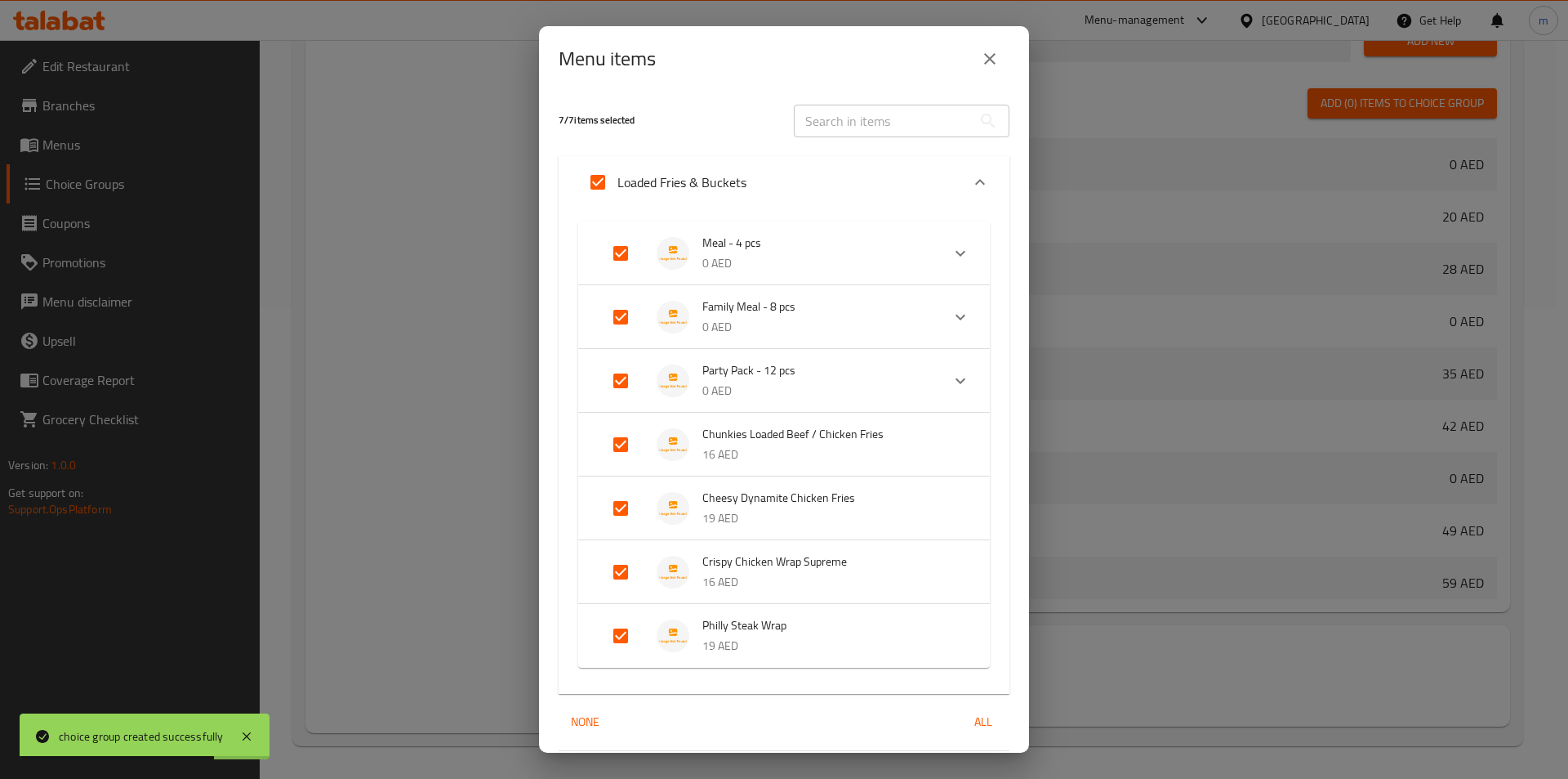
checkbox input "false"
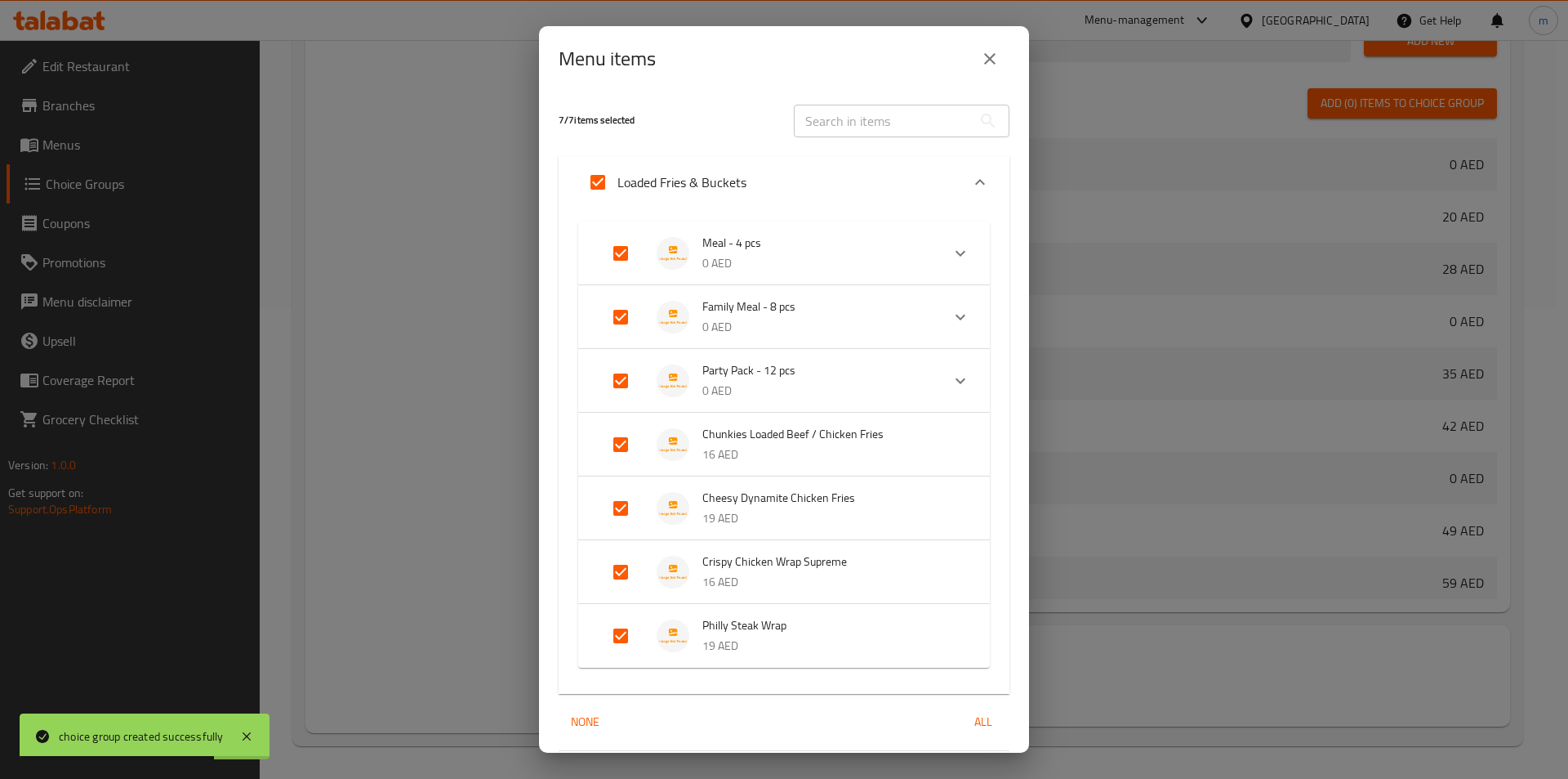
checkbox input "false"
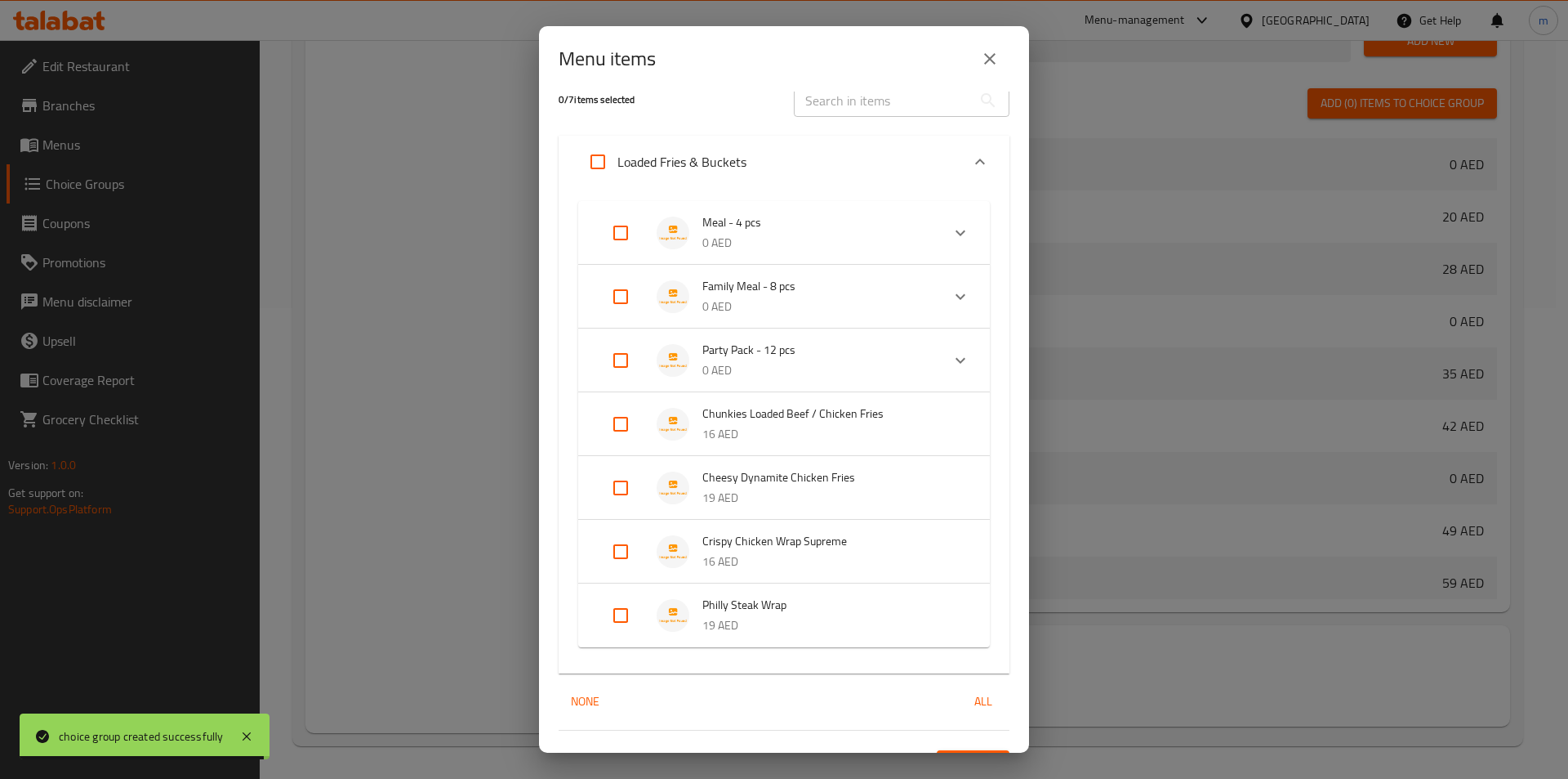
scroll to position [55, 0]
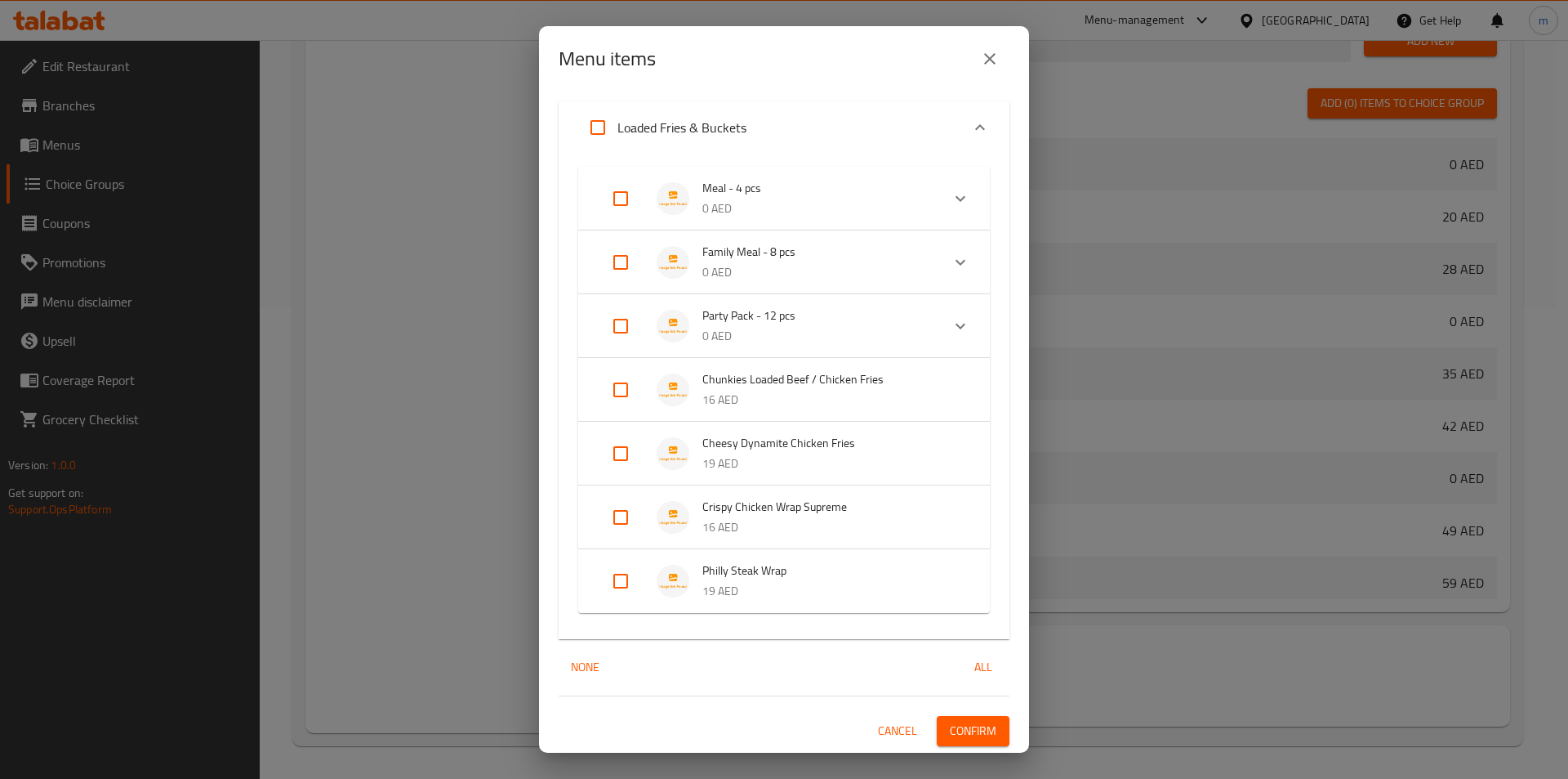
click at [623, 382] on input "Expand" at bounding box center [621, 390] width 39 height 39
checkbox input "true"
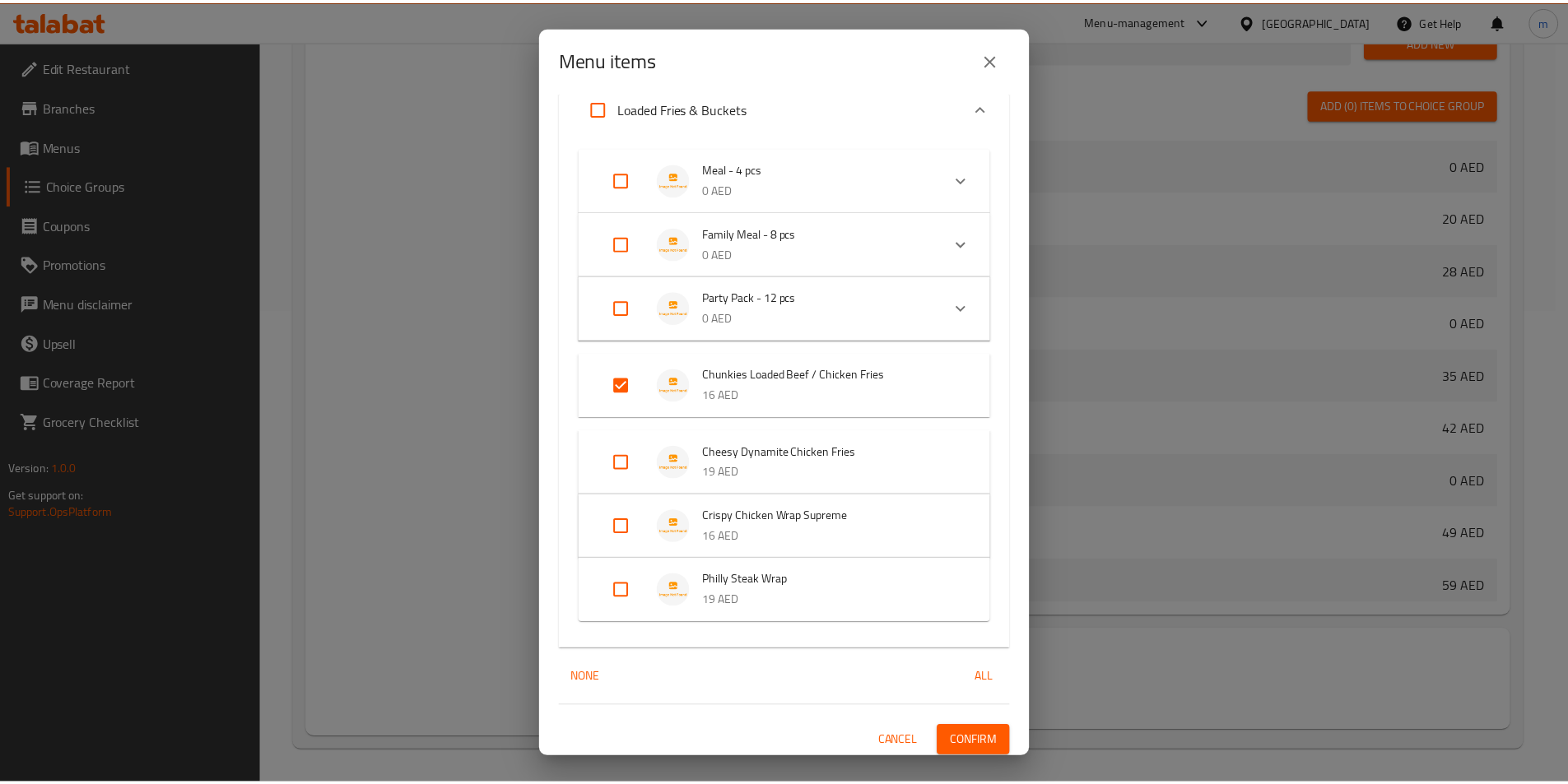
scroll to position [81, 0]
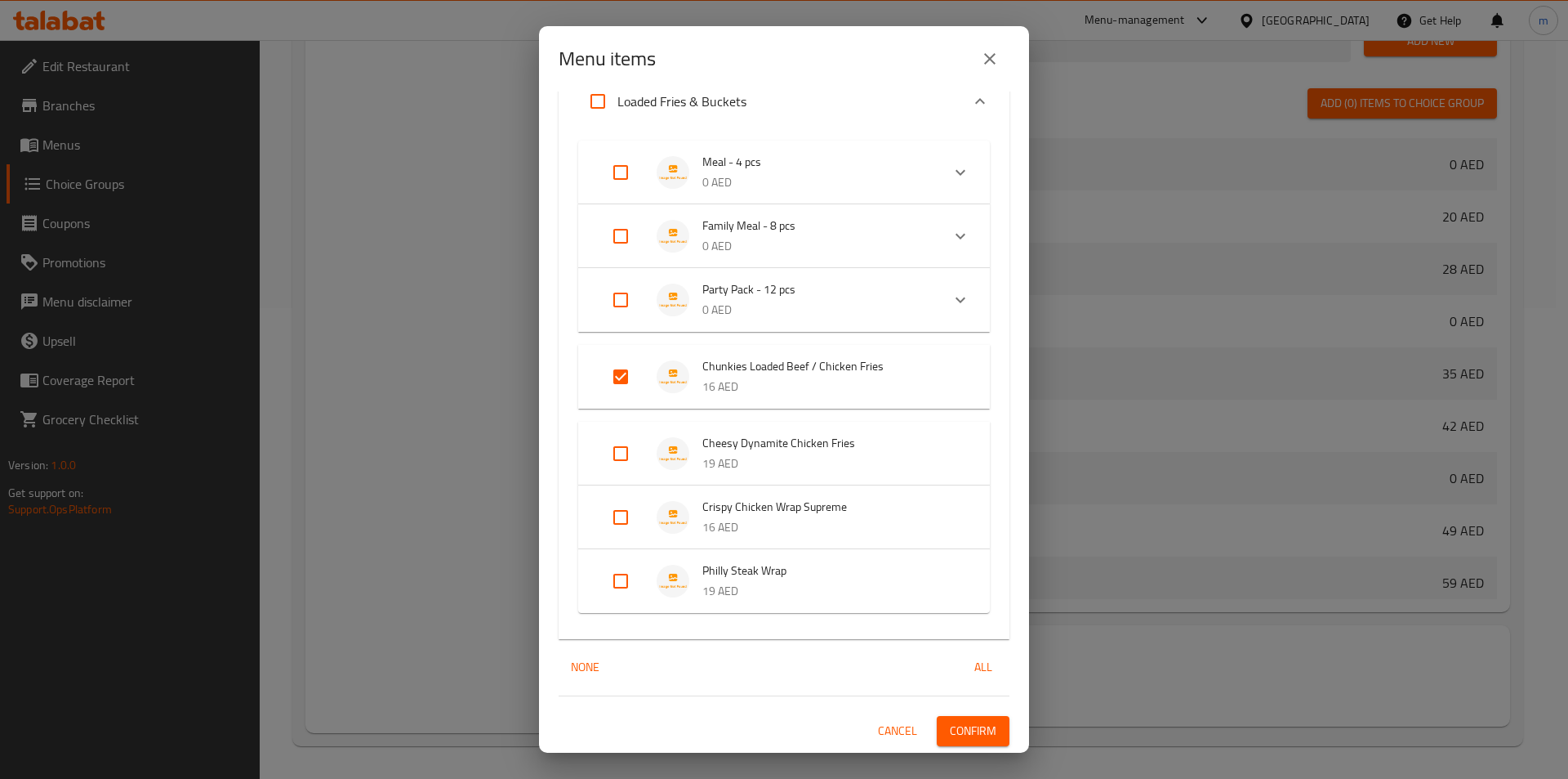
click at [959, 731] on span "Confirm" at bounding box center [973, 731] width 47 height 21
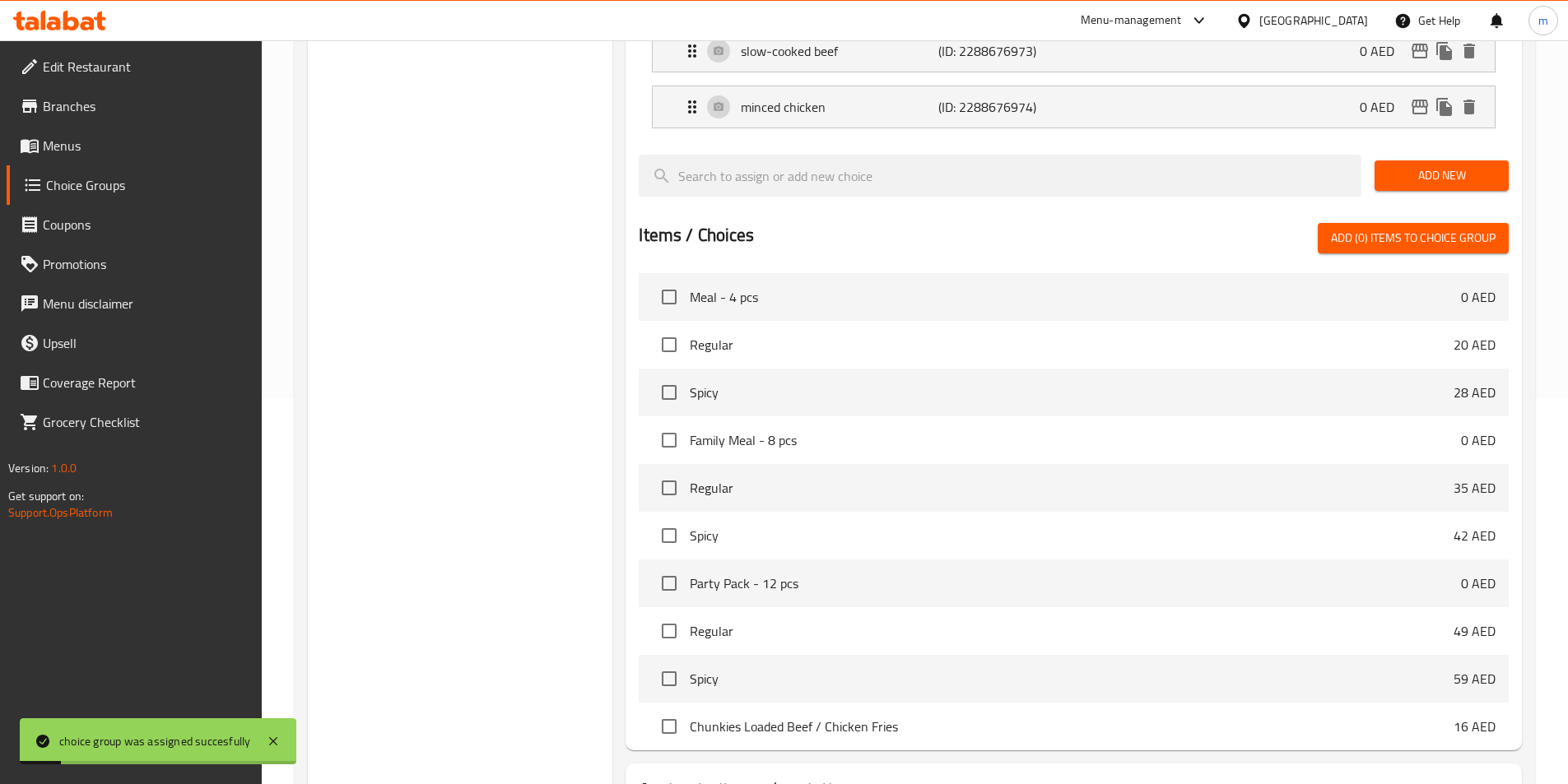
scroll to position [309, 0]
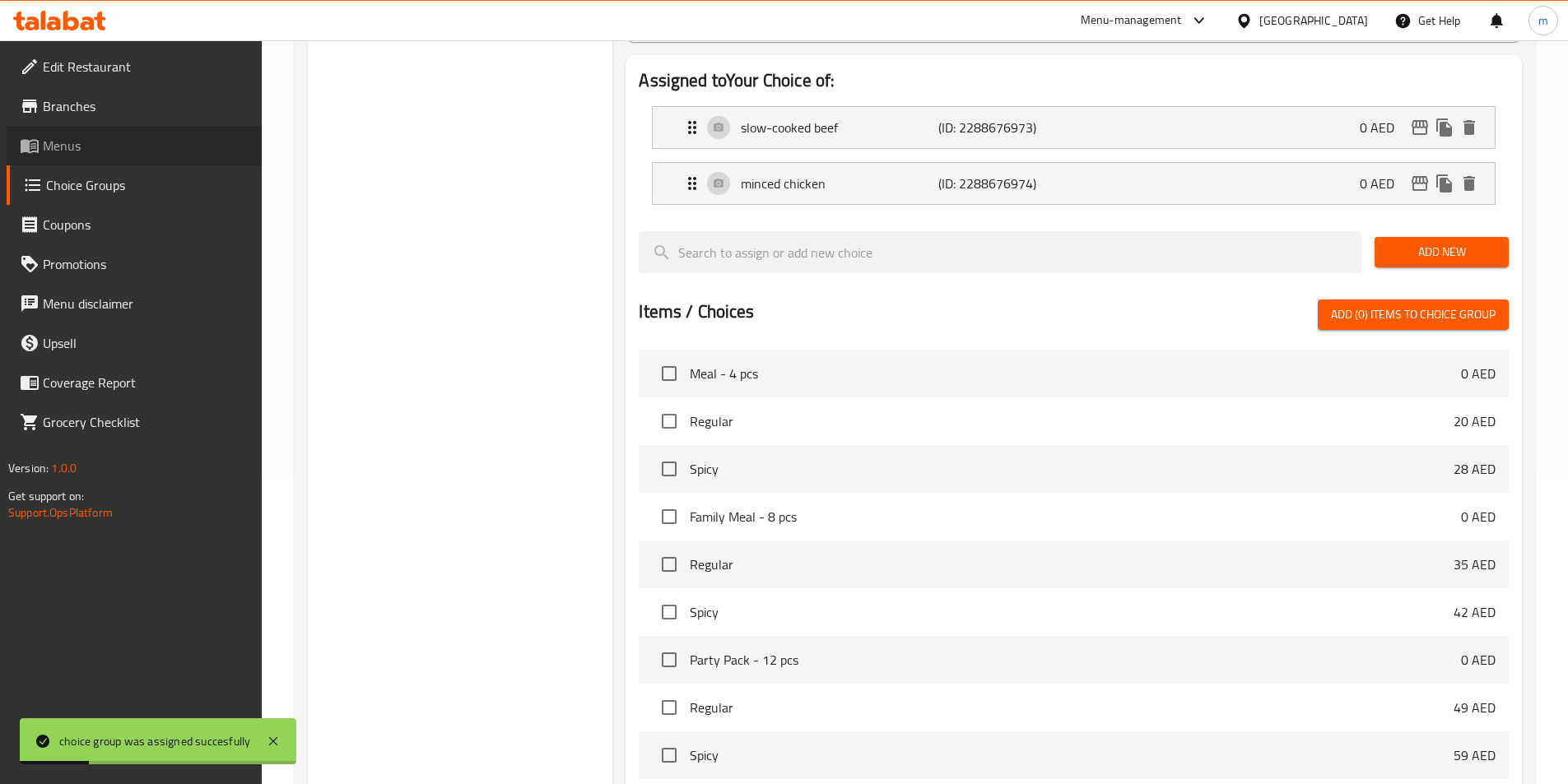
click at [64, 158] on link "Menus" at bounding box center [133, 146] width 255 height 40
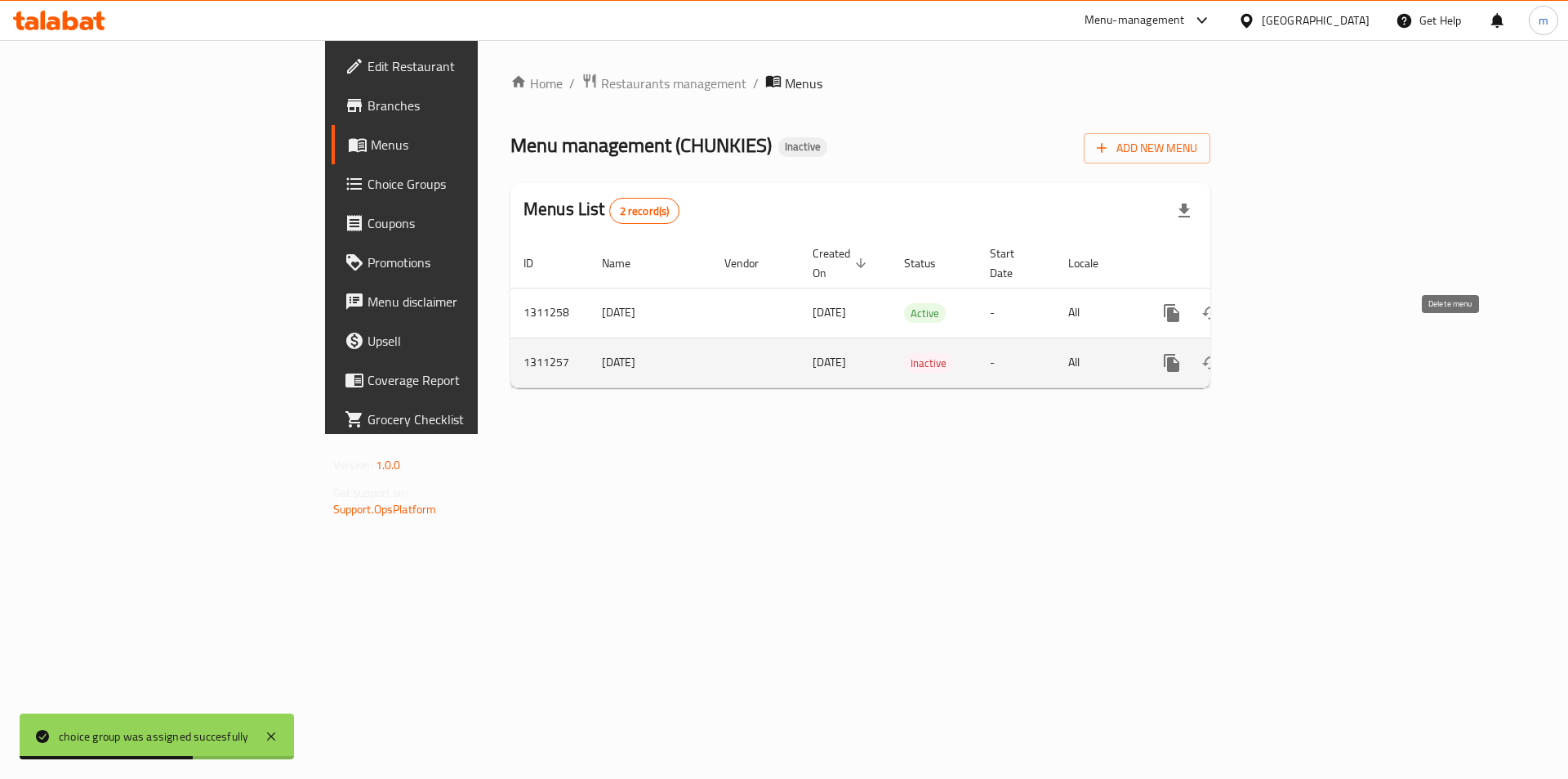
click at [1260, 353] on icon "enhanced table" at bounding box center [1250, 363] width 20 height 20
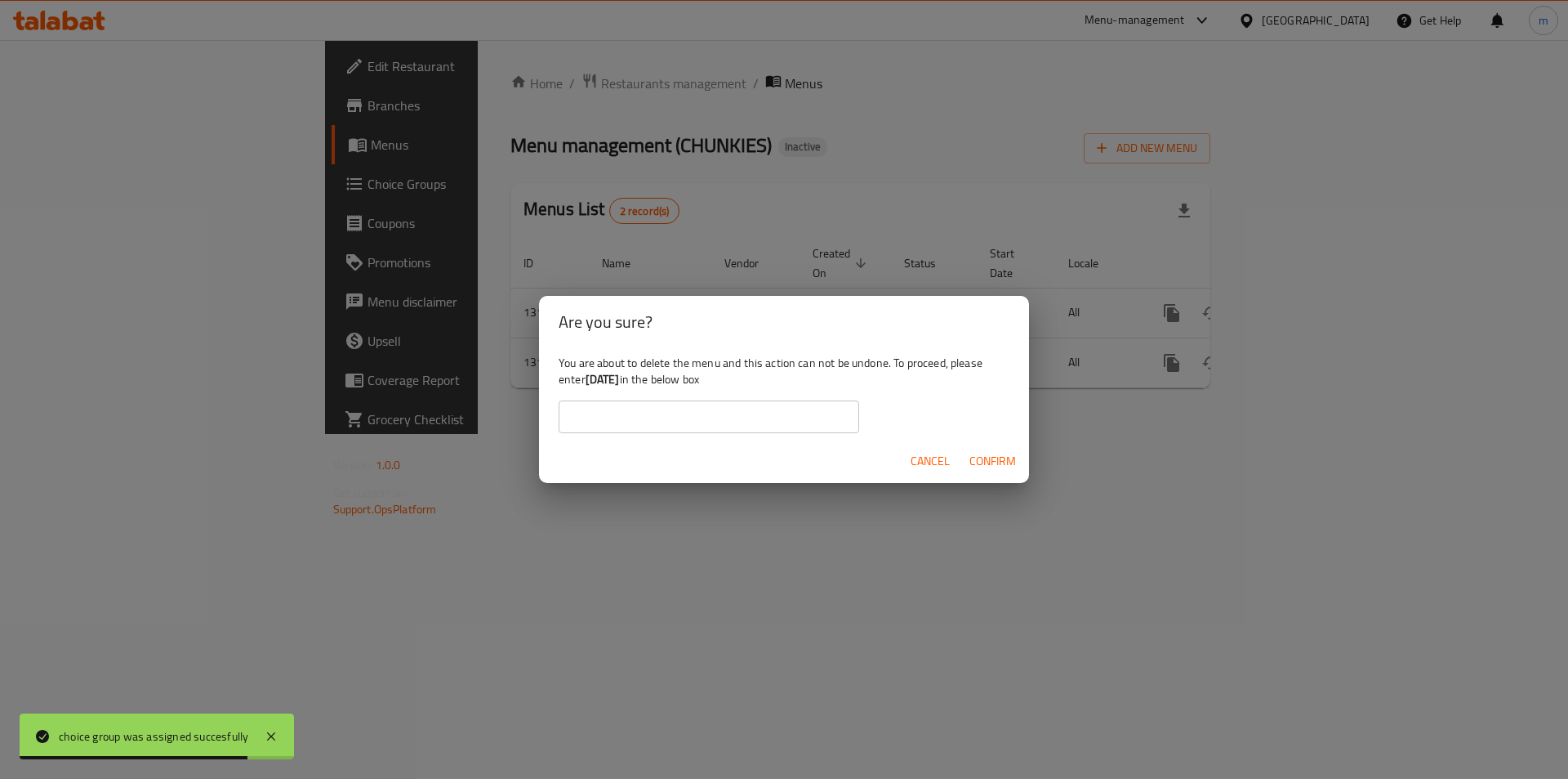
drag, startPoint x: 674, startPoint y: 422, endPoint x: 656, endPoint y: 408, distance: 22.8
click at [674, 422] on input "text" at bounding box center [709, 416] width 301 height 33
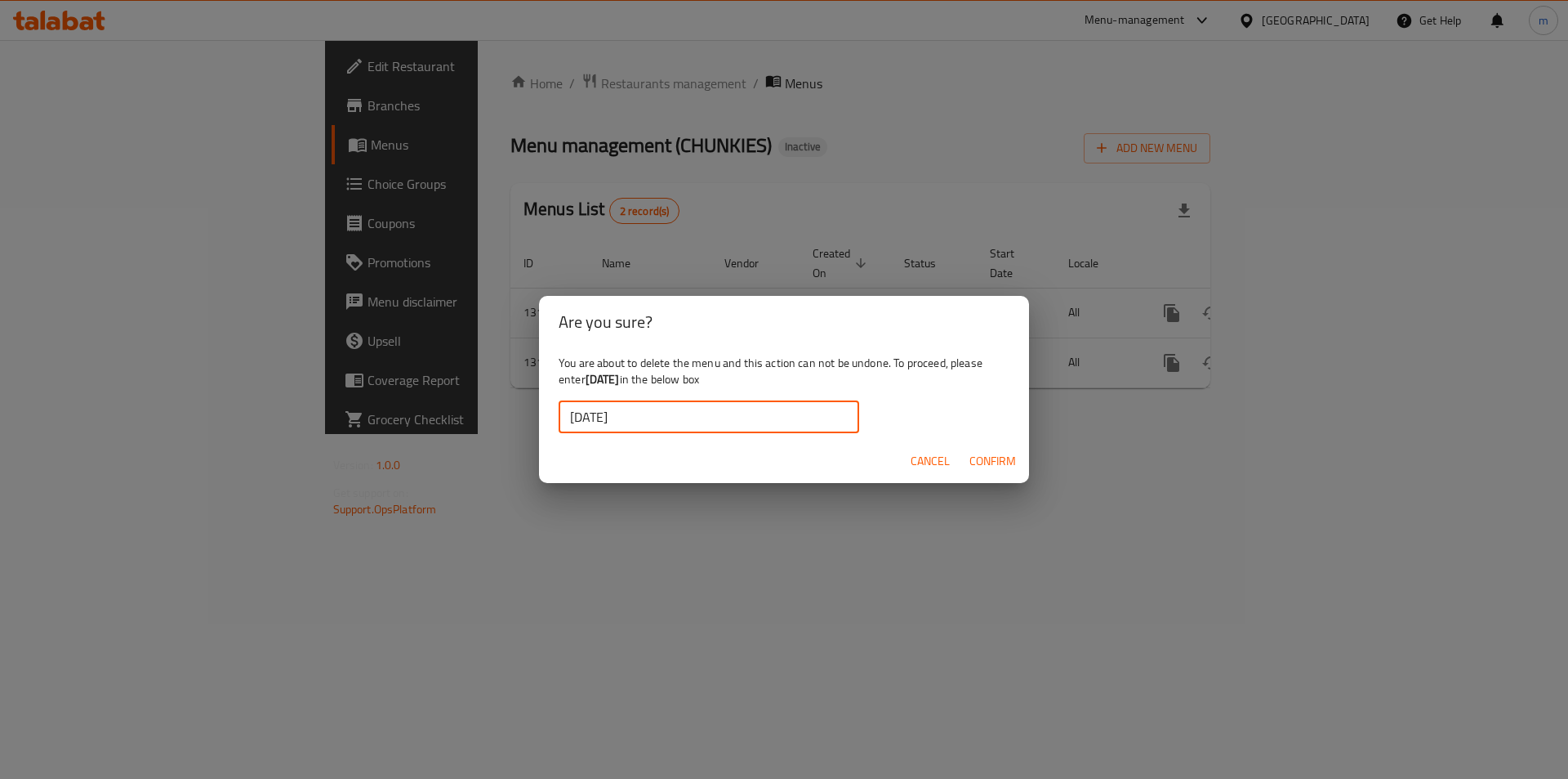
type input "[DATE]"
click at [988, 462] on span "Confirm" at bounding box center [993, 461] width 47 height 21
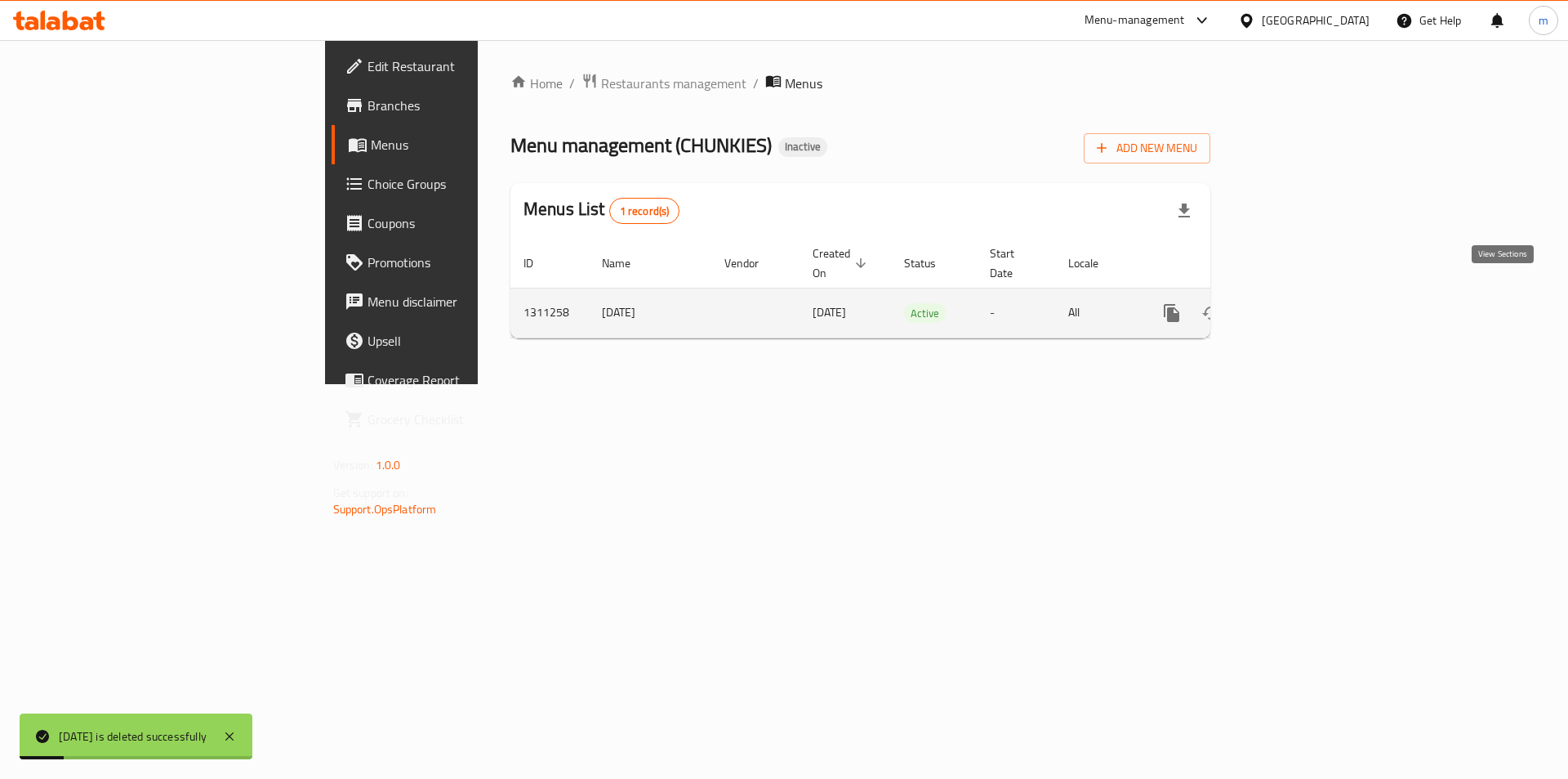
click at [1297, 305] on icon "enhanced table" at bounding box center [1290, 312] width 14 height 14
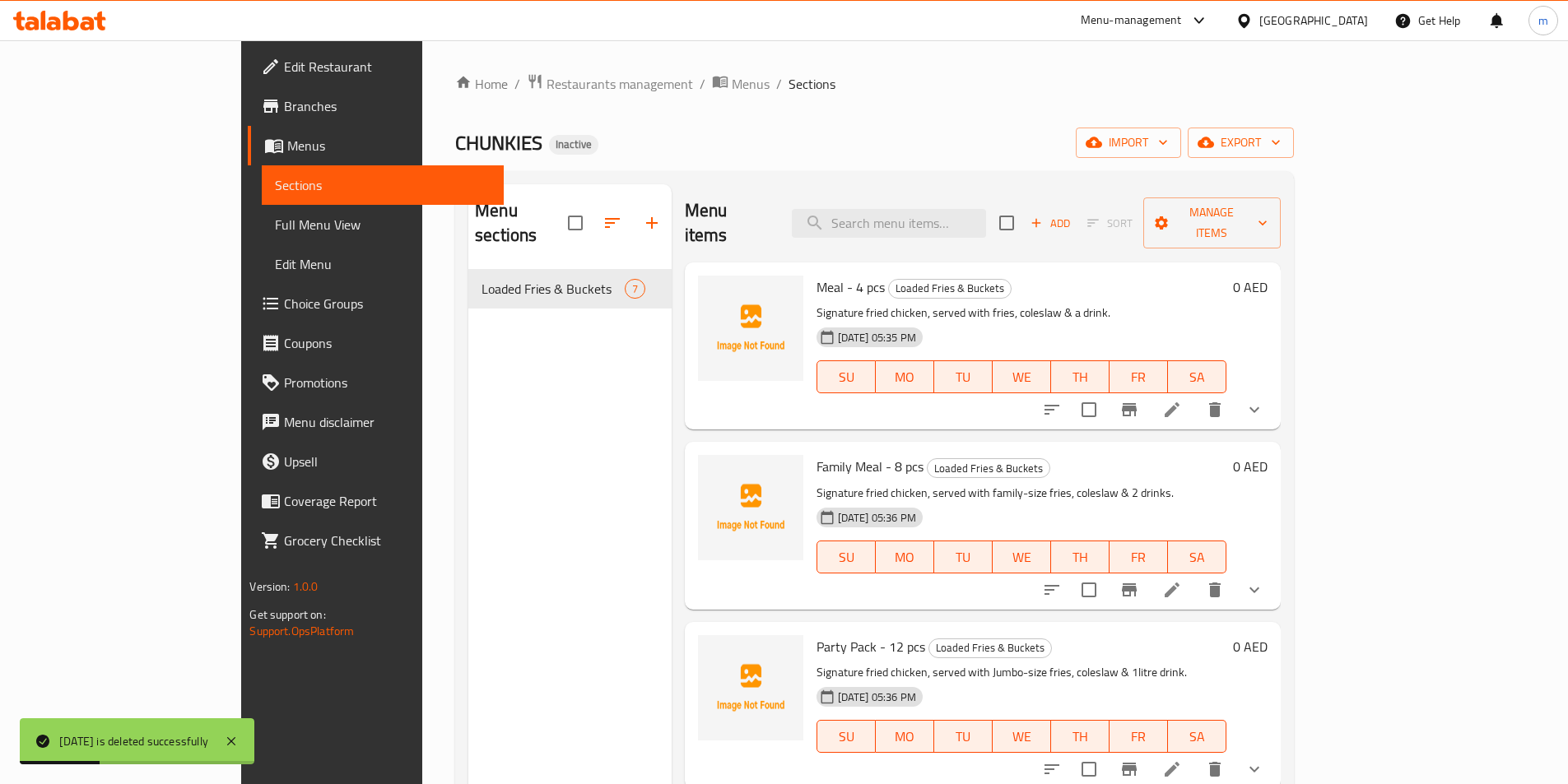
click at [275, 216] on span "Full Menu View" at bounding box center [382, 224] width 215 height 20
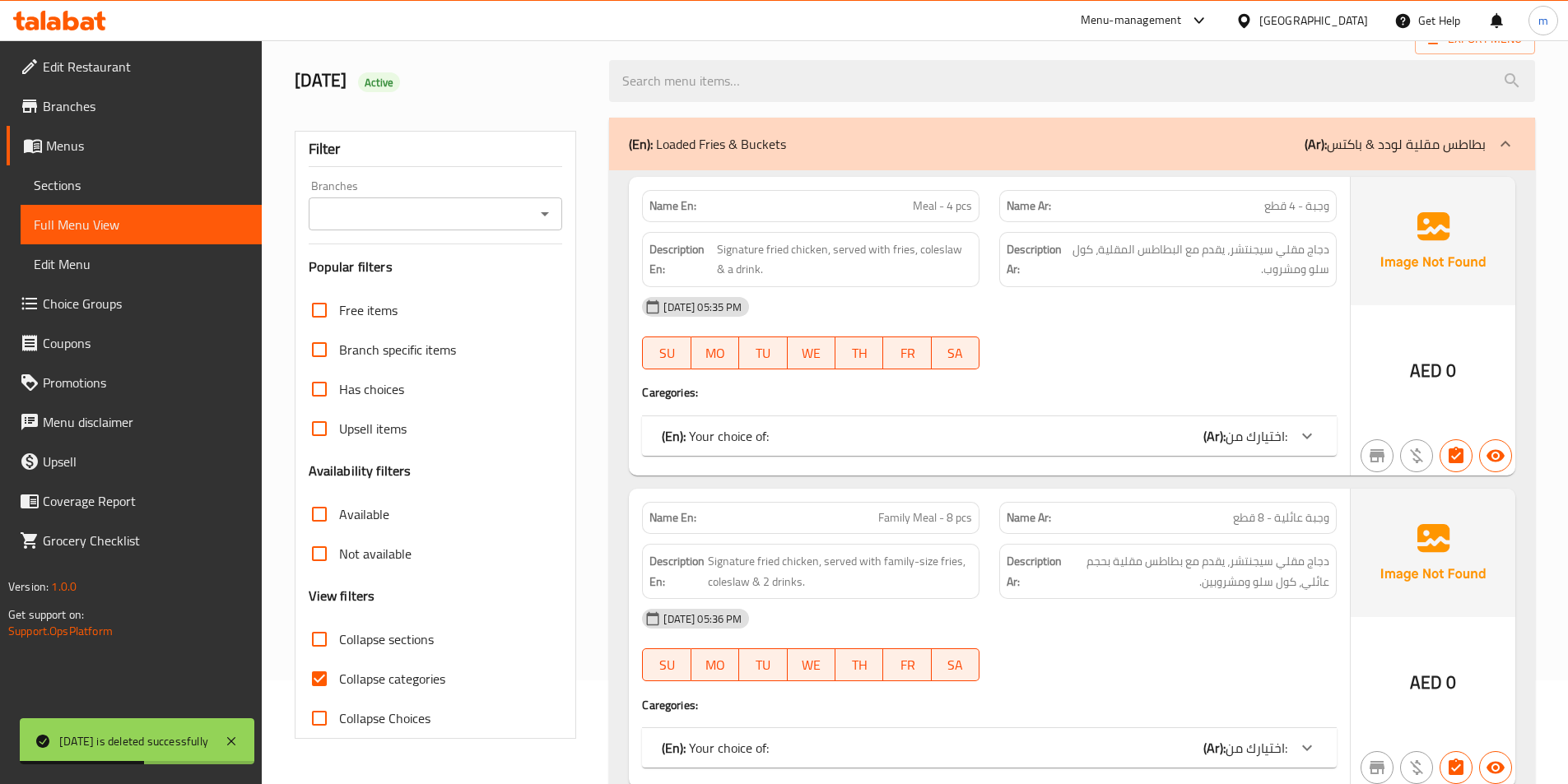
scroll to position [165, 0]
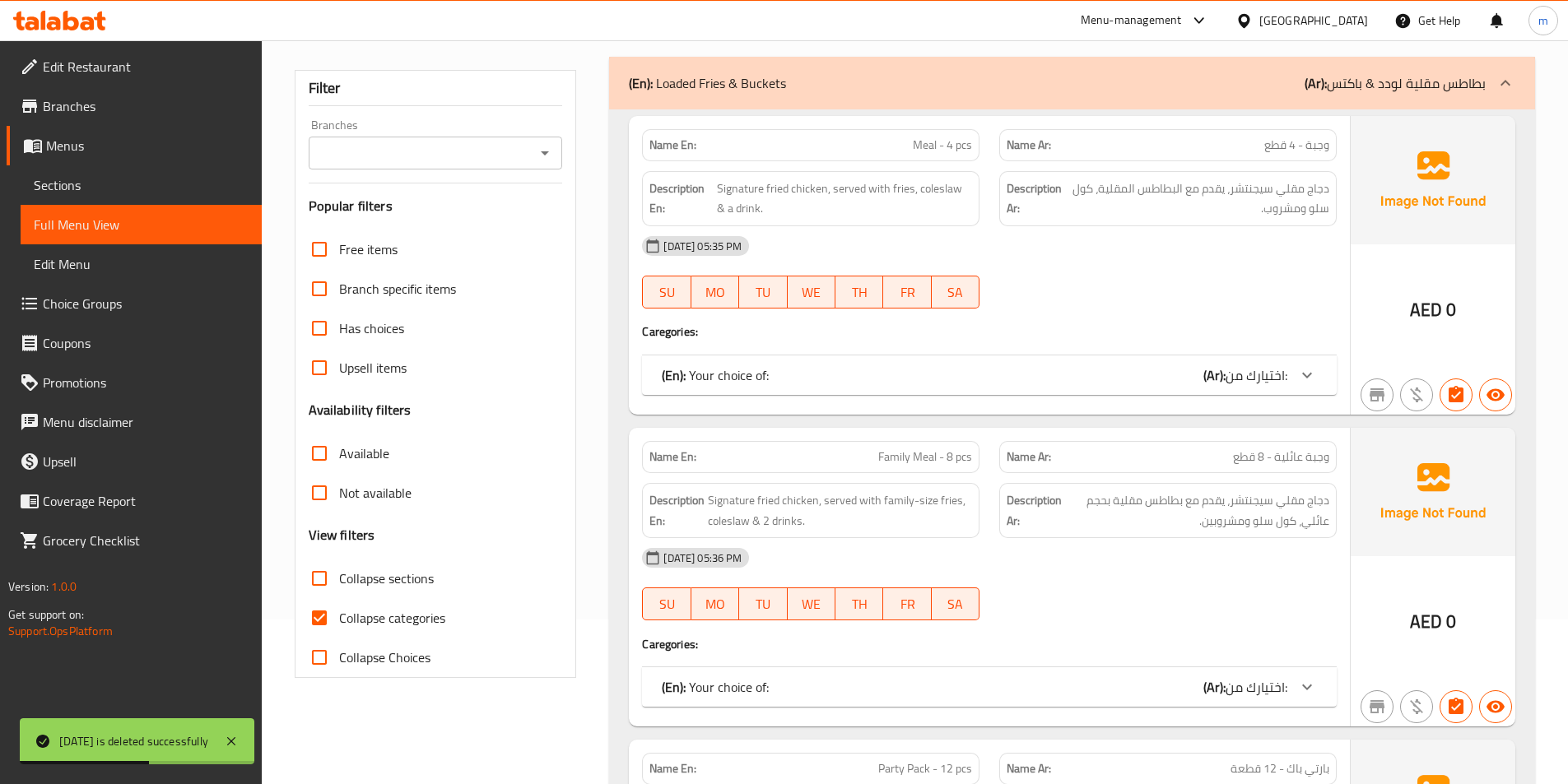
click at [381, 607] on span "Collapse categories" at bounding box center [392, 617] width 106 height 20
click at [339, 606] on input "Collapse categories" at bounding box center [319, 618] width 40 height 40
checkbox input "false"
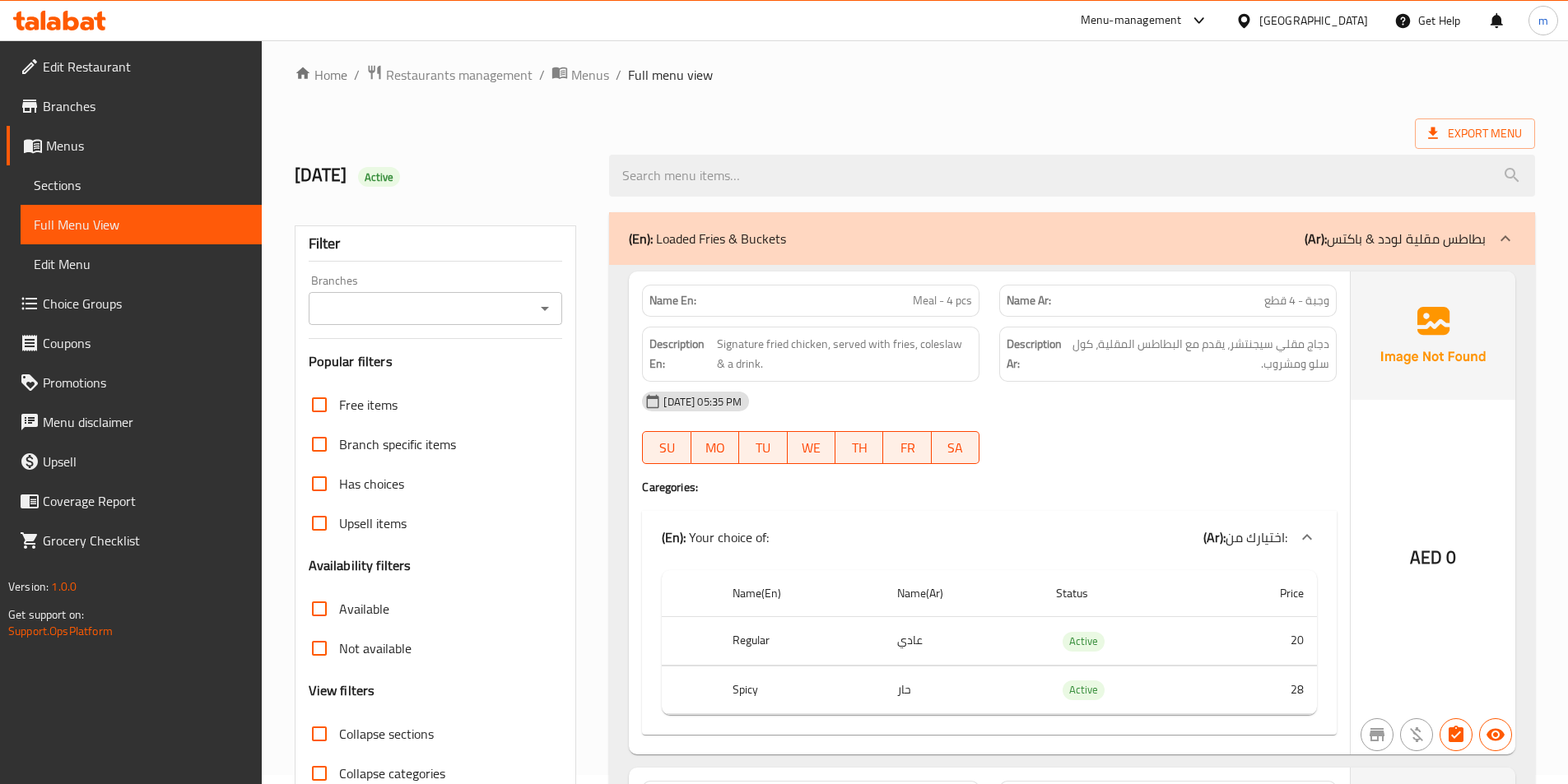
scroll to position [0, 0]
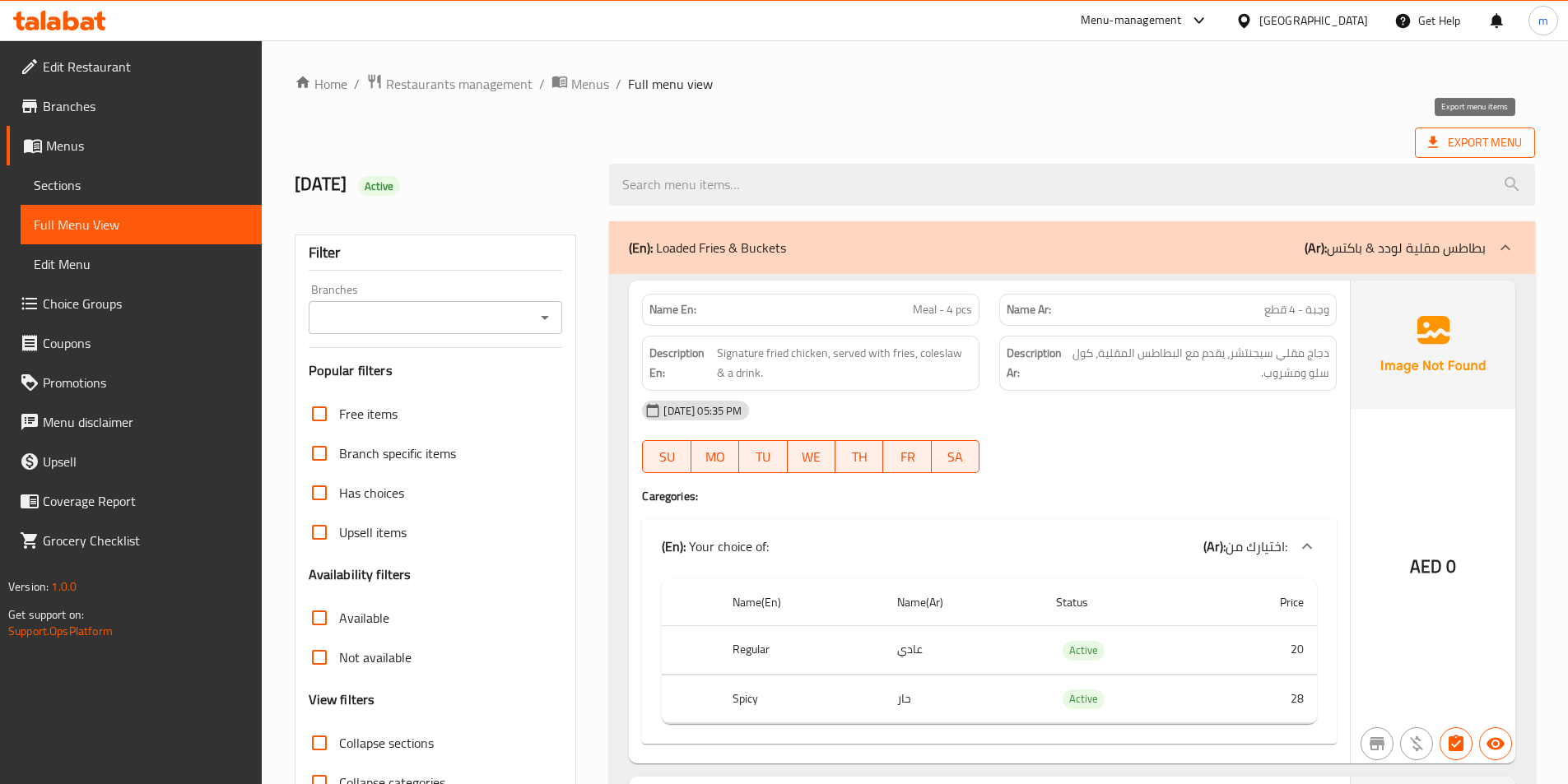
click at [1503, 152] on span "Export Menu" at bounding box center [1475, 142] width 94 height 21
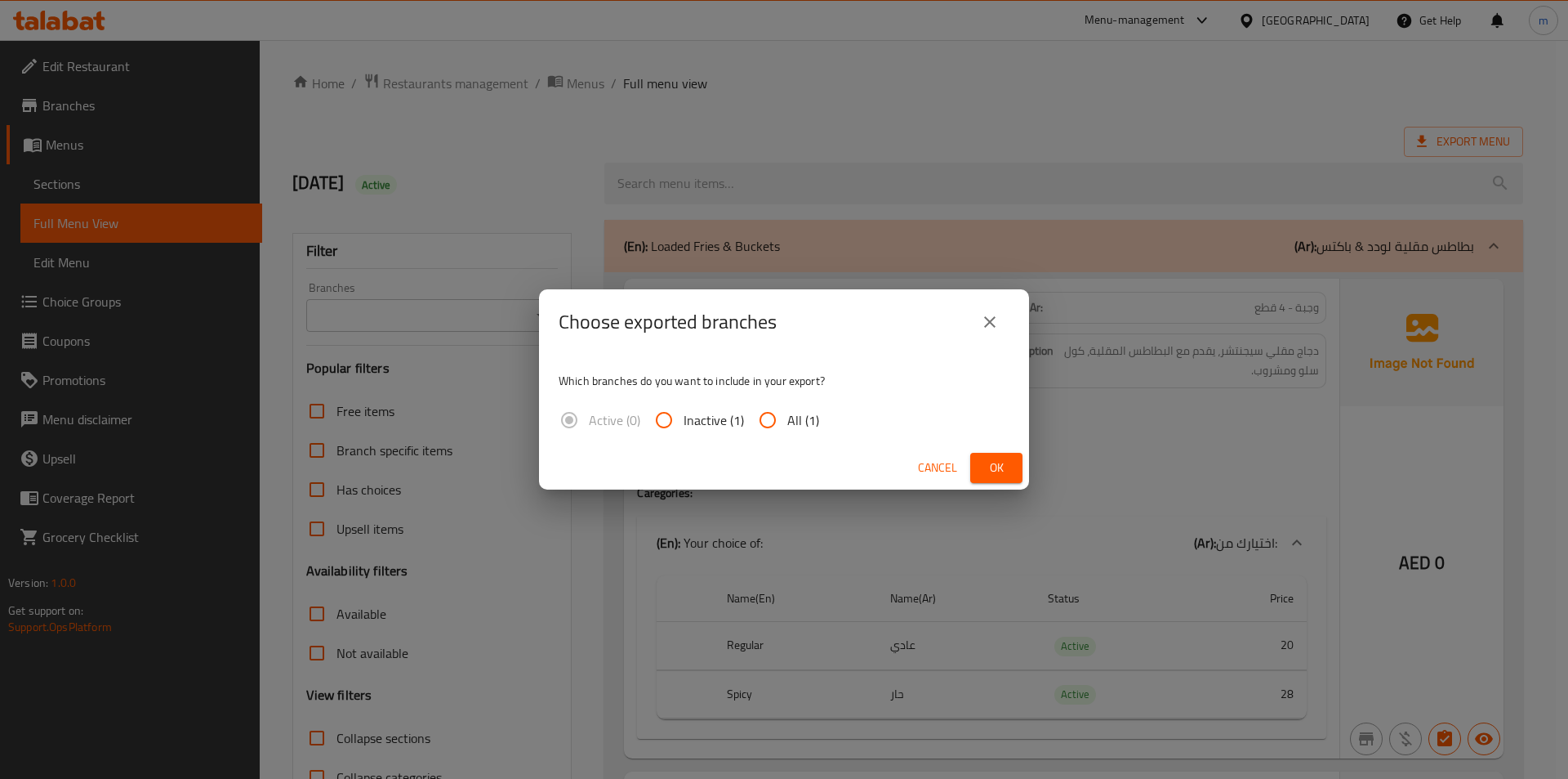
click at [786, 429] on input "All (1)" at bounding box center [768, 420] width 39 height 39
radio input "true"
click at [1008, 462] on span "Ok" at bounding box center [996, 467] width 26 height 21
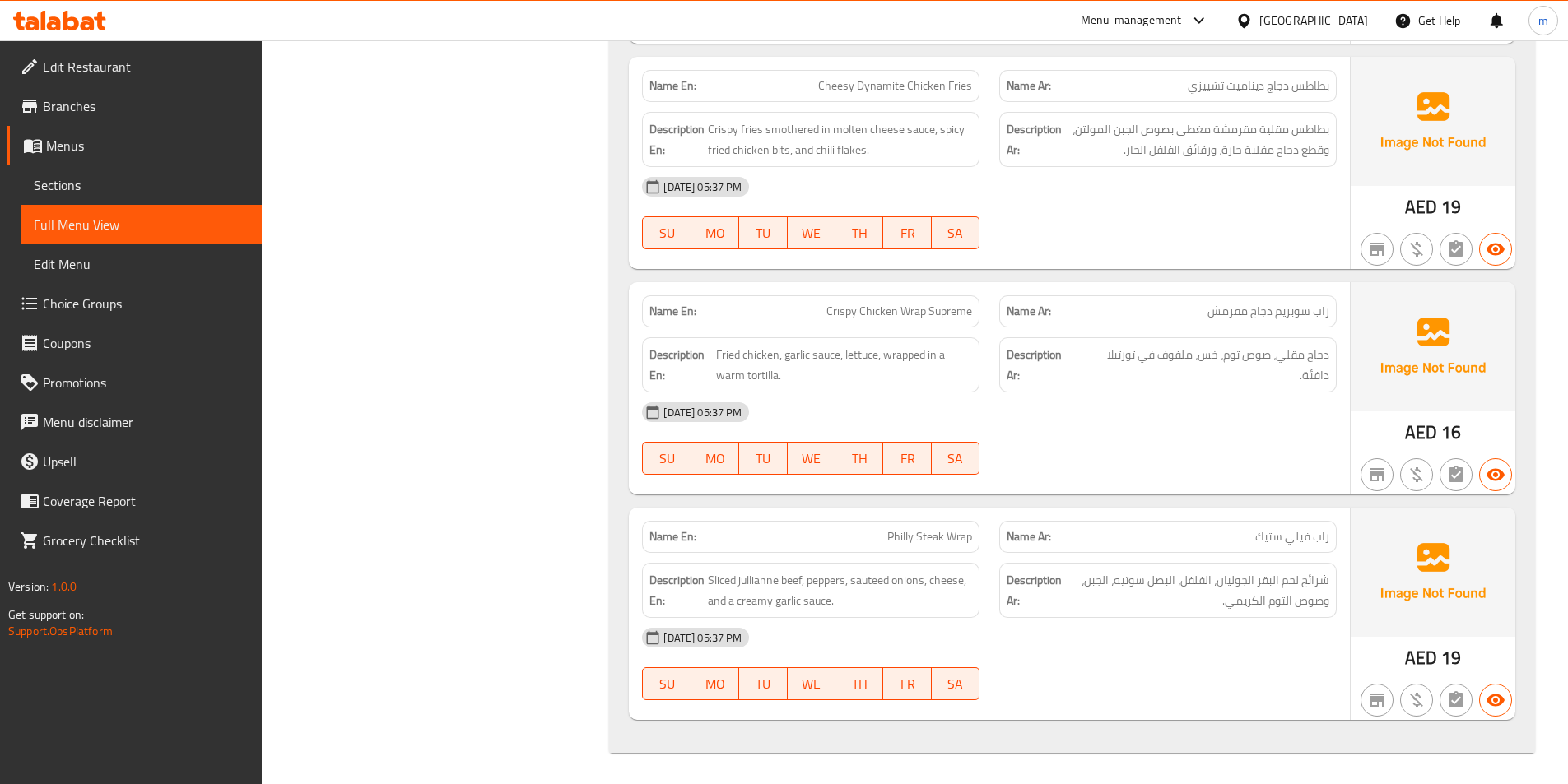
scroll to position [2229, 0]
